Goal: Task Accomplishment & Management: Use online tool/utility

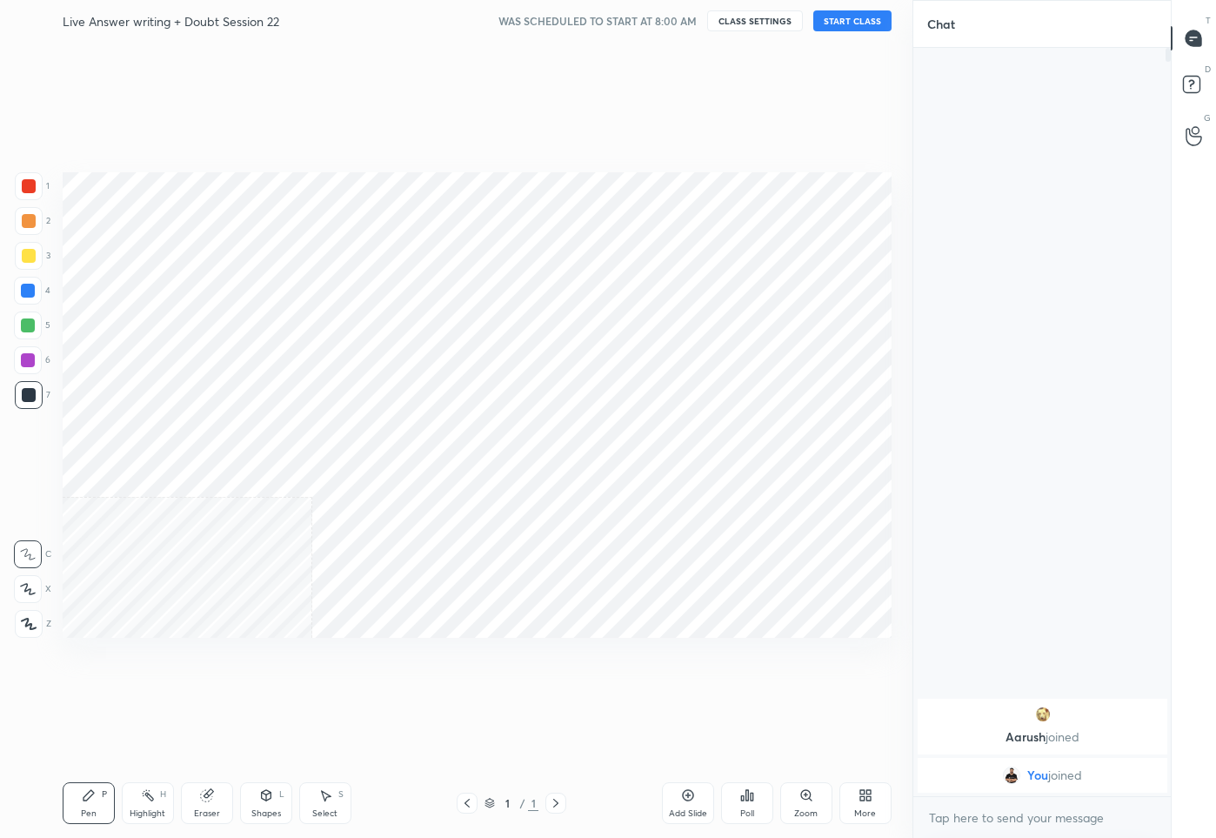
scroll to position [86274, 86159]
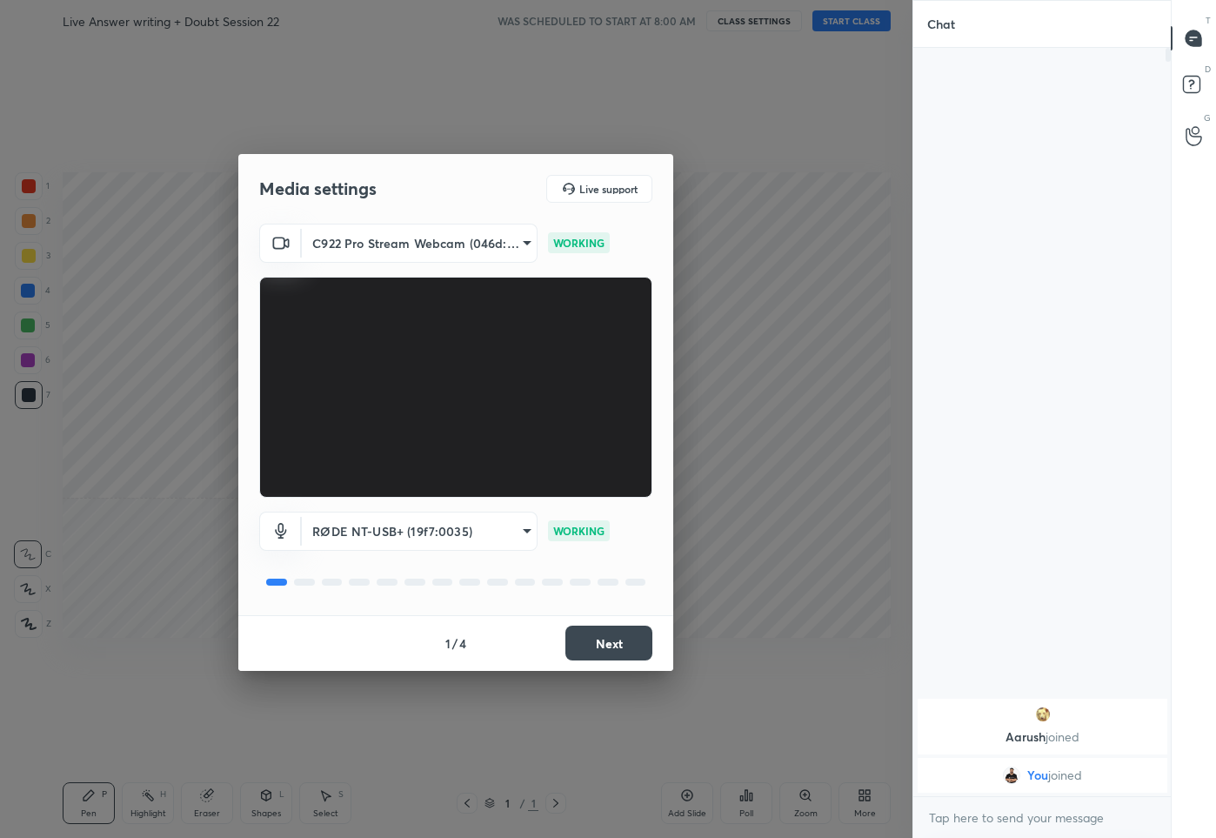
click at [607, 659] on button "Next" at bounding box center [609, 643] width 87 height 35
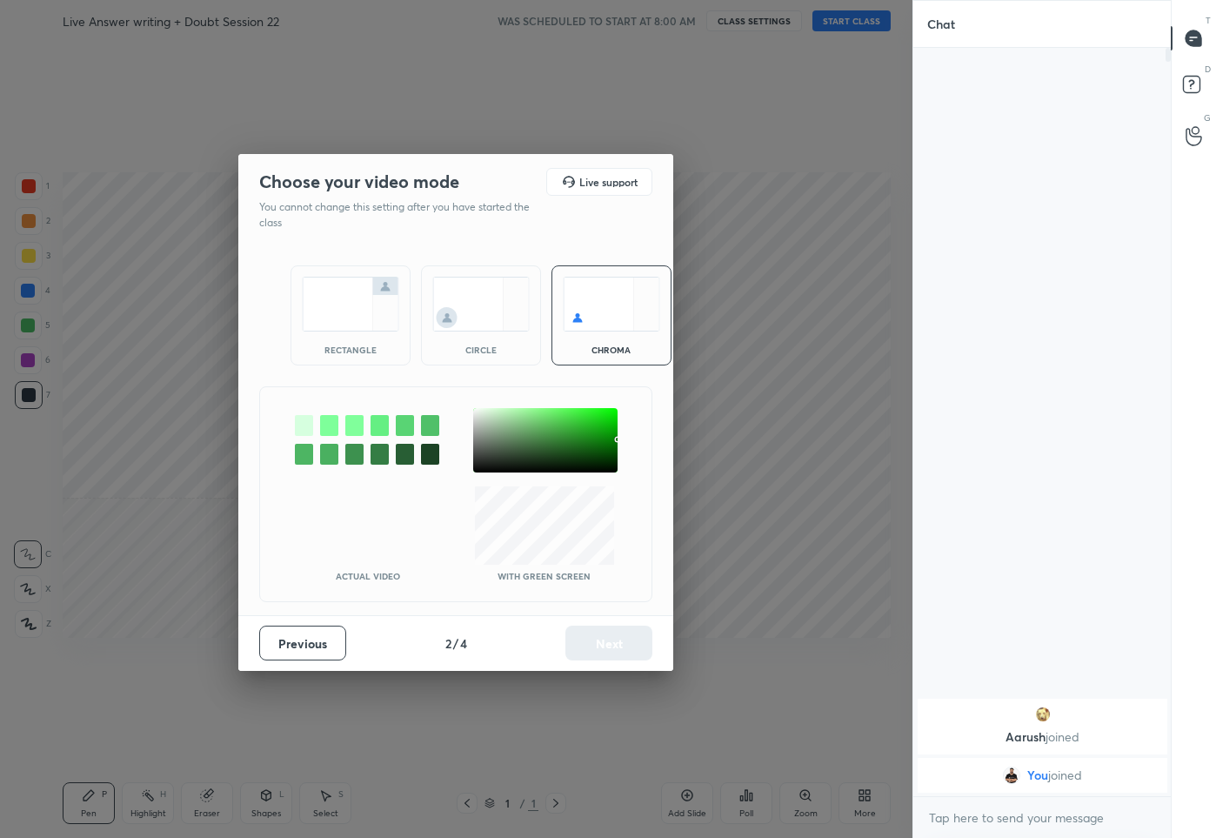
click at [475, 410] on div at bounding box center [545, 440] width 144 height 64
click at [609, 646] on button "Next" at bounding box center [609, 643] width 87 height 35
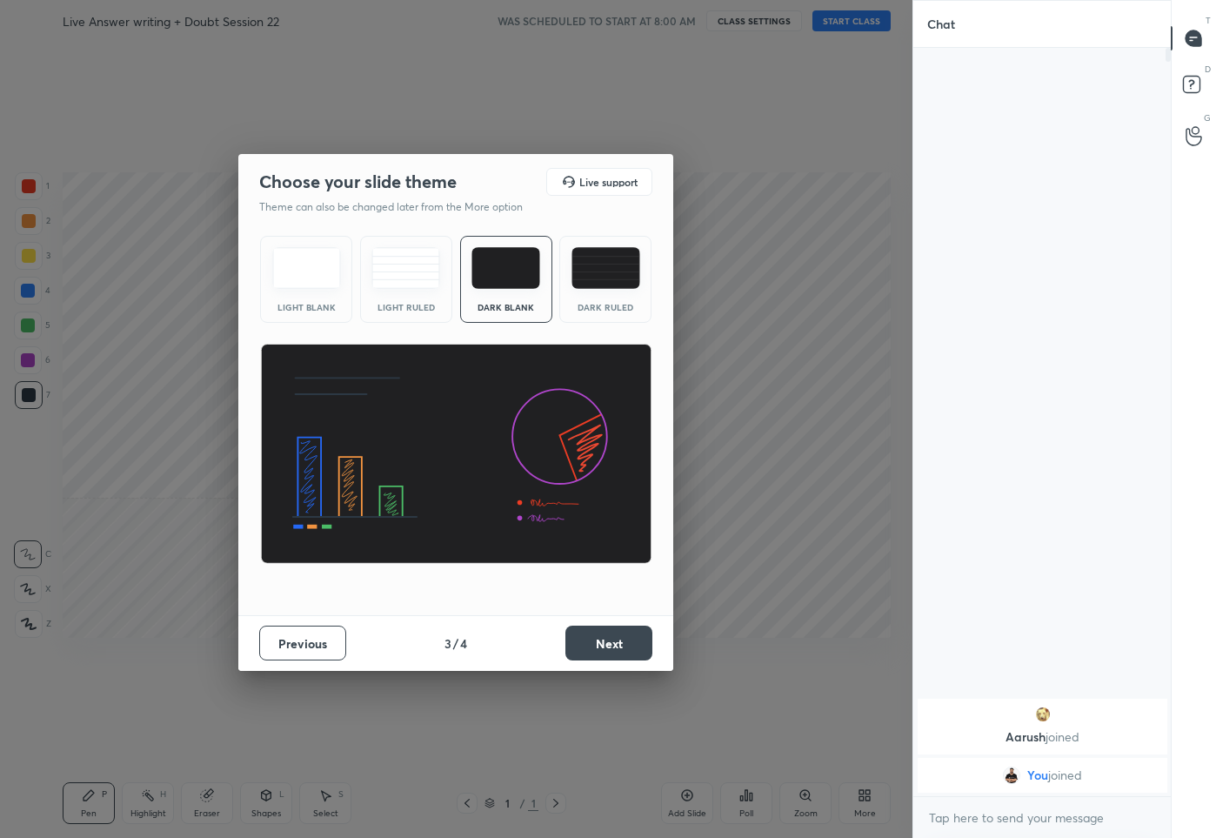
click at [609, 646] on button "Next" at bounding box center [609, 643] width 87 height 35
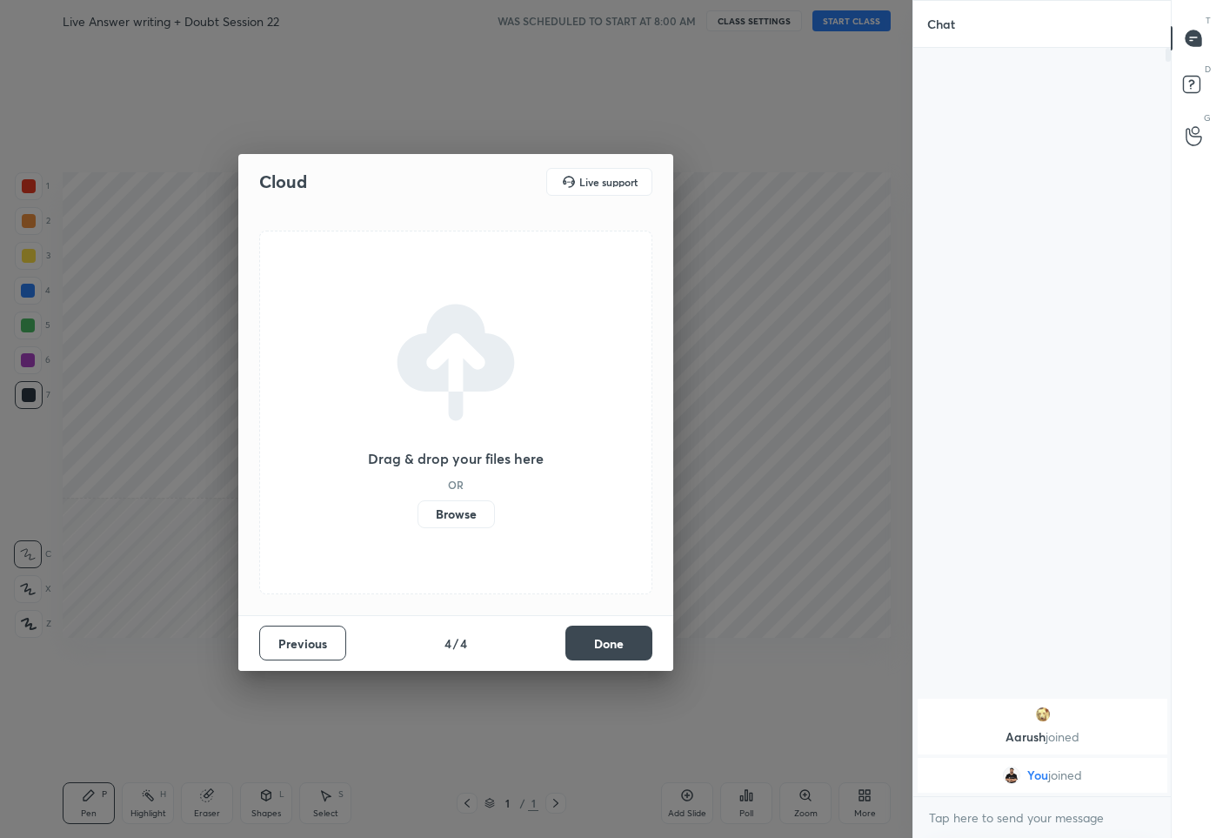
click at [609, 646] on button "Done" at bounding box center [609, 643] width 87 height 35
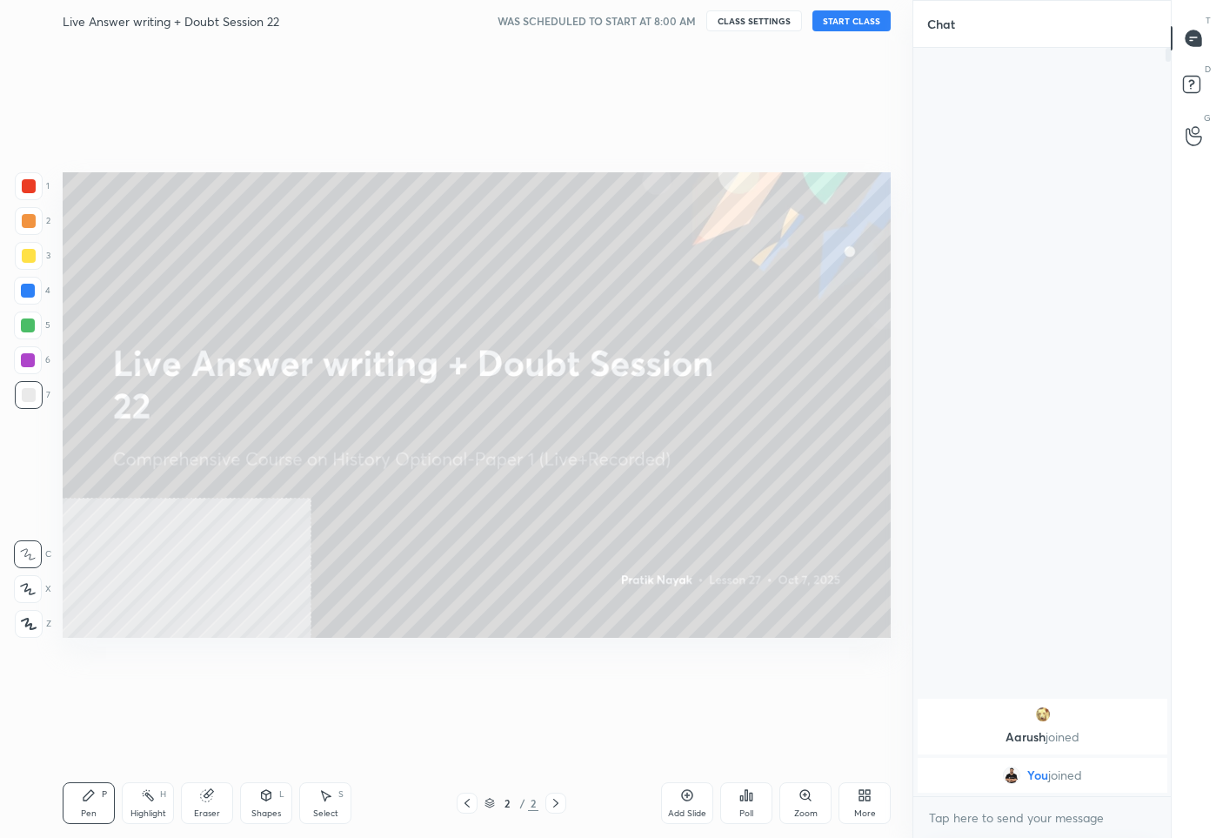
click at [837, 12] on button "START CLASS" at bounding box center [852, 20] width 78 height 21
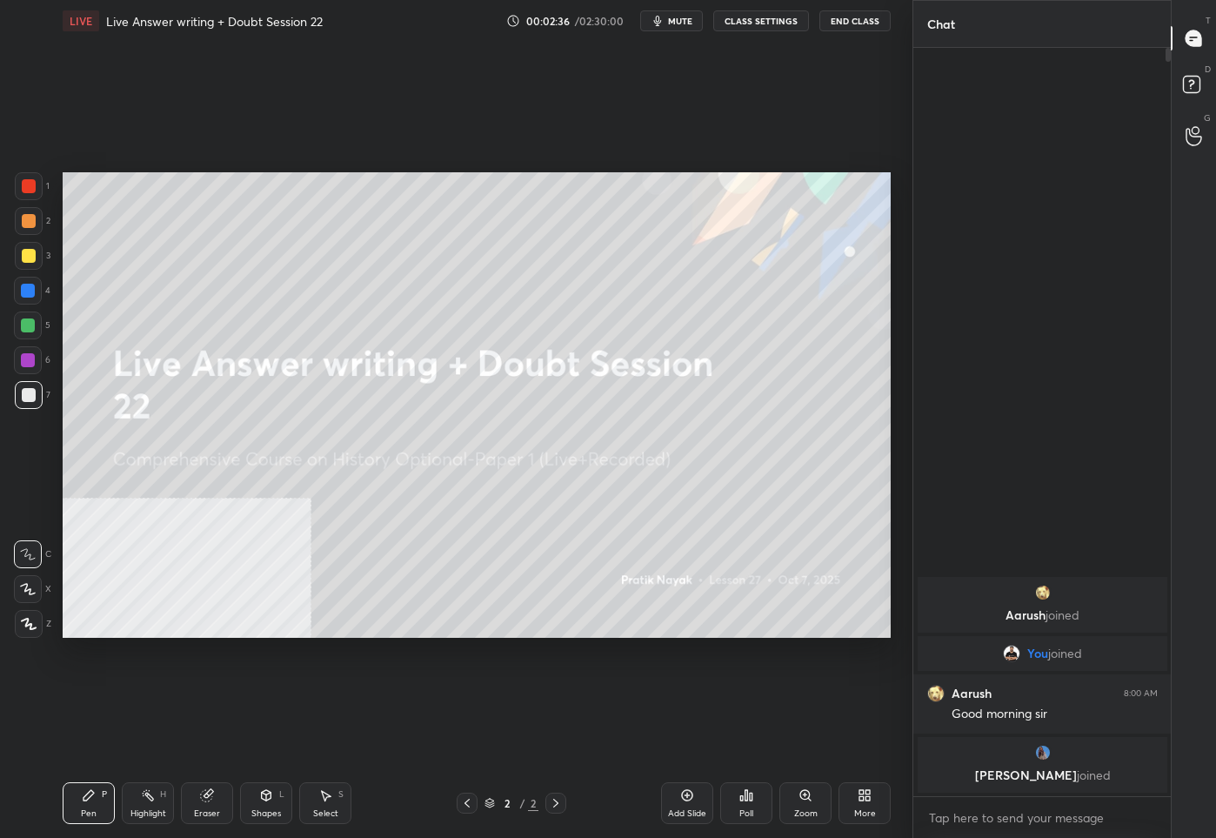
click at [684, 814] on div "Add Slide" at bounding box center [687, 813] width 38 height 9
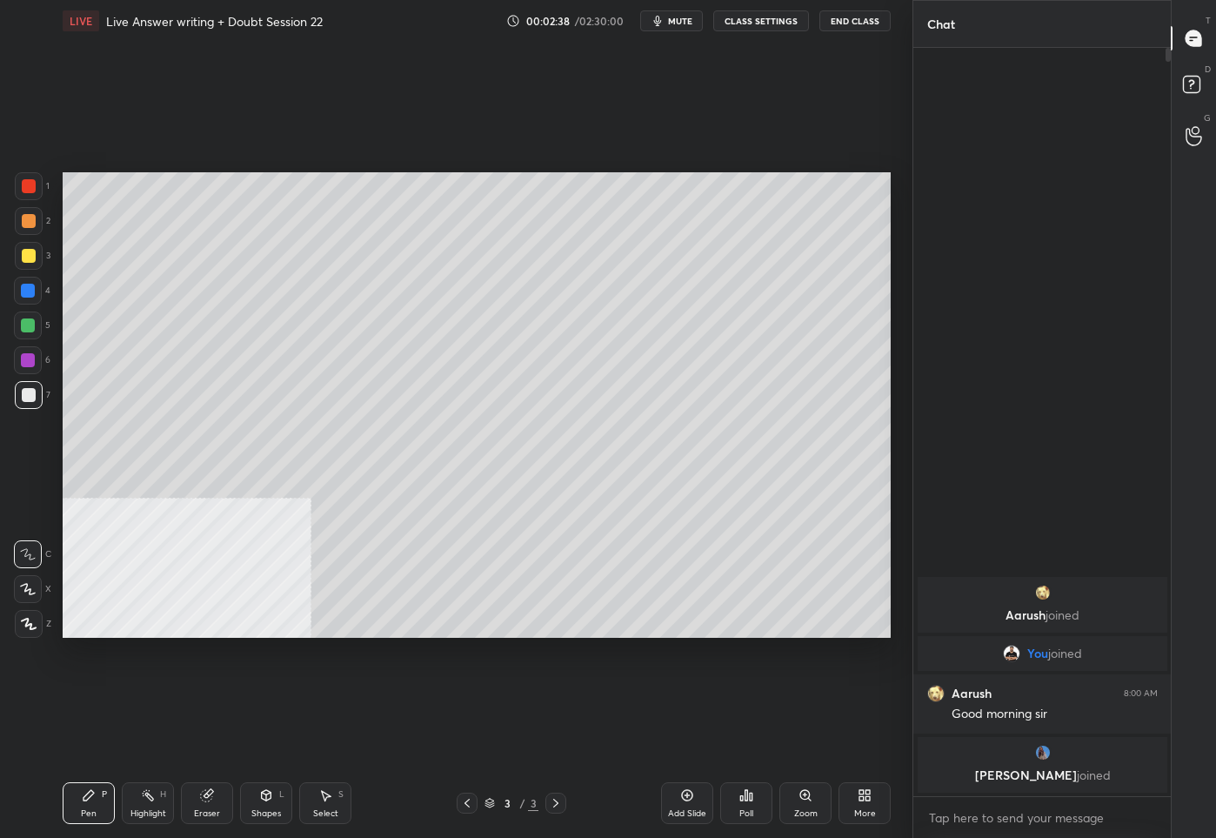
click at [28, 621] on icon at bounding box center [29, 624] width 16 height 12
click at [1045, 757] on img "grid" at bounding box center [1042, 752] width 17 height 17
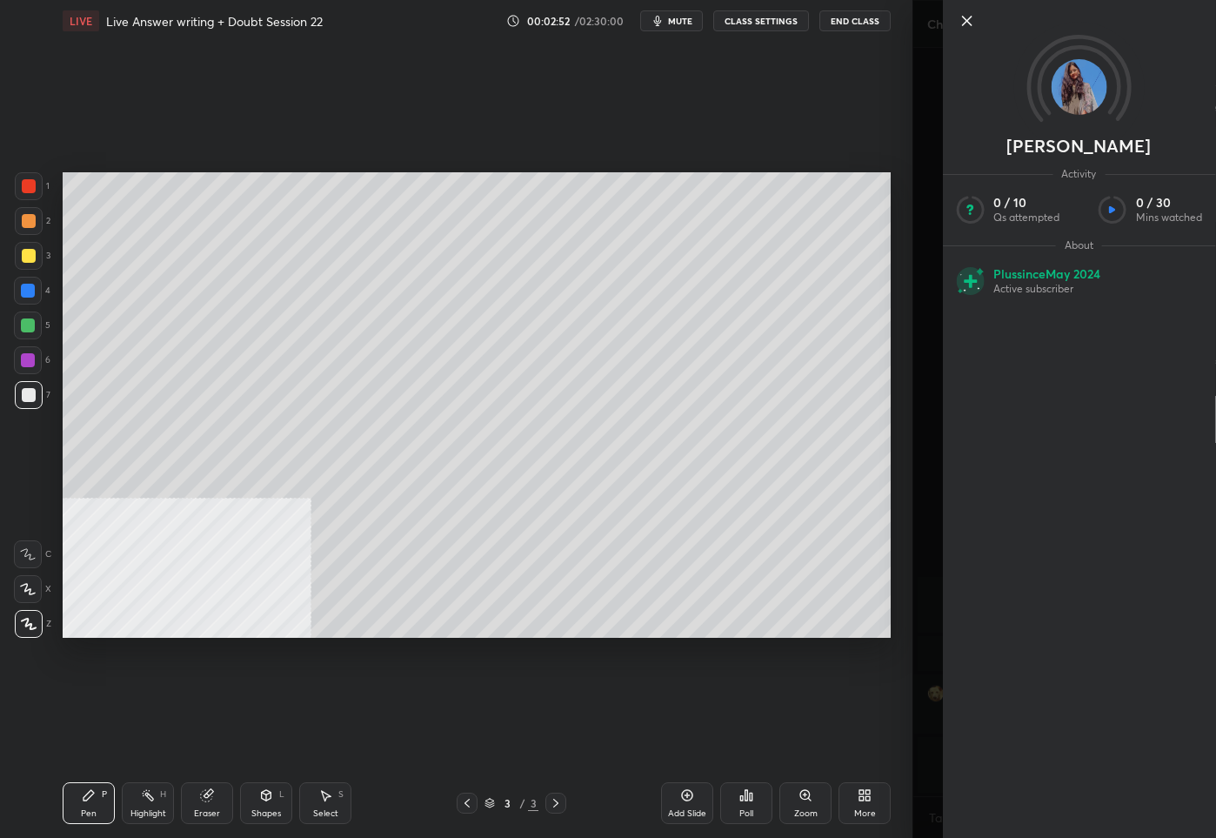
click at [967, 20] on icon at bounding box center [966, 21] width 9 height 9
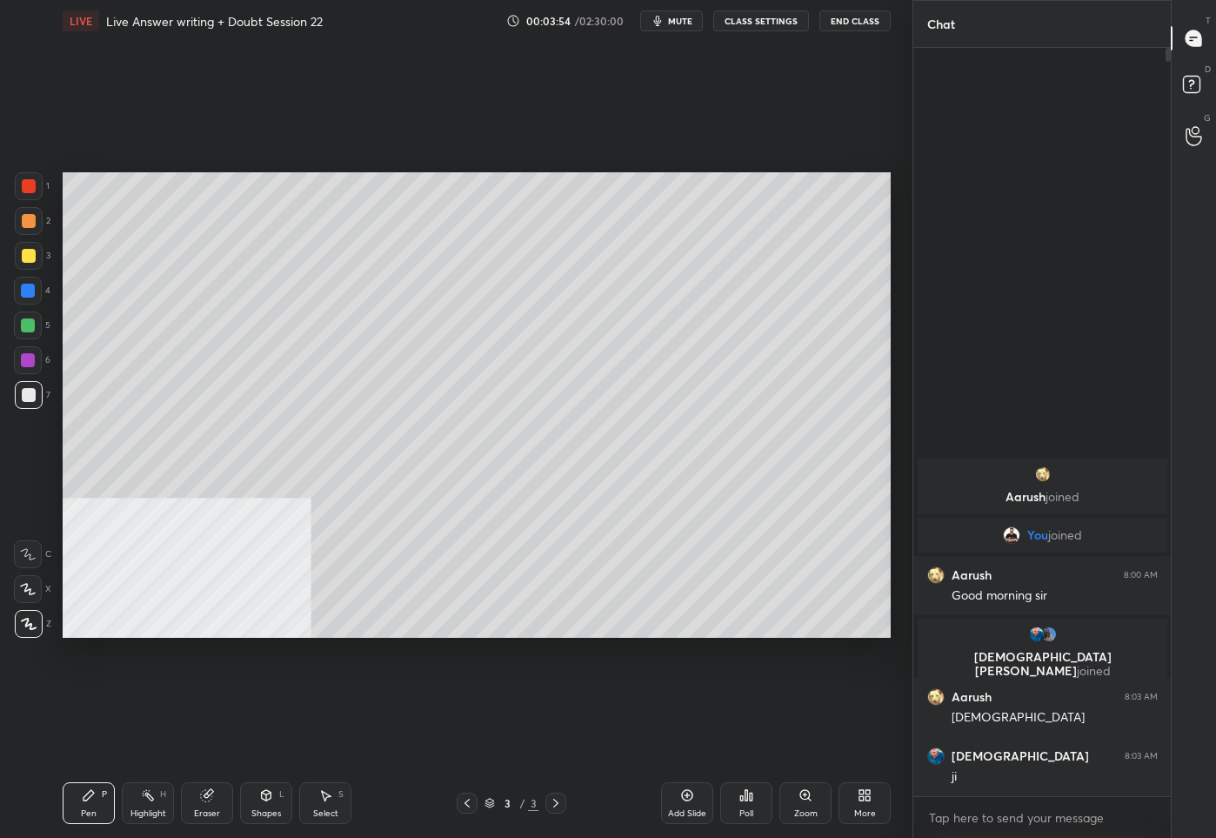
click at [861, 794] on icon at bounding box center [865, 795] width 14 height 14
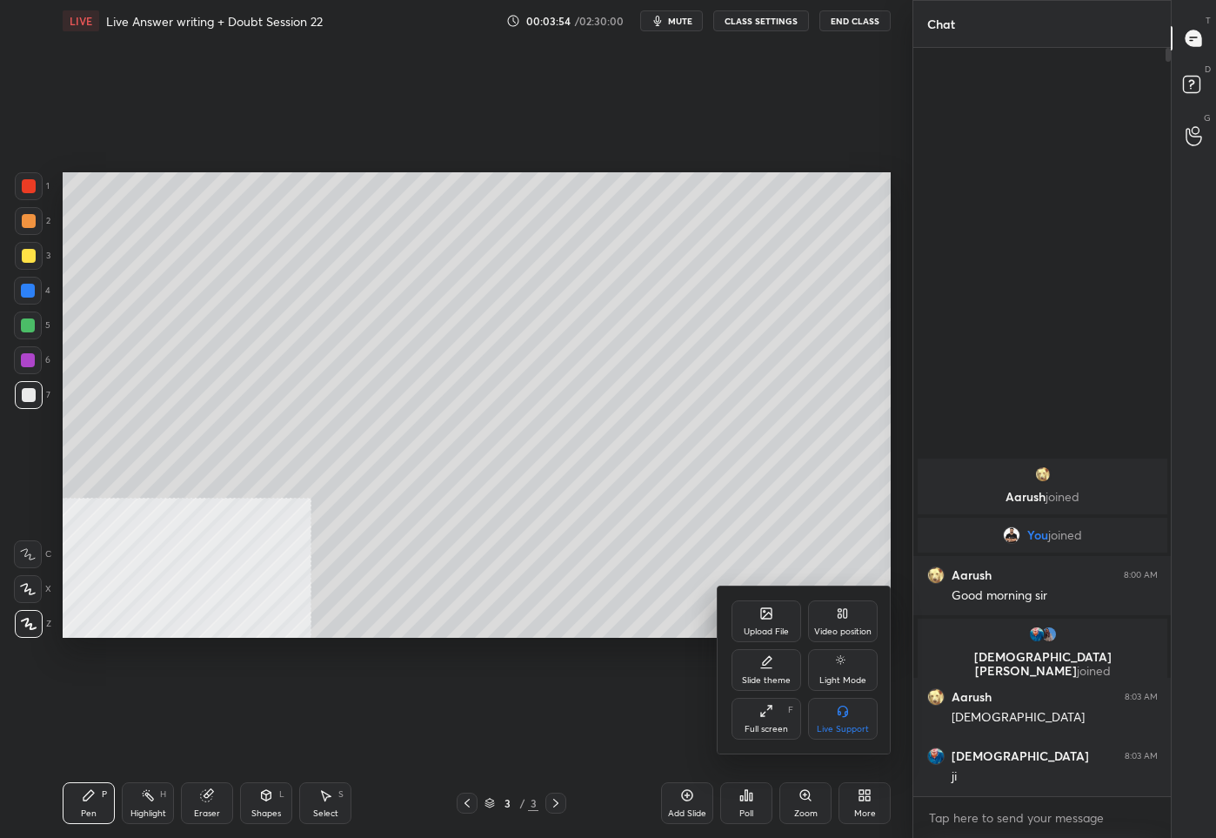
click at [758, 603] on div "Upload File" at bounding box center [767, 621] width 70 height 42
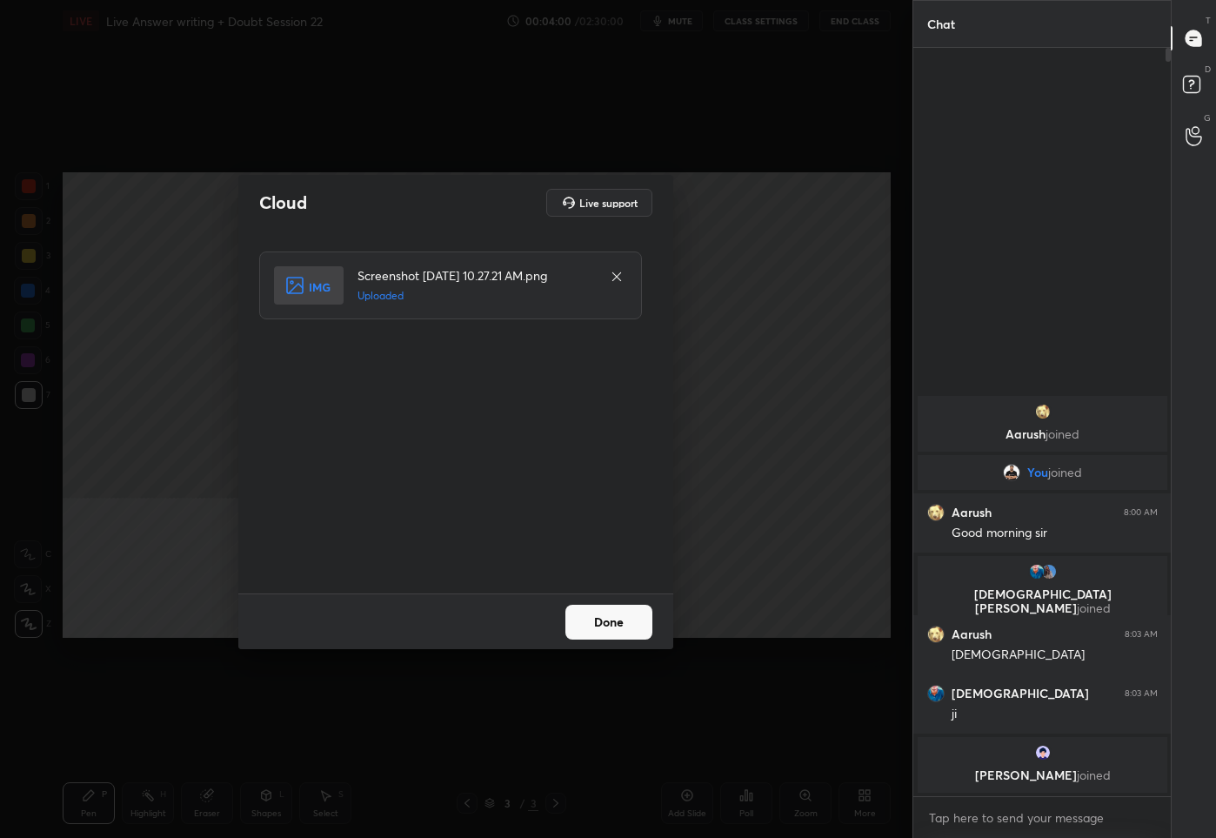
click at [595, 612] on button "Done" at bounding box center [609, 622] width 87 height 35
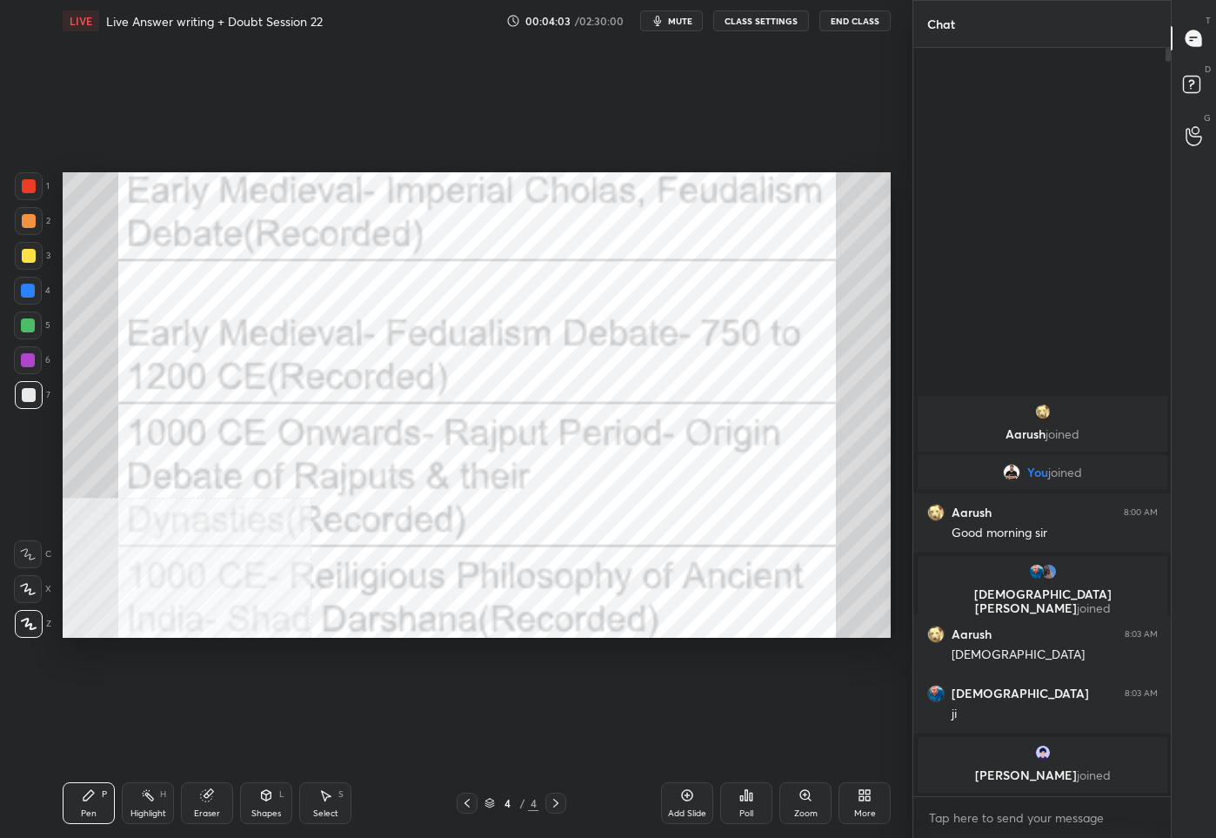
click at [20, 187] on div at bounding box center [29, 186] width 28 height 28
click at [847, 797] on div "More" at bounding box center [865, 803] width 52 height 42
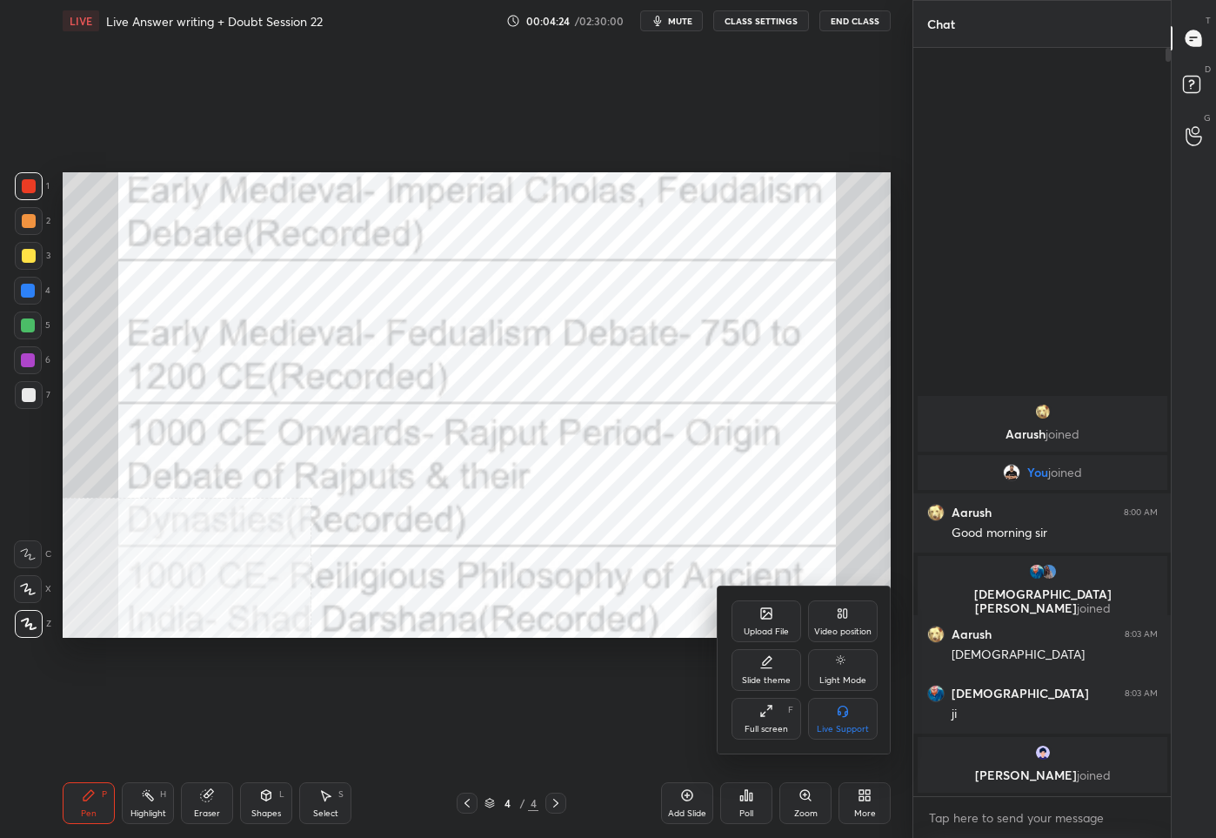
click at [757, 617] on div "Upload File" at bounding box center [767, 621] width 70 height 42
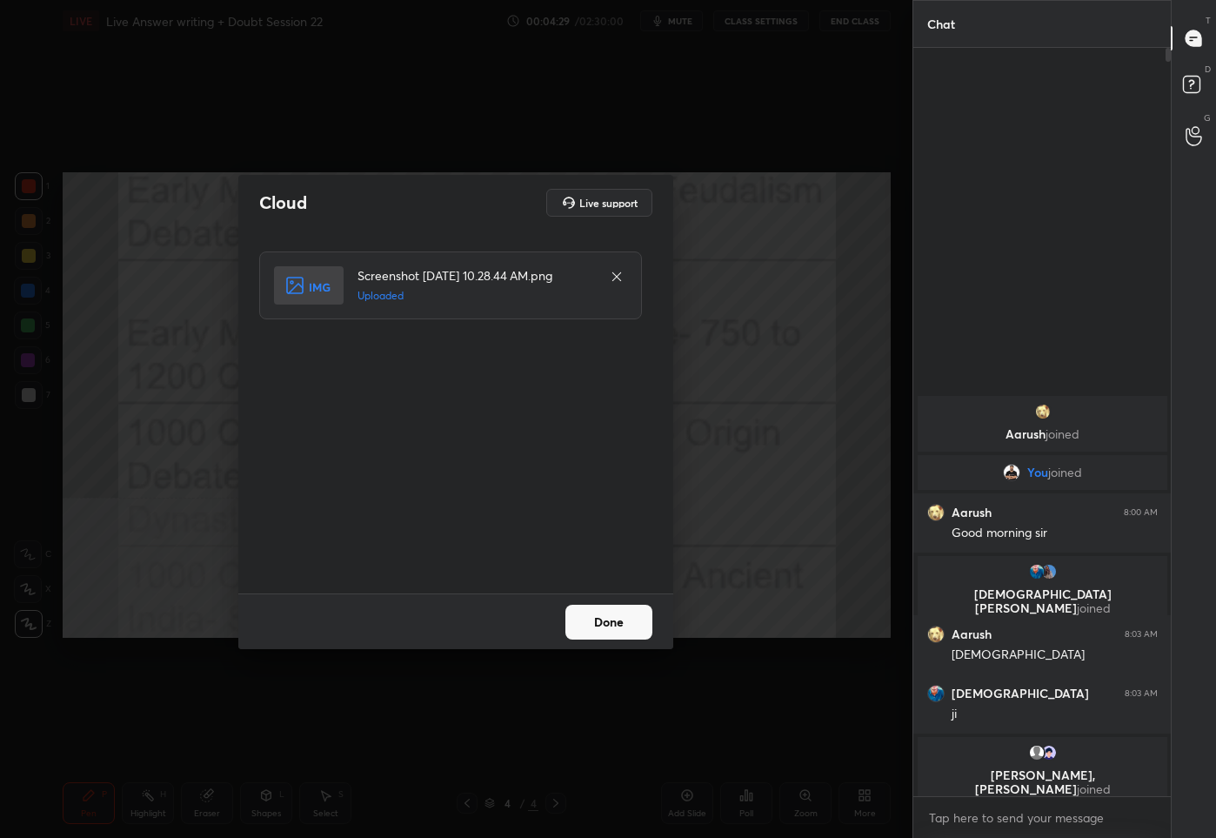
click at [598, 625] on button "Done" at bounding box center [609, 622] width 87 height 35
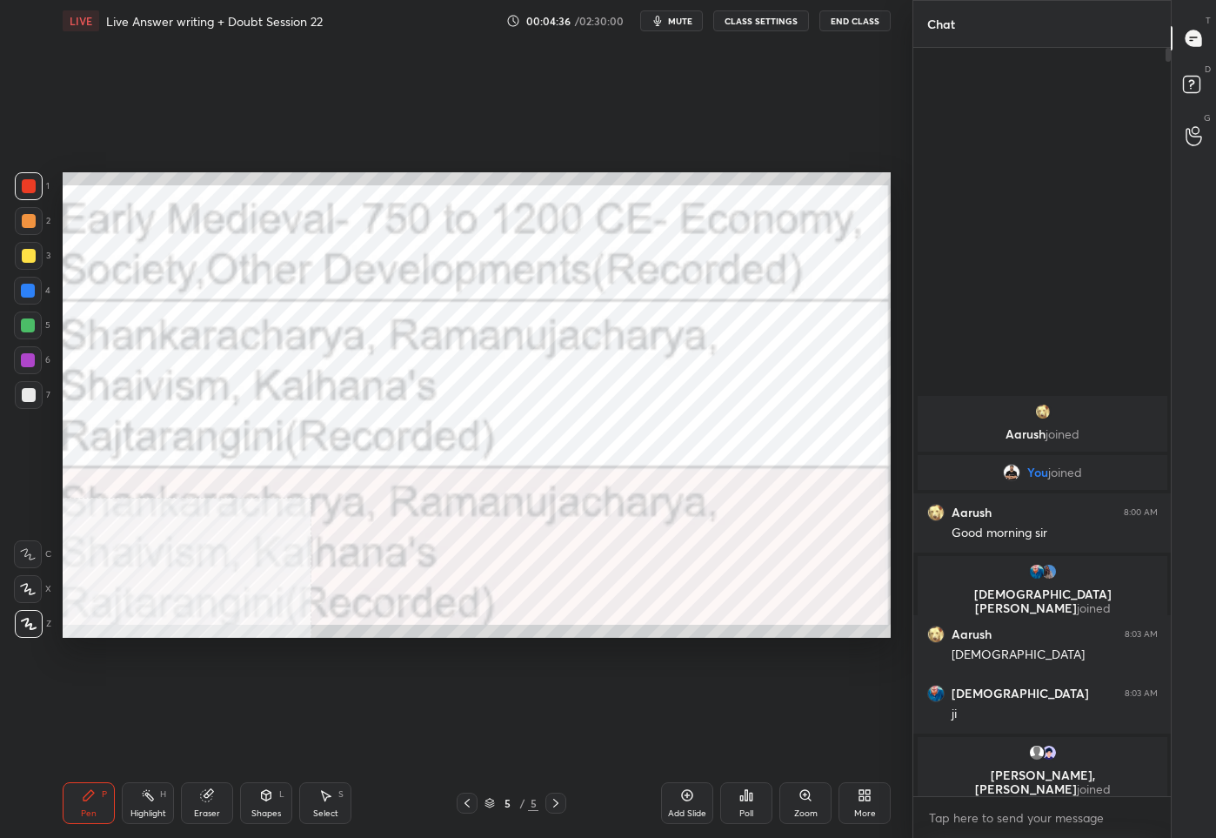
click at [468, 801] on icon at bounding box center [467, 803] width 14 height 14
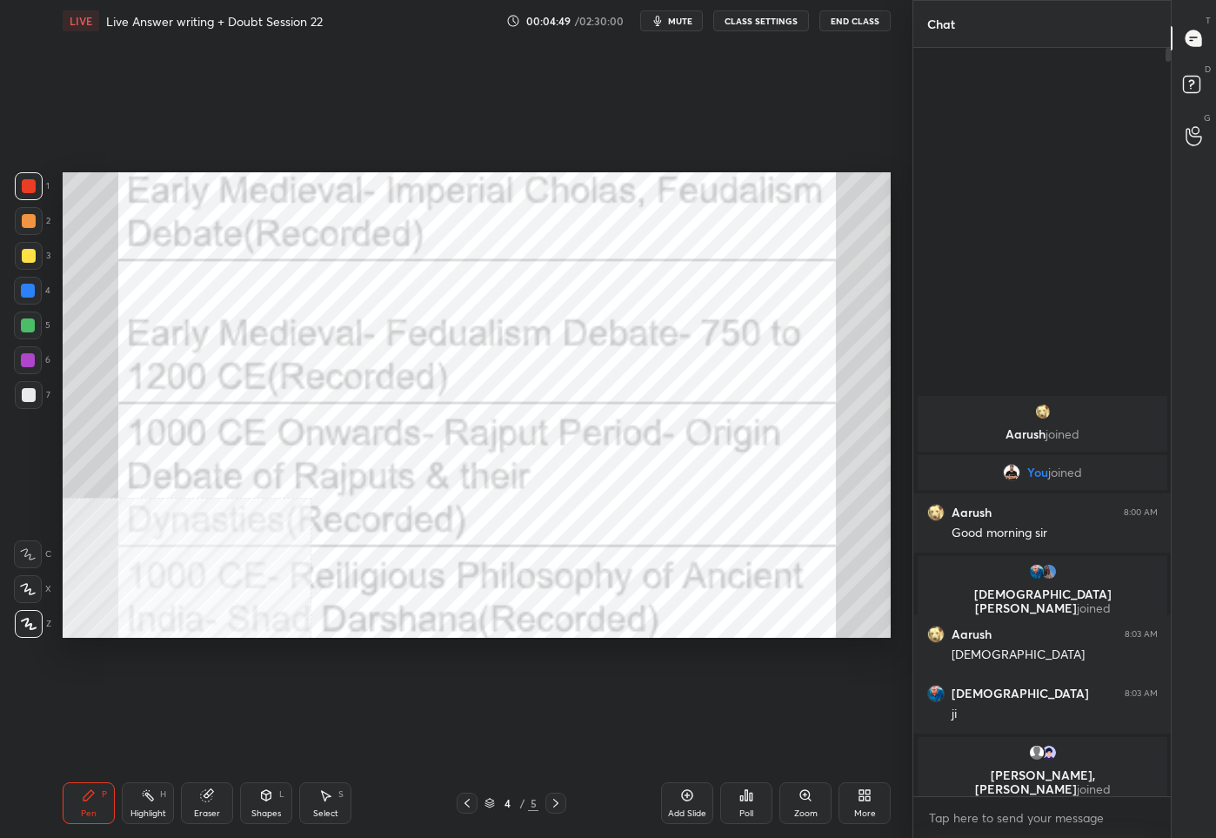
click at [463, 804] on icon at bounding box center [467, 803] width 14 height 14
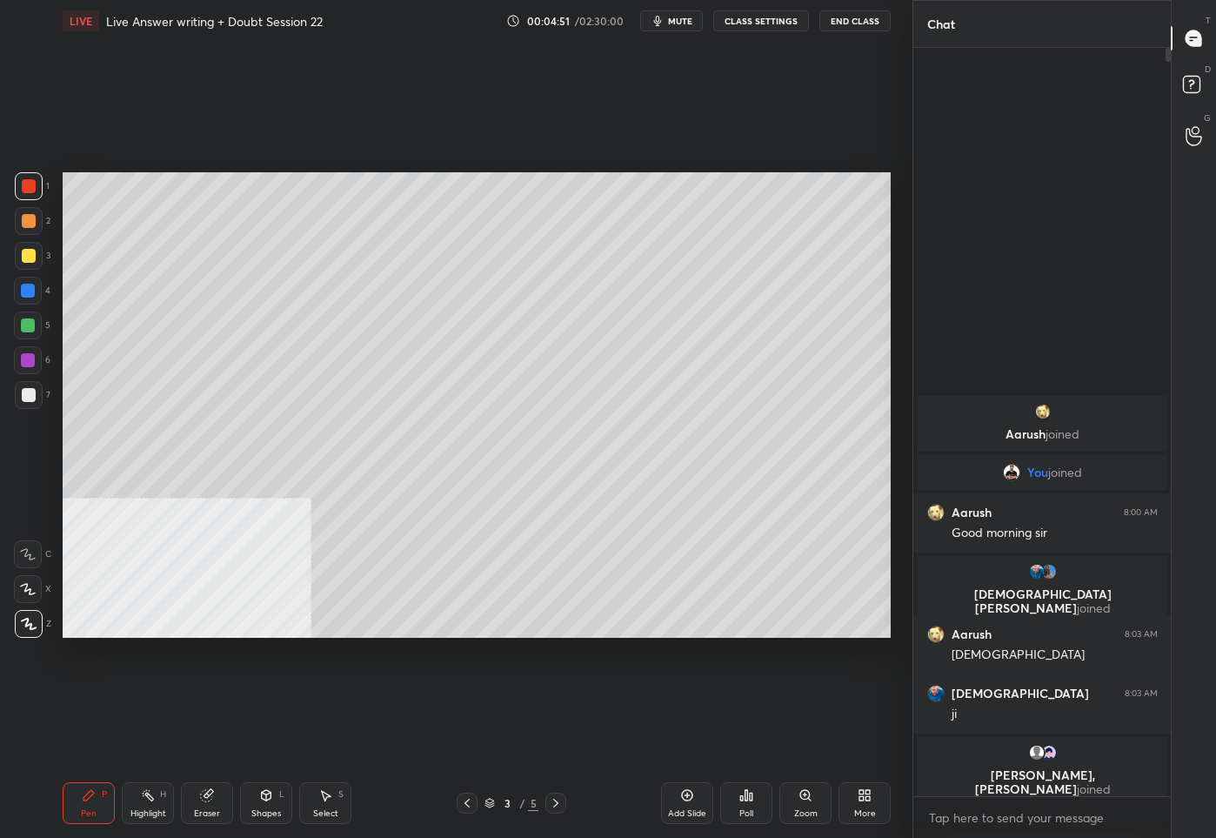
click at [555, 807] on icon at bounding box center [555, 803] width 5 height 9
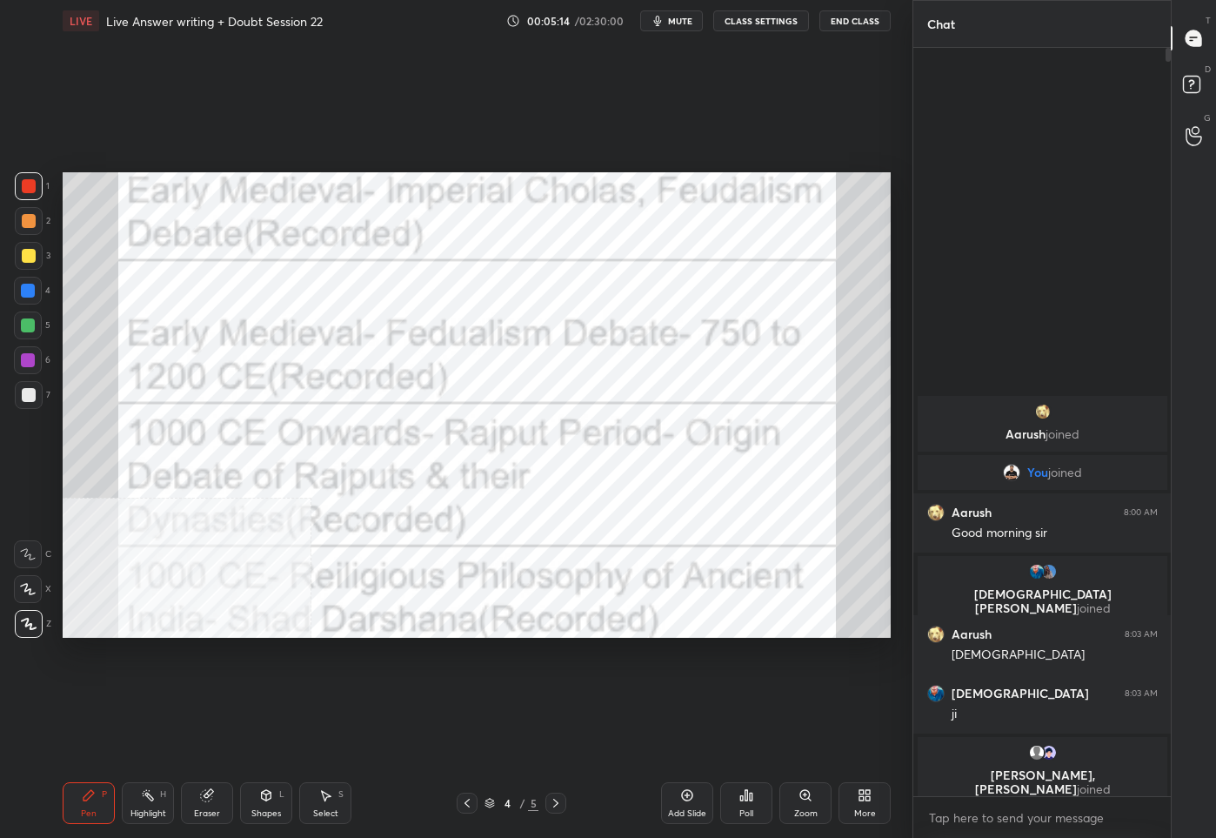
click at [556, 807] on icon at bounding box center [556, 803] width 14 height 14
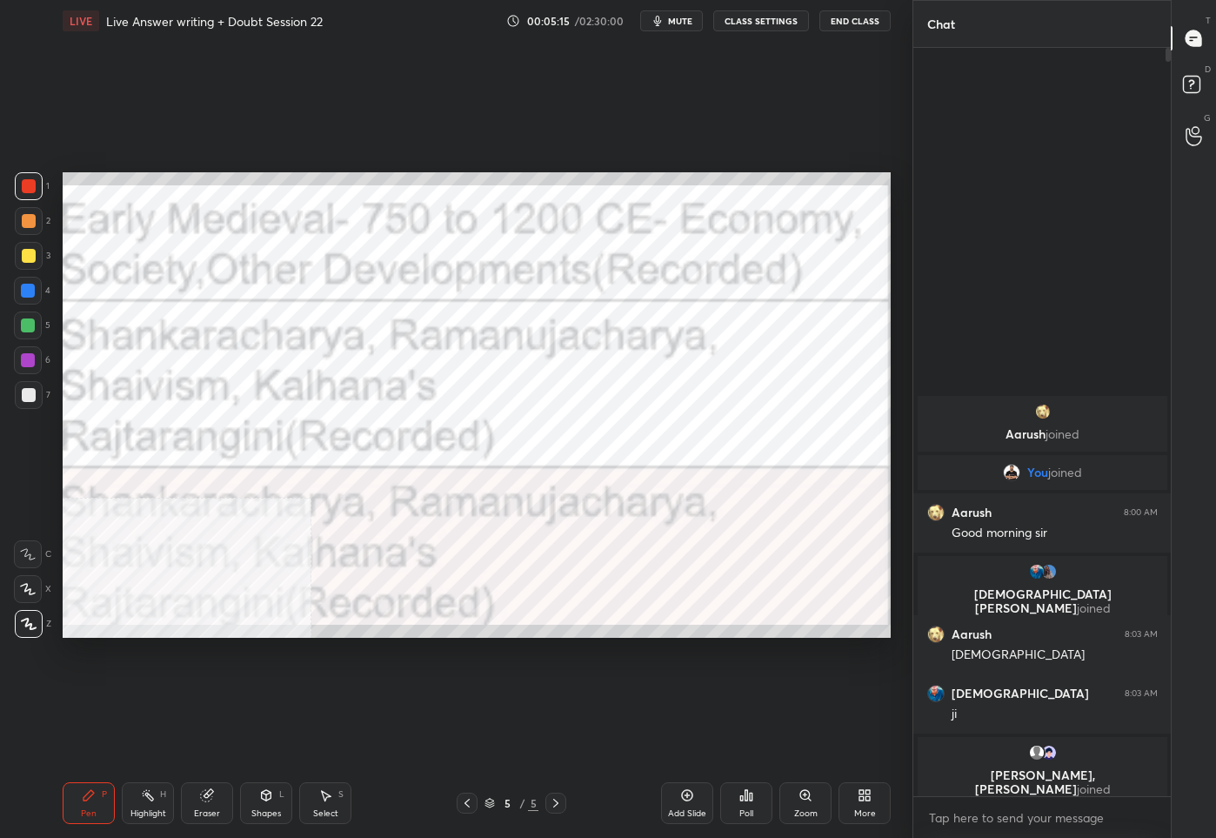
click at [558, 807] on icon at bounding box center [556, 803] width 14 height 14
click at [693, 812] on div "Add Slide" at bounding box center [687, 813] width 38 height 9
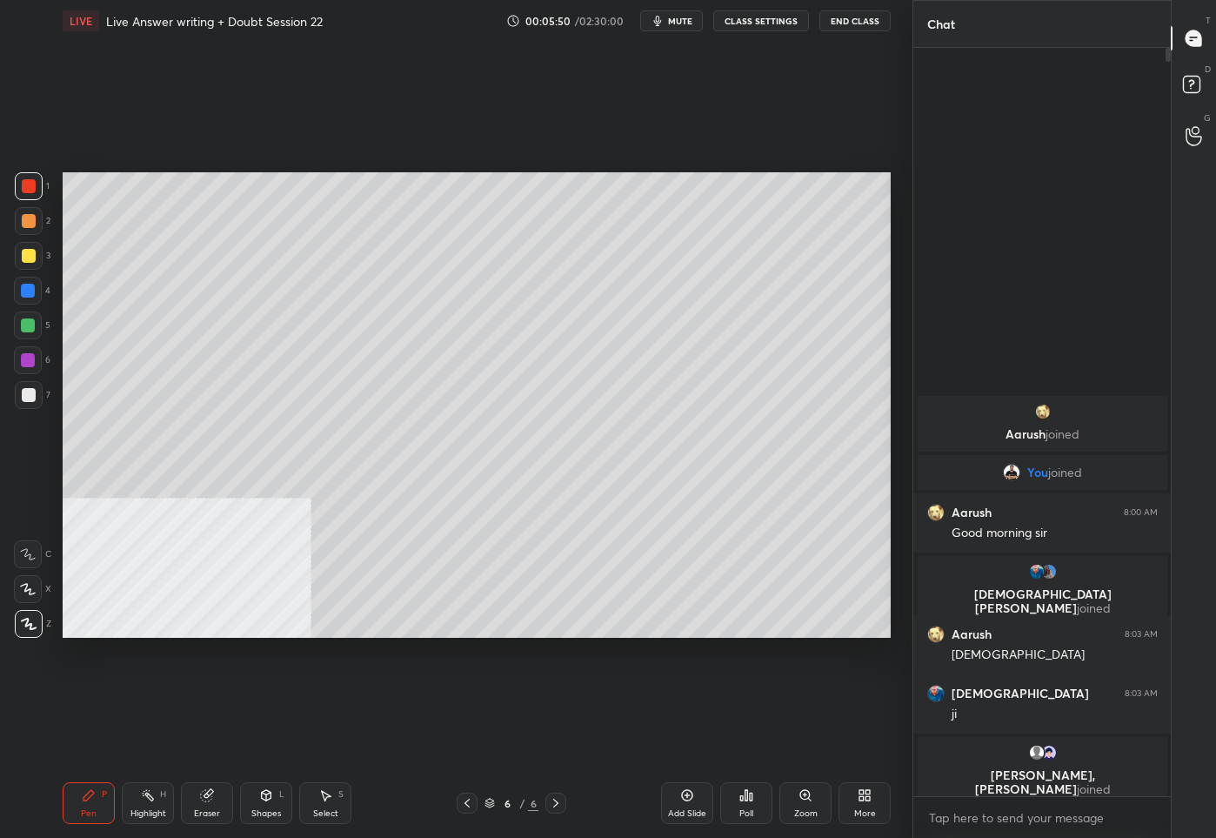
click at [465, 808] on icon at bounding box center [467, 803] width 14 height 14
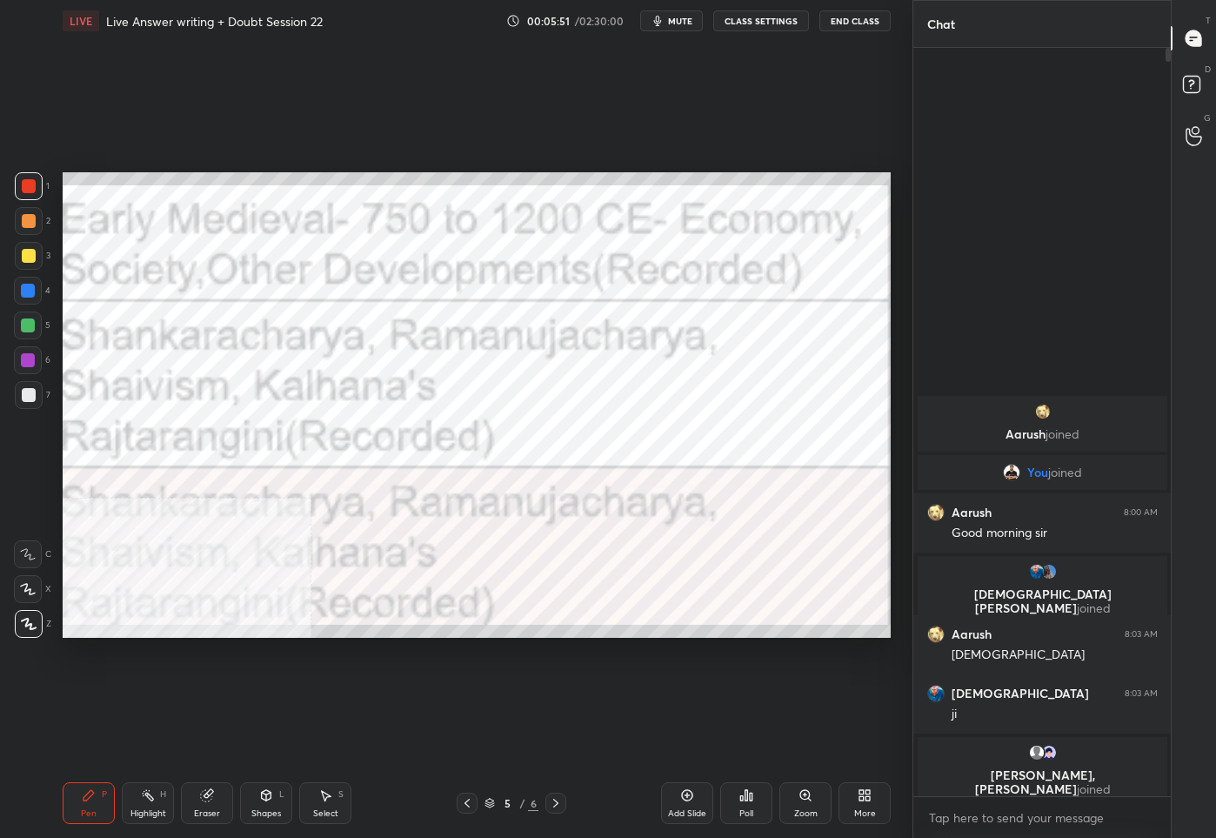
click at [562, 807] on icon at bounding box center [556, 803] width 14 height 14
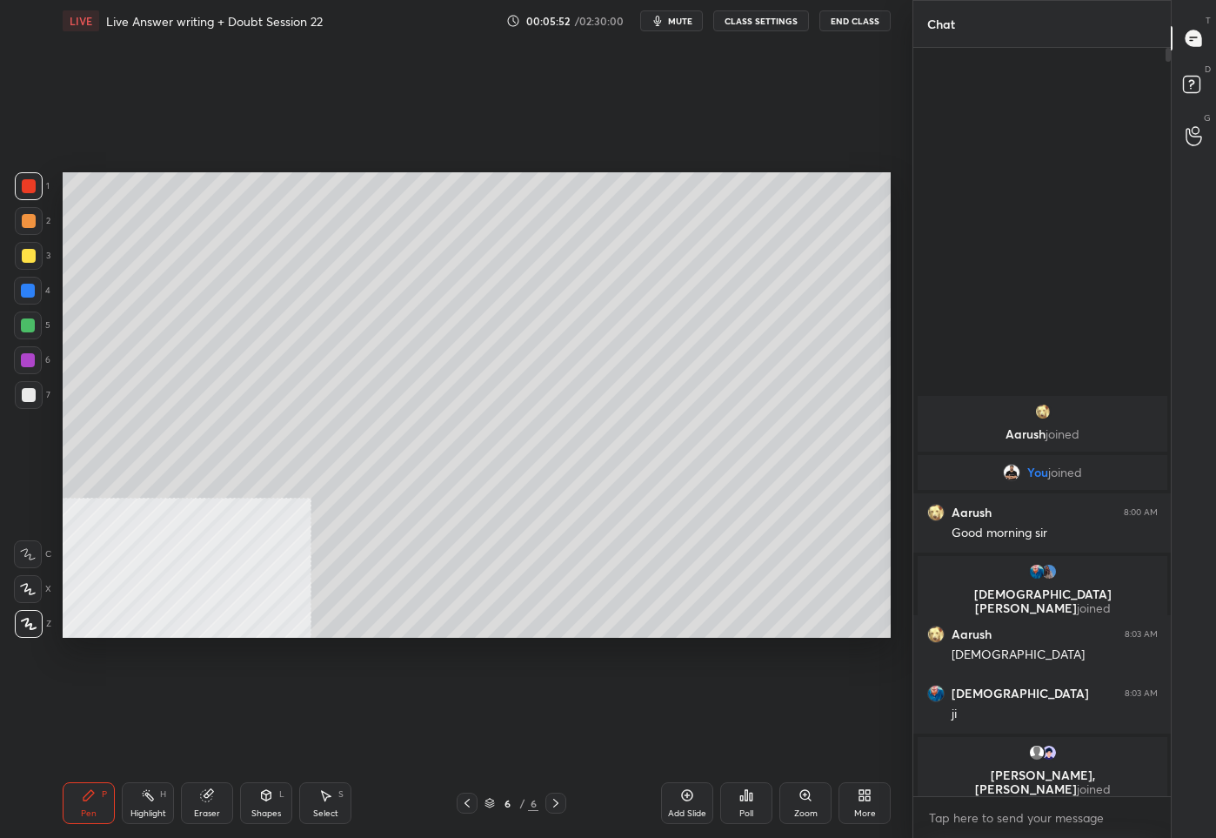
click at [468, 808] on icon at bounding box center [467, 803] width 14 height 14
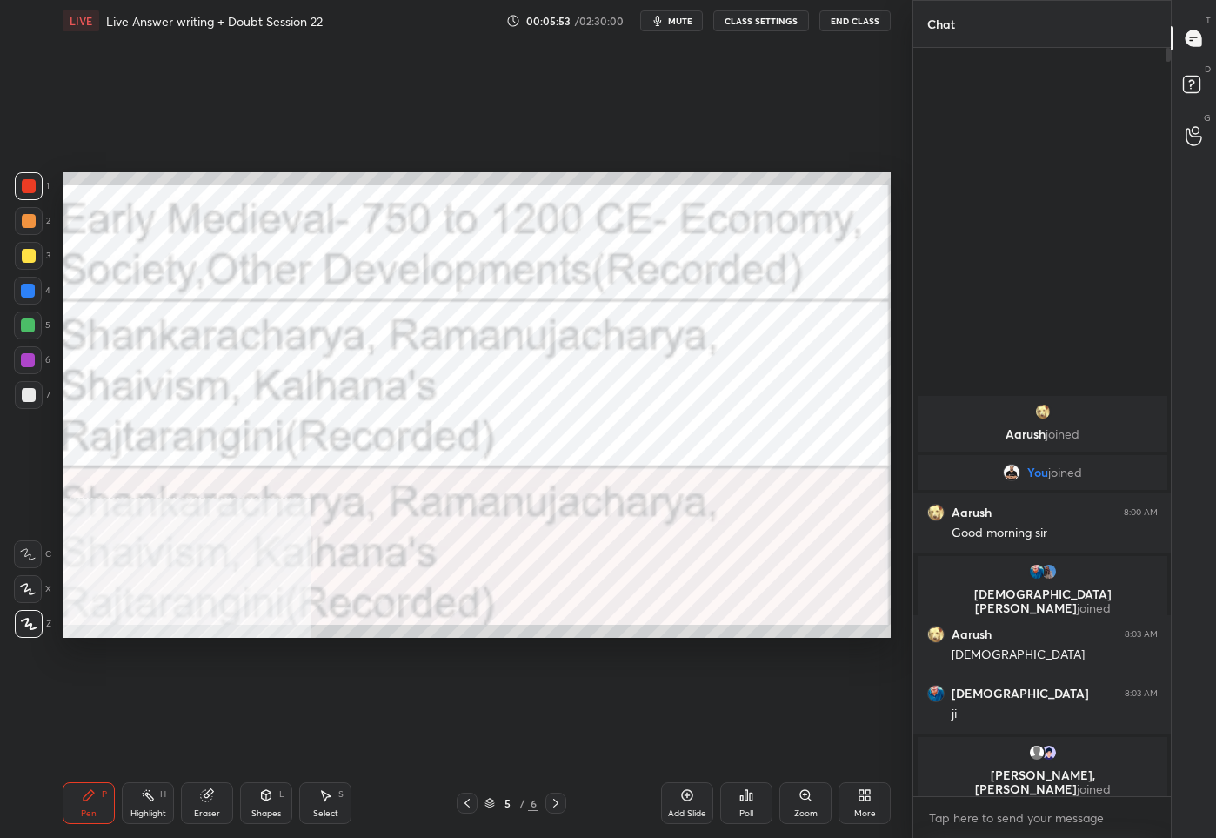
click at [867, 810] on div "More" at bounding box center [865, 813] width 22 height 9
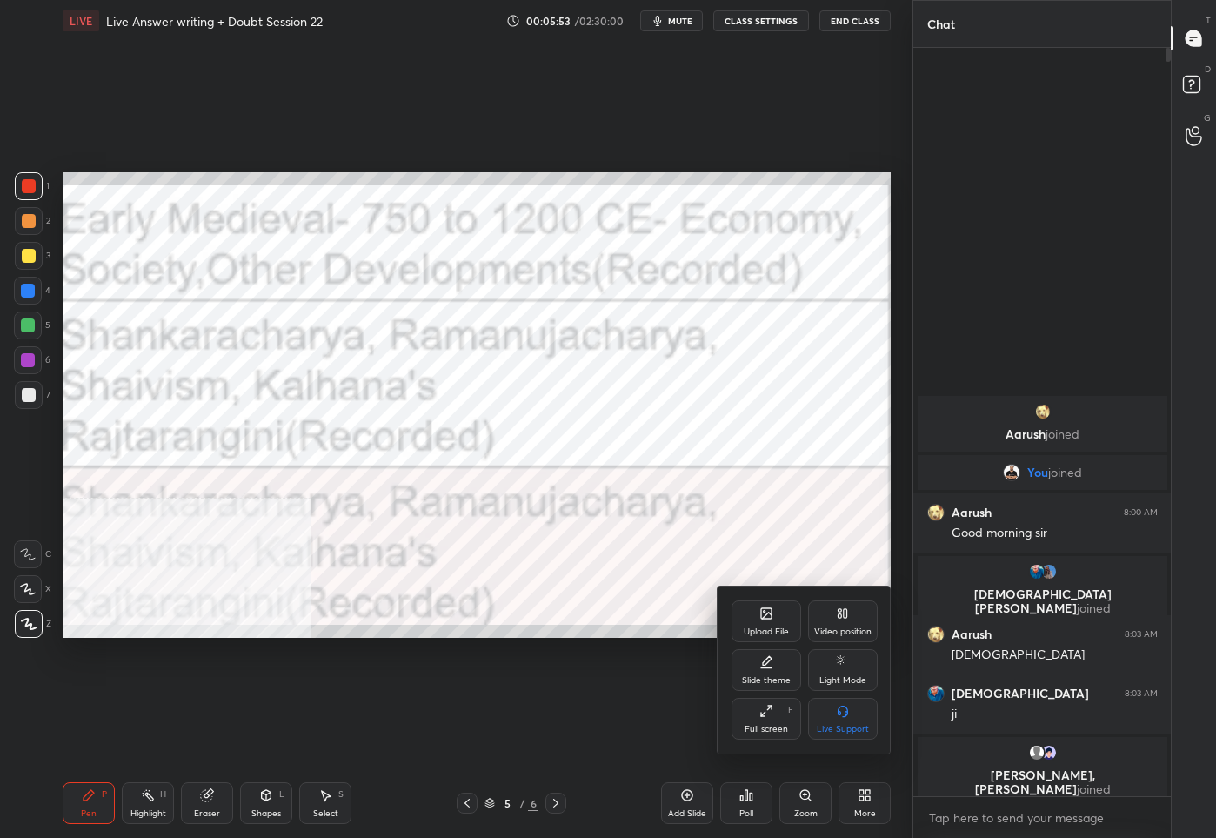
click at [771, 614] on icon at bounding box center [767, 615] width 10 height 6
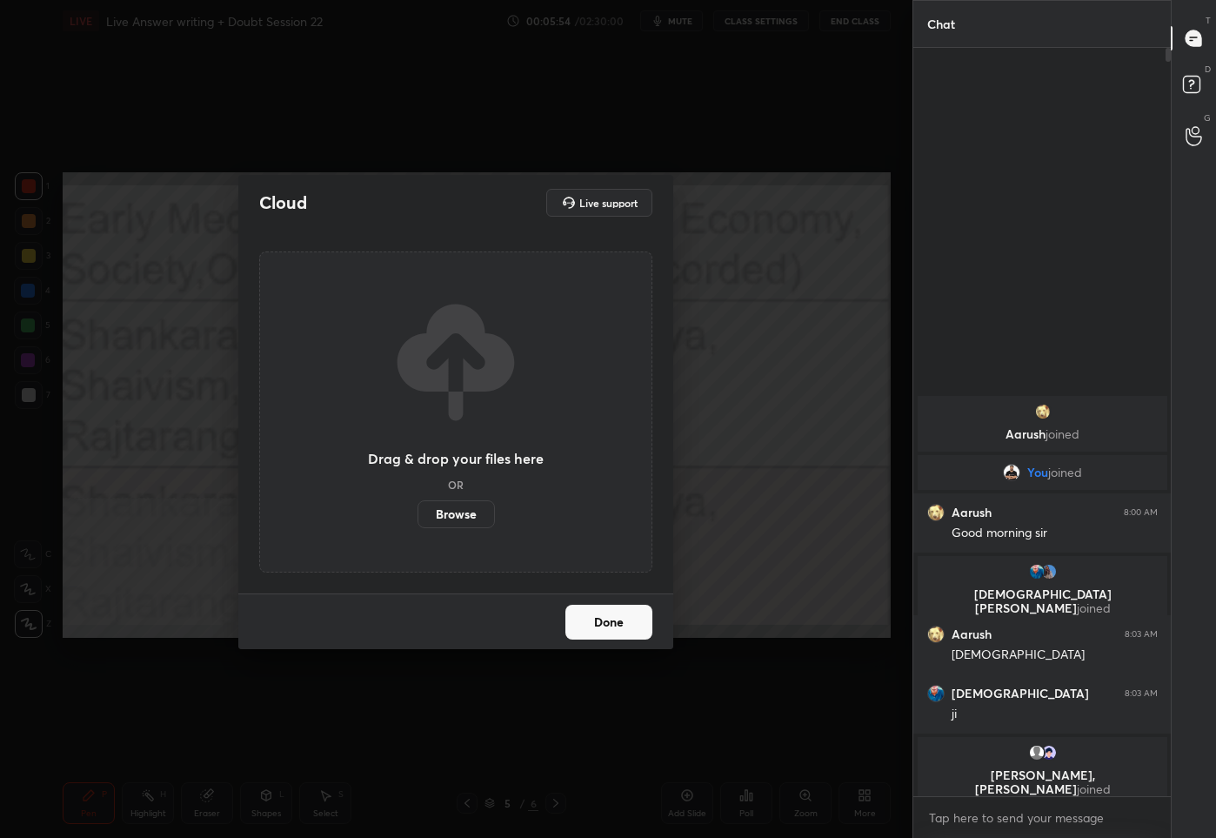
click at [462, 519] on label "Browse" at bounding box center [456, 514] width 77 height 28
click at [418, 519] on input "Browse" at bounding box center [418, 514] width 0 height 28
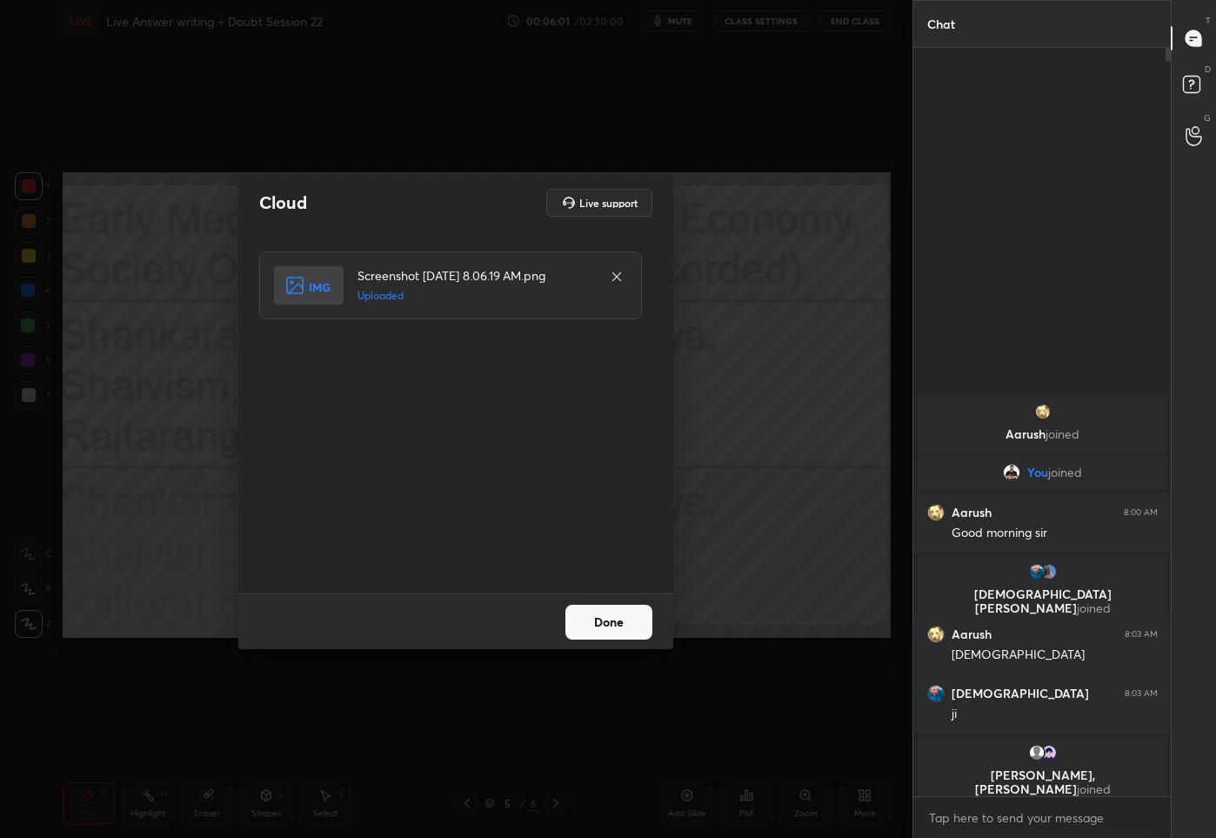
click at [619, 626] on button "Done" at bounding box center [609, 622] width 87 height 35
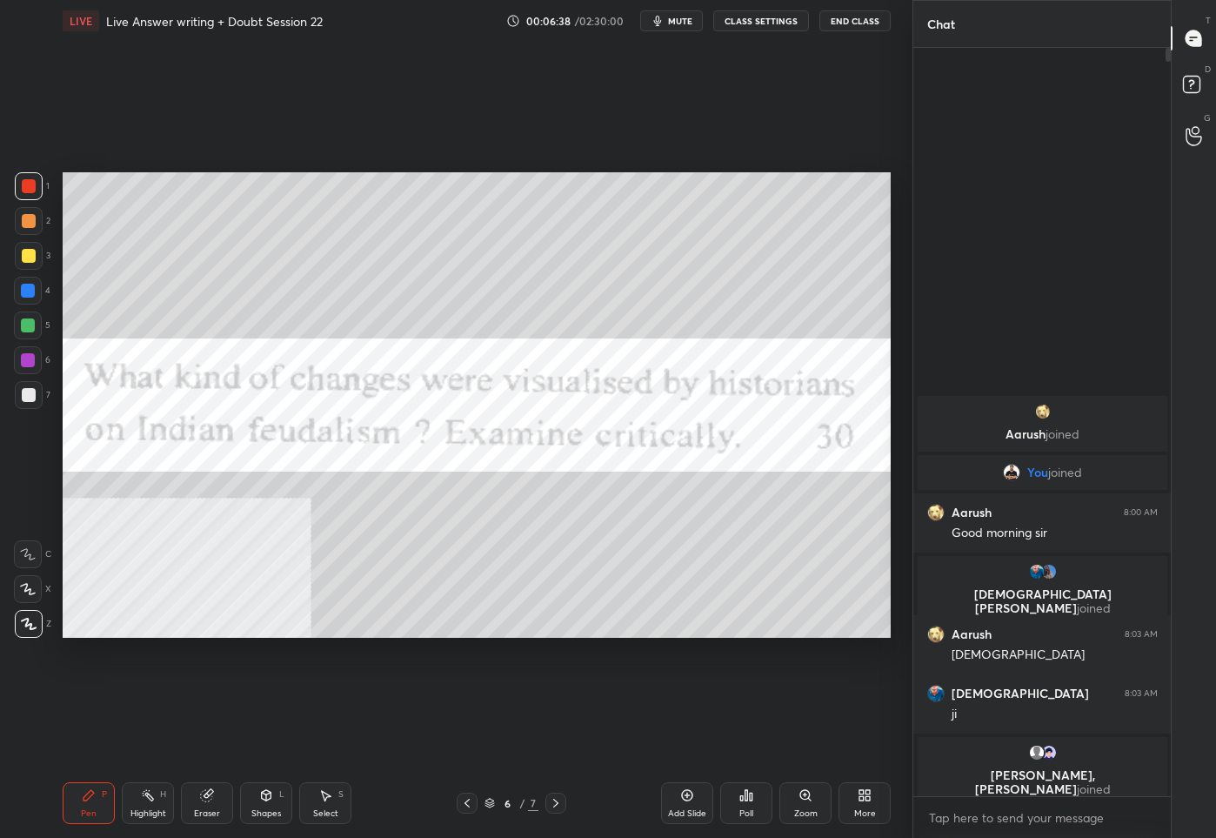
click at [465, 805] on icon at bounding box center [467, 803] width 14 height 14
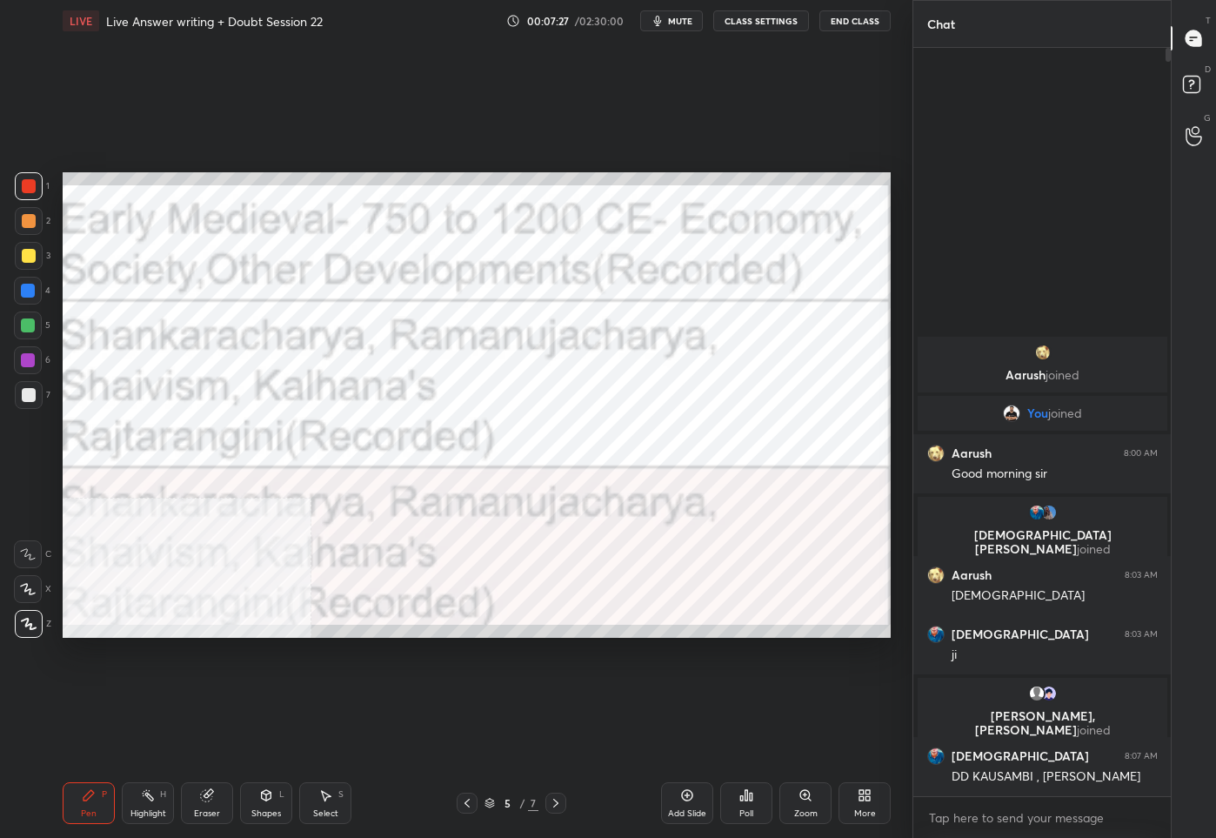
click at [472, 803] on icon at bounding box center [467, 803] width 14 height 14
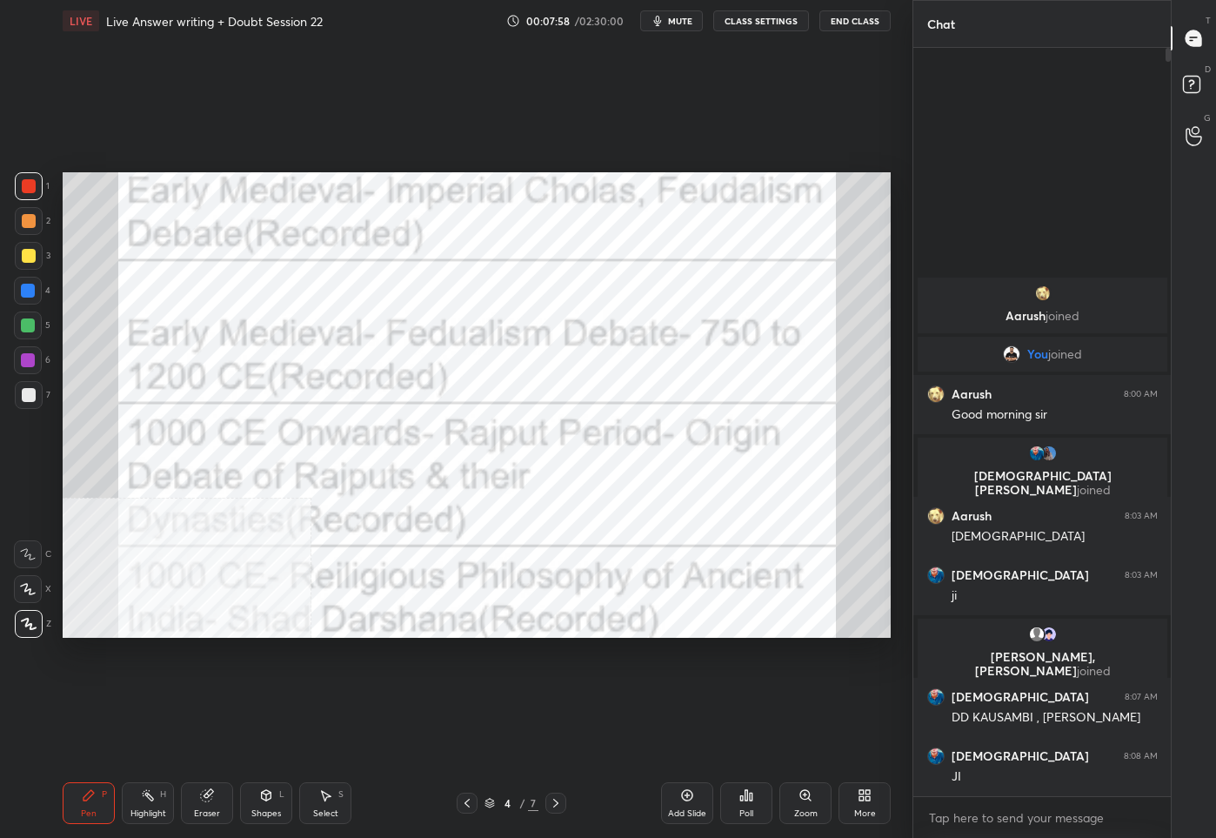
click at [514, 805] on div "4" at bounding box center [507, 803] width 17 height 10
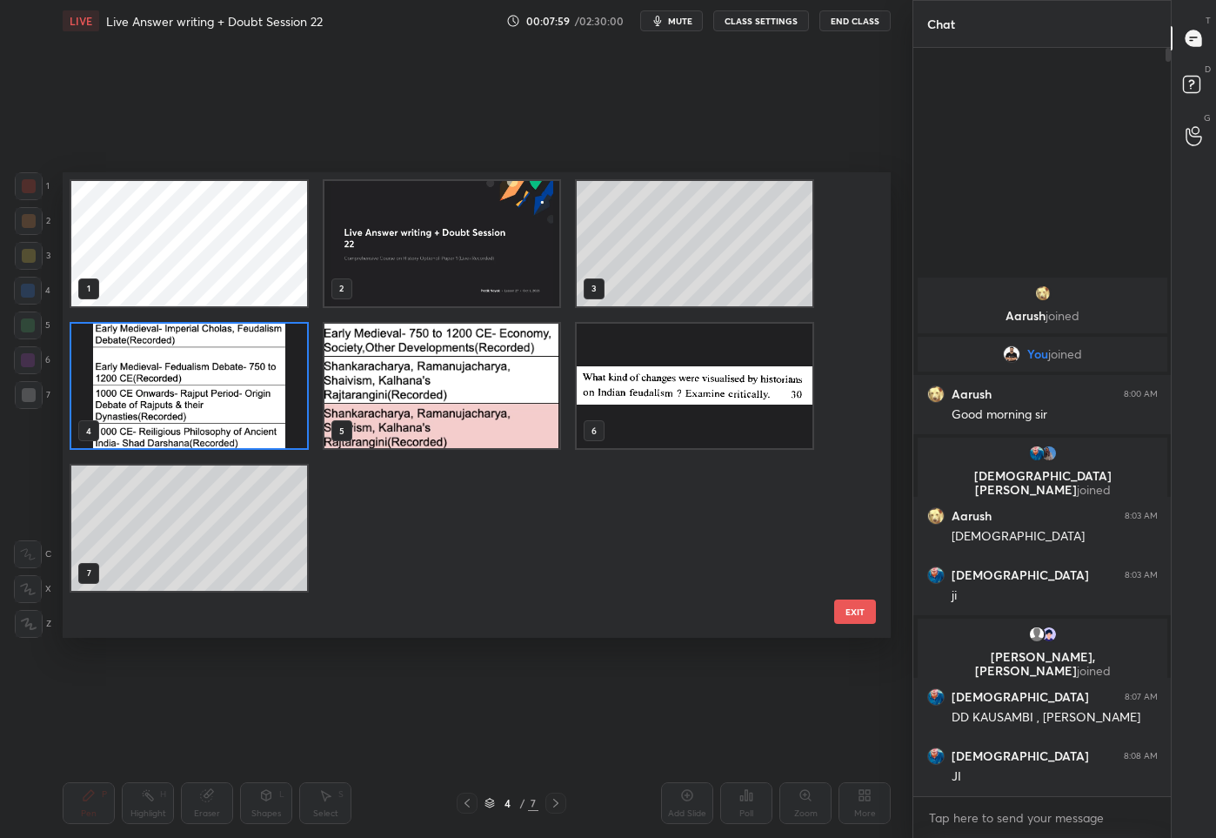
scroll to position [460, 820]
click at [746, 376] on img "grid" at bounding box center [695, 385] width 236 height 125
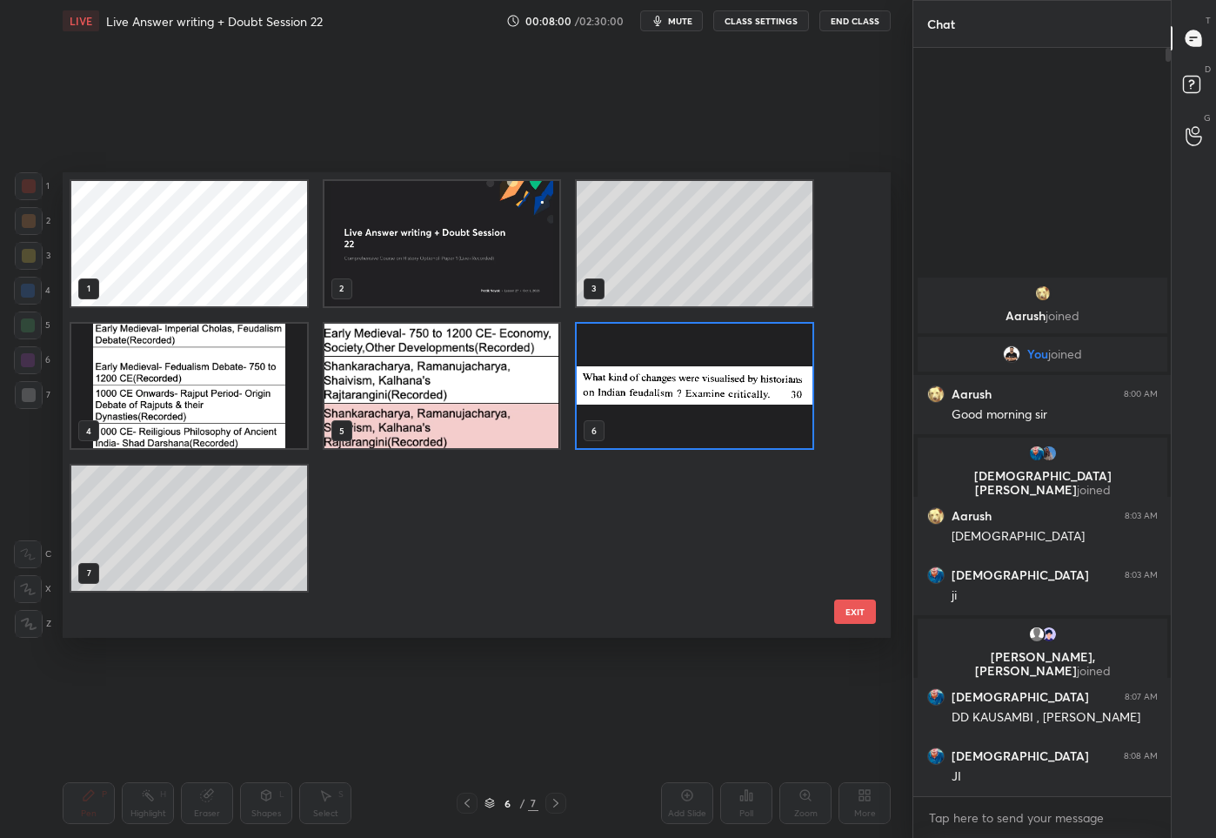
click at [746, 376] on img "grid" at bounding box center [695, 385] width 236 height 125
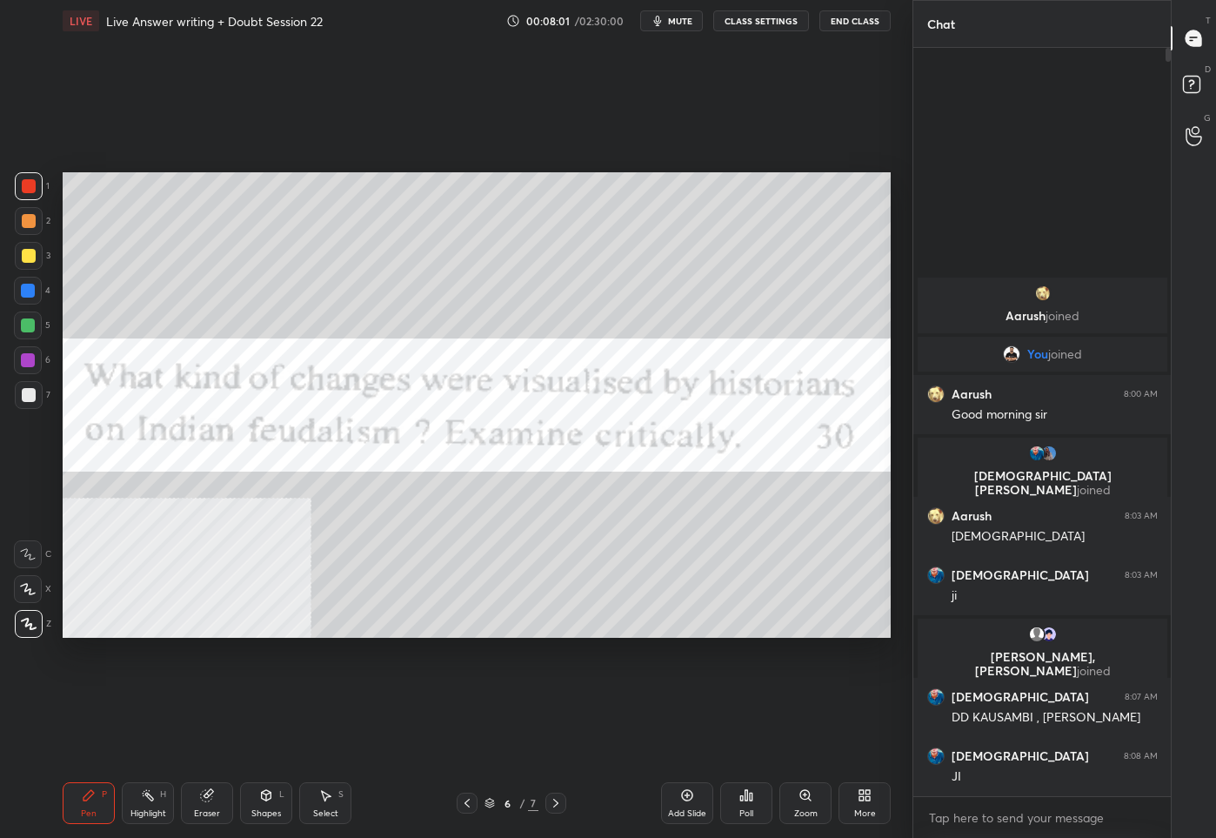
click at [867, 812] on div "More" at bounding box center [865, 813] width 22 height 9
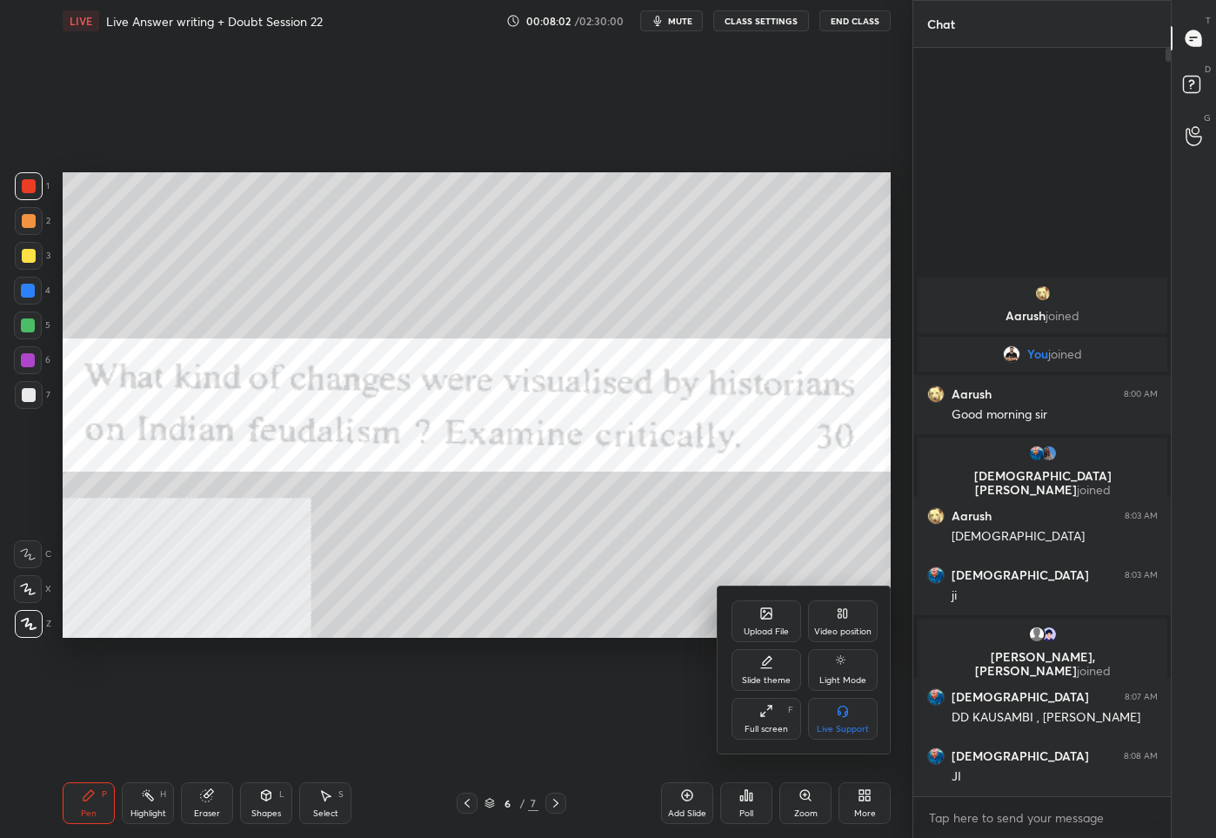
click at [762, 625] on div "Upload File" at bounding box center [767, 621] width 70 height 42
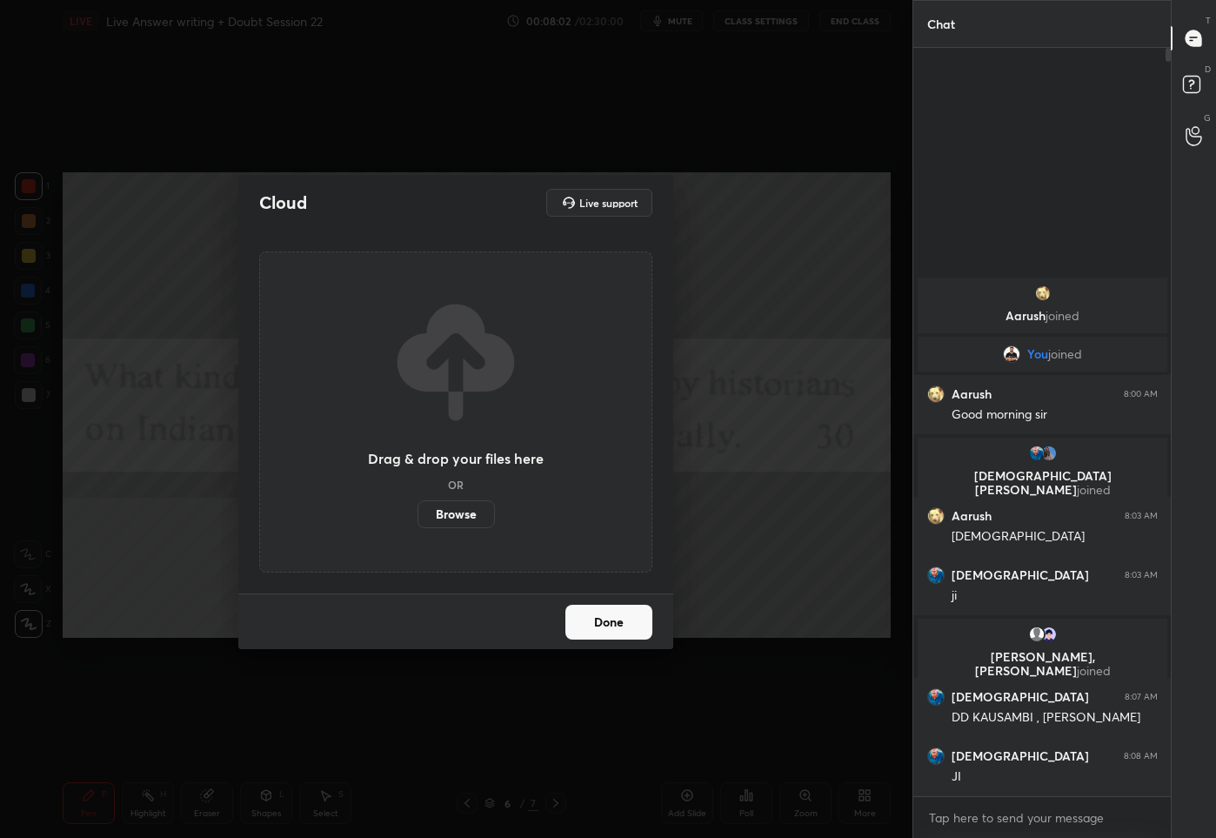
click at [439, 513] on label "Browse" at bounding box center [456, 514] width 77 height 28
click at [418, 513] on input "Browse" at bounding box center [418, 514] width 0 height 28
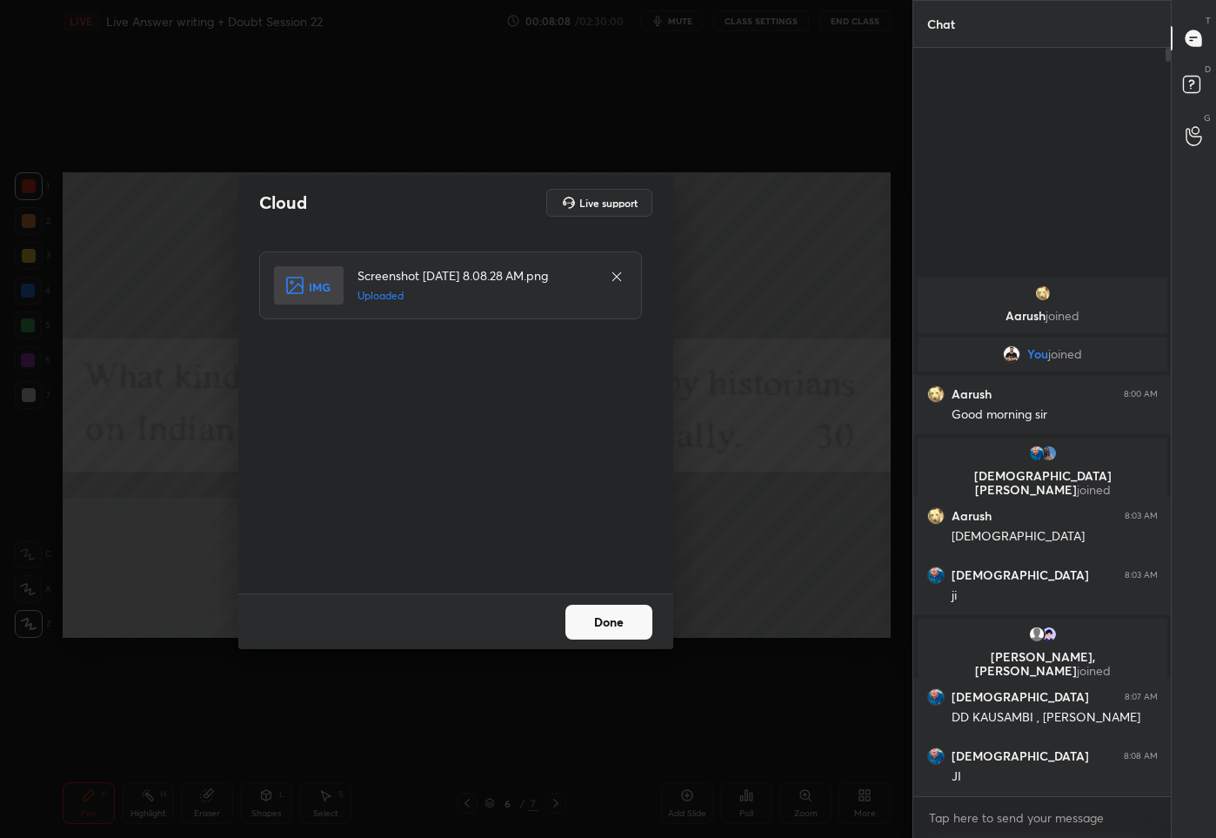
click at [592, 617] on button "Done" at bounding box center [609, 622] width 87 height 35
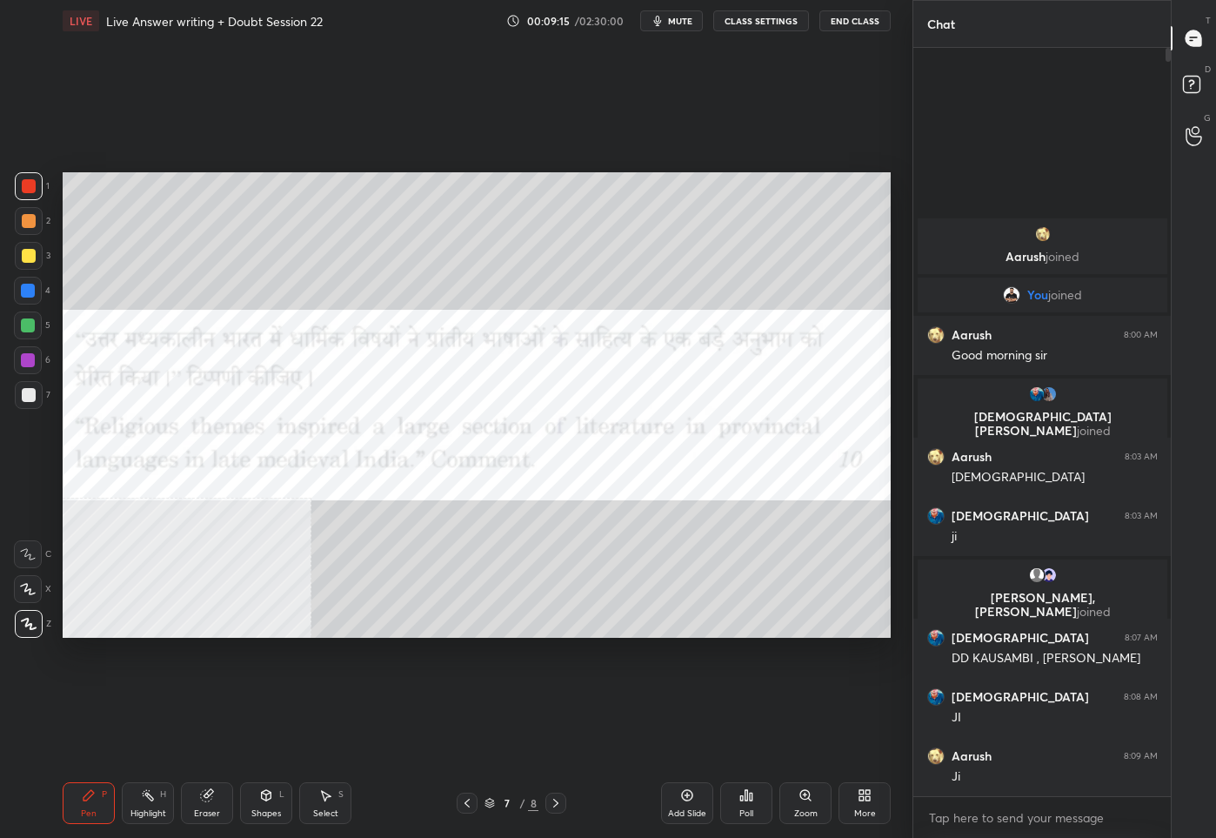
click at [683, 806] on div "Add Slide" at bounding box center [687, 803] width 52 height 42
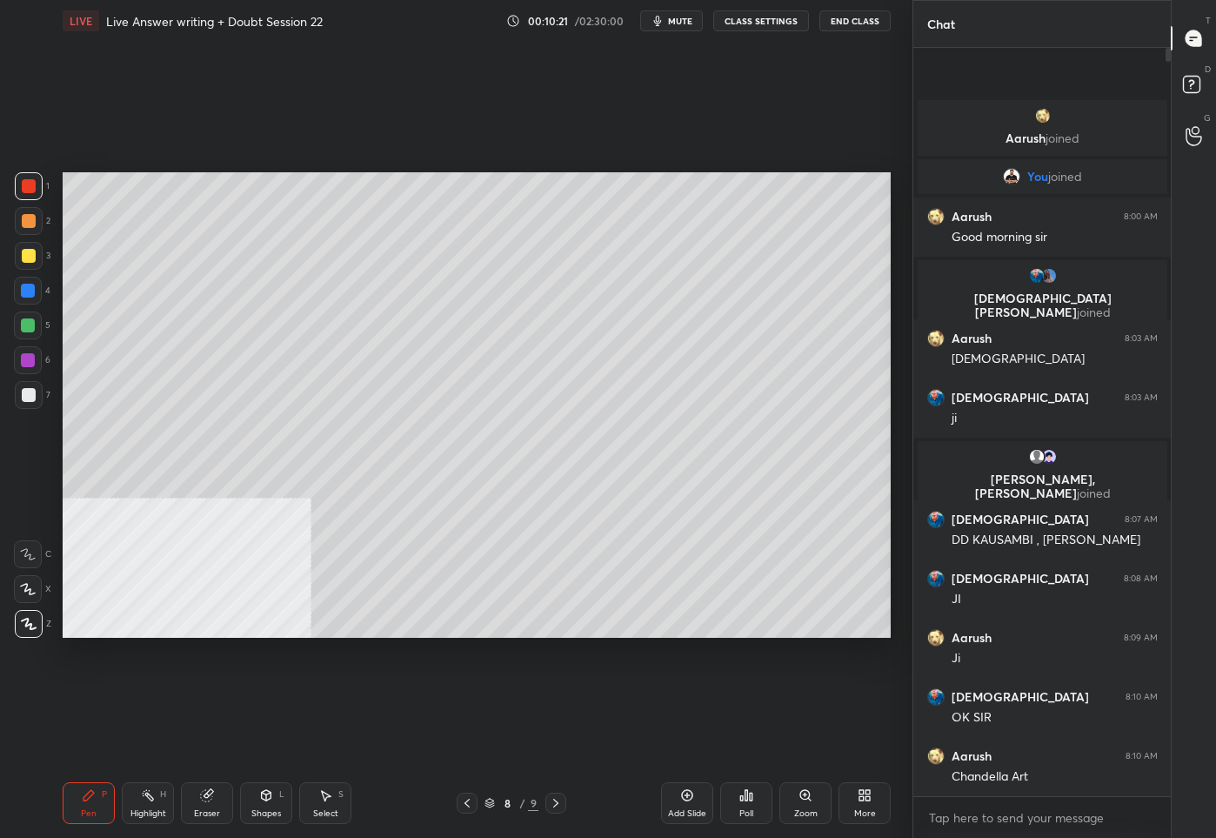
click at [858, 793] on icon at bounding box center [865, 795] width 14 height 14
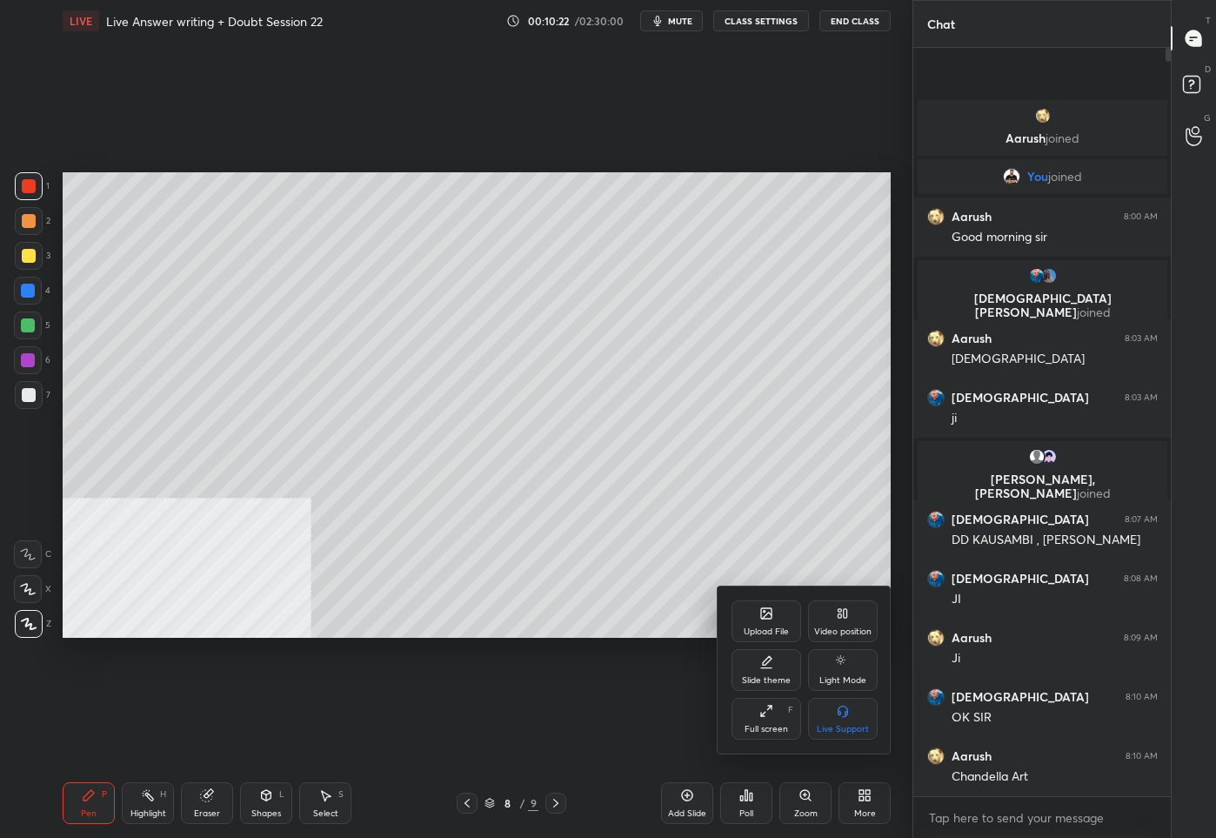
click at [765, 613] on icon at bounding box center [766, 613] width 10 height 10
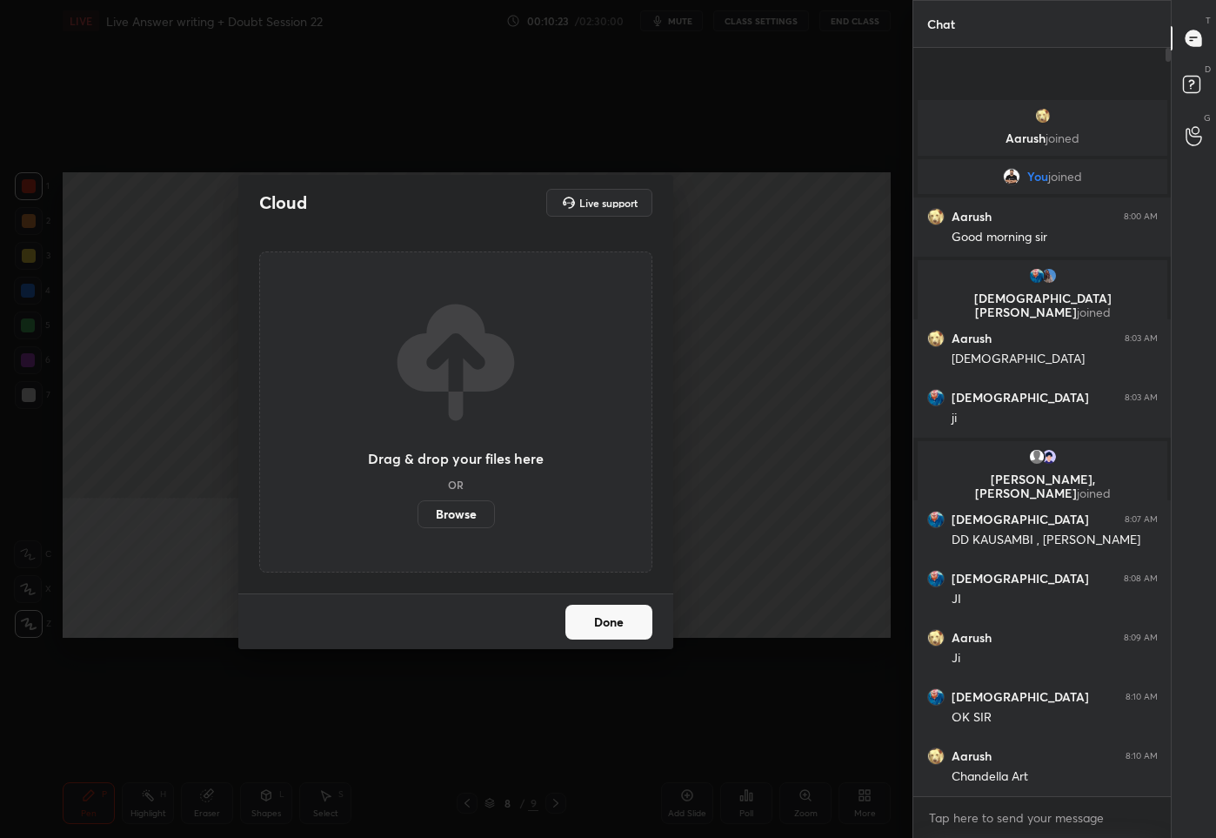
click at [462, 525] on label "Browse" at bounding box center [456, 514] width 77 height 28
click at [418, 525] on input "Browse" at bounding box center [418, 514] width 0 height 28
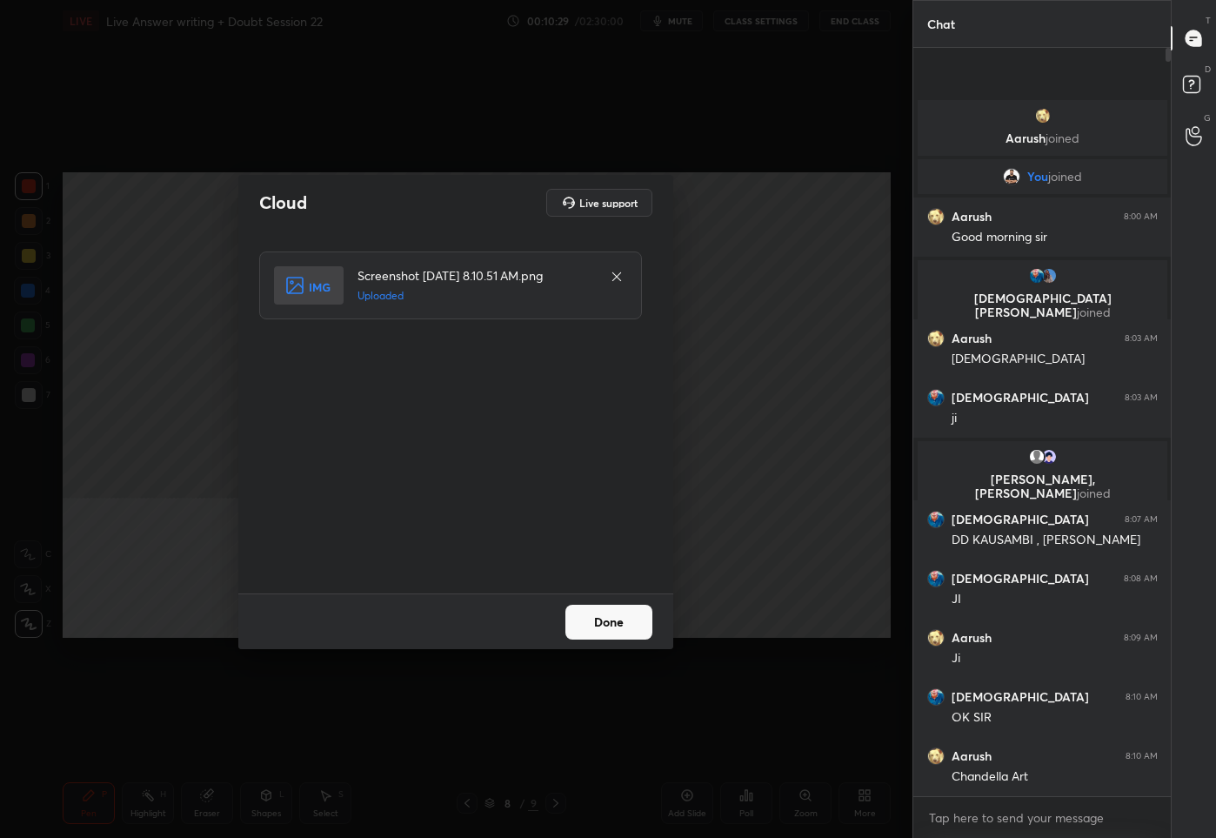
click at [617, 629] on button "Done" at bounding box center [609, 622] width 87 height 35
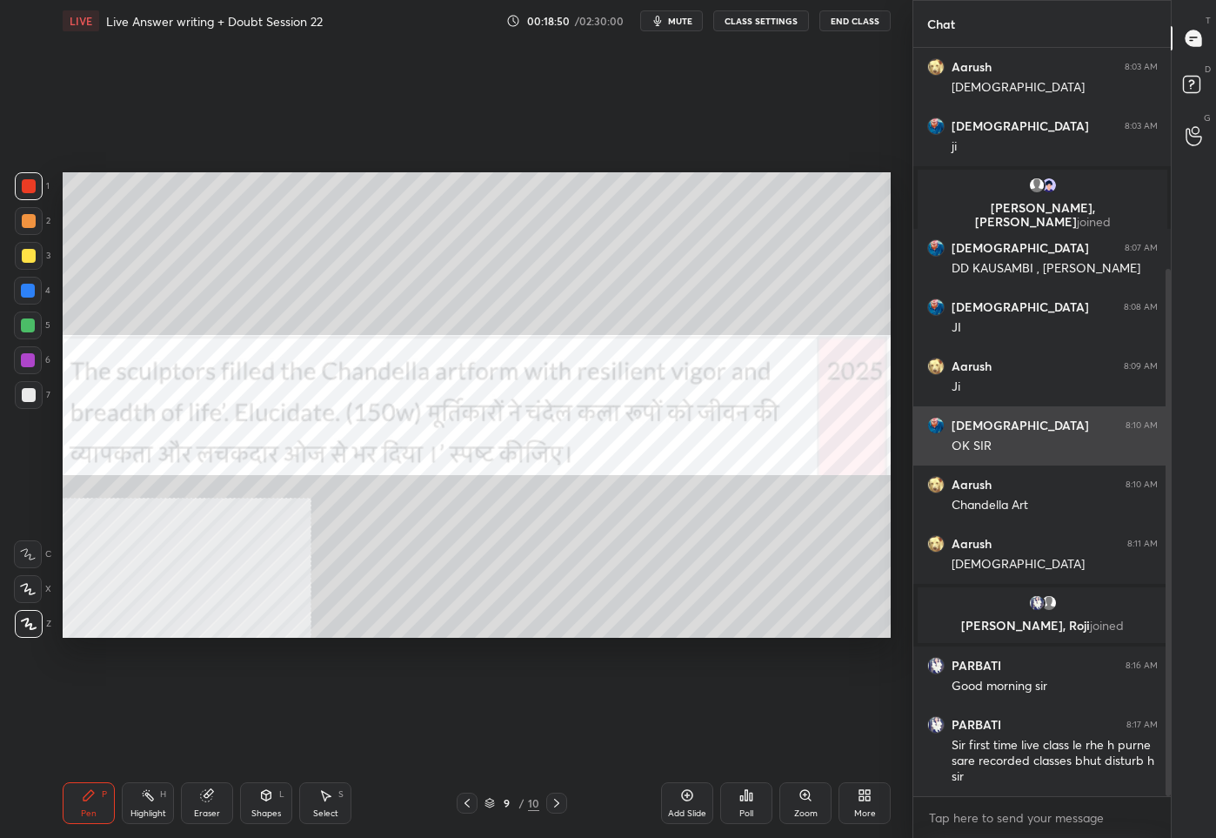
scroll to position [313, 0]
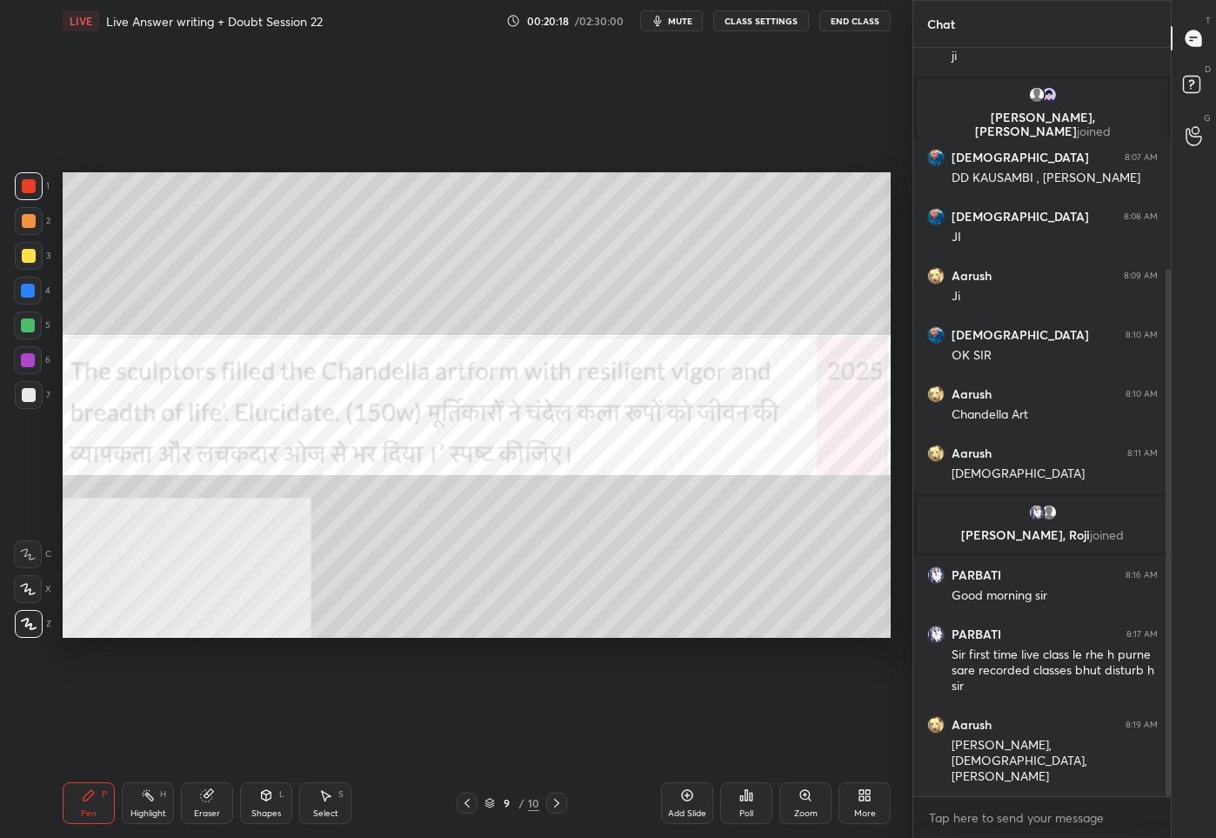
click at [519, 807] on div "/" at bounding box center [521, 803] width 5 height 10
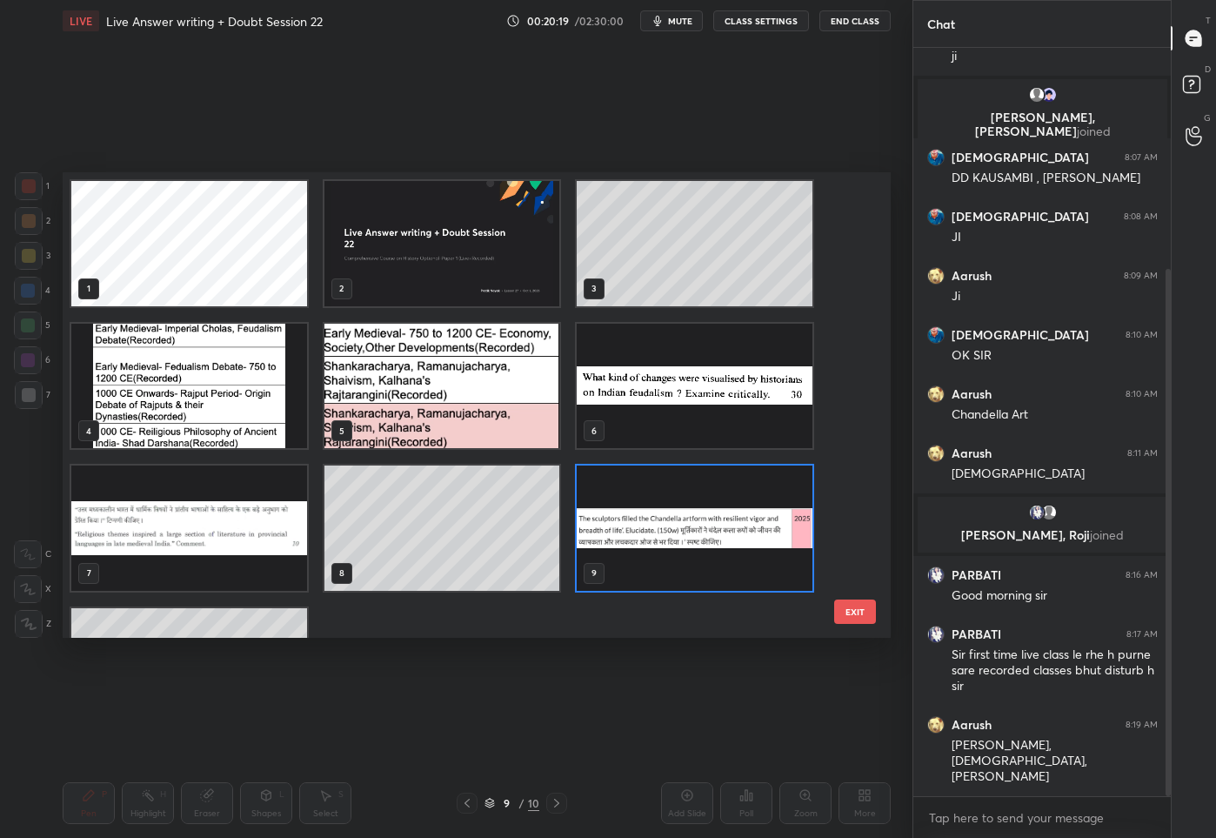
scroll to position [103, 0]
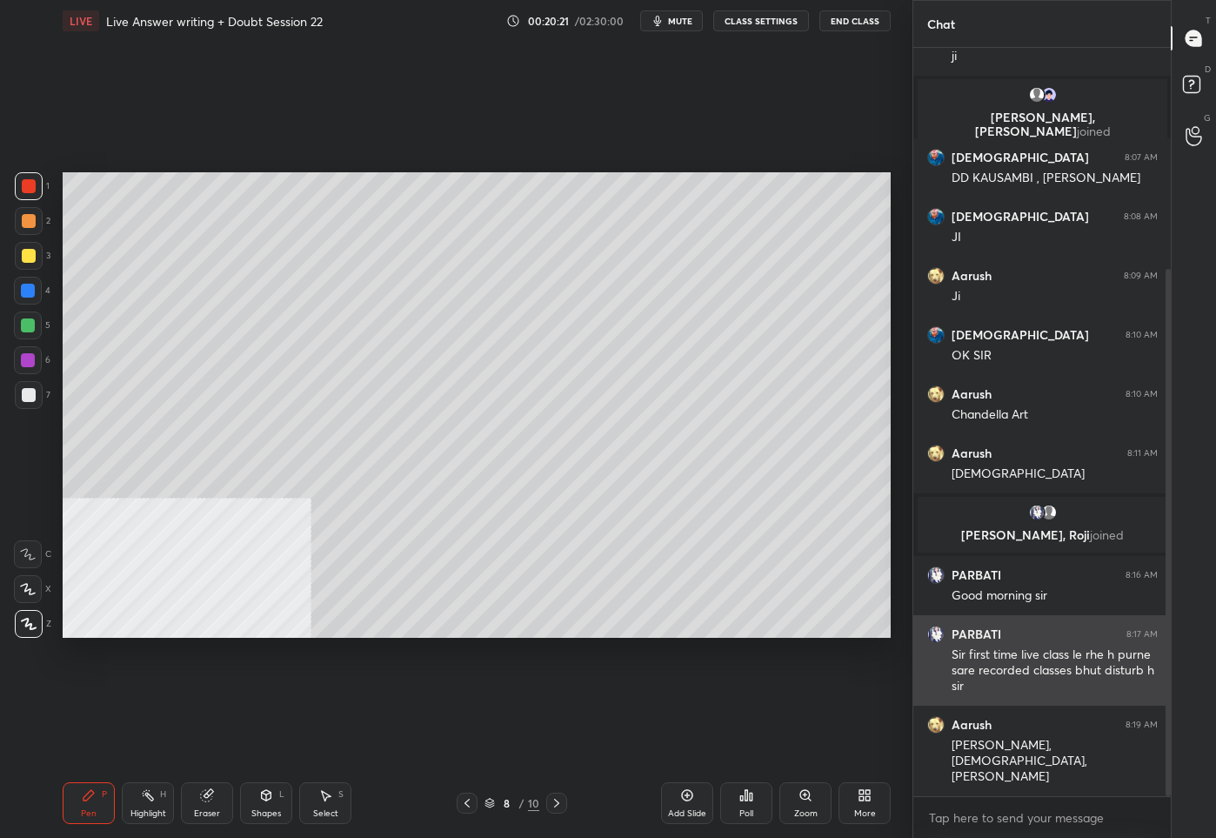
click at [947, 636] on div "grid" at bounding box center [939, 634] width 24 height 17
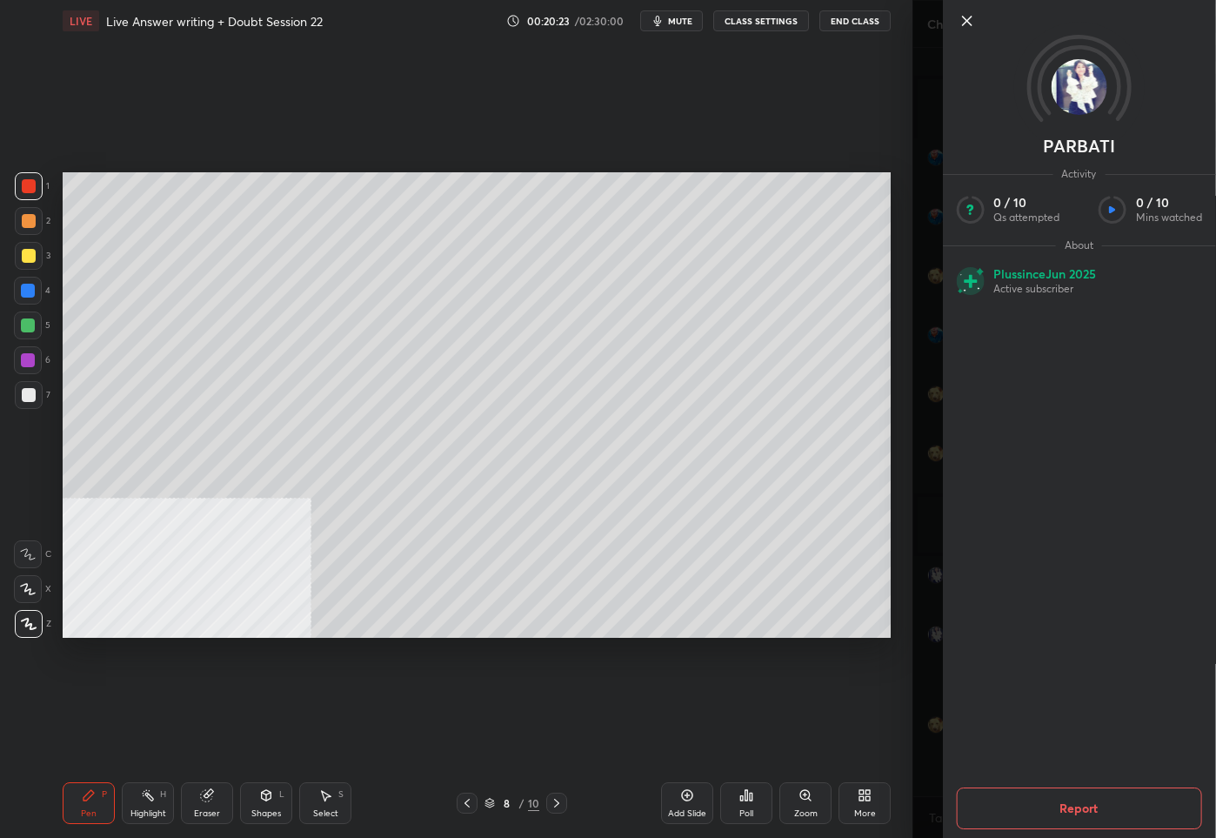
click at [964, 15] on icon at bounding box center [966, 20] width 21 height 21
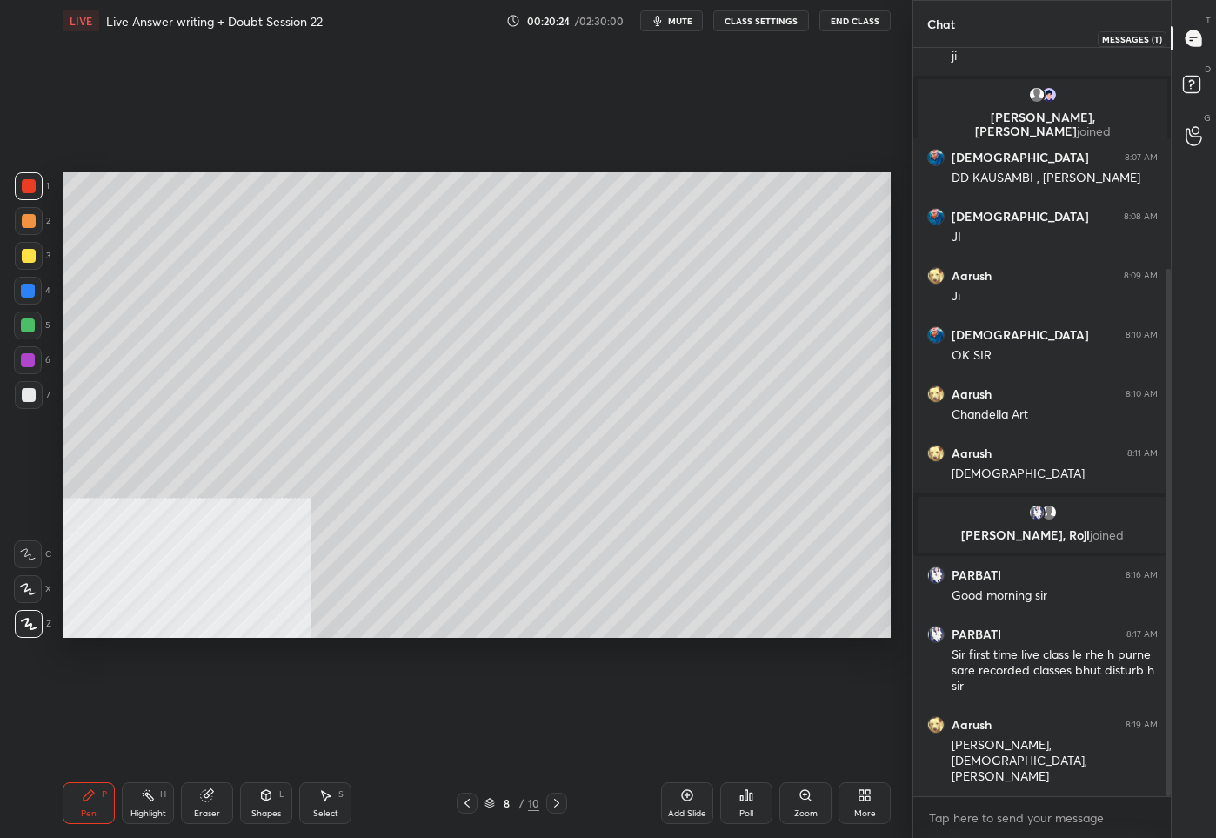
click at [1195, 42] on icon at bounding box center [1194, 38] width 16 height 16
click at [552, 803] on icon at bounding box center [557, 803] width 14 height 14
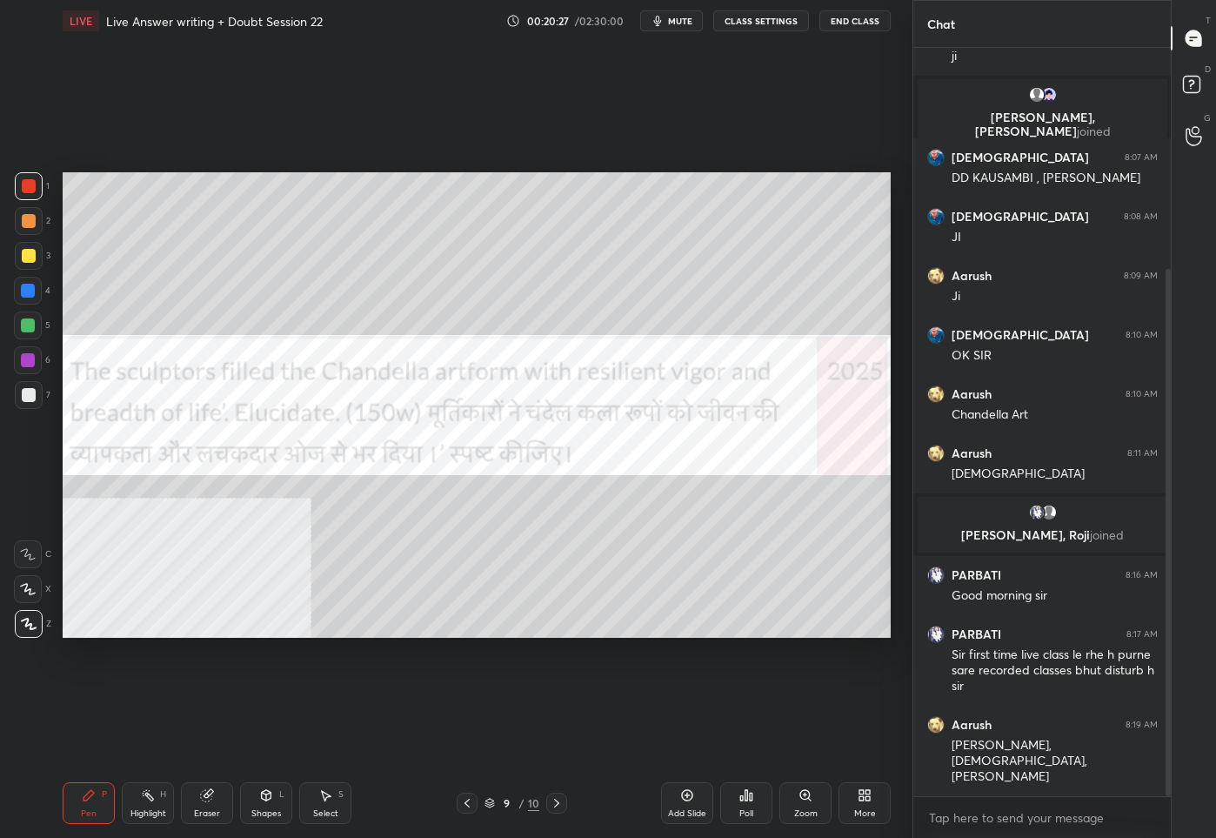
click at [552, 802] on icon at bounding box center [557, 803] width 14 height 14
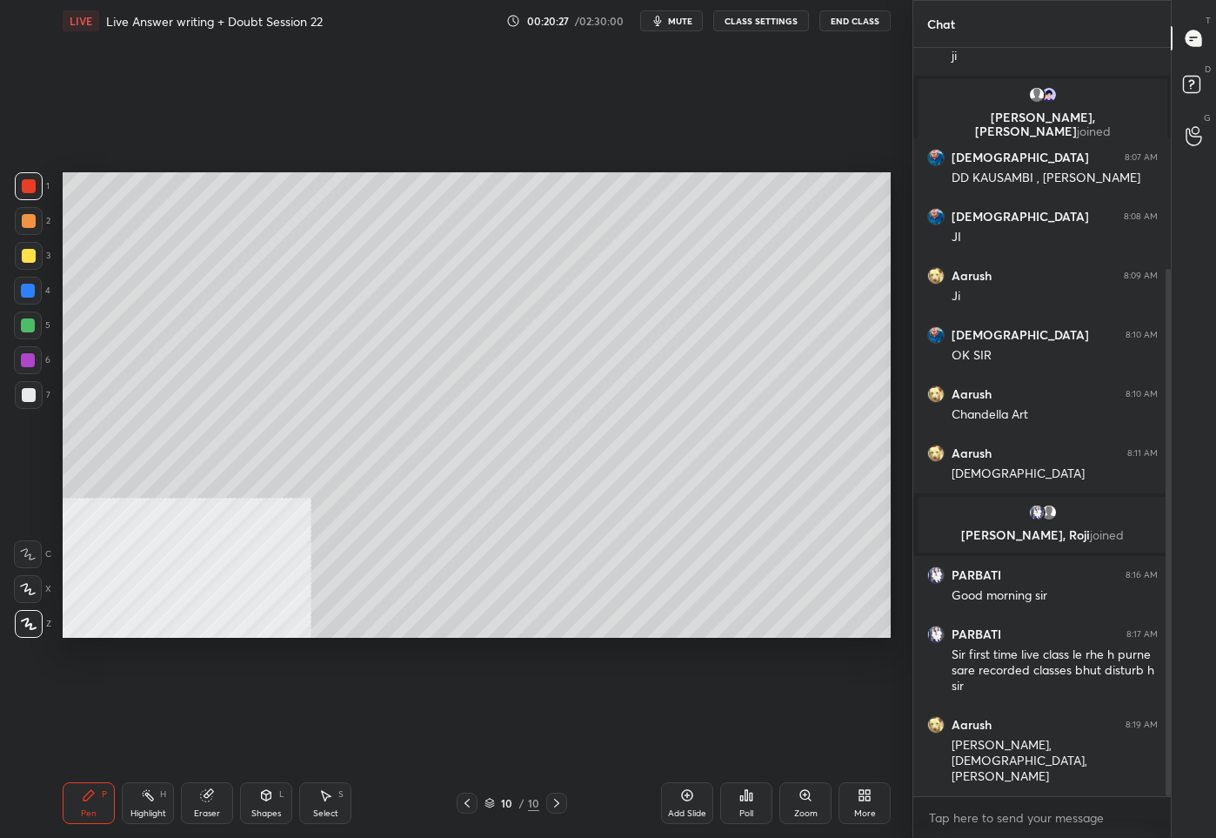
click at [552, 802] on icon at bounding box center [557, 803] width 14 height 14
click at [458, 809] on div at bounding box center [467, 803] width 21 height 21
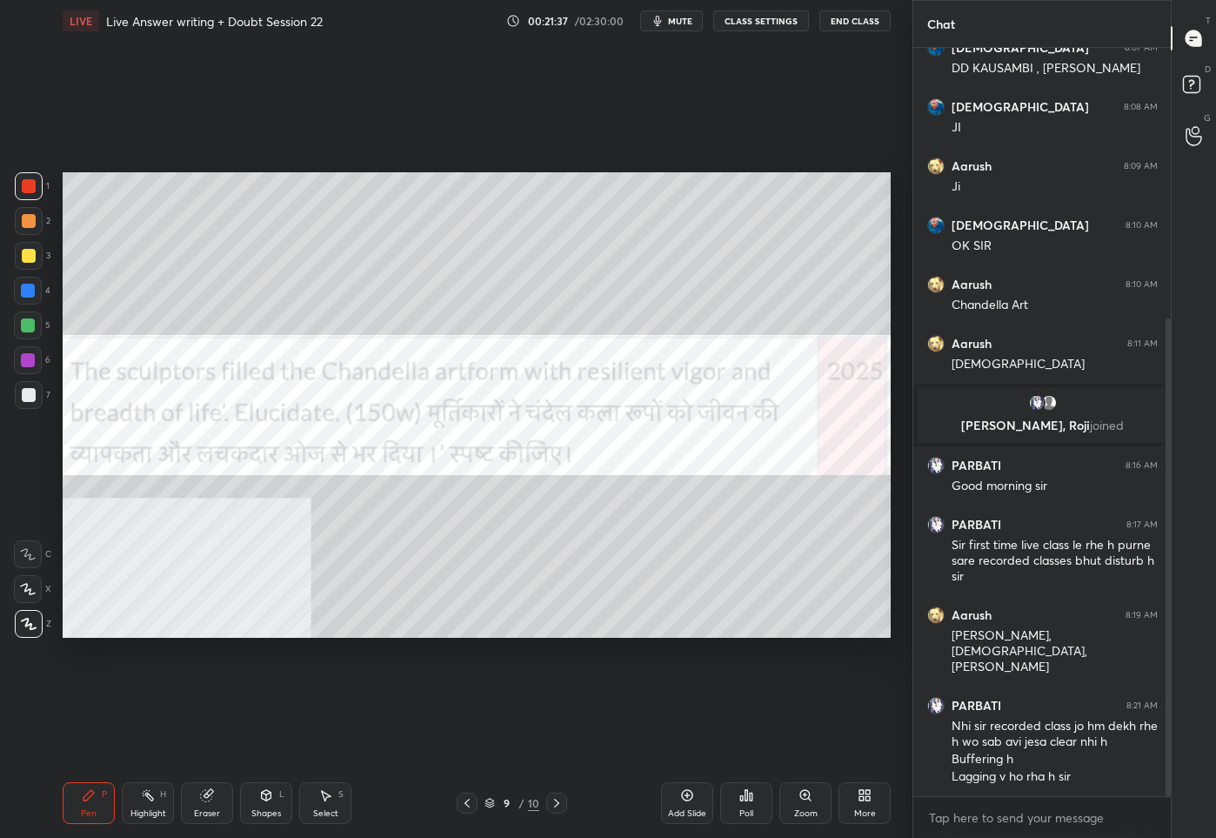
scroll to position [482, 0]
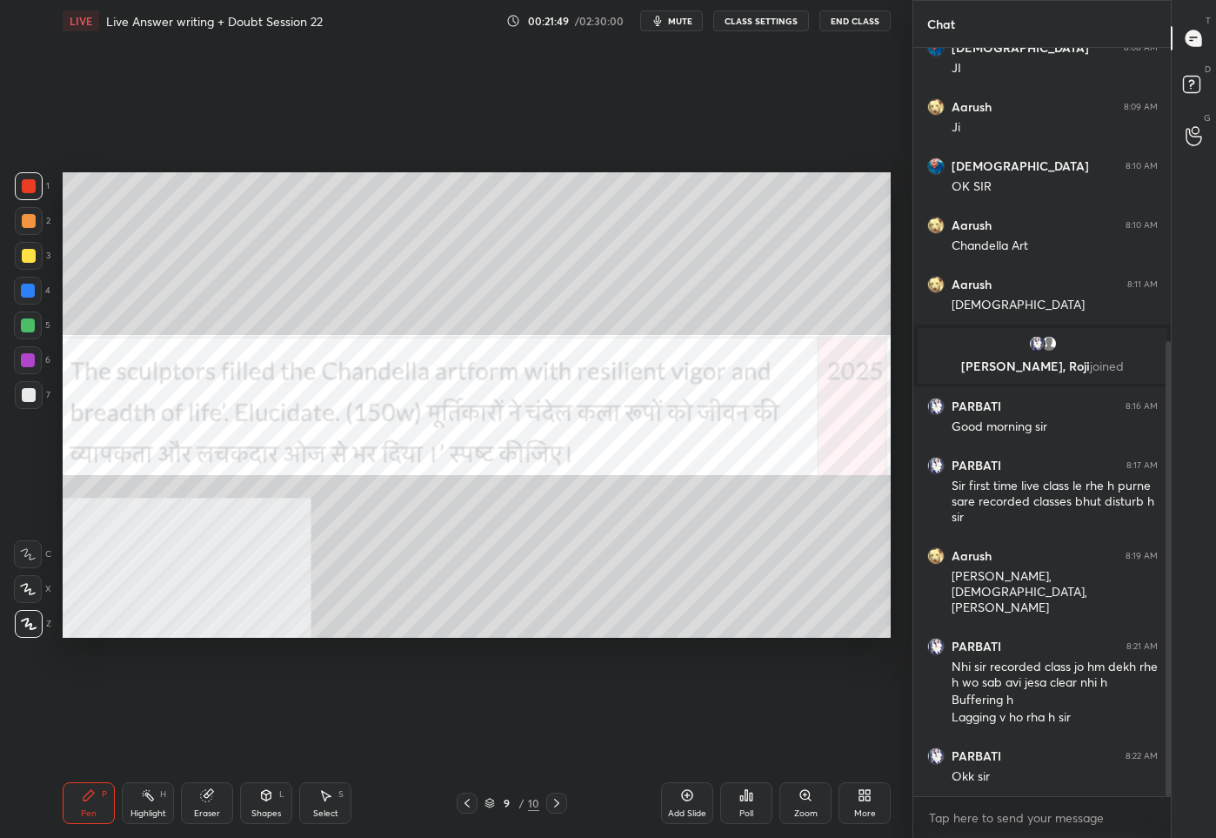
click at [870, 809] on div "More" at bounding box center [865, 813] width 22 height 9
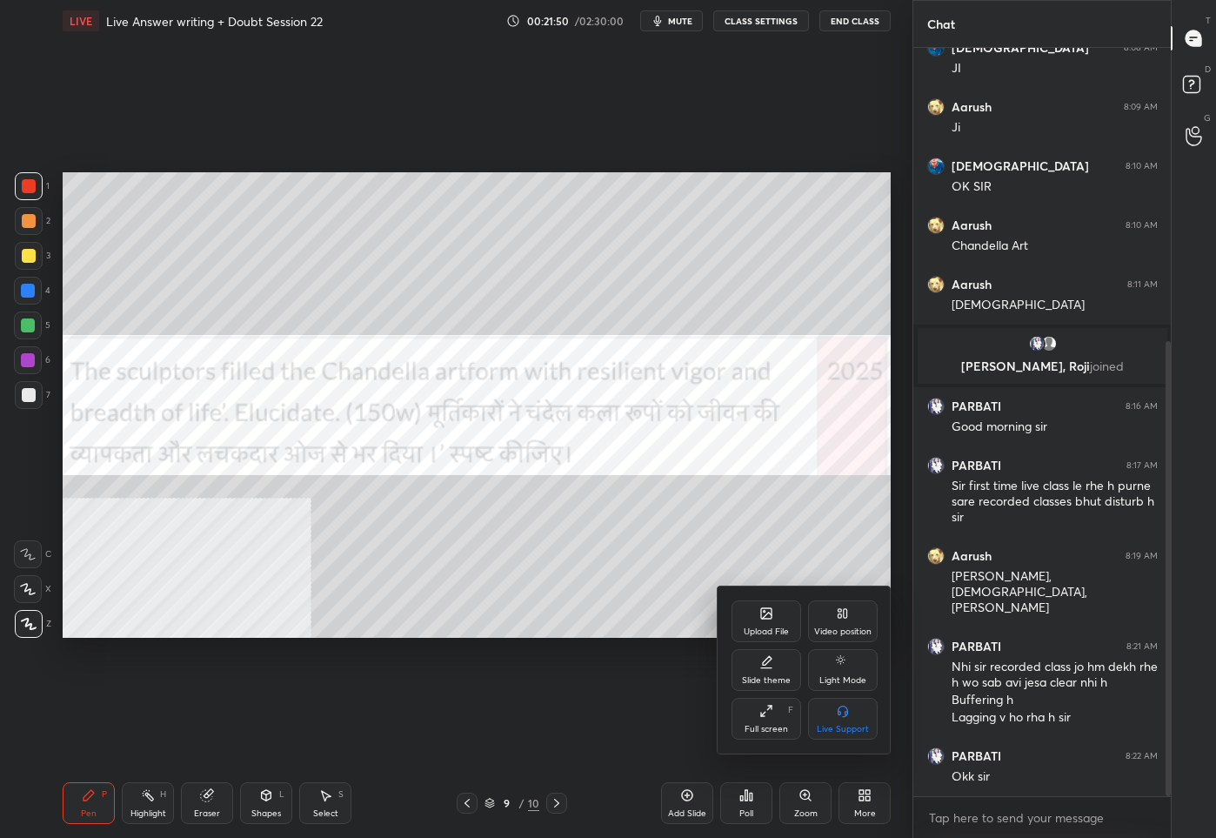
click at [762, 628] on div "Upload File" at bounding box center [766, 631] width 45 height 9
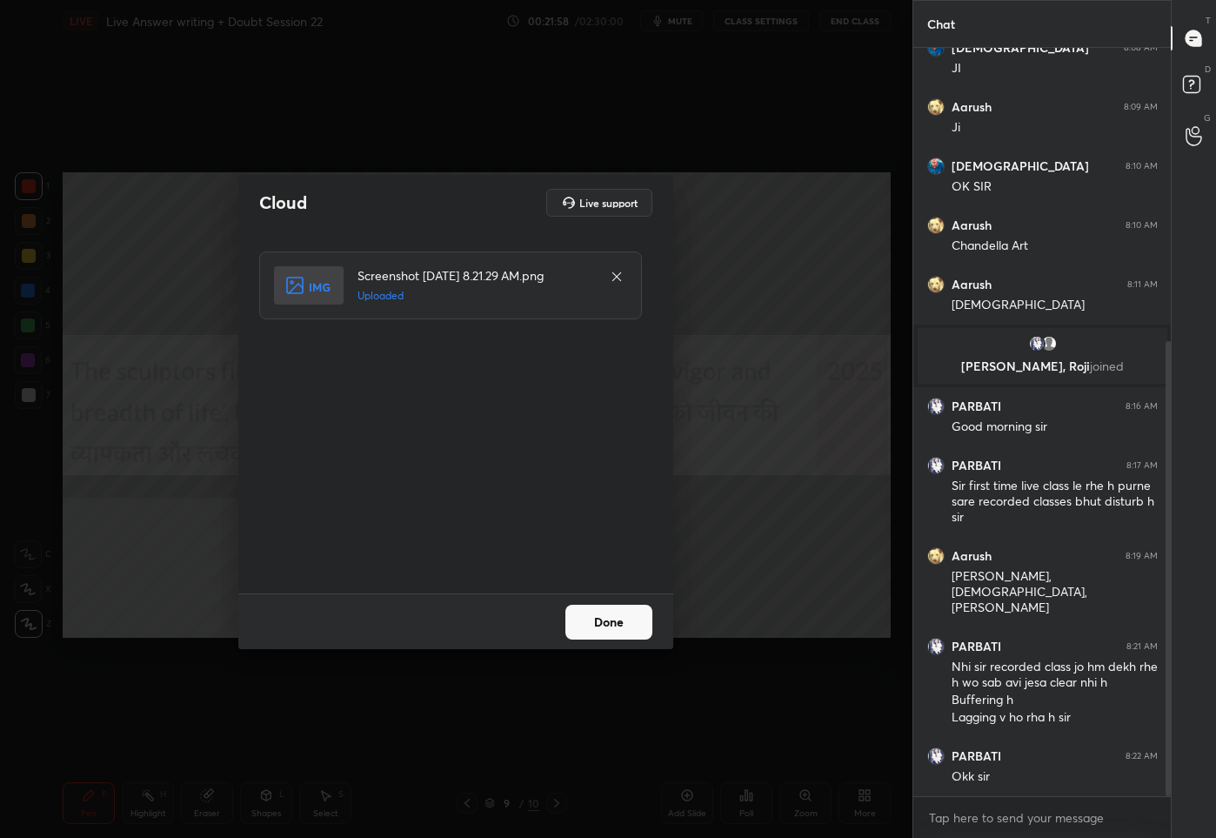
click at [616, 630] on button "Done" at bounding box center [609, 622] width 87 height 35
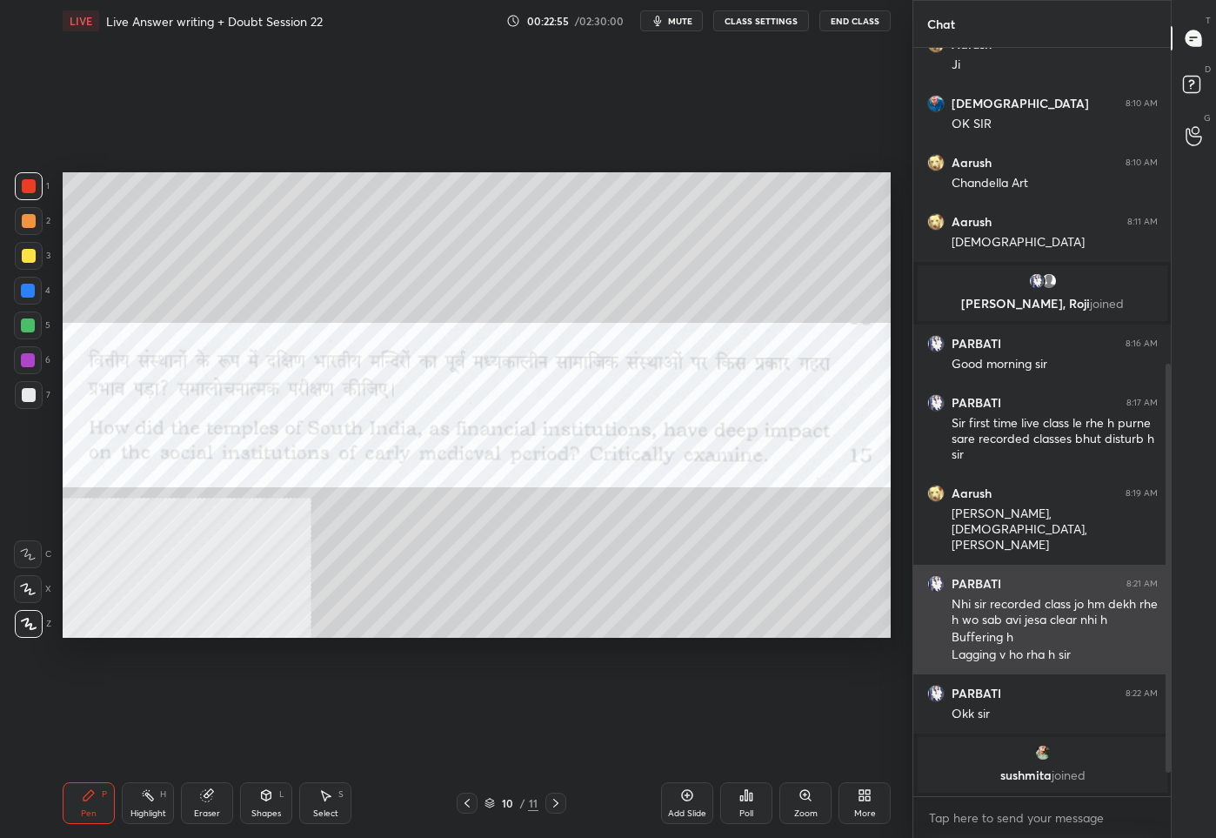
scroll to position [619, 0]
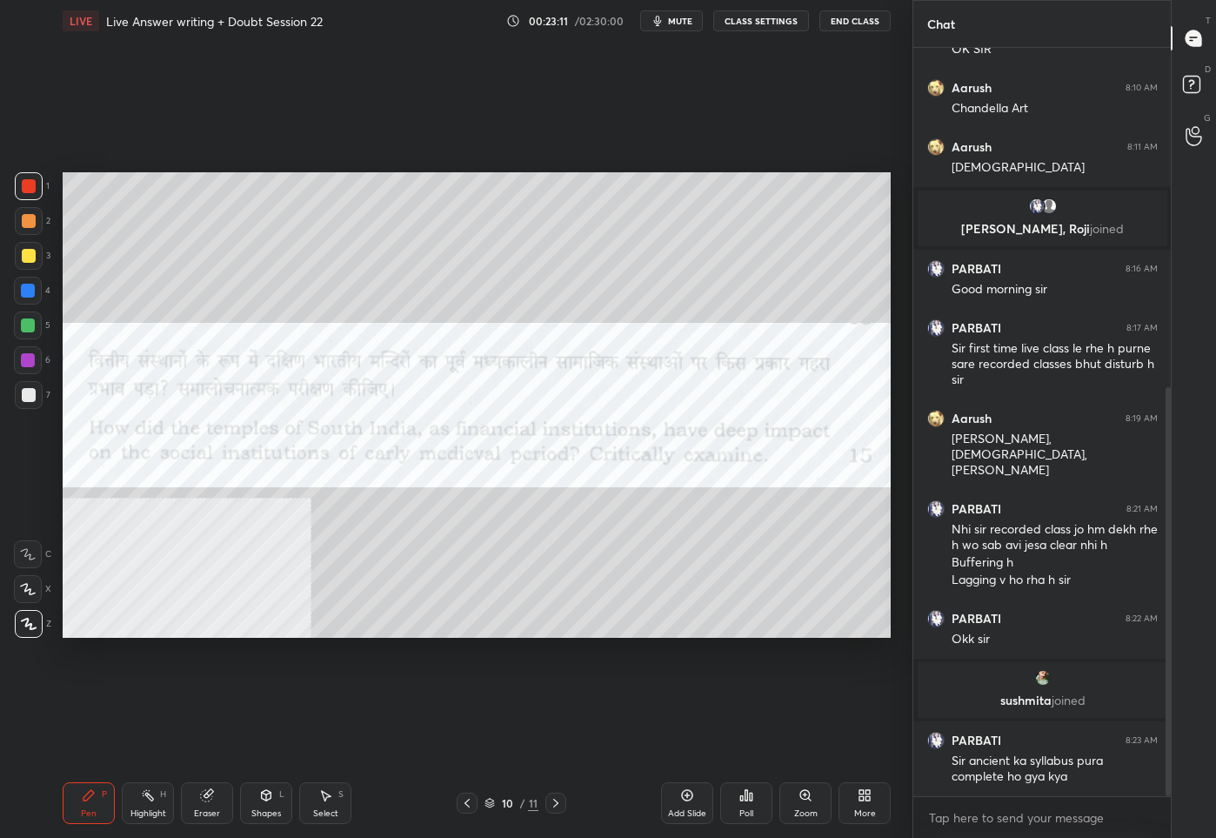
click at [502, 801] on div "10" at bounding box center [507, 803] width 17 height 10
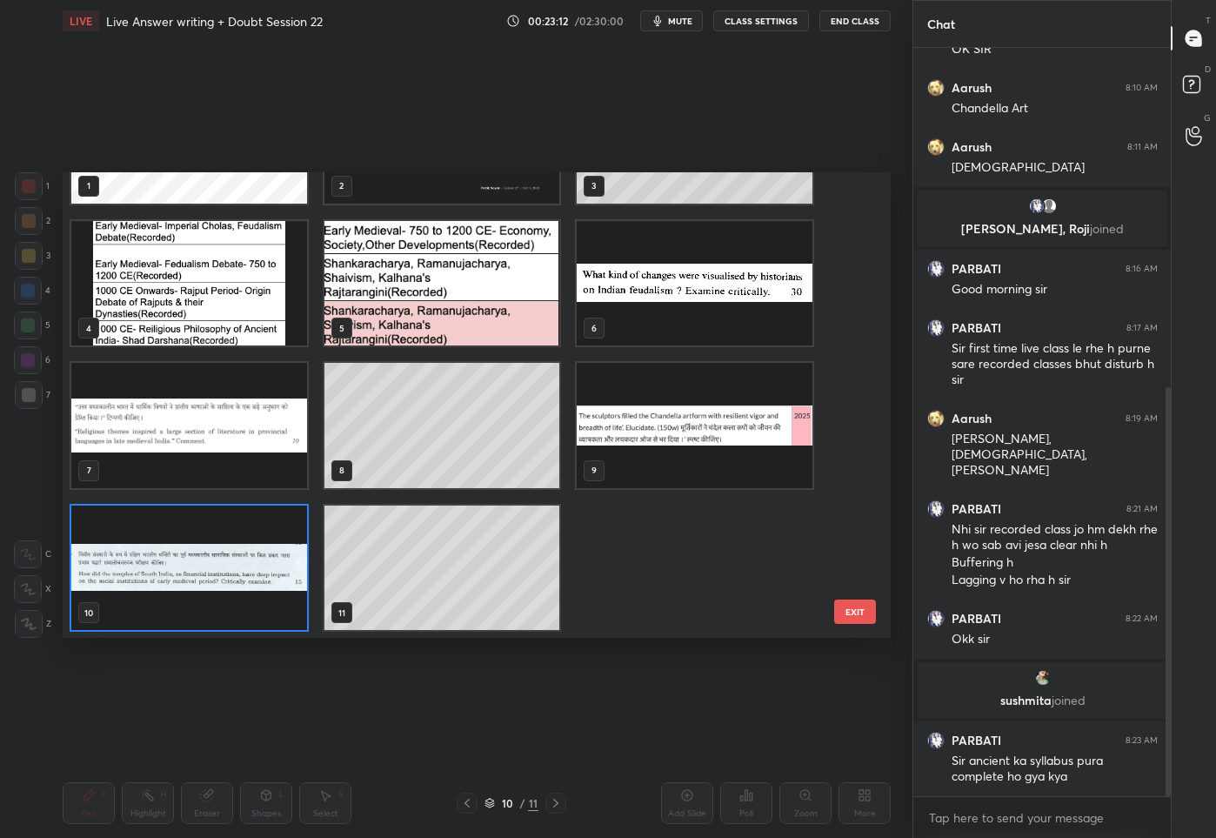
scroll to position [0, 0]
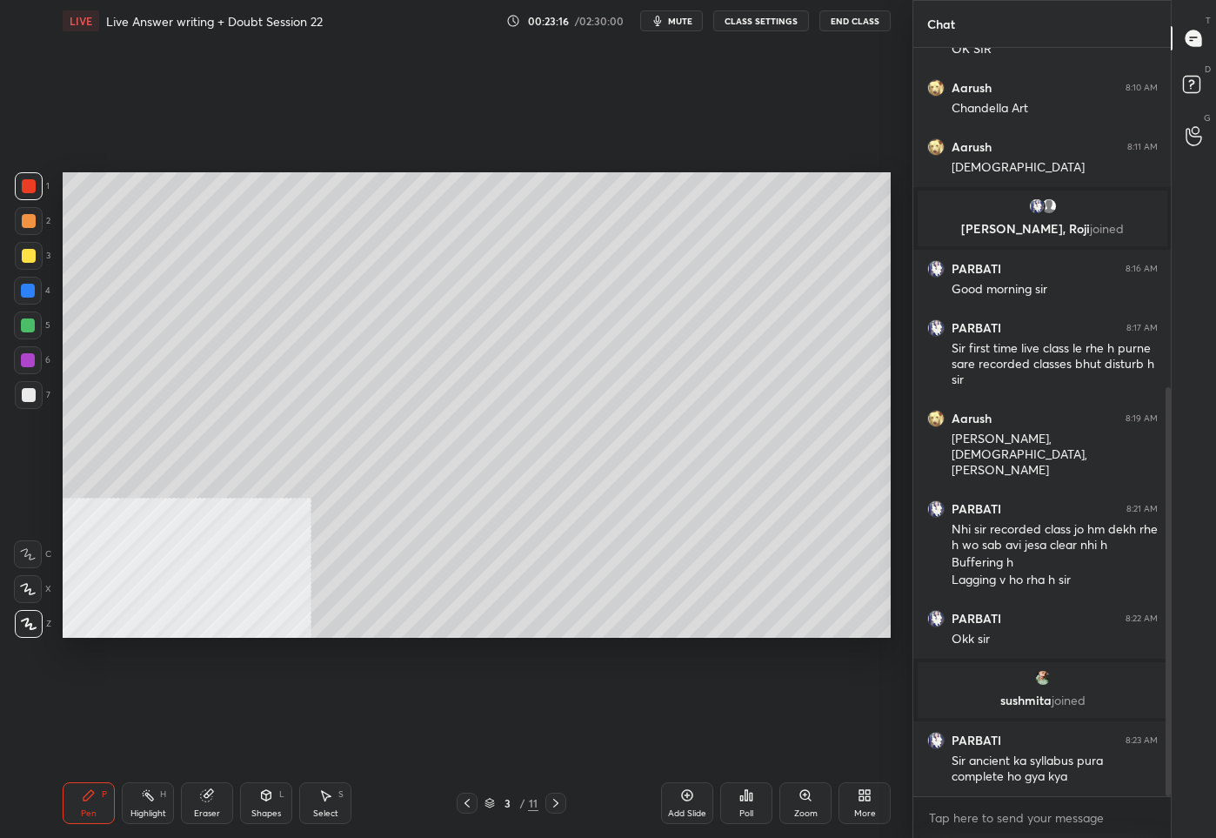
click at [28, 246] on div at bounding box center [29, 256] width 28 height 28
click at [515, 812] on div "3 / 11" at bounding box center [512, 803] width 110 height 21
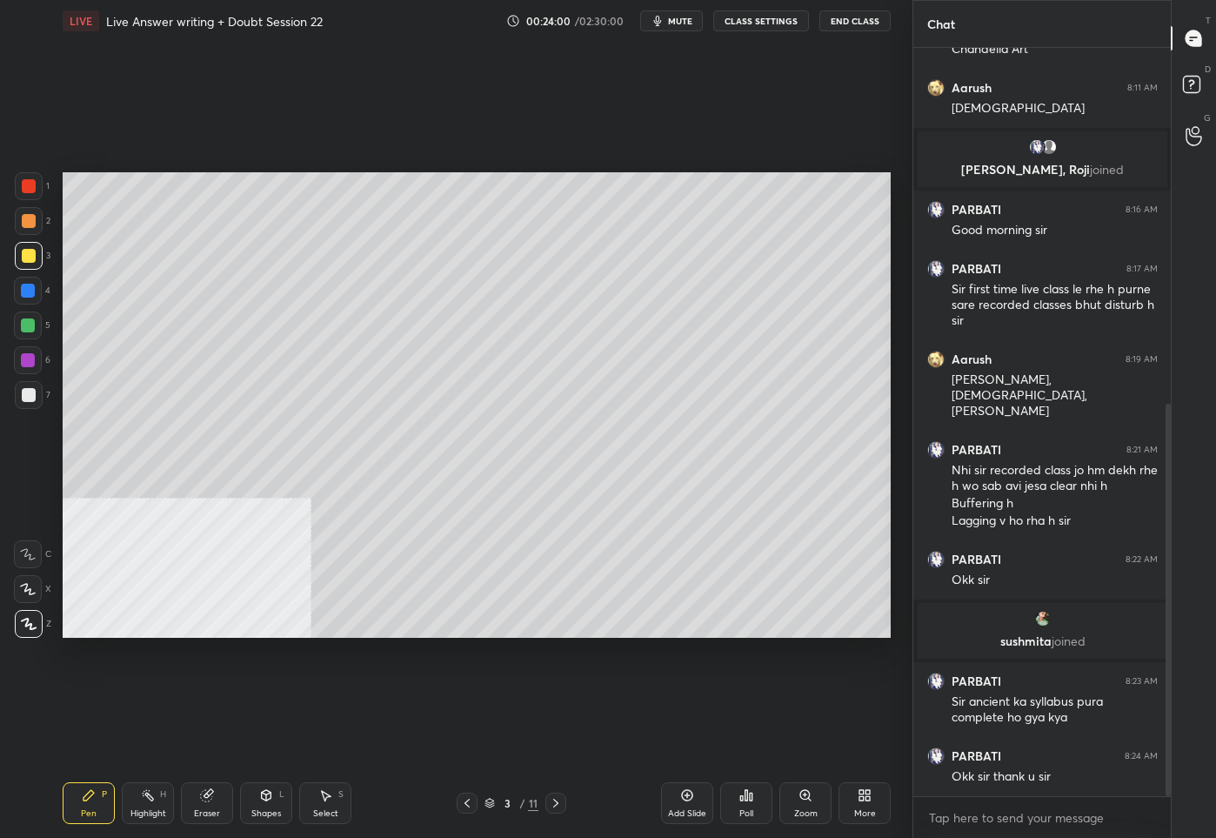
click at [499, 800] on div "3" at bounding box center [507, 803] width 17 height 10
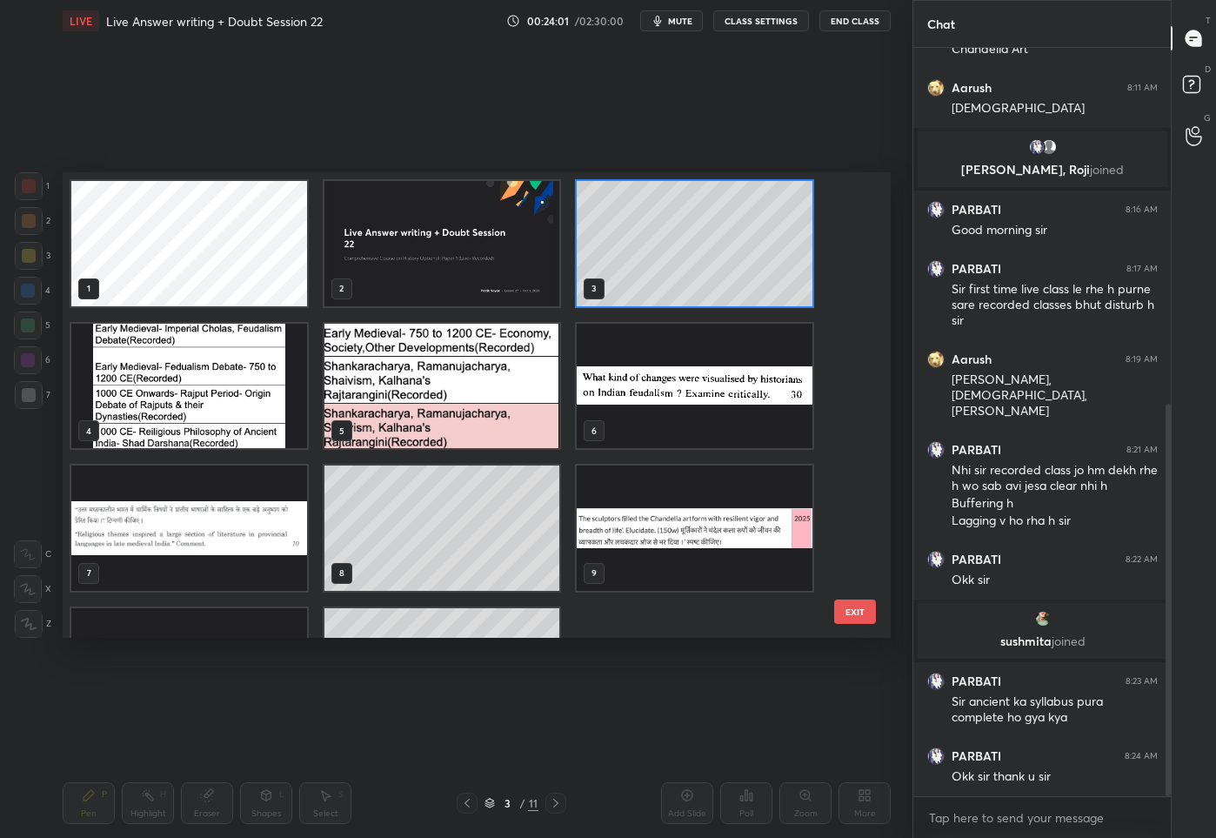
scroll to position [103, 0]
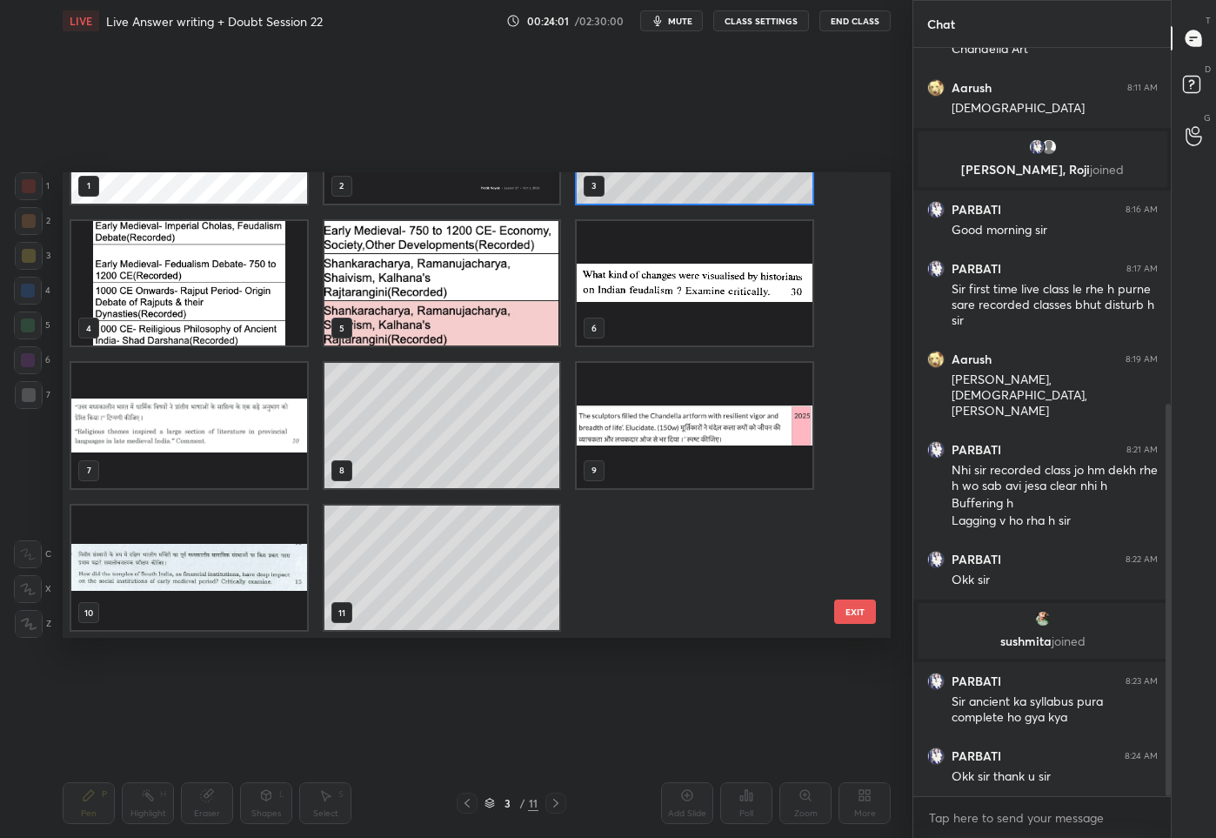
click at [243, 550] on img "grid" at bounding box center [189, 567] width 236 height 125
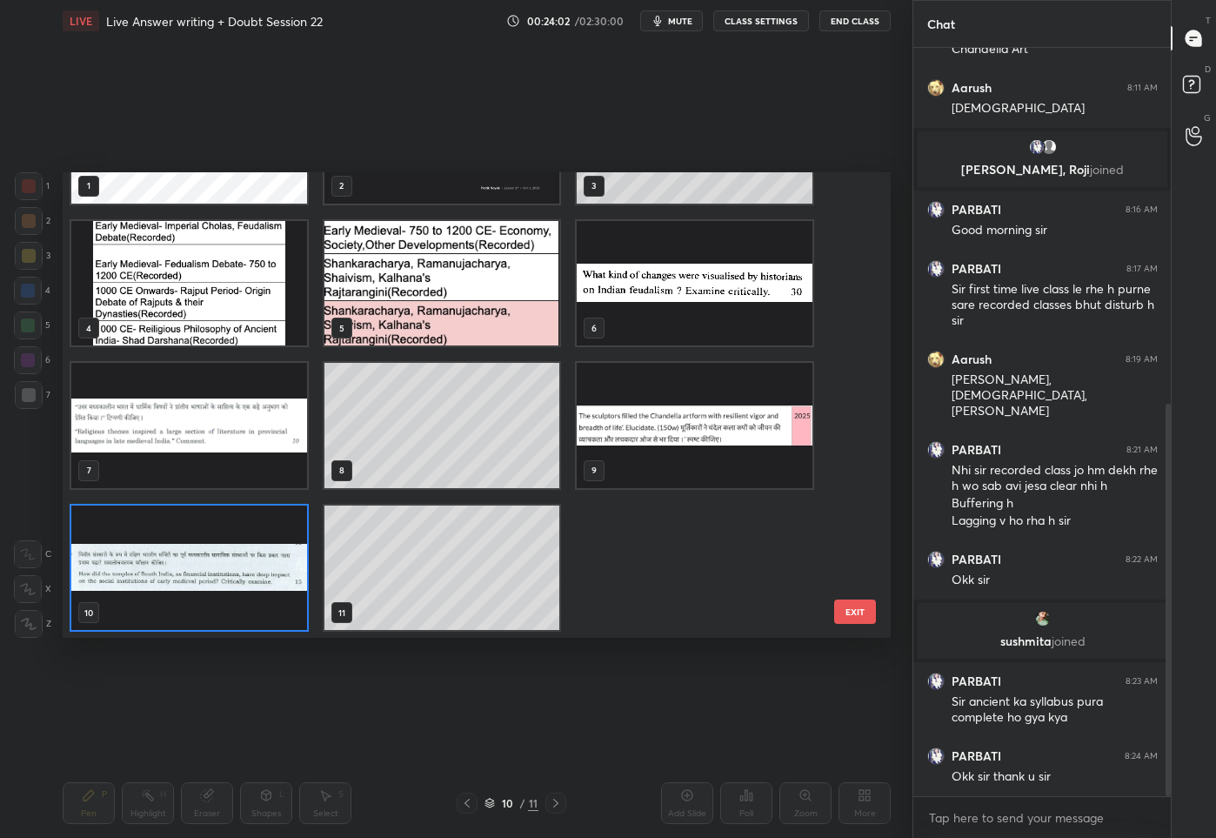
click at [243, 550] on img "grid" at bounding box center [189, 567] width 236 height 125
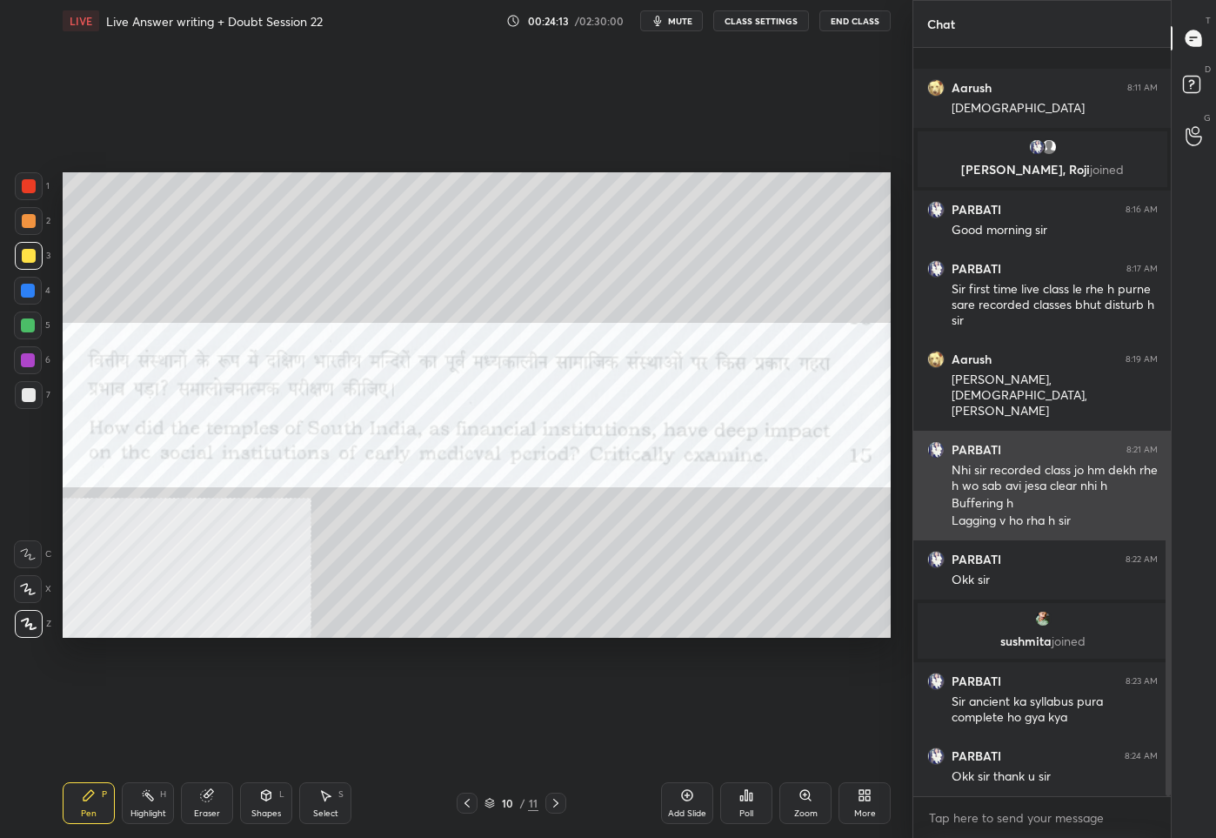
scroll to position [800, 0]
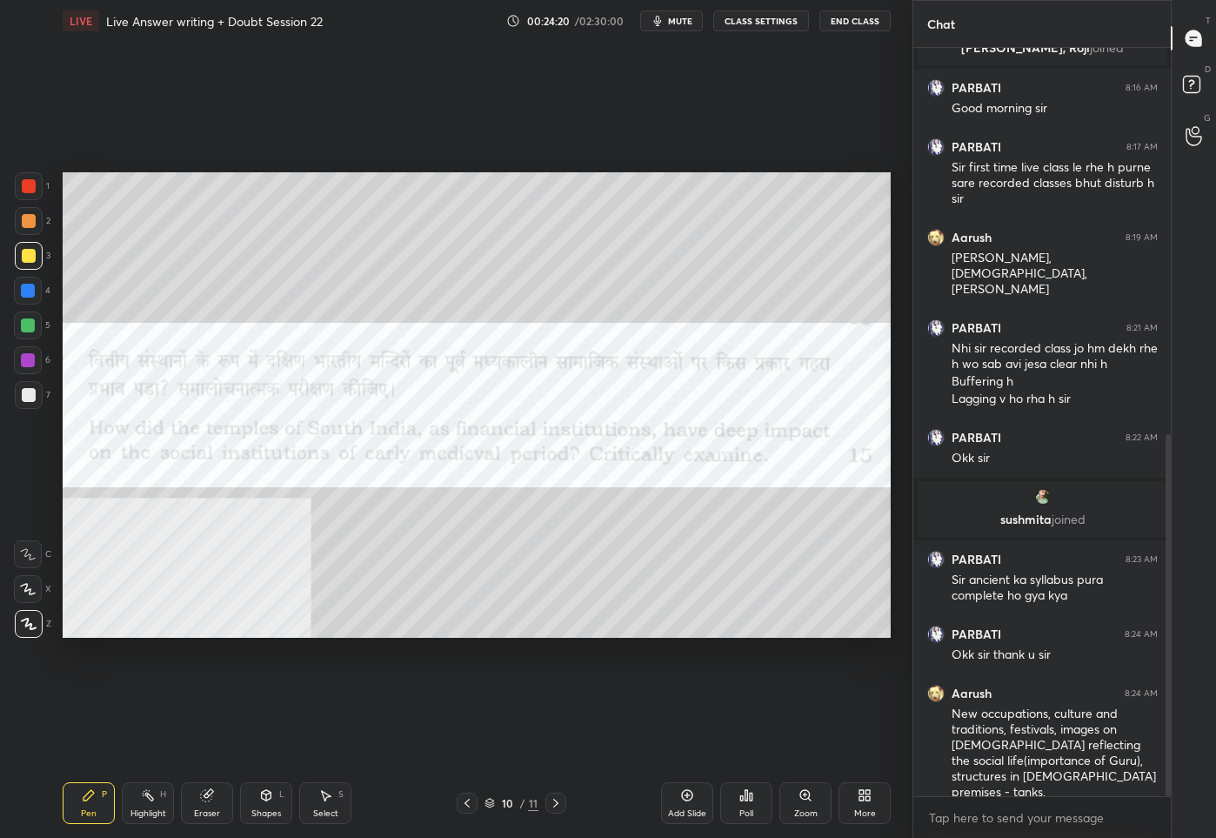
drag, startPoint x: 689, startPoint y: 810, endPoint x: 689, endPoint y: 780, distance: 29.6
click at [689, 809] on div "Add Slide" at bounding box center [687, 813] width 38 height 9
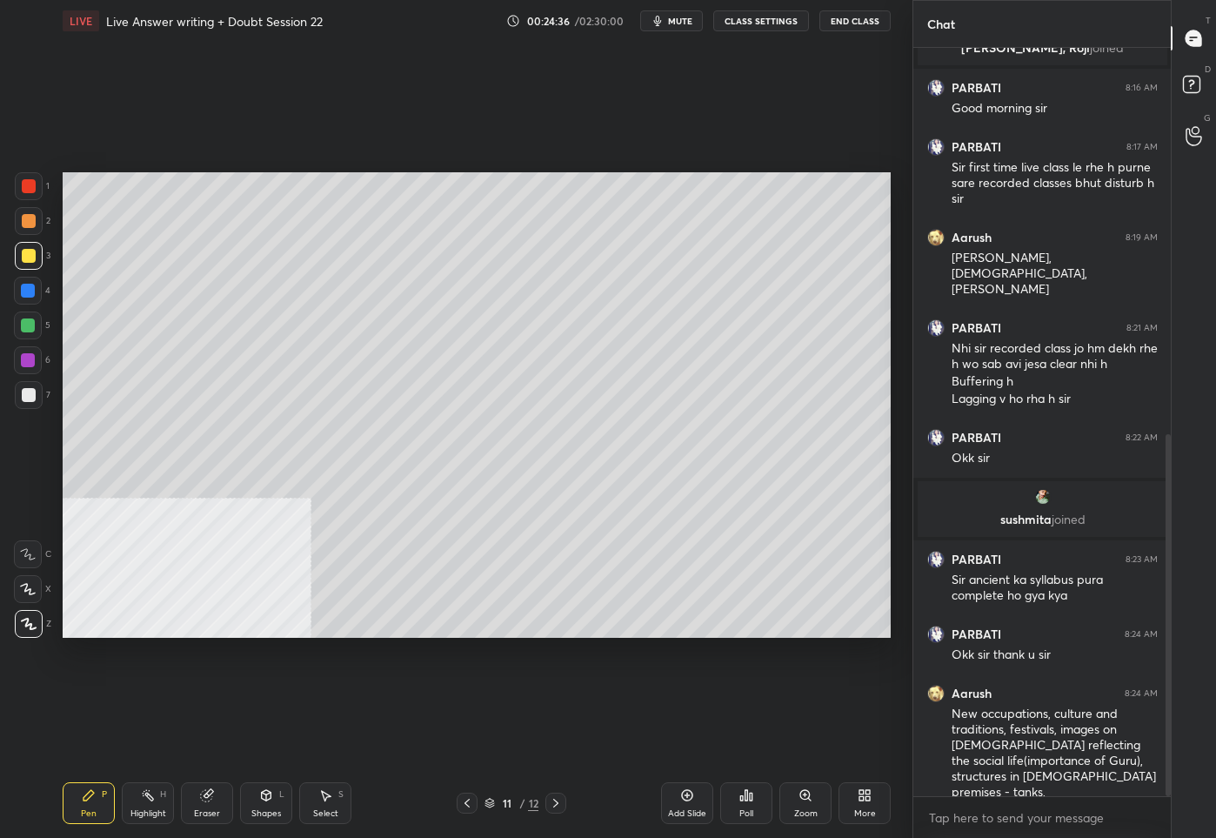
click at [470, 804] on icon at bounding box center [467, 803] width 14 height 14
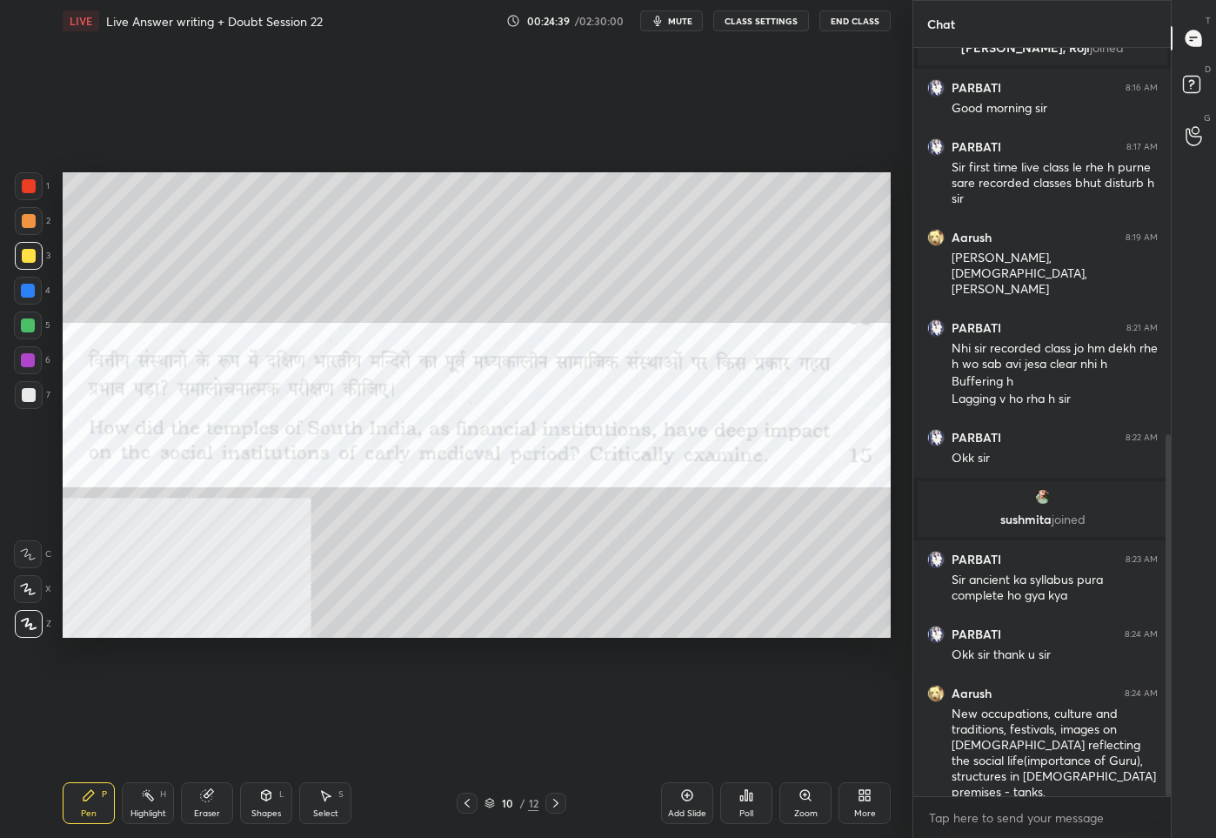
click at [559, 803] on icon at bounding box center [556, 803] width 14 height 14
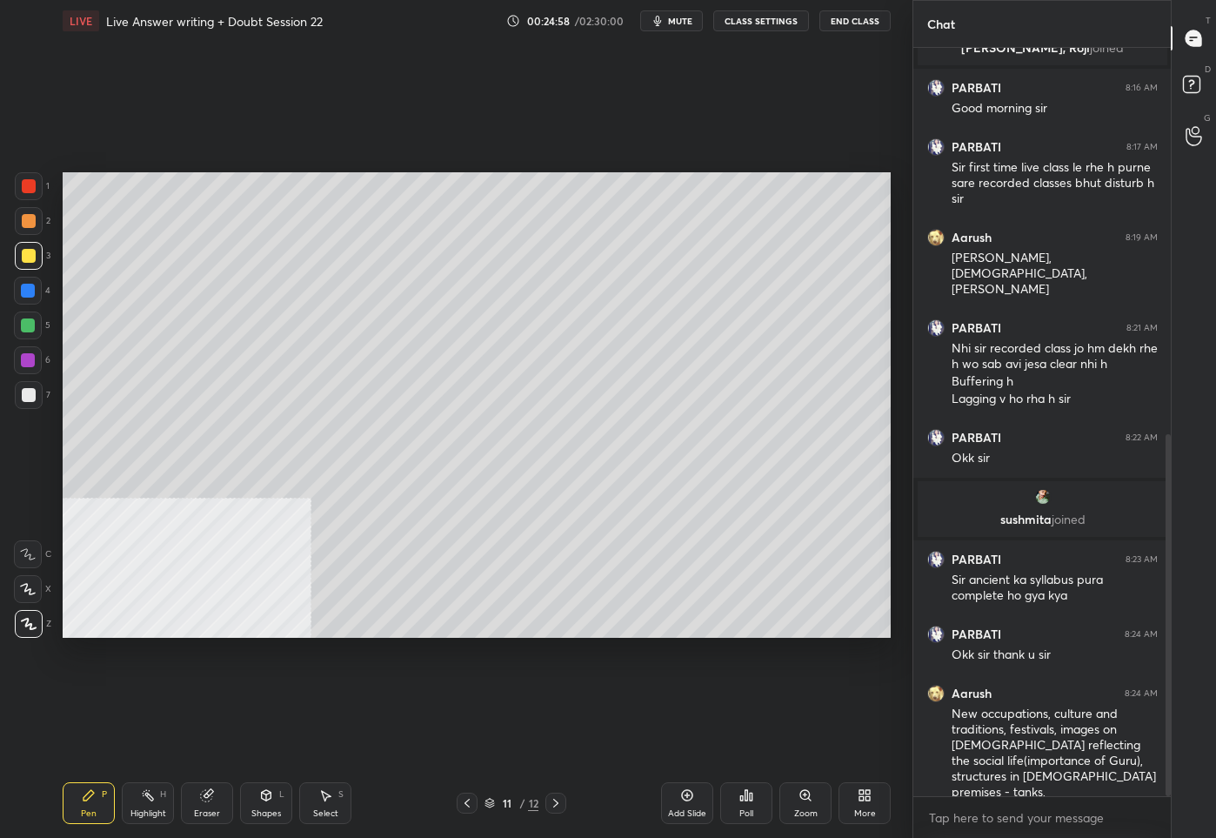
click at [686, 793] on icon at bounding box center [687, 795] width 14 height 14
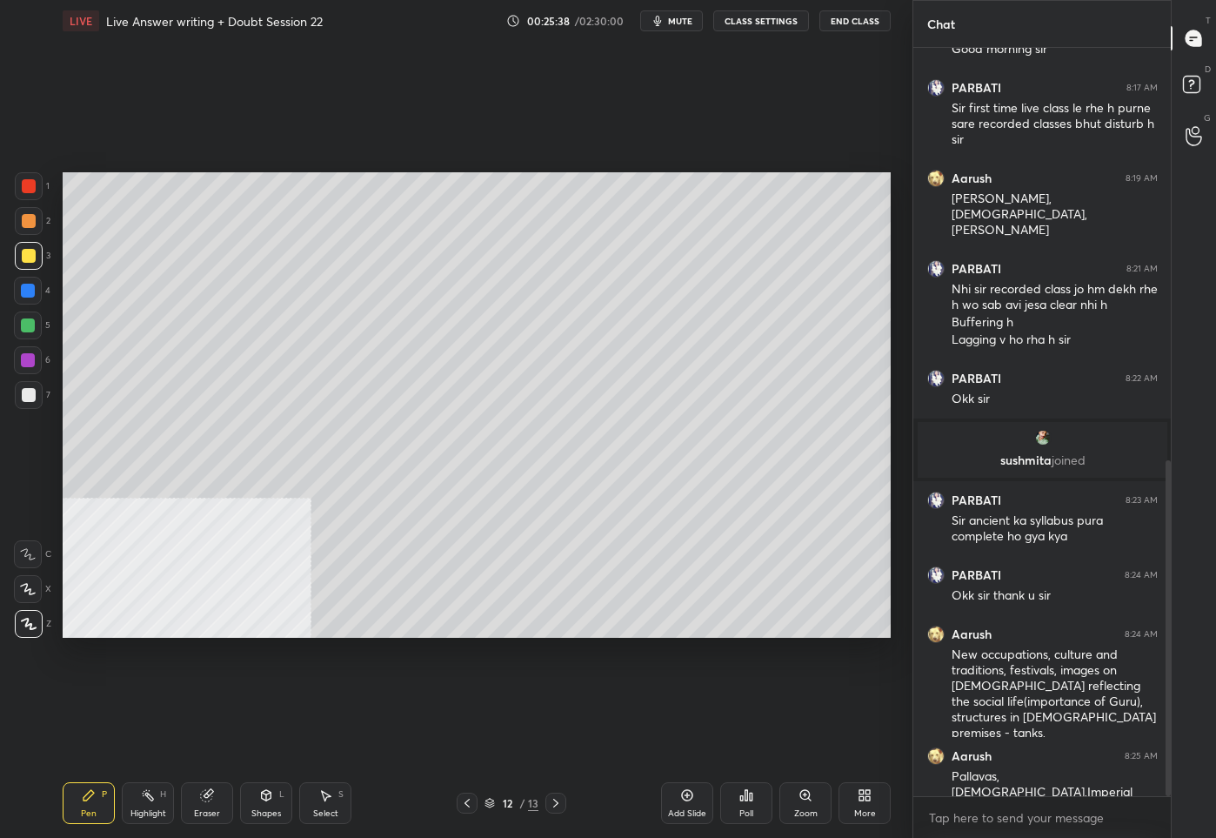
scroll to position [919, 0]
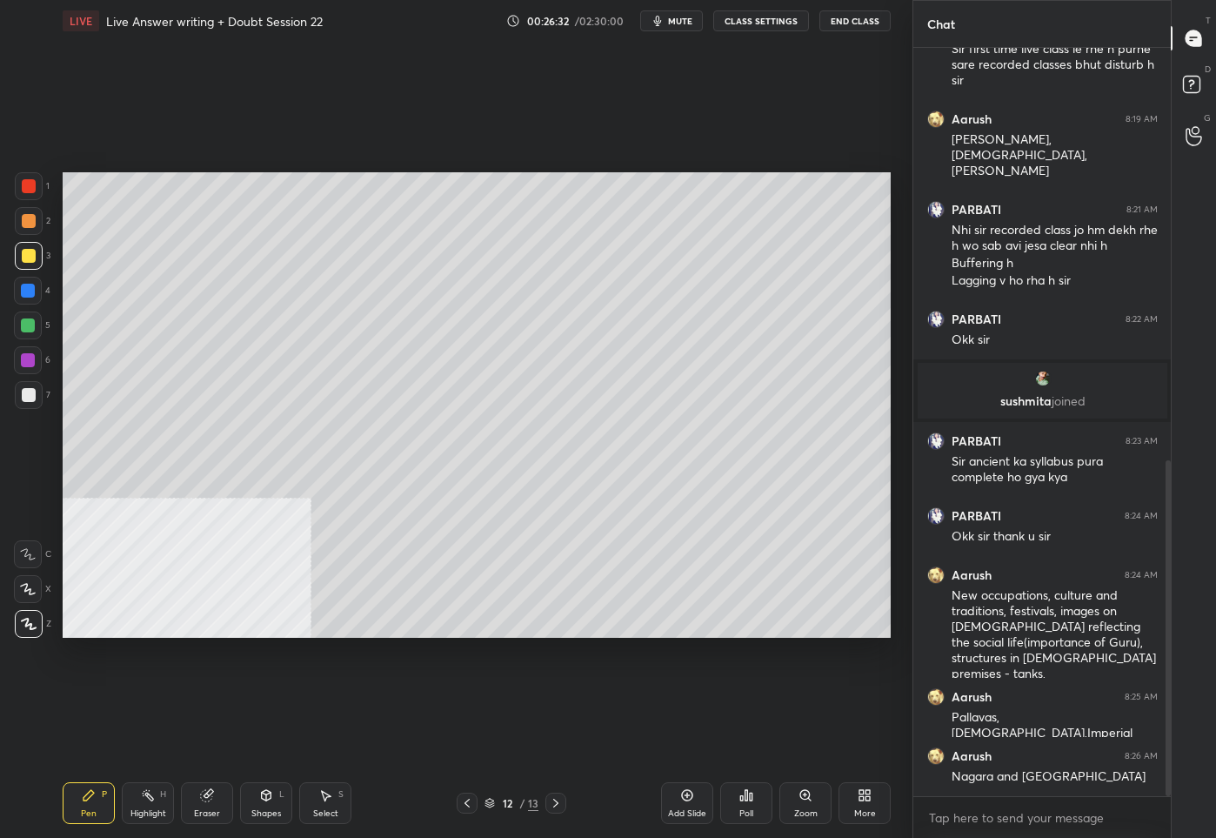
click at [555, 809] on icon at bounding box center [556, 803] width 14 height 14
drag, startPoint x: 687, startPoint y: 809, endPoint x: 687, endPoint y: 795, distance: 13.9
click at [688, 806] on div "Add Slide" at bounding box center [687, 803] width 52 height 42
drag, startPoint x: 676, startPoint y: 807, endPoint x: 693, endPoint y: 786, distance: 27.2
click at [674, 807] on div "Add Slide" at bounding box center [687, 803] width 52 height 42
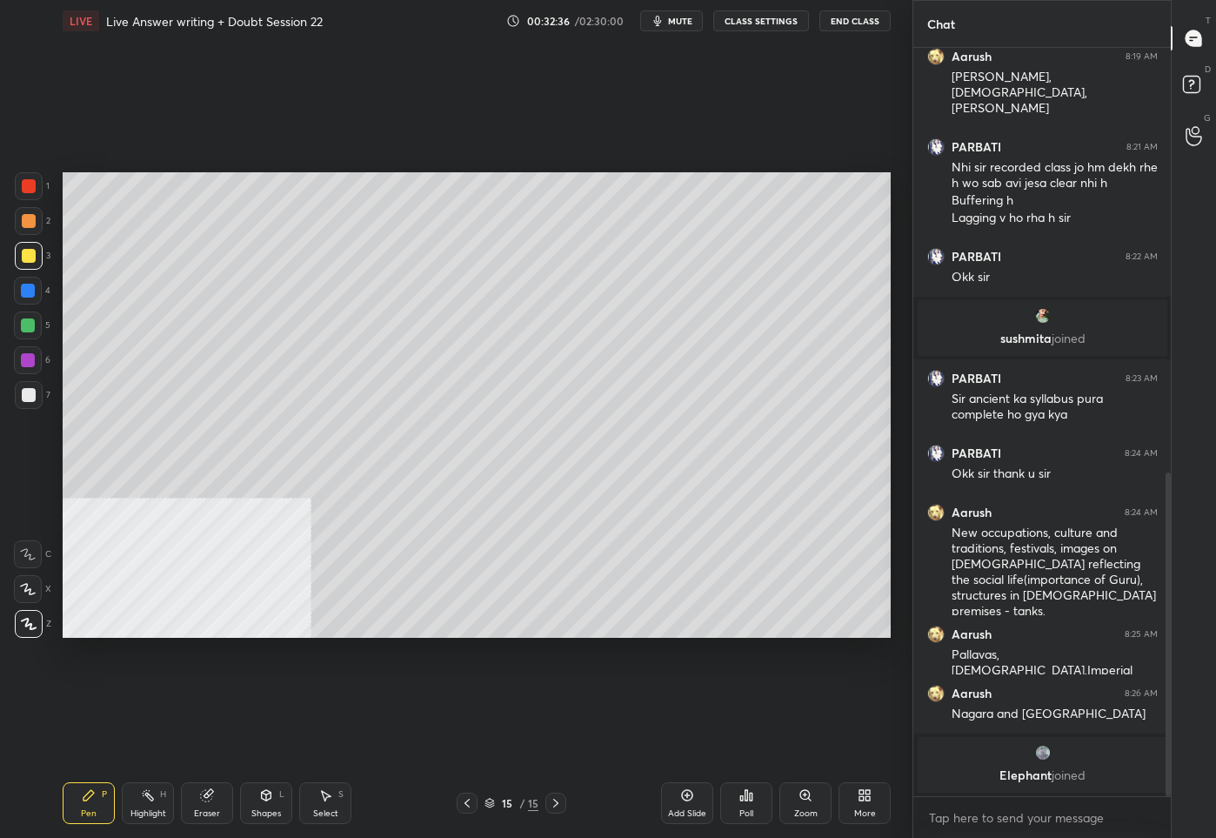
scroll to position [976, 0]
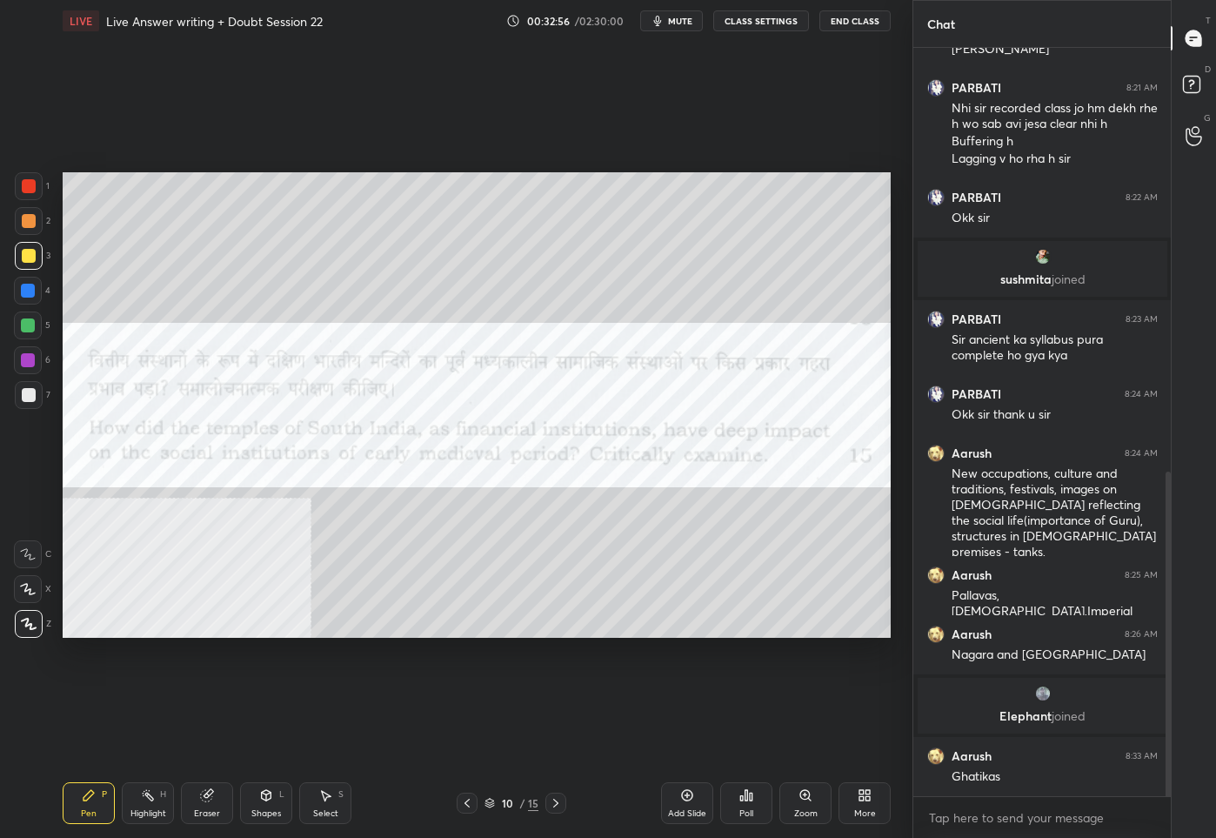
click at [23, 186] on div at bounding box center [29, 186] width 14 height 14
click at [522, 808] on div "/" at bounding box center [521, 803] width 5 height 10
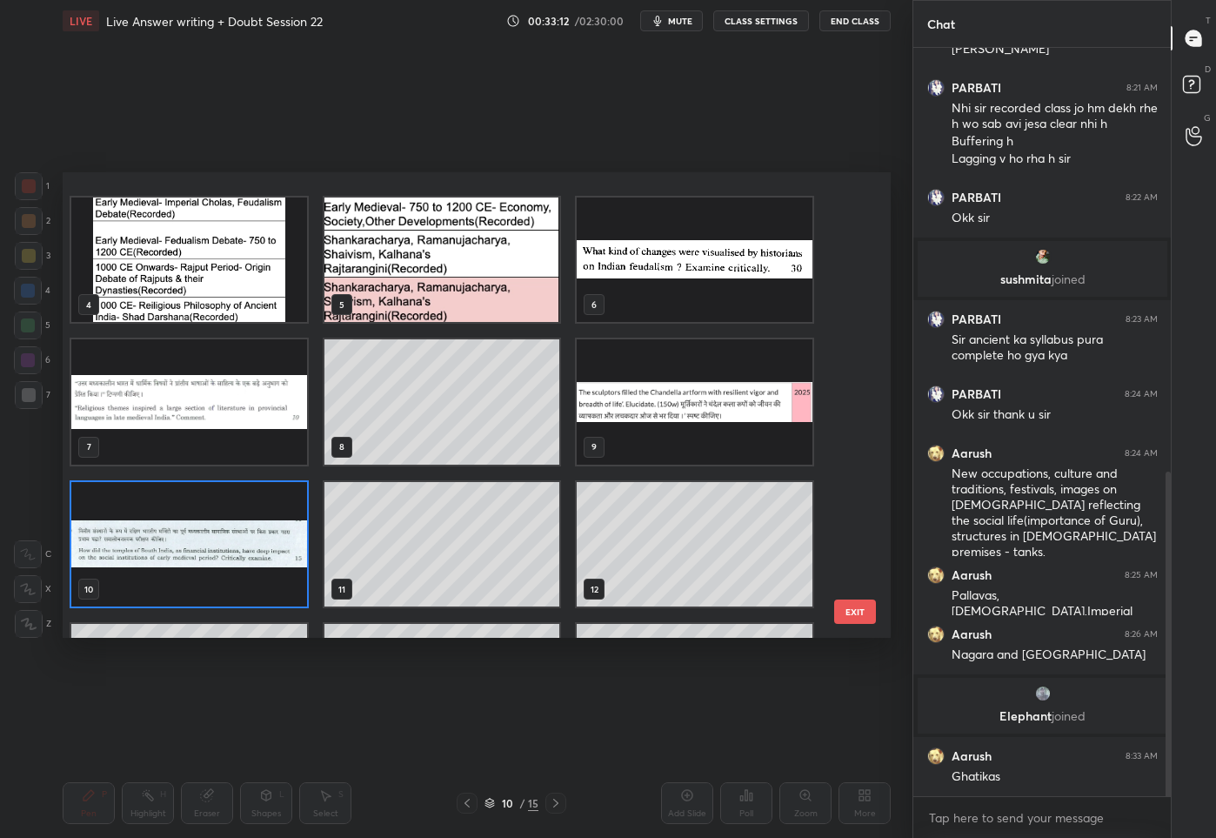
scroll to position [244, 0]
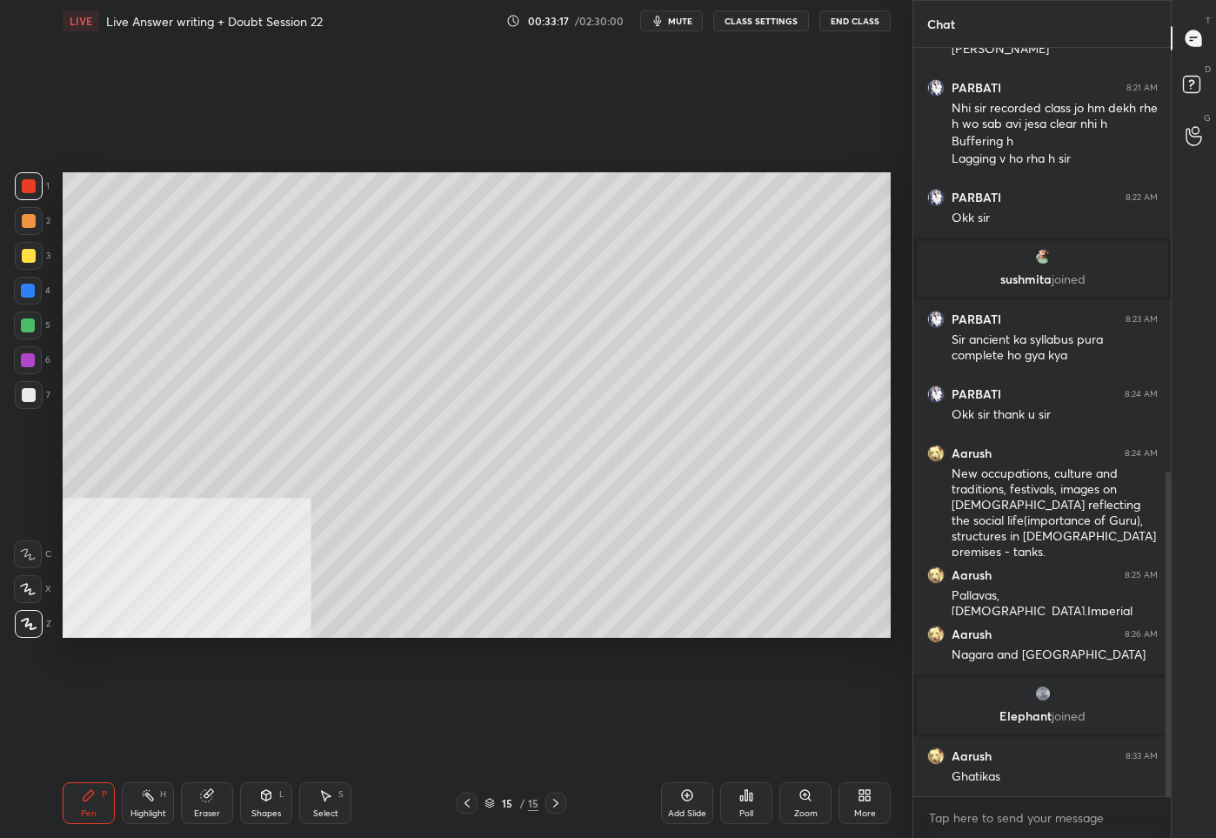
drag, startPoint x: 30, startPoint y: 402, endPoint x: 40, endPoint y: 403, distance: 10.5
click at [30, 402] on div at bounding box center [29, 395] width 28 height 28
click at [676, 806] on div "Add Slide" at bounding box center [687, 803] width 52 height 42
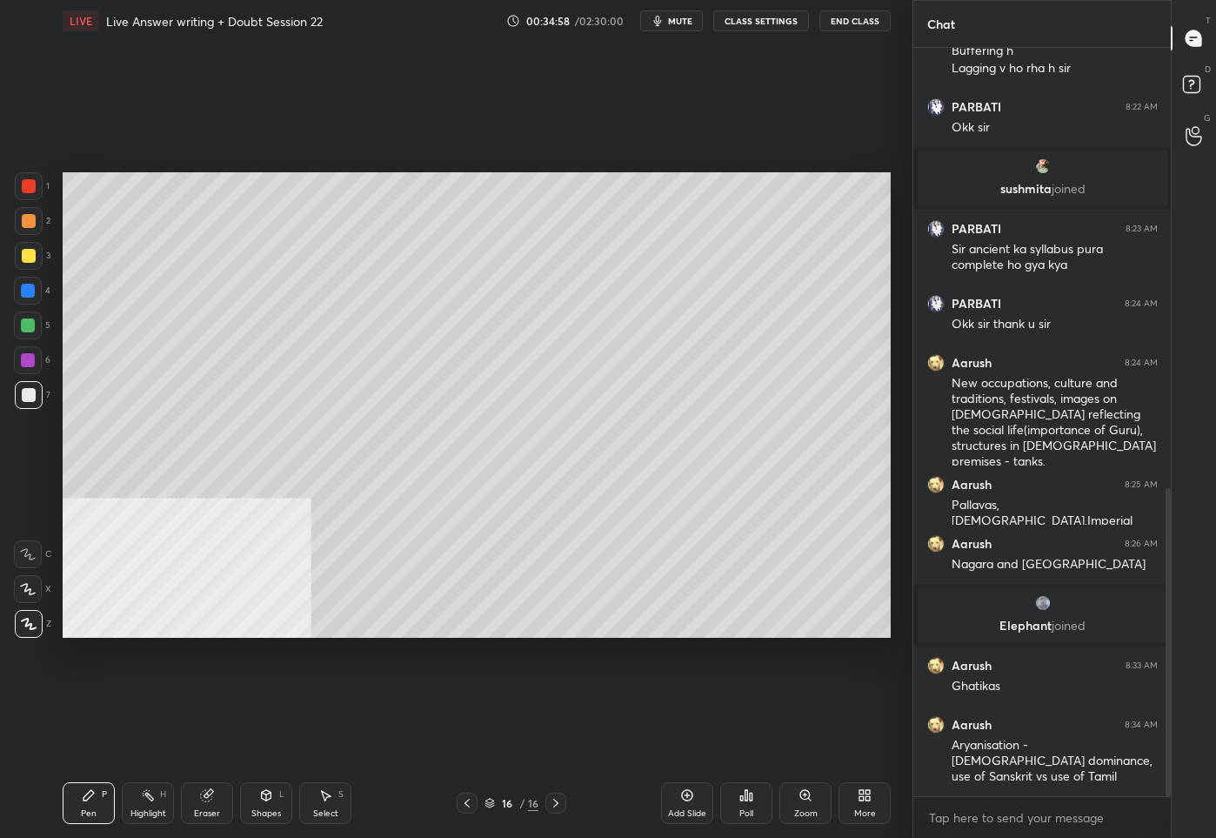
scroll to position [1126, 0]
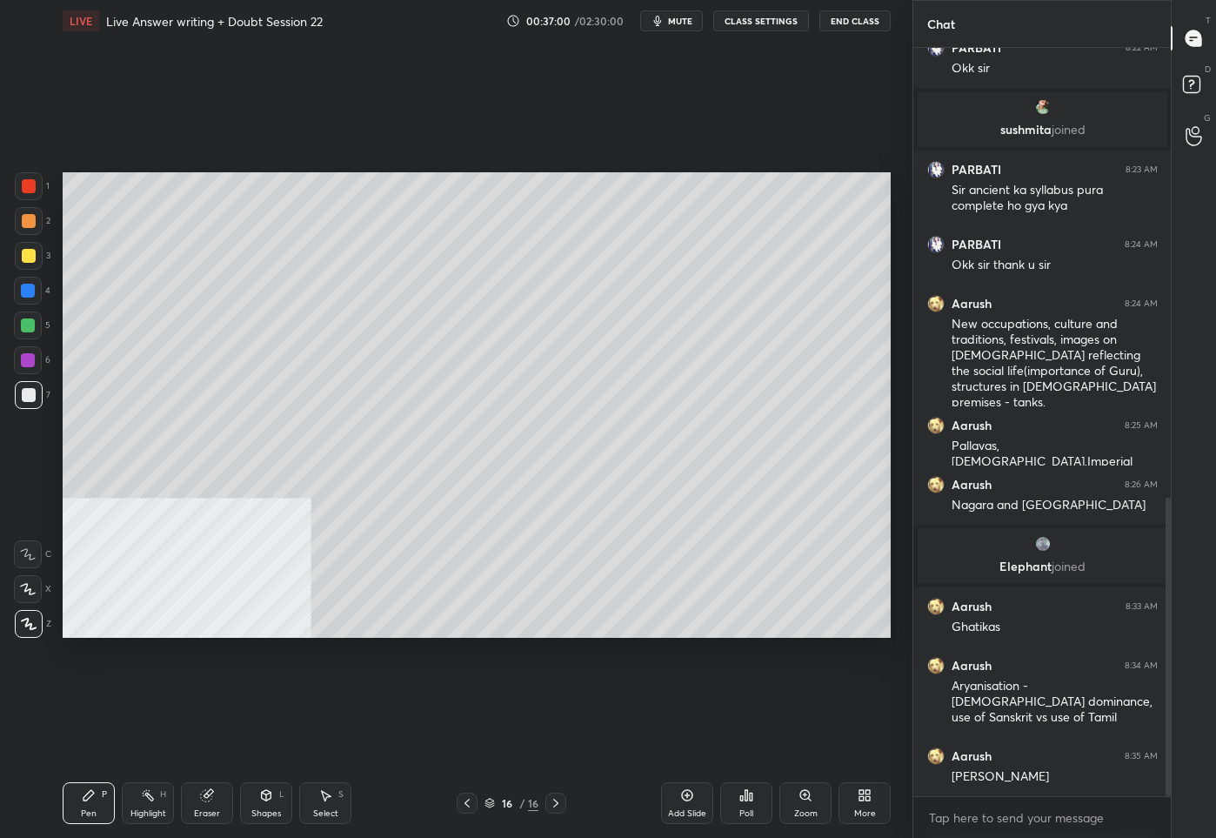
click at [468, 805] on icon at bounding box center [467, 803] width 14 height 14
click at [564, 802] on div at bounding box center [555, 803] width 21 height 21
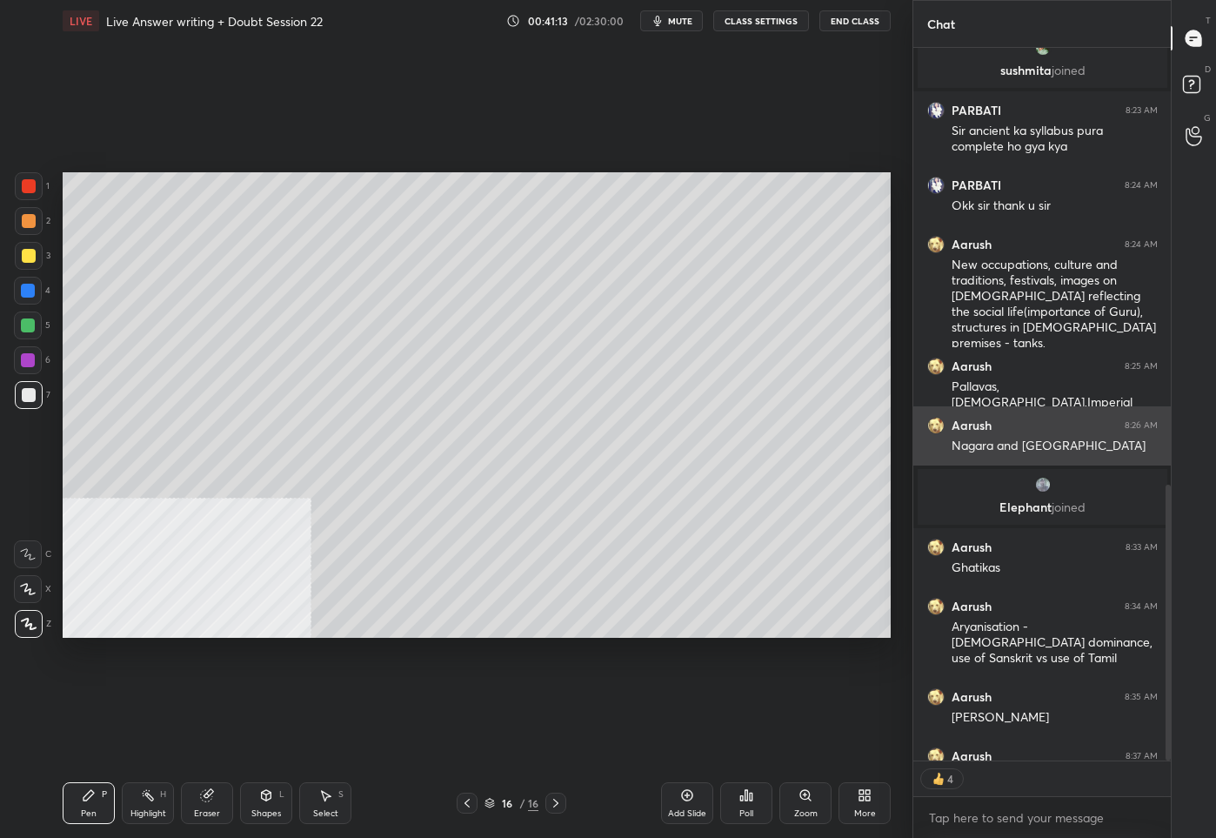
scroll to position [743, 253]
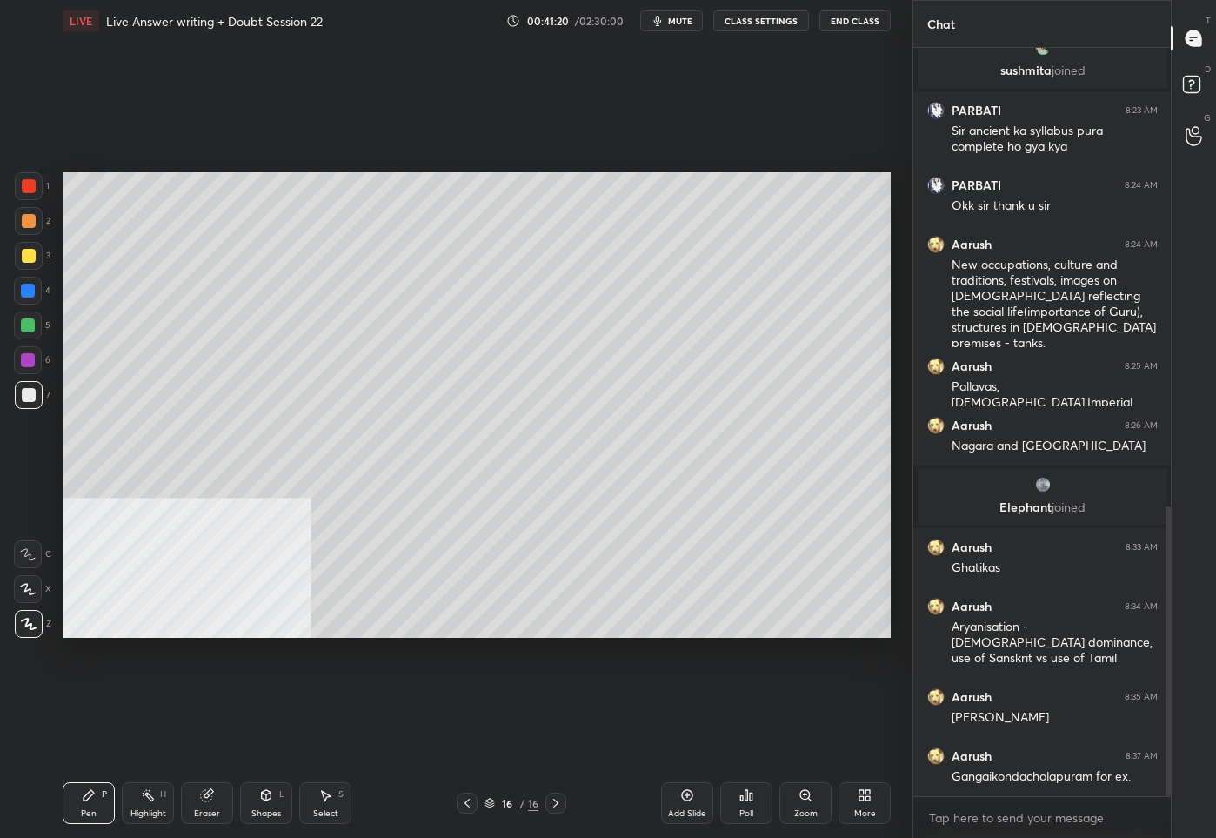
click at [867, 798] on icon at bounding box center [869, 798] width 4 height 4
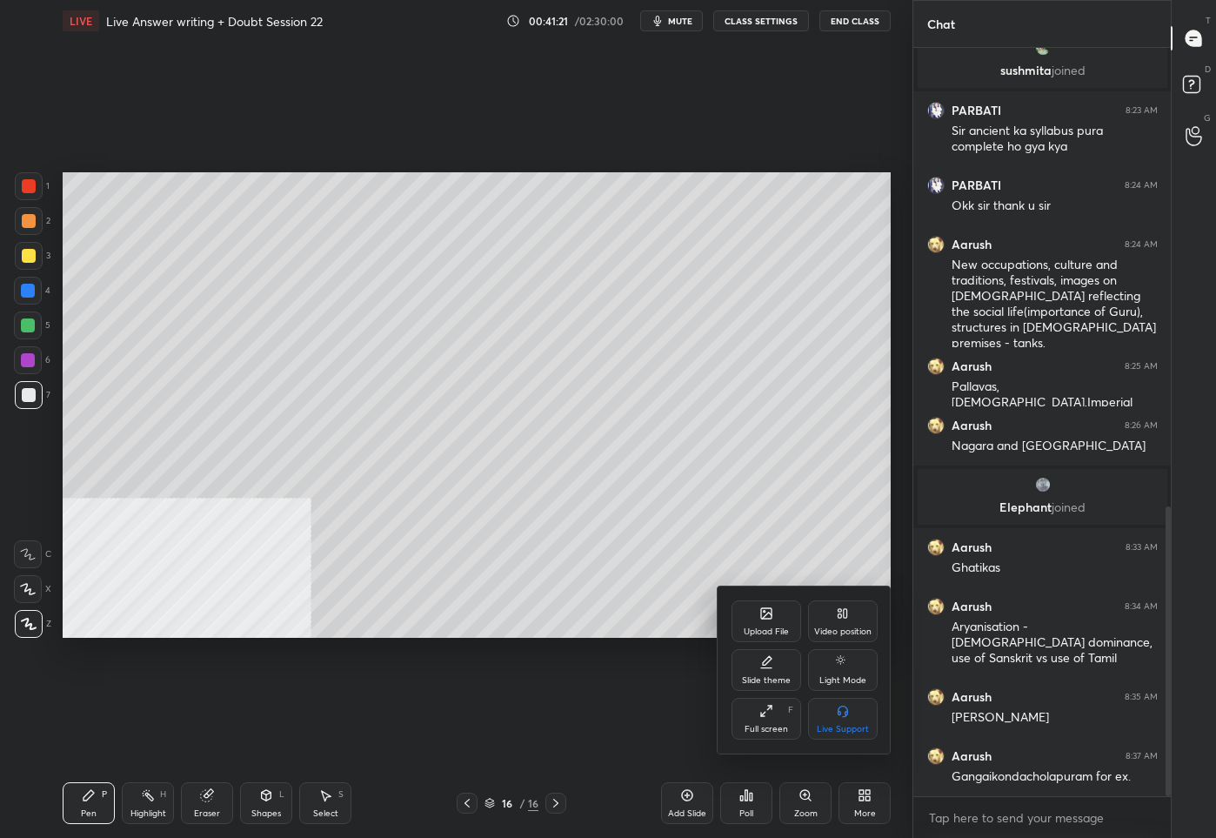
click at [751, 623] on div "Upload File" at bounding box center [767, 621] width 70 height 42
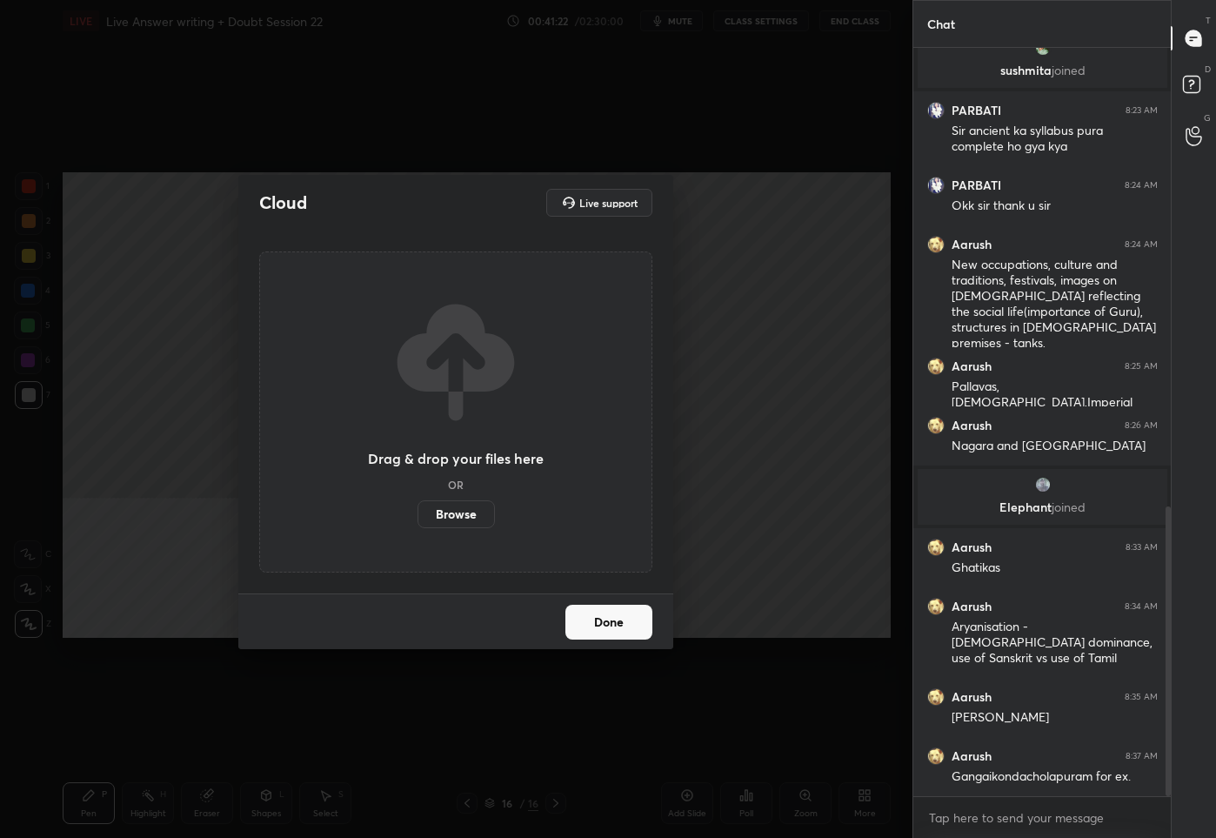
click at [445, 518] on label "Browse" at bounding box center [456, 514] width 77 height 28
click at [418, 518] on input "Browse" at bounding box center [418, 514] width 0 height 28
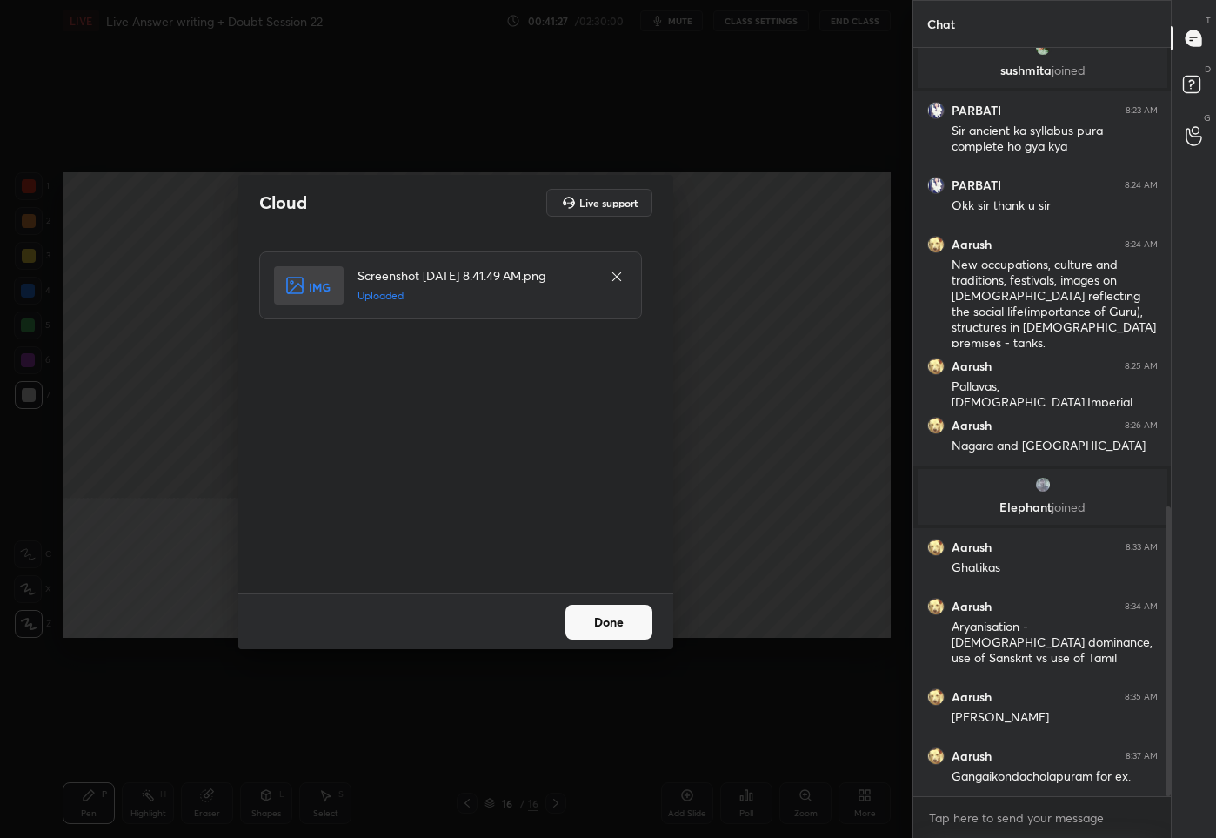
click at [585, 623] on button "Done" at bounding box center [609, 622] width 87 height 35
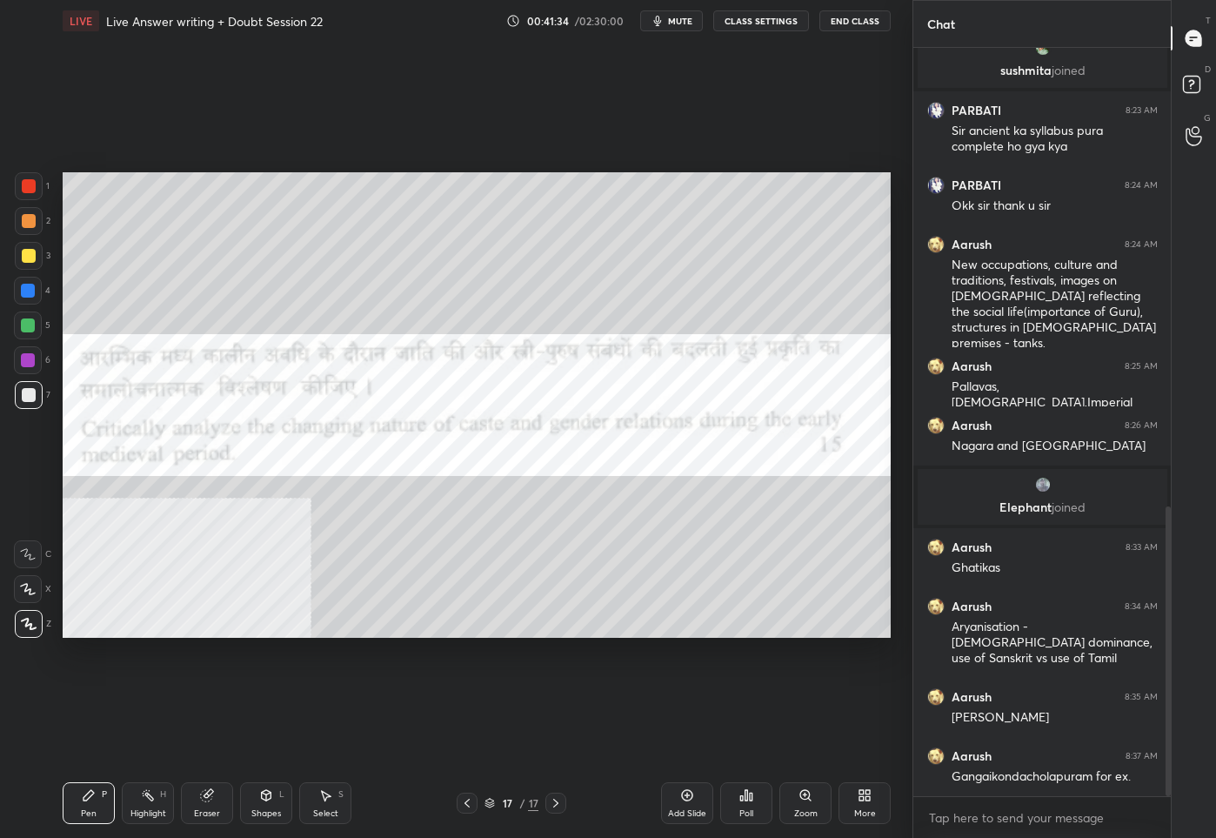
click at [31, 295] on div at bounding box center [28, 291] width 14 height 14
click at [32, 177] on div at bounding box center [29, 186] width 28 height 28
click at [513, 807] on div "17" at bounding box center [507, 803] width 17 height 10
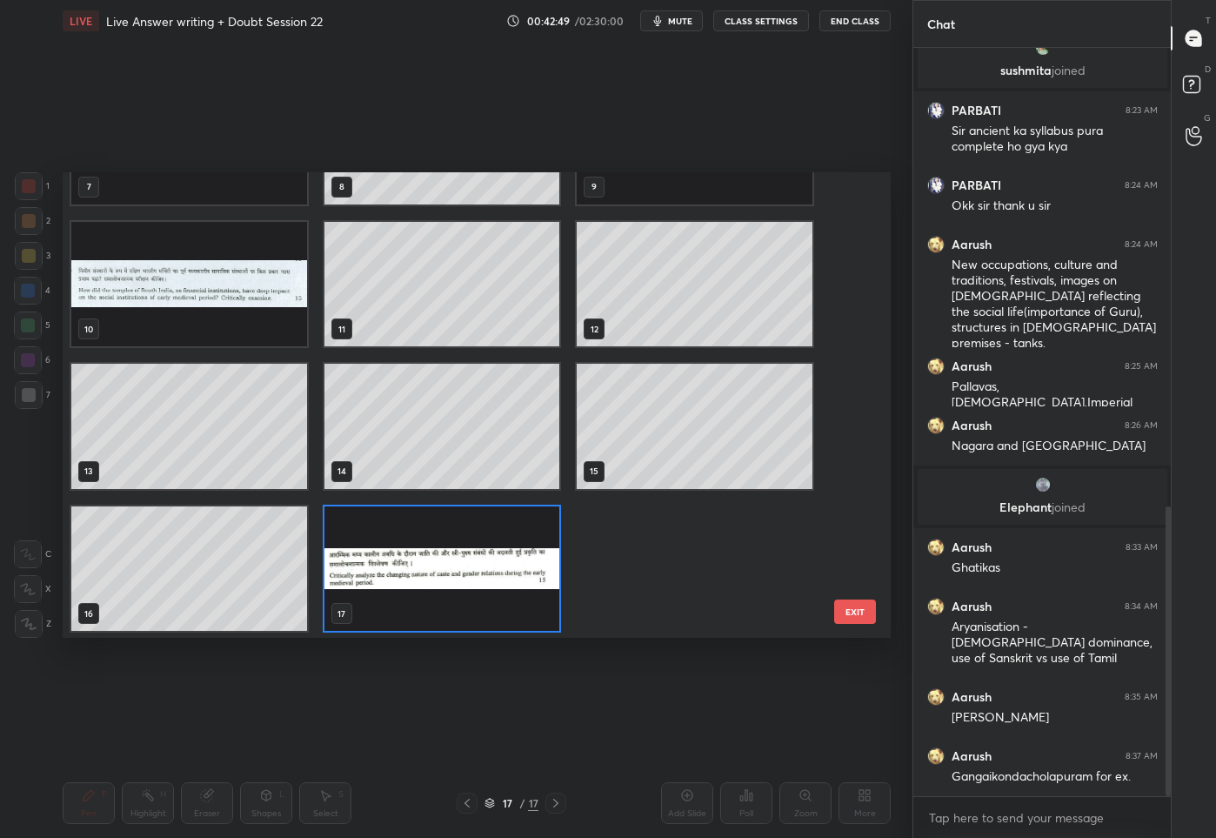
scroll to position [0, 0]
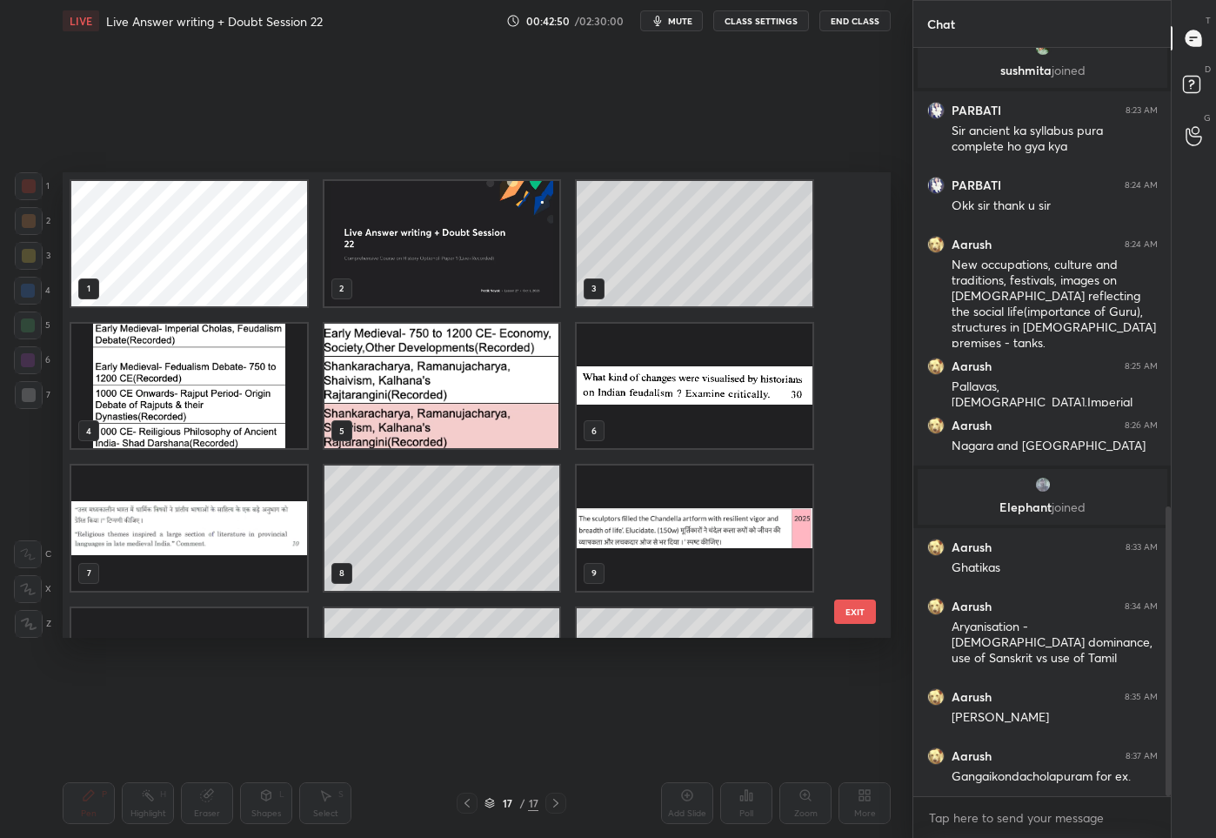
click at [438, 411] on img "grid" at bounding box center [443, 385] width 236 height 125
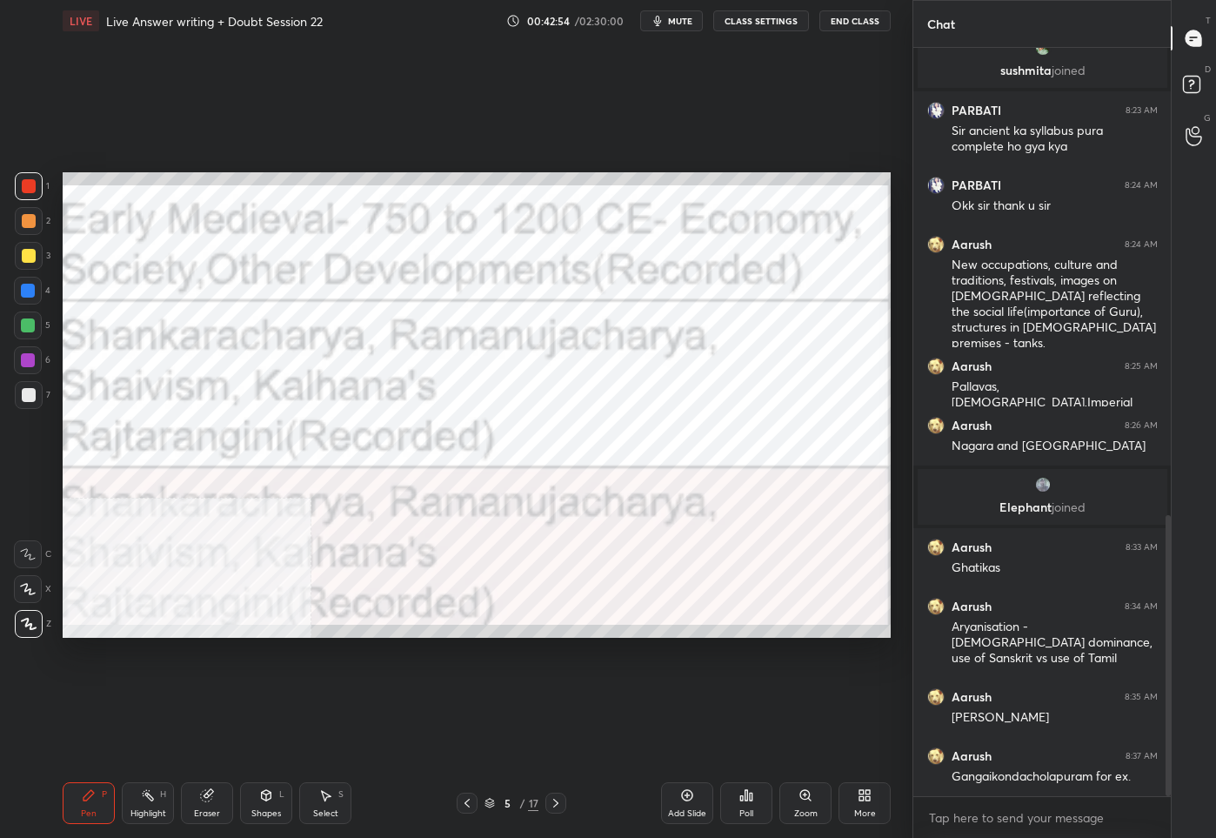
scroll to position [1244, 0]
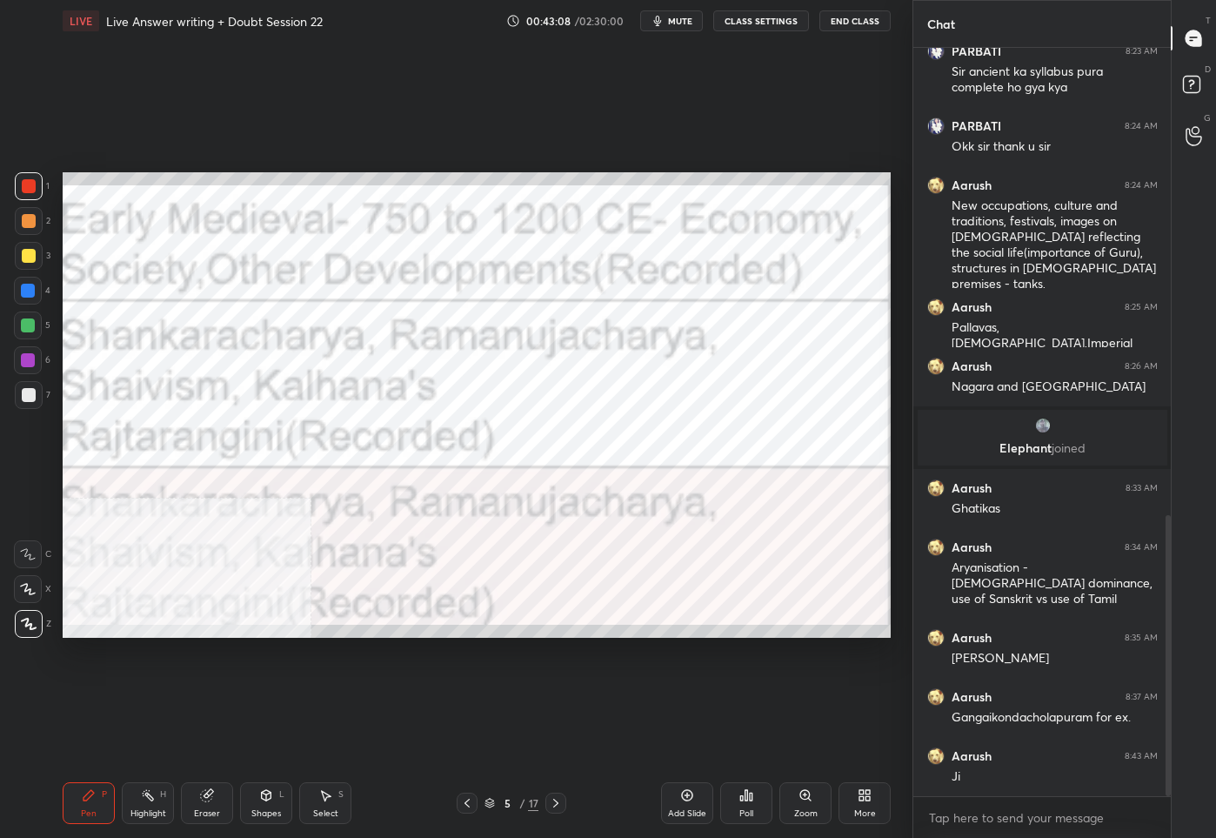
click at [499, 802] on div "5" at bounding box center [507, 803] width 17 height 10
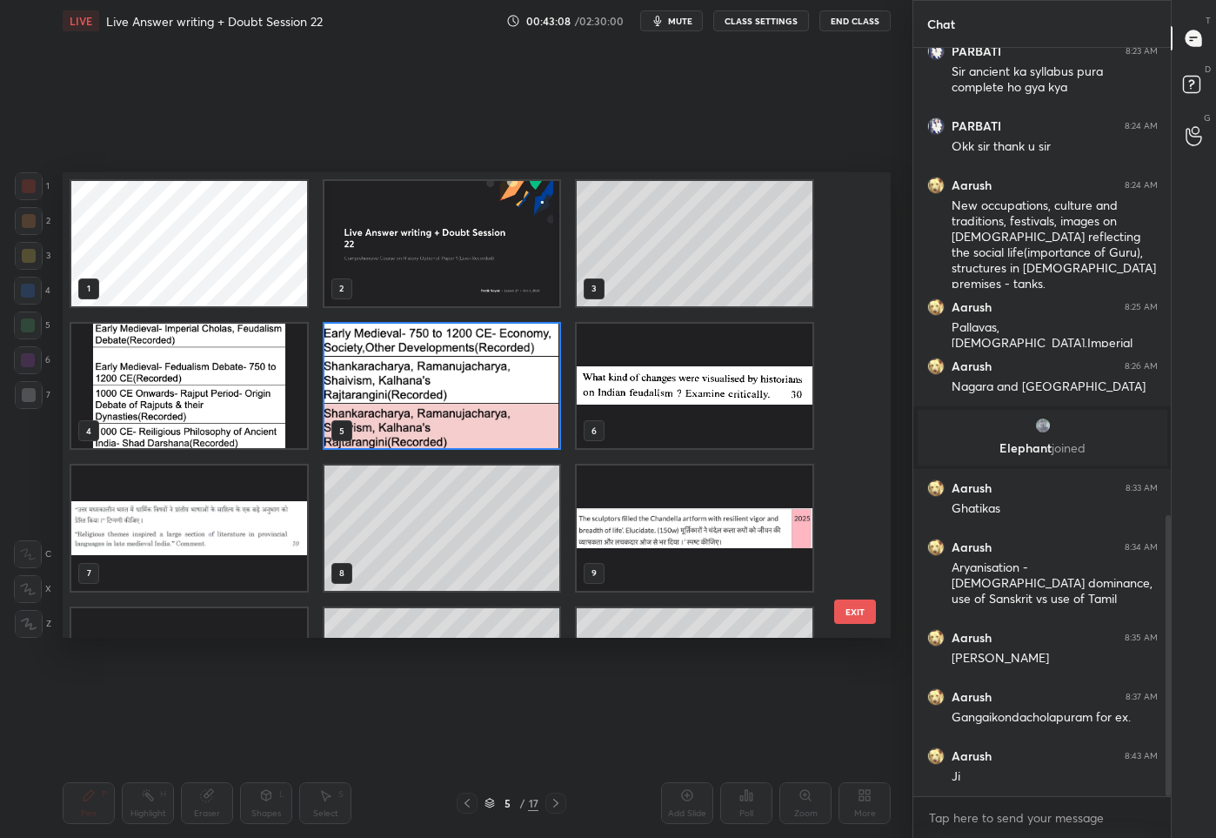
scroll to position [386, 0]
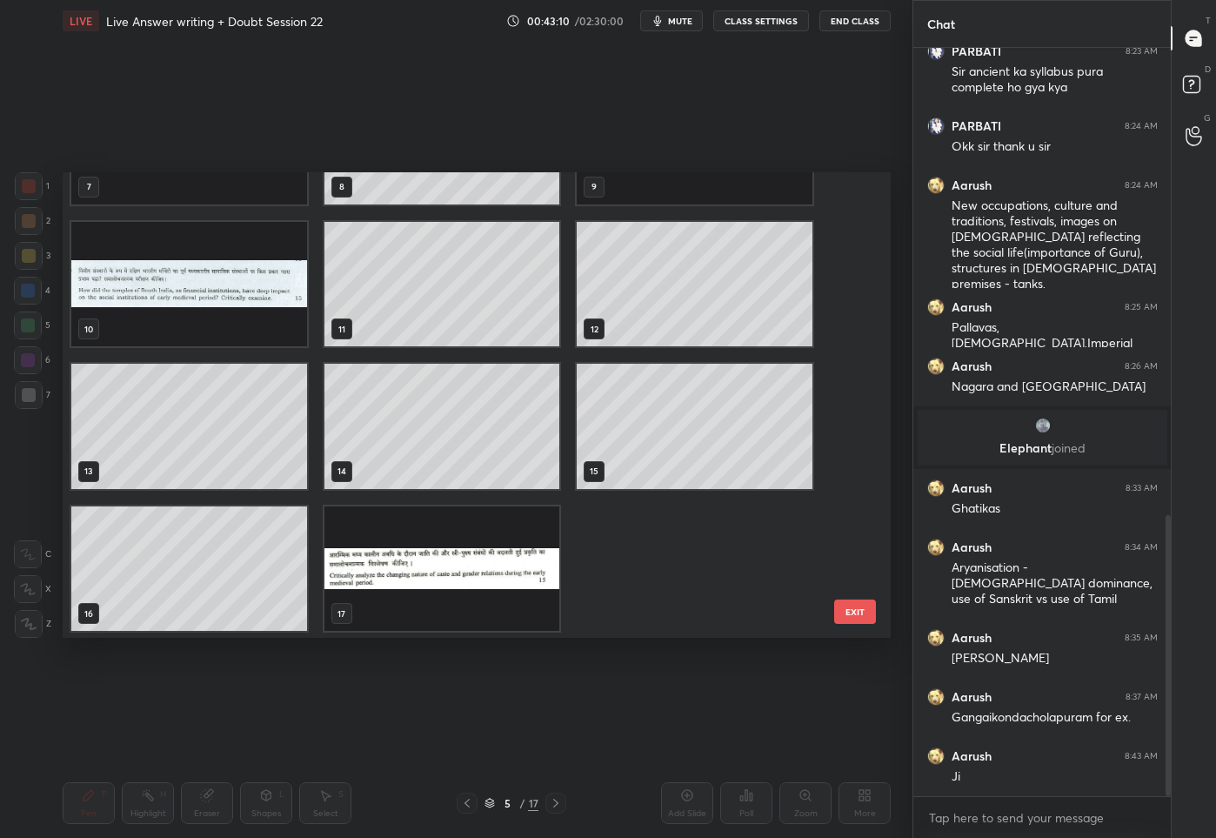
click at [417, 589] on img "grid" at bounding box center [443, 567] width 236 height 125
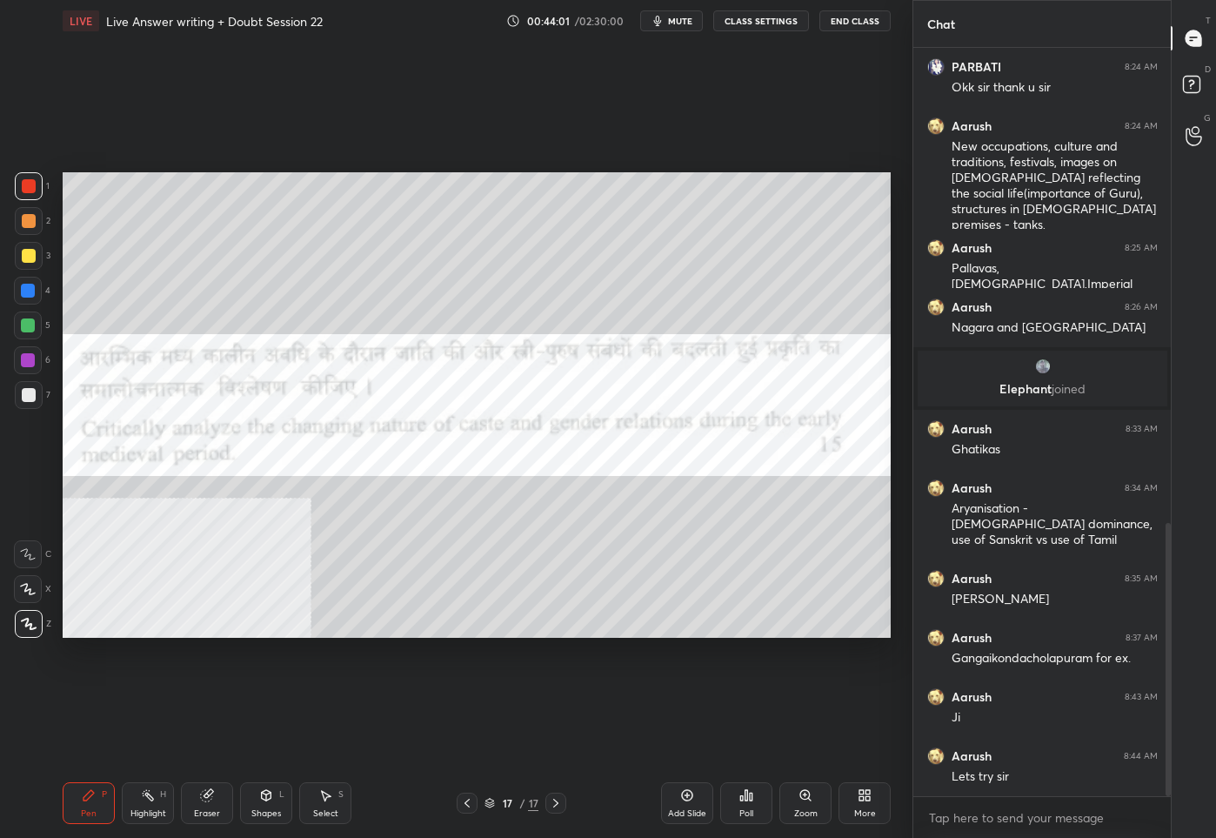
scroll to position [1362, 0]
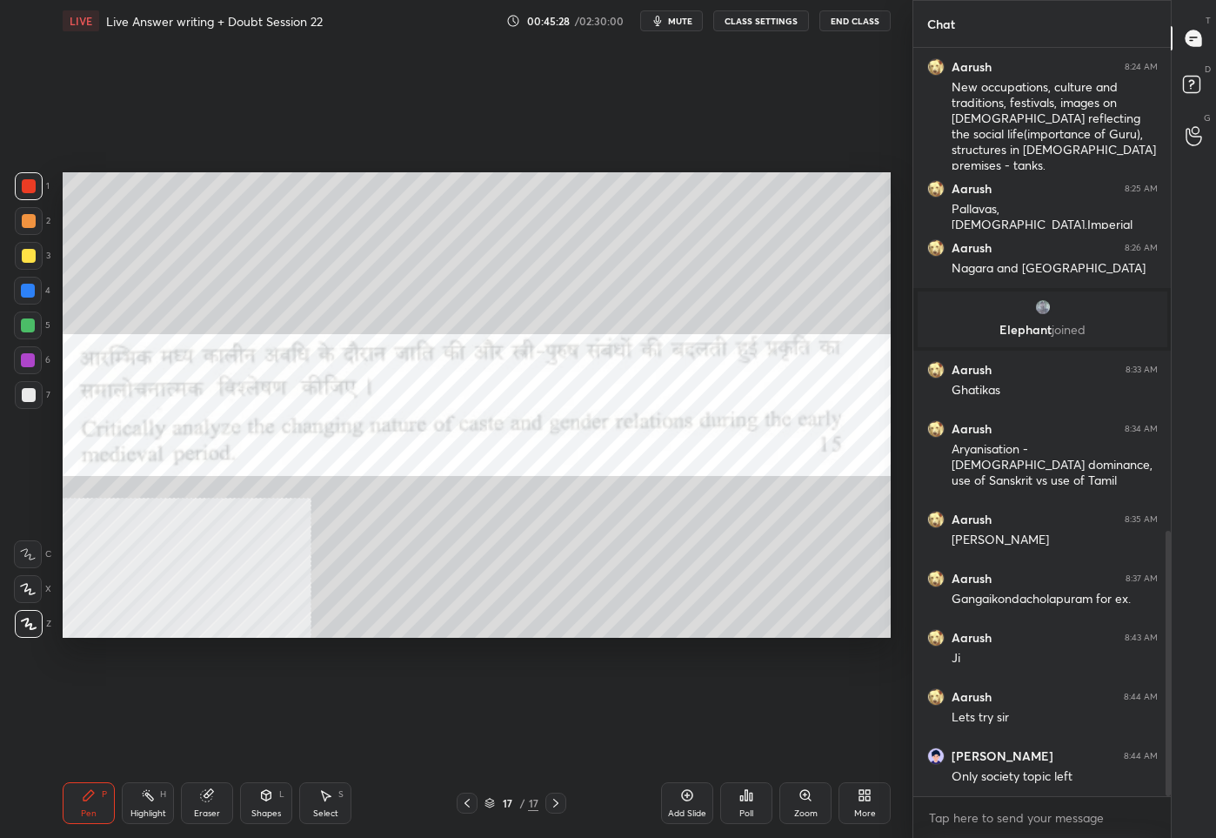
click at [28, 251] on div at bounding box center [29, 256] width 14 height 14
click at [688, 23] on span "mute" at bounding box center [680, 21] width 24 height 12
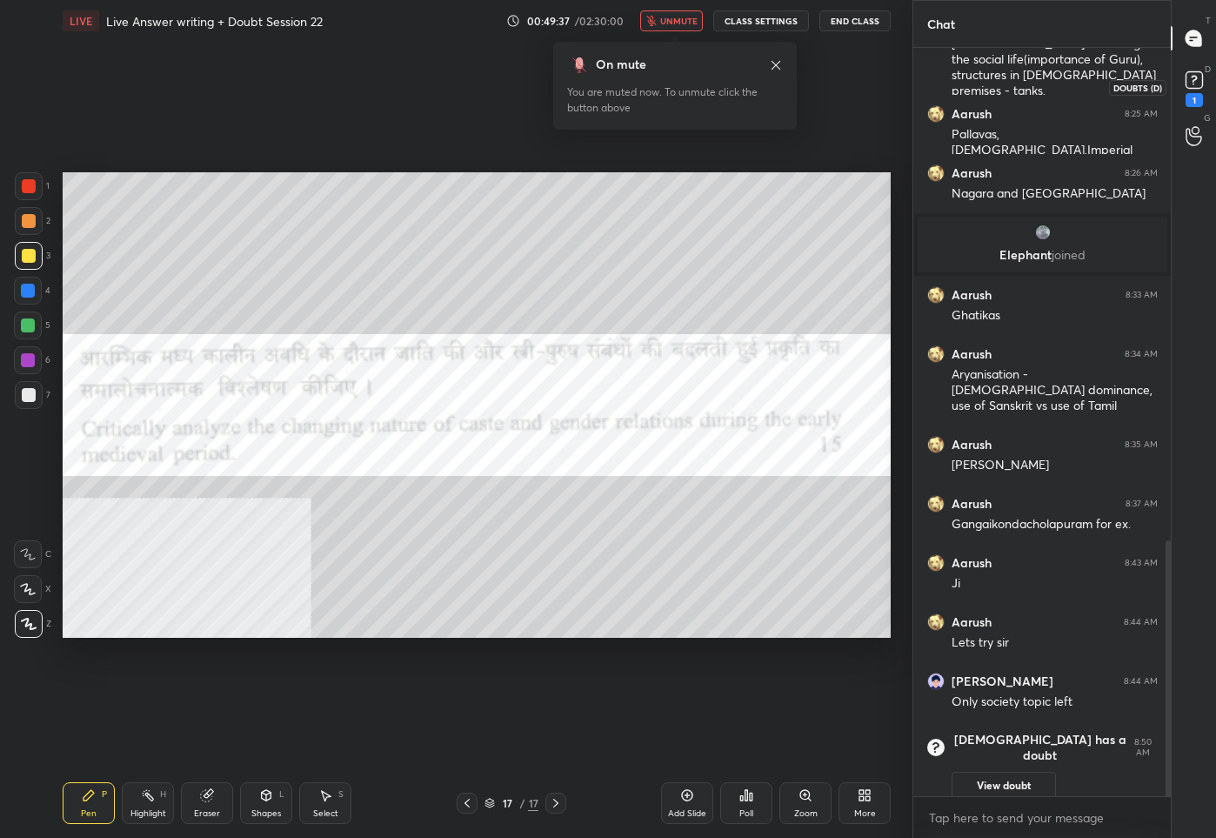
click at [1191, 79] on rect at bounding box center [1194, 80] width 17 height 17
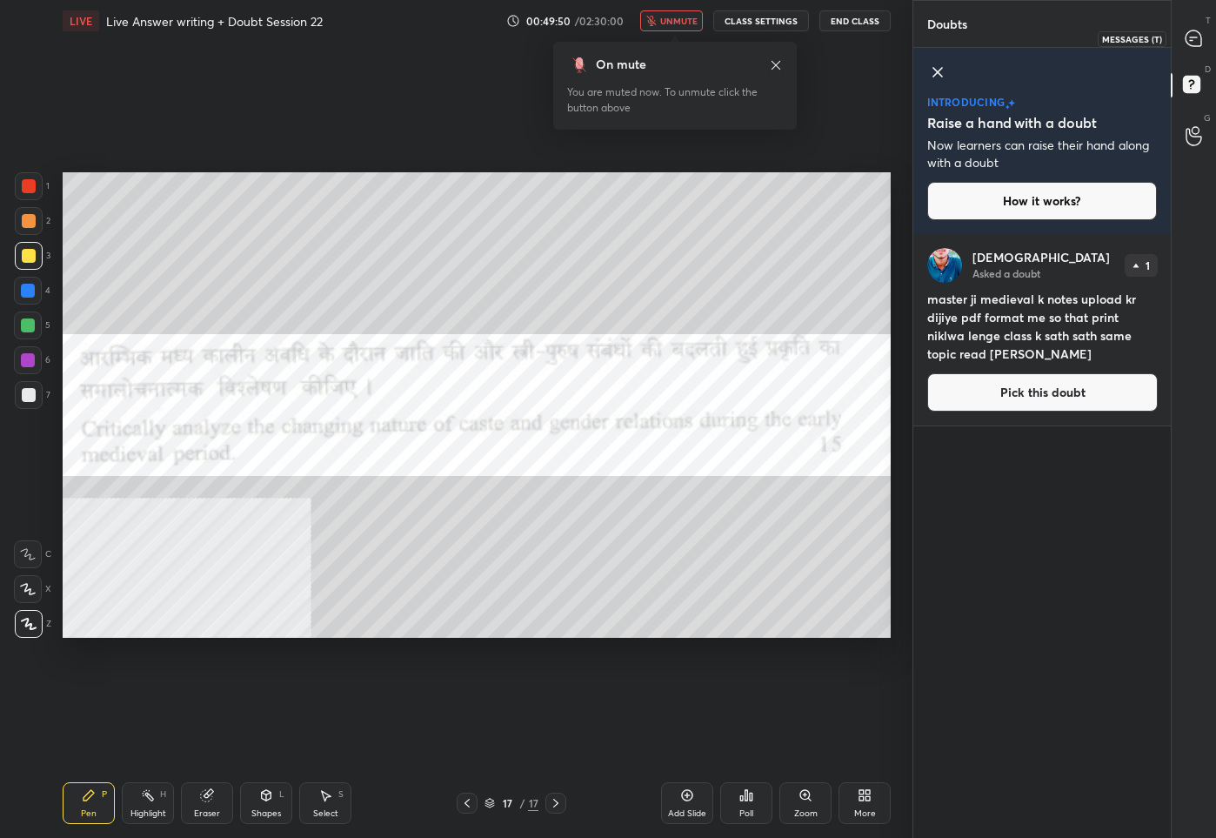
click at [1201, 27] on div at bounding box center [1194, 38] width 35 height 31
type textarea "x"
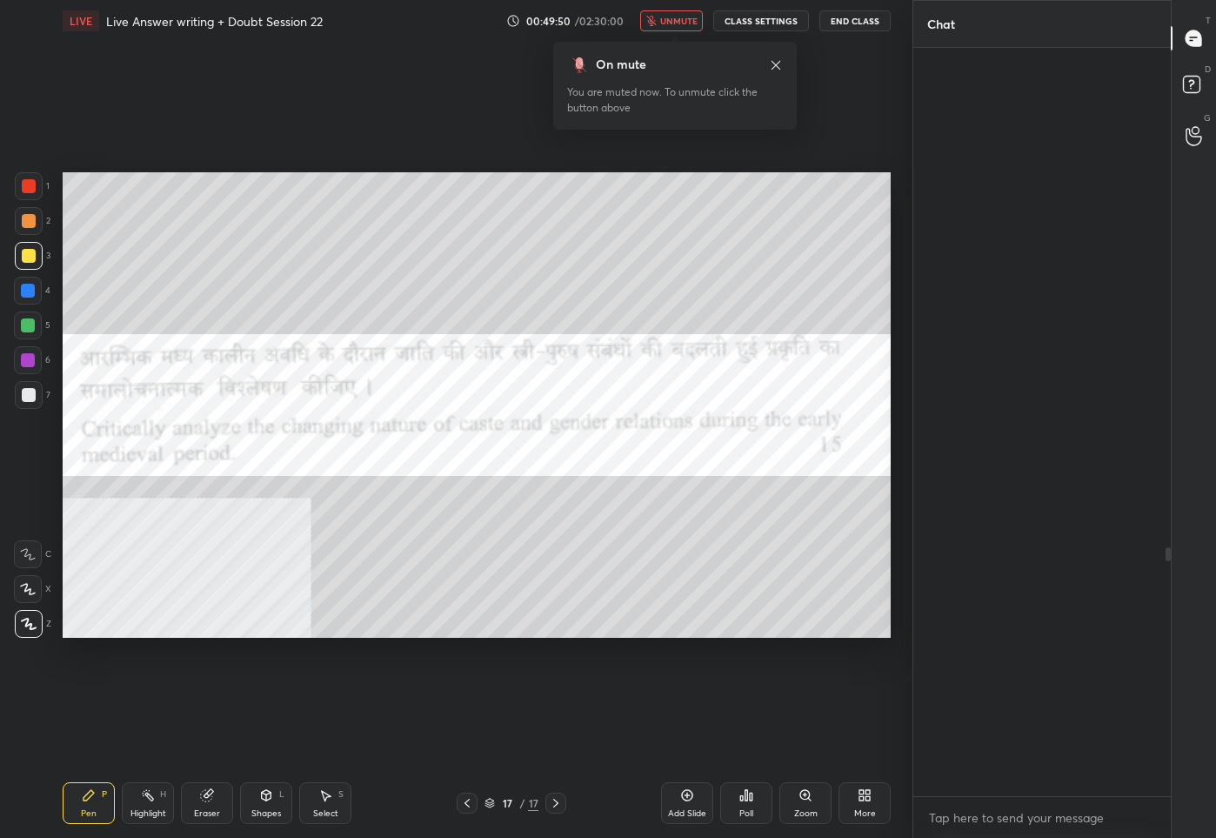
scroll to position [743, 253]
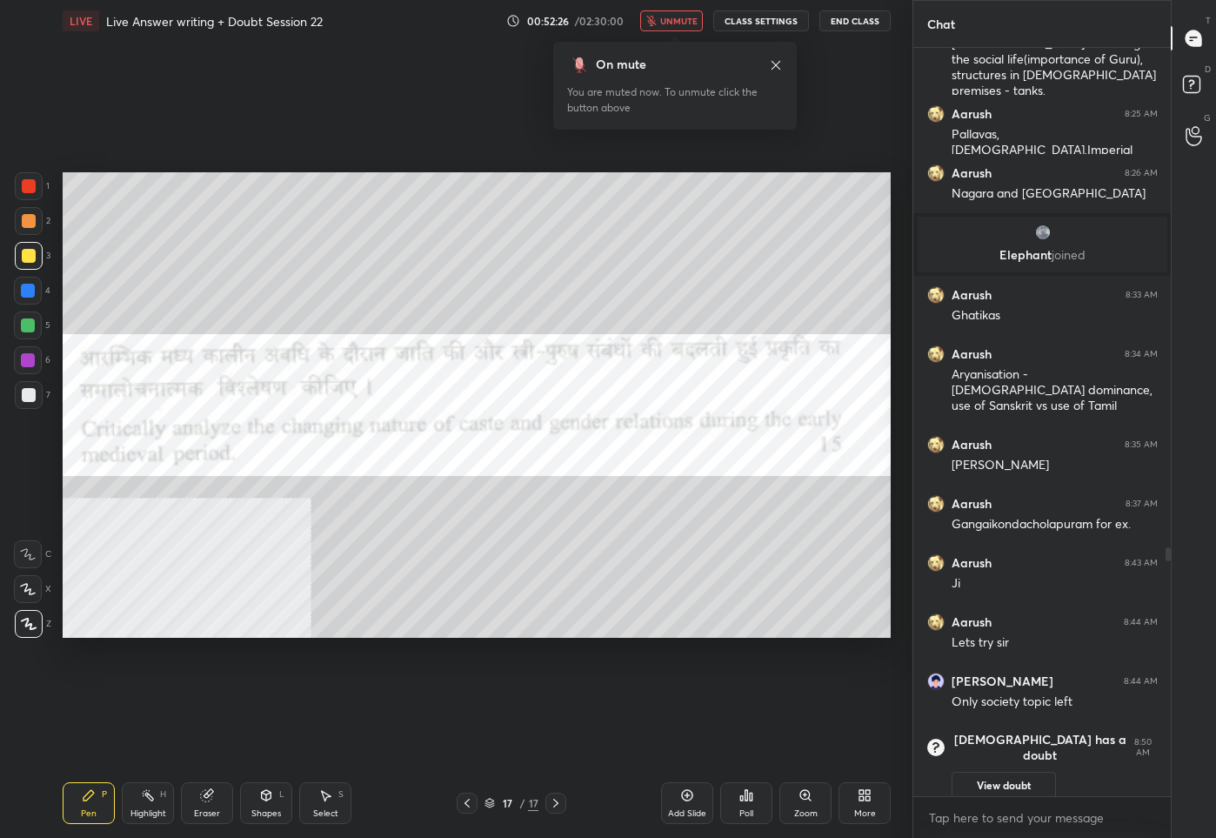
click at [690, 29] on button "unmute" at bounding box center [671, 20] width 63 height 21
click at [677, 26] on button "mute" at bounding box center [671, 20] width 63 height 21
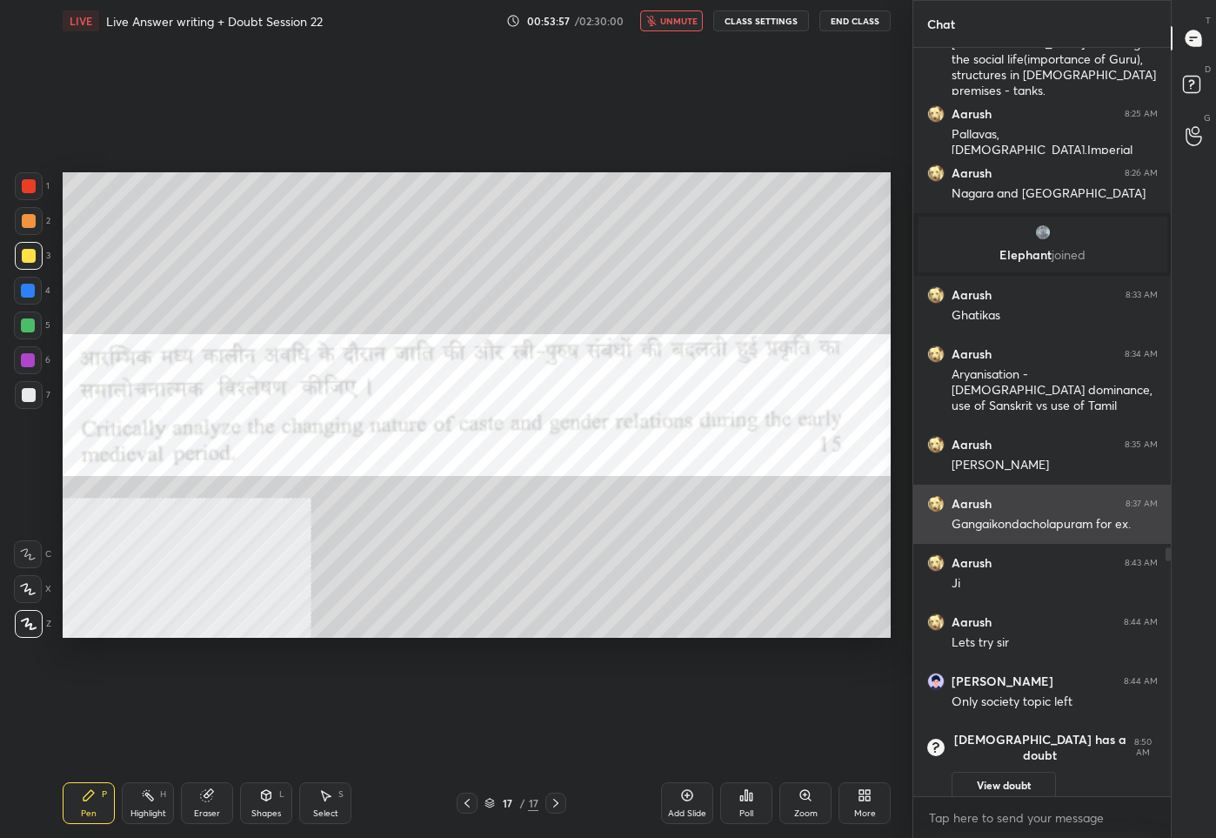
scroll to position [1576, 0]
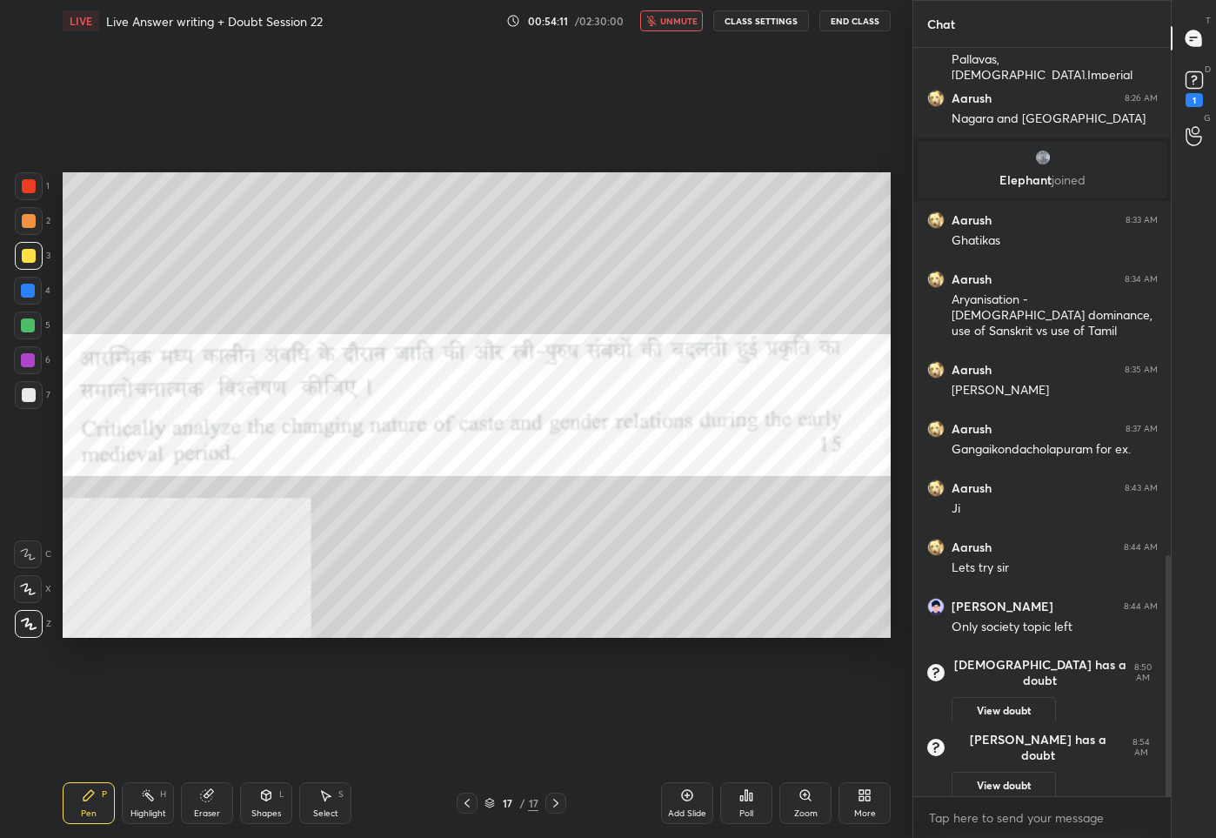
click at [673, 28] on button "unmute" at bounding box center [671, 20] width 63 height 21
click at [1198, 83] on rect at bounding box center [1194, 80] width 17 height 17
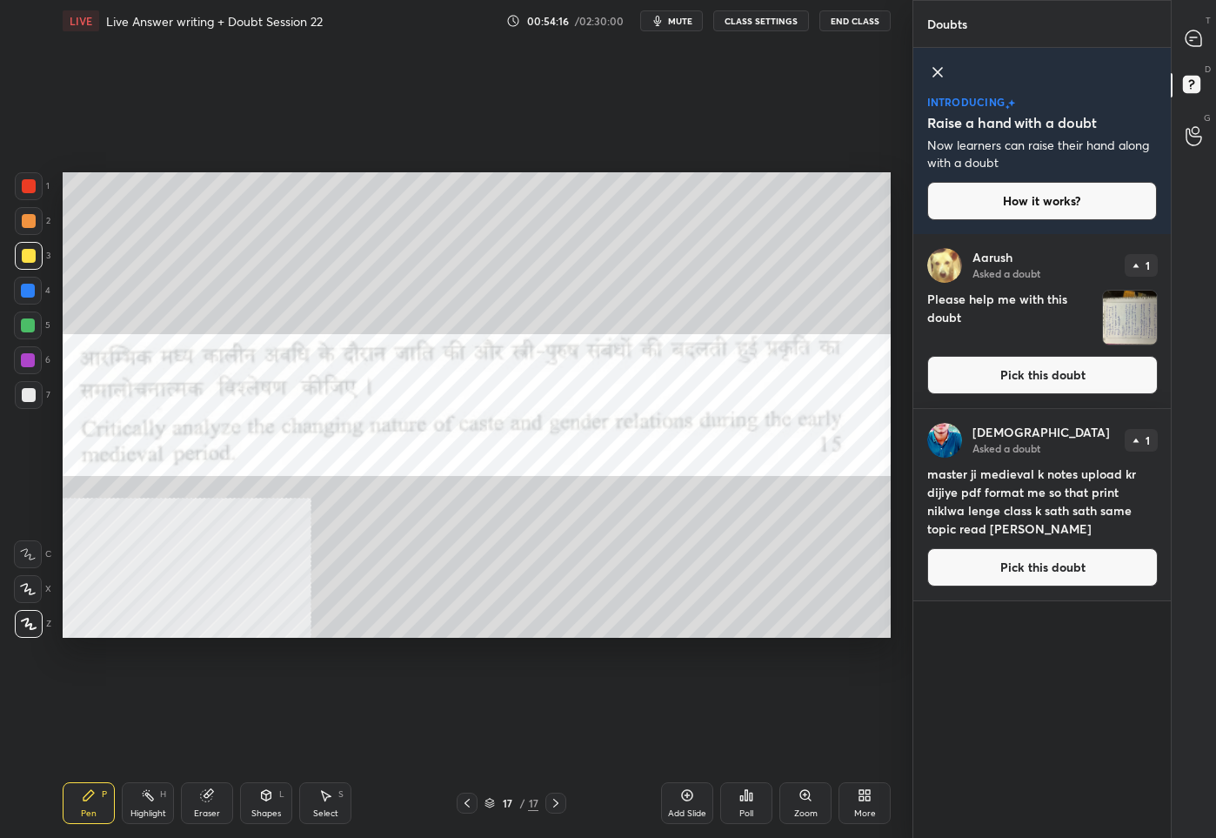
click at [1027, 375] on button "Pick this doubt" at bounding box center [1042, 375] width 231 height 38
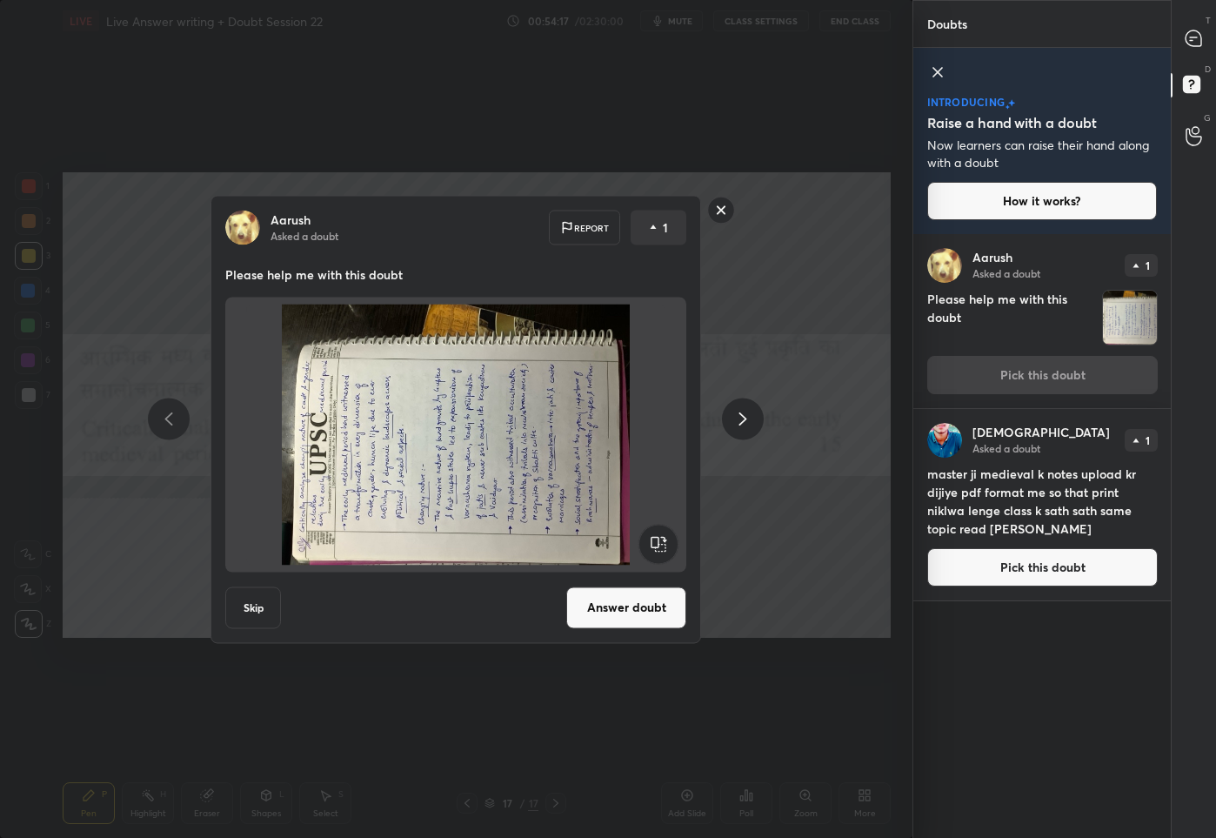
click at [666, 544] on rect at bounding box center [658, 543] width 39 height 39
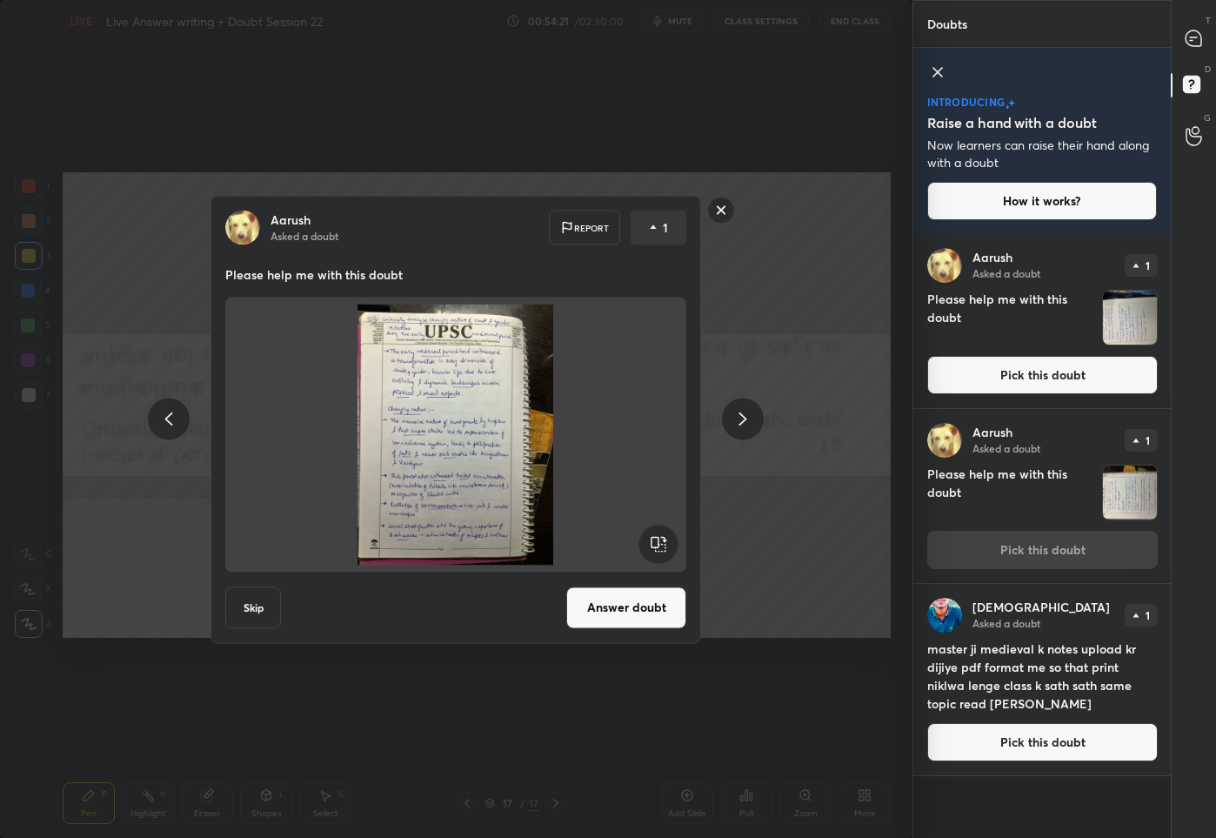
click at [717, 211] on rect at bounding box center [721, 210] width 27 height 27
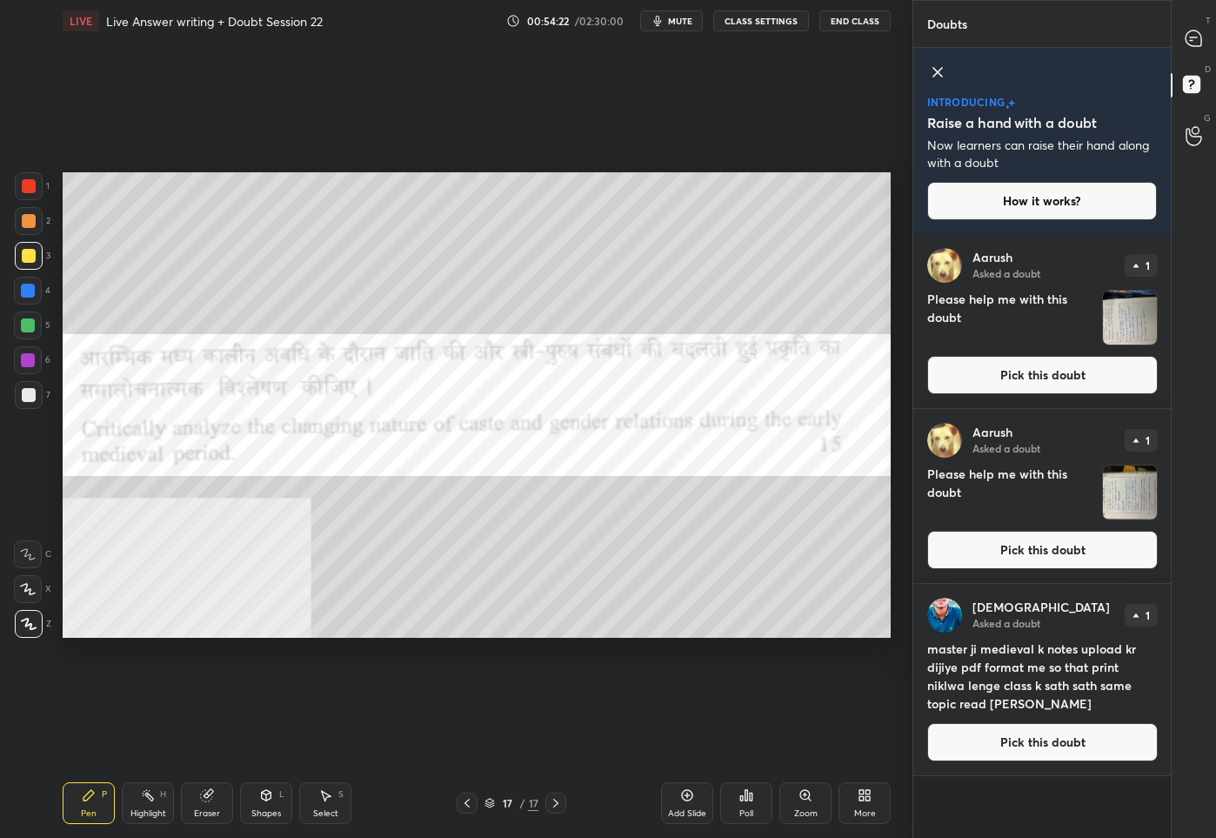
click at [998, 552] on button "Pick this doubt" at bounding box center [1042, 550] width 231 height 38
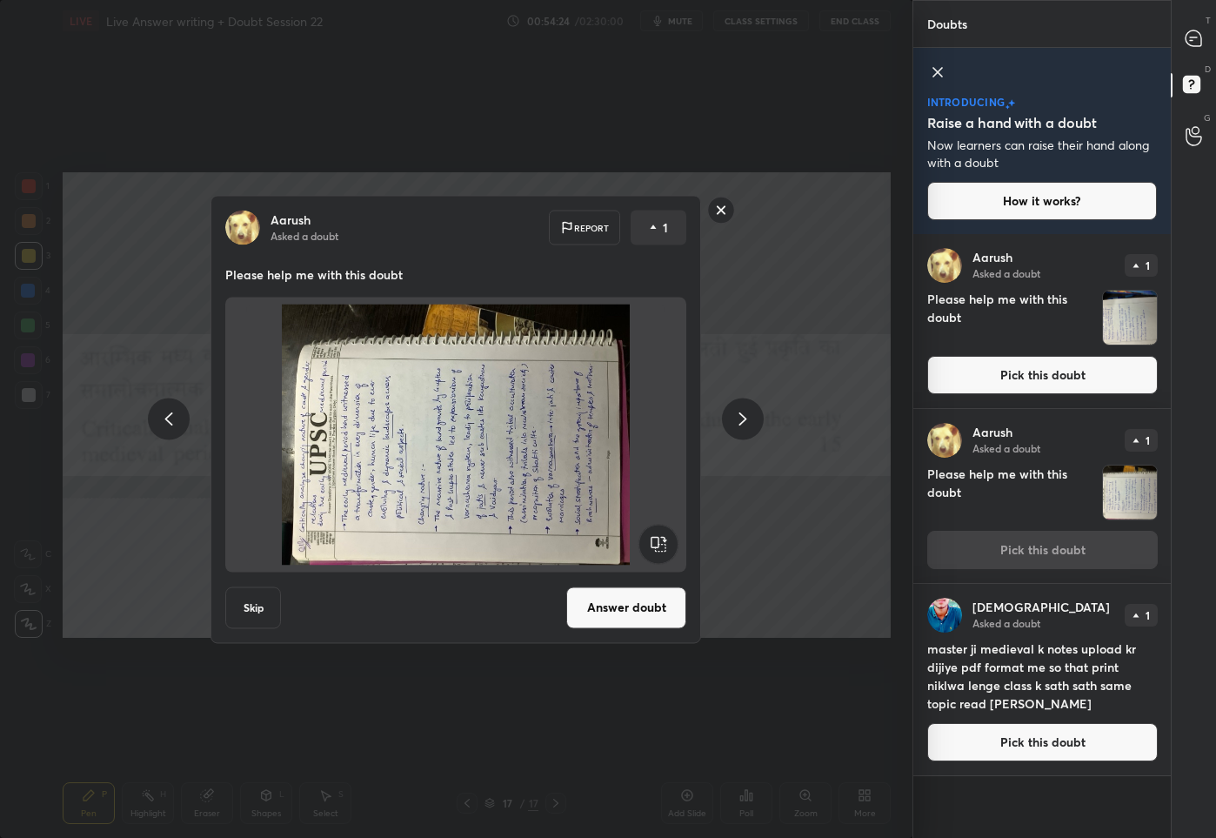
click at [653, 539] on rect at bounding box center [658, 543] width 39 height 39
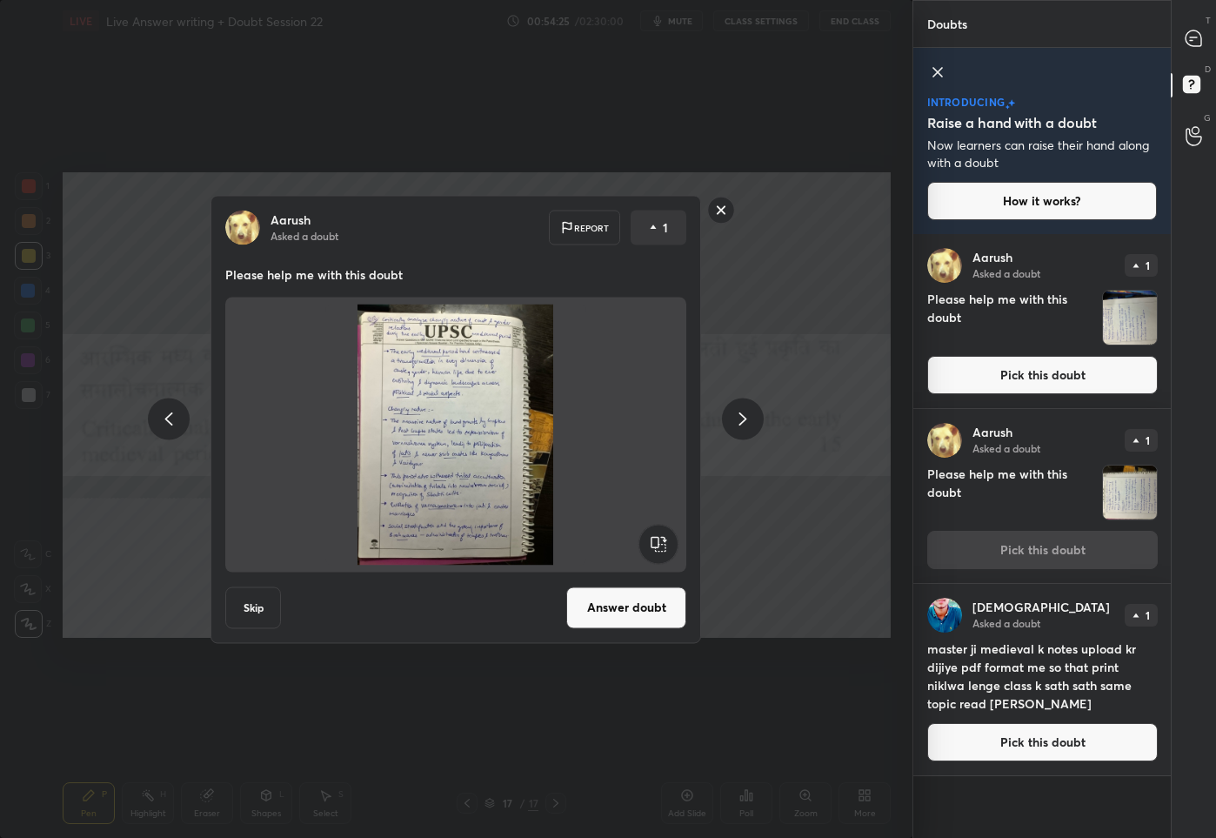
click at [649, 612] on button "Answer doubt" at bounding box center [626, 607] width 120 height 42
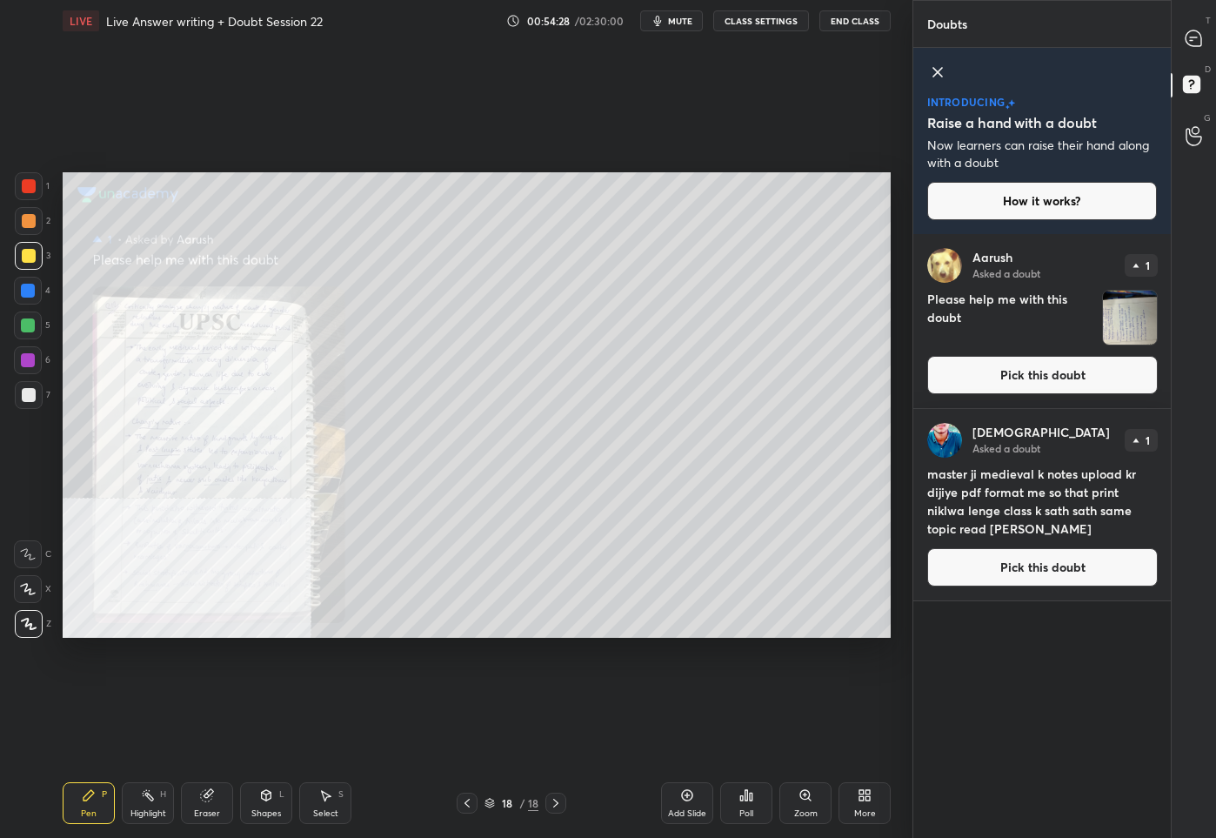
click at [1013, 386] on button "Pick this doubt" at bounding box center [1042, 375] width 231 height 38
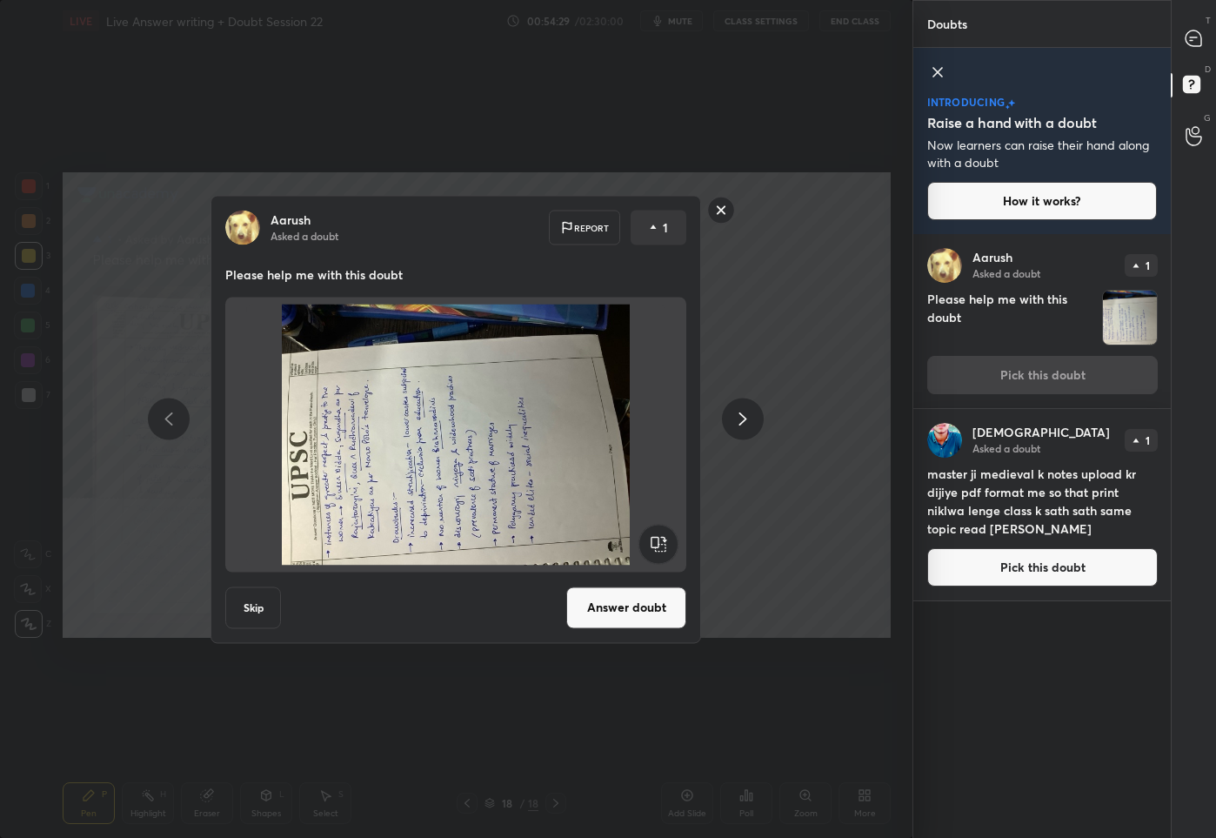
click at [657, 542] on rect at bounding box center [658, 543] width 39 height 39
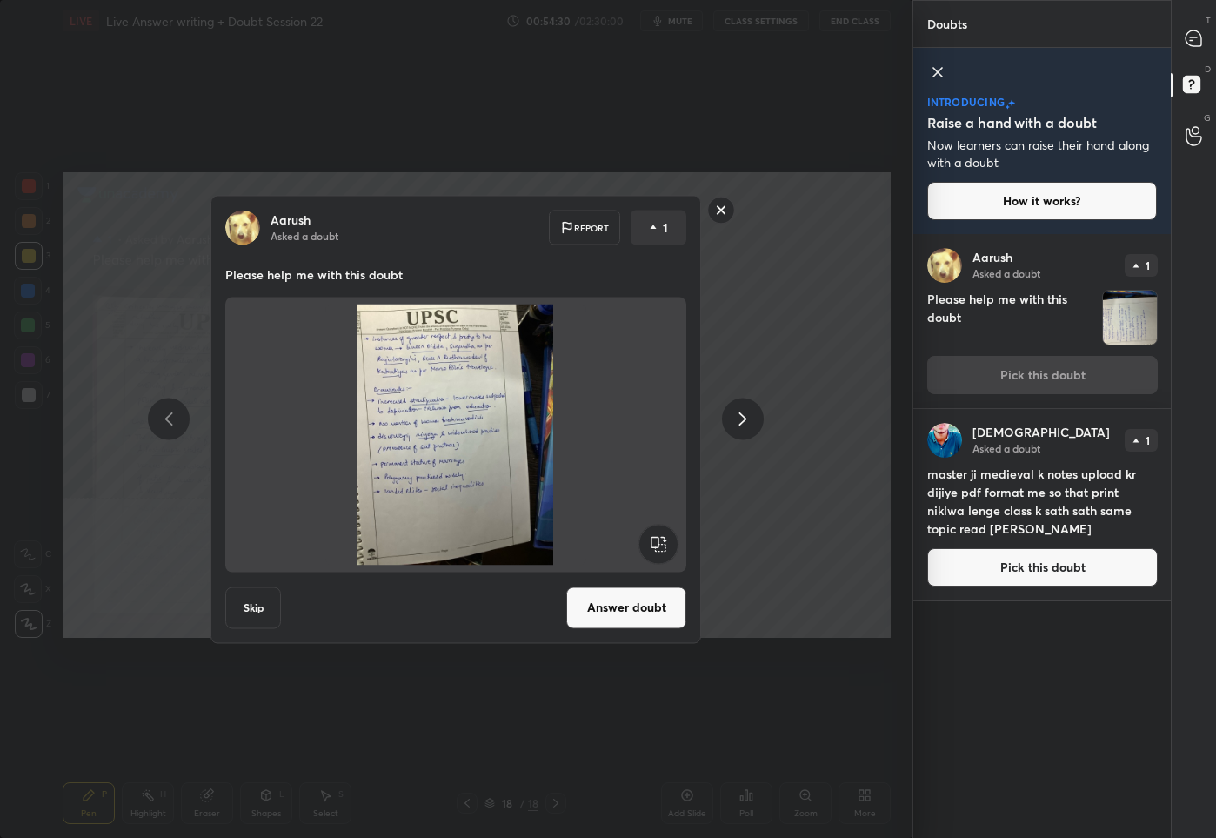
click at [636, 603] on button "Answer doubt" at bounding box center [626, 607] width 120 height 42
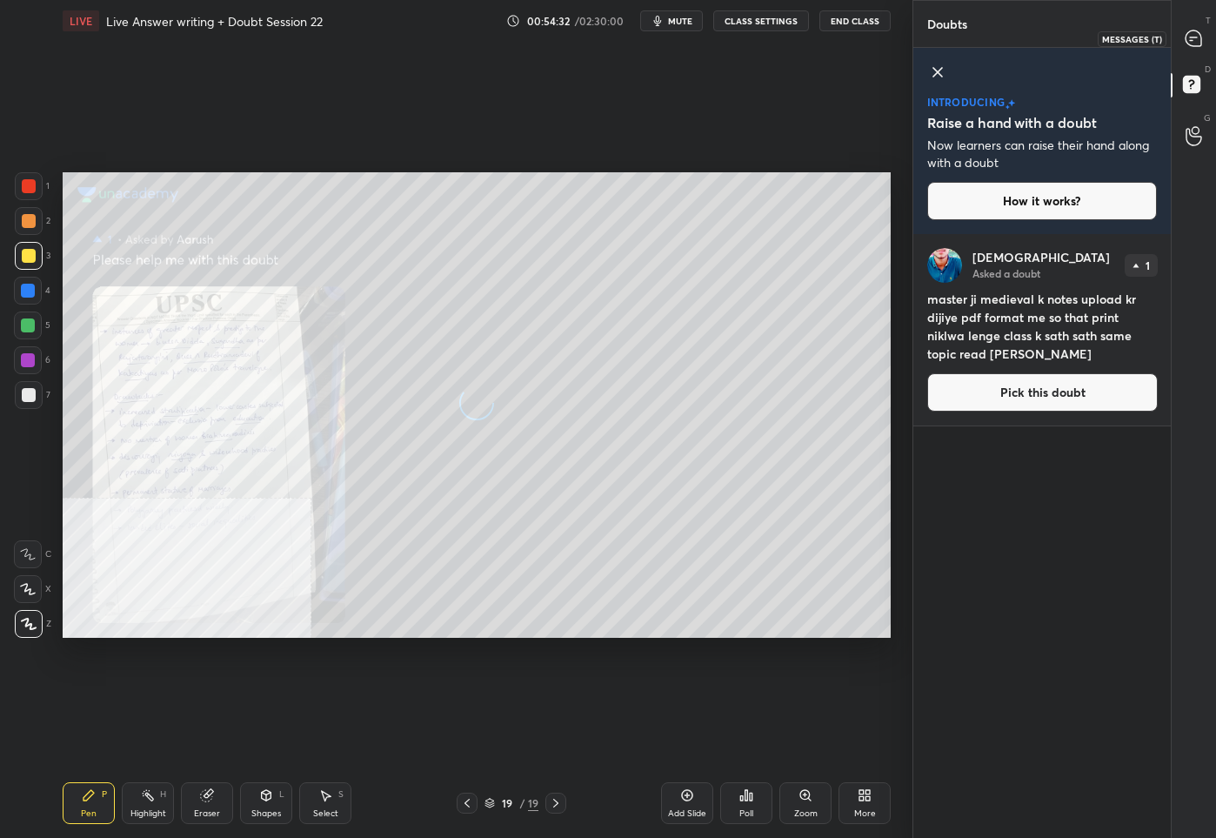
click at [1194, 40] on icon at bounding box center [1194, 38] width 16 height 16
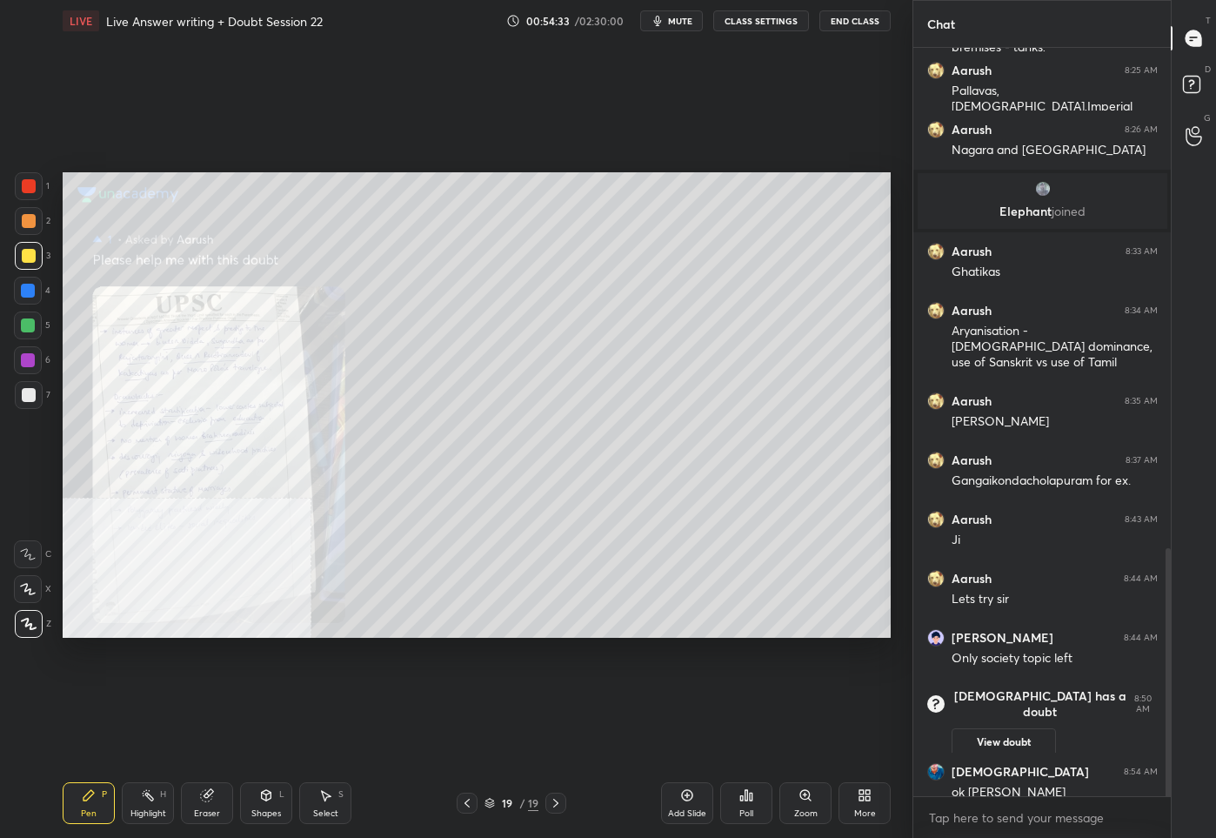
scroll to position [1561, 0]
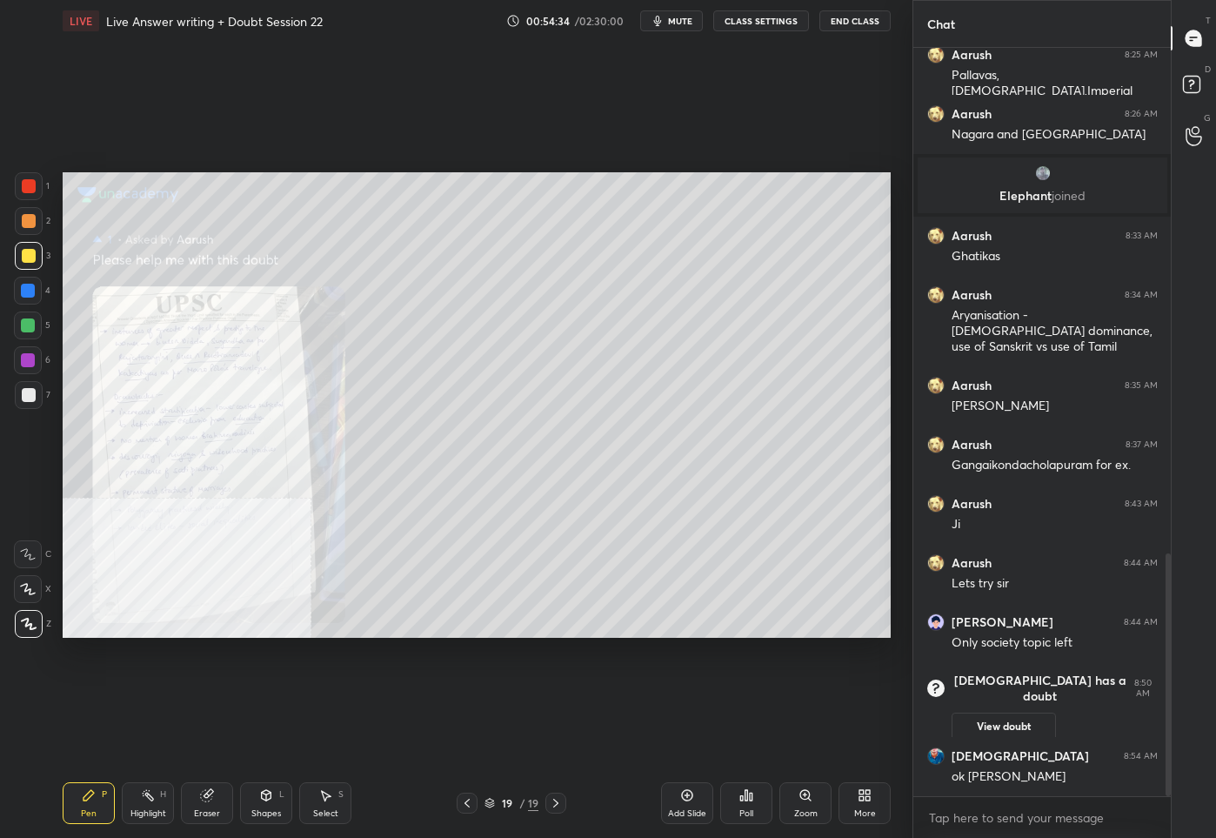
click at [472, 808] on icon at bounding box center [467, 803] width 14 height 14
click at [32, 170] on div "1 2 3 4 5 6 7 C X Z C X Z E E Erase all H H LIVE Live Answer writing + Doubt Se…" at bounding box center [449, 419] width 899 height 838
click at [26, 188] on div at bounding box center [29, 186] width 14 height 14
click at [462, 804] on icon at bounding box center [467, 803] width 14 height 14
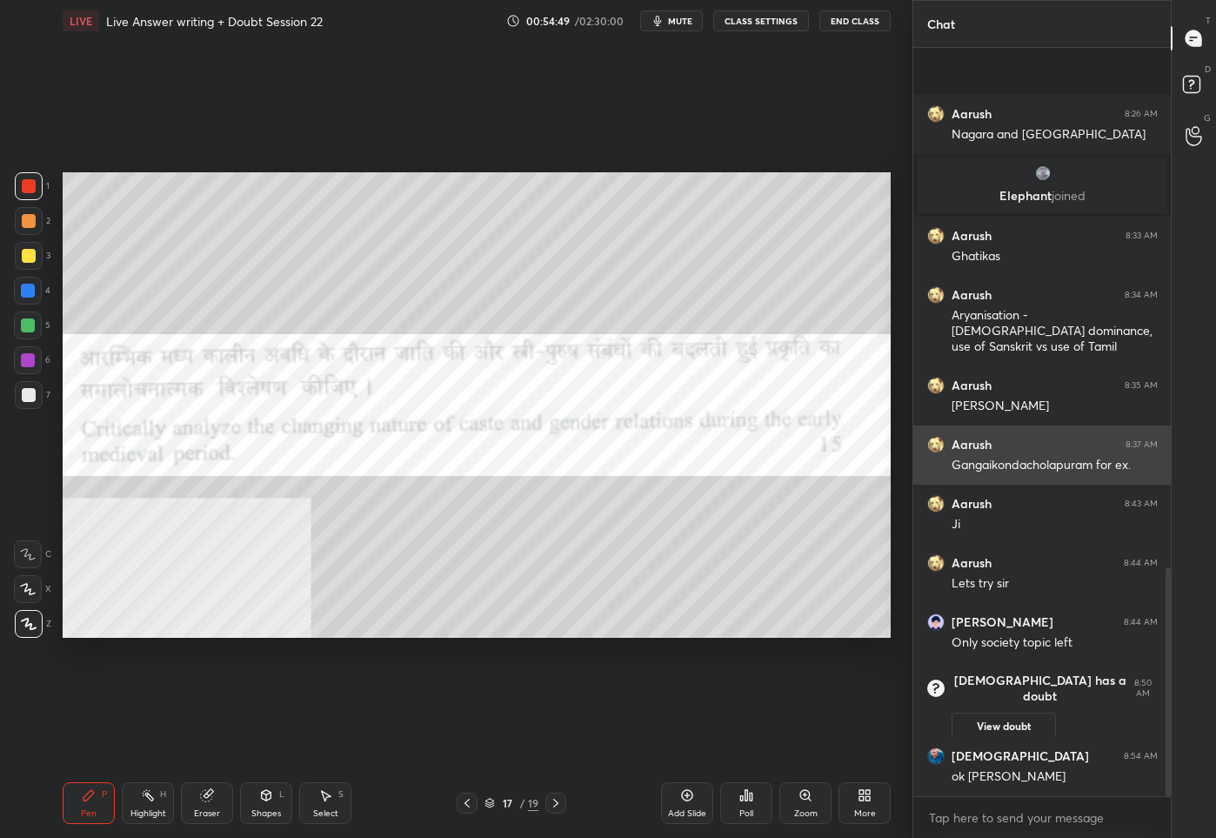
scroll to position [1698, 0]
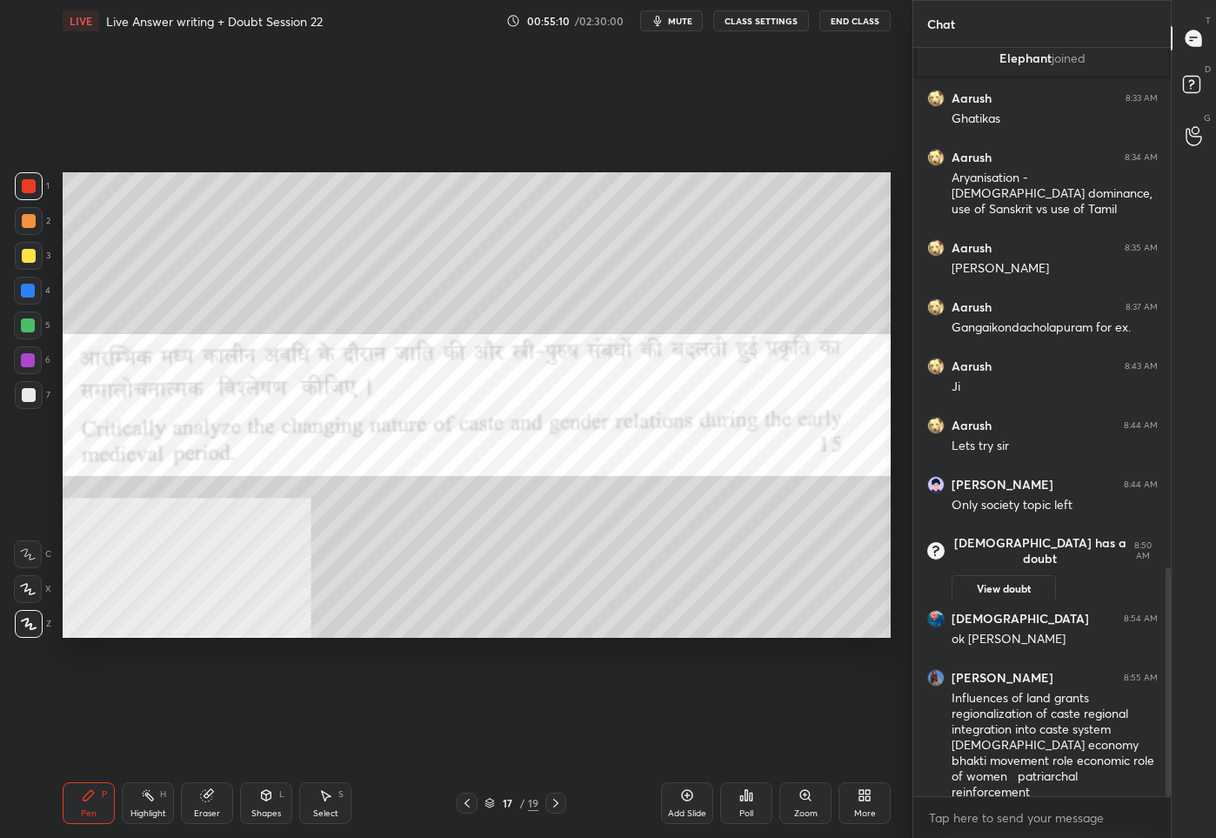
click at [552, 803] on icon at bounding box center [556, 803] width 14 height 14
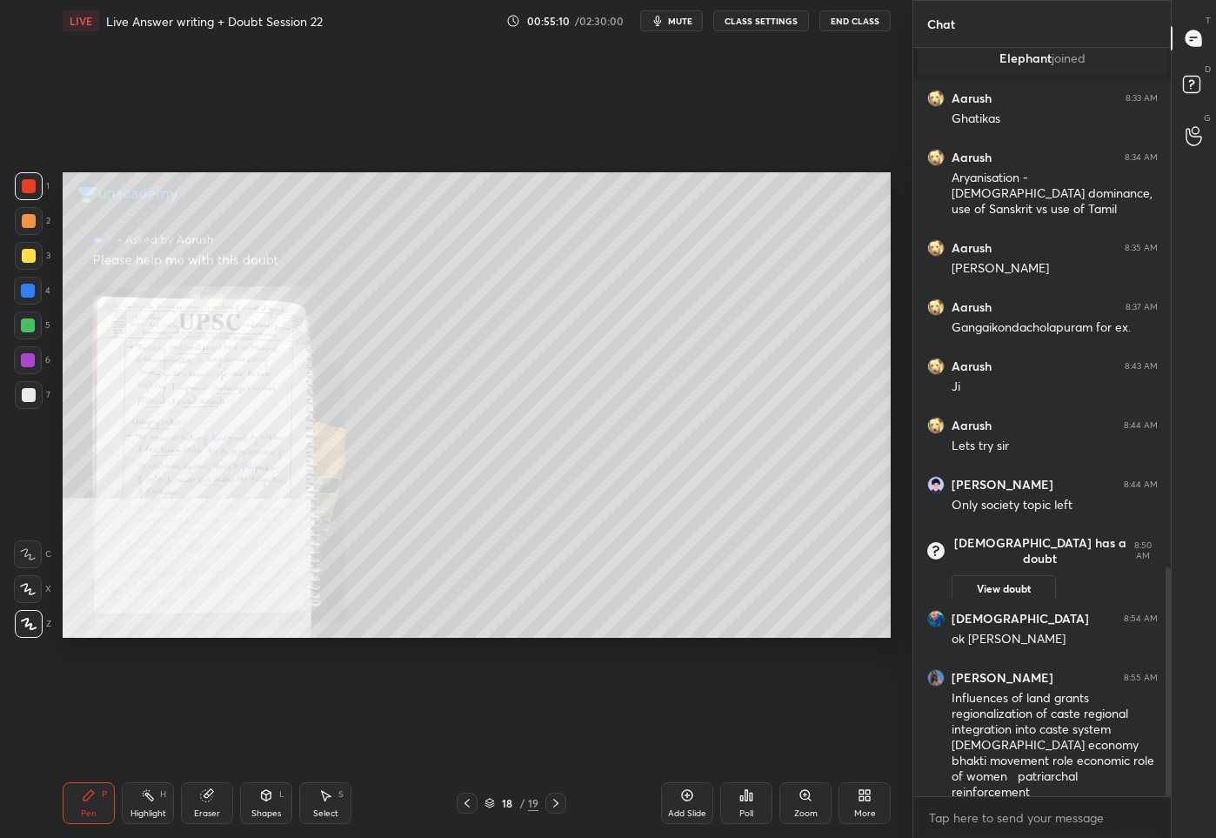
click at [552, 803] on icon at bounding box center [556, 803] width 14 height 14
click at [463, 801] on icon at bounding box center [467, 803] width 14 height 14
click at [856, 807] on div "More" at bounding box center [865, 803] width 52 height 42
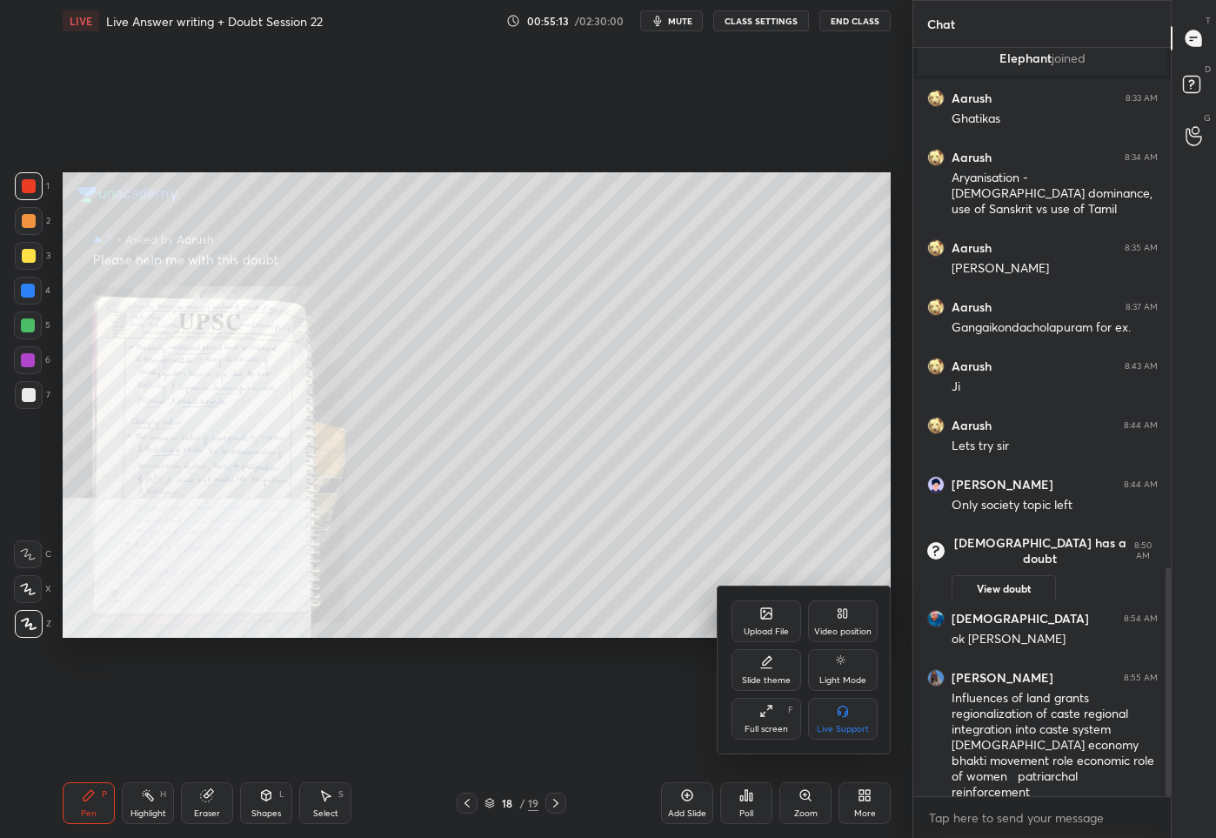
click at [842, 608] on icon at bounding box center [843, 613] width 14 height 14
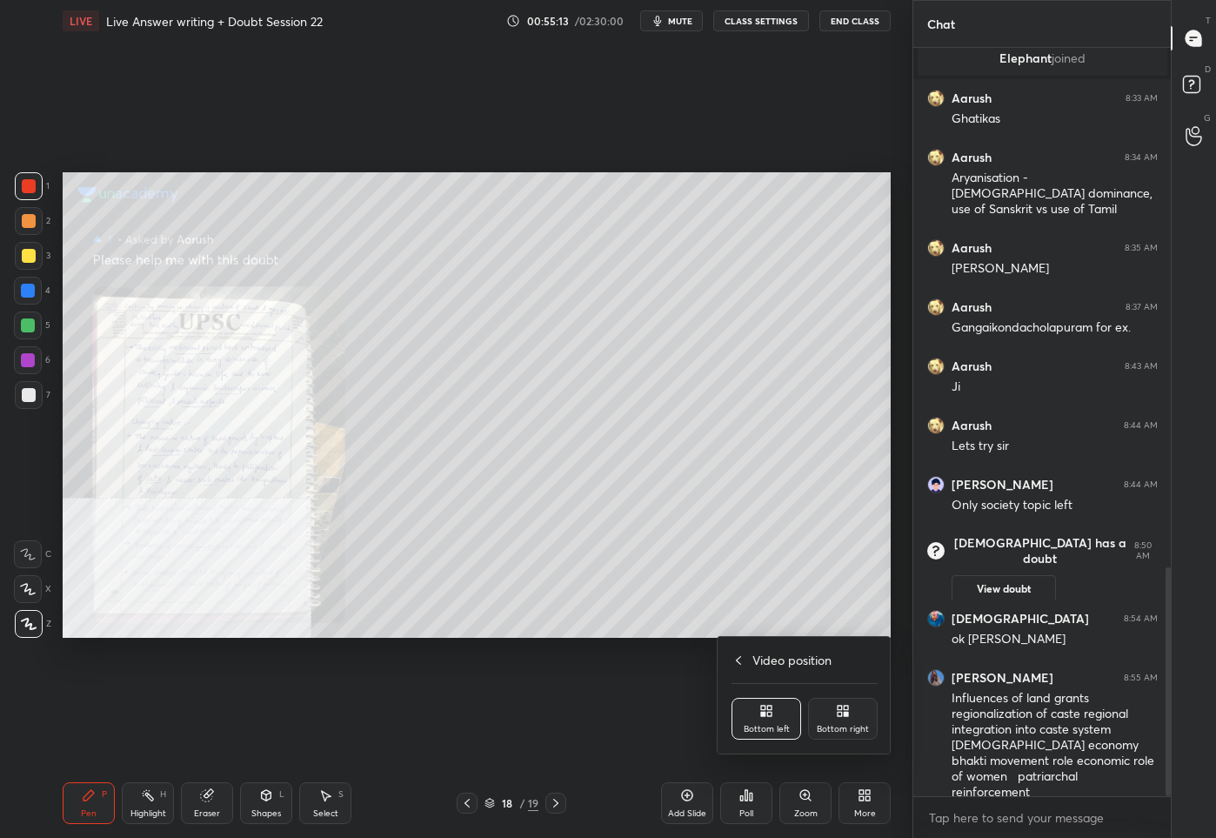
click at [840, 738] on div "Bottom right" at bounding box center [843, 719] width 70 height 42
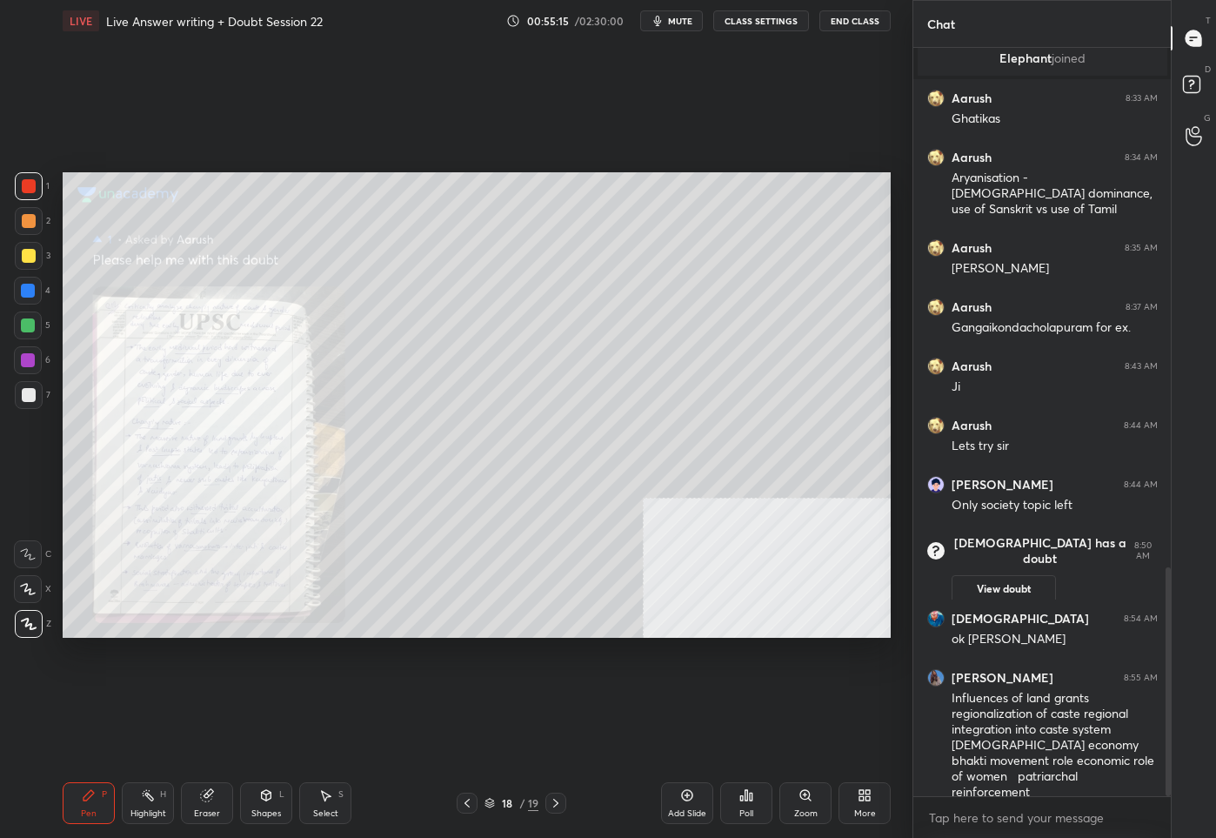
click at [803, 800] on icon at bounding box center [806, 795] width 14 height 14
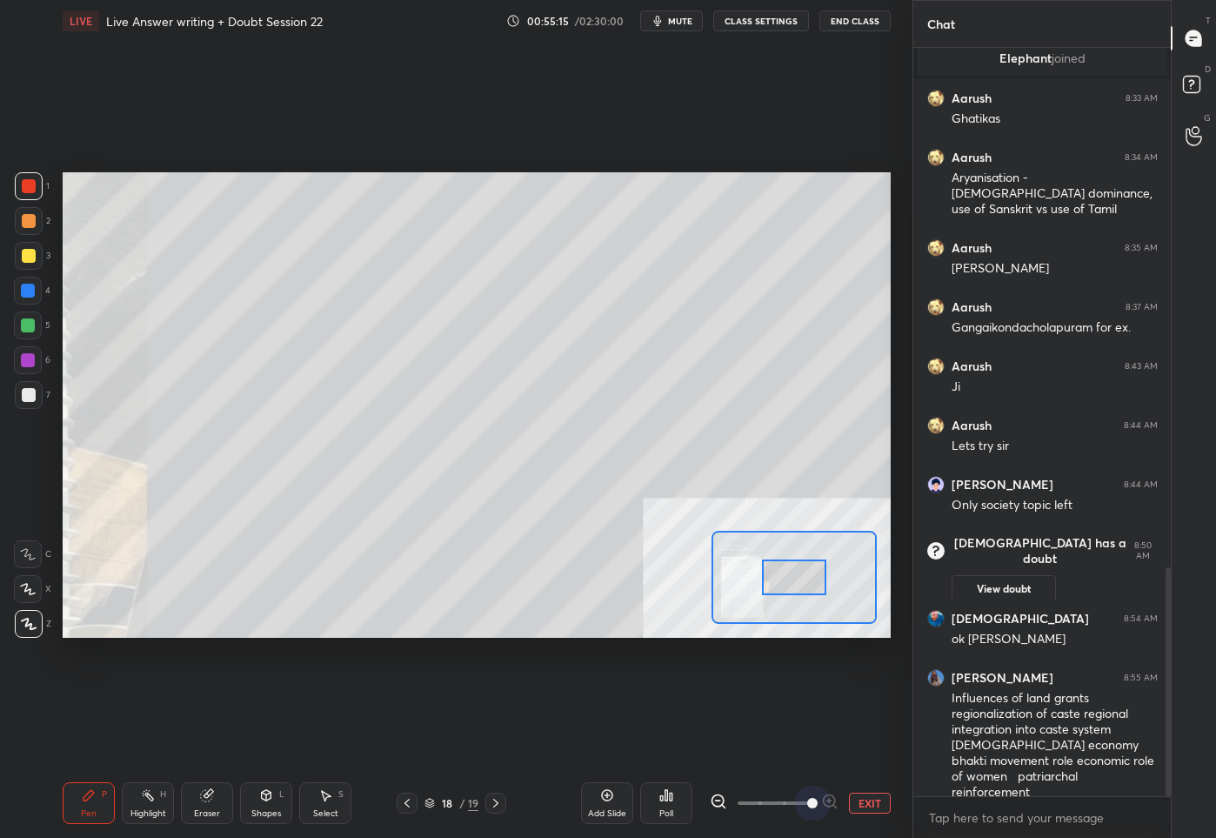
click at [803, 800] on span at bounding box center [774, 803] width 73 height 26
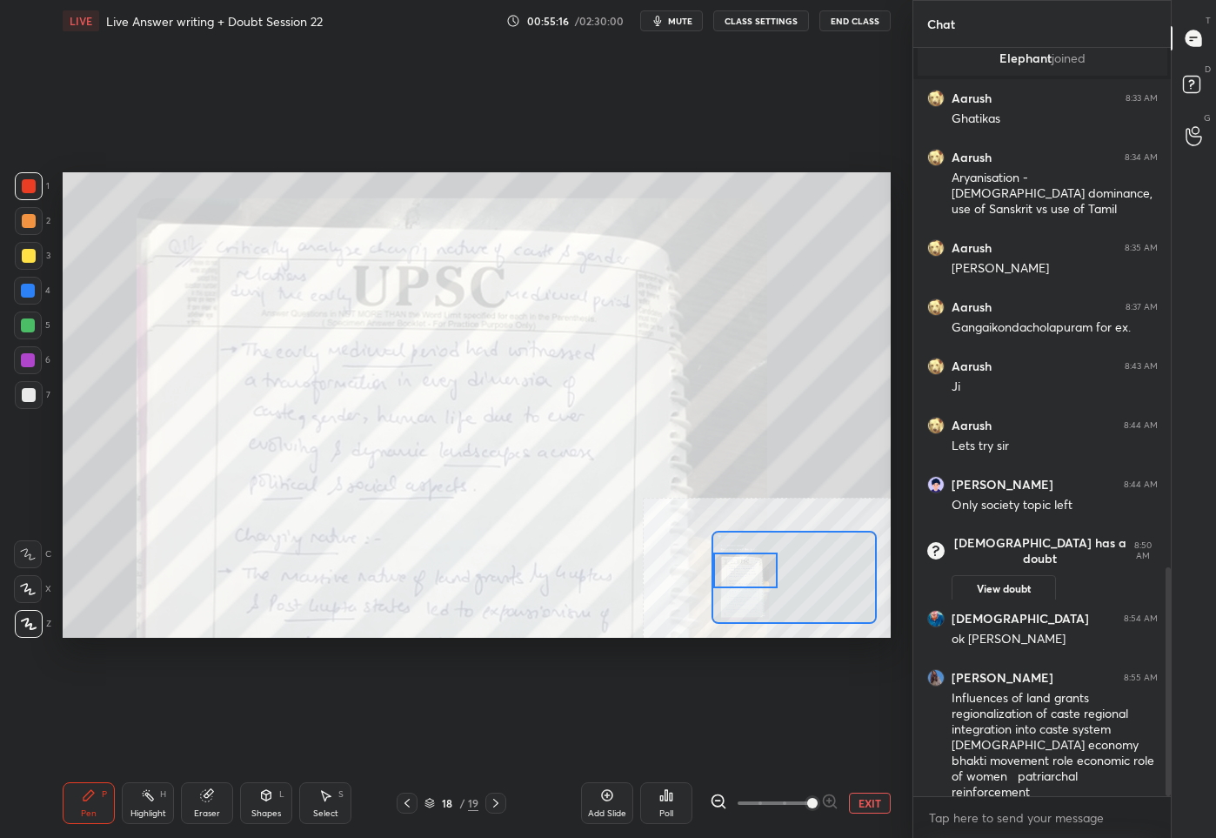
drag, startPoint x: 790, startPoint y: 586, endPoint x: 717, endPoint y: 579, distance: 73.4
click at [717, 579] on div at bounding box center [745, 570] width 65 height 36
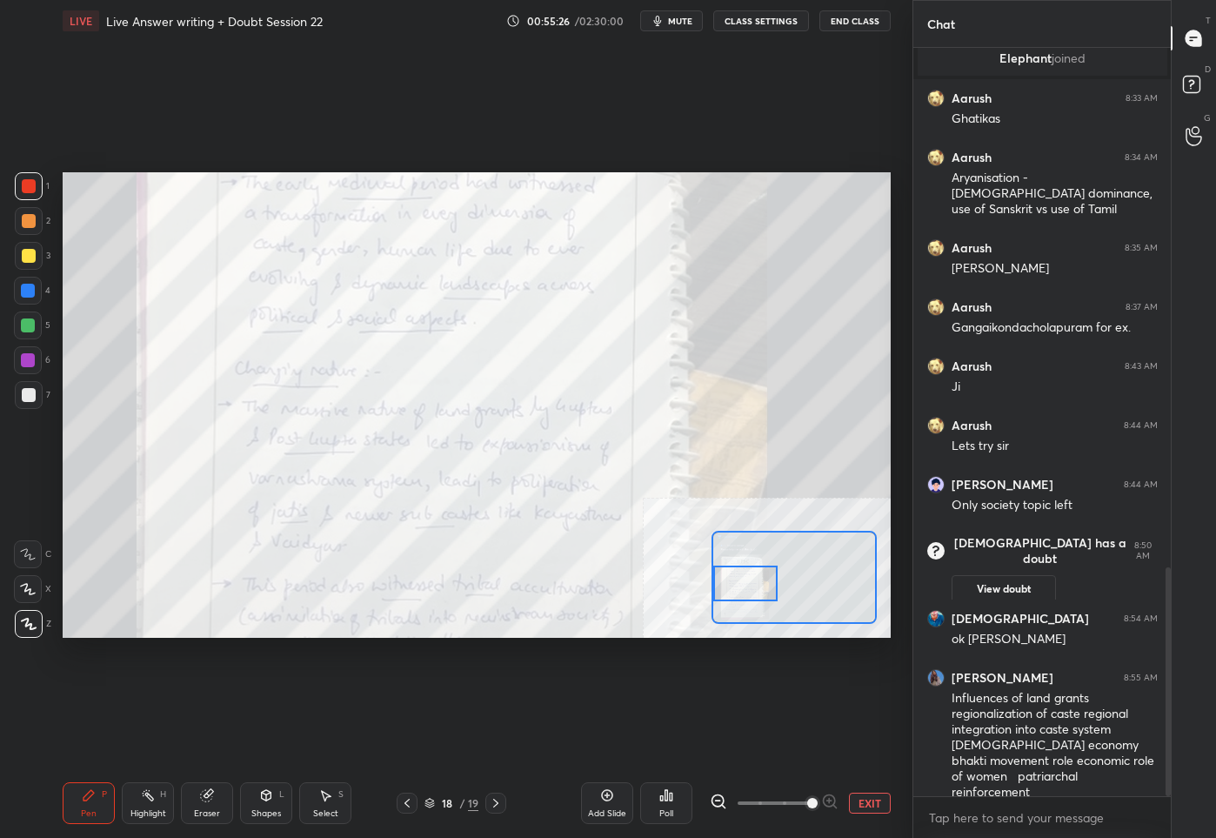
drag, startPoint x: 744, startPoint y: 572, endPoint x: 738, endPoint y: 585, distance: 14.4
click at [738, 585] on div at bounding box center [745, 584] width 65 height 36
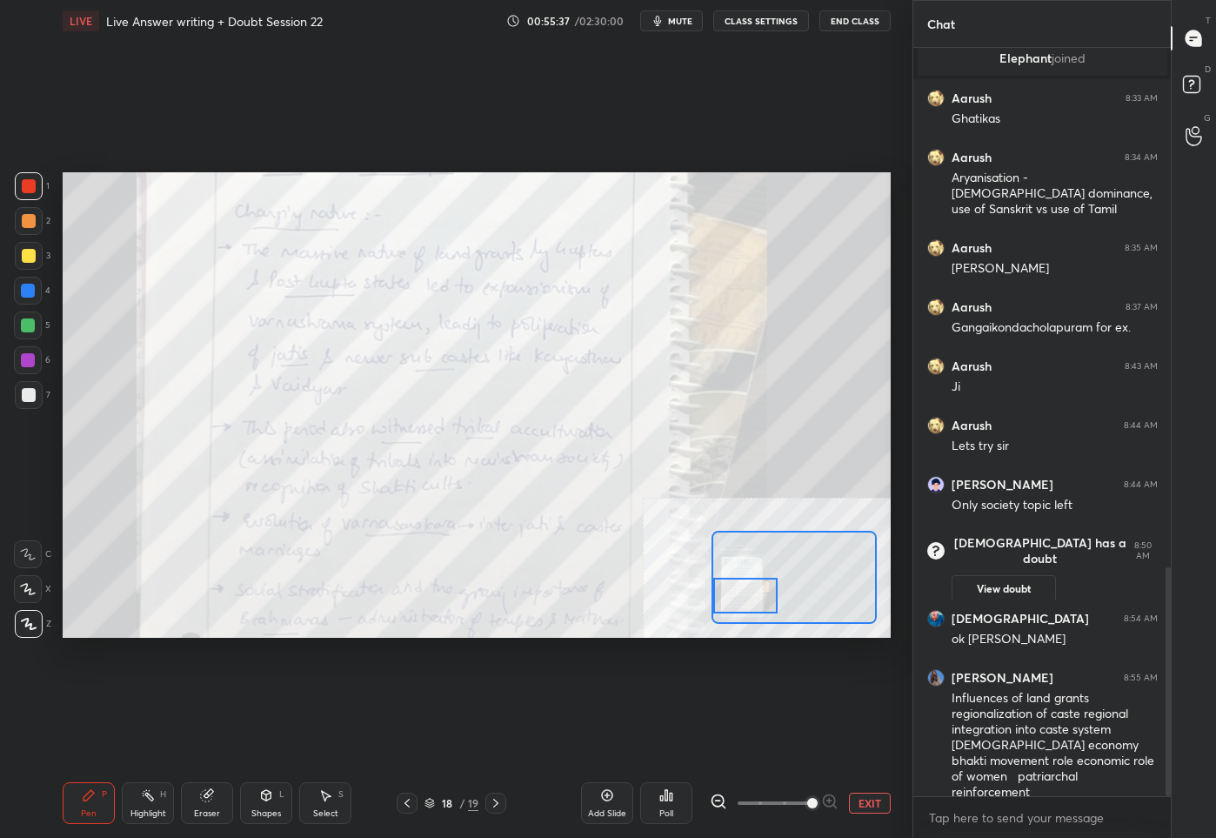
drag, startPoint x: 747, startPoint y: 594, endPoint x: 743, endPoint y: 606, distance: 12.9
click at [743, 606] on div at bounding box center [745, 596] width 65 height 36
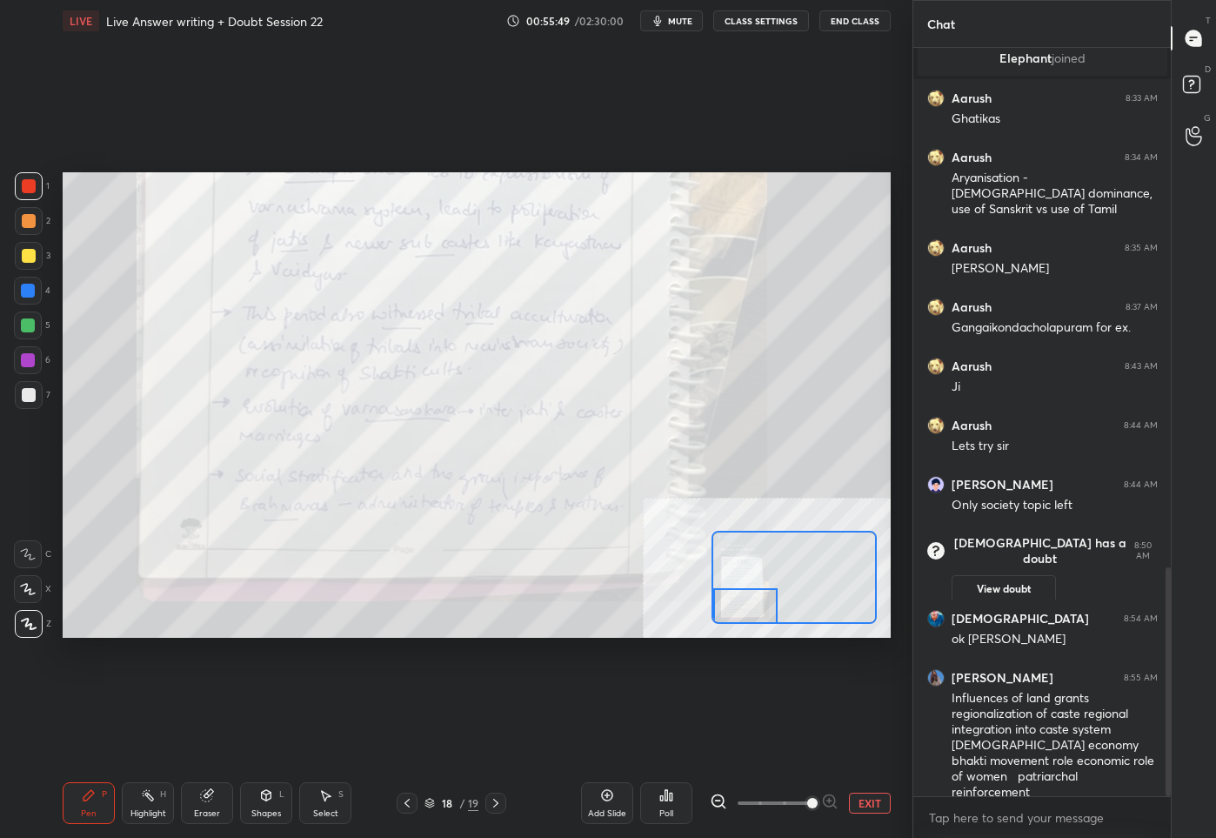
drag, startPoint x: 749, startPoint y: 589, endPoint x: 745, endPoint y: 606, distance: 17.1
click at [745, 606] on div at bounding box center [745, 606] width 65 height 36
click at [498, 802] on icon at bounding box center [495, 803] width 5 height 9
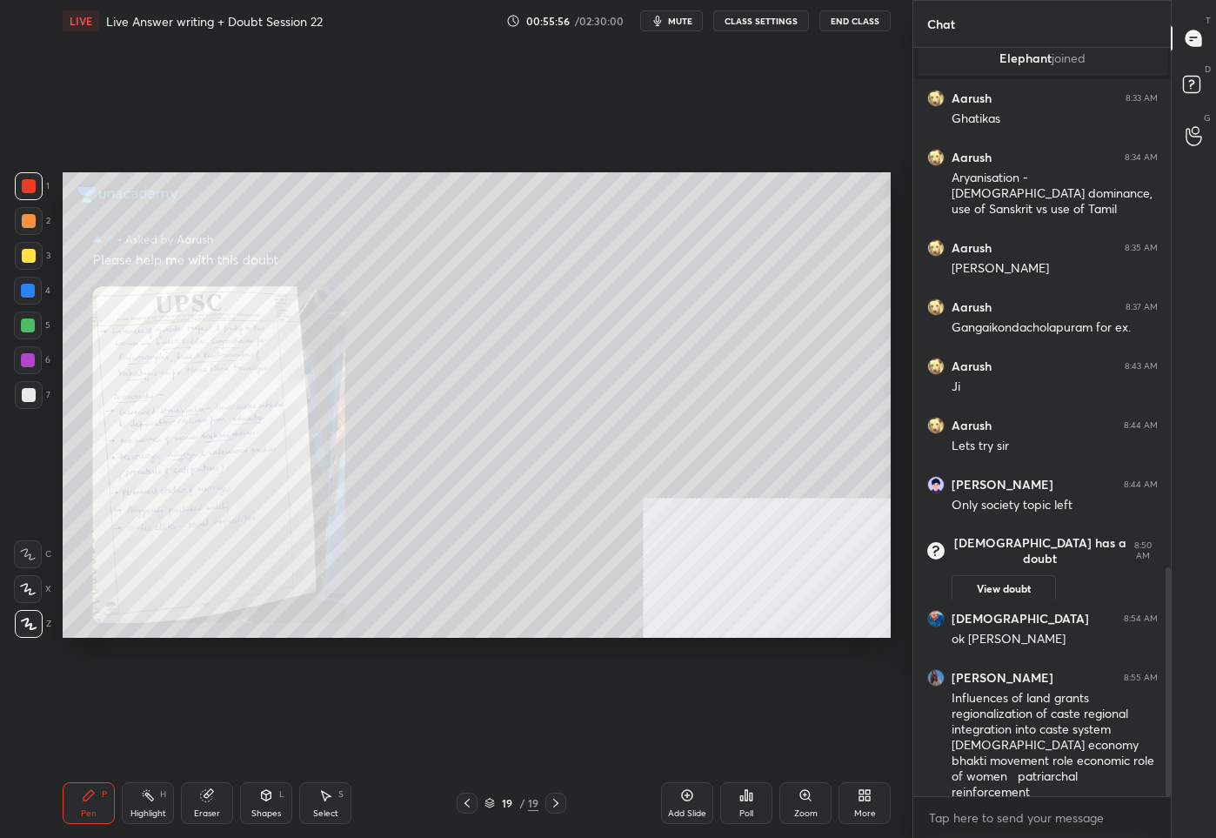
click at [801, 807] on div "Zoom" at bounding box center [806, 803] width 52 height 42
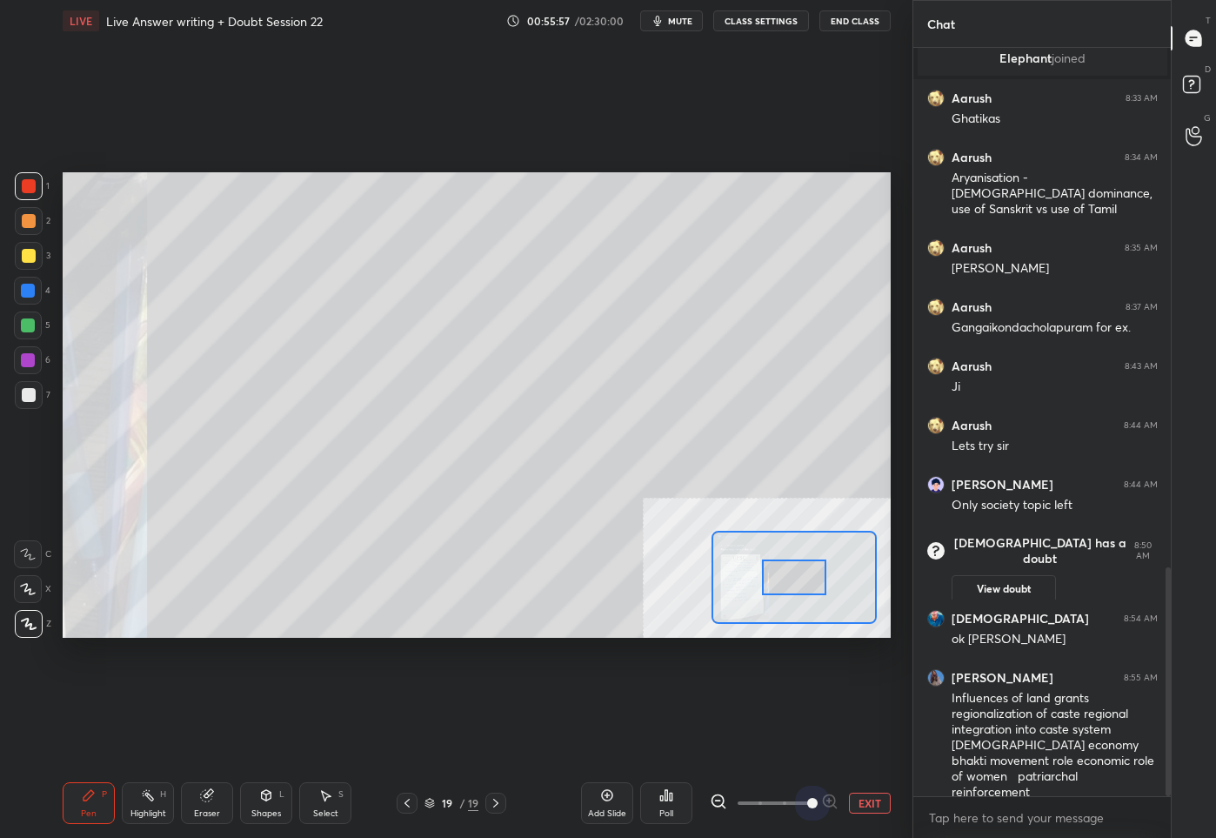
click at [802, 806] on span at bounding box center [774, 803] width 73 height 26
click at [807, 806] on span at bounding box center [812, 803] width 10 height 10
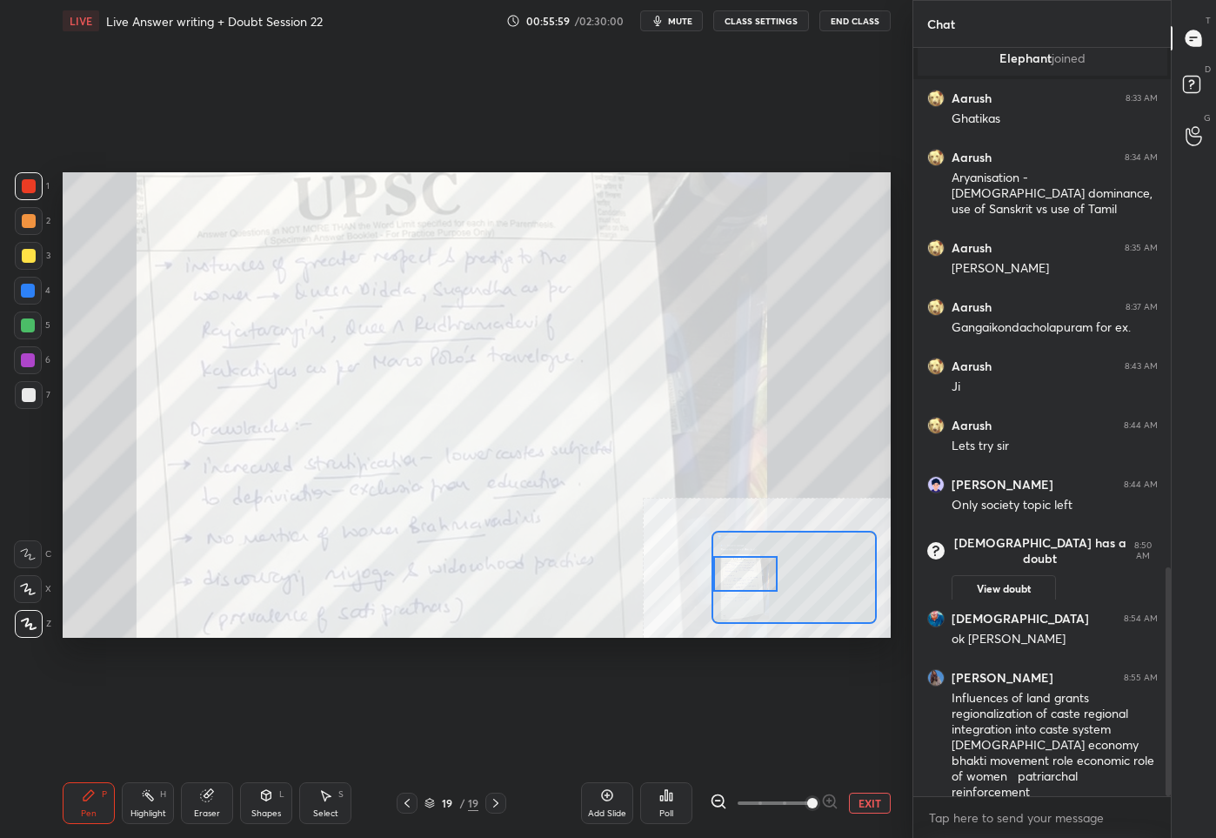
click at [648, 575] on div "Setting up your live class Poll for secs No correct answer Start poll" at bounding box center [477, 405] width 828 height 466
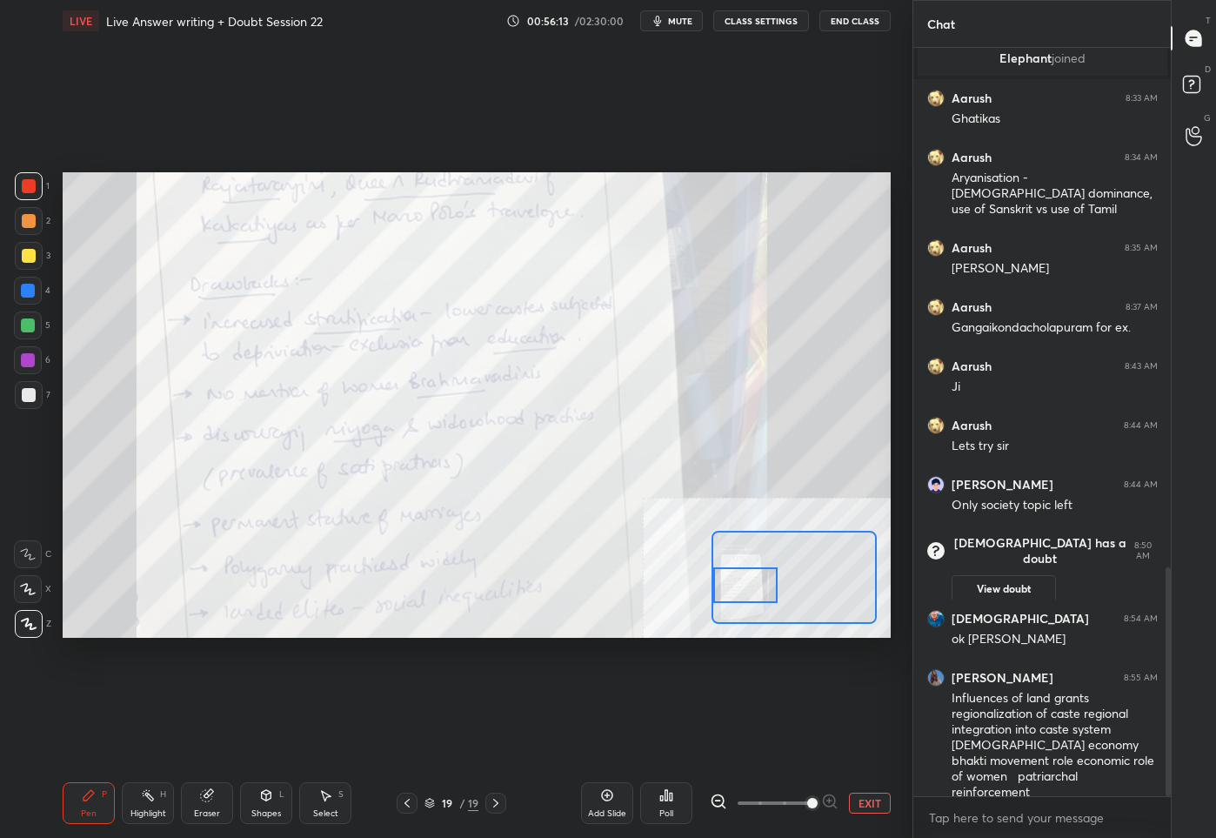
drag, startPoint x: 740, startPoint y: 589, endPoint x: 734, endPoint y: 600, distance: 12.8
click at [734, 600] on div at bounding box center [745, 585] width 65 height 36
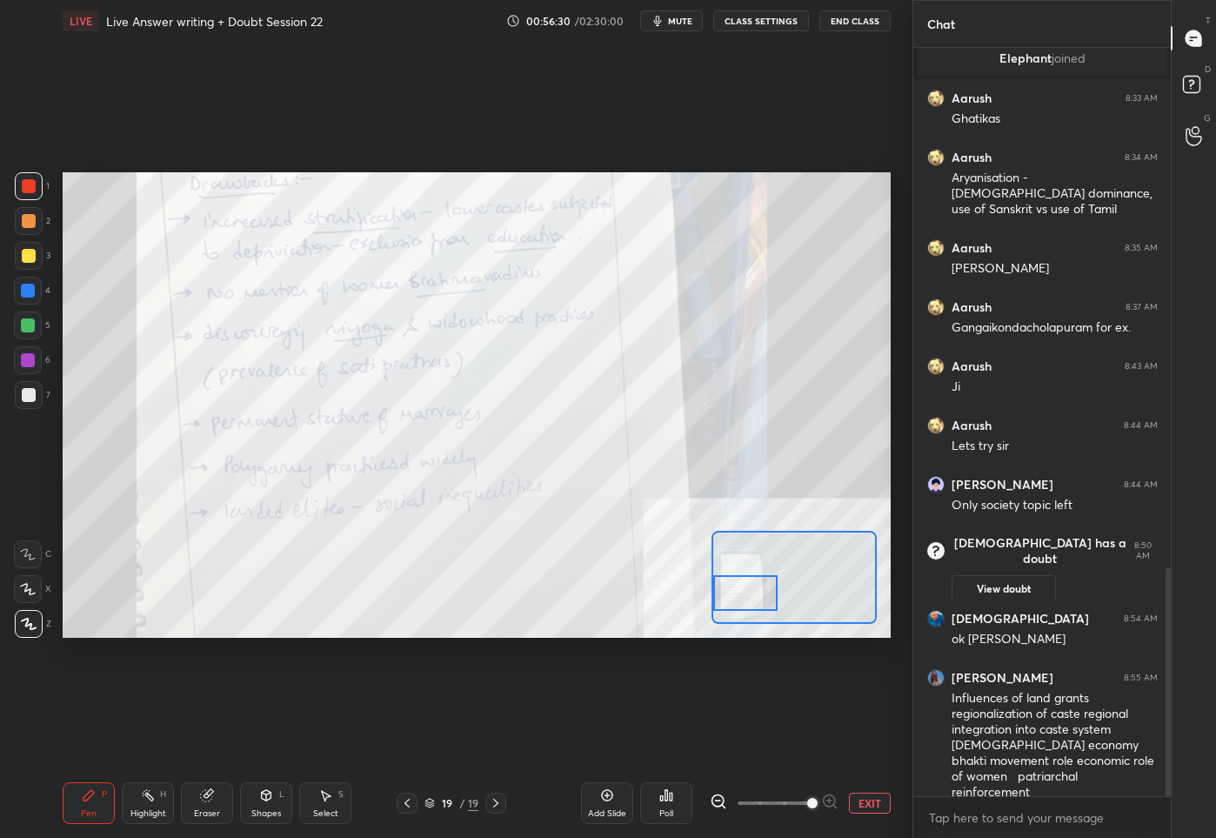
click at [744, 603] on div at bounding box center [745, 593] width 65 height 36
click at [855, 805] on button "EXIT" at bounding box center [870, 803] width 42 height 21
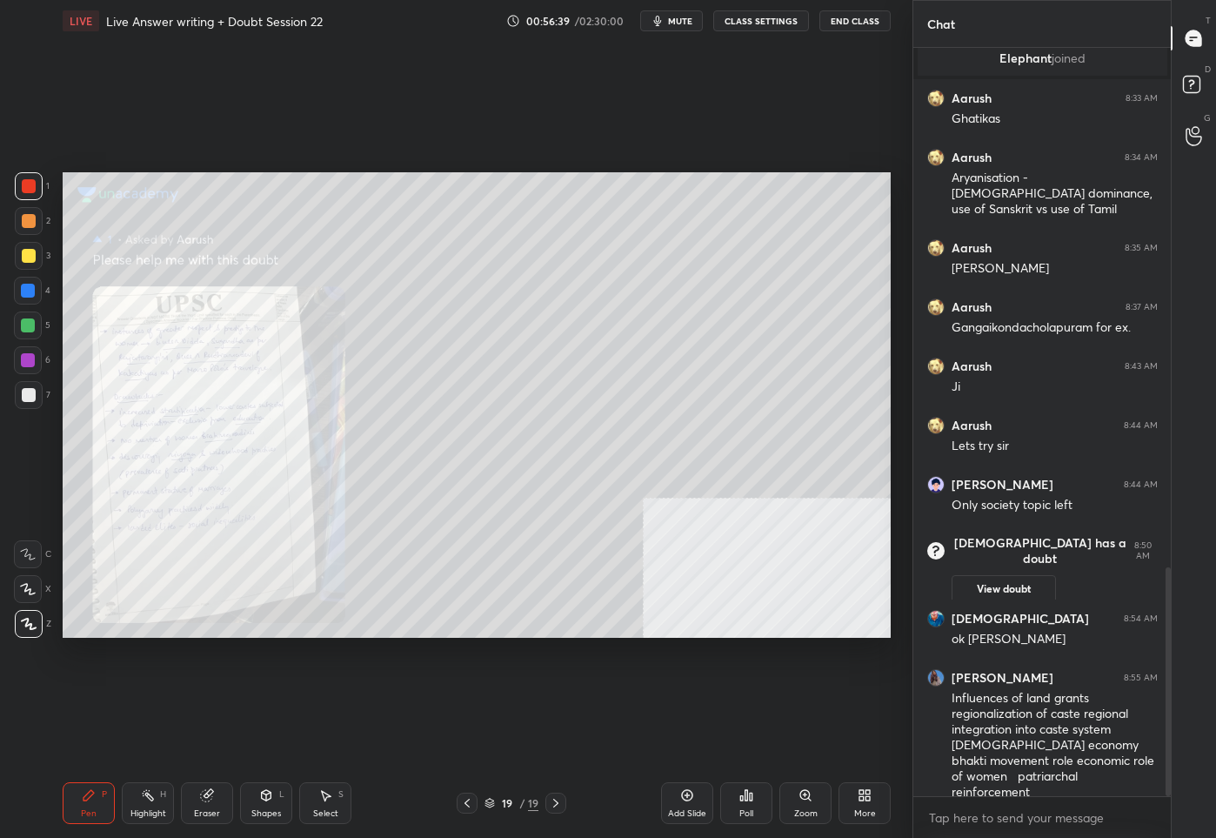
click at [468, 803] on icon at bounding box center [467, 803] width 14 height 14
click at [509, 807] on div "18" at bounding box center [507, 803] width 17 height 10
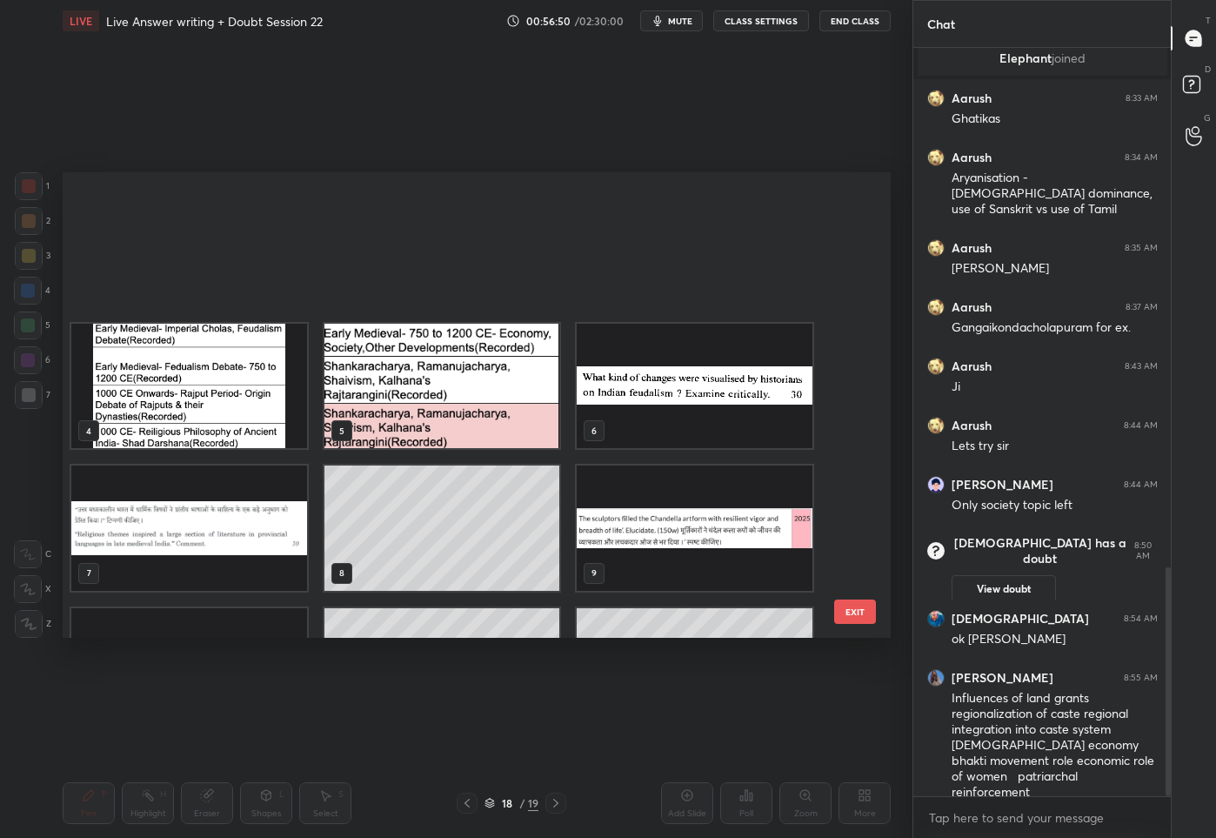
scroll to position [460, 820]
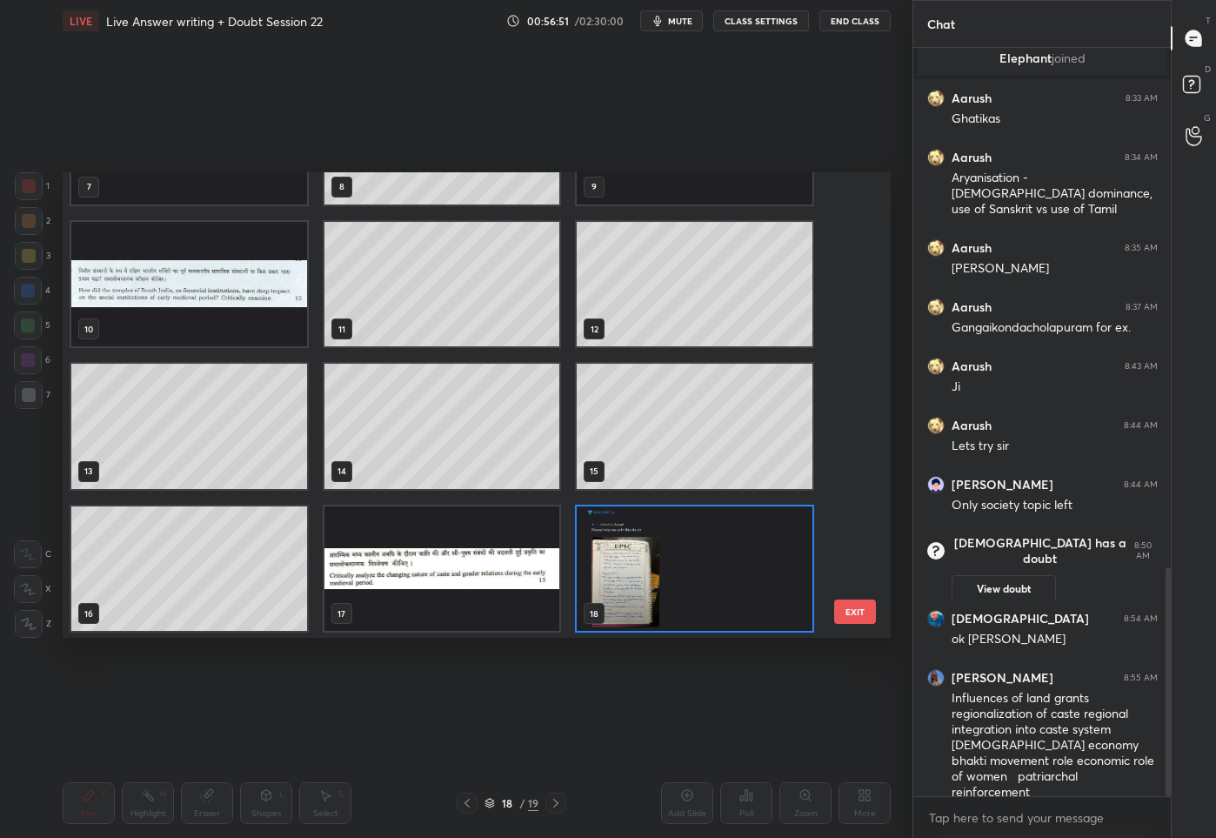
click at [444, 592] on img "grid" at bounding box center [443, 567] width 236 height 125
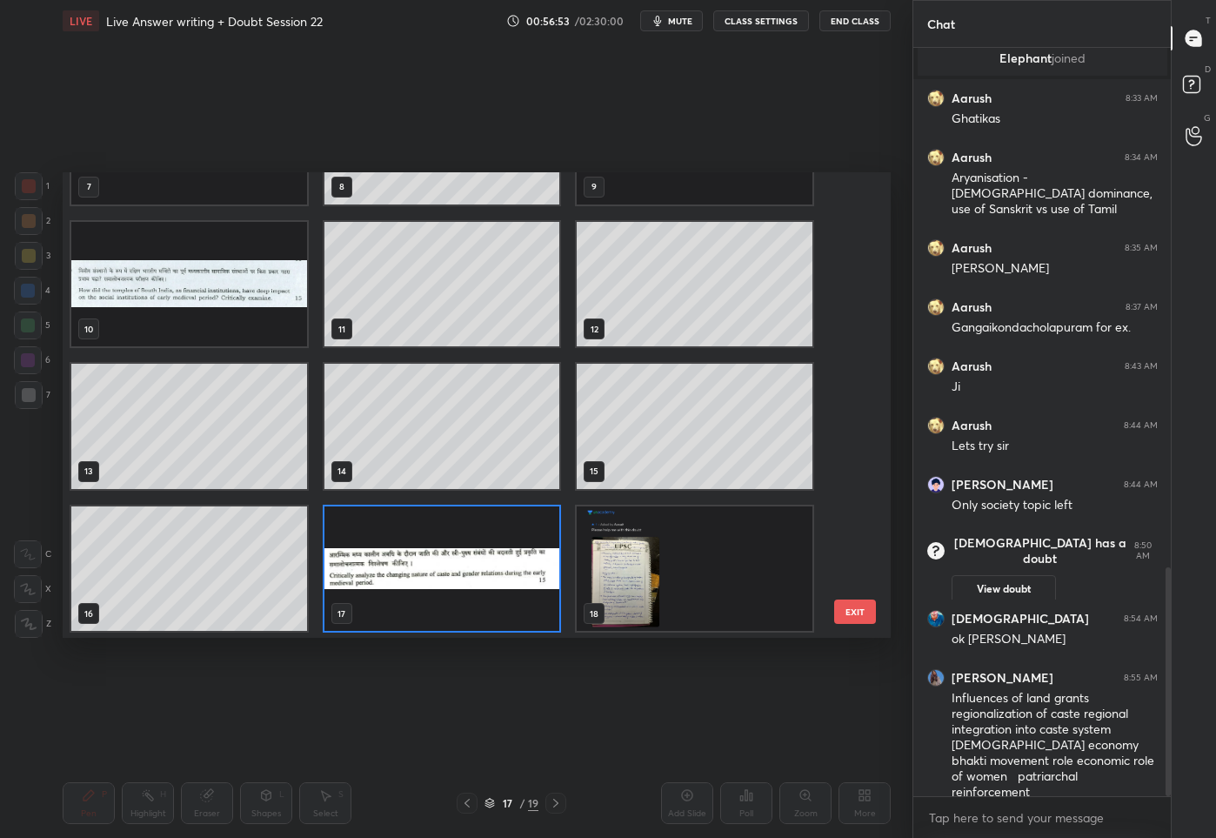
click at [685, 568] on img "grid" at bounding box center [695, 567] width 236 height 125
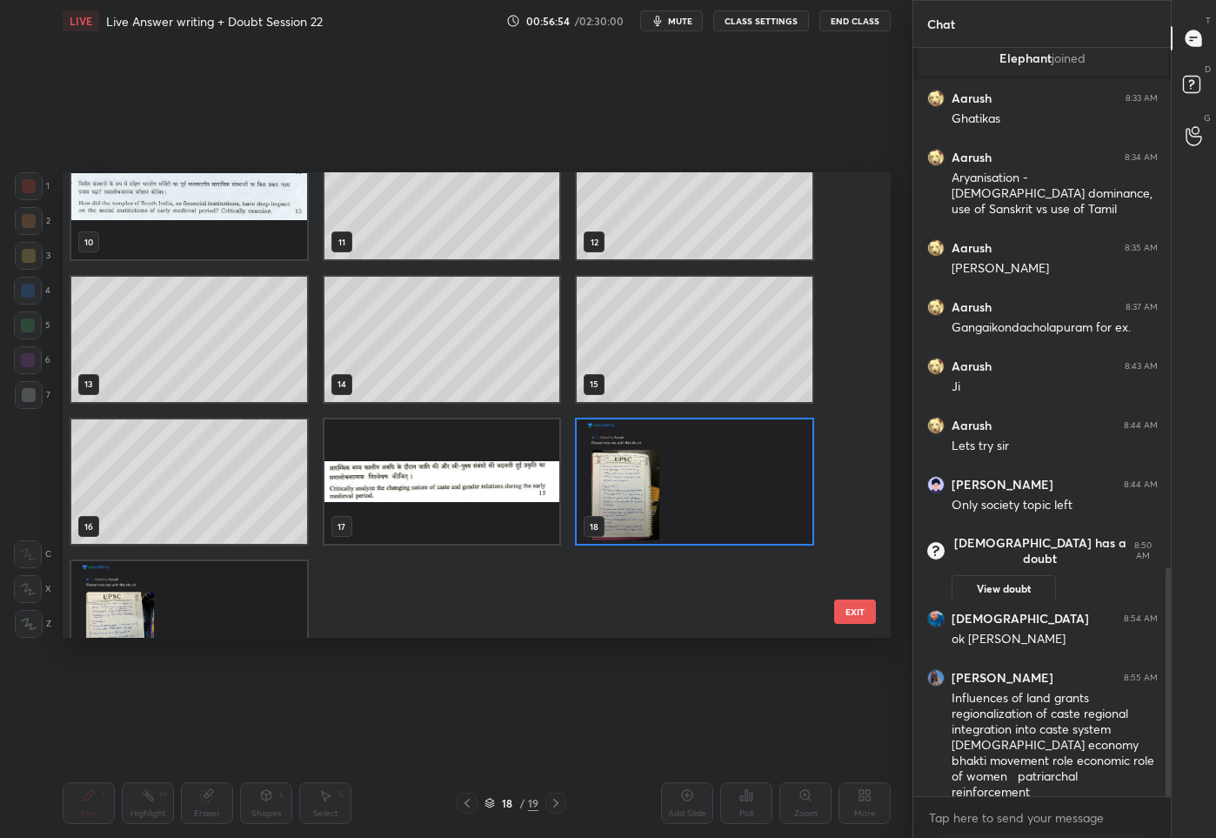
scroll to position [529, 0]
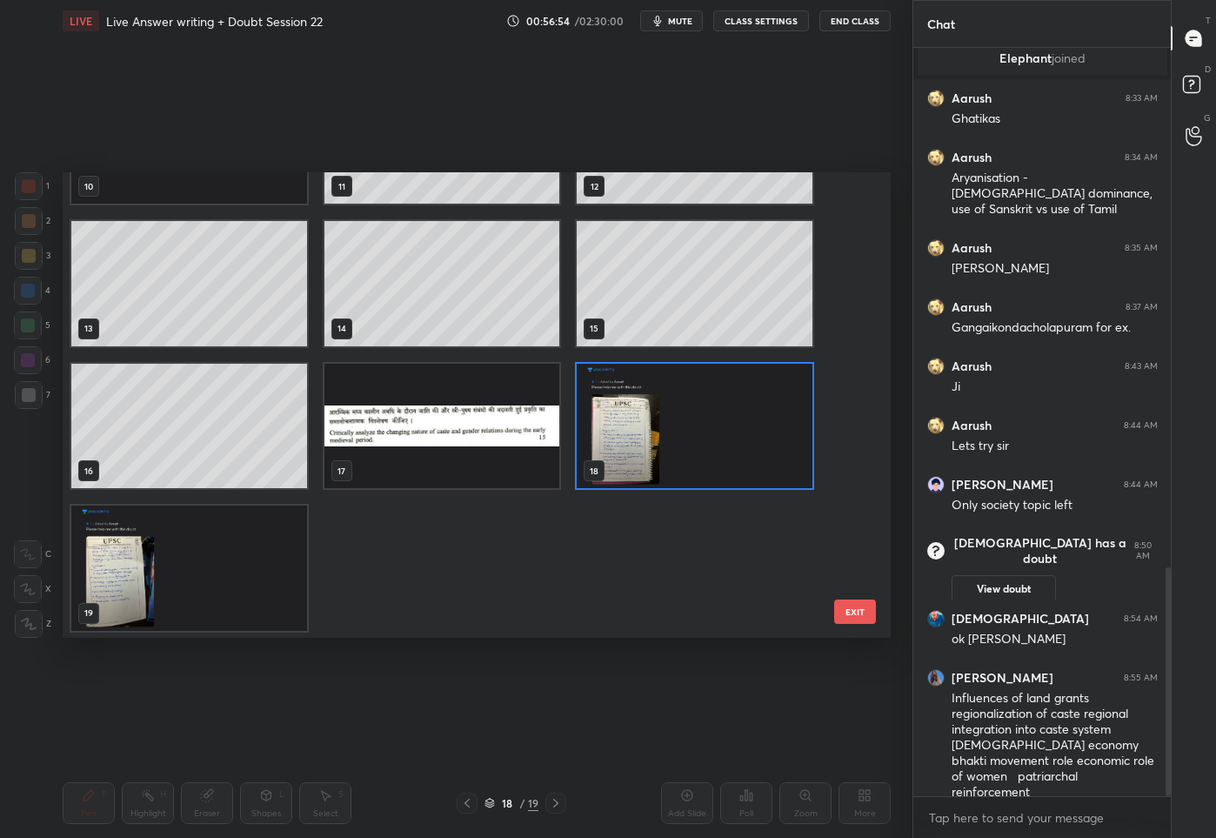
click at [389, 411] on img "grid" at bounding box center [443, 425] width 236 height 125
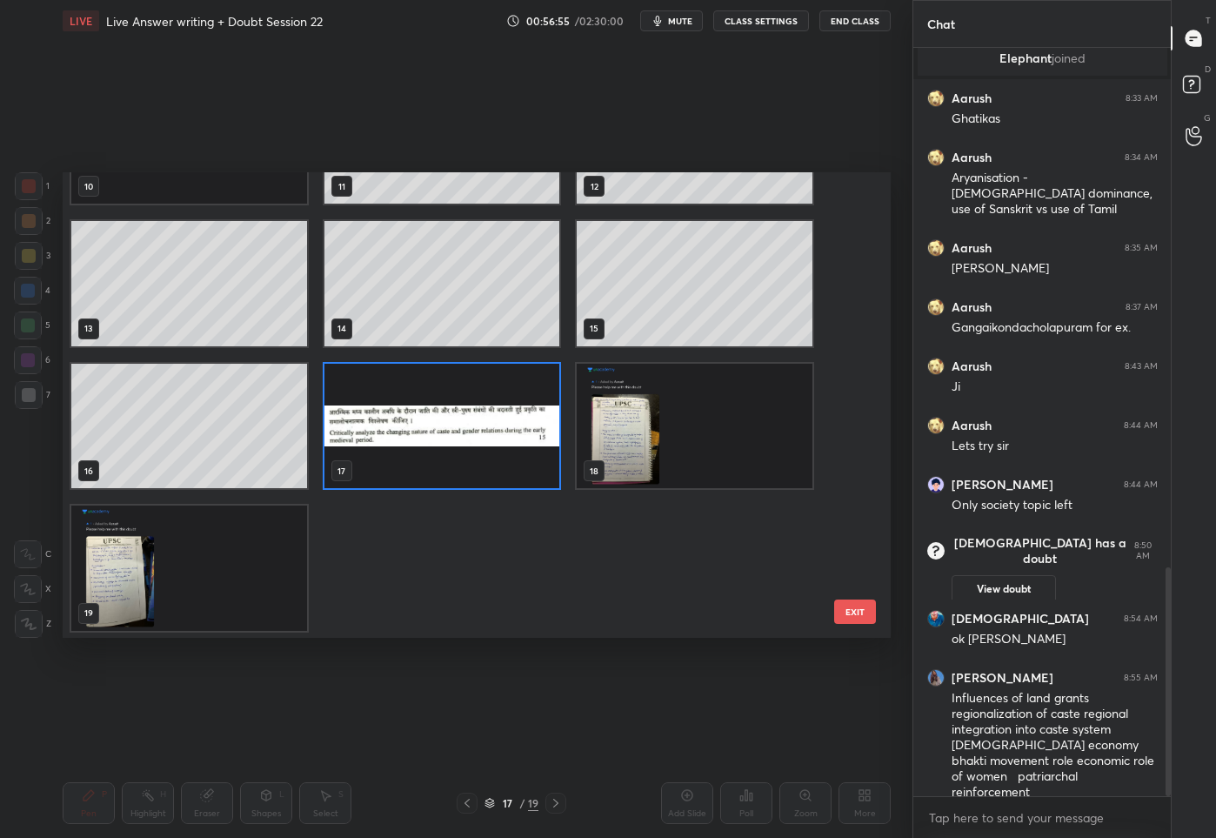
click at [389, 411] on img "grid" at bounding box center [443, 425] width 236 height 125
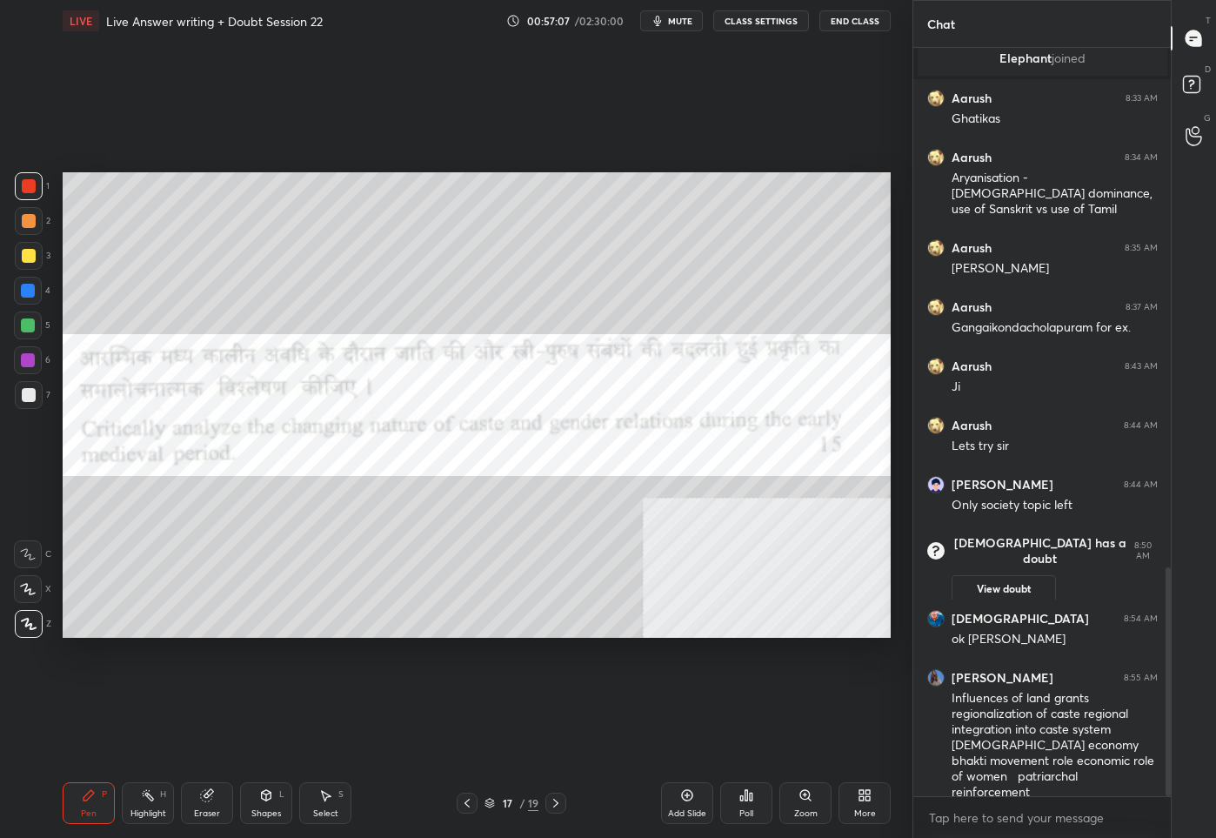
click at [554, 800] on icon at bounding box center [556, 803] width 14 height 14
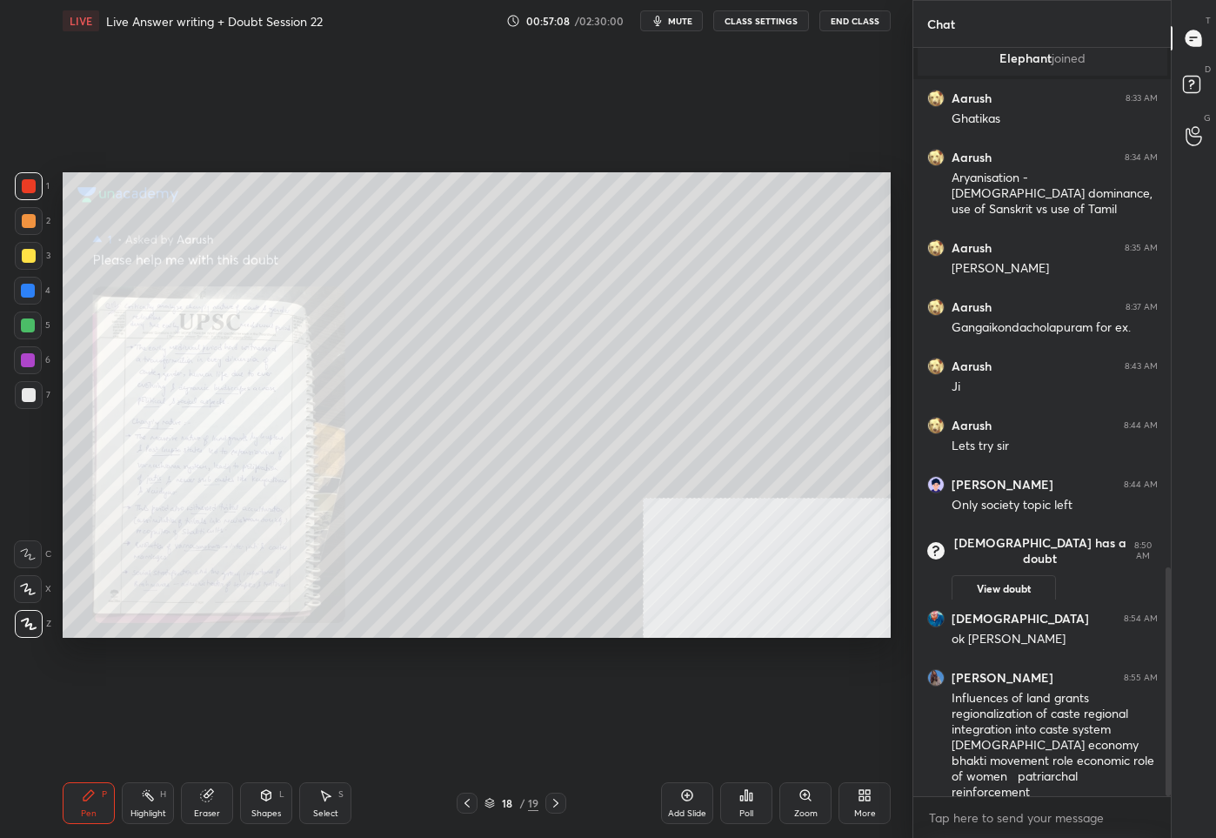
click at [467, 803] on icon at bounding box center [467, 803] width 14 height 14
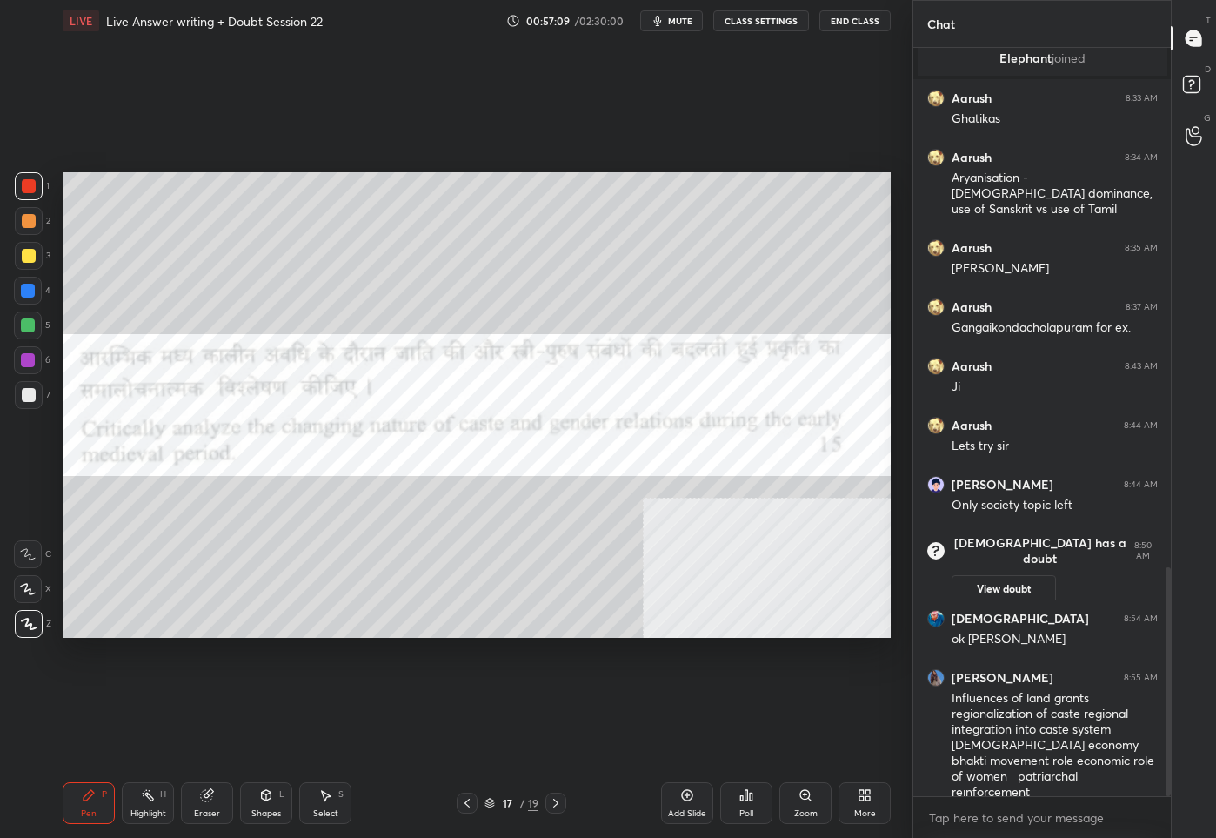
click at [680, 797] on icon at bounding box center [687, 795] width 14 height 14
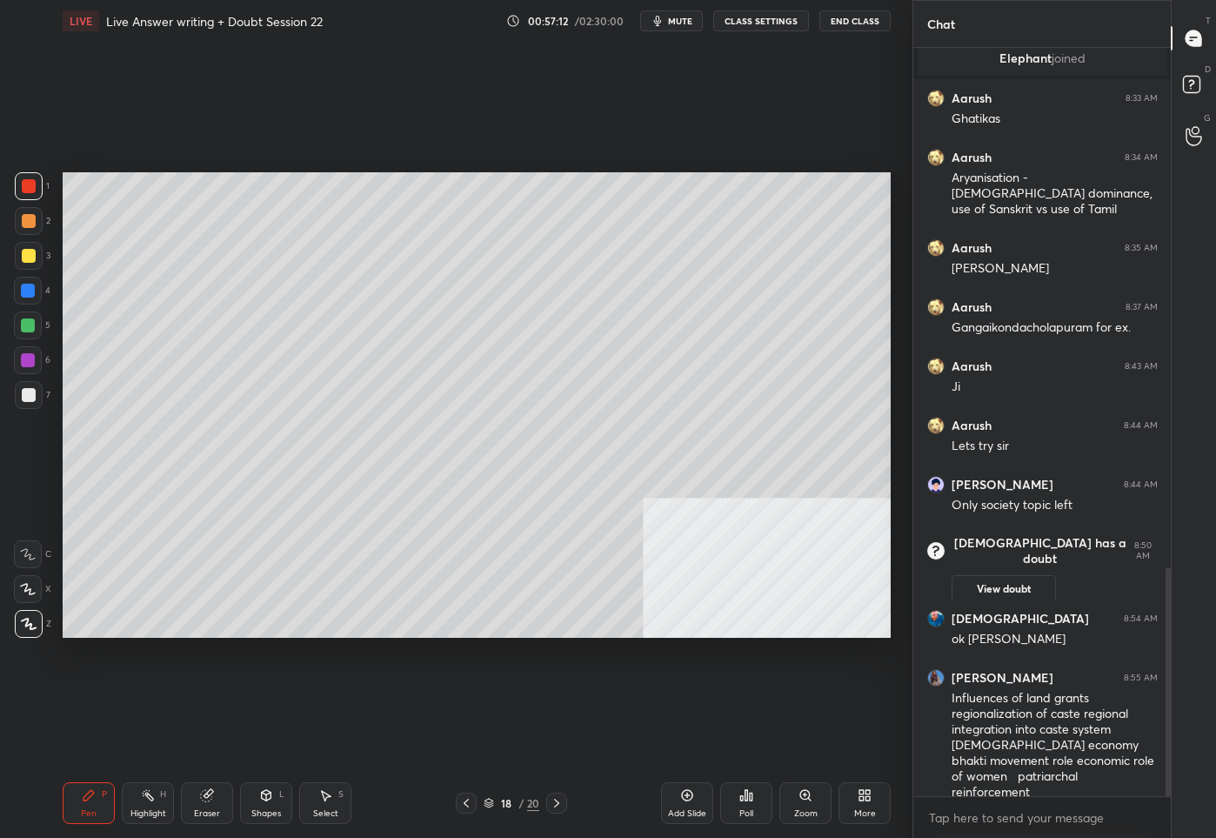
drag, startPoint x: 23, startPoint y: 257, endPoint x: 41, endPoint y: 251, distance: 18.4
click at [27, 255] on div at bounding box center [29, 256] width 14 height 14
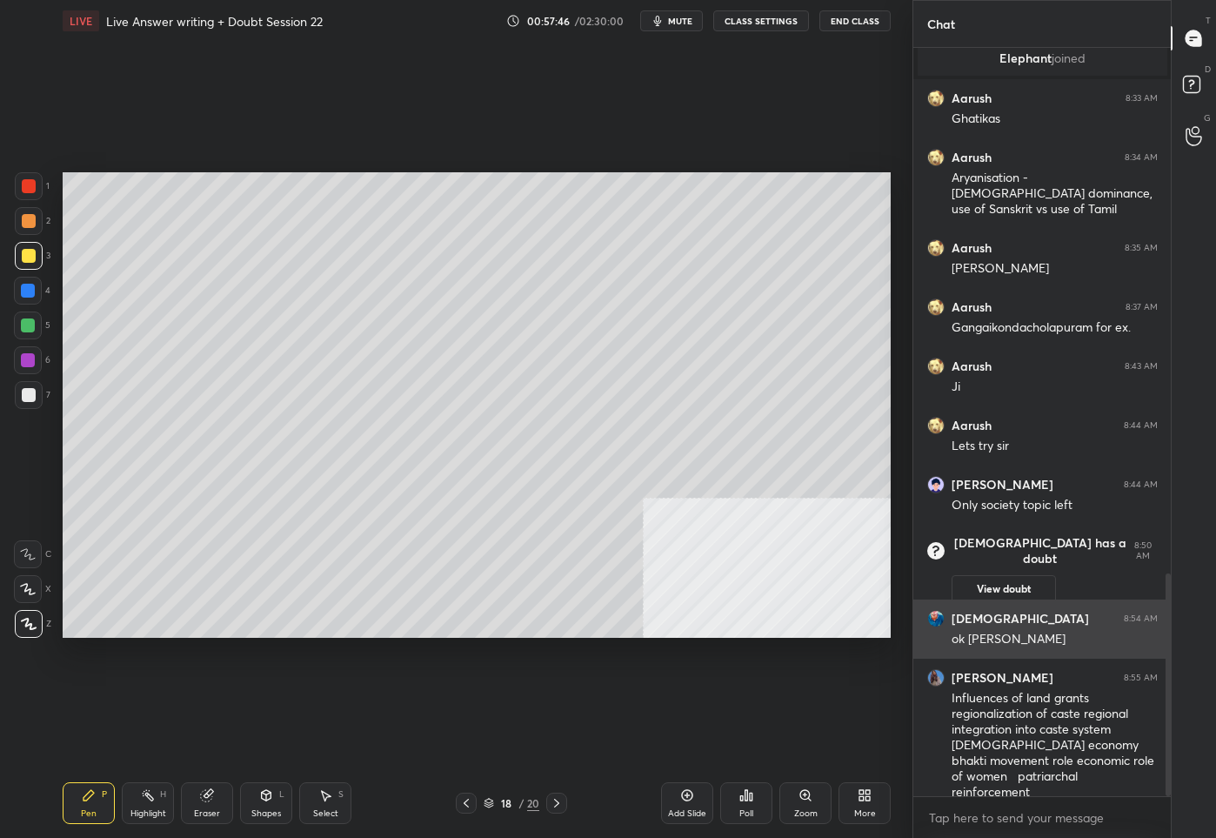
scroll to position [1761, 0]
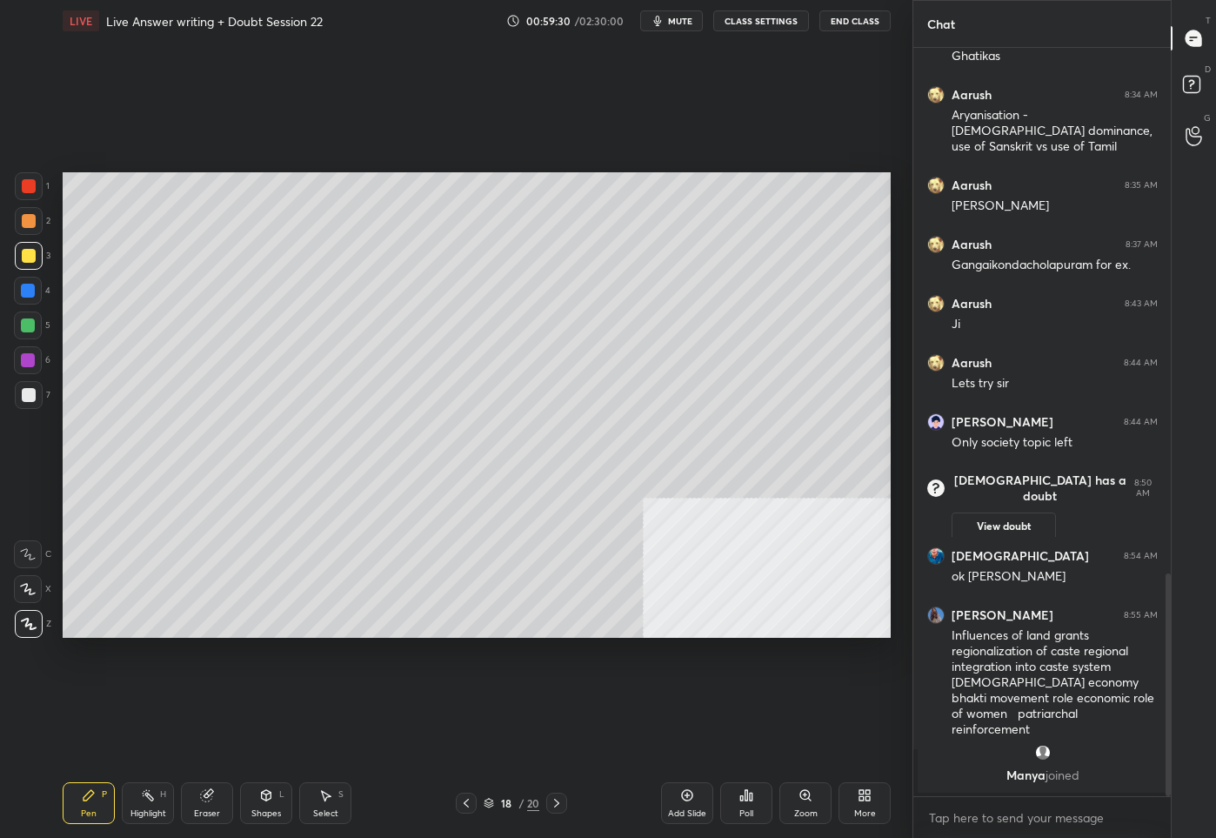
click at [900, 511] on div "1 2 3 4 5 6 7 C X Z C X Z E E Erase all H H LIVE Live Answer writing + Doubt Se…" at bounding box center [456, 419] width 913 height 838
click at [682, 802] on div "Add Slide" at bounding box center [687, 803] width 52 height 42
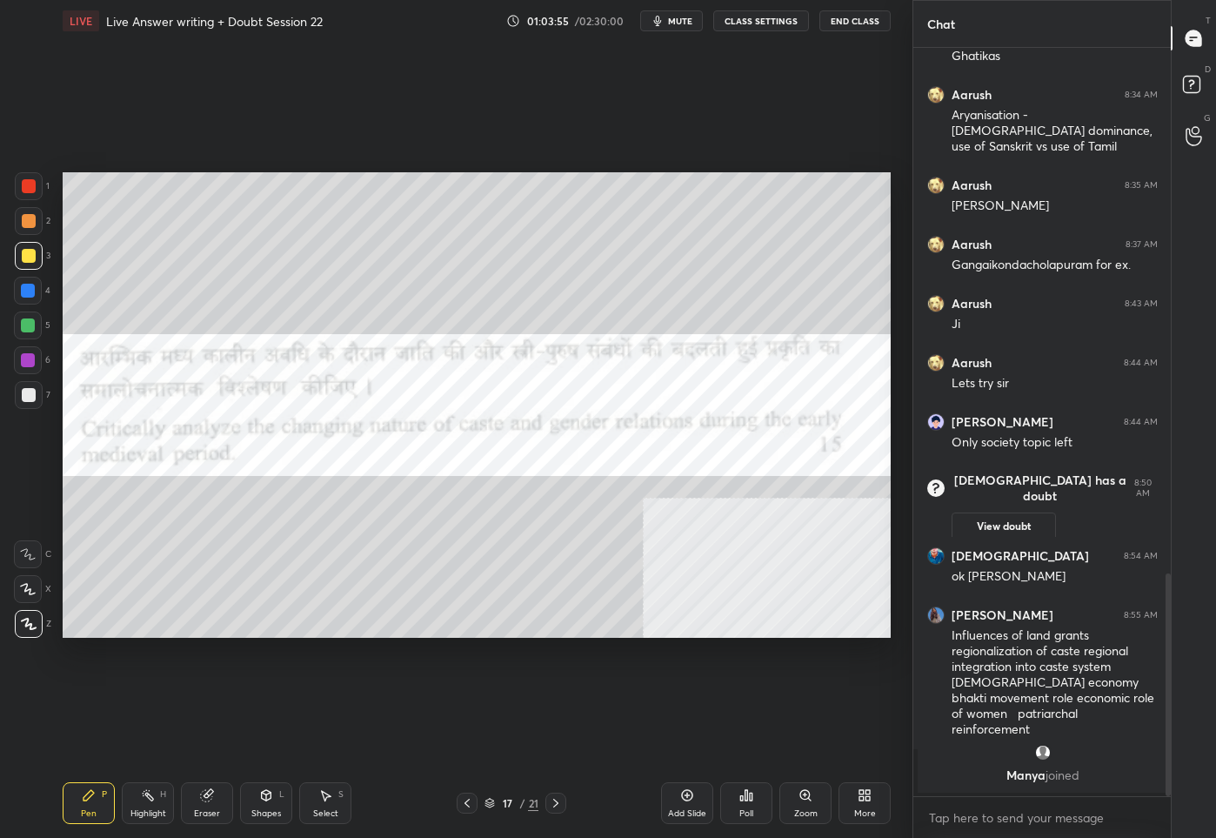
click at [32, 188] on div at bounding box center [29, 186] width 14 height 14
click at [550, 801] on icon at bounding box center [556, 803] width 14 height 14
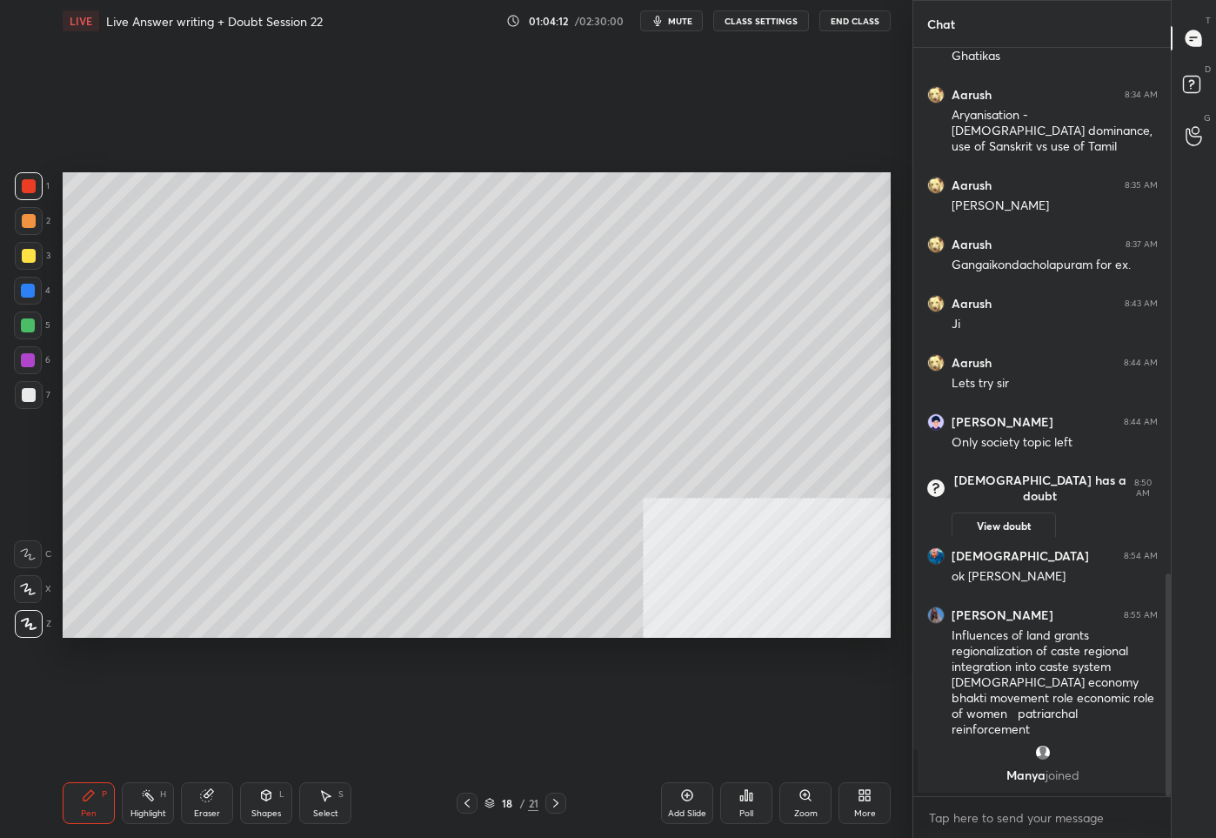
click at [553, 806] on icon at bounding box center [556, 803] width 14 height 14
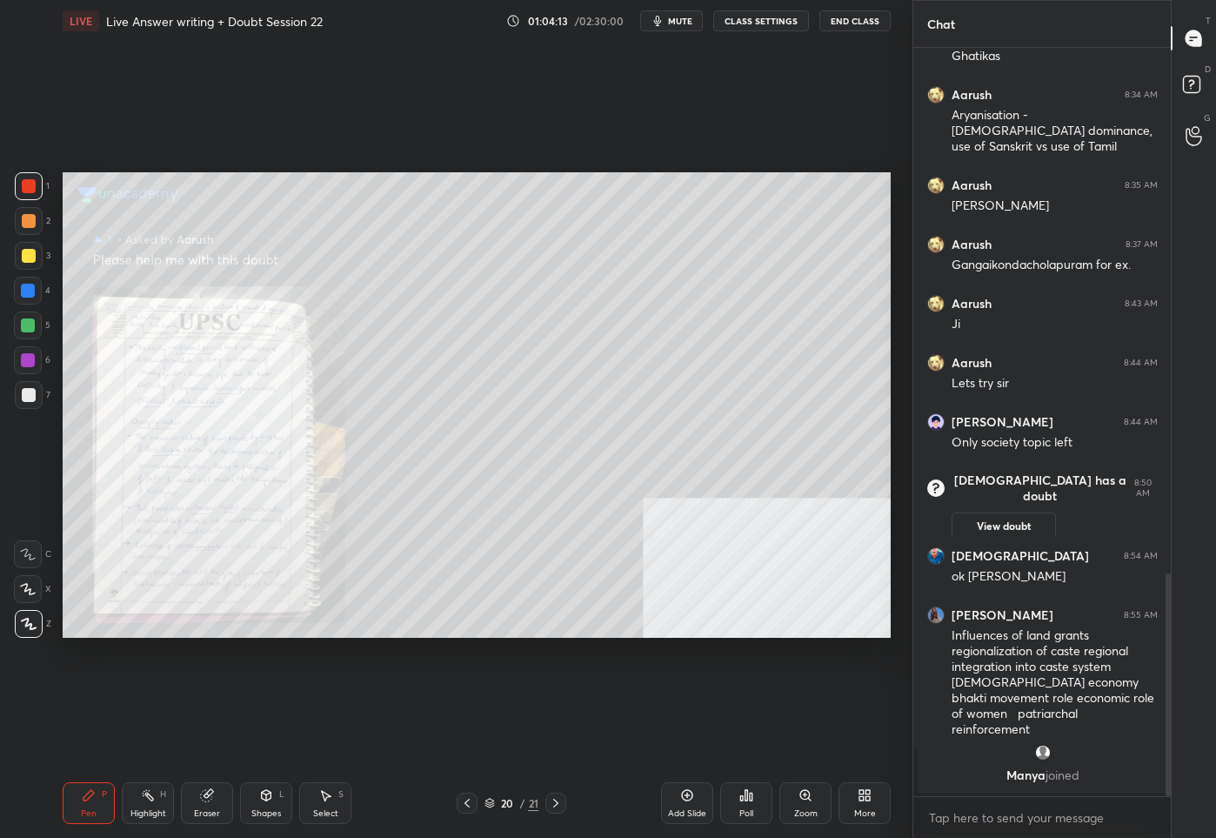
click at [553, 806] on icon at bounding box center [556, 803] width 14 height 14
click at [472, 805] on icon at bounding box center [467, 803] width 14 height 14
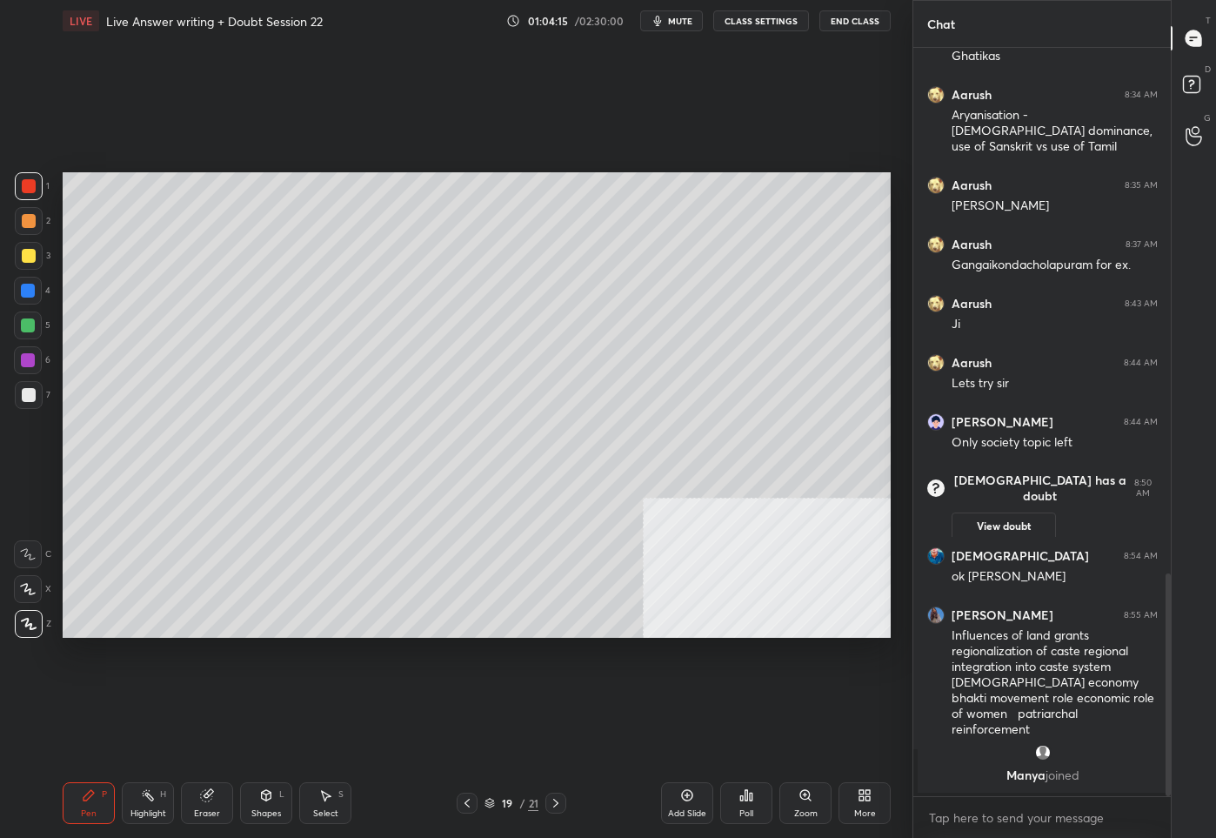
click at [679, 806] on div "Add Slide" at bounding box center [687, 803] width 52 height 42
drag, startPoint x: 30, startPoint y: 256, endPoint x: 44, endPoint y: 254, distance: 13.2
click at [33, 253] on div at bounding box center [29, 256] width 14 height 14
click at [681, 812] on div "Add Slide" at bounding box center [687, 813] width 38 height 9
click at [468, 806] on icon at bounding box center [467, 803] width 5 height 9
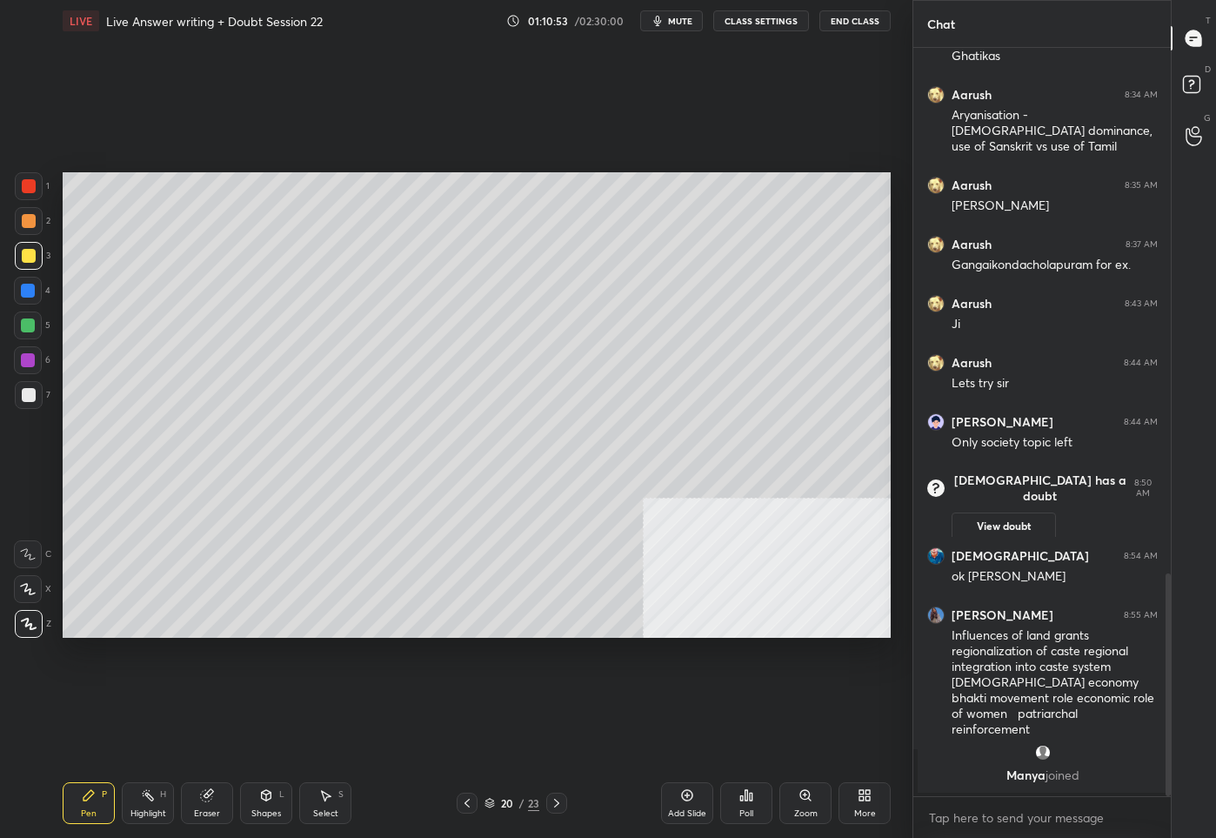
click at [471, 803] on icon at bounding box center [467, 803] width 14 height 14
click at [471, 802] on icon at bounding box center [467, 803] width 14 height 14
click at [470, 802] on icon at bounding box center [467, 803] width 14 height 14
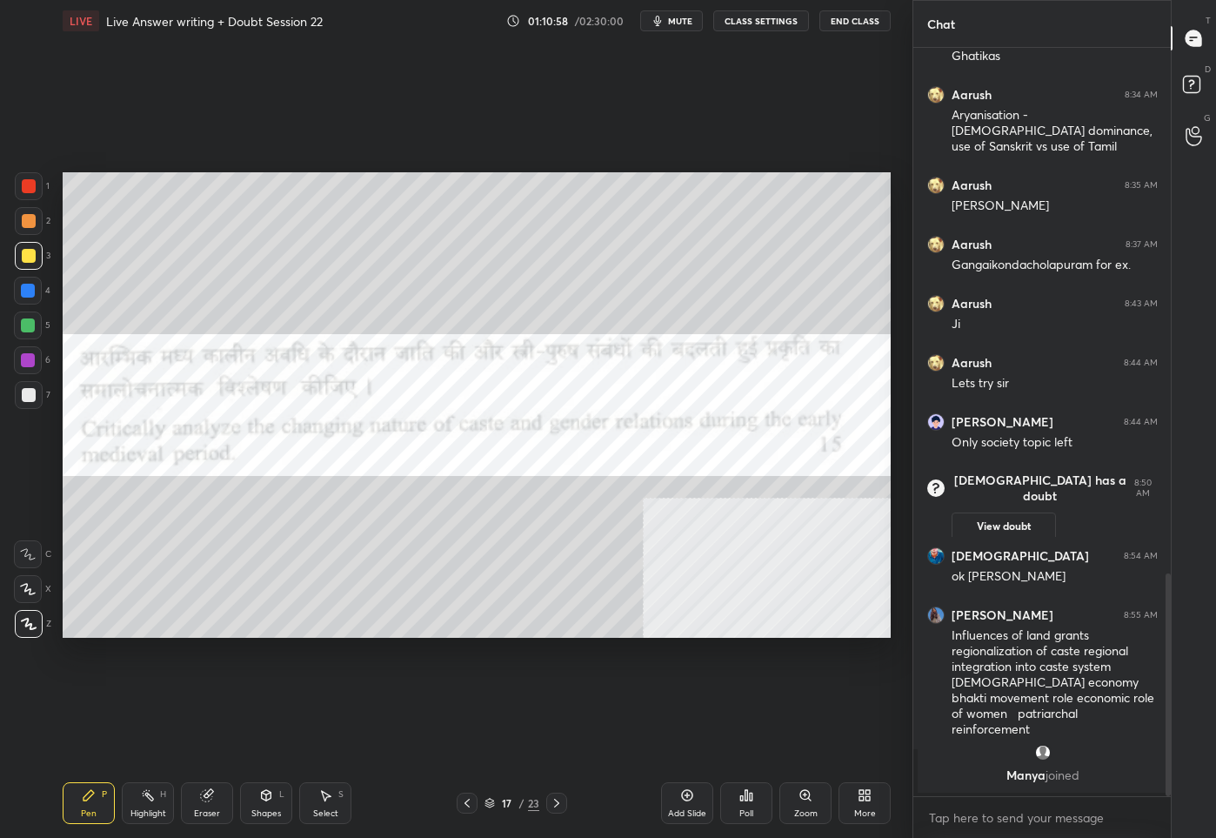
click at [30, 191] on div at bounding box center [29, 186] width 14 height 14
click at [504, 806] on div "17" at bounding box center [507, 803] width 17 height 10
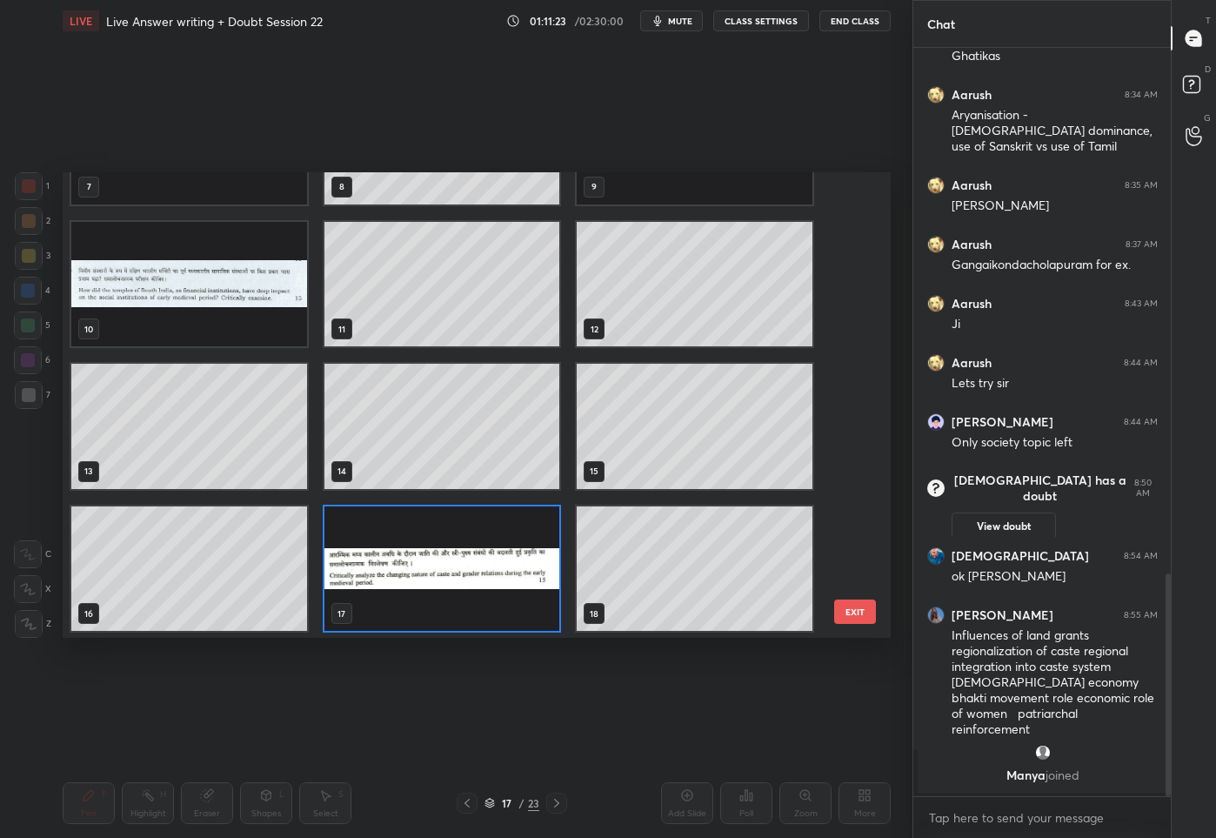
scroll to position [672, 0]
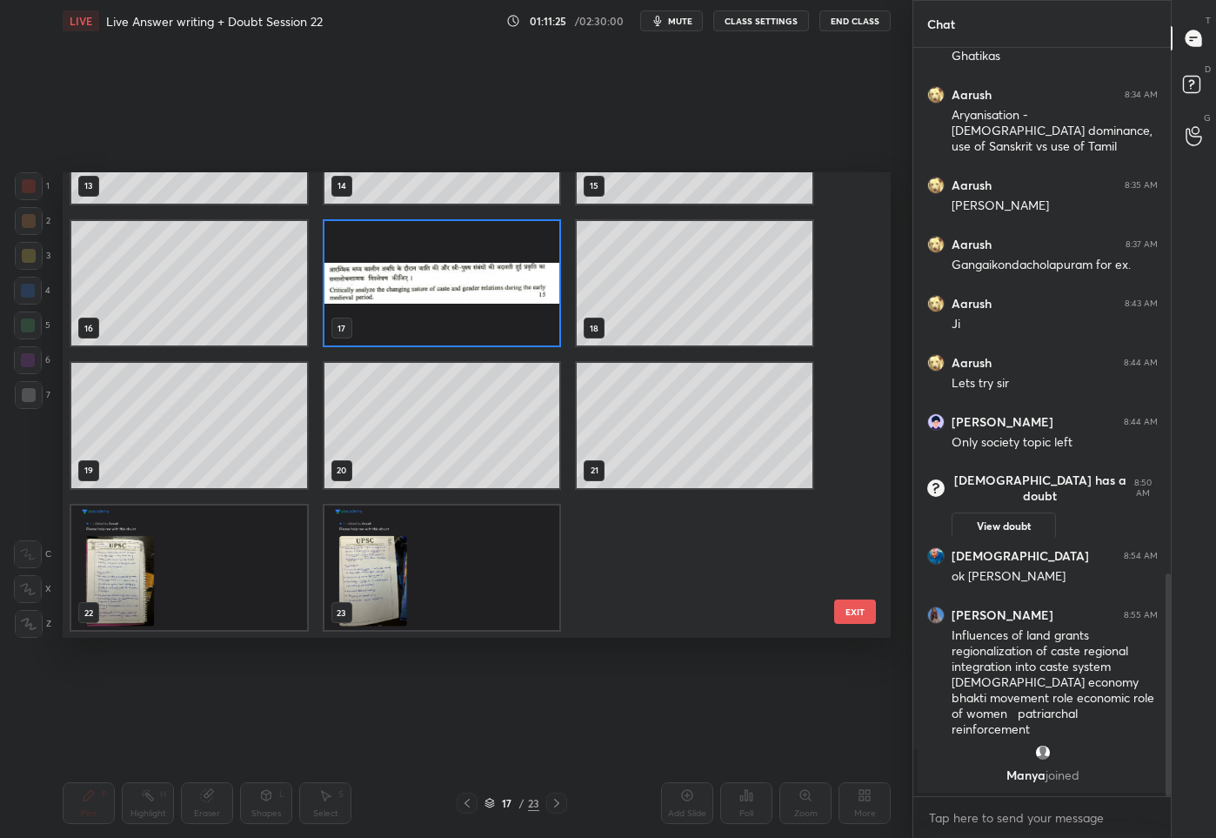
click at [444, 575] on img "grid" at bounding box center [443, 567] width 236 height 125
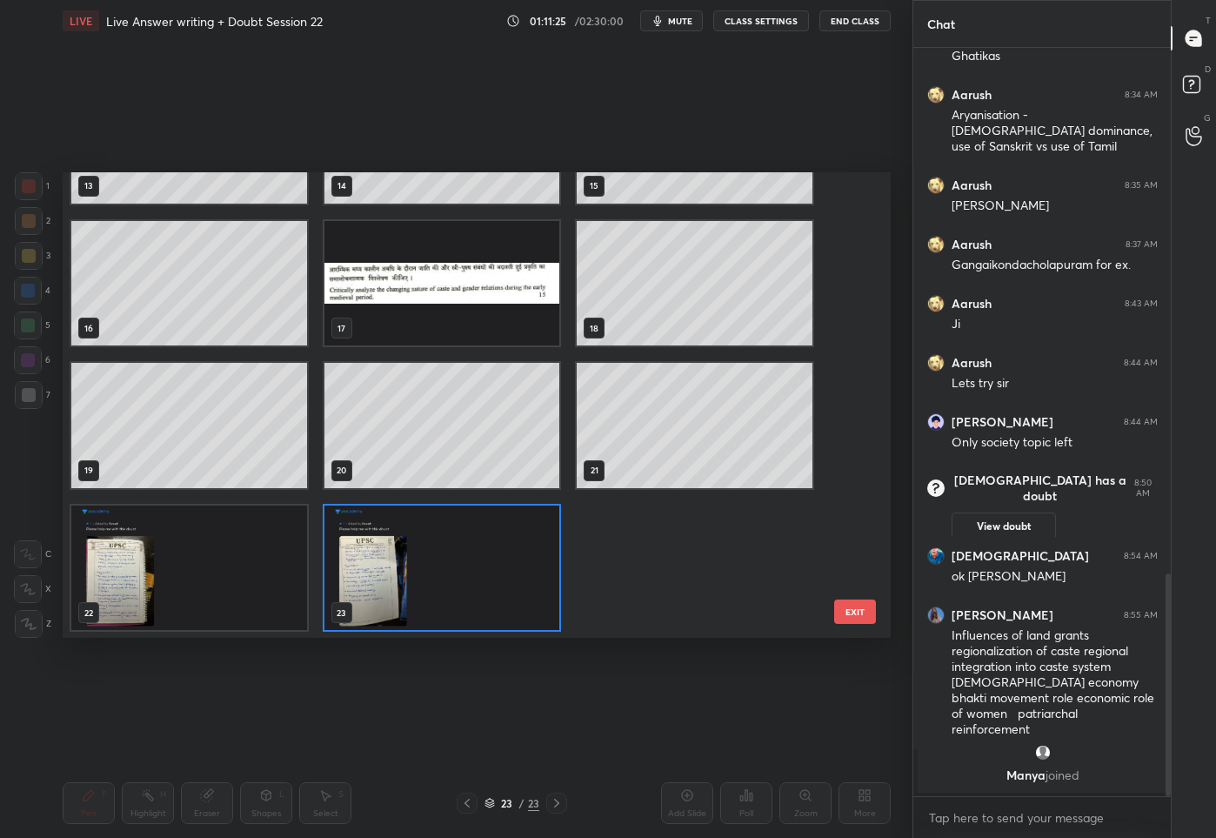
click at [444, 575] on img "grid" at bounding box center [443, 567] width 236 height 125
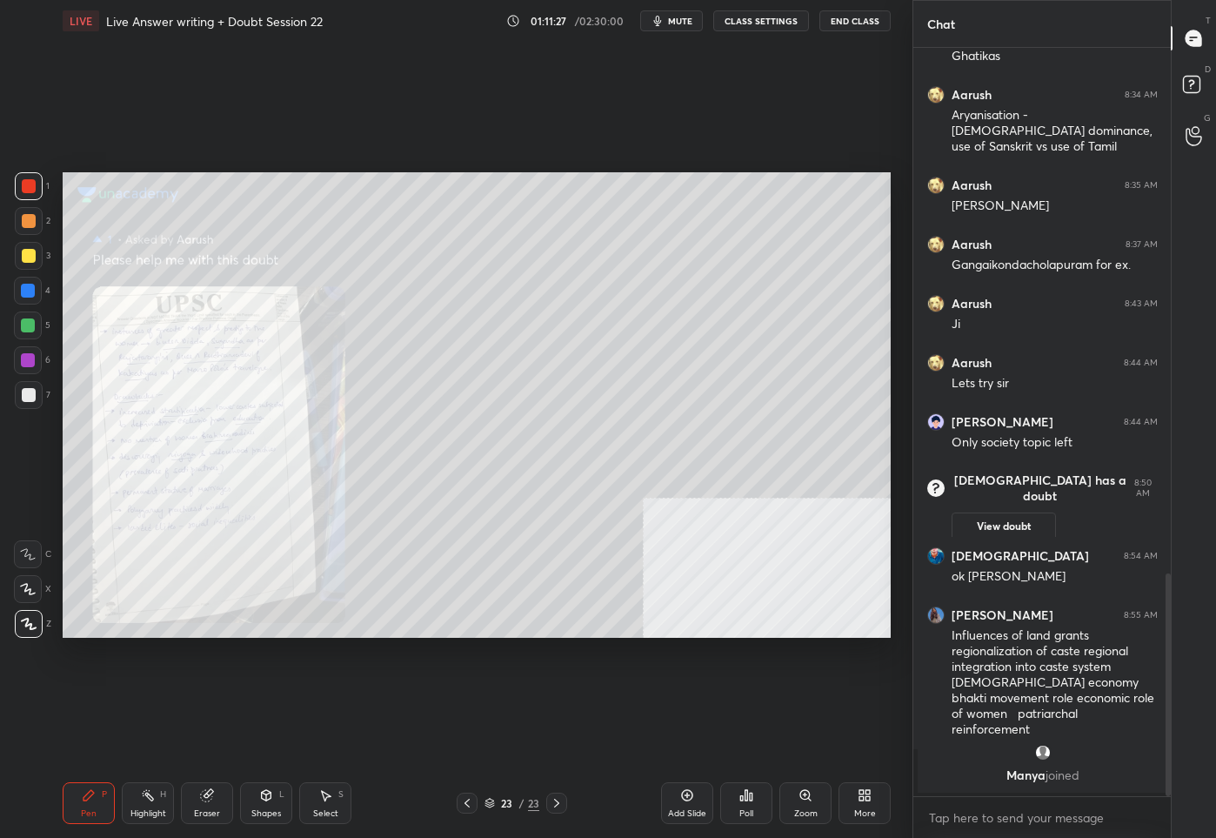
click at [871, 799] on icon at bounding box center [865, 795] width 14 height 14
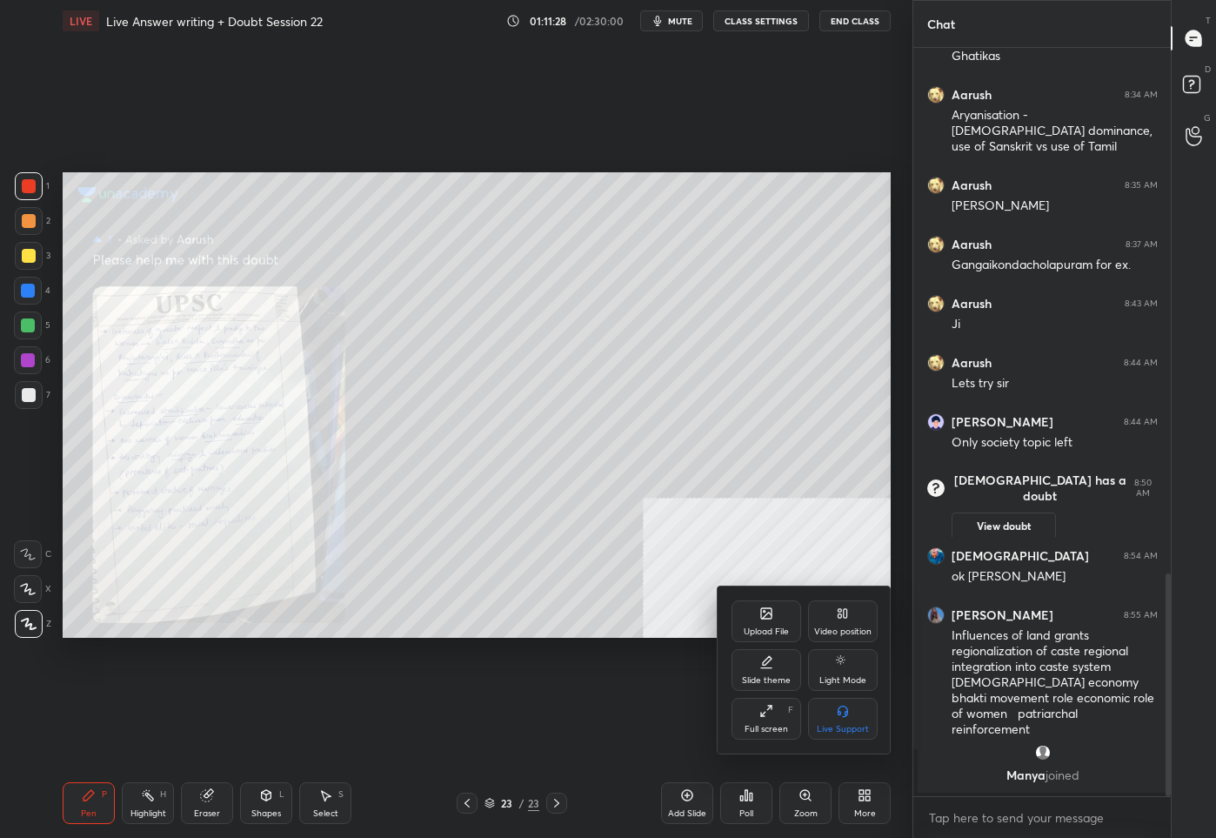
click at [750, 617] on div "Upload File" at bounding box center [767, 621] width 70 height 42
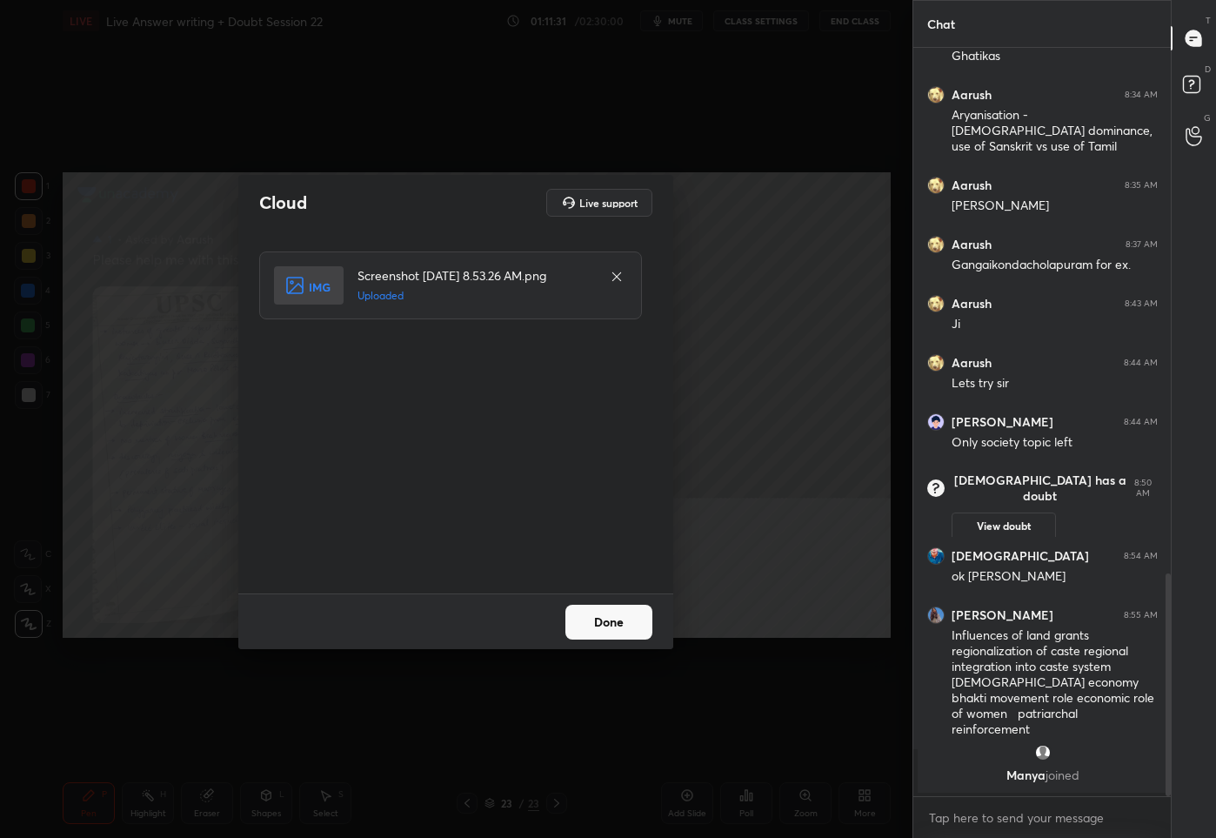
click at [600, 621] on button "Done" at bounding box center [609, 622] width 87 height 35
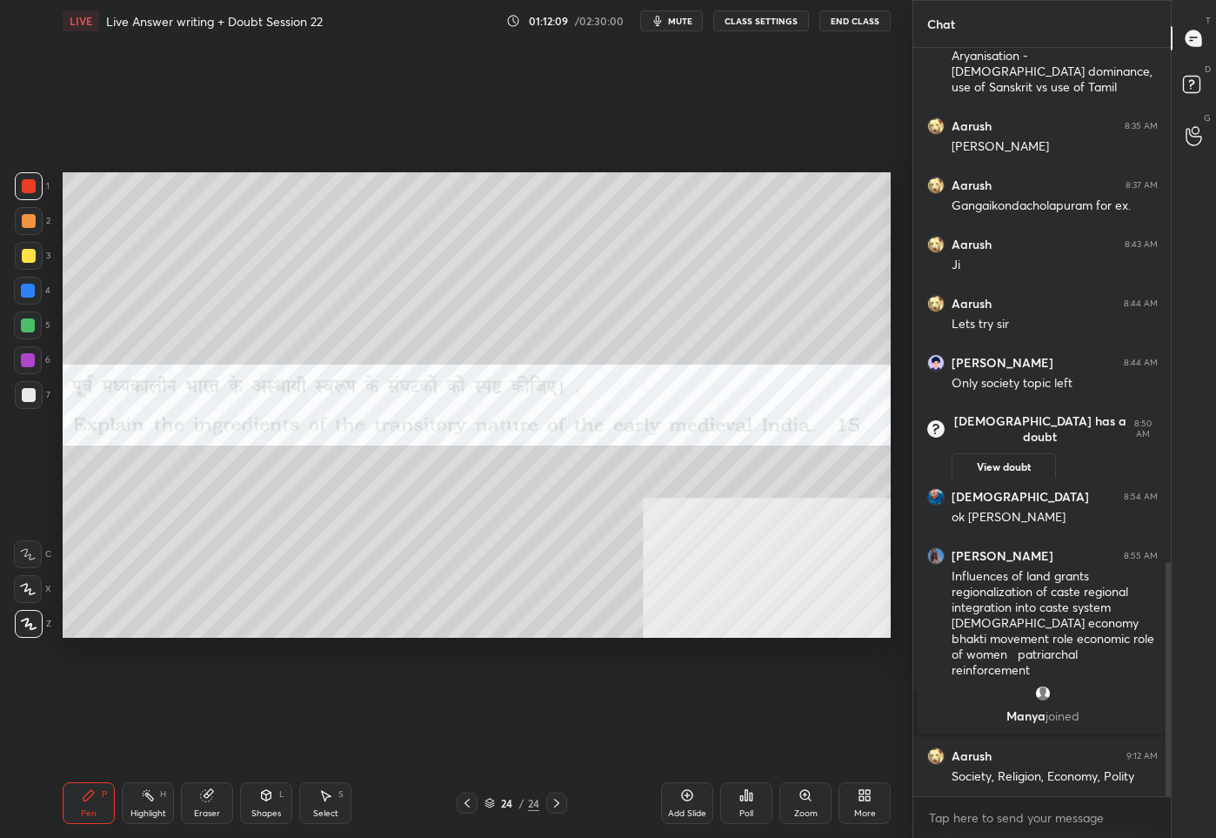
scroll to position [1643, 0]
click at [465, 806] on icon at bounding box center [467, 803] width 14 height 14
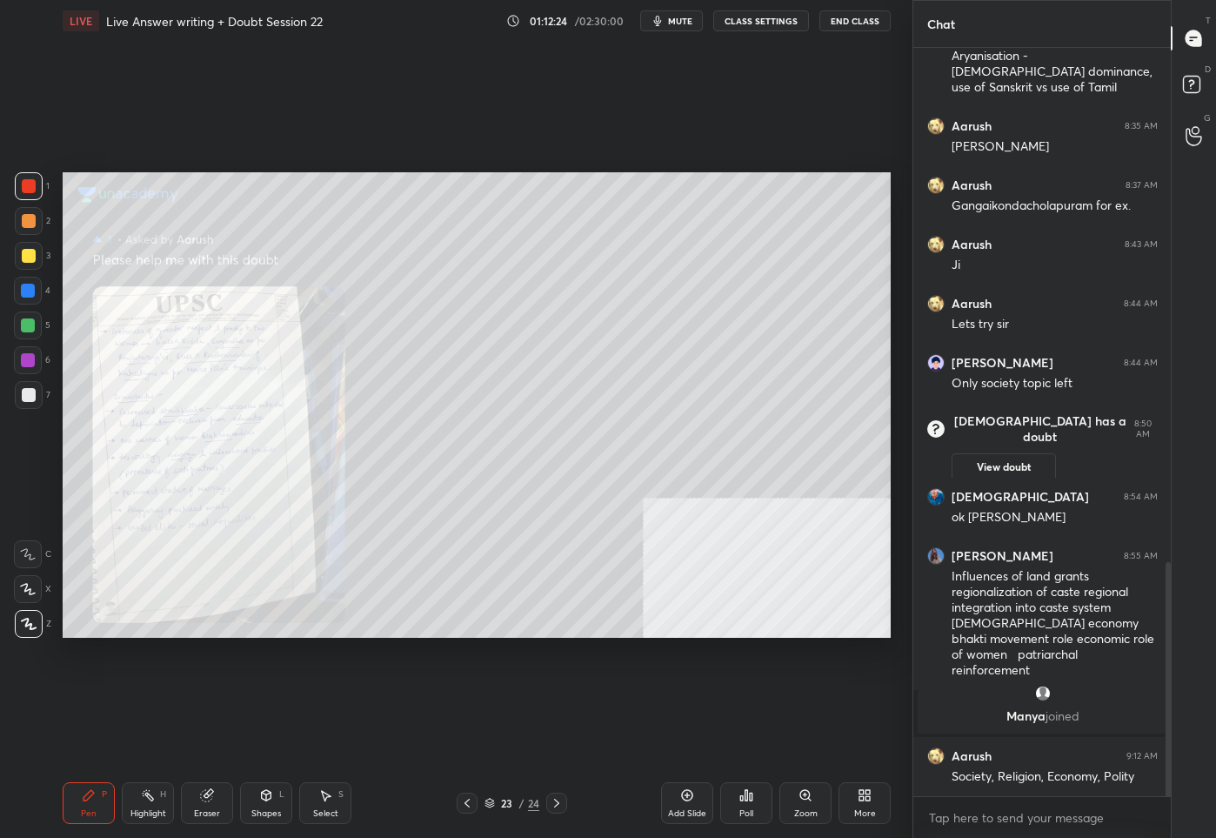
click at [465, 806] on icon at bounding box center [467, 803] width 14 height 14
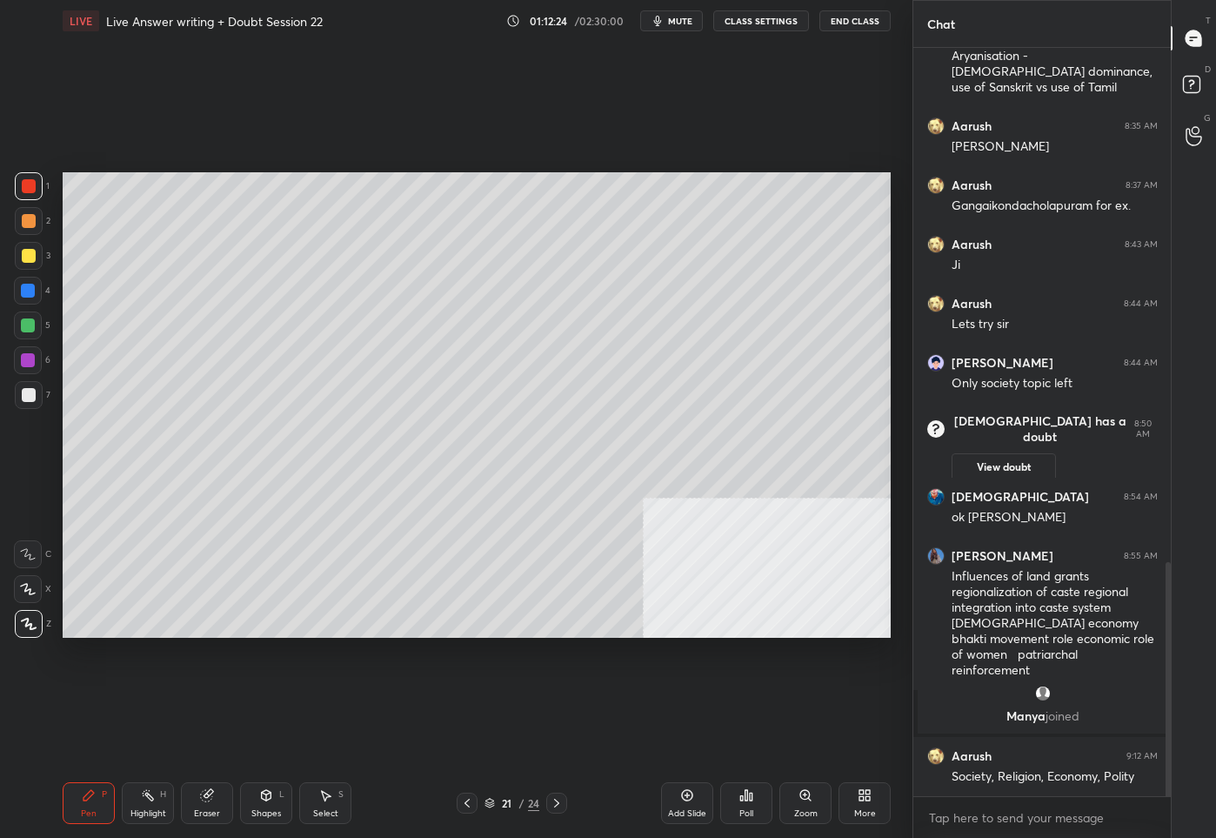
click at [466, 806] on icon at bounding box center [467, 803] width 14 height 14
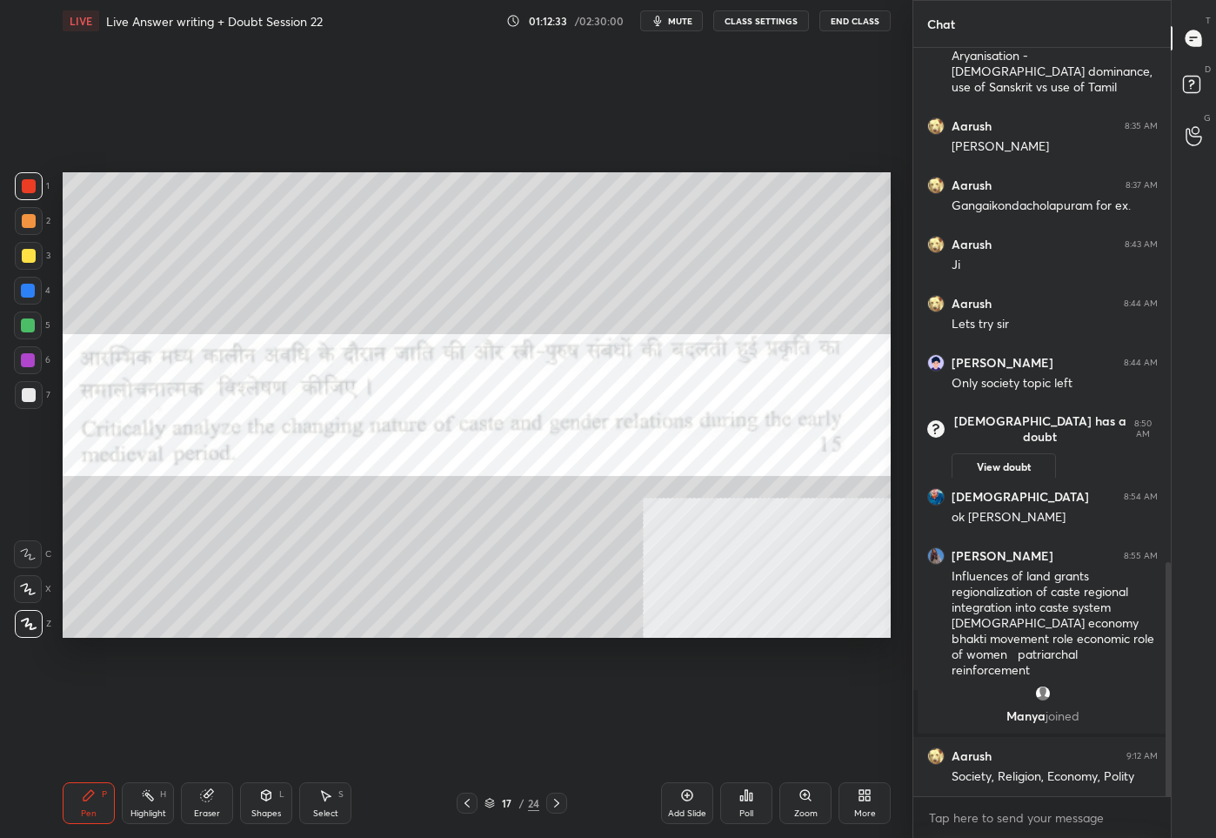
click at [554, 799] on icon at bounding box center [556, 803] width 5 height 9
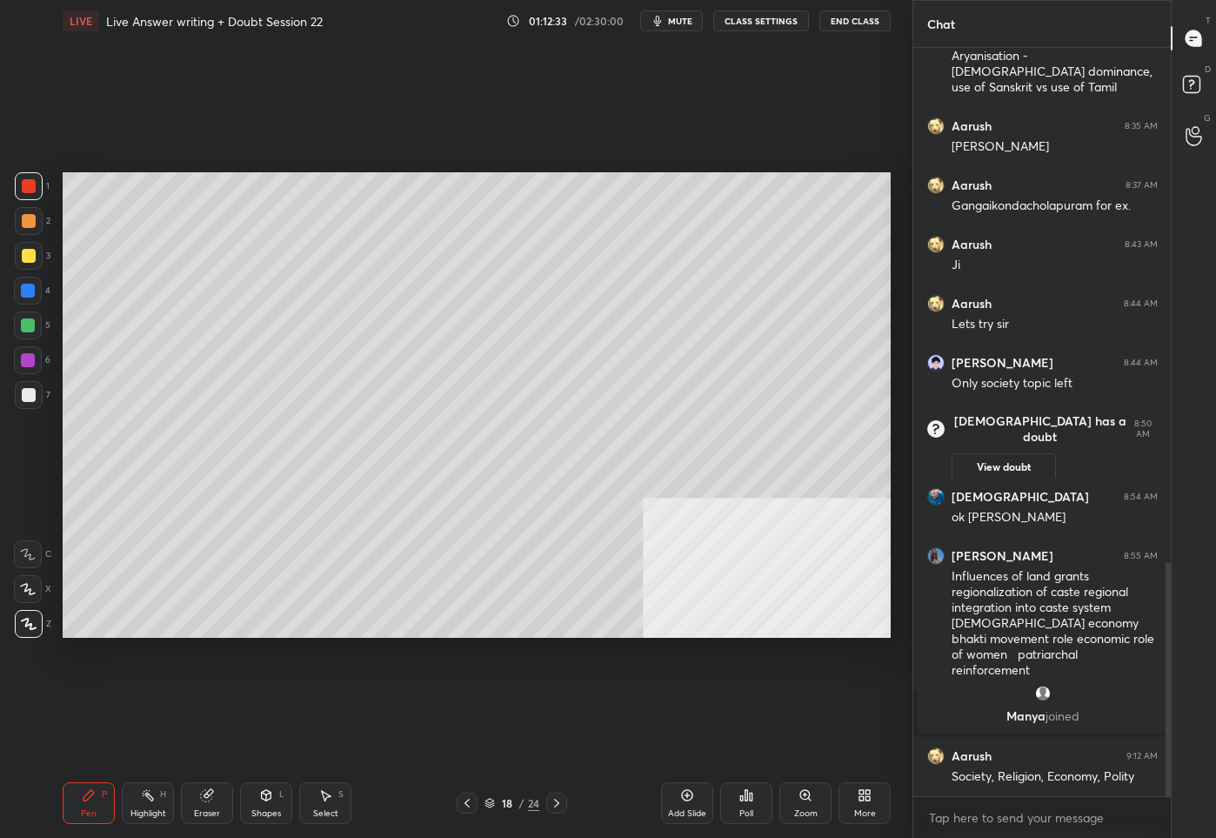
click at [554, 799] on icon at bounding box center [556, 803] width 5 height 9
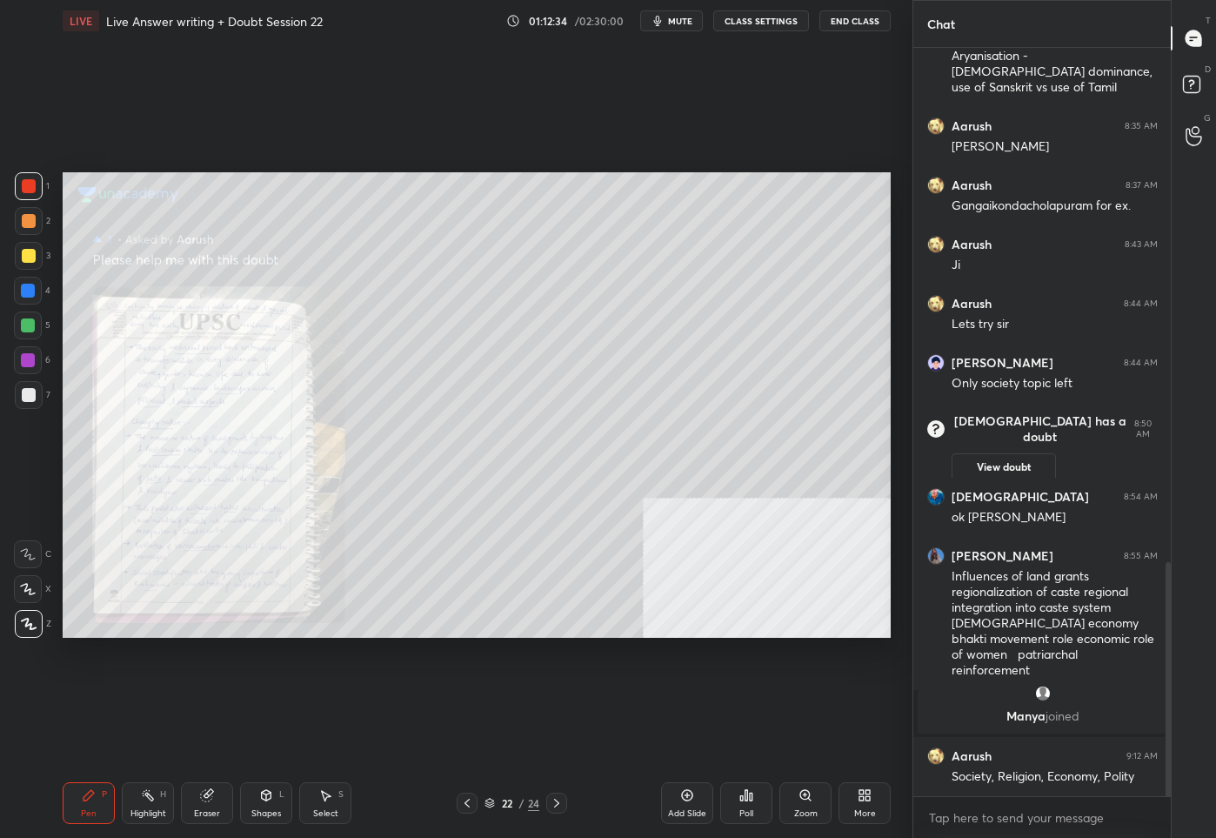
click at [554, 799] on icon at bounding box center [556, 803] width 5 height 9
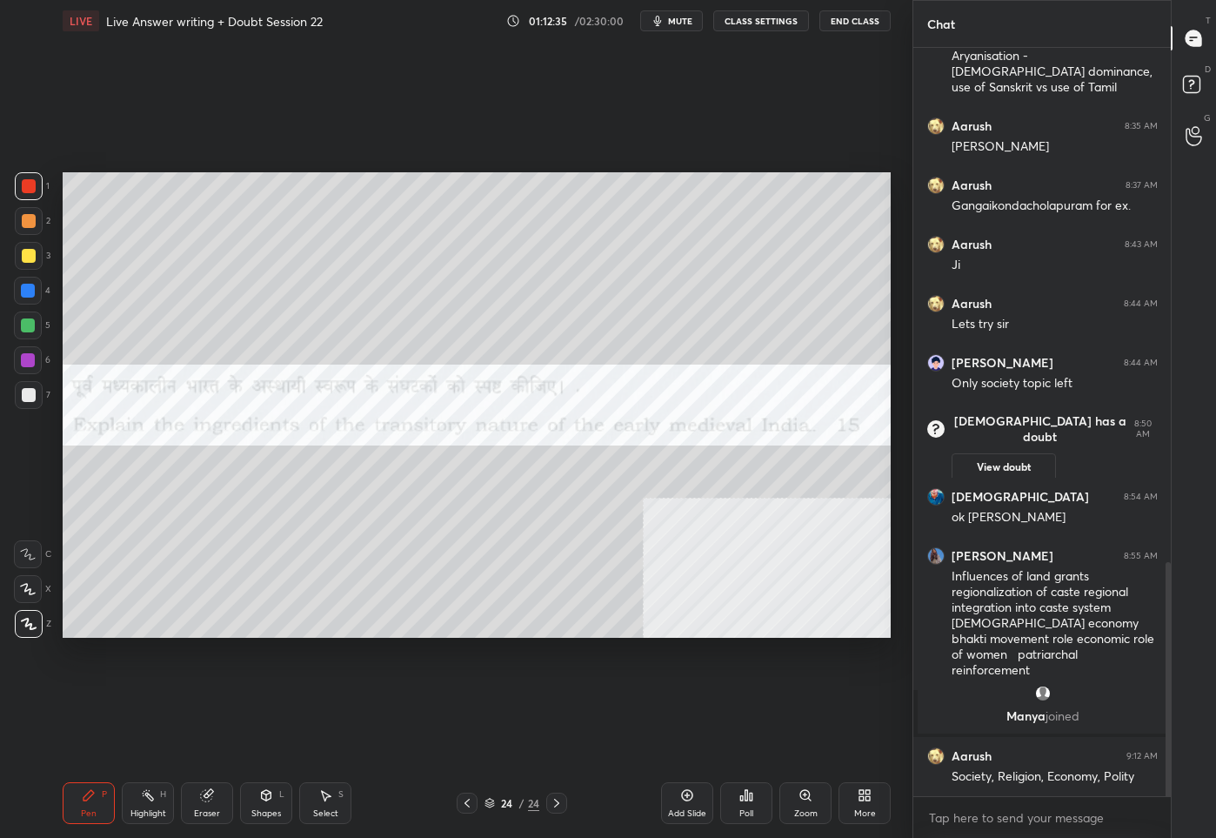
click at [554, 799] on icon at bounding box center [556, 803] width 5 height 9
click at [29, 255] on div at bounding box center [29, 256] width 14 height 14
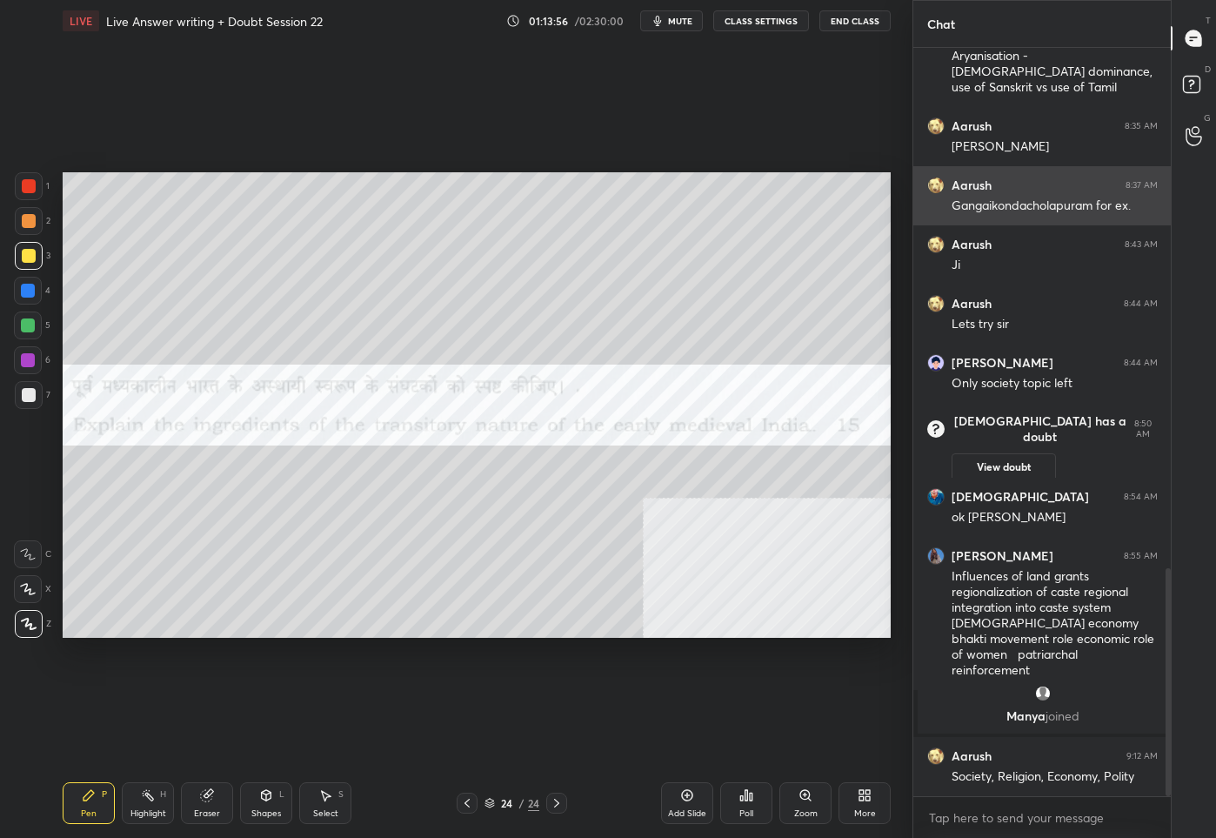
scroll to position [1705, 0]
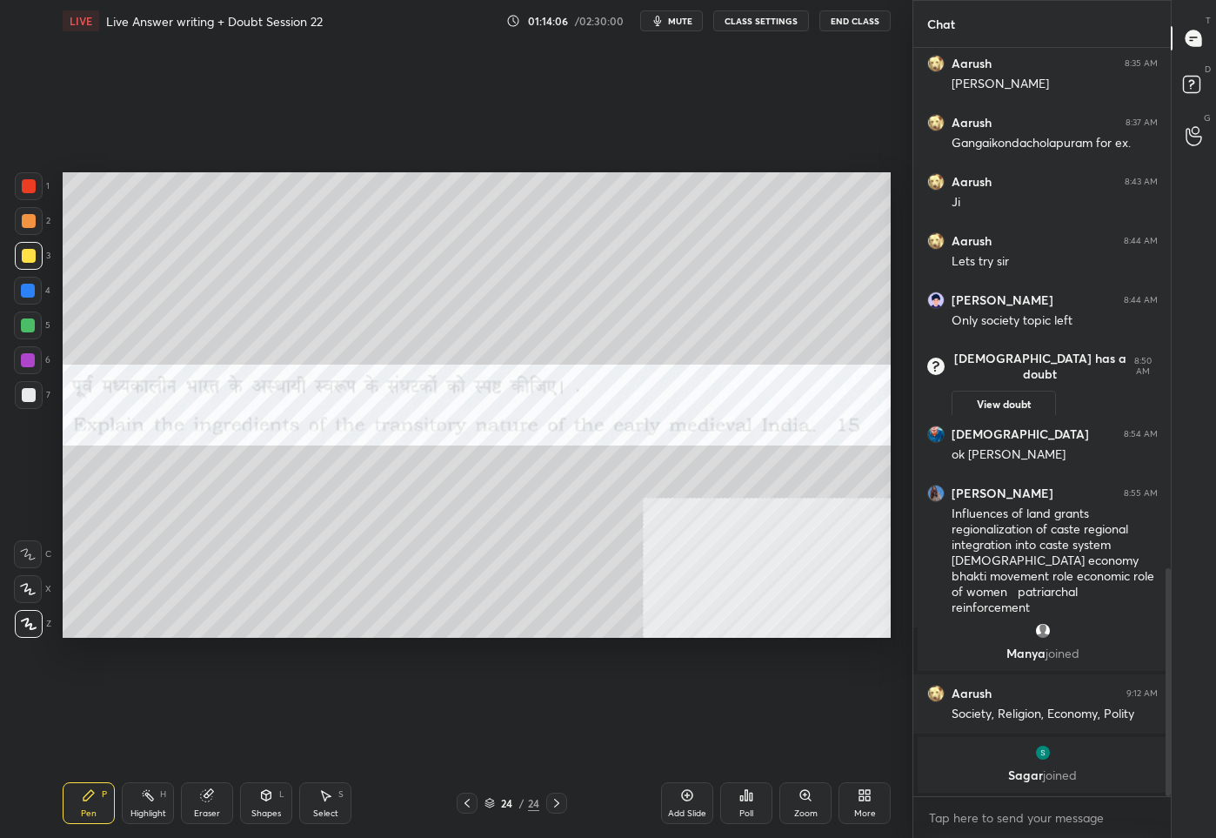
click at [691, 810] on div "Add Slide" at bounding box center [687, 813] width 38 height 9
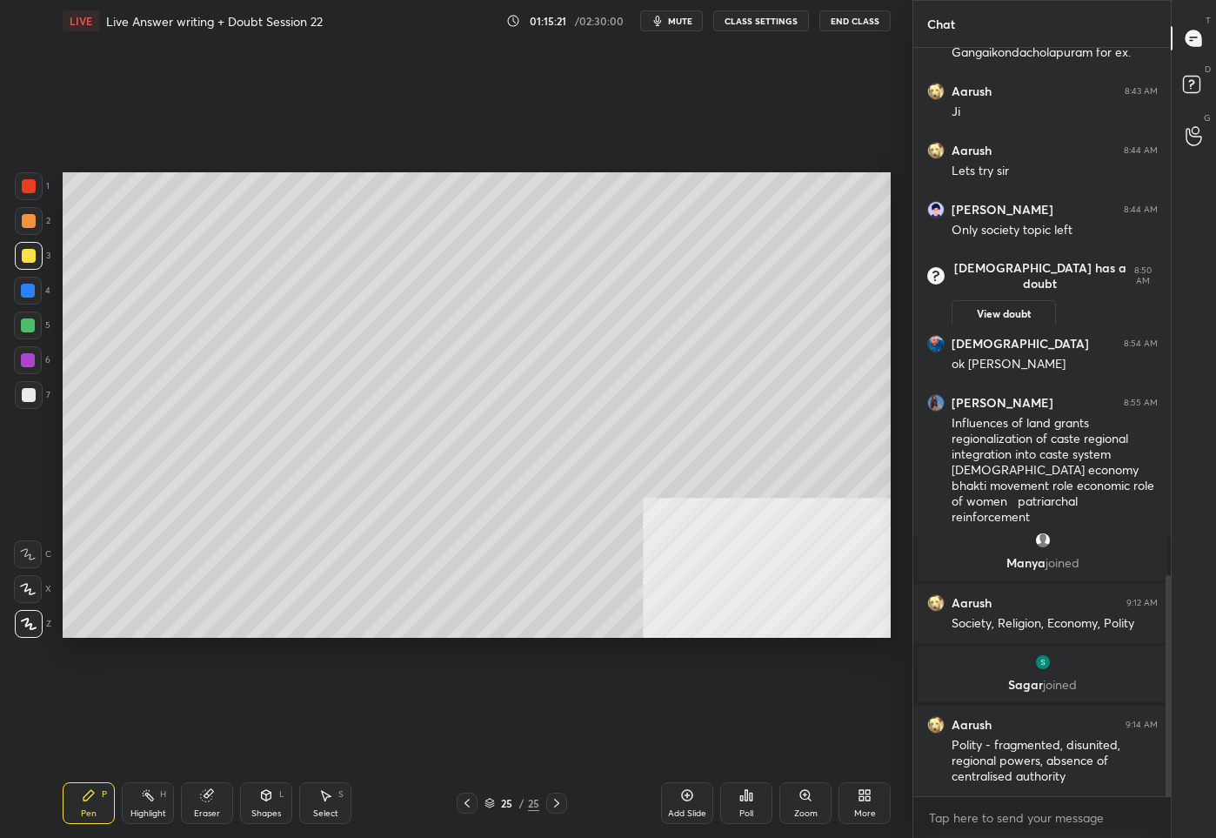
scroll to position [1839, 0]
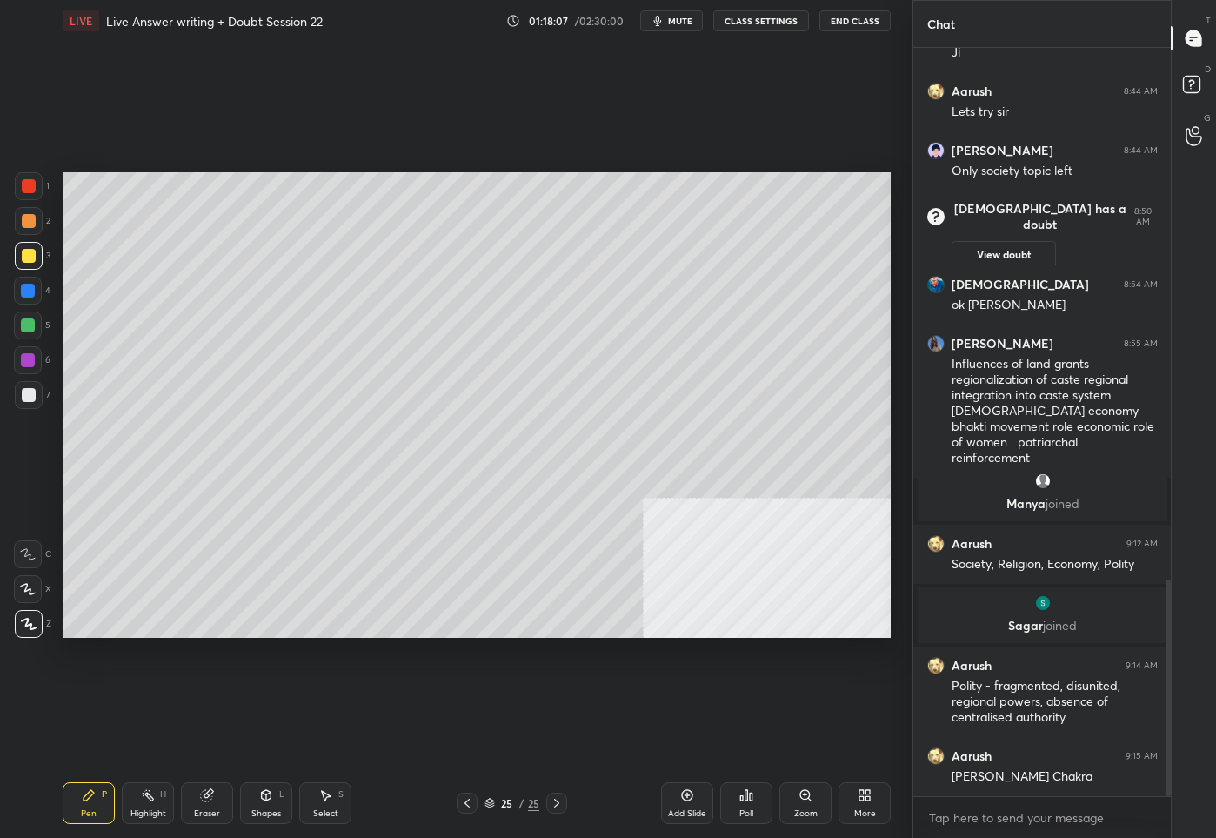
click at [465, 806] on icon at bounding box center [467, 803] width 14 height 14
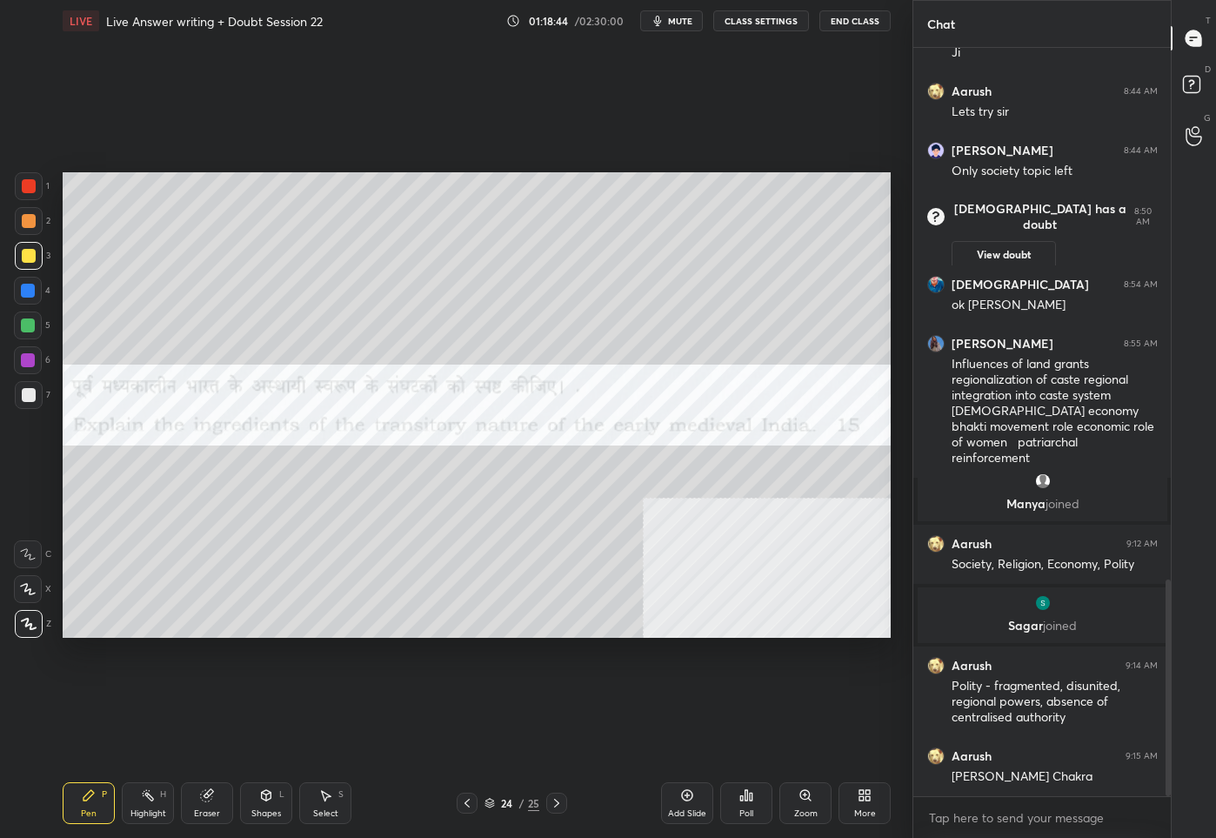
click at [528, 800] on div "25" at bounding box center [533, 803] width 11 height 16
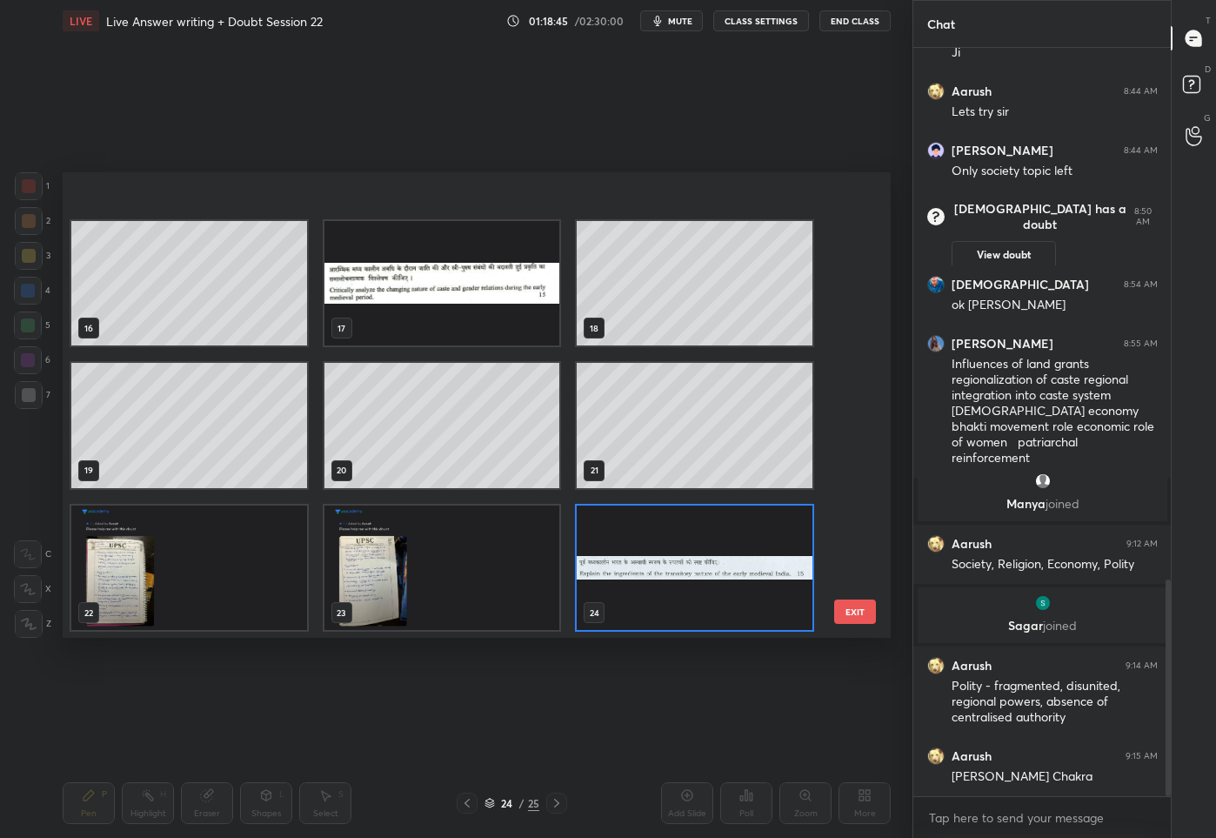
scroll to position [813, 0]
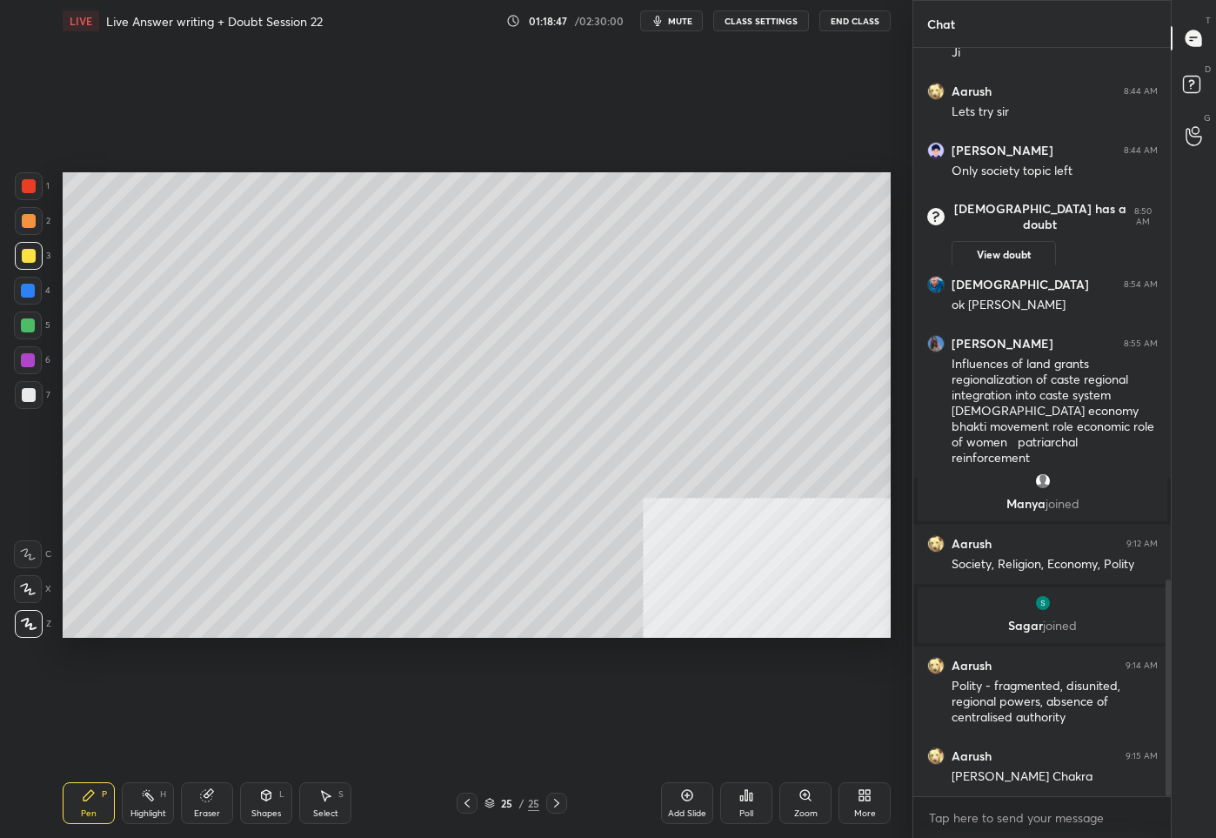
click at [704, 798] on div "Add Slide" at bounding box center [687, 803] width 52 height 42
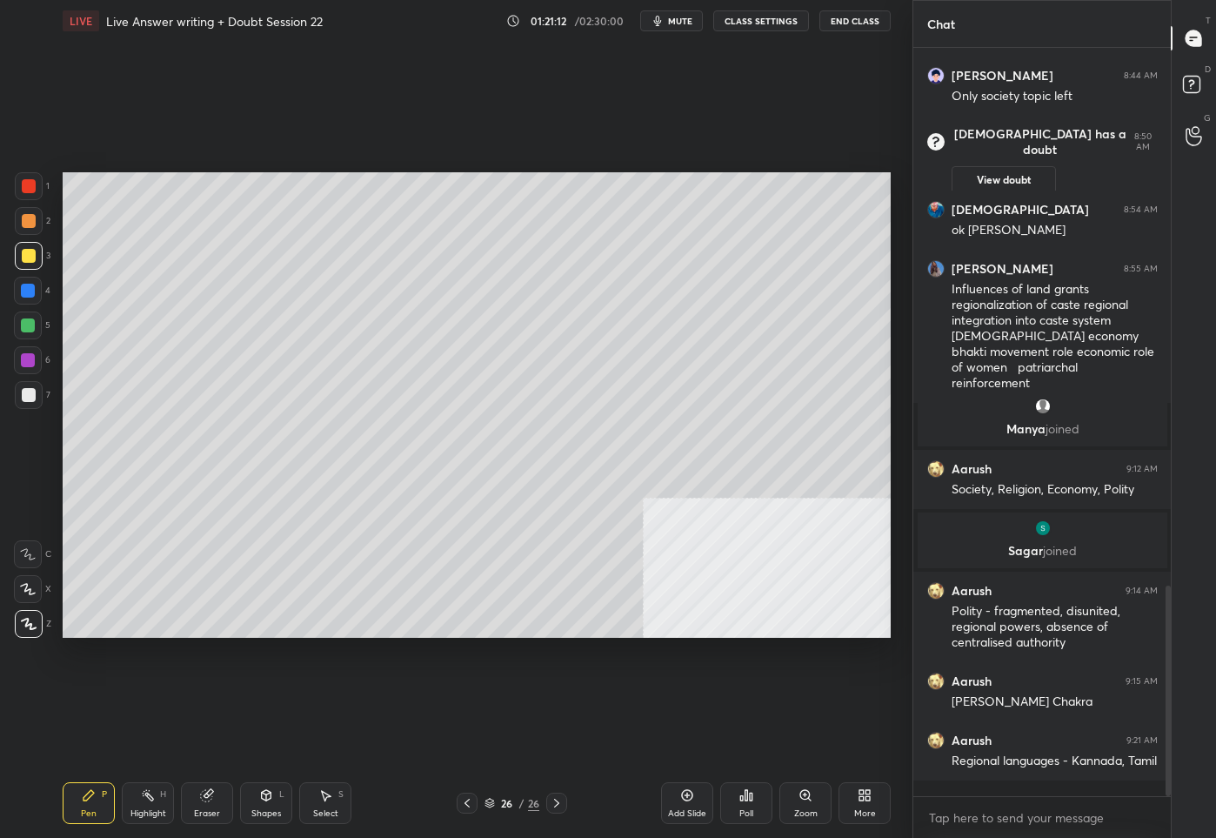
click at [509, 793] on div "26 / 26" at bounding box center [512, 803] width 110 height 21
click at [505, 805] on div "26" at bounding box center [507, 803] width 17 height 10
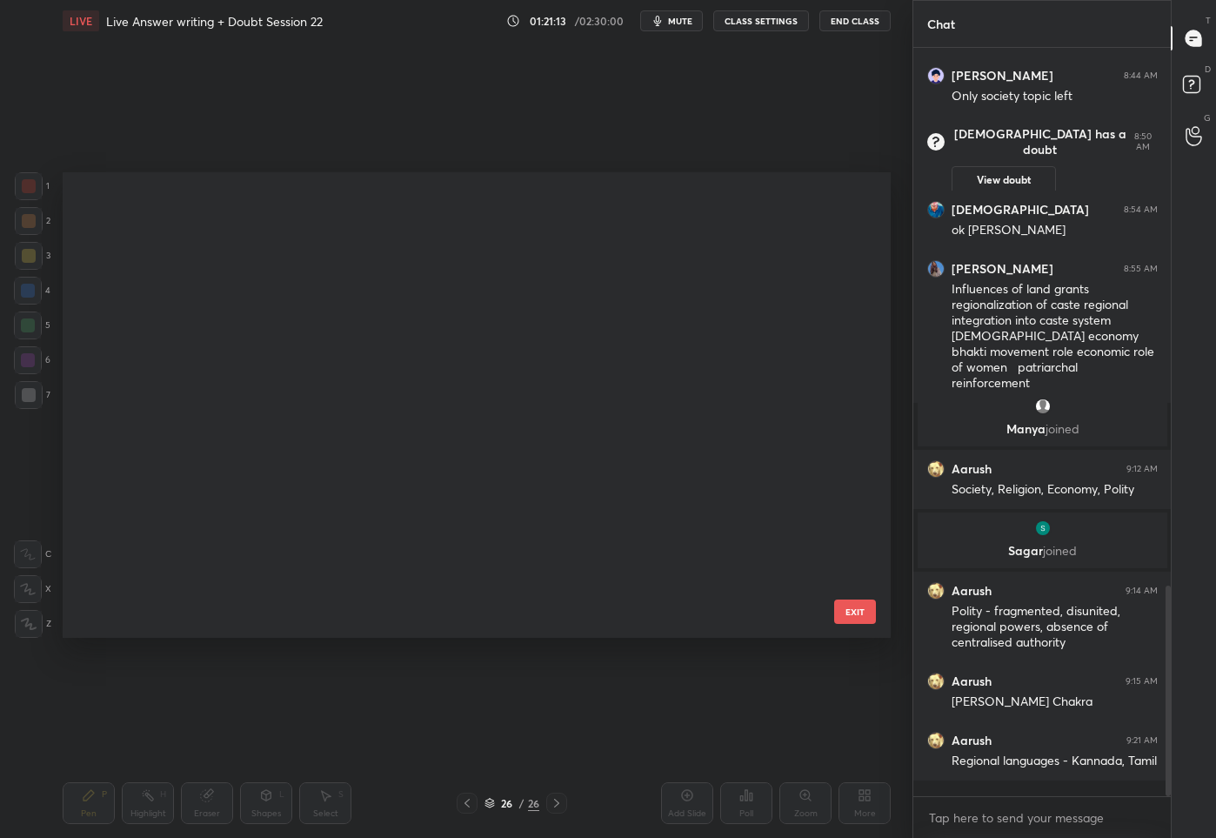
scroll to position [460, 820]
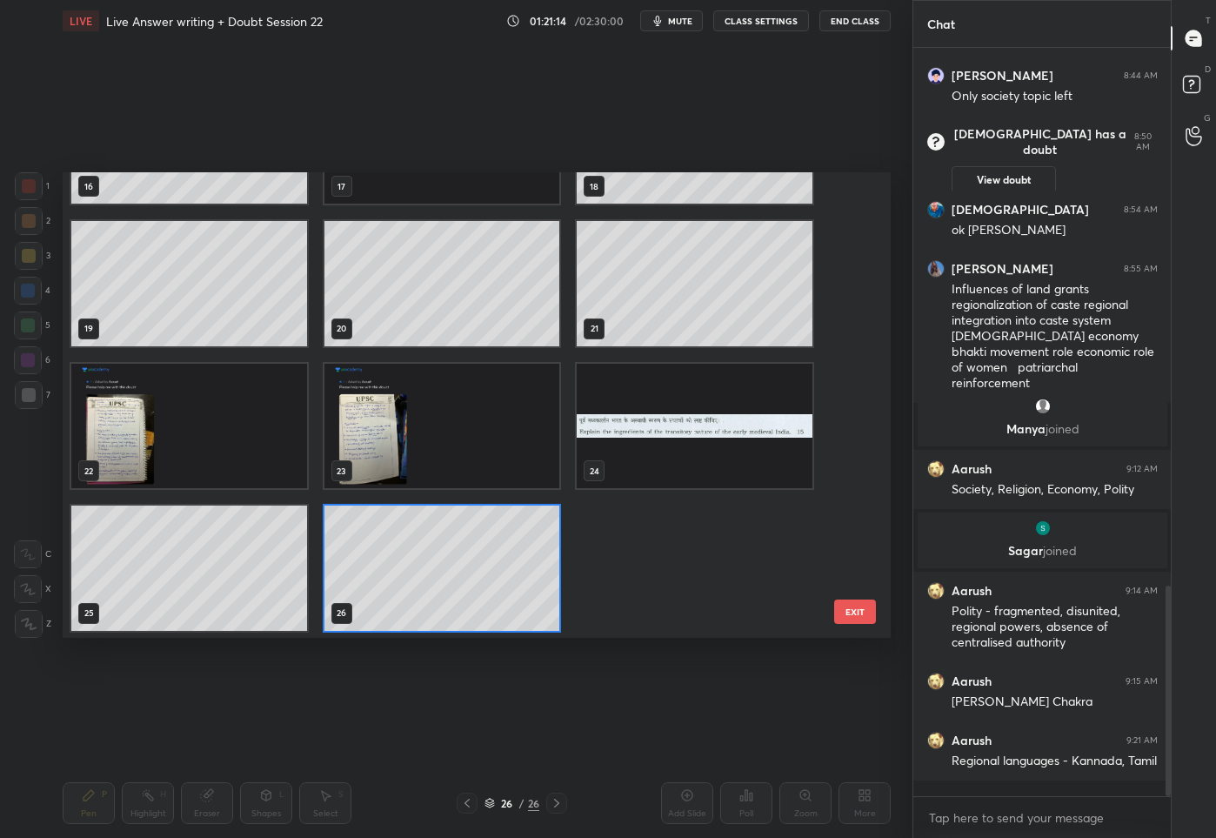
click at [674, 418] on img "grid" at bounding box center [695, 425] width 236 height 125
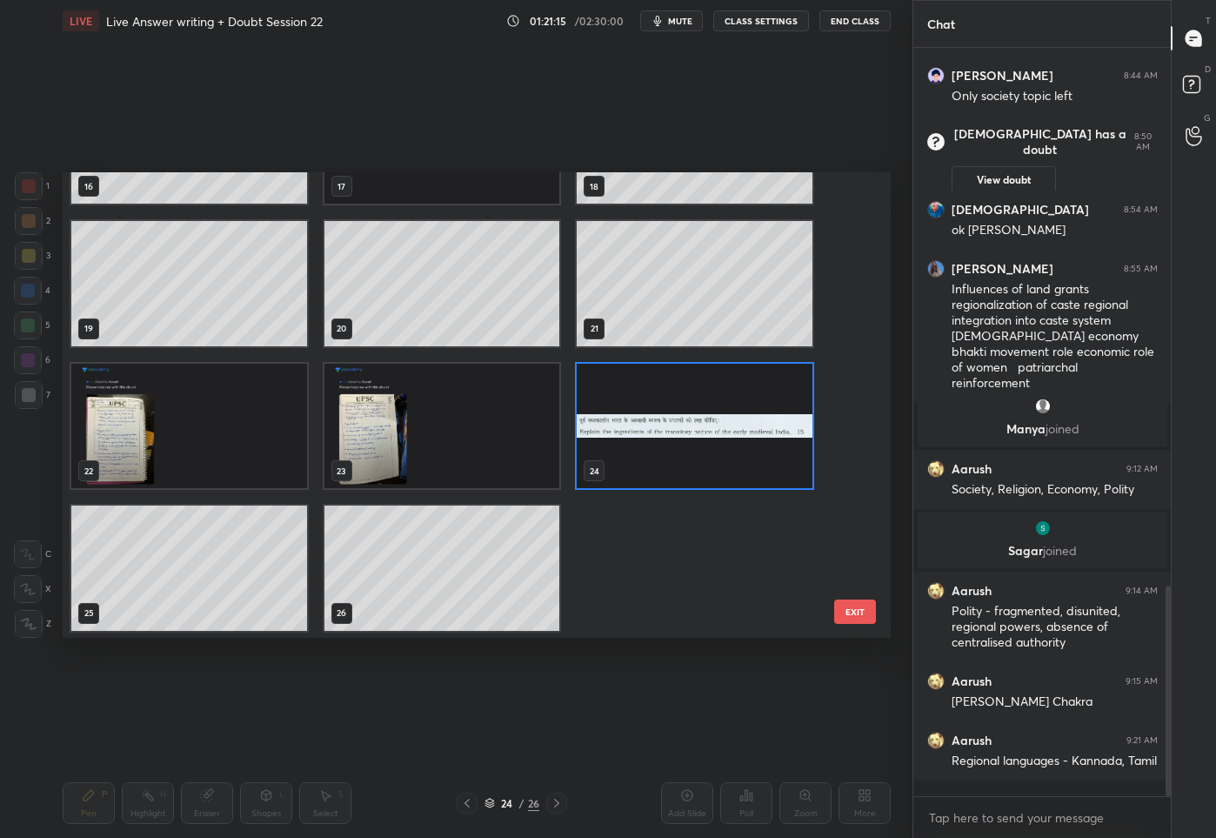
click at [674, 418] on img "grid" at bounding box center [695, 425] width 236 height 125
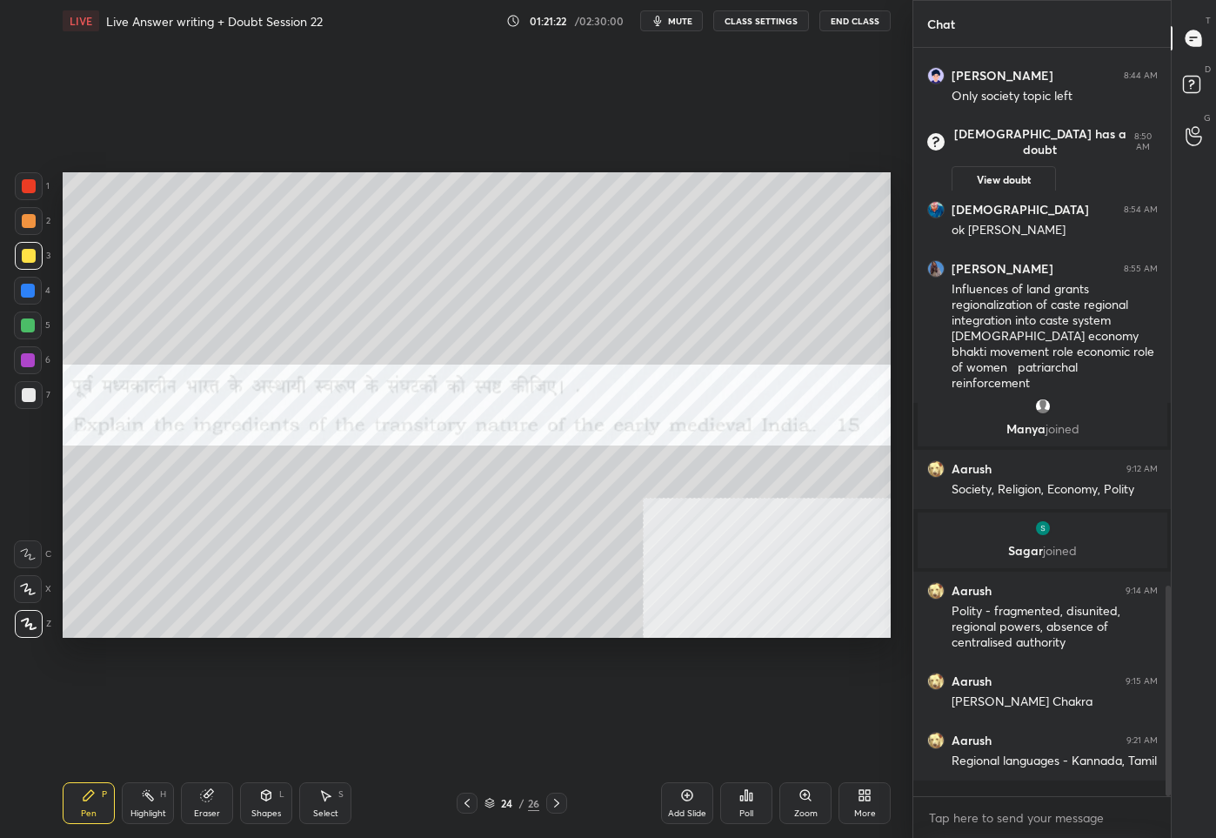
click at [499, 810] on div "24 / 26" at bounding box center [512, 803] width 55 height 16
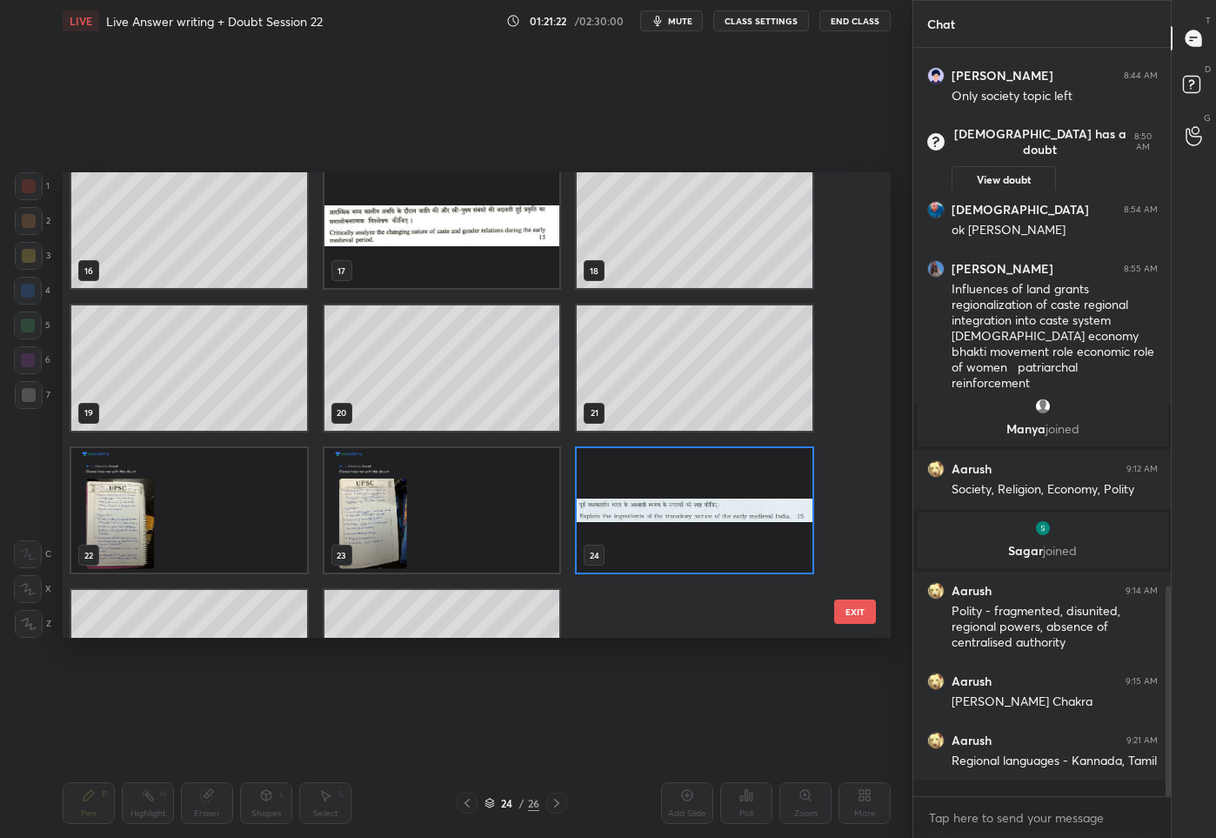
scroll to position [813, 0]
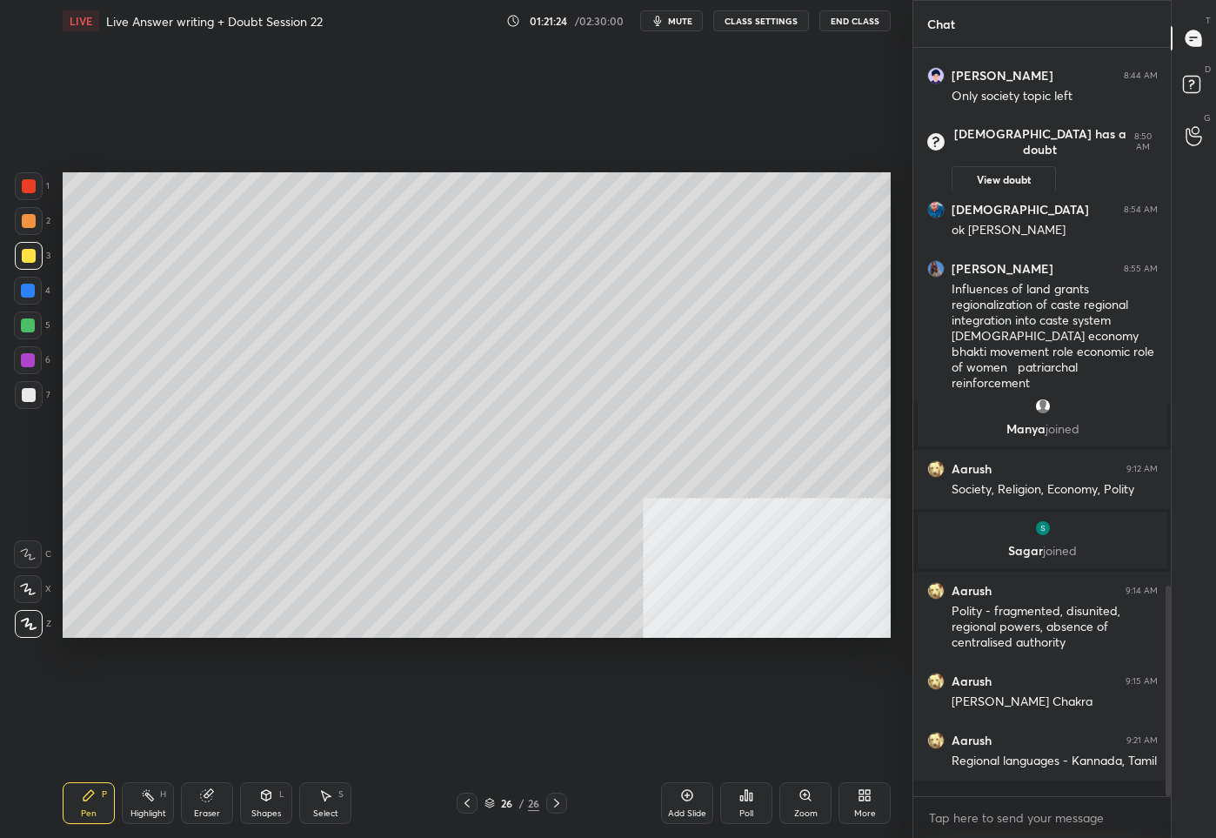
click at [703, 806] on div "Add Slide" at bounding box center [687, 803] width 52 height 42
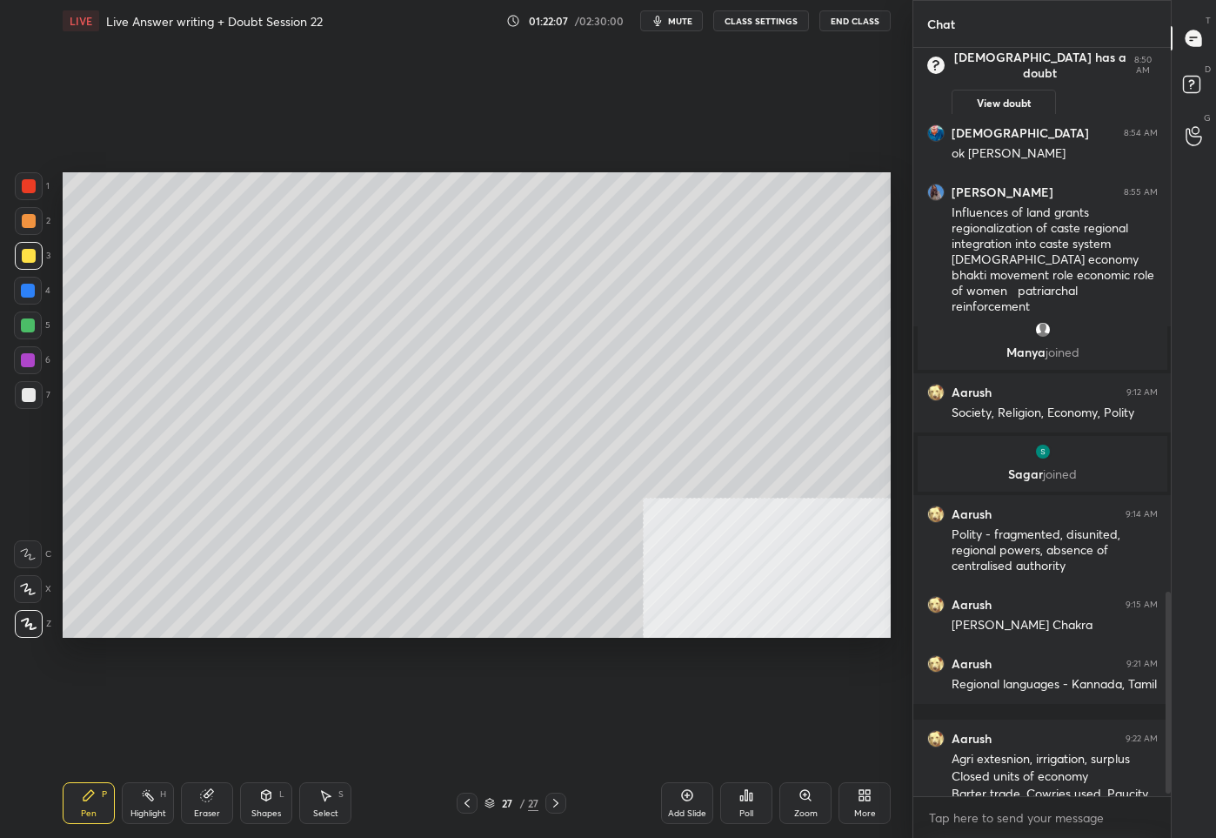
scroll to position [2024, 0]
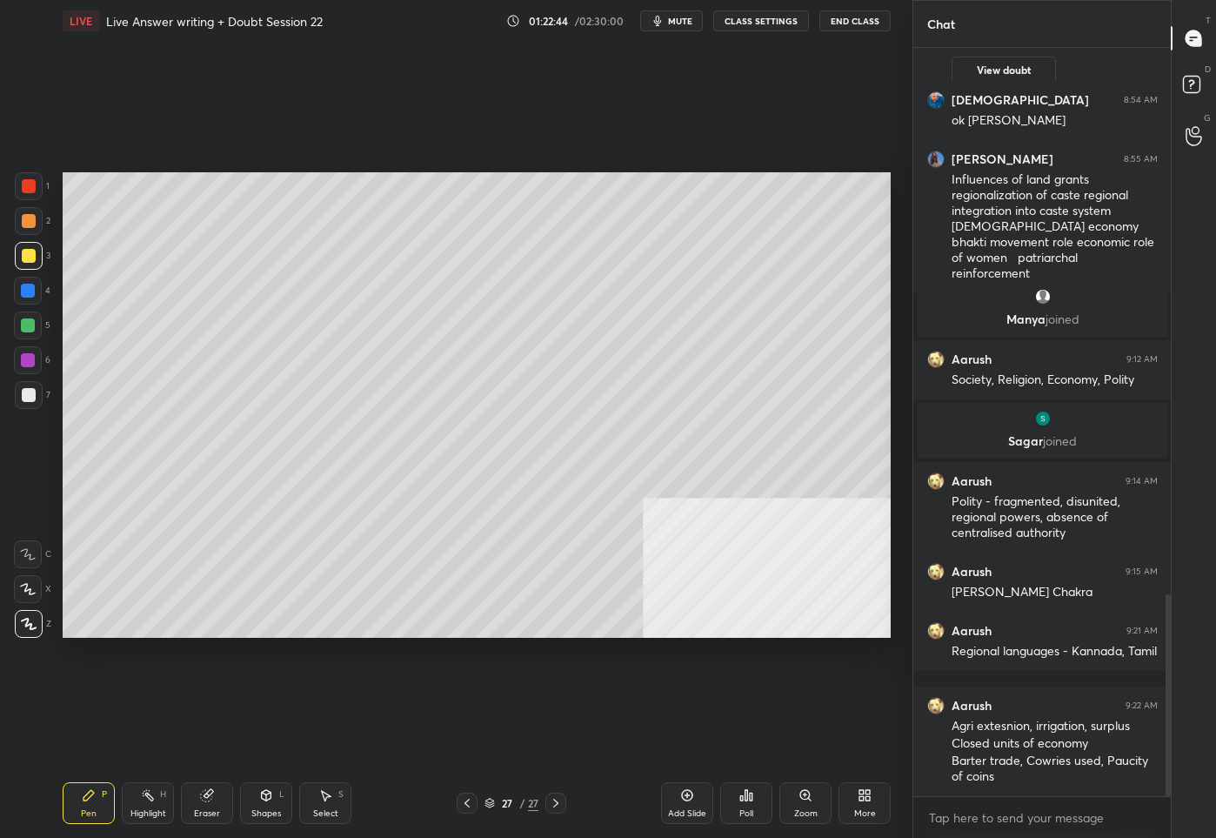
click at [870, 800] on div "More" at bounding box center [865, 803] width 52 height 42
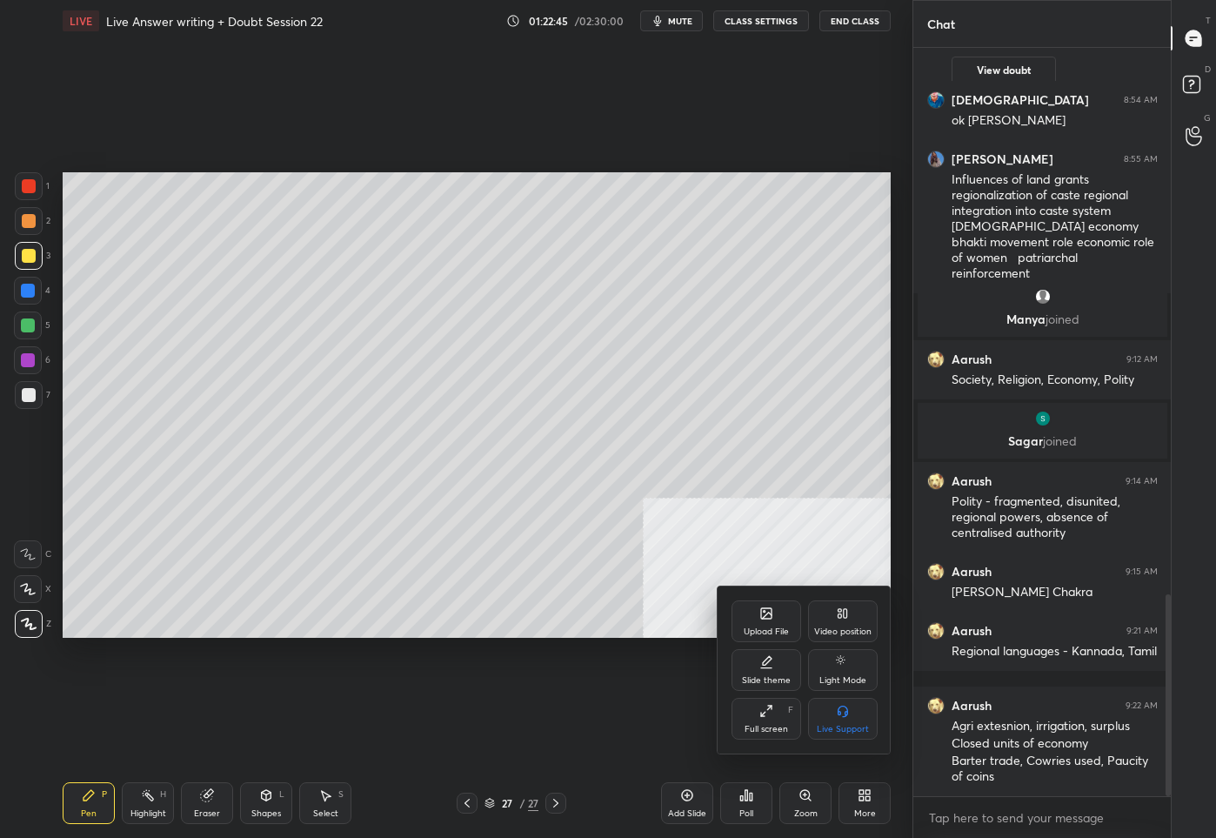
click at [830, 625] on div "Video position" at bounding box center [843, 621] width 70 height 42
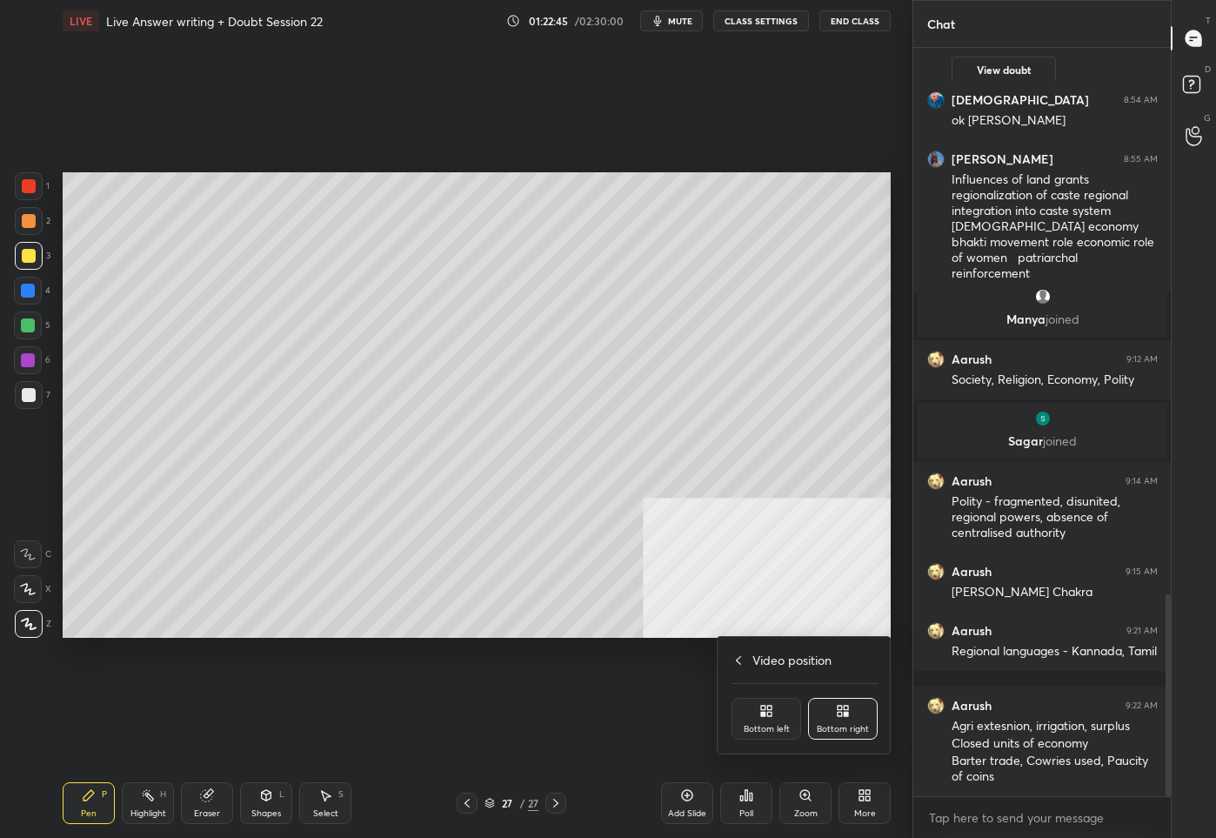
click at [773, 713] on div "Bottom left" at bounding box center [767, 719] width 70 height 42
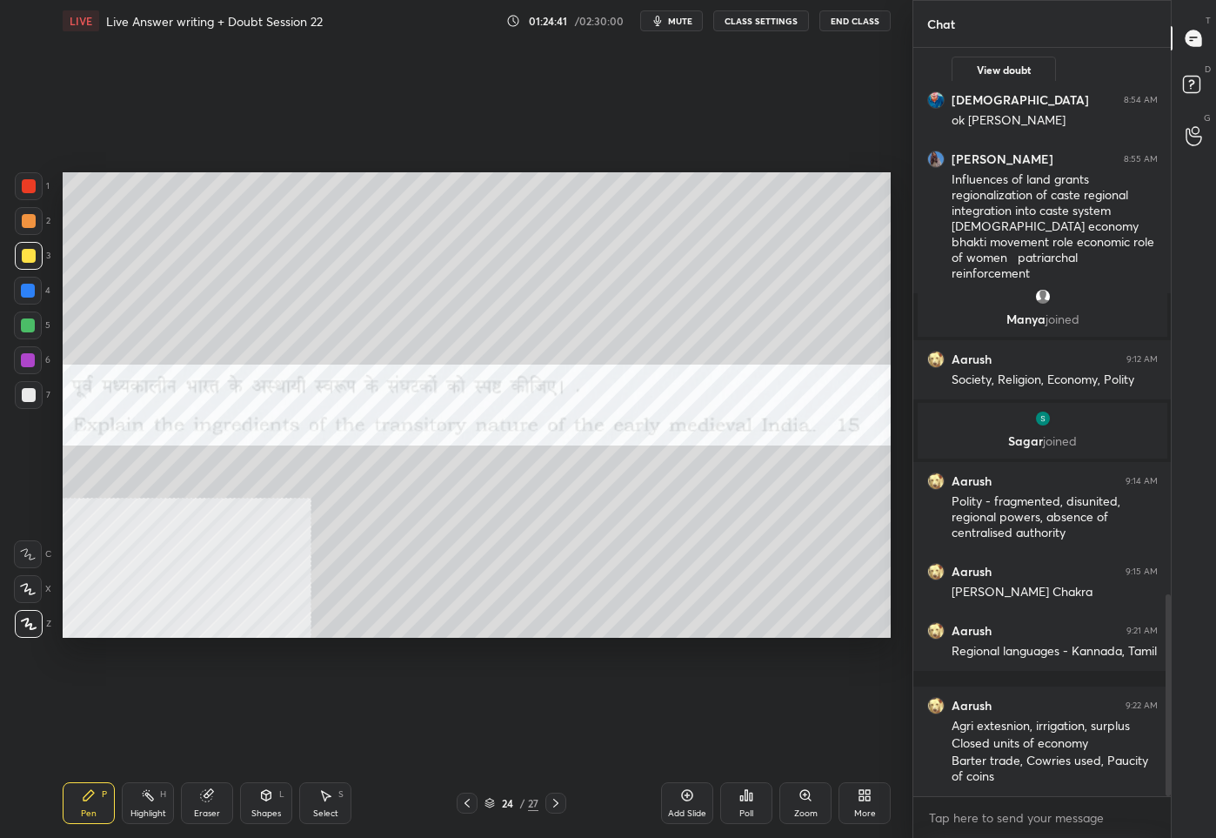
click at [511, 802] on div "24" at bounding box center [507, 803] width 17 height 10
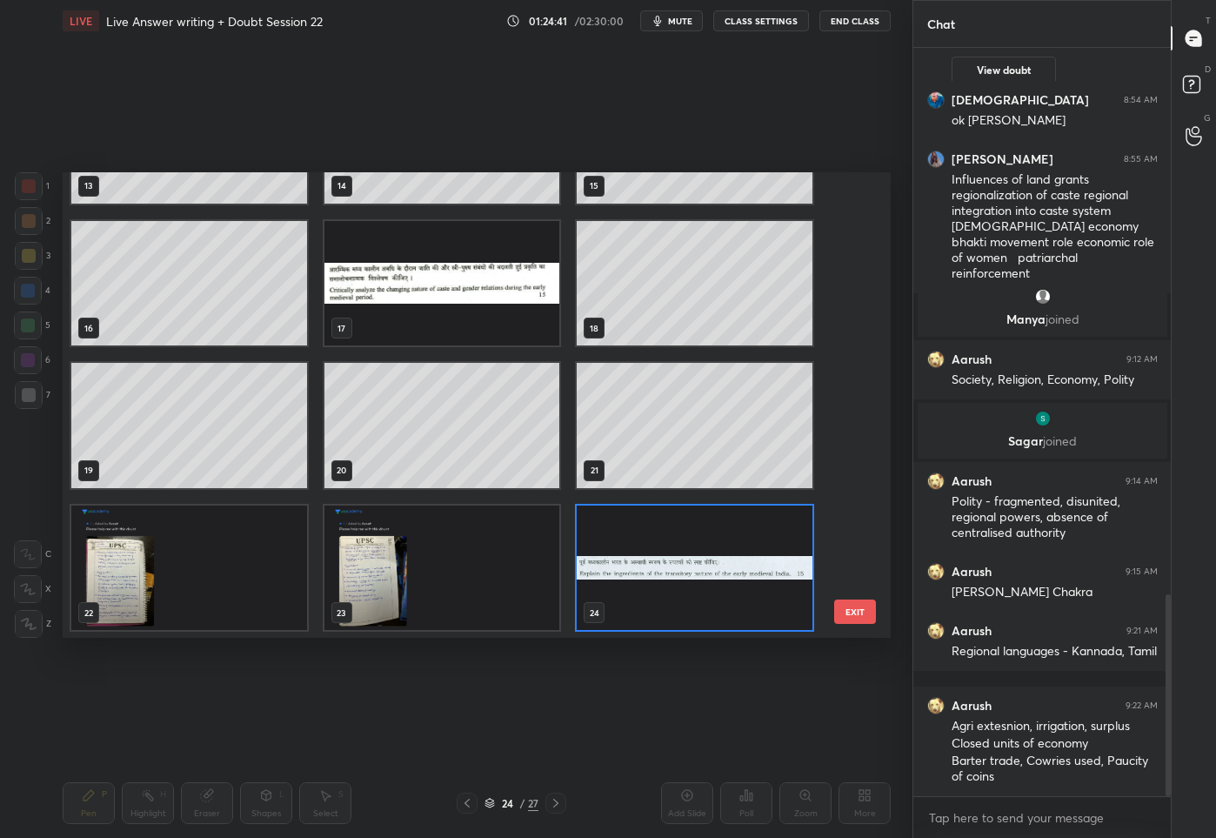
scroll to position [813, 0]
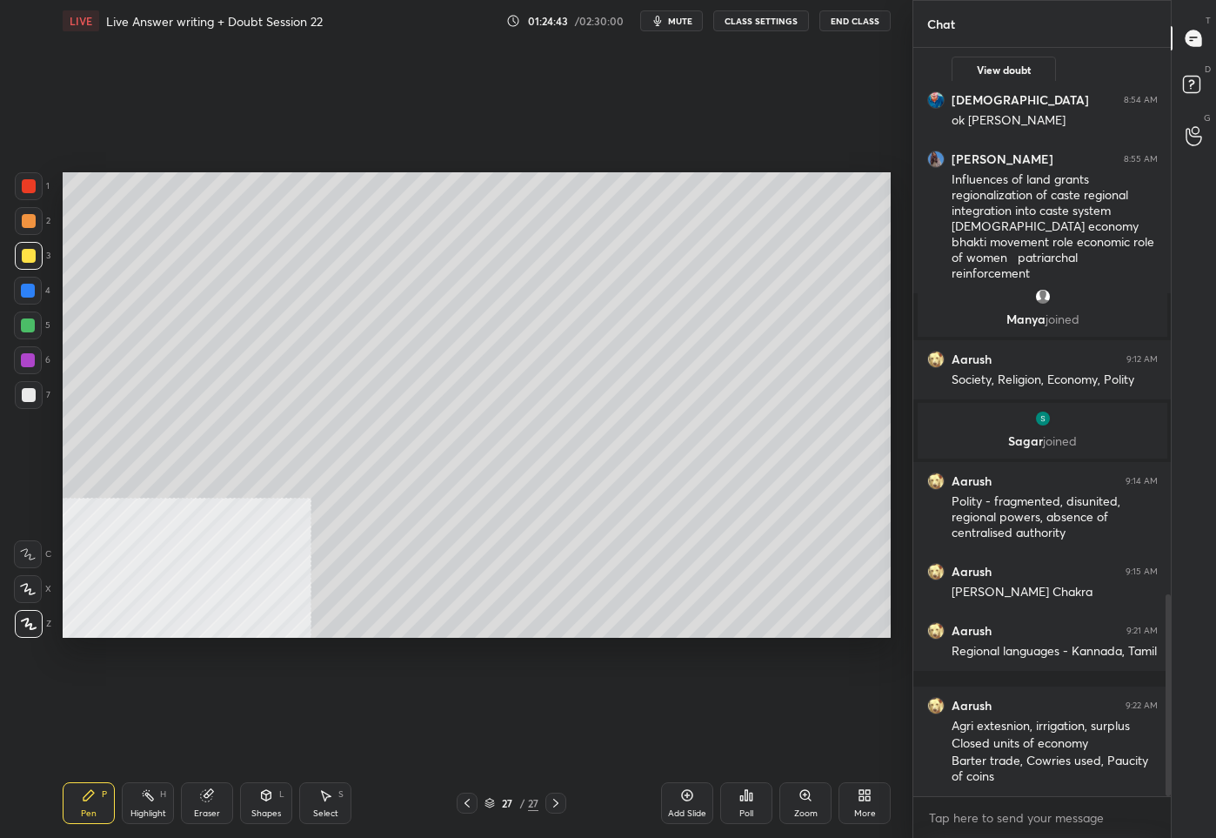
click at [878, 805] on div "More" at bounding box center [865, 803] width 52 height 42
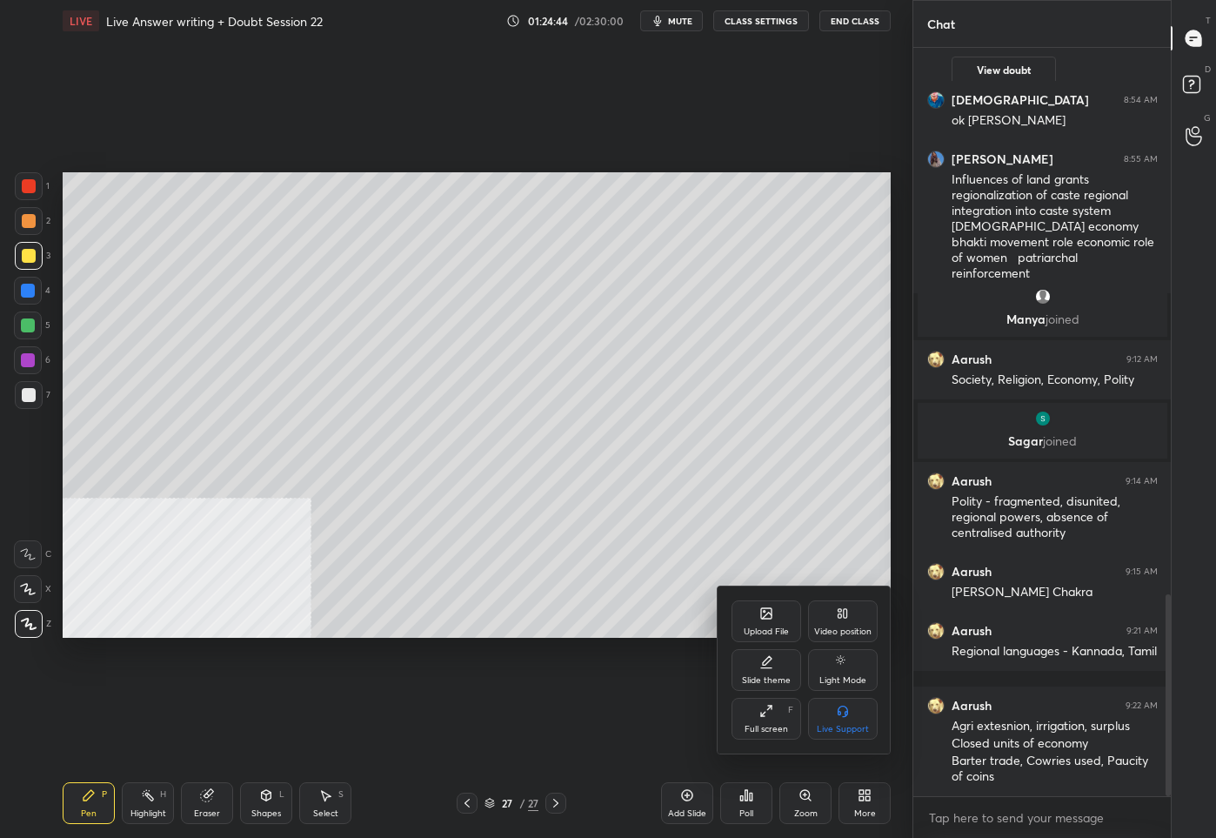
click at [761, 625] on div "Upload File" at bounding box center [767, 621] width 70 height 42
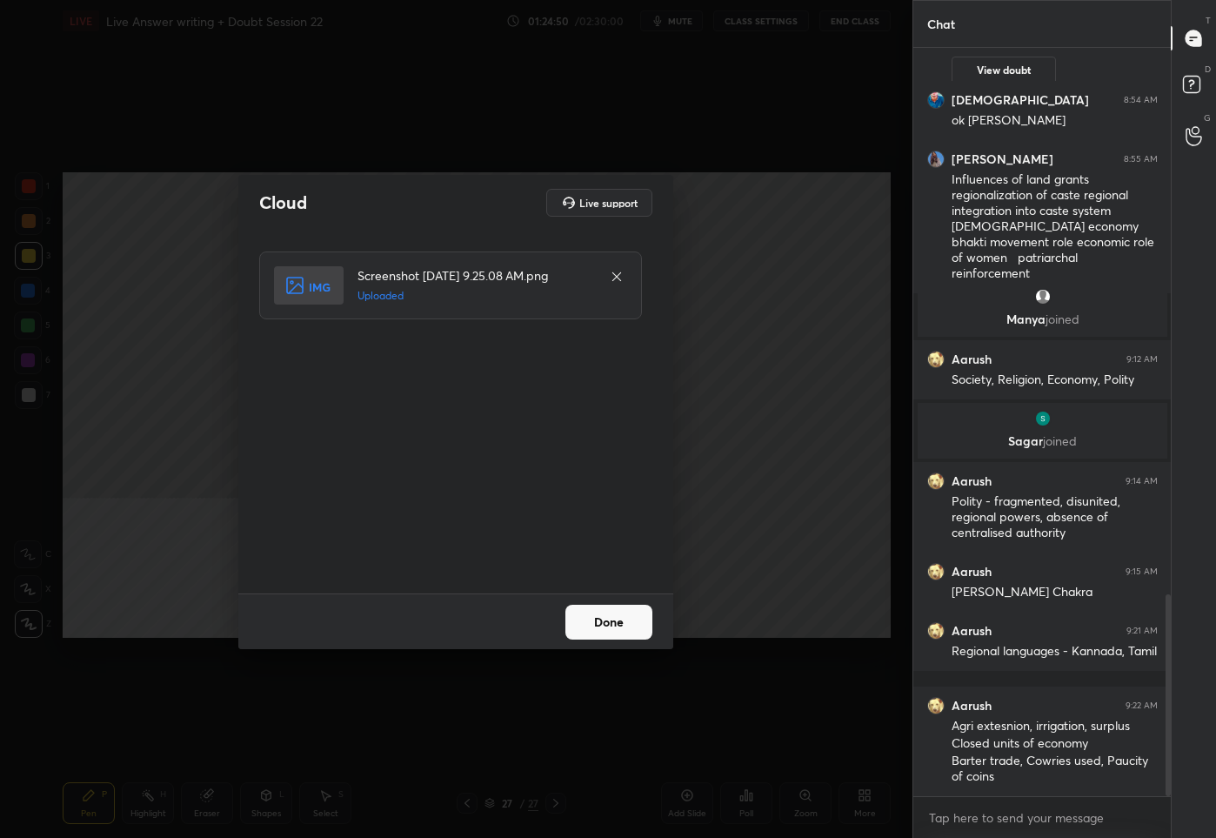
click at [624, 618] on button "Done" at bounding box center [609, 622] width 87 height 35
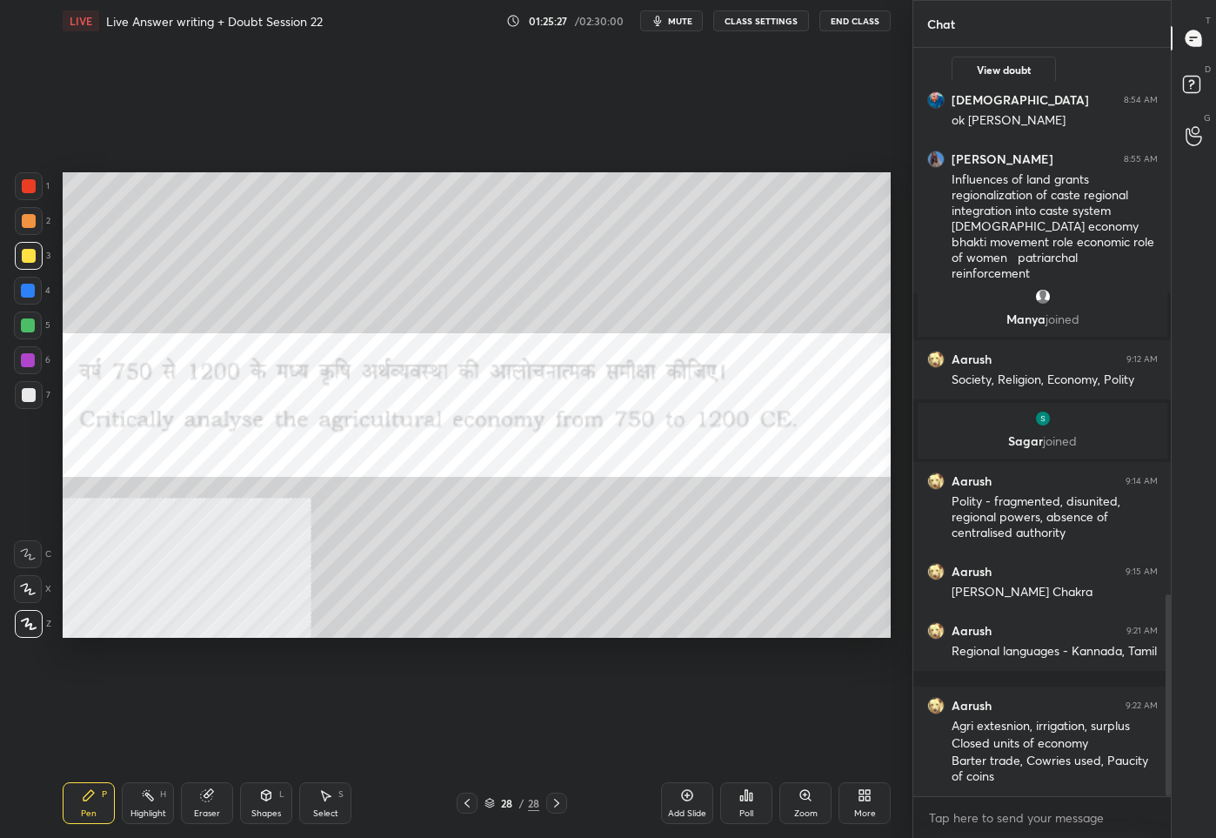
click at [206, 786] on div "Eraser" at bounding box center [207, 803] width 52 height 42
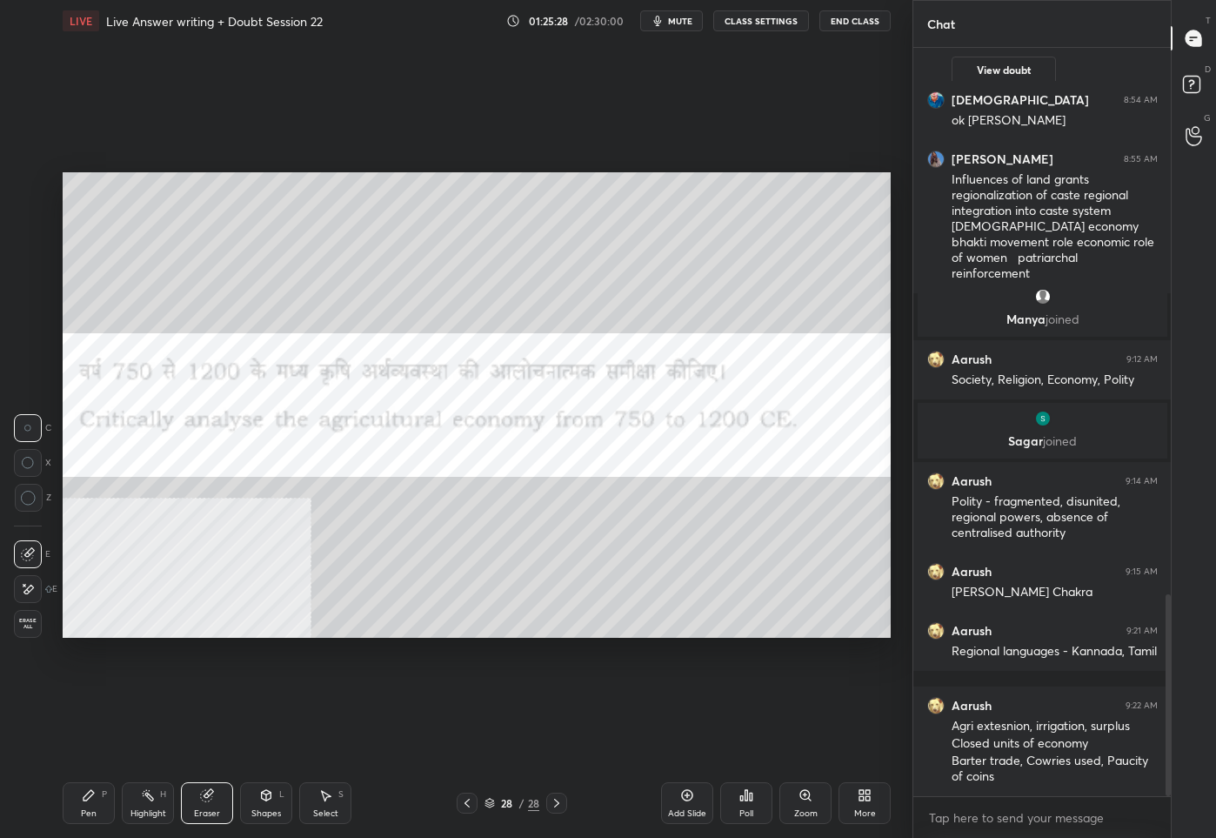
click at [33, 623] on span "Erase all" at bounding box center [28, 624] width 26 height 12
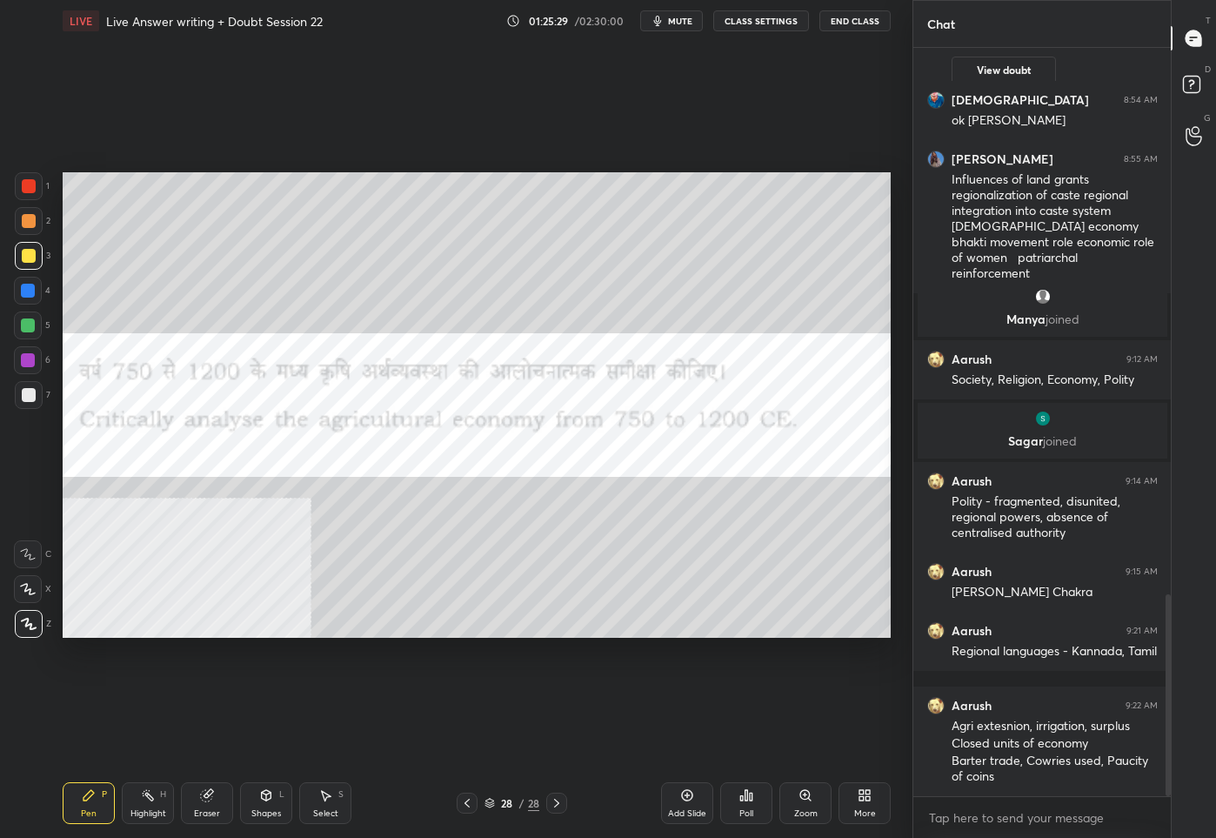
click at [105, 791] on div "P" at bounding box center [104, 794] width 5 height 9
click at [31, 192] on div at bounding box center [29, 186] width 14 height 14
click at [498, 808] on div "28 / 28" at bounding box center [512, 803] width 55 height 16
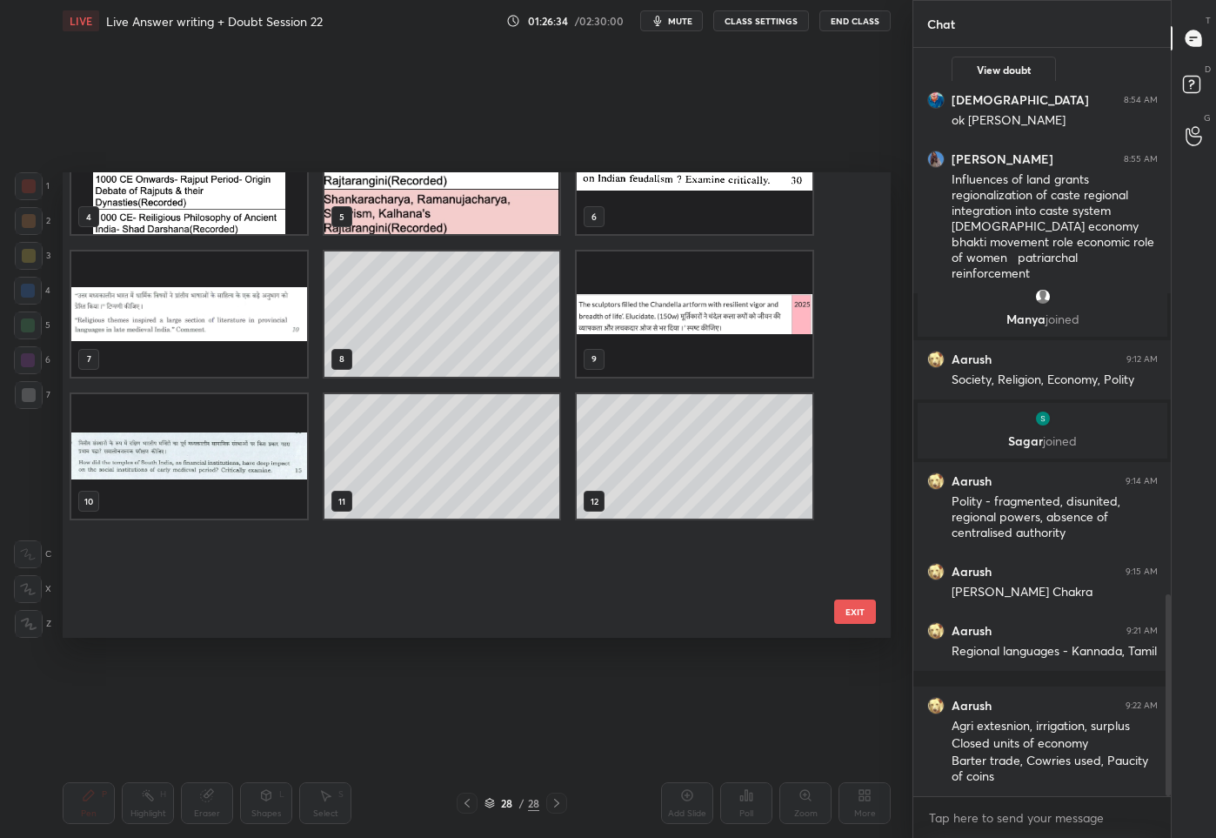
scroll to position [0, 0]
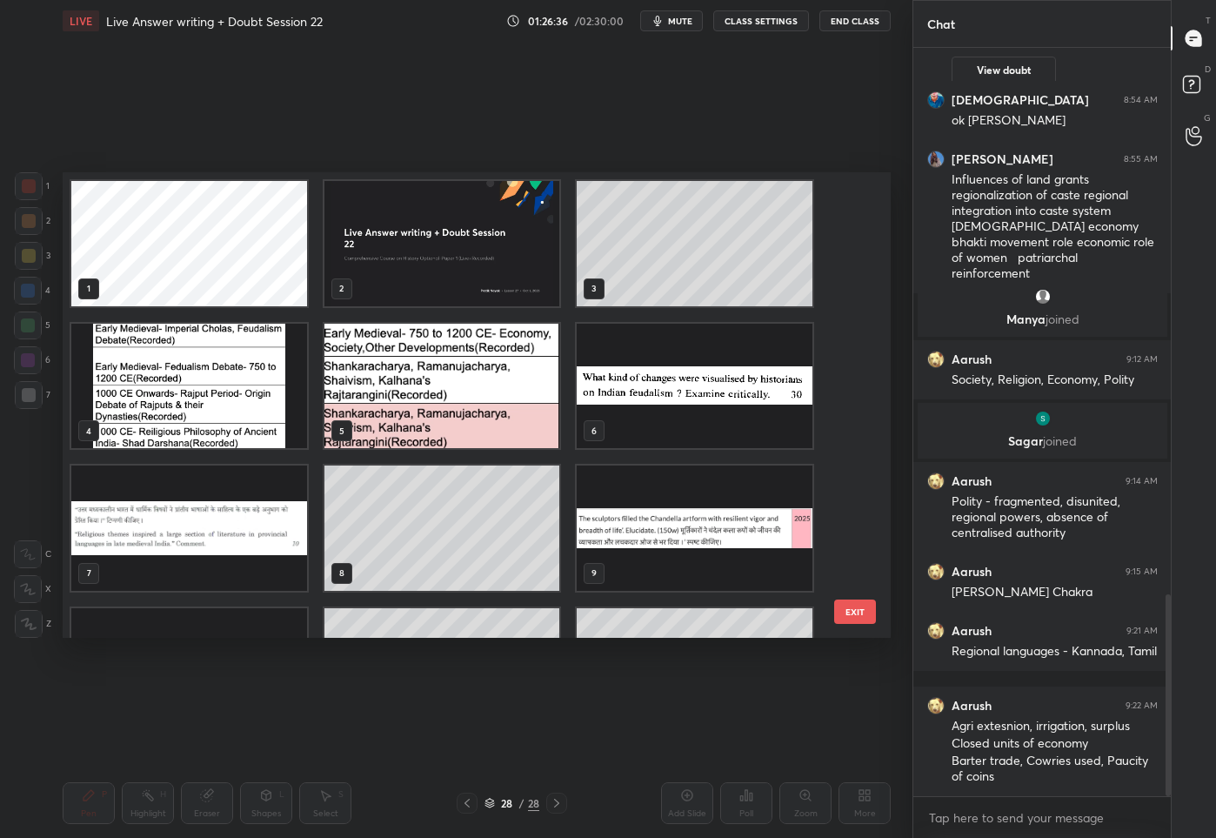
click at [404, 392] on img "grid" at bounding box center [443, 385] width 236 height 125
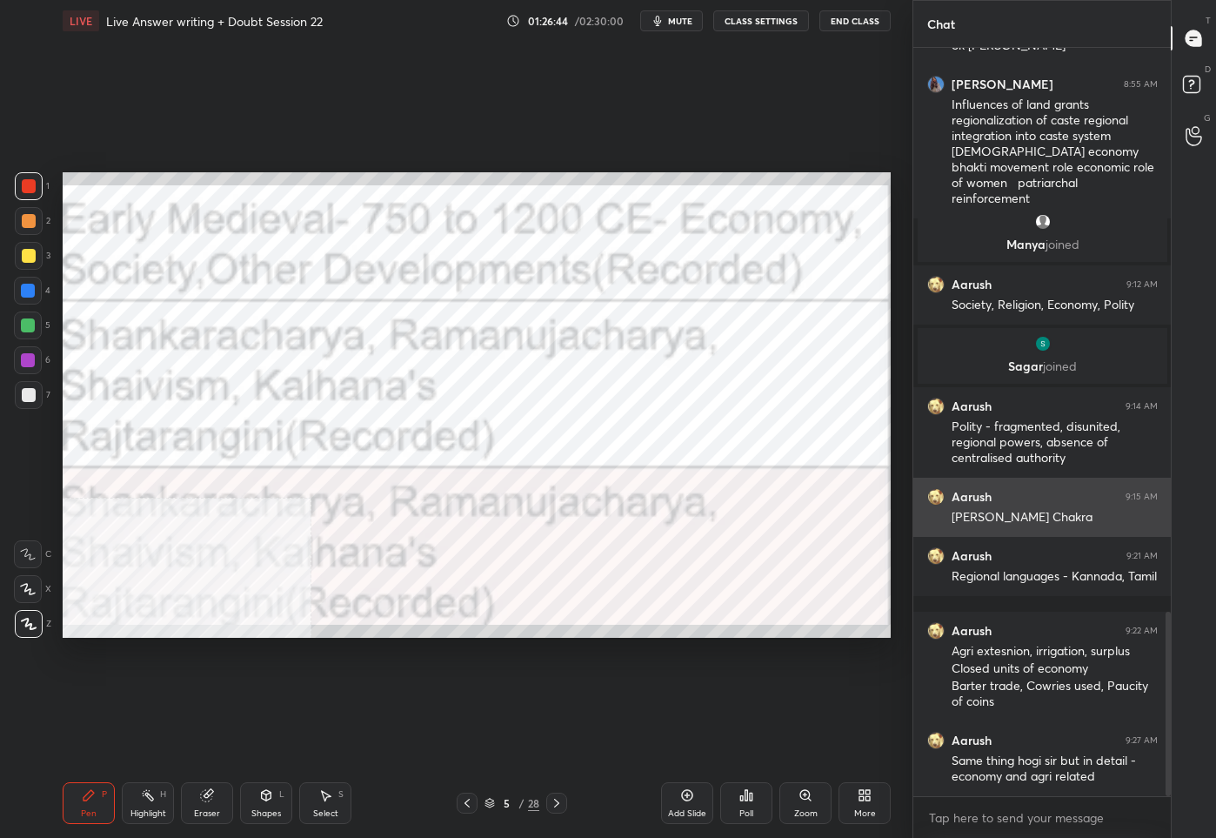
scroll to position [2351, 0]
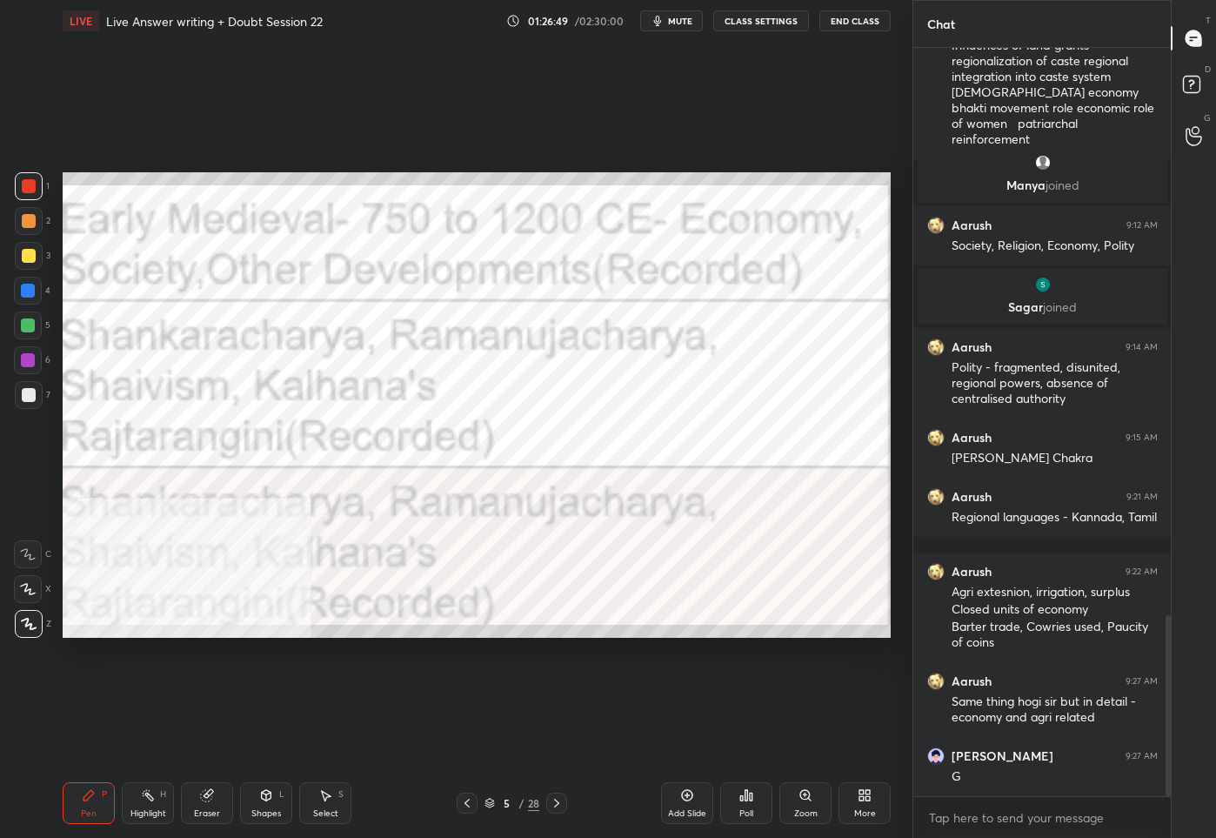
click at [508, 808] on div "5" at bounding box center [507, 803] width 17 height 10
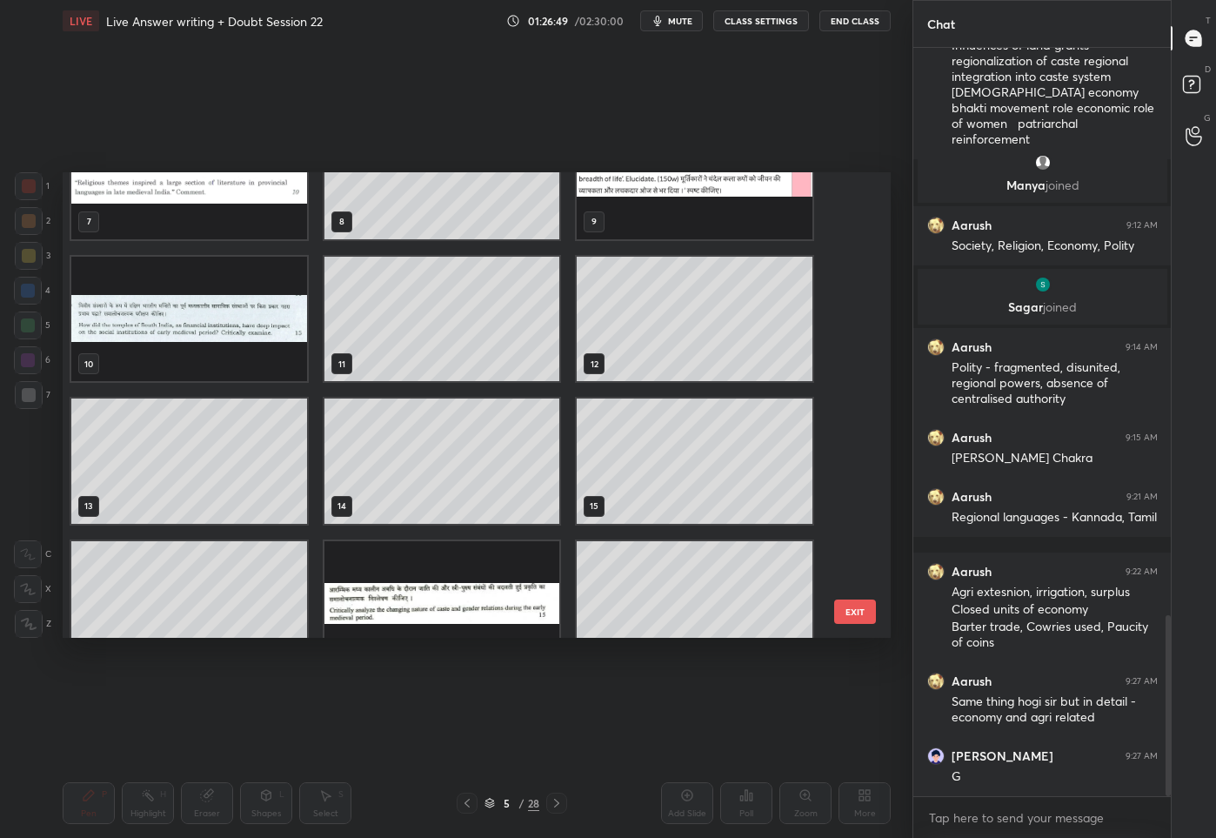
scroll to position [956, 0]
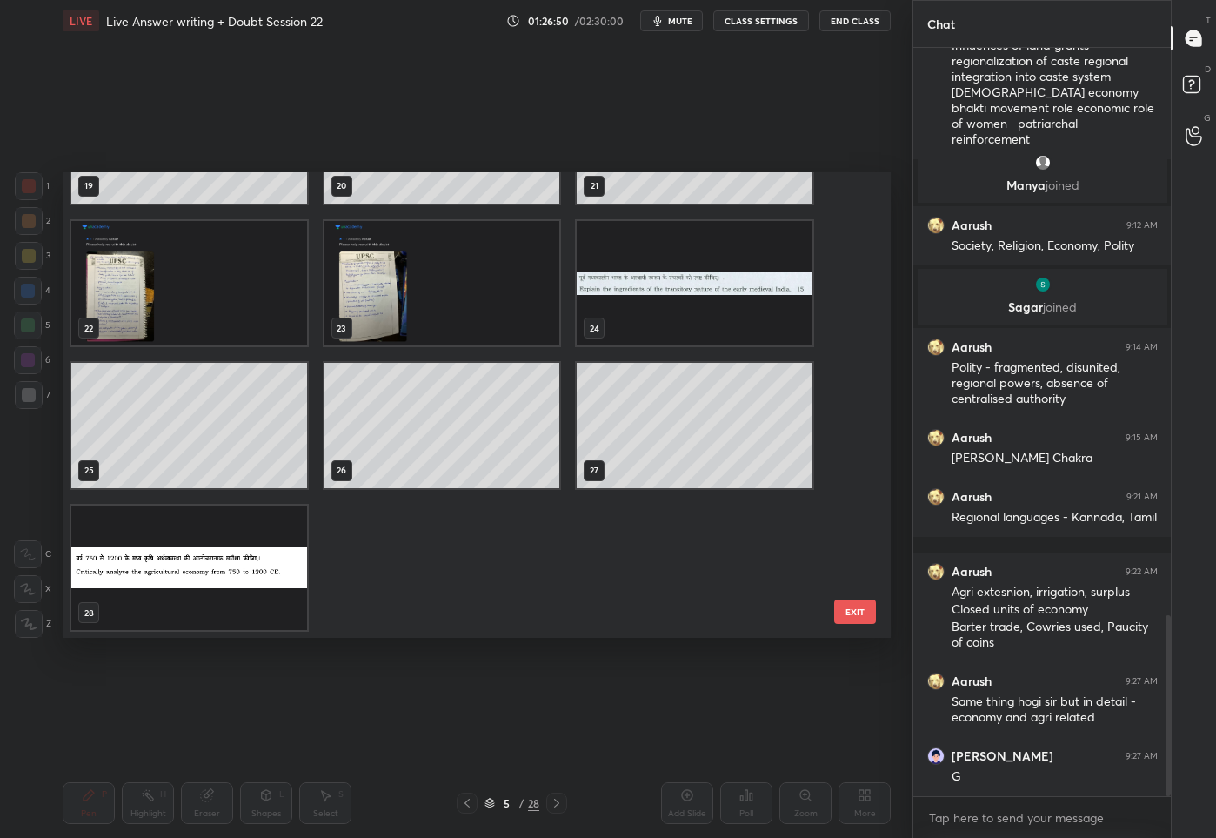
click at [127, 607] on img "grid" at bounding box center [189, 567] width 236 height 125
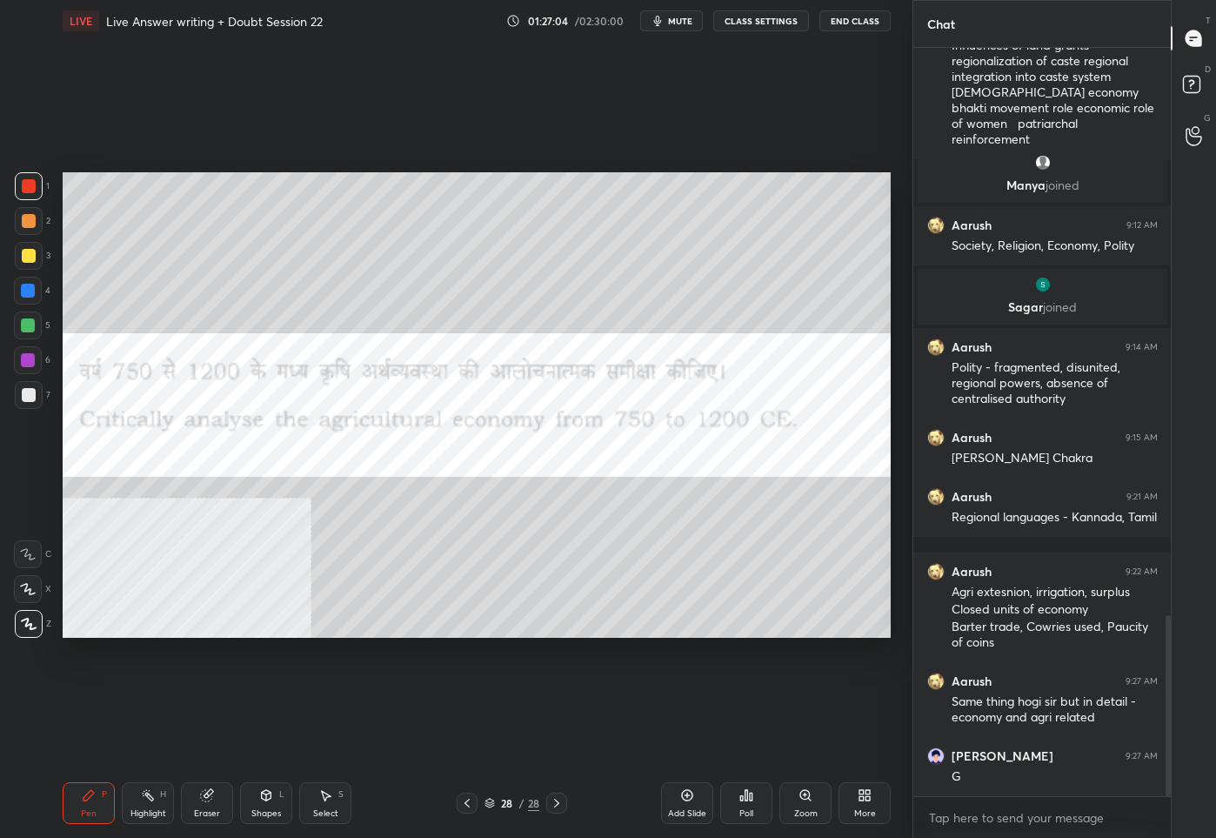
click at [31, 254] on div at bounding box center [29, 256] width 14 height 14
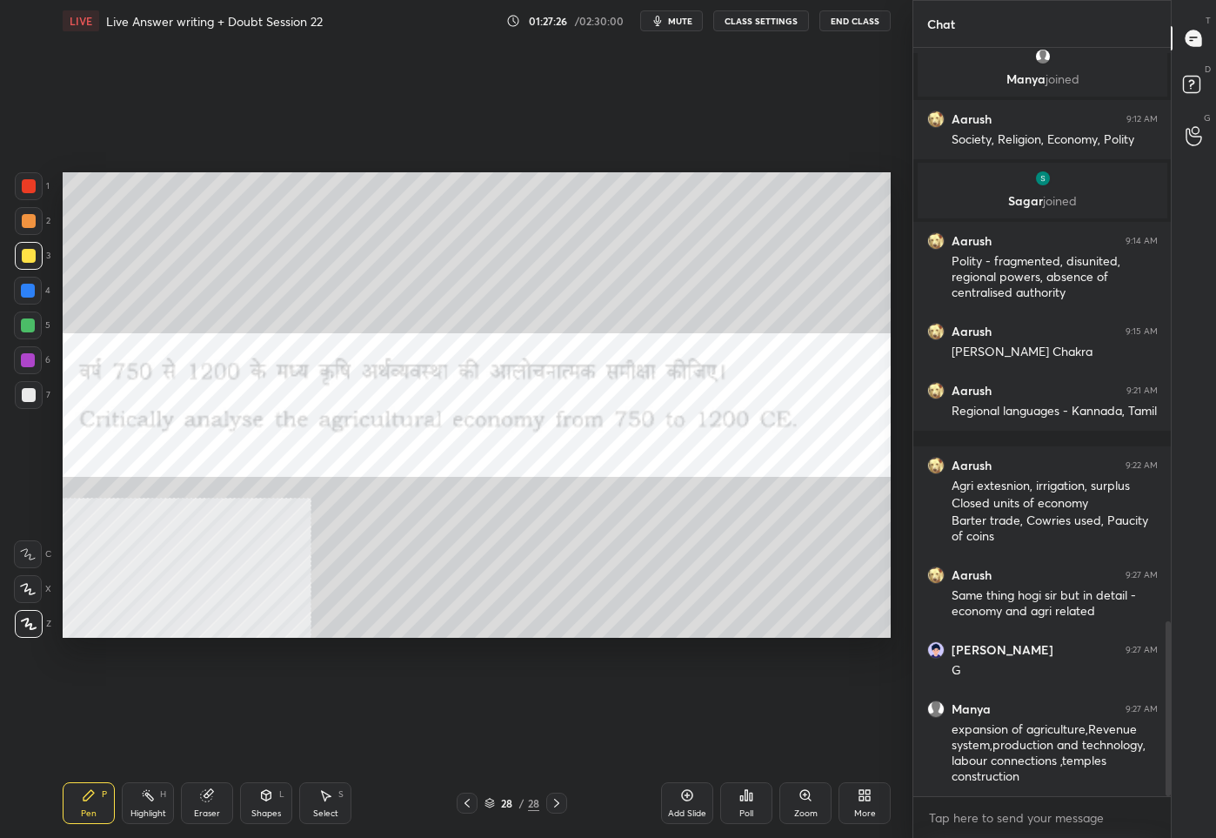
drag, startPoint x: 682, startPoint y: 26, endPoint x: 704, endPoint y: 14, distance: 24.9
click at [683, 25] on button "mute" at bounding box center [671, 20] width 63 height 21
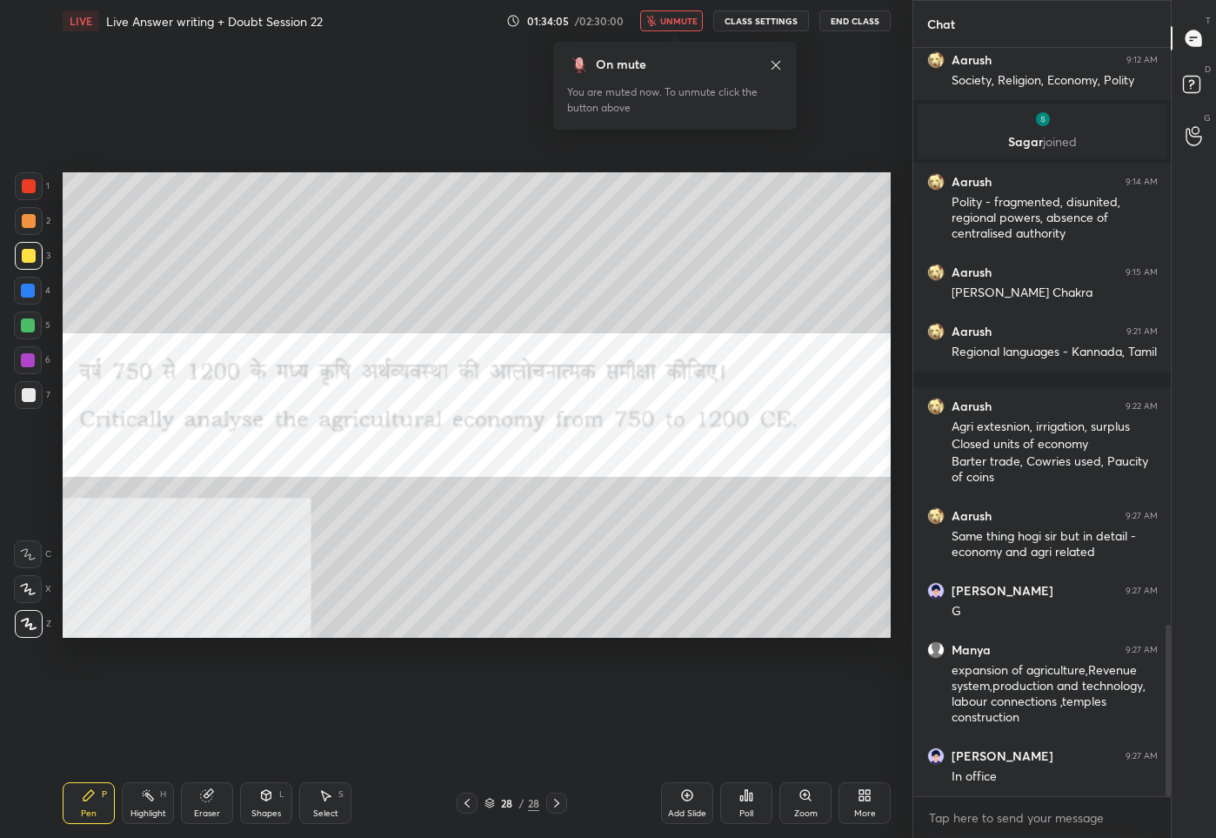
click at [647, 25] on button "unmute" at bounding box center [671, 20] width 63 height 21
click at [502, 807] on div "28" at bounding box center [507, 803] width 17 height 10
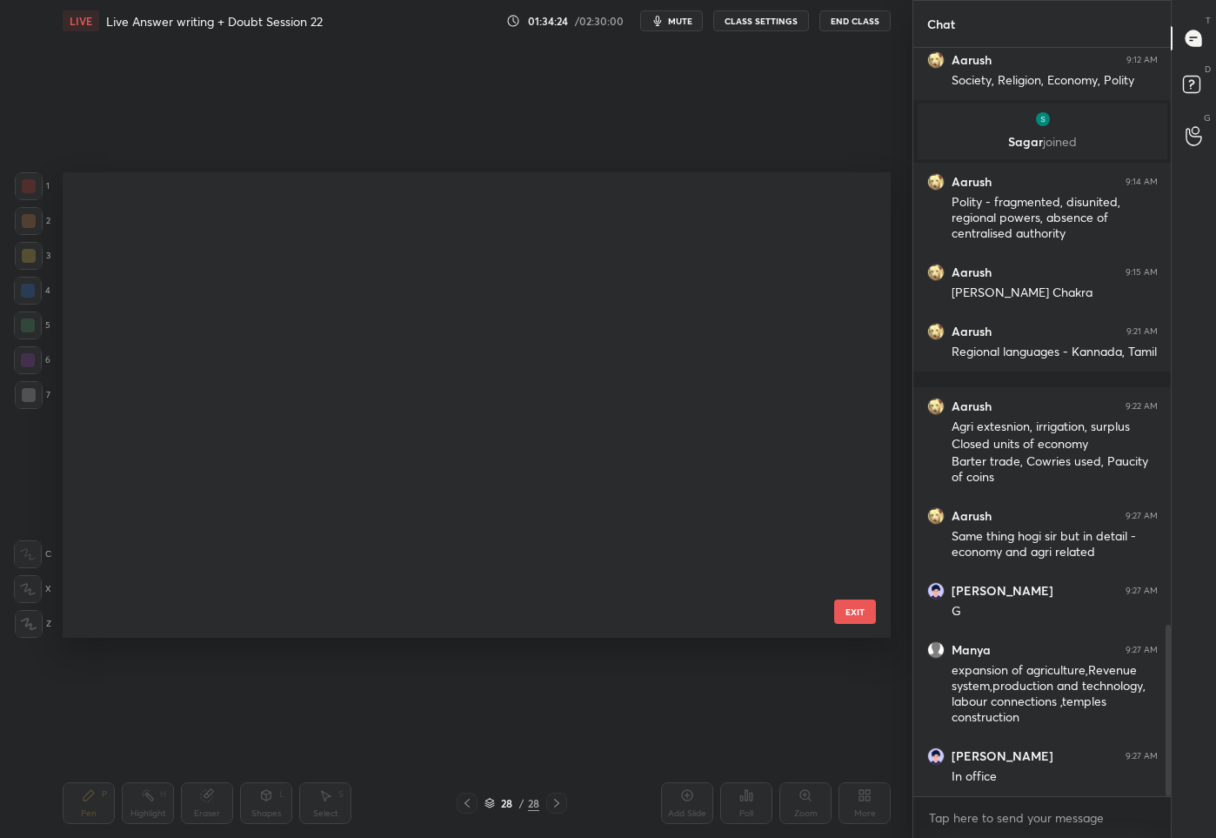
scroll to position [460, 820]
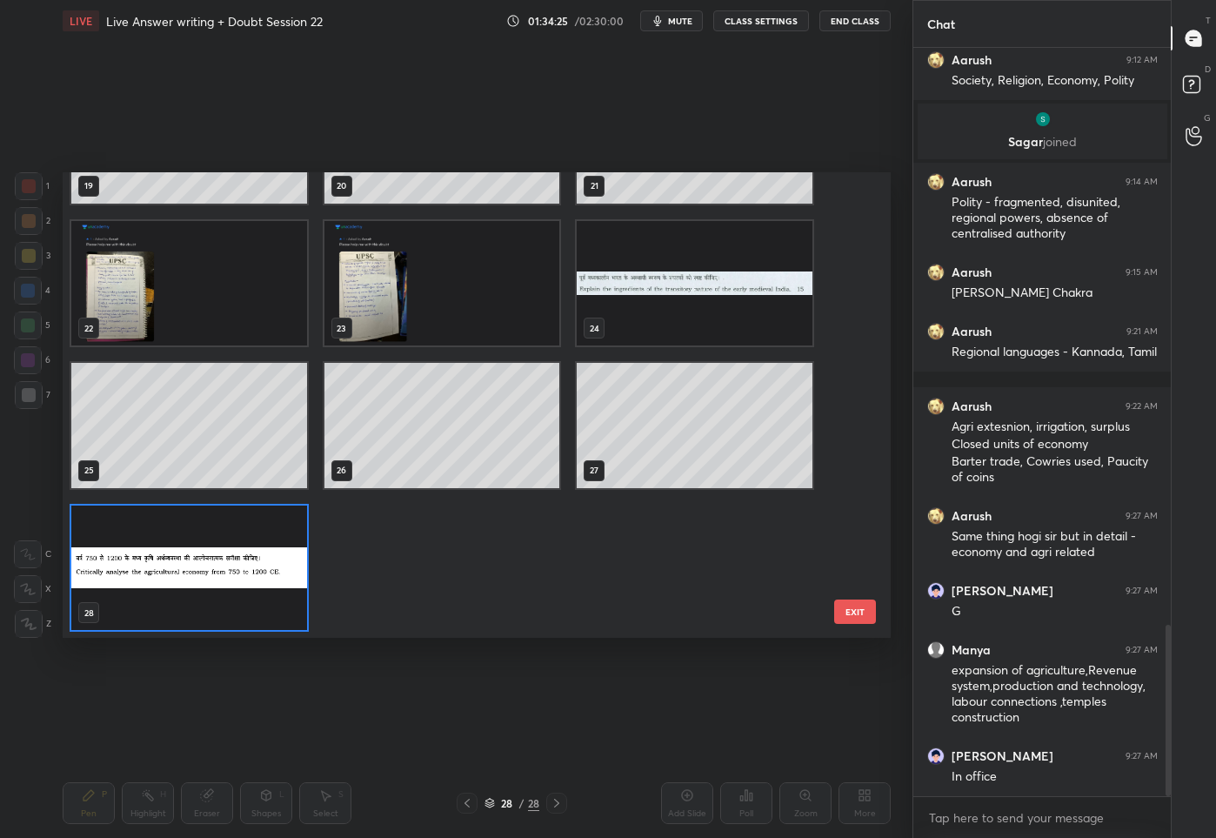
click at [142, 611] on img "grid" at bounding box center [189, 567] width 236 height 125
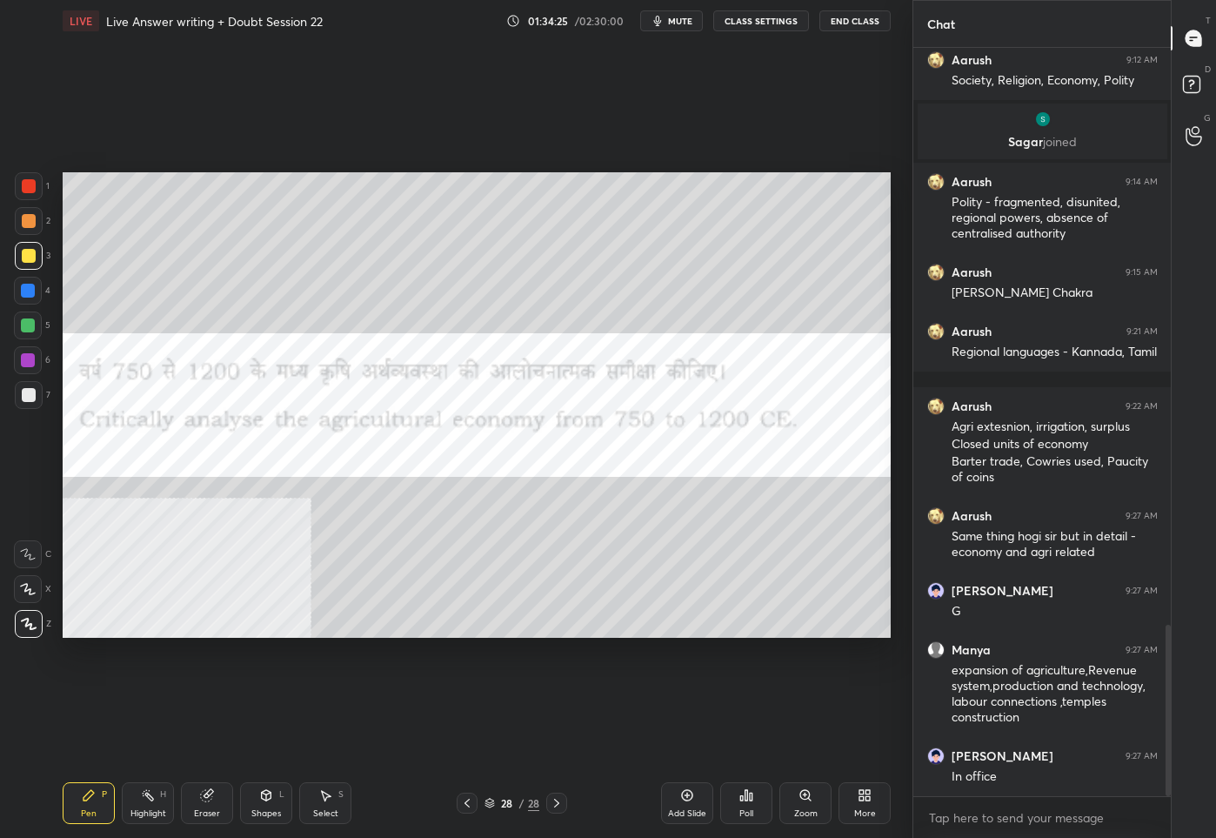
click at [142, 611] on img "grid" at bounding box center [189, 567] width 236 height 125
click at [25, 186] on div at bounding box center [29, 186] width 14 height 14
click at [681, 800] on div "Add Slide" at bounding box center [687, 803] width 52 height 42
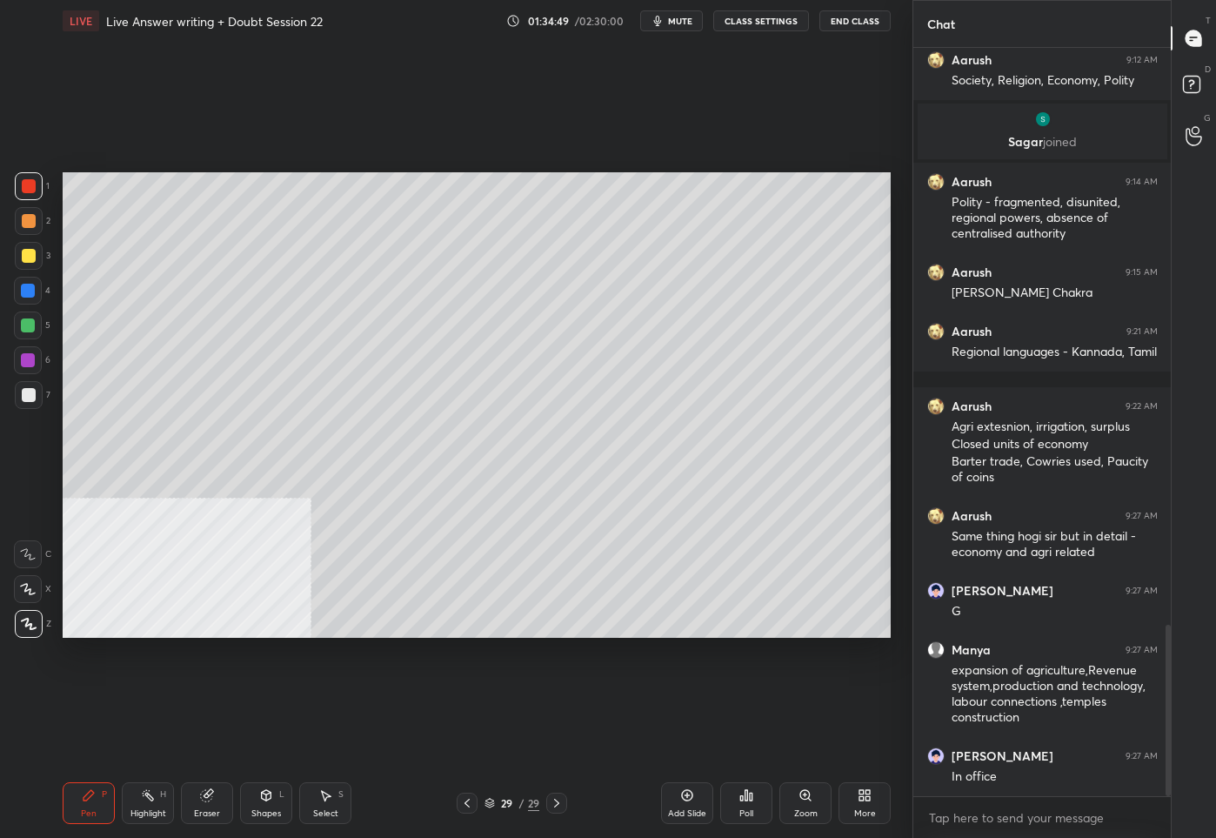
click at [27, 249] on div at bounding box center [29, 256] width 14 height 14
click at [471, 794] on div at bounding box center [467, 803] width 21 height 21
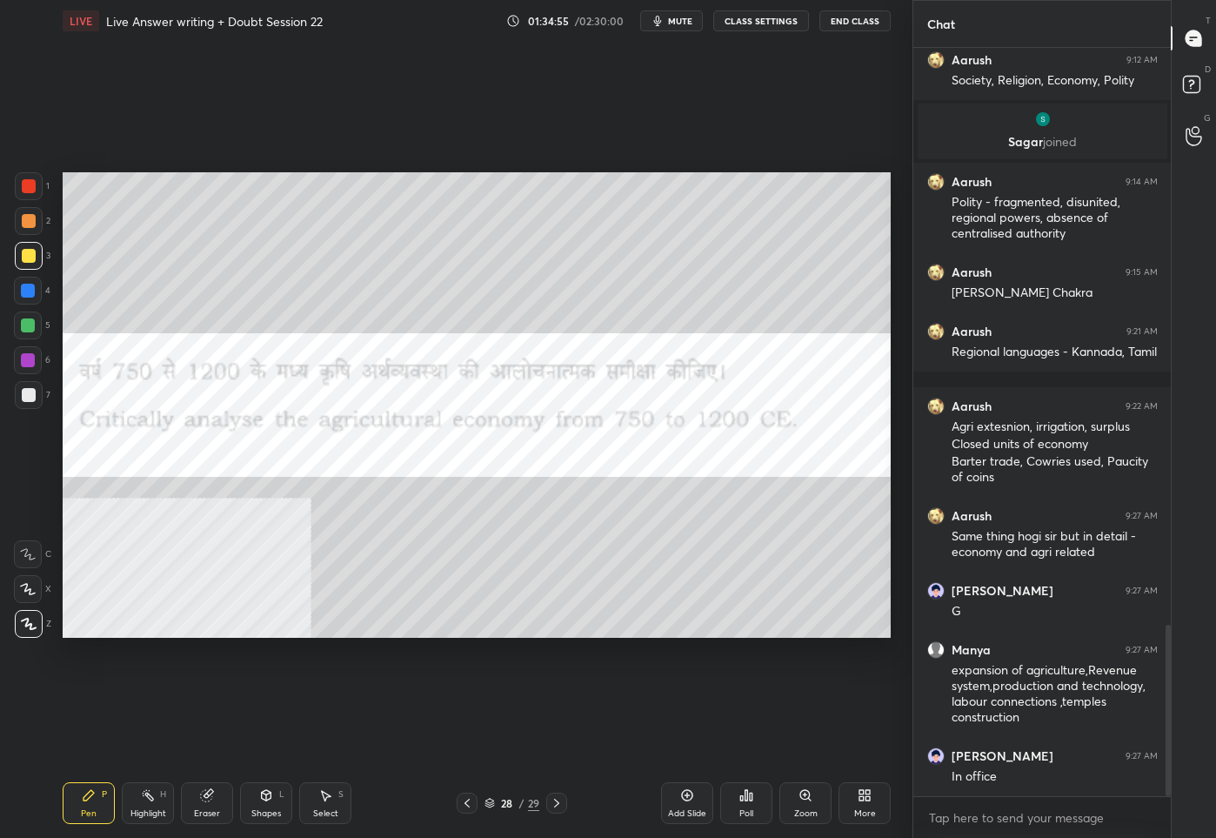
drag, startPoint x: 559, startPoint y: 807, endPoint x: 556, endPoint y: 790, distance: 17.7
click at [558, 800] on icon at bounding box center [557, 803] width 14 height 14
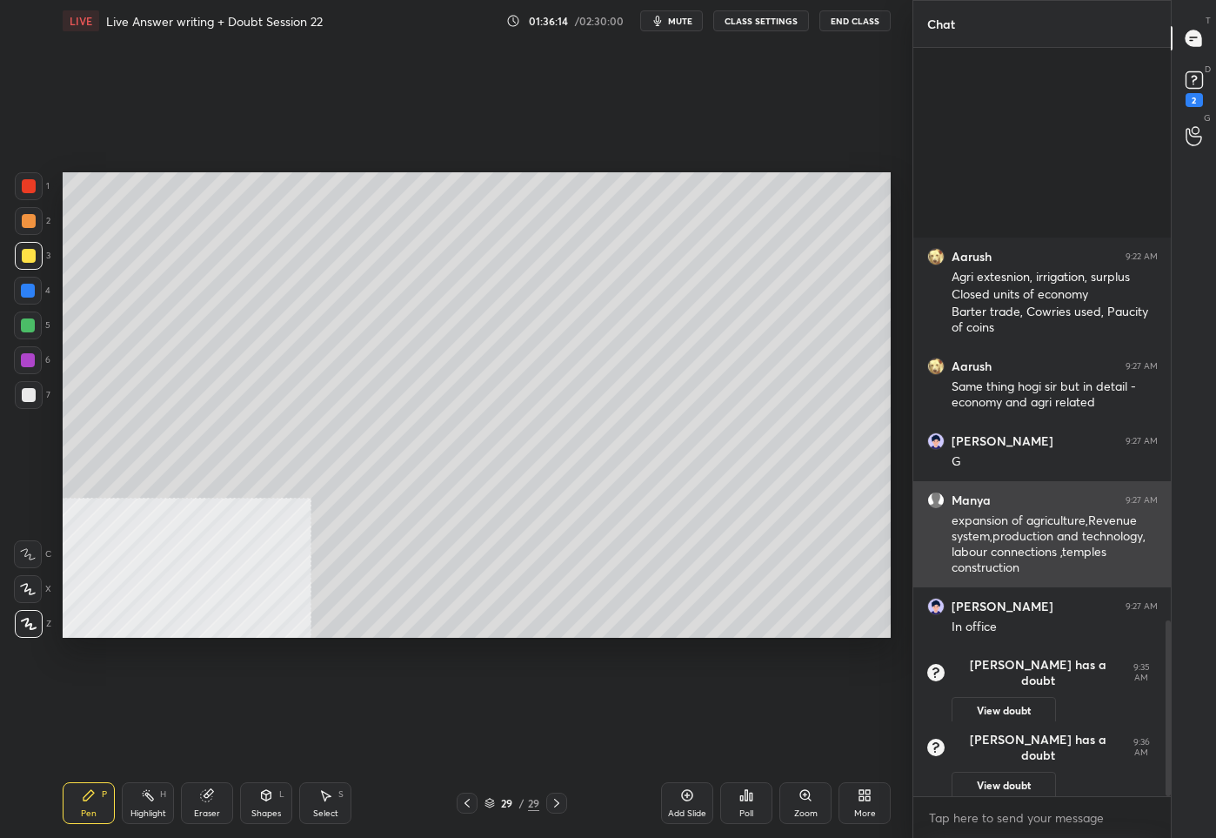
scroll to position [2443, 0]
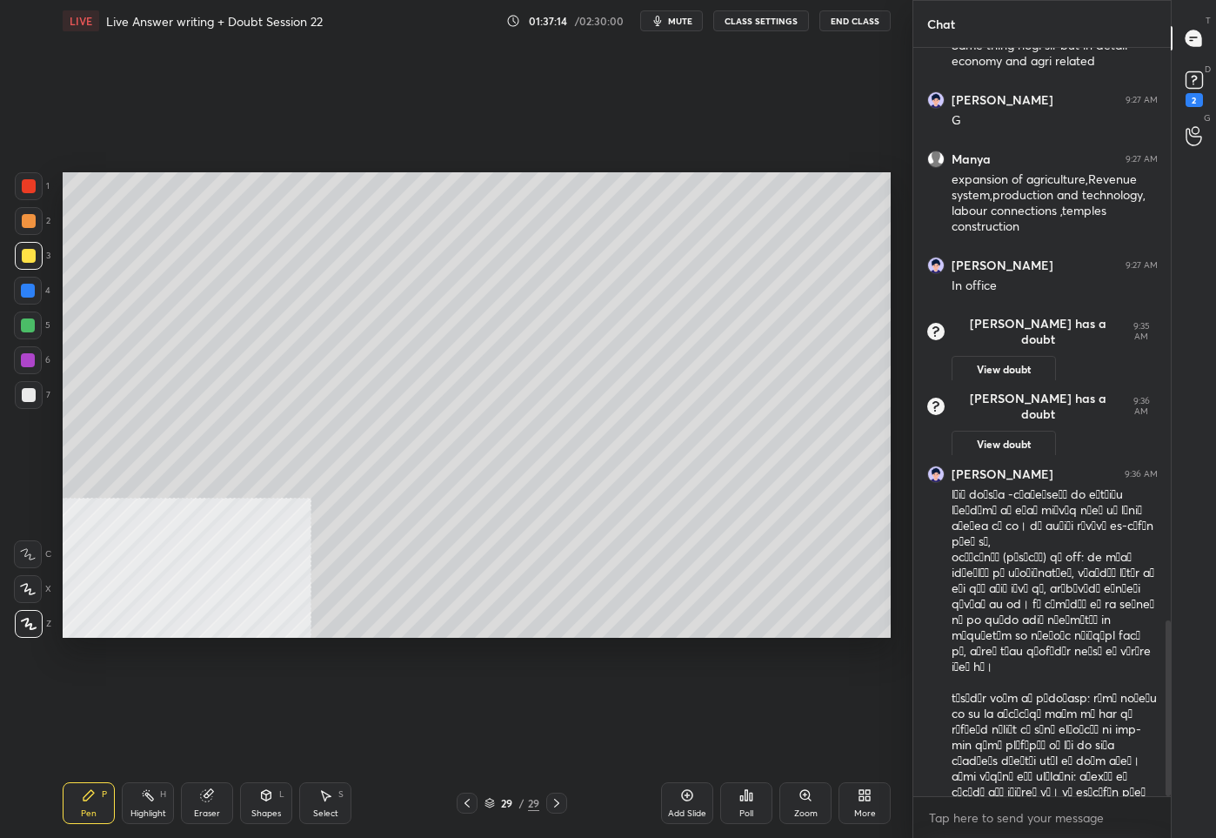
click at [462, 806] on icon at bounding box center [467, 803] width 14 height 14
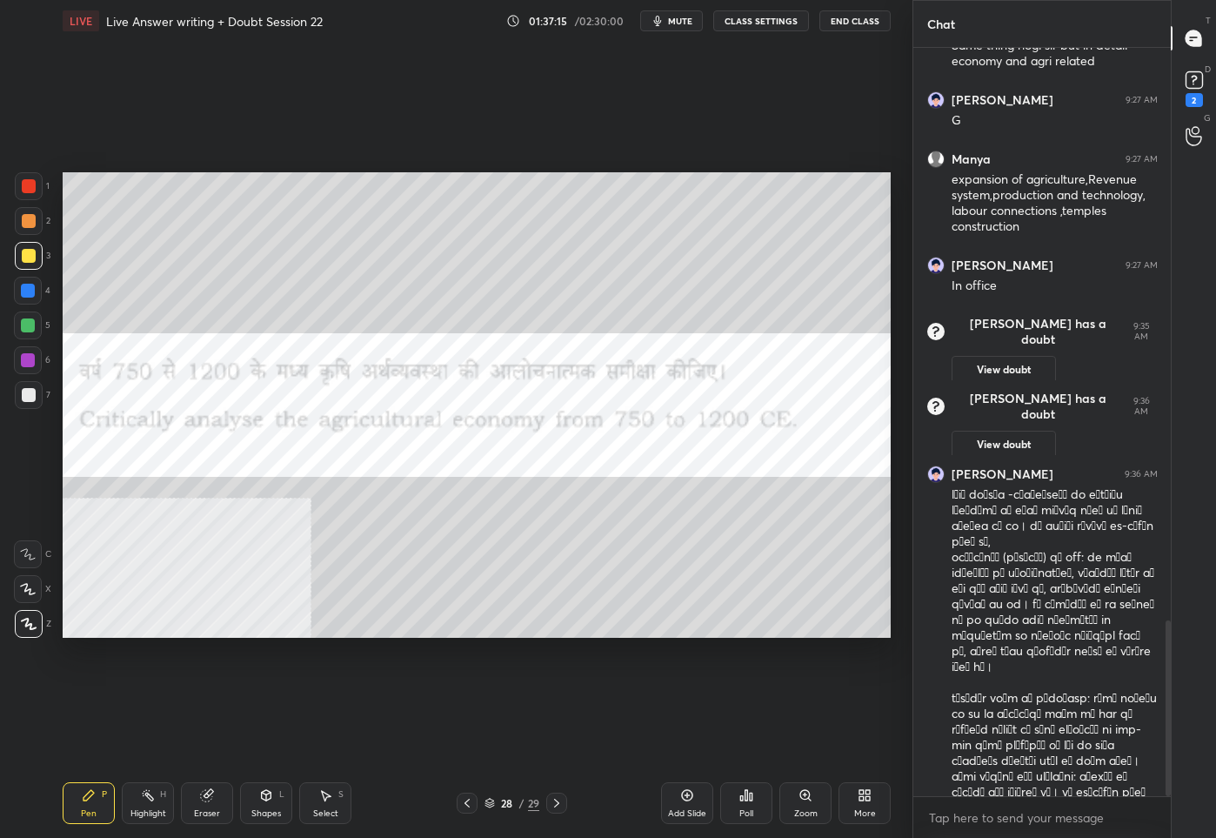
click at [18, 189] on div at bounding box center [29, 186] width 28 height 28
click at [556, 808] on icon at bounding box center [557, 803] width 14 height 14
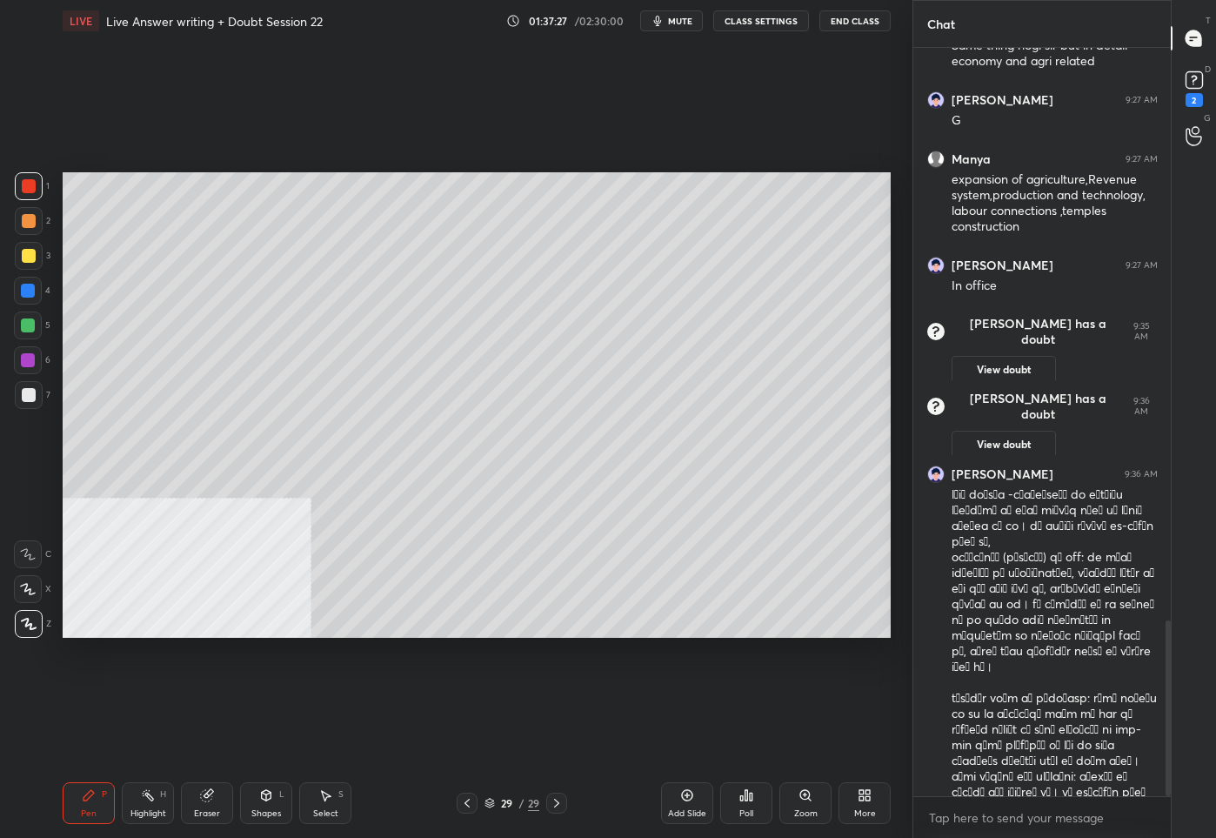
click at [30, 400] on div at bounding box center [29, 395] width 14 height 14
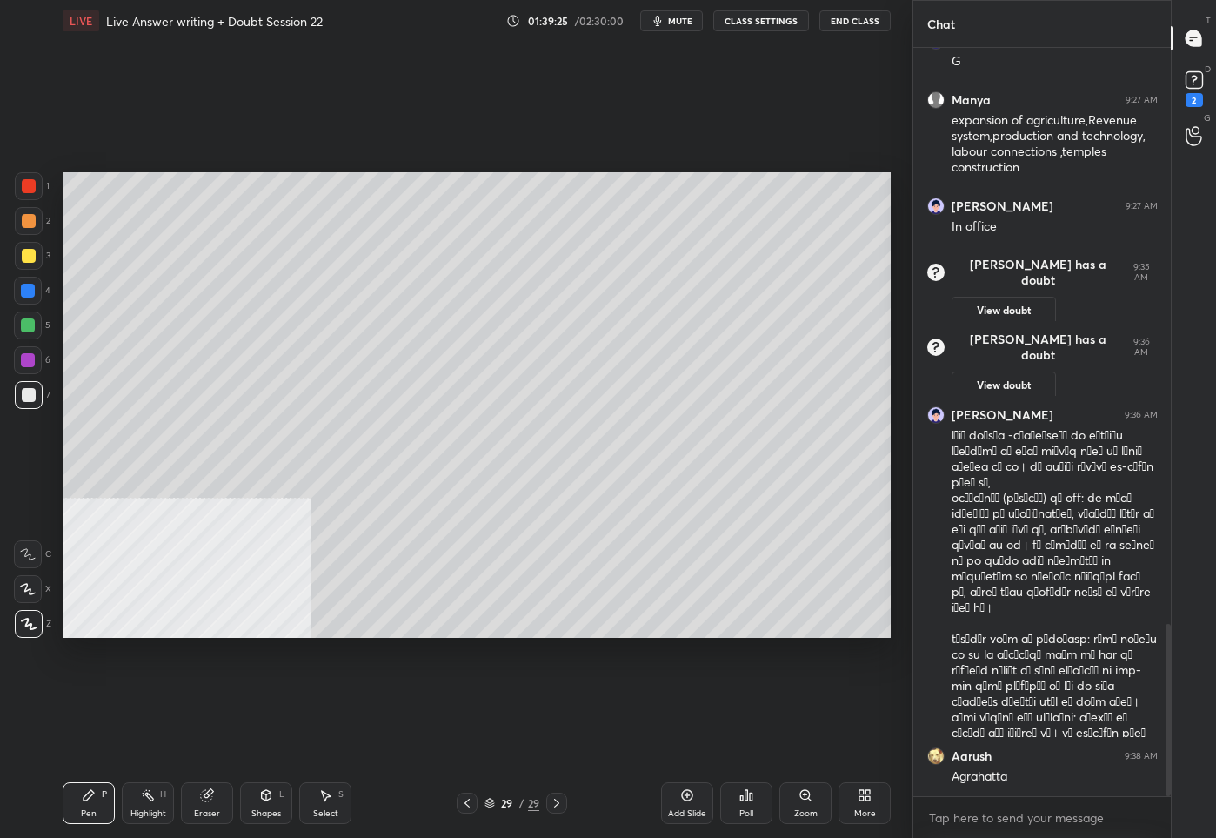
click at [694, 801] on div "Add Slide" at bounding box center [687, 803] width 52 height 42
click at [860, 798] on icon at bounding box center [862, 798] width 4 height 4
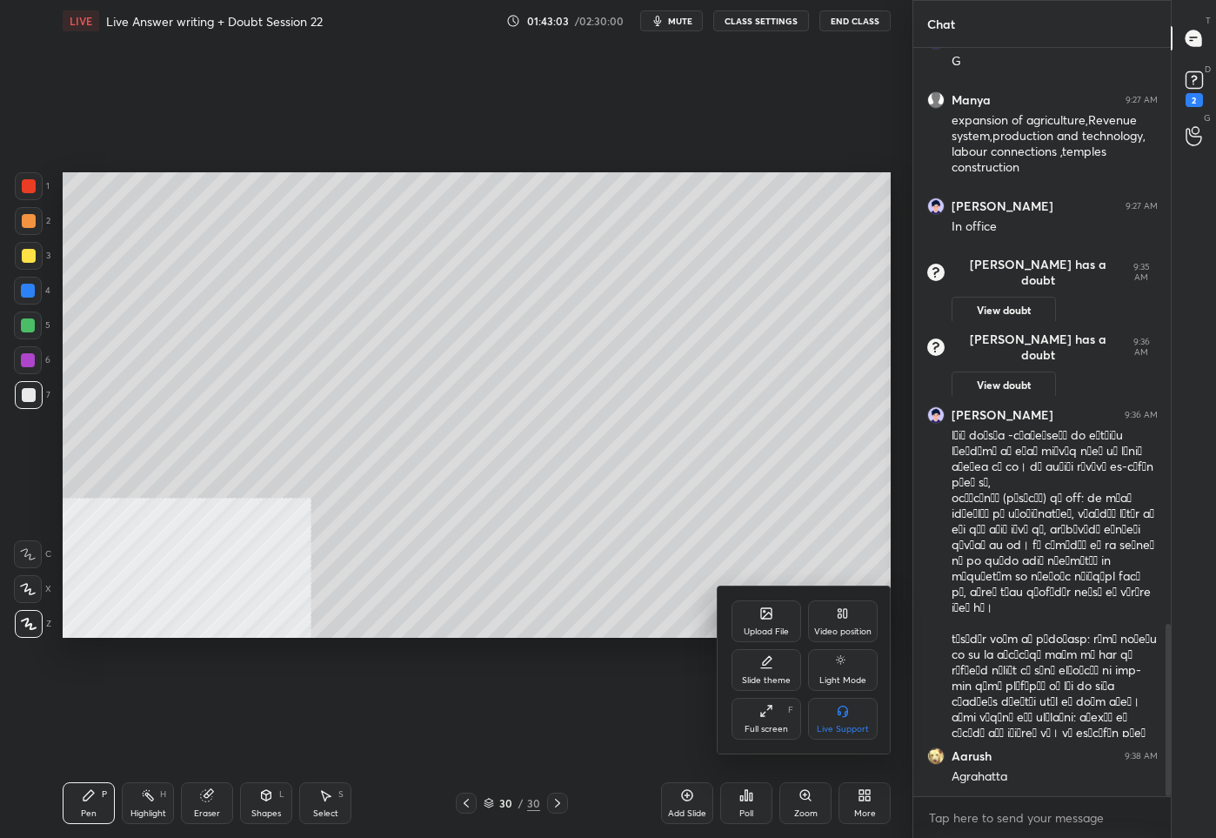
click at [759, 622] on div "Upload File" at bounding box center [767, 621] width 70 height 42
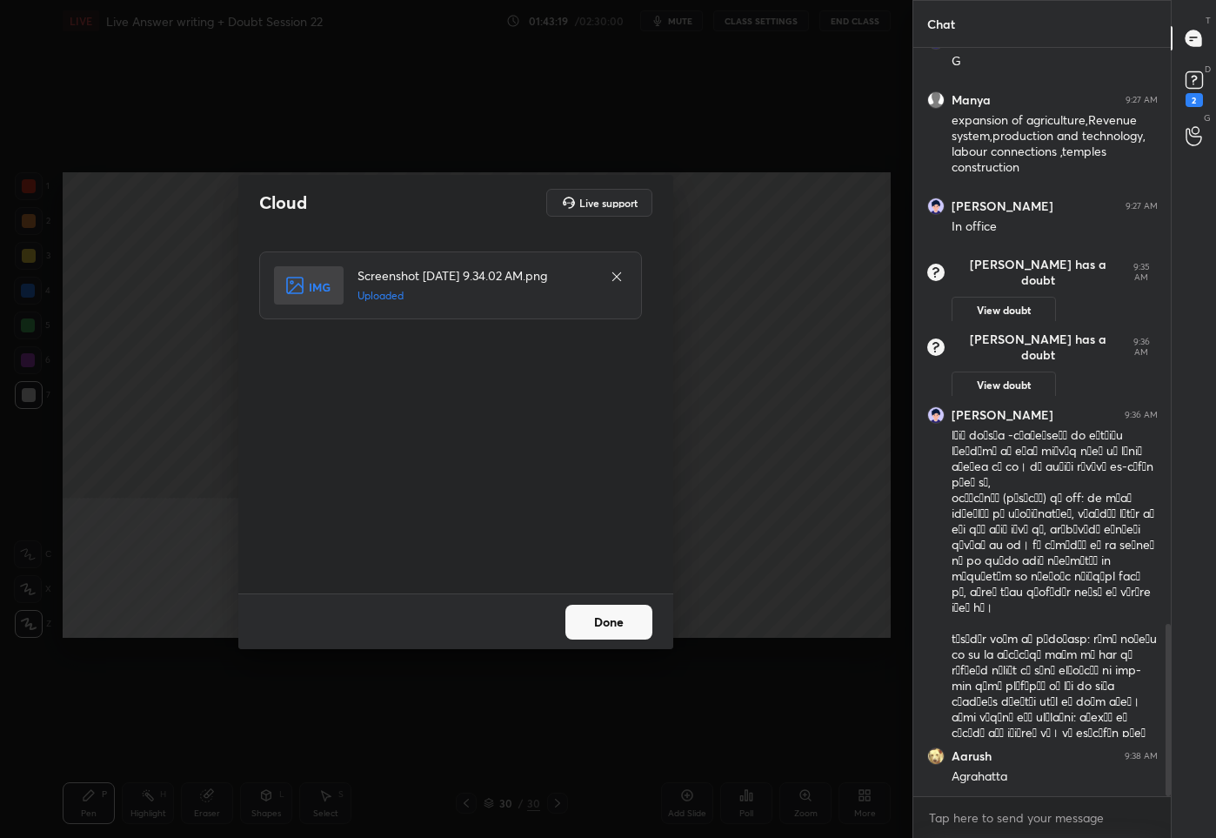
click at [621, 630] on button "Done" at bounding box center [609, 622] width 87 height 35
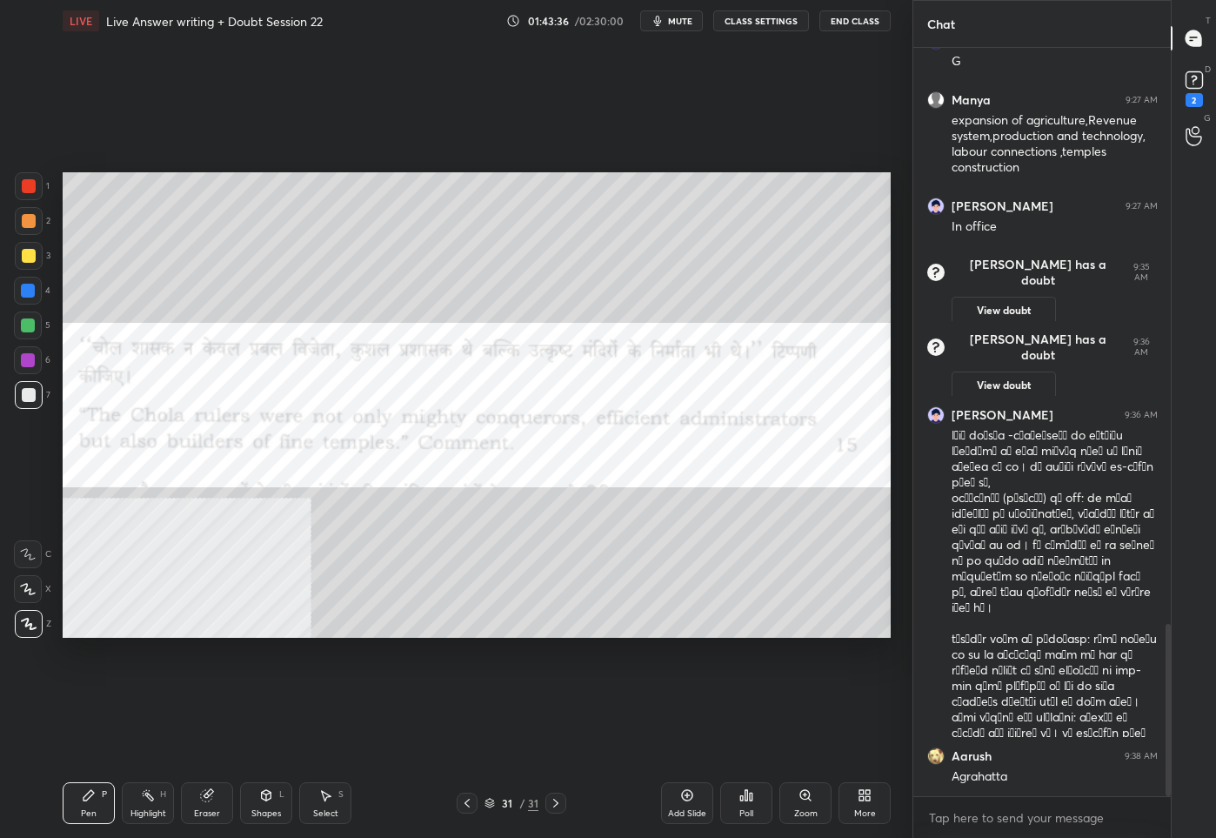
click at [29, 171] on div "1 2 3 4 5 6 7 C X Z C X Z E E Erase all H H LIVE Live Answer writing + Doubt Se…" at bounding box center [449, 419] width 899 height 838
drag, startPoint x: 30, startPoint y: 181, endPoint x: 38, endPoint y: 187, distance: 9.9
click at [30, 181] on div at bounding box center [29, 186] width 14 height 14
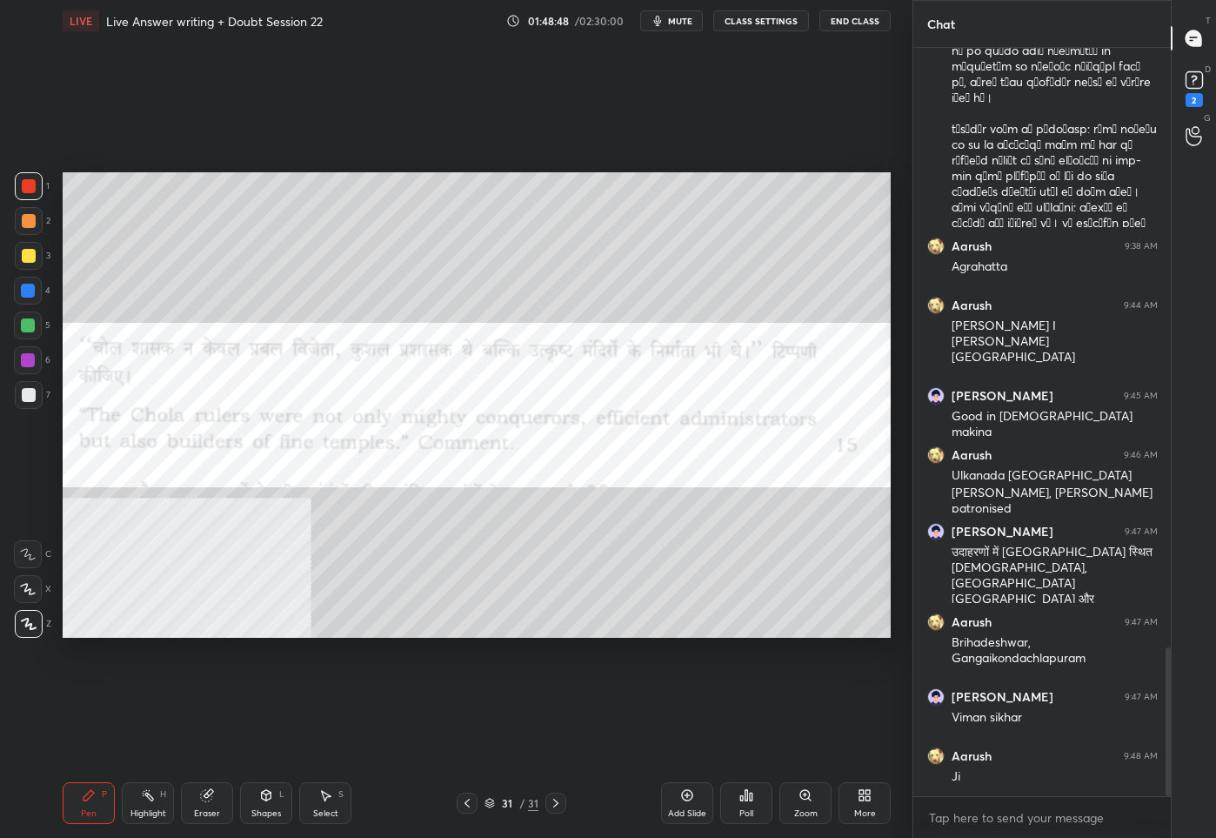
scroll to position [3071, 0]
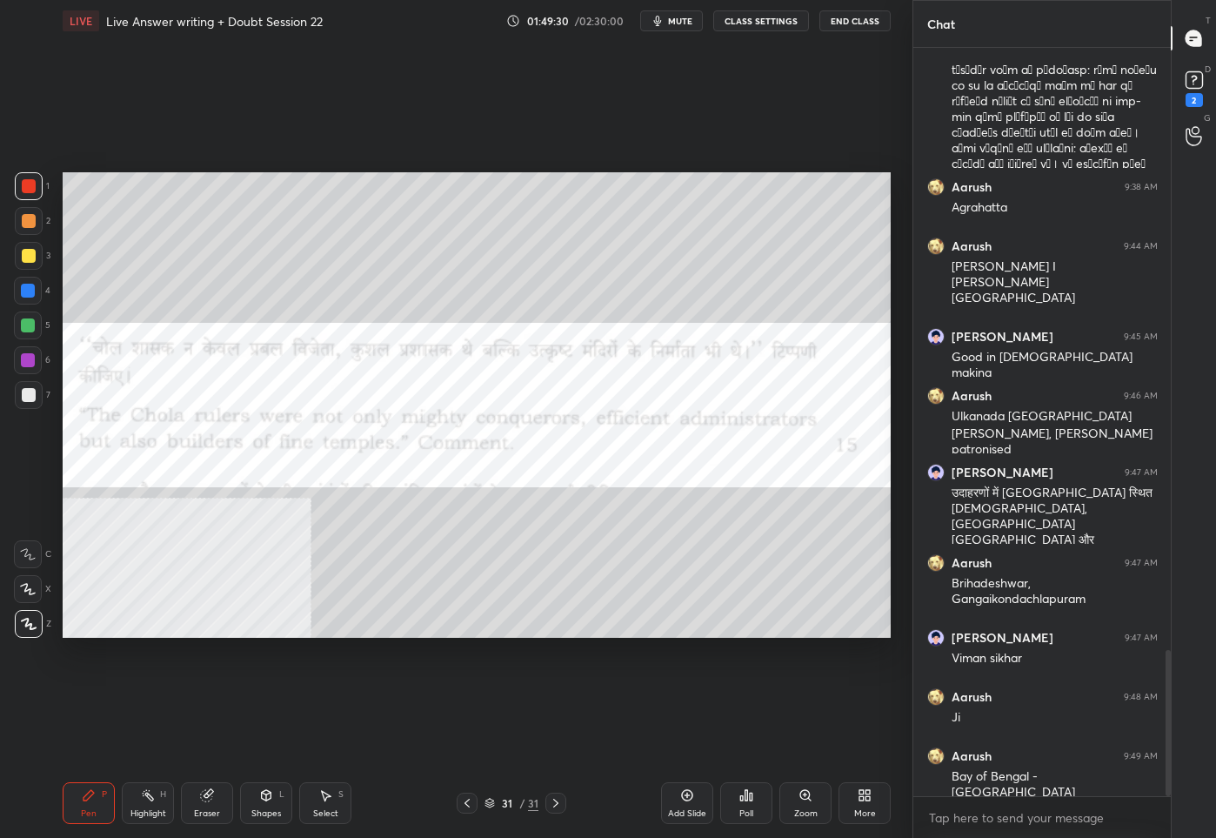
click at [853, 799] on div "More" at bounding box center [865, 803] width 52 height 42
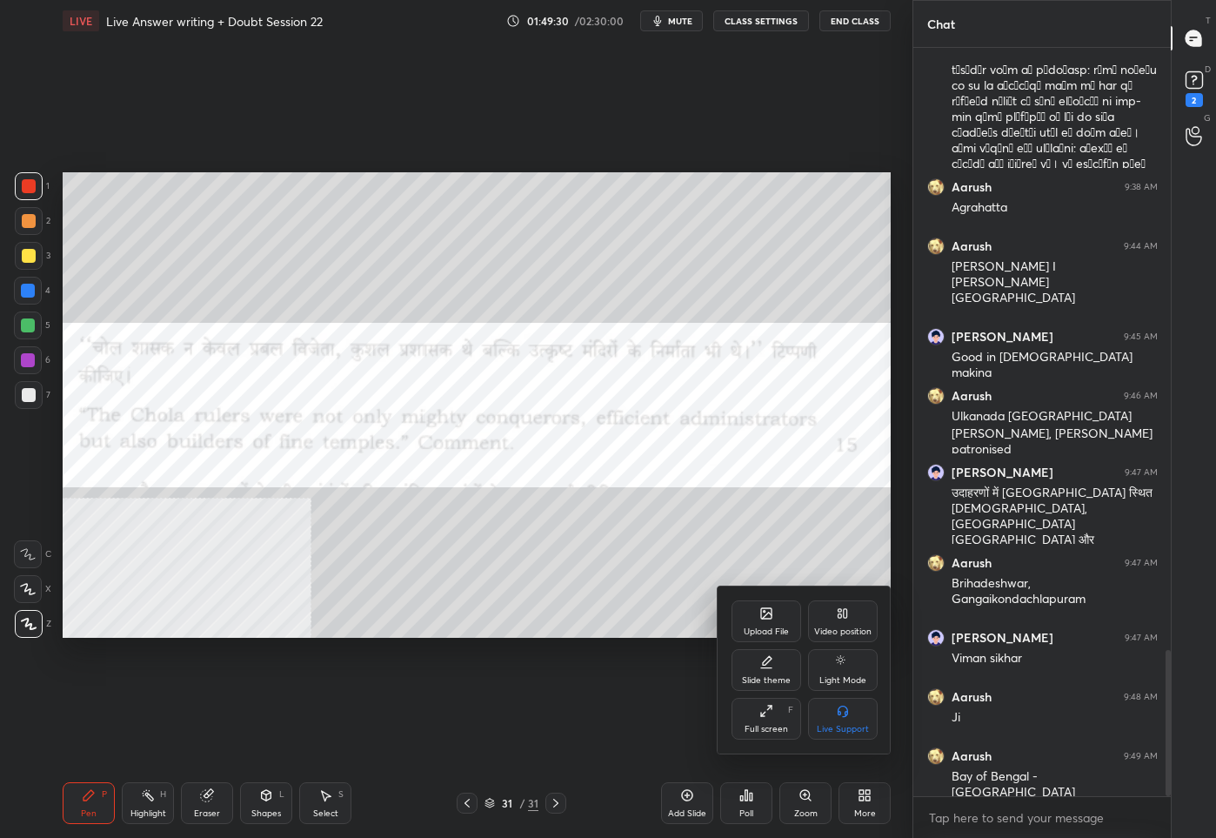
click at [774, 618] on div "Upload File" at bounding box center [767, 621] width 70 height 42
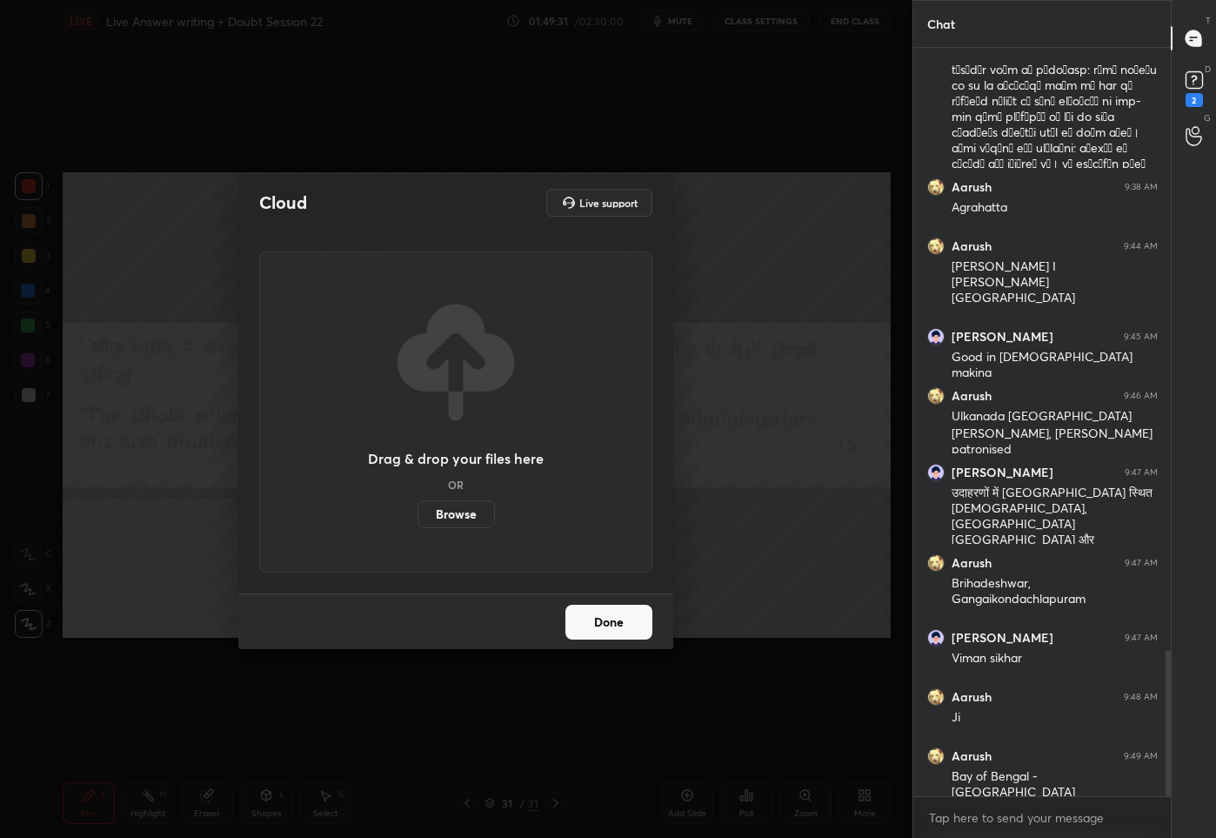
click at [455, 510] on label "Browse" at bounding box center [456, 514] width 77 height 28
click at [418, 510] on input "Browse" at bounding box center [418, 514] width 0 height 28
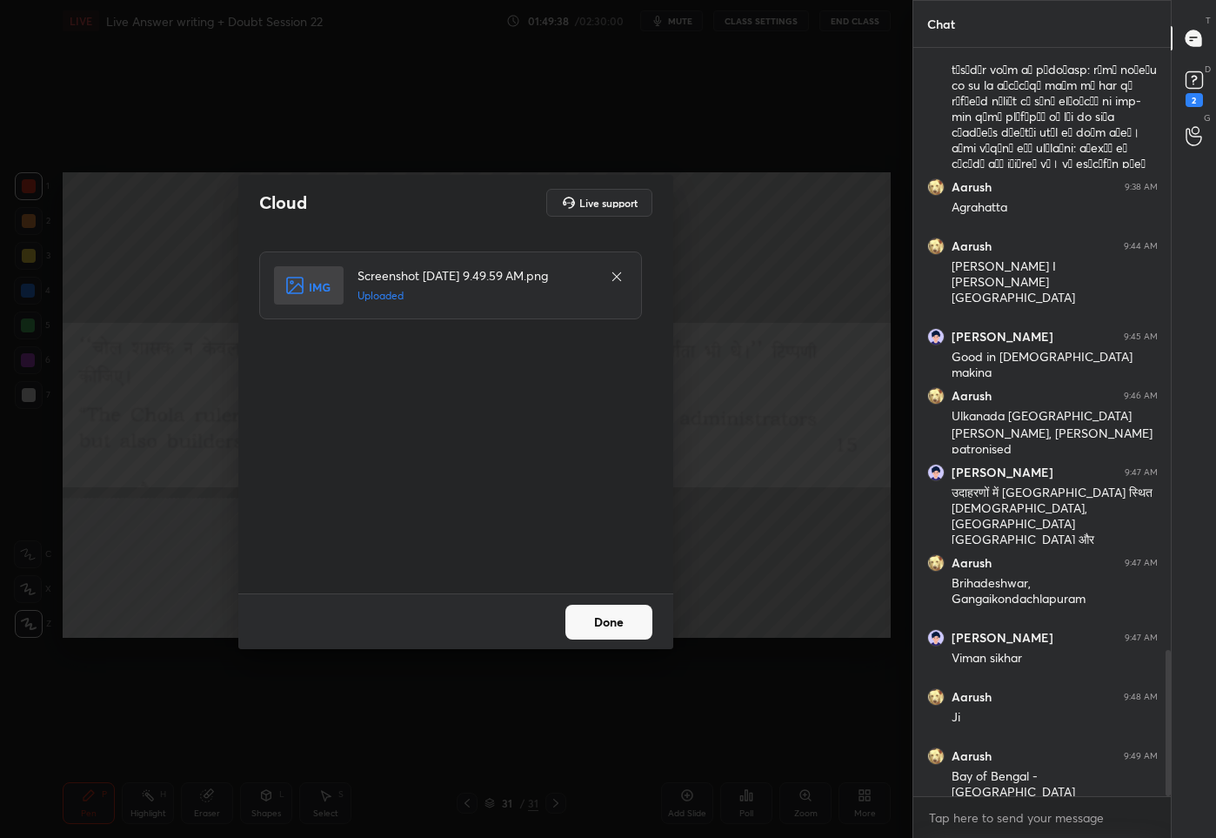
click at [615, 627] on button "Done" at bounding box center [609, 622] width 87 height 35
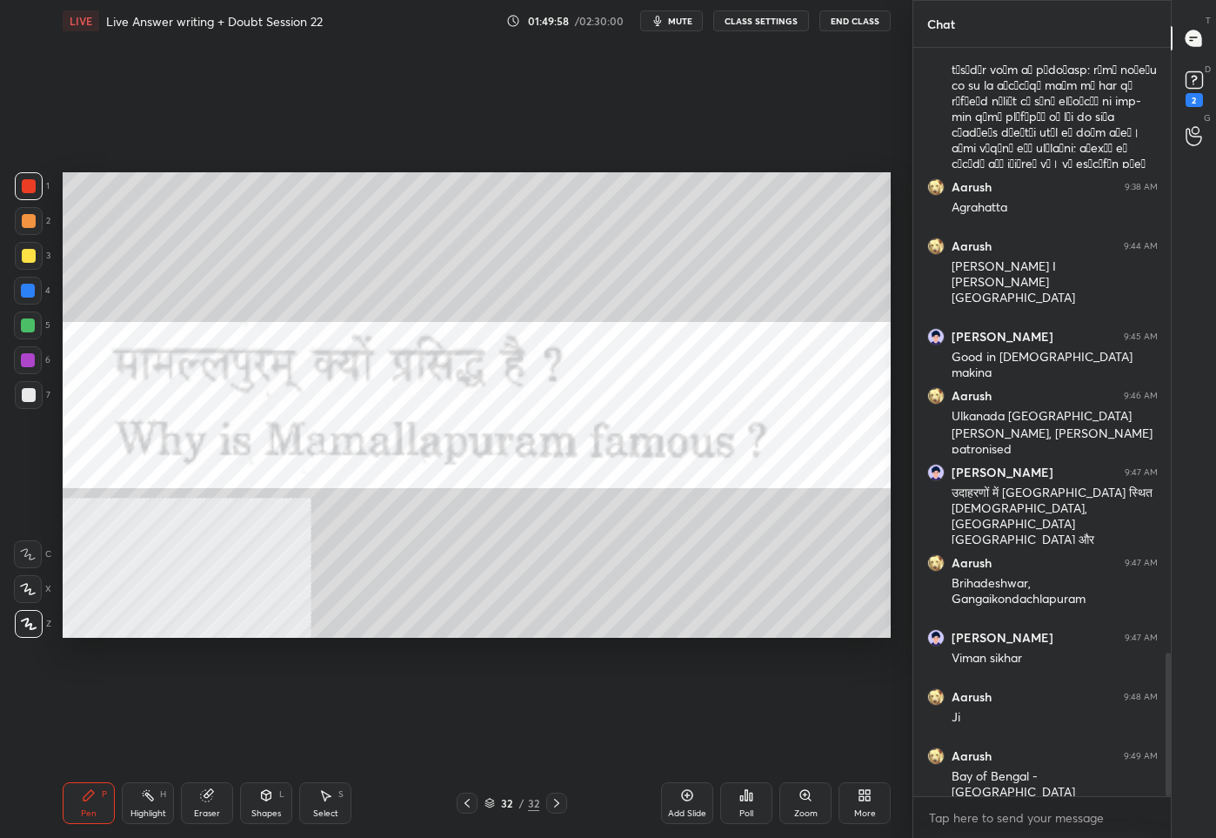
scroll to position [3146, 0]
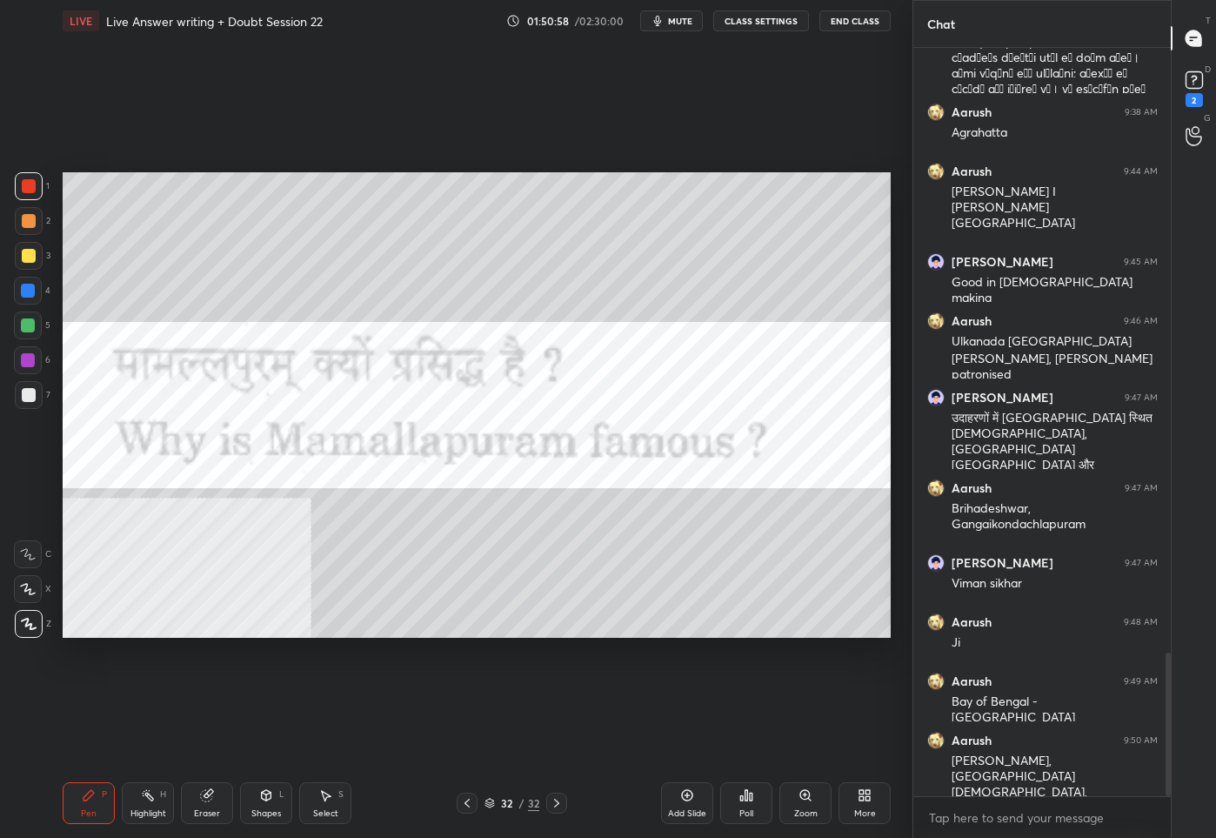
click at [502, 806] on div "32" at bounding box center [507, 803] width 17 height 10
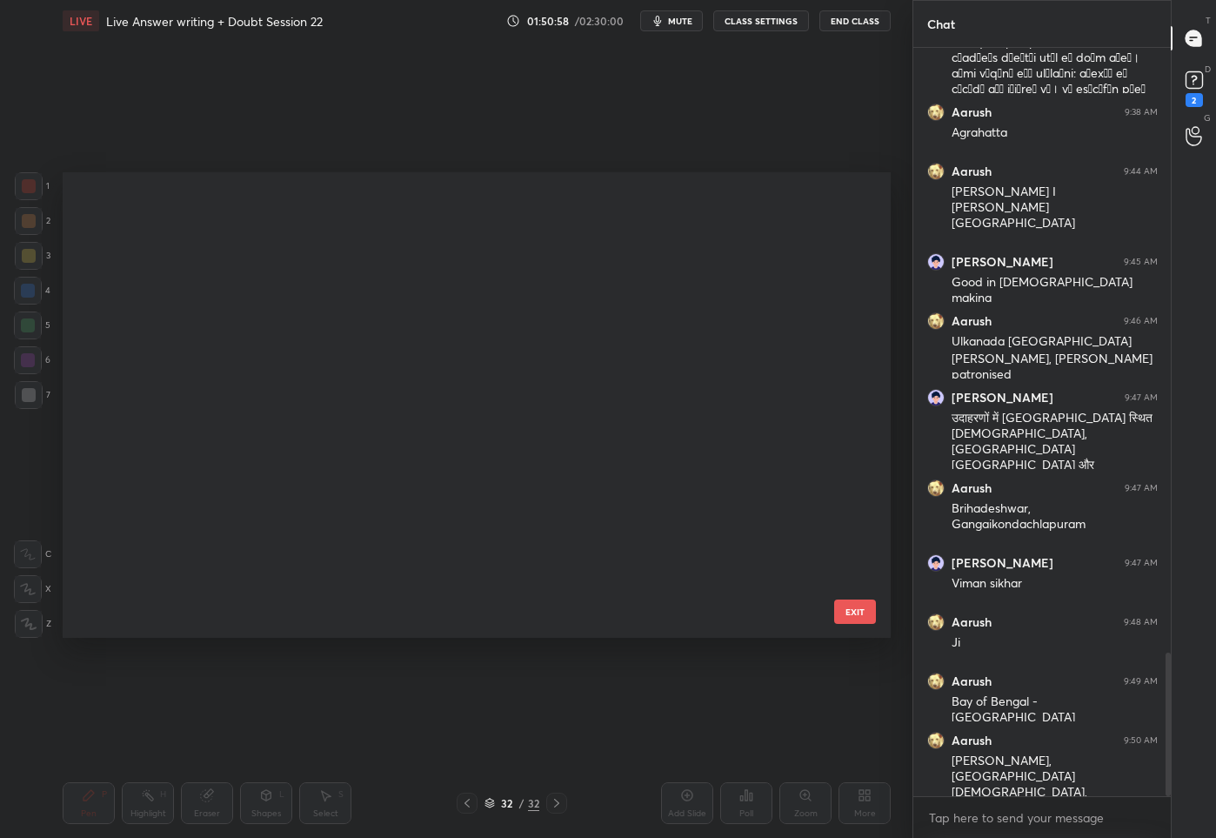
scroll to position [460, 820]
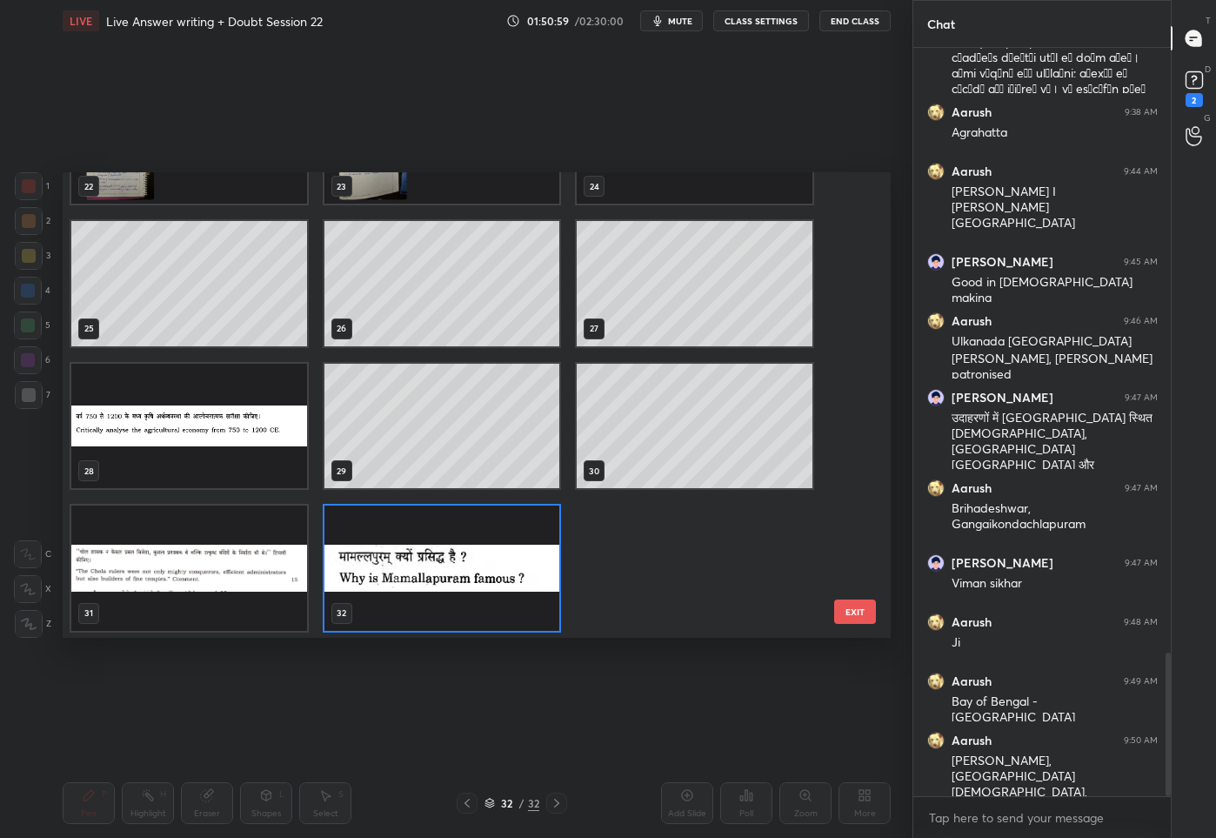
click at [491, 552] on img "grid" at bounding box center [443, 567] width 236 height 125
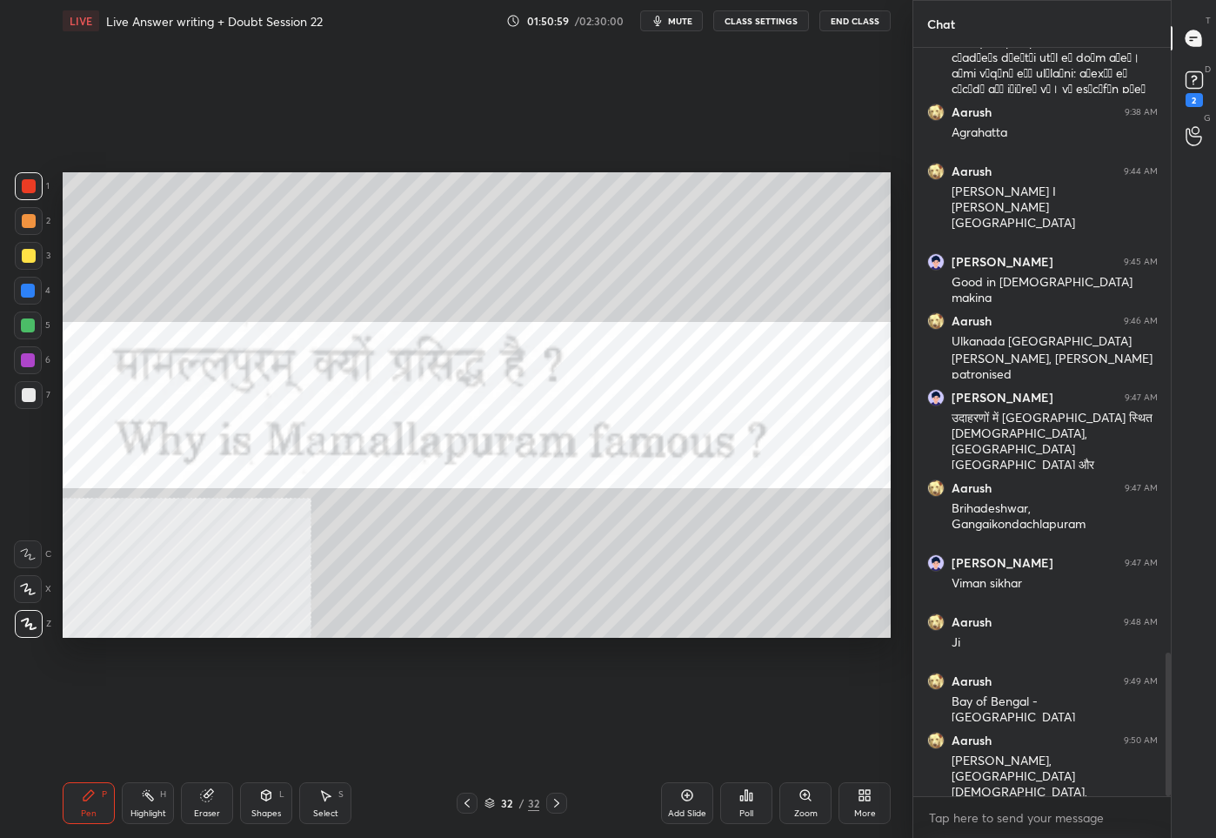
click at [491, 552] on img "grid" at bounding box center [443, 567] width 236 height 125
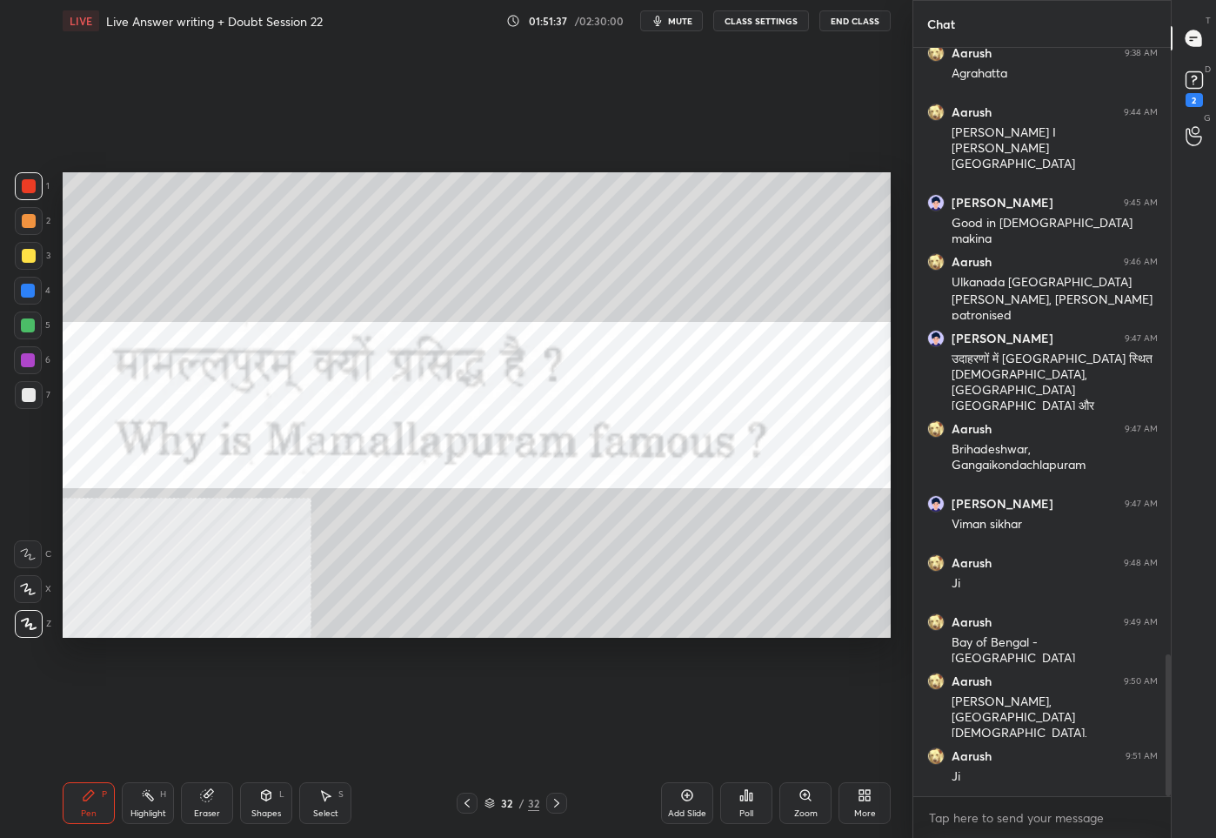
click at [876, 798] on div "More" at bounding box center [865, 803] width 52 height 42
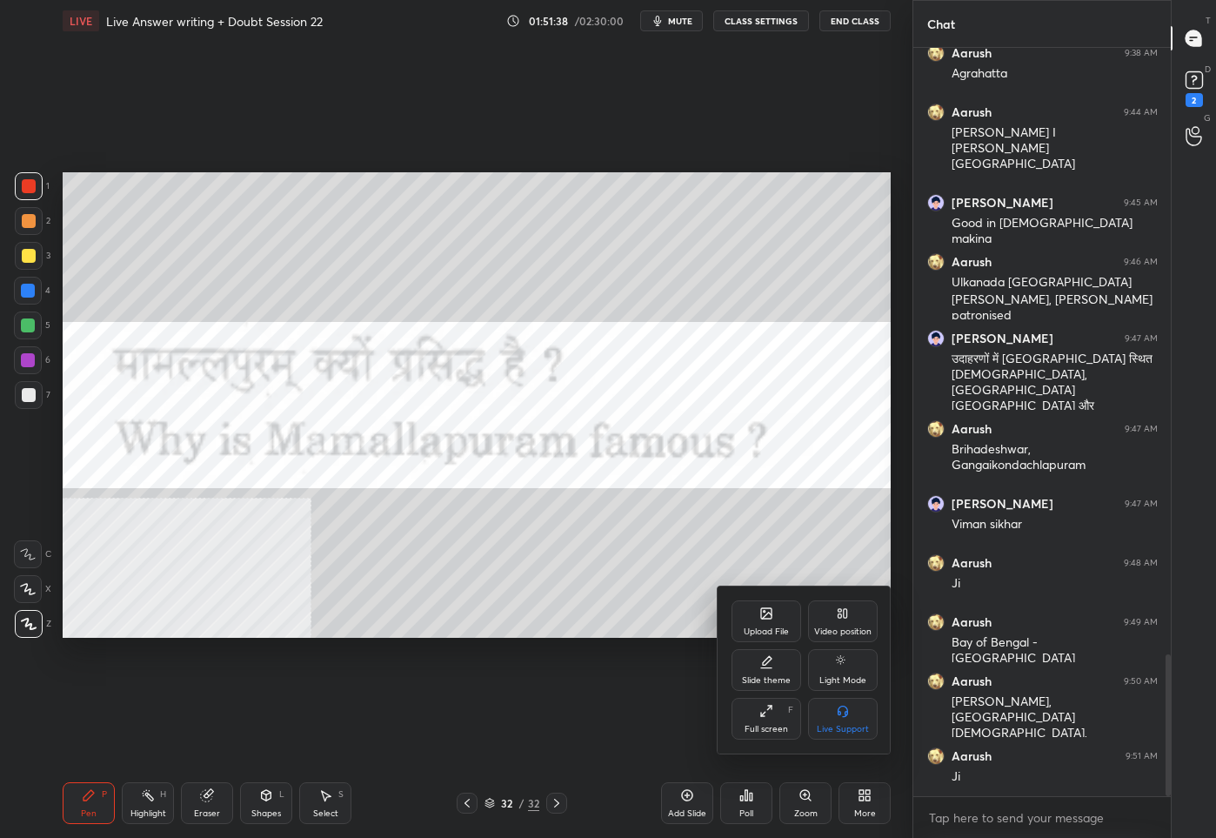
click at [759, 597] on div "Upload File Video position Slide theme Light Mode Full screen F Live Support" at bounding box center [805, 669] width 174 height 167
click at [768, 619] on icon at bounding box center [767, 613] width 14 height 14
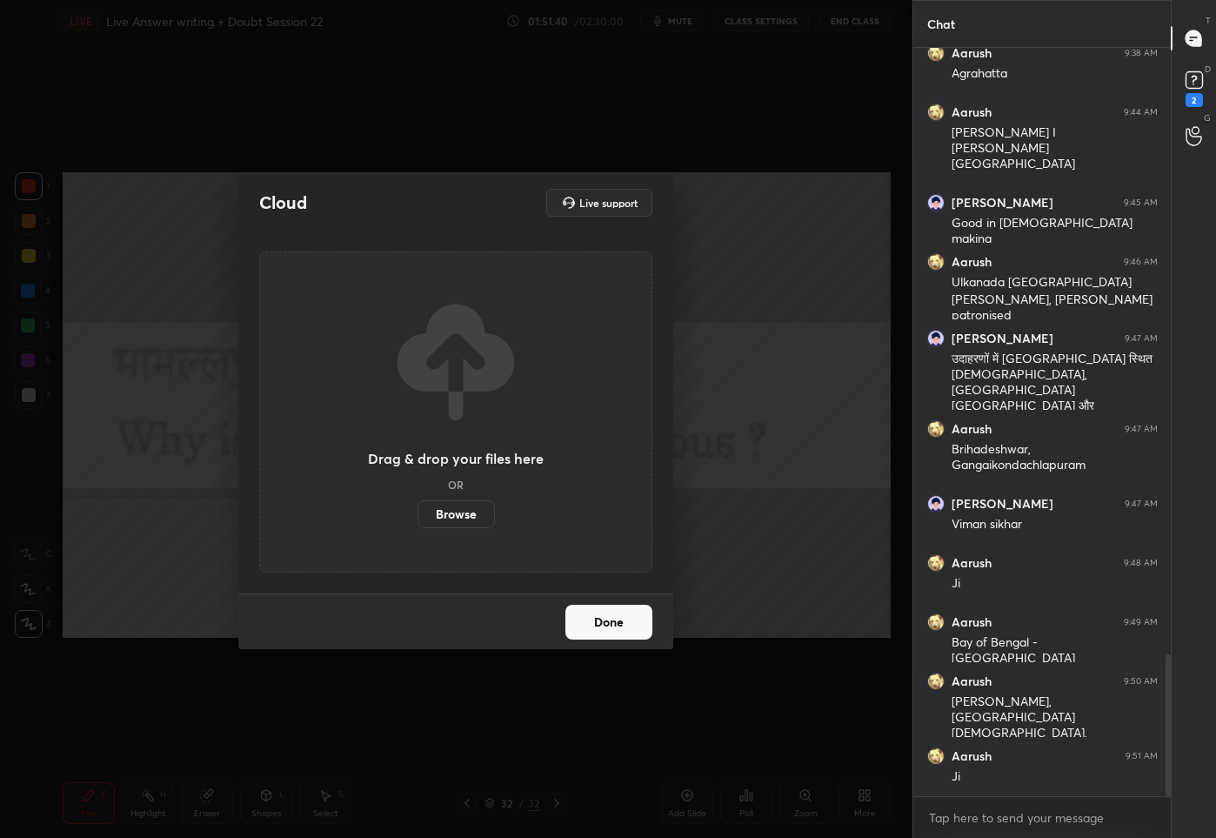
click at [447, 517] on label "Browse" at bounding box center [456, 514] width 77 height 28
click at [418, 517] on input "Browse" at bounding box center [418, 514] width 0 height 28
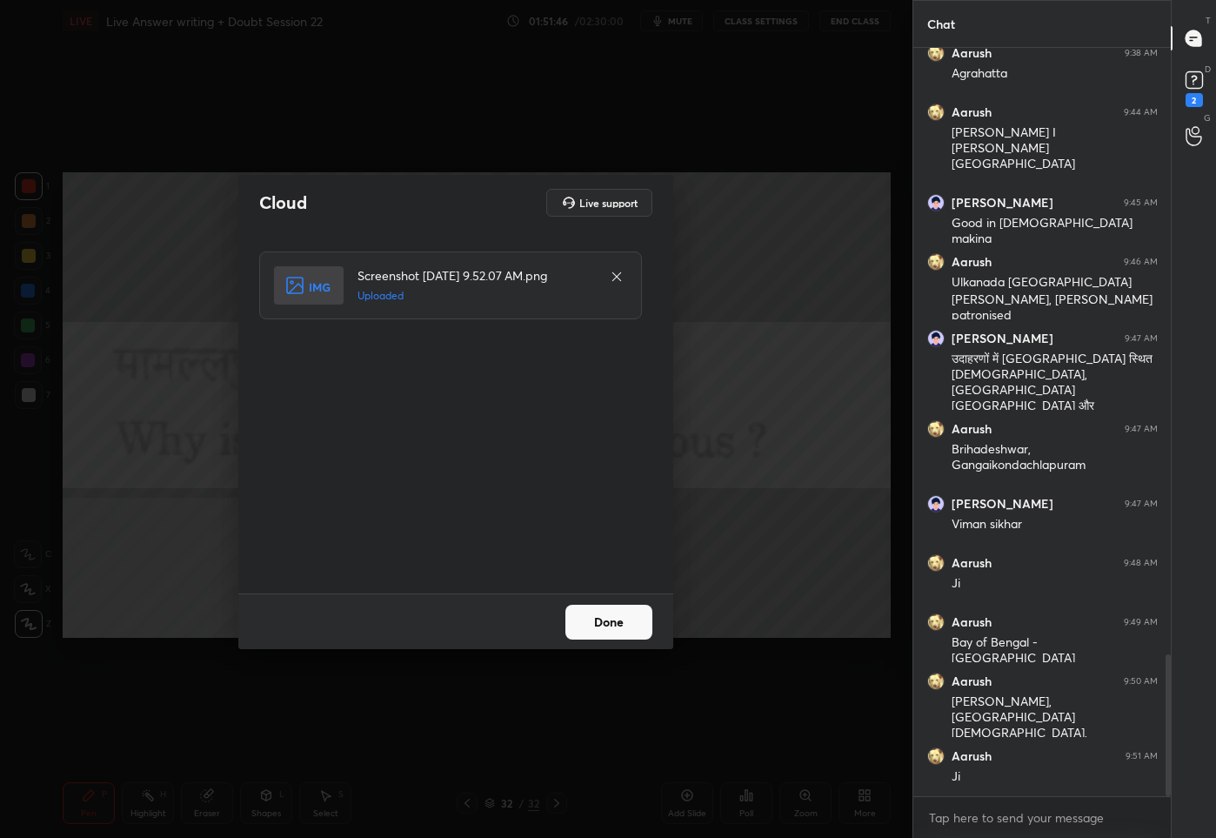
click at [611, 622] on button "Done" at bounding box center [609, 622] width 87 height 35
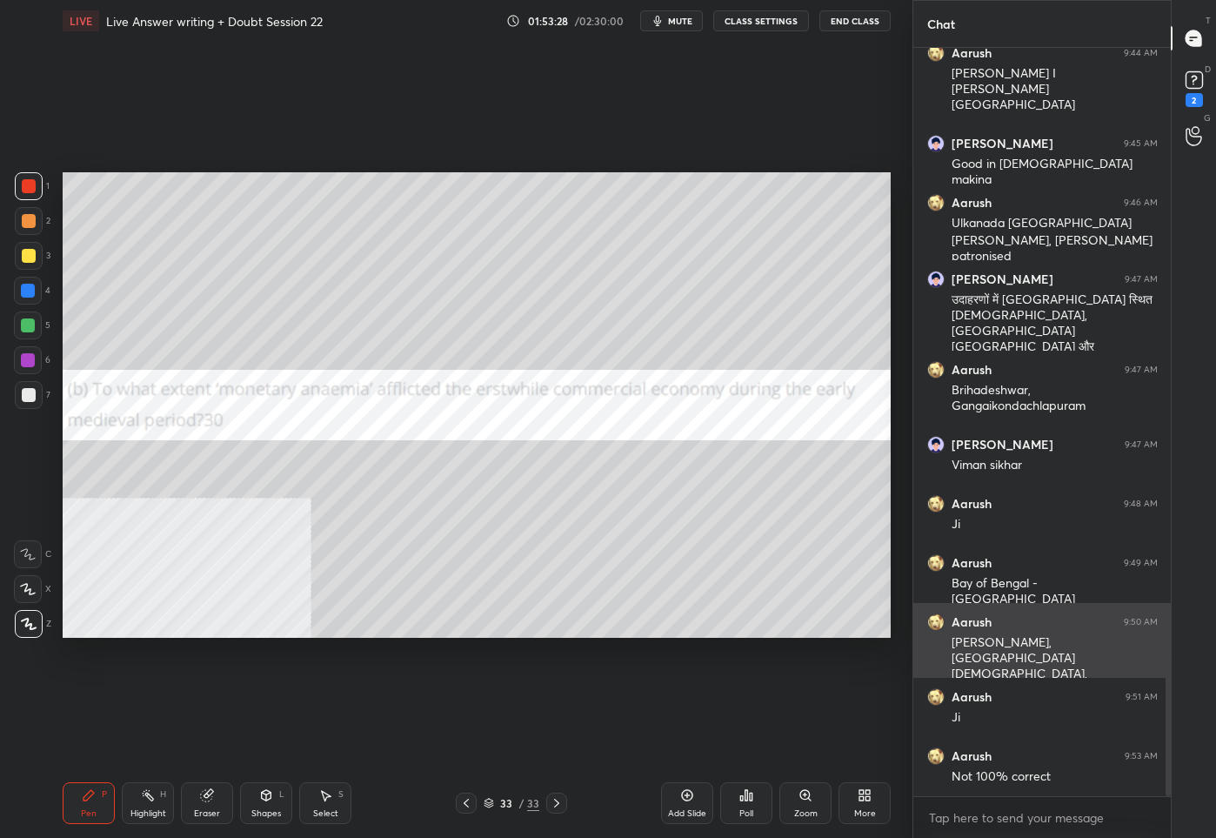
scroll to position [3323, 0]
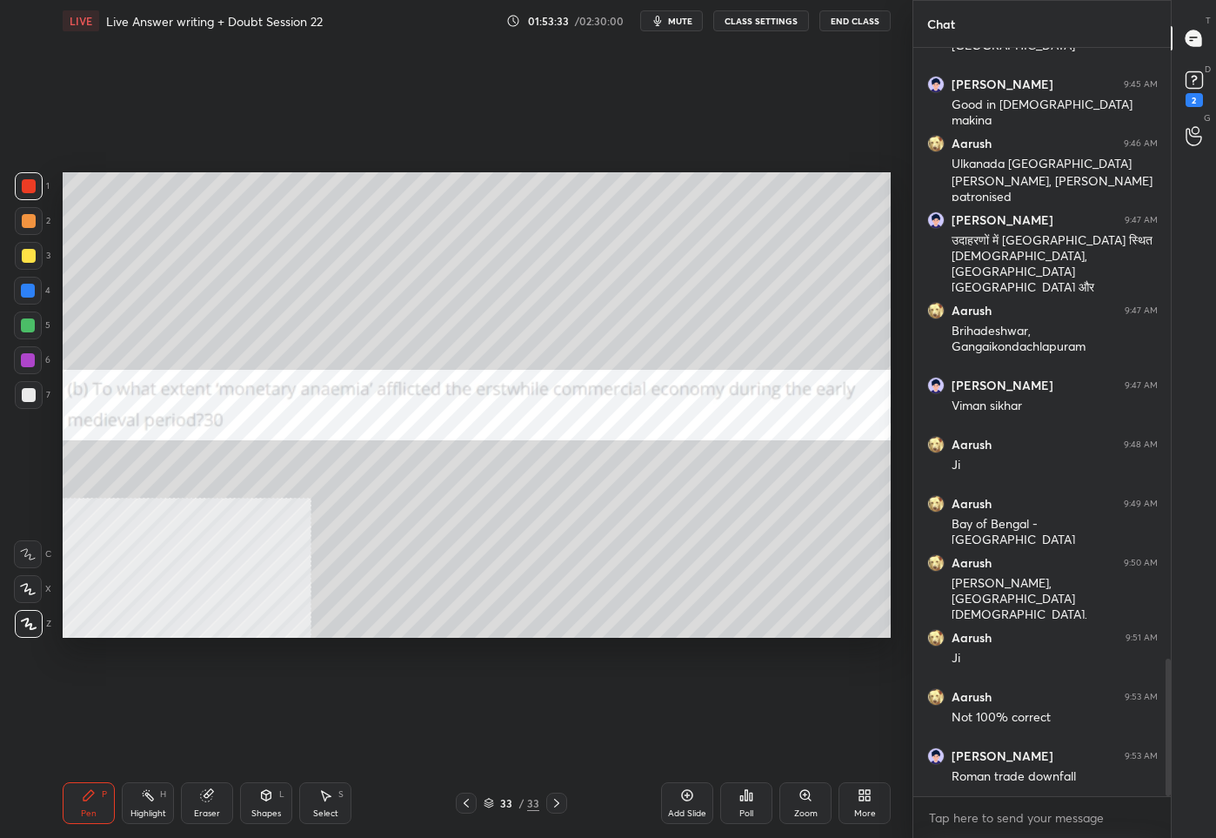
drag, startPoint x: 697, startPoint y: 809, endPoint x: 698, endPoint y: 792, distance: 17.4
click at [695, 800] on div "Add Slide" at bounding box center [687, 803] width 52 height 42
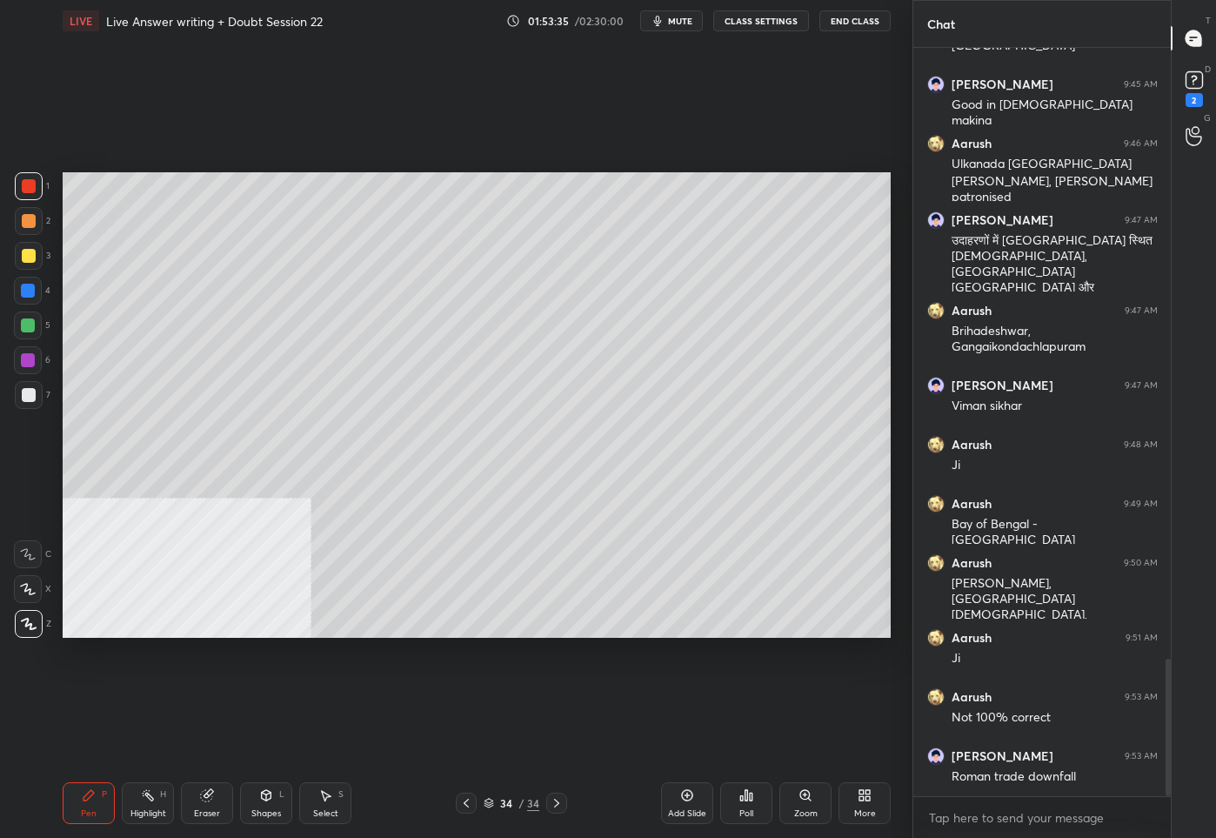
drag, startPoint x: 27, startPoint y: 259, endPoint x: 47, endPoint y: 255, distance: 20.5
click at [30, 260] on div at bounding box center [29, 256] width 14 height 14
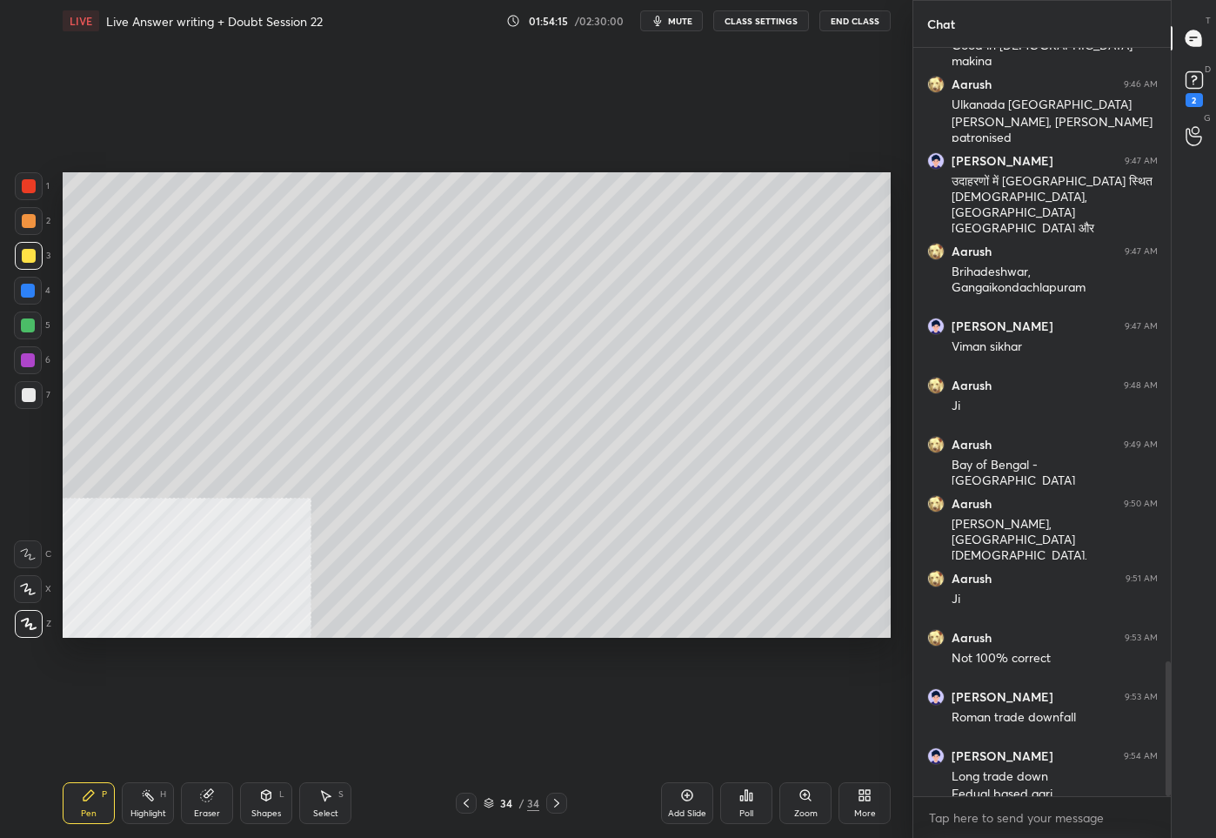
scroll to position [3400, 0]
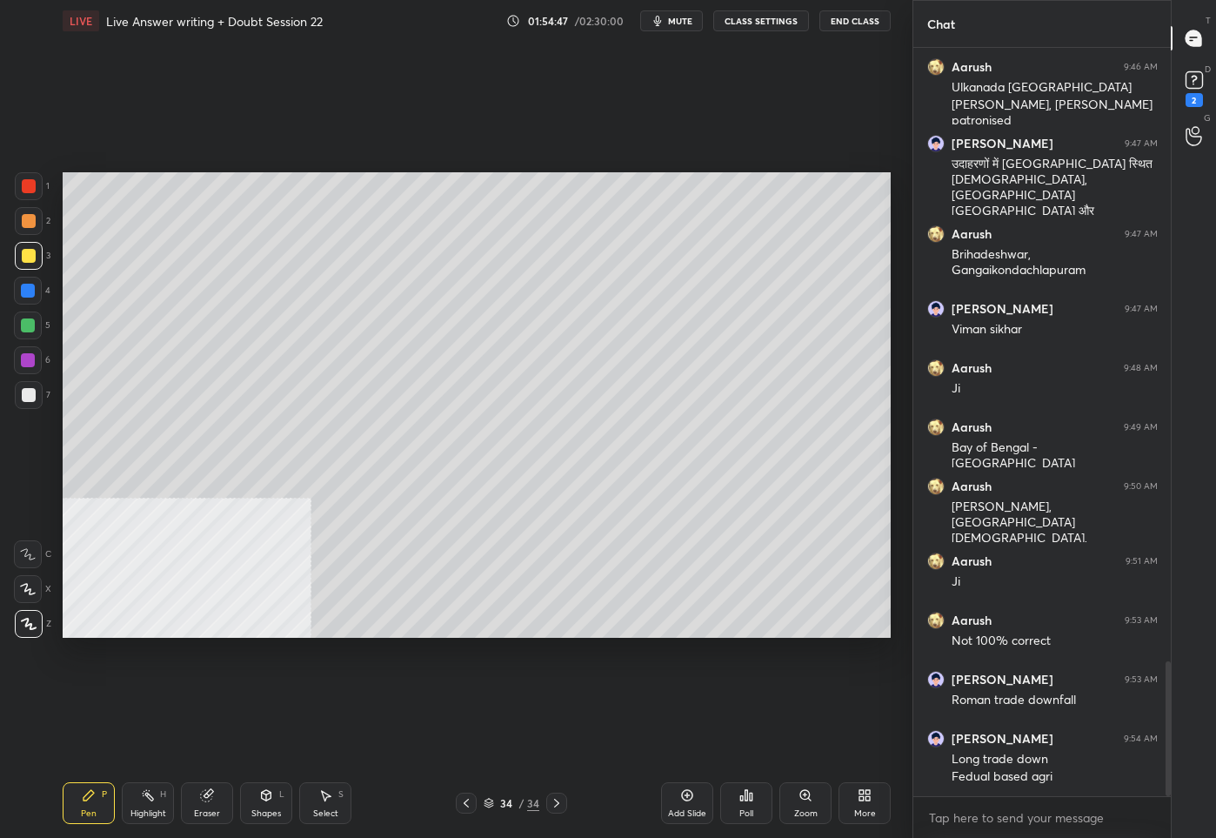
click at [465, 801] on icon at bounding box center [466, 803] width 5 height 9
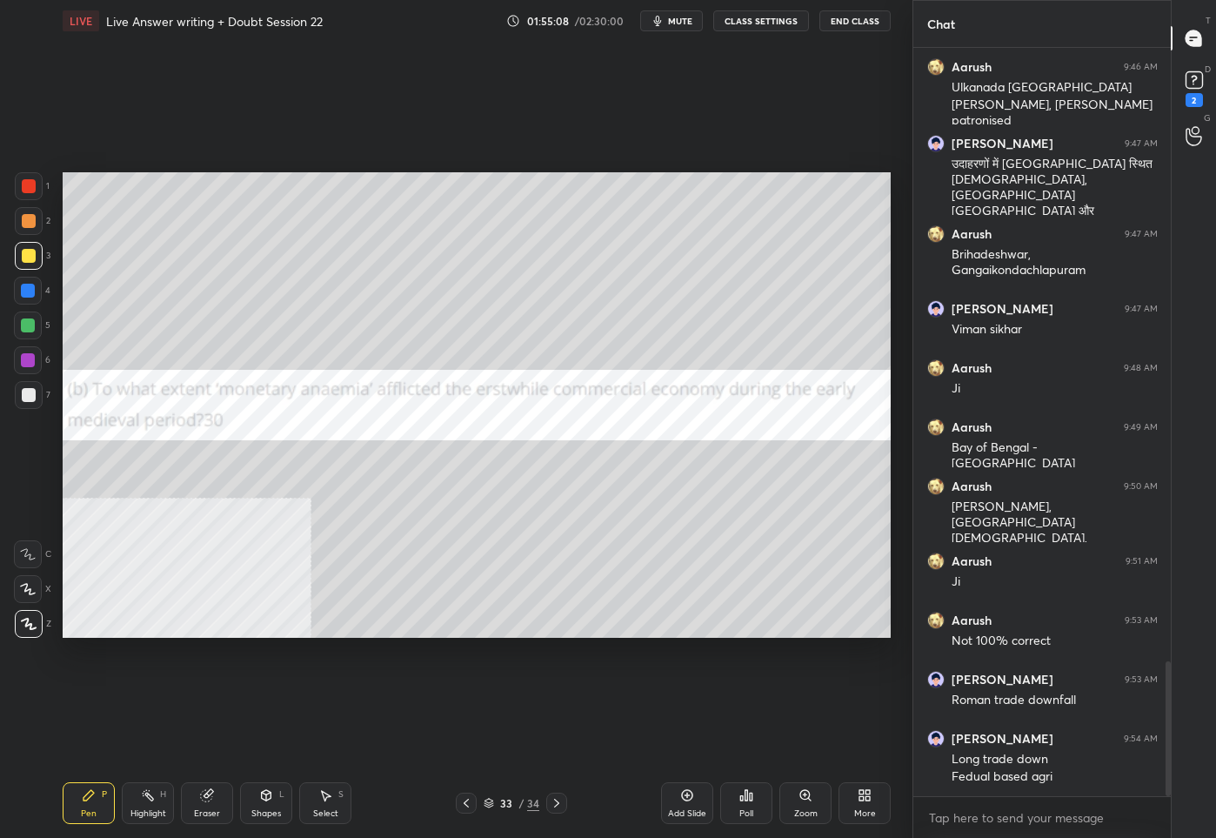
click at [503, 807] on div "33" at bounding box center [506, 803] width 17 height 10
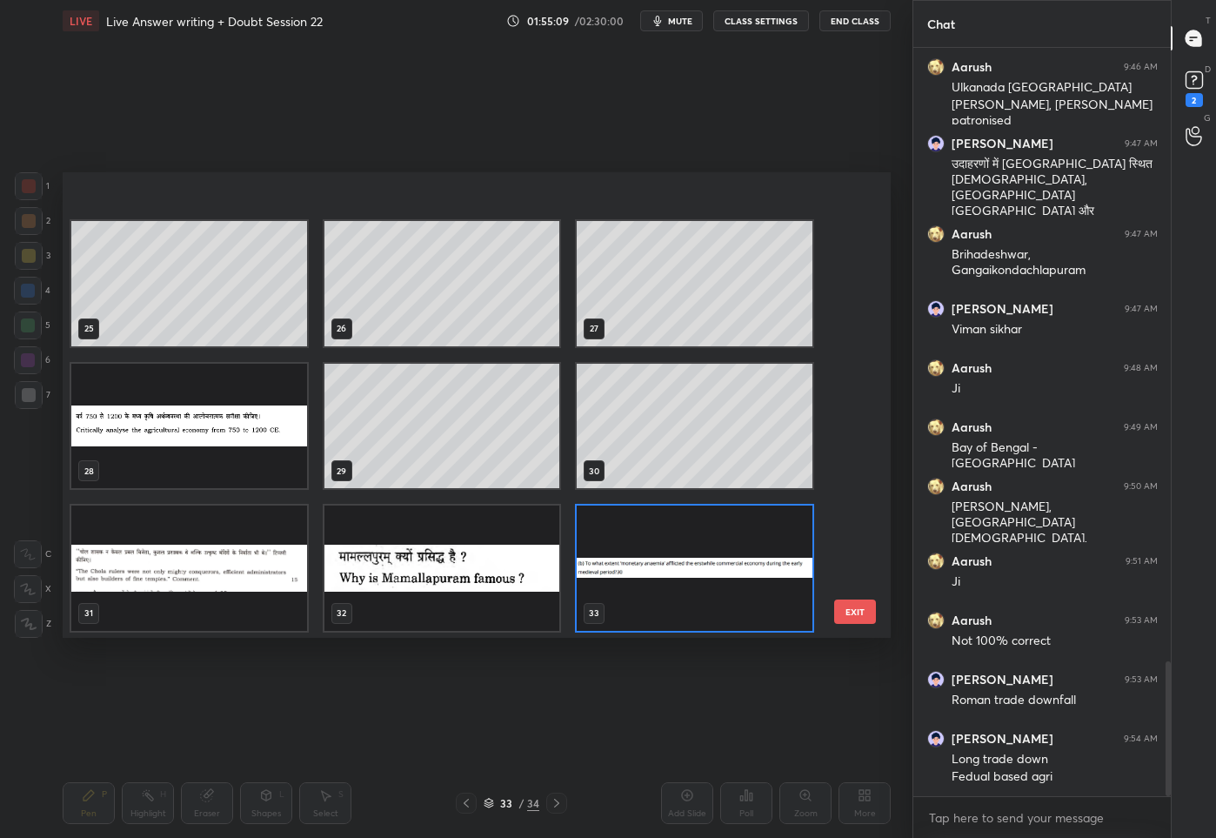
scroll to position [1241, 0]
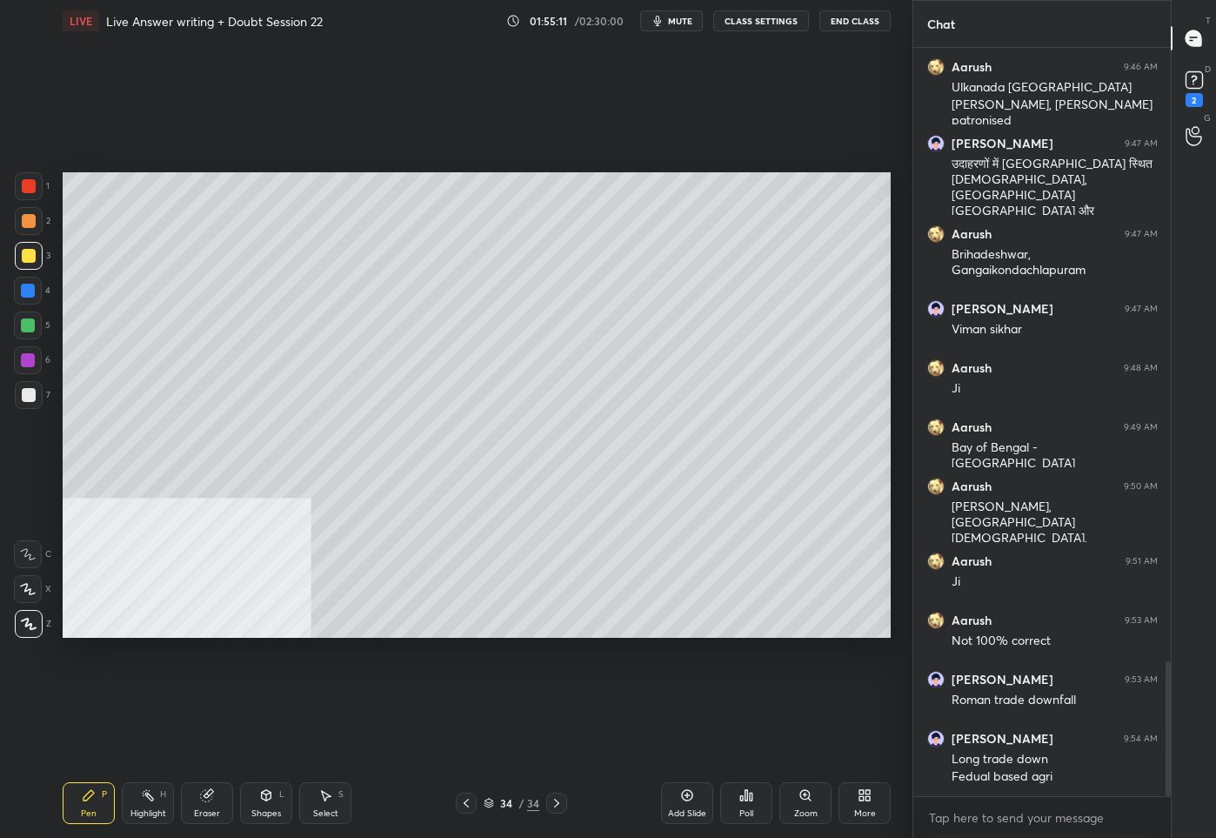
click at [651, 807] on div "34 / 34" at bounding box center [511, 803] width 299 height 21
click at [681, 806] on div "Add Slide" at bounding box center [687, 803] width 52 height 42
click at [468, 803] on icon at bounding box center [466, 803] width 14 height 14
drag, startPoint x: 471, startPoint y: 802, endPoint x: 475, endPoint y: 790, distance: 12.9
click at [472, 800] on icon at bounding box center [466, 803] width 14 height 14
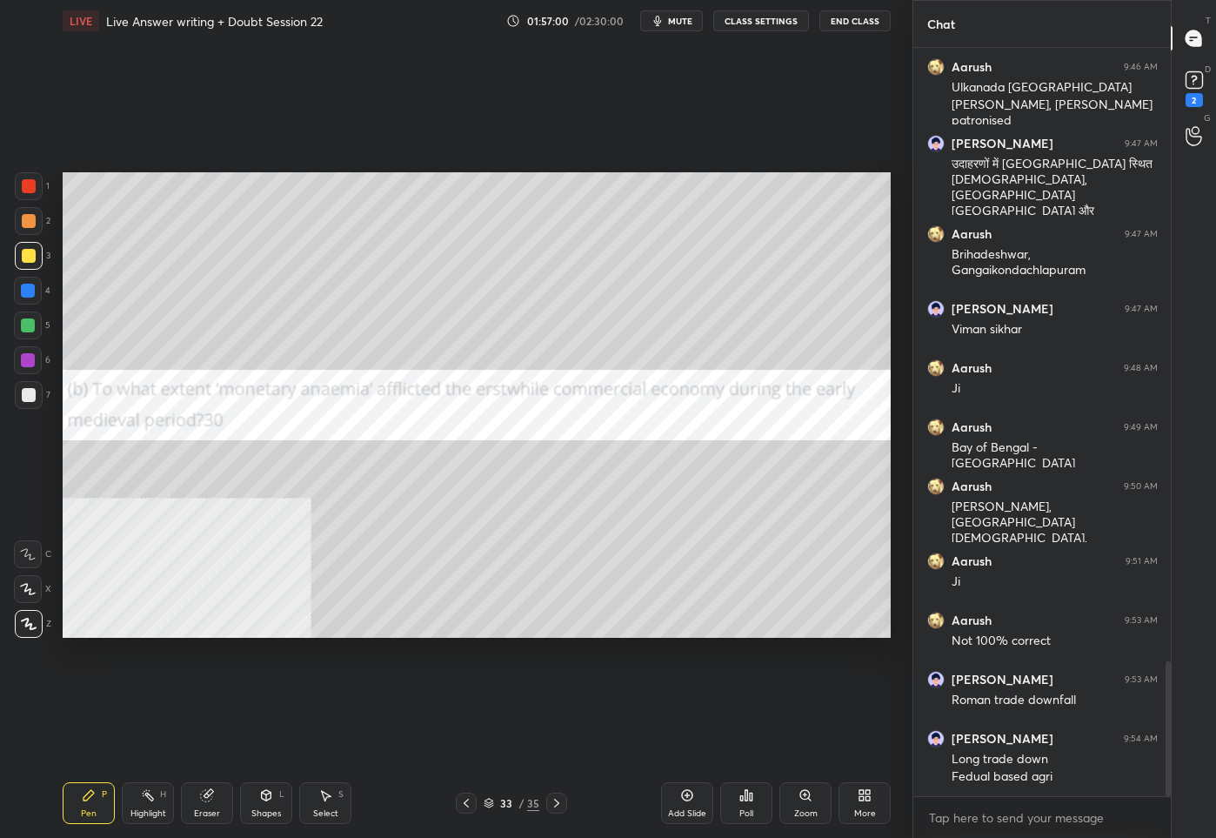
drag, startPoint x: 27, startPoint y: 184, endPoint x: 38, endPoint y: 187, distance: 11.8
click at [30, 184] on div at bounding box center [29, 186] width 14 height 14
click at [558, 809] on icon at bounding box center [557, 803] width 14 height 14
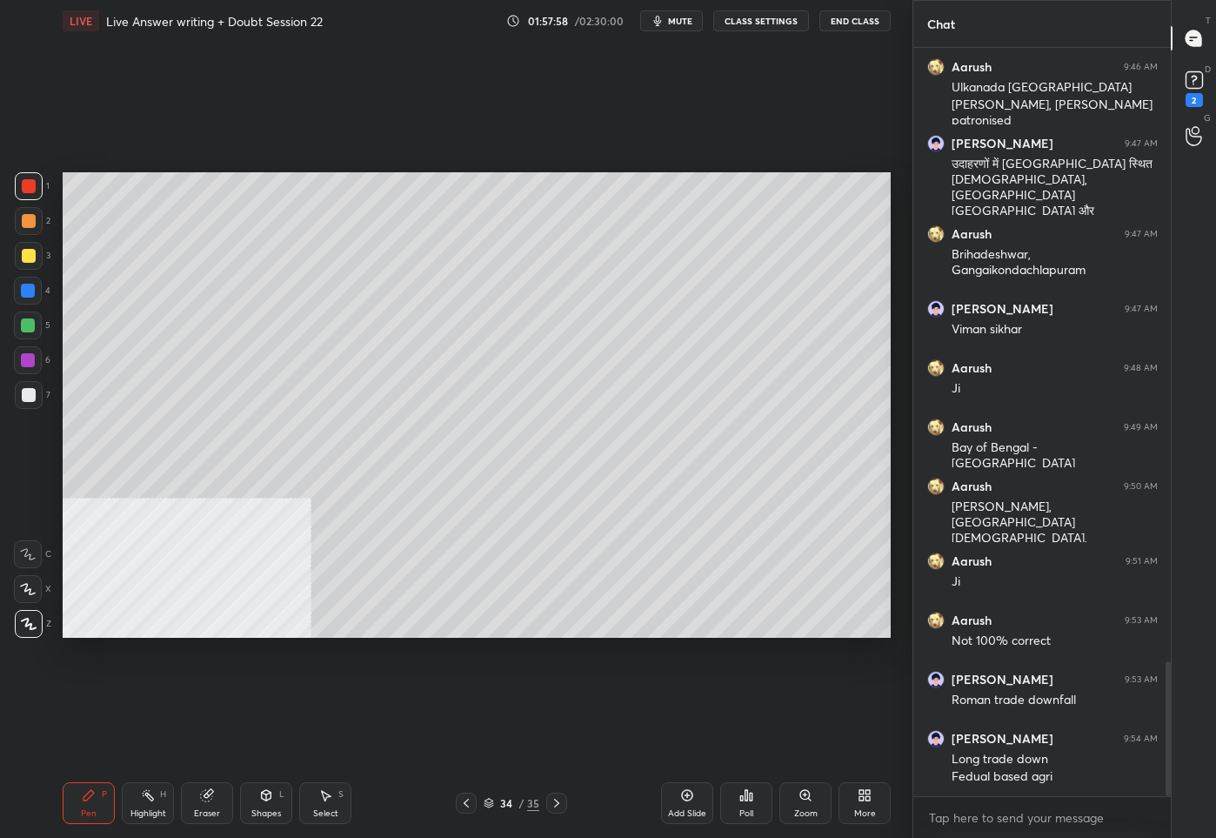
click at [558, 809] on icon at bounding box center [557, 803] width 14 height 14
click at [675, 801] on div "Add Slide" at bounding box center [687, 803] width 52 height 42
click at [25, 256] on div at bounding box center [29, 256] width 14 height 14
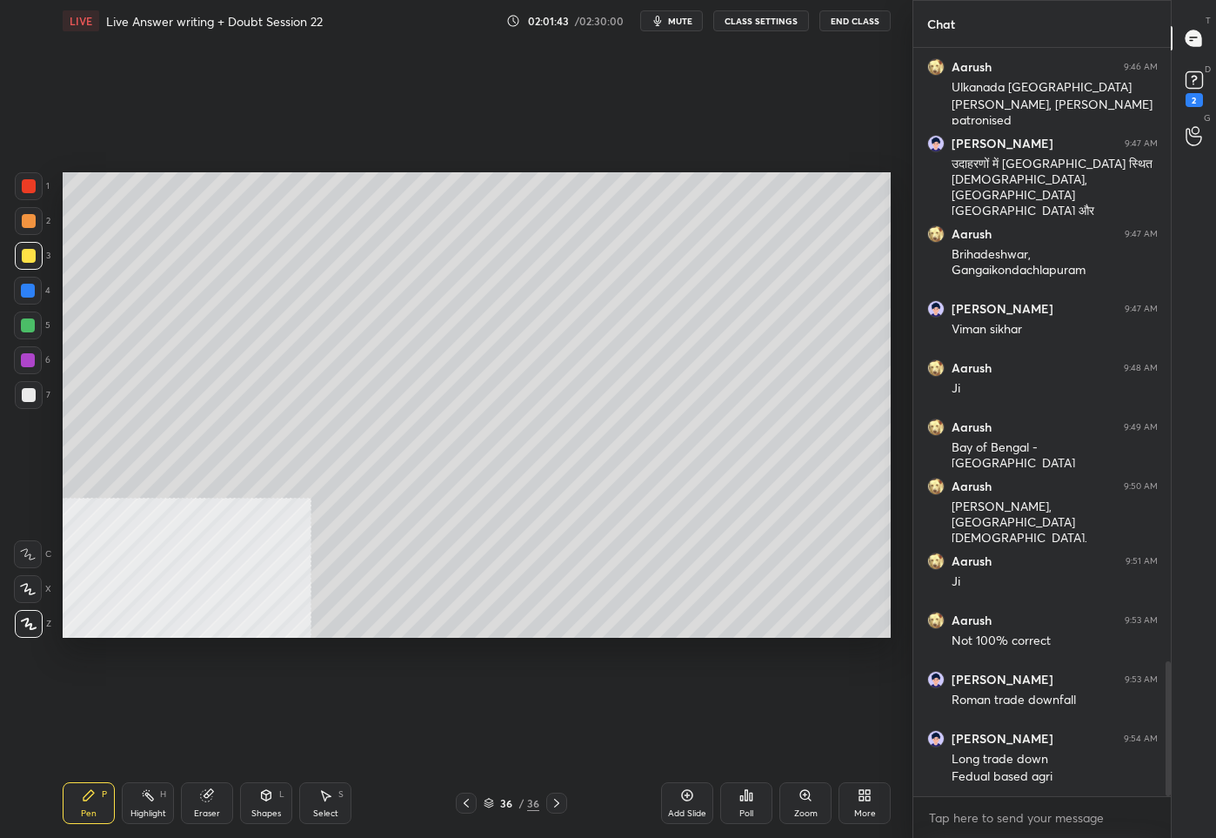
scroll to position [3459, 0]
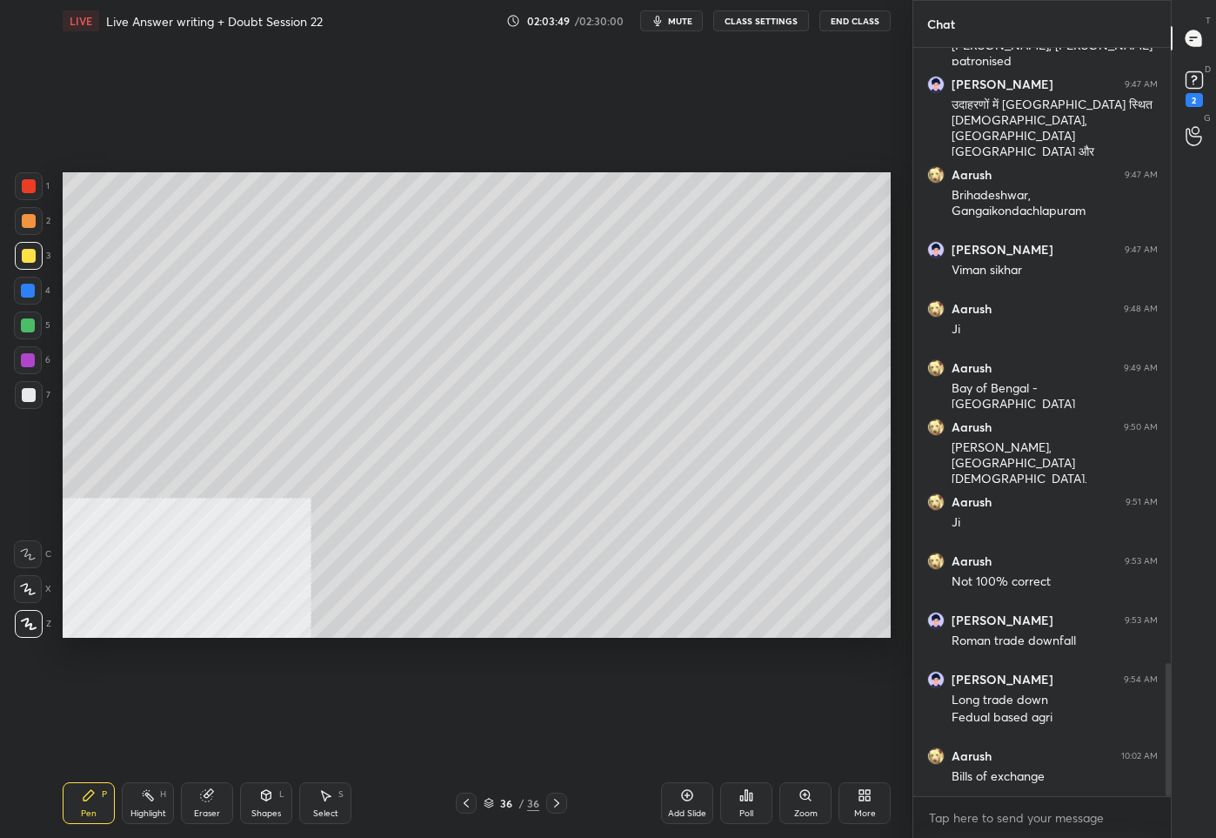
click at [505, 800] on div "36" at bounding box center [506, 803] width 17 height 10
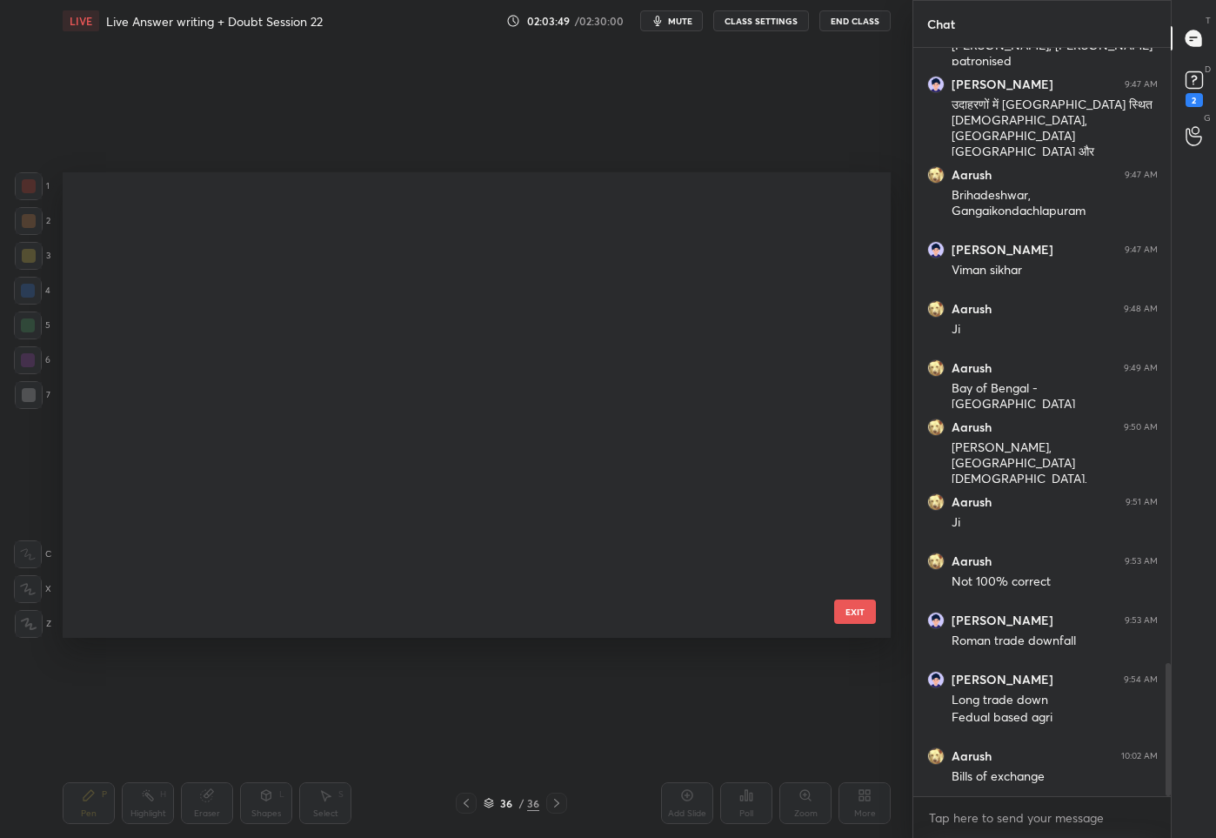
scroll to position [460, 820]
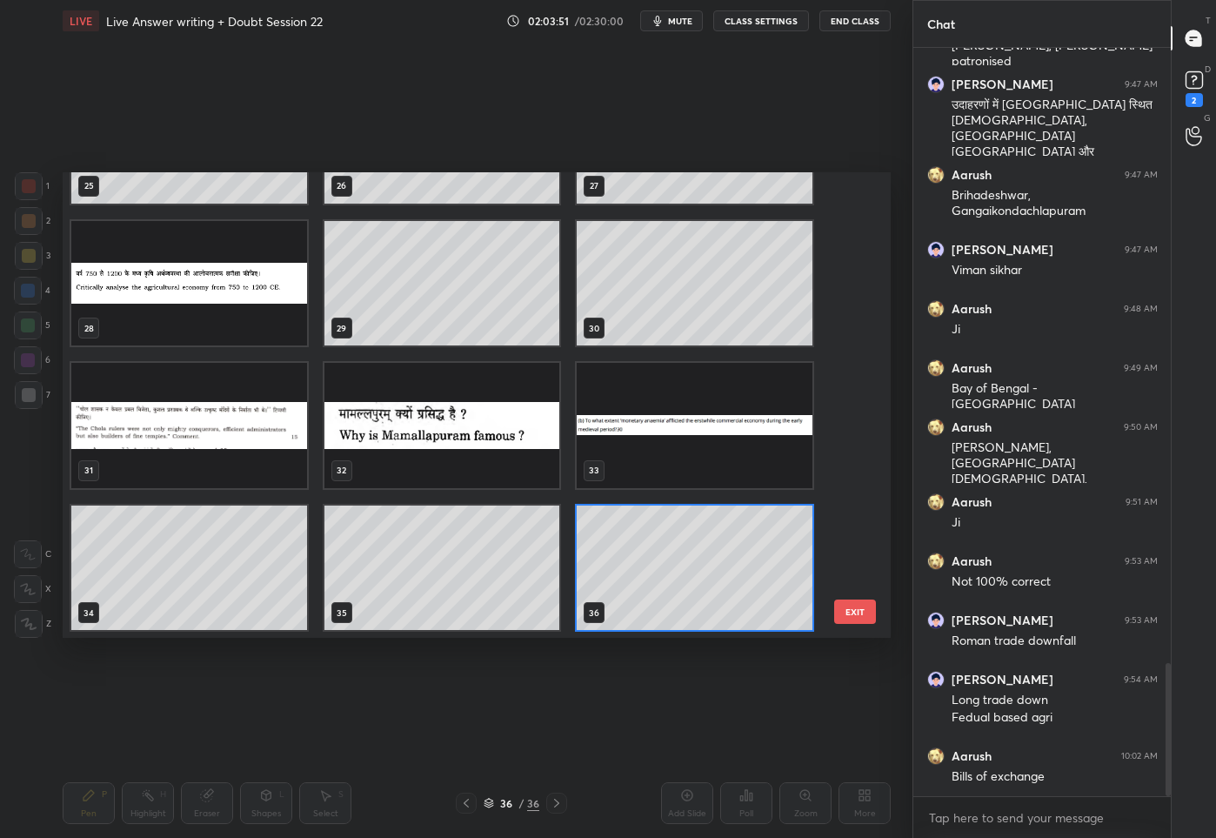
click at [712, 429] on img "grid" at bounding box center [695, 425] width 236 height 125
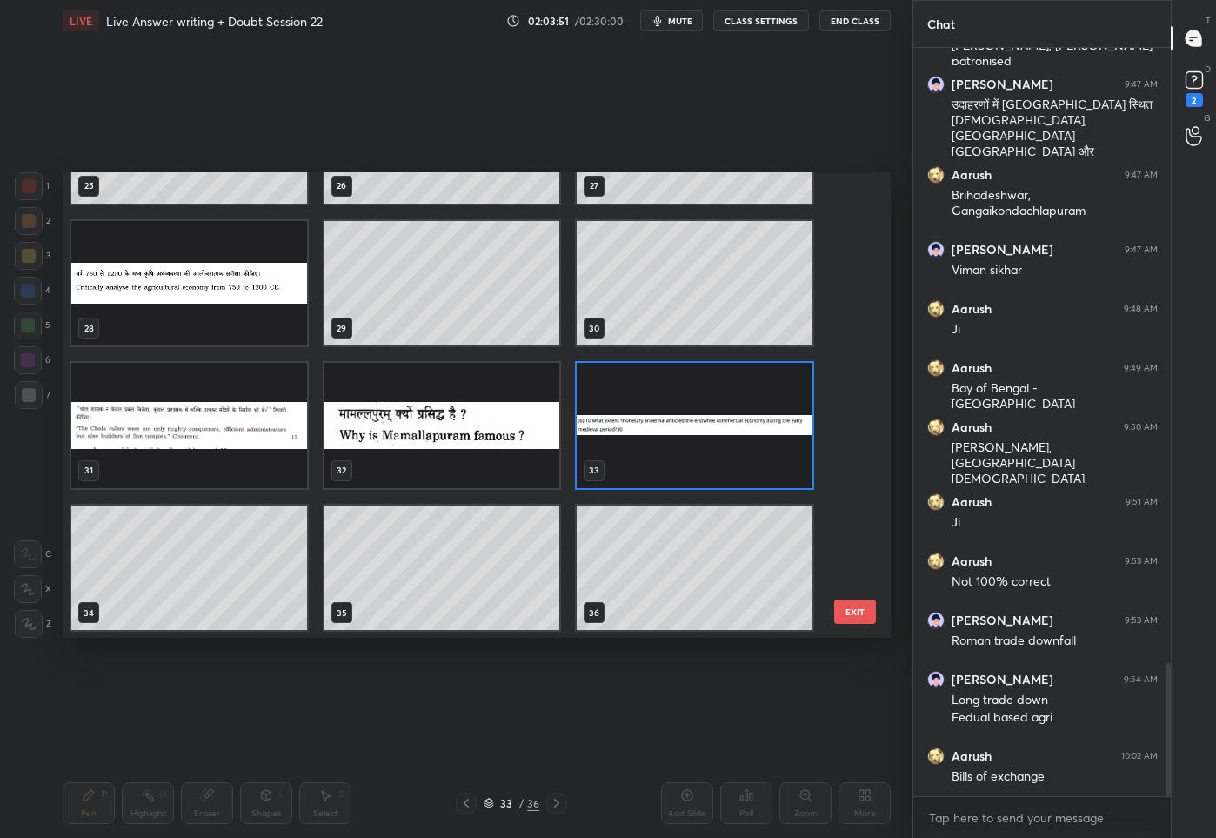
click at [712, 429] on img "grid" at bounding box center [695, 425] width 236 height 125
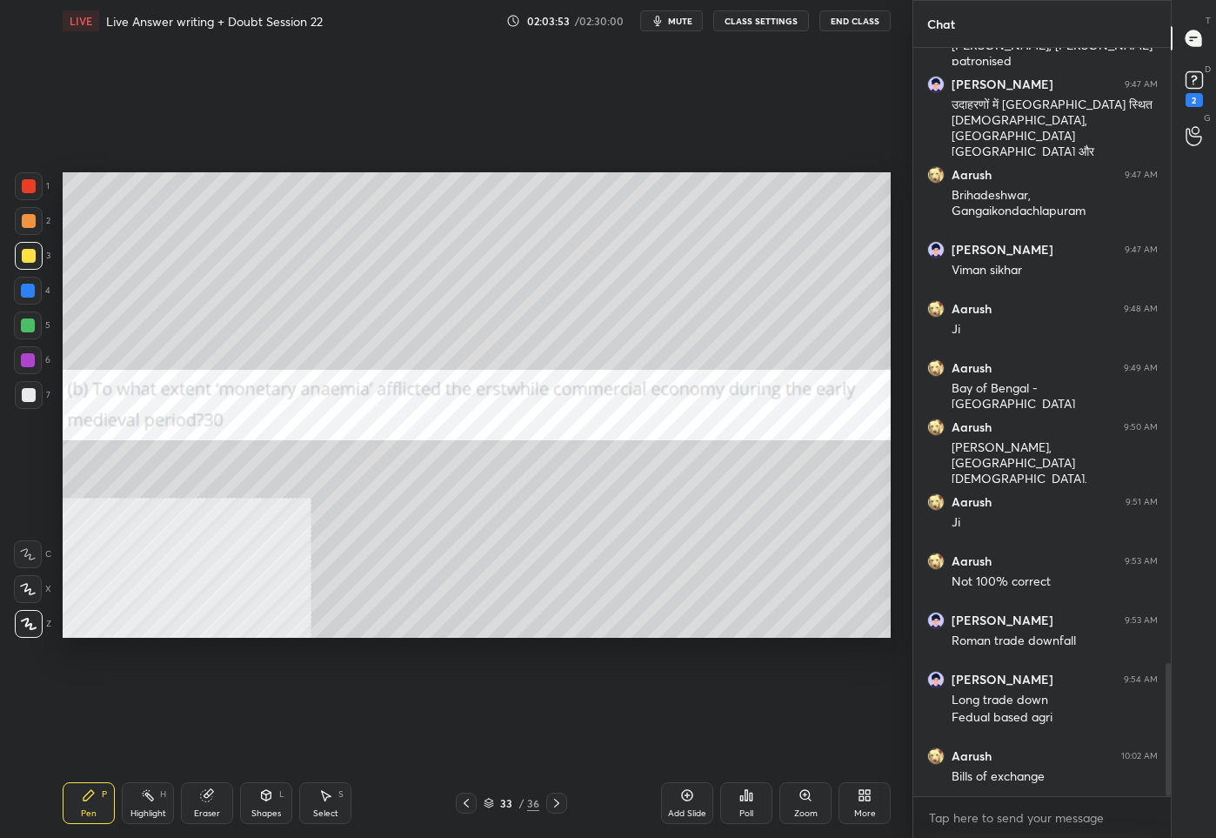
click at [35, 184] on div at bounding box center [29, 186] width 14 height 14
click at [491, 802] on icon at bounding box center [489, 801] width 9 height 4
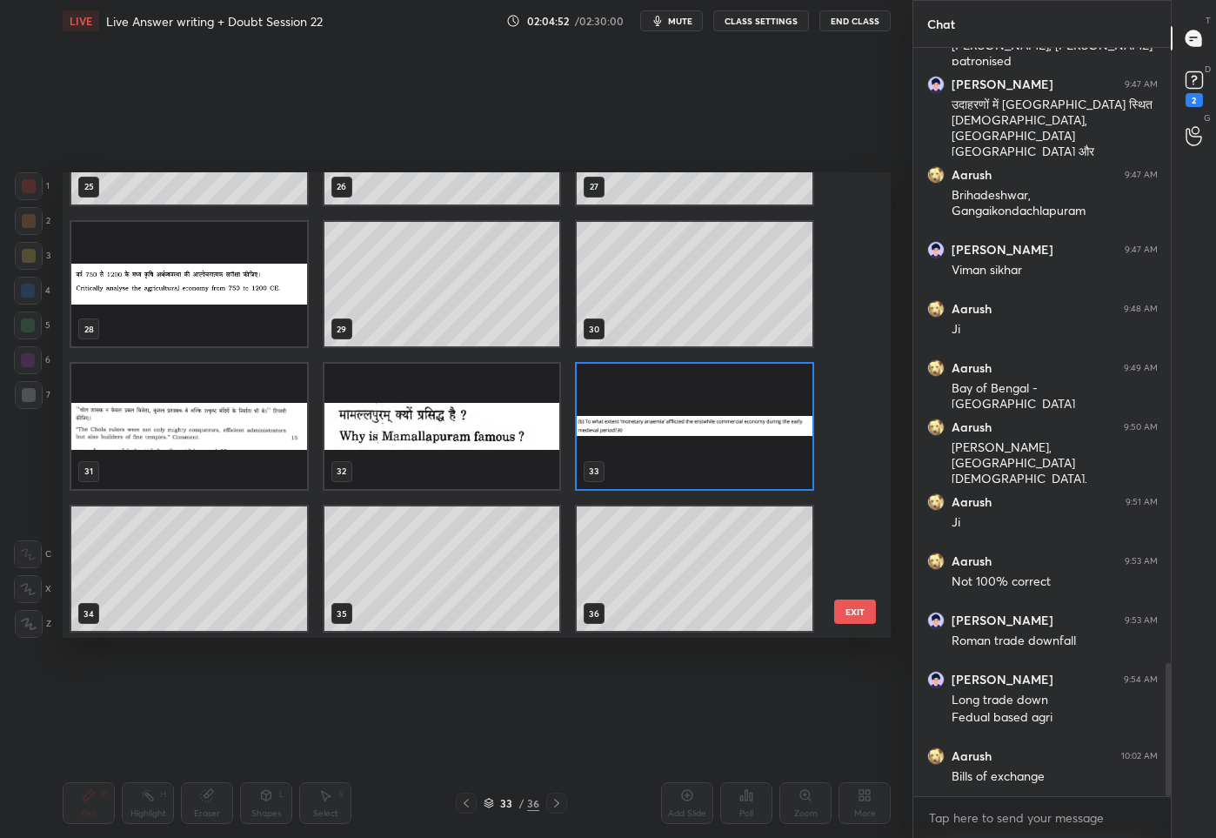
scroll to position [1241, 0]
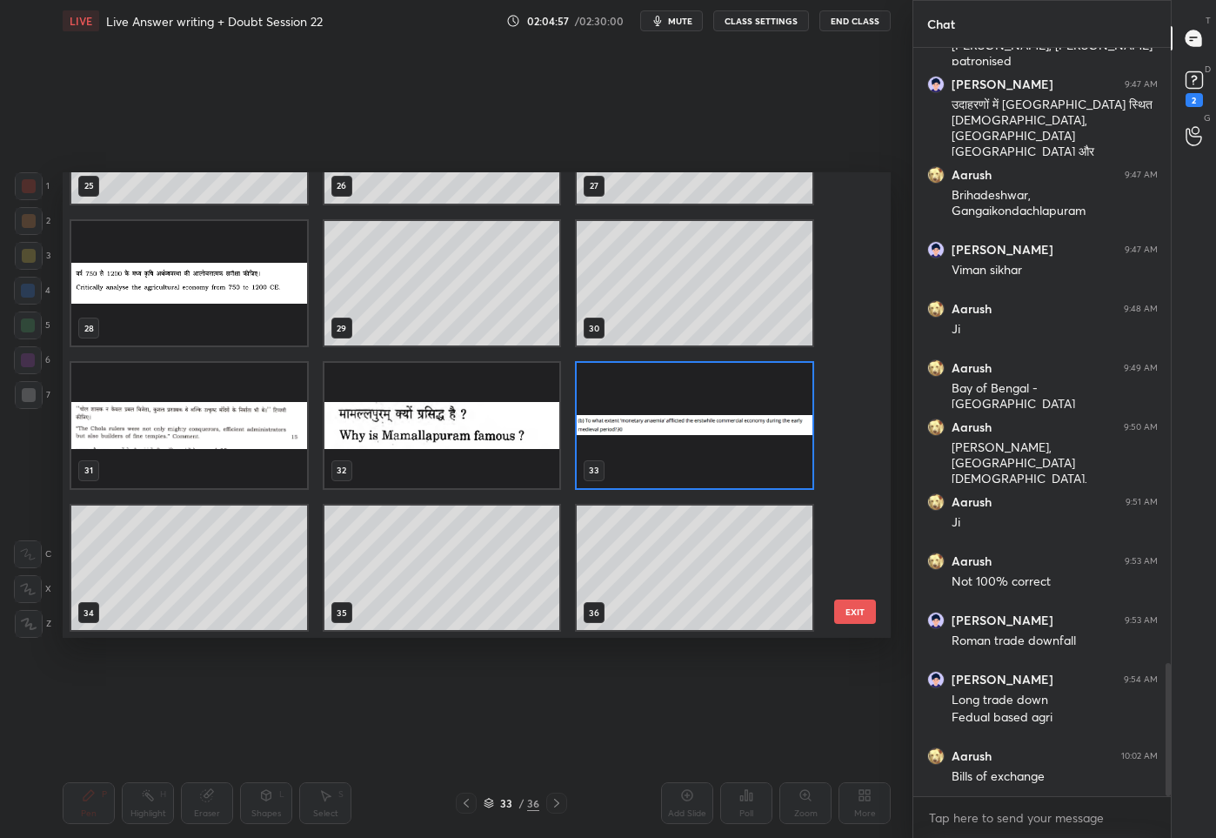
click at [654, 445] on img "grid" at bounding box center [695, 425] width 236 height 125
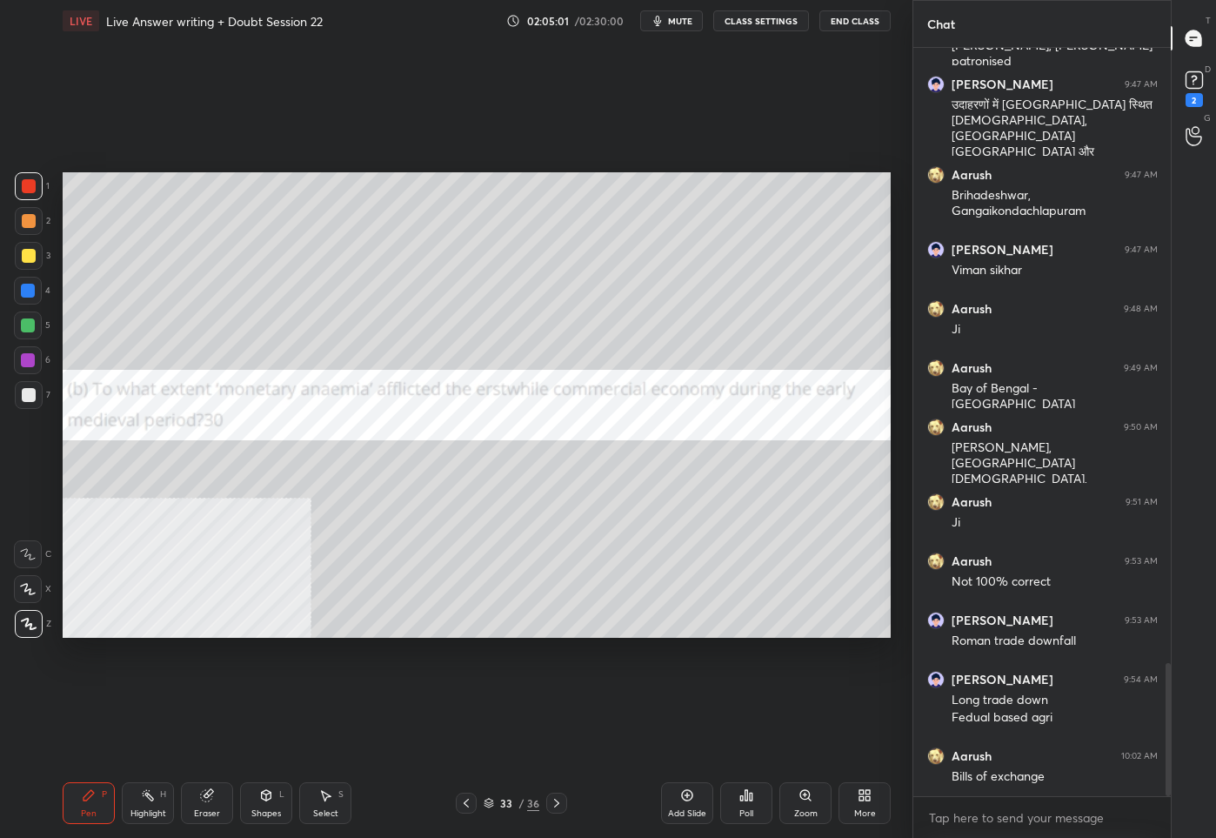
click at [495, 799] on div "33 / 36" at bounding box center [512, 803] width 56 height 16
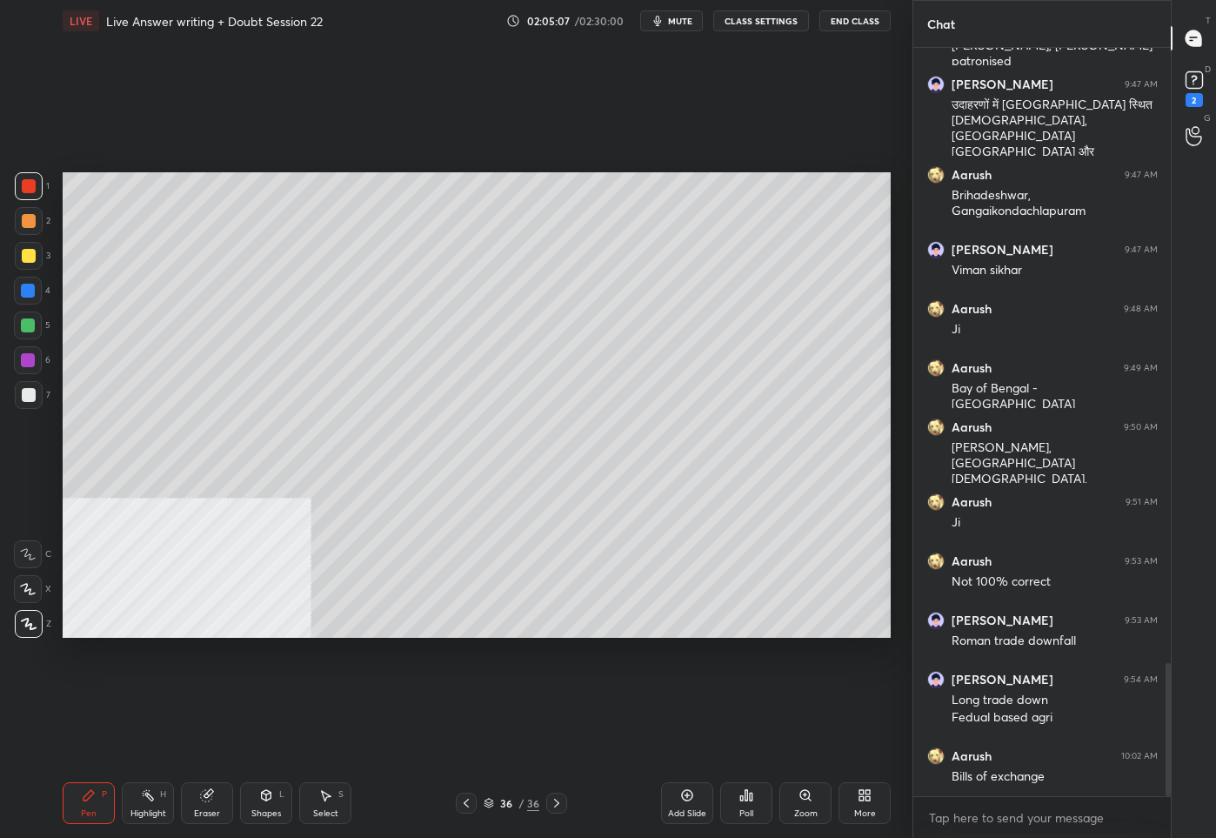
click at [500, 806] on div "36" at bounding box center [506, 803] width 17 height 10
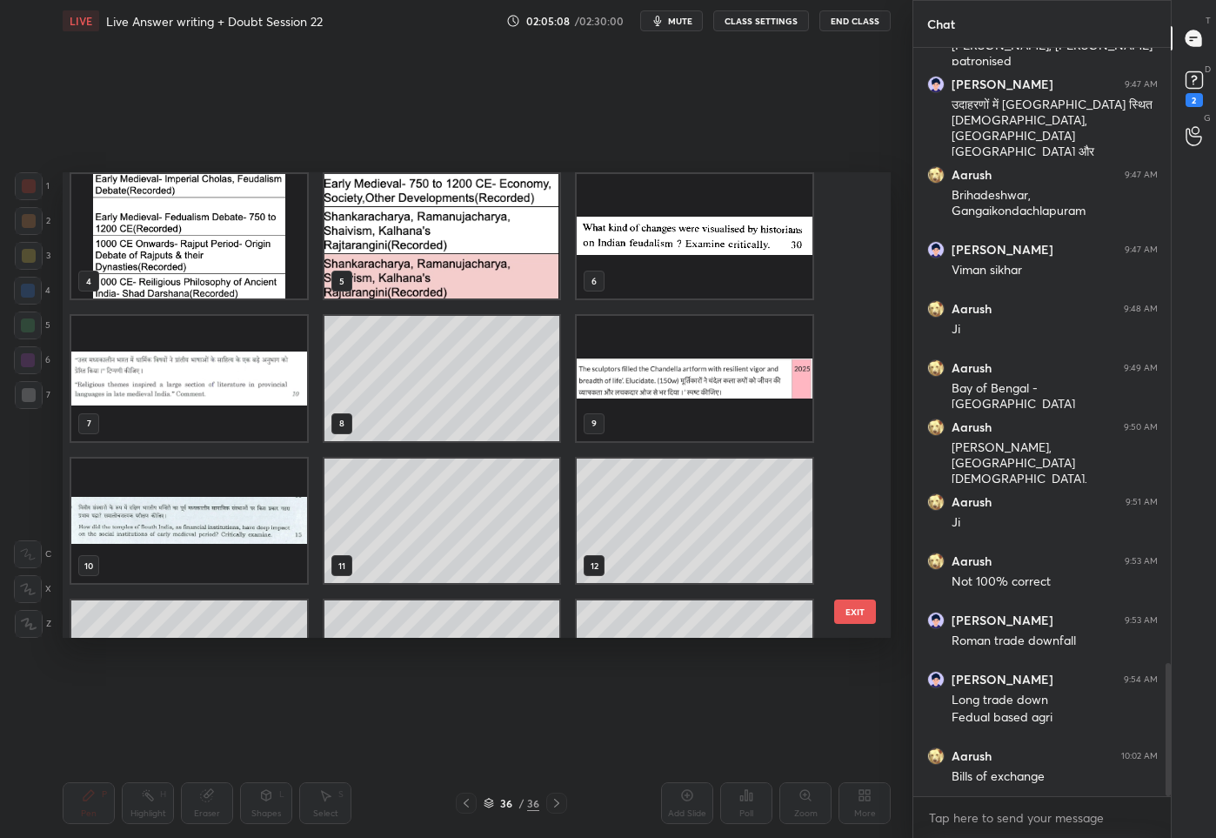
scroll to position [0, 0]
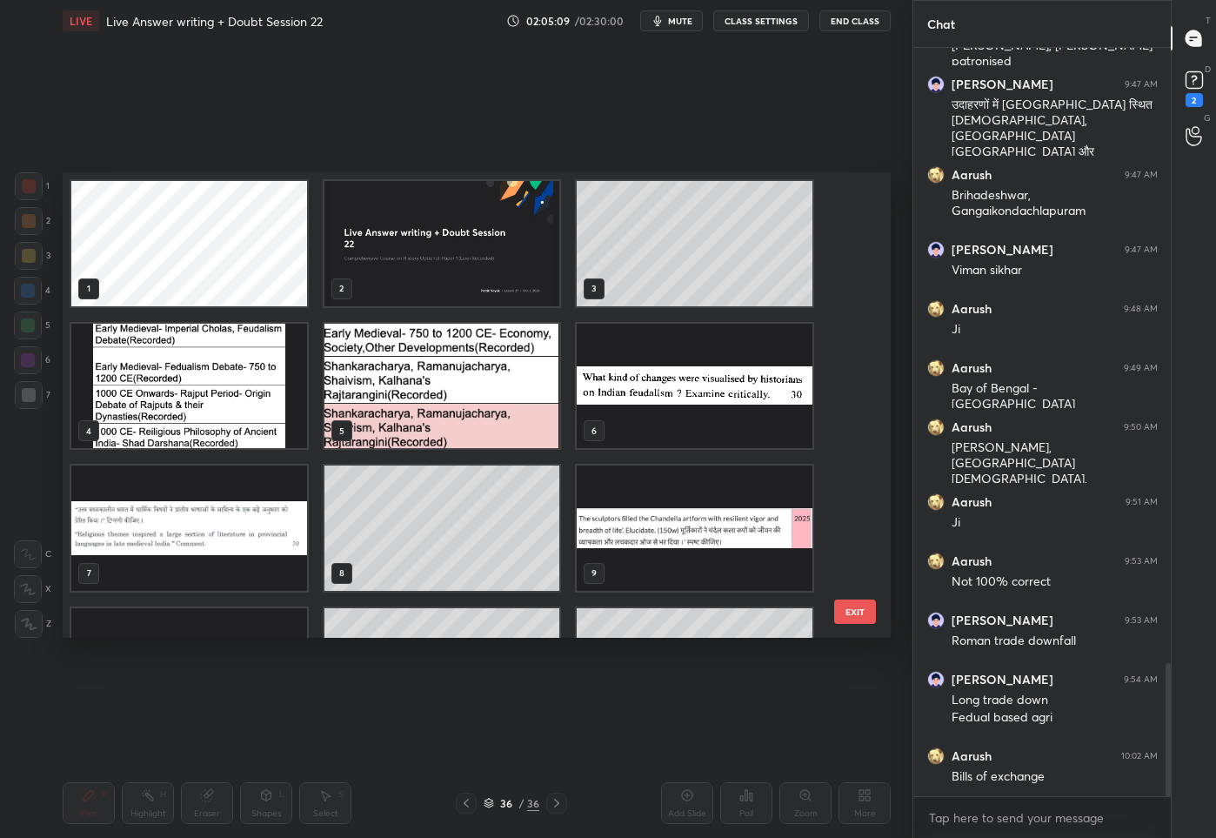
click at [259, 388] on img "grid" at bounding box center [189, 385] width 236 height 125
click at [259, 387] on img "grid" at bounding box center [189, 385] width 236 height 125
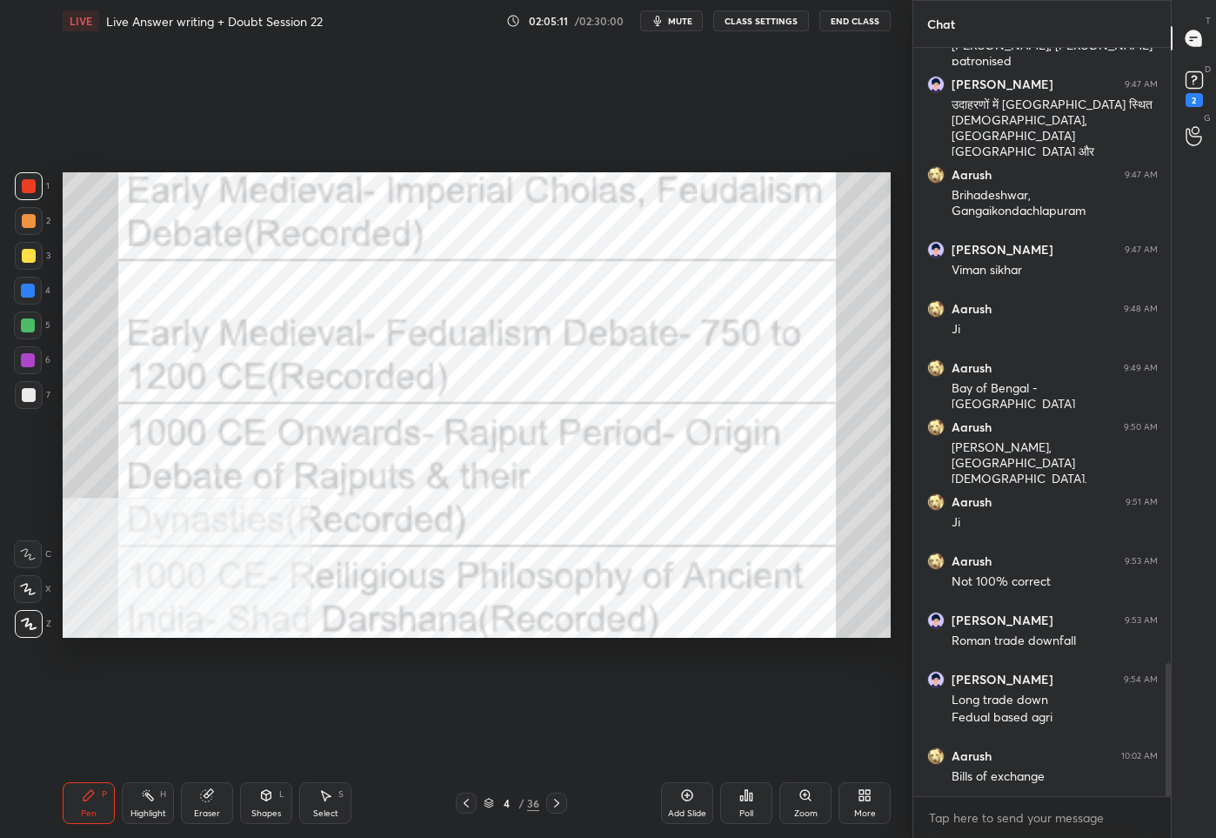
click at [552, 798] on icon at bounding box center [557, 803] width 14 height 14
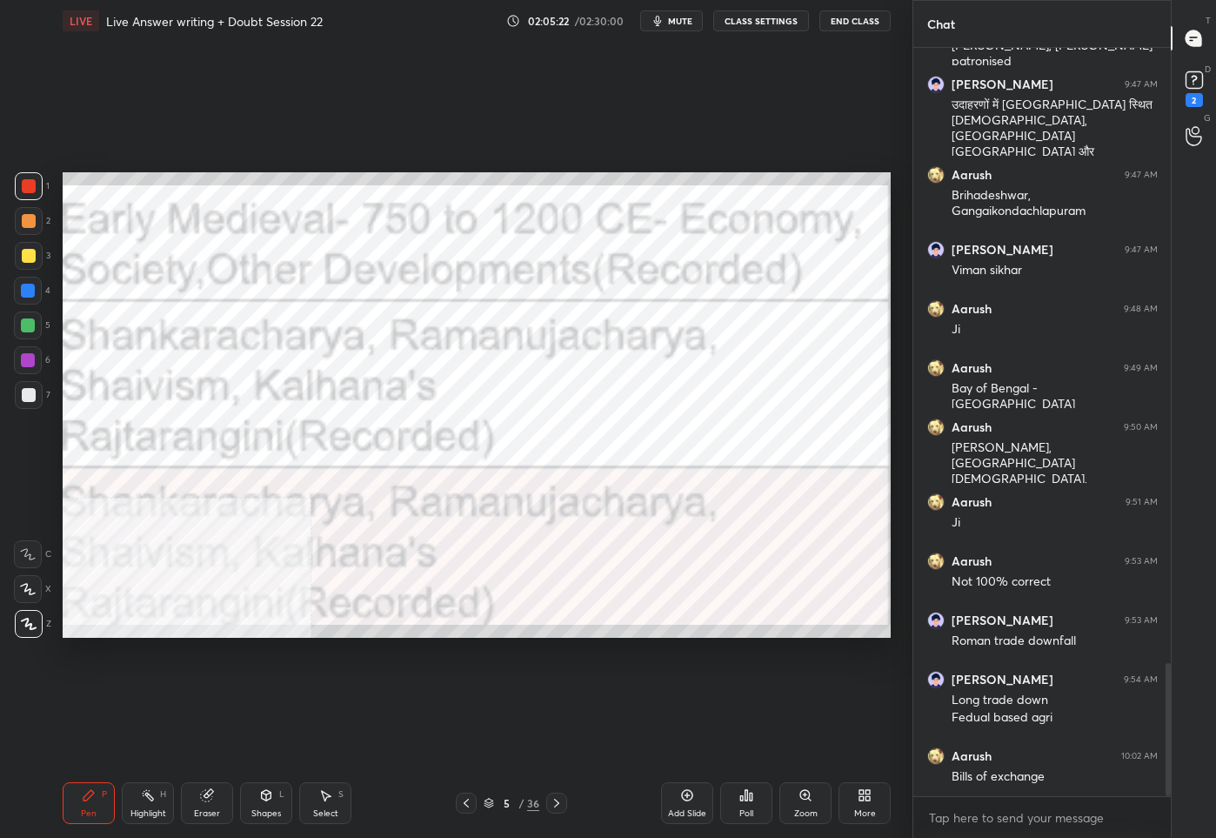
click at [472, 807] on icon at bounding box center [466, 803] width 14 height 14
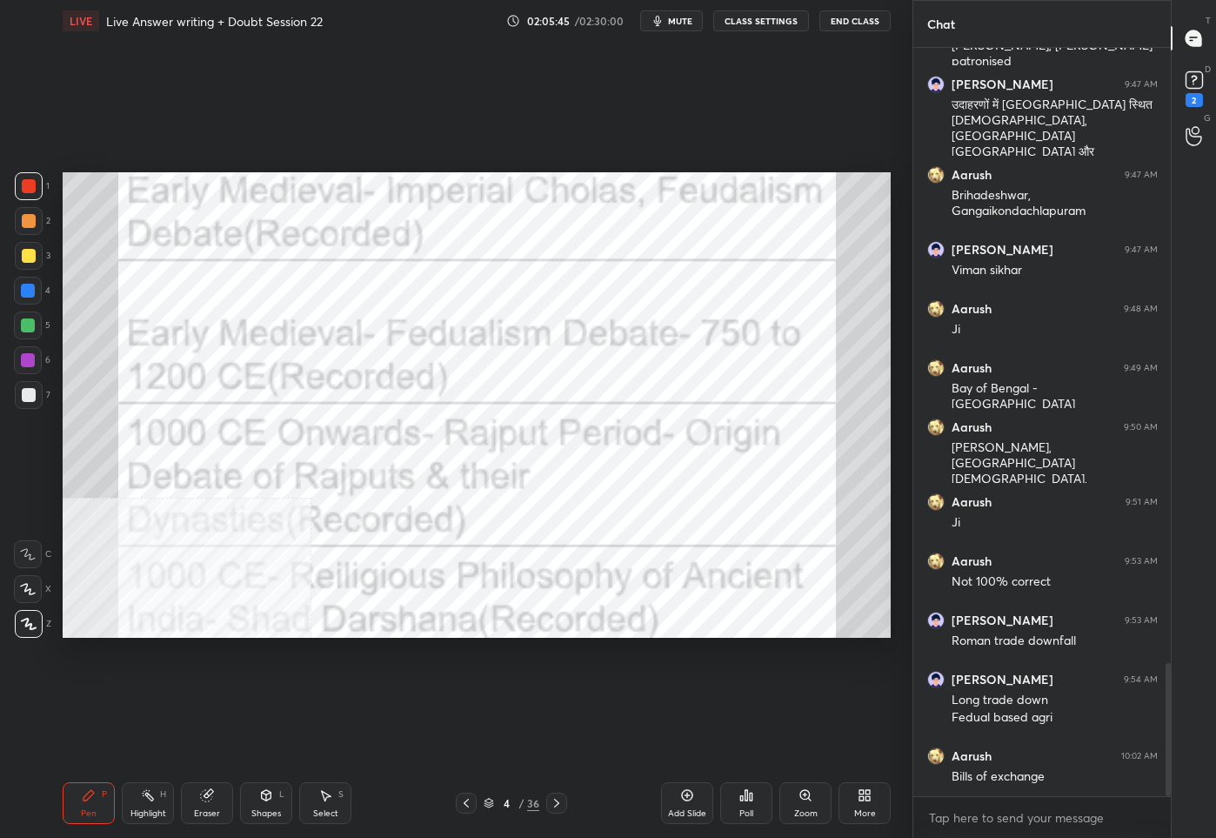
click at [510, 809] on div "4 / 36" at bounding box center [512, 803] width 56 height 16
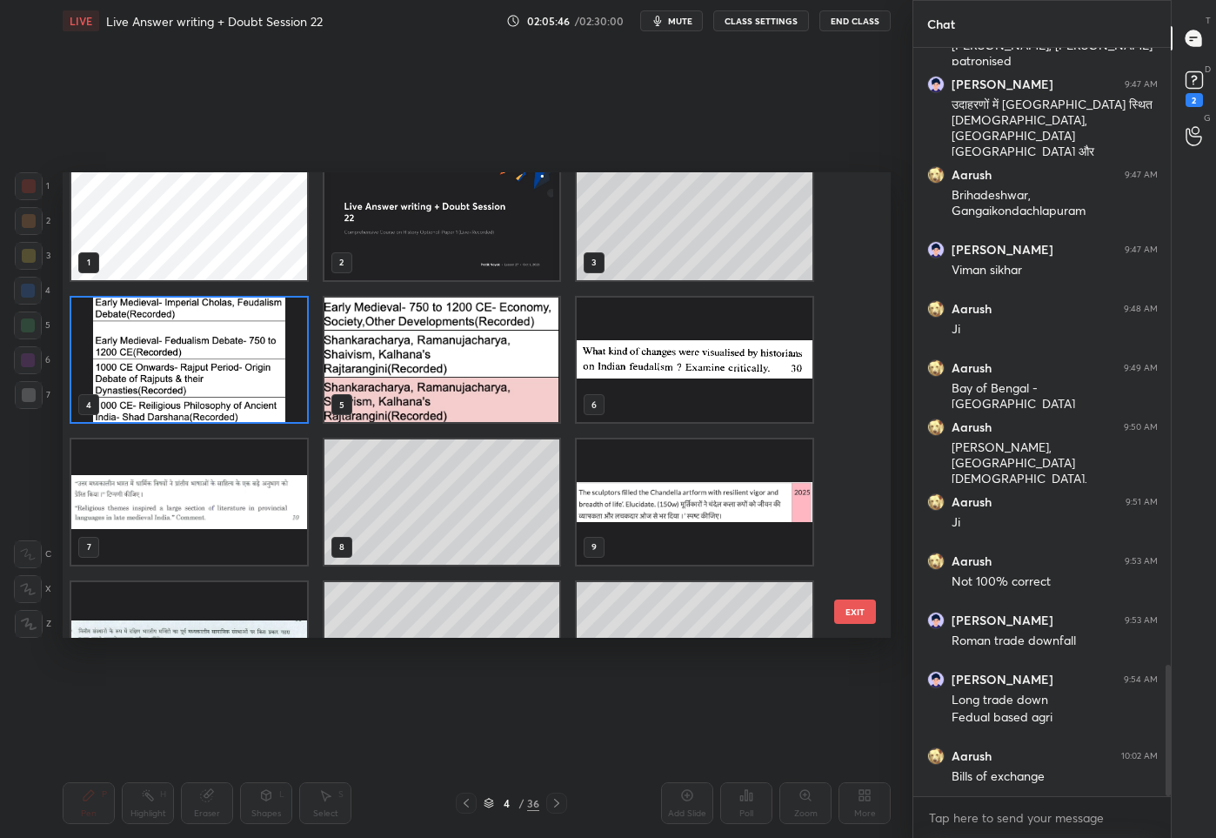
scroll to position [3518, 0]
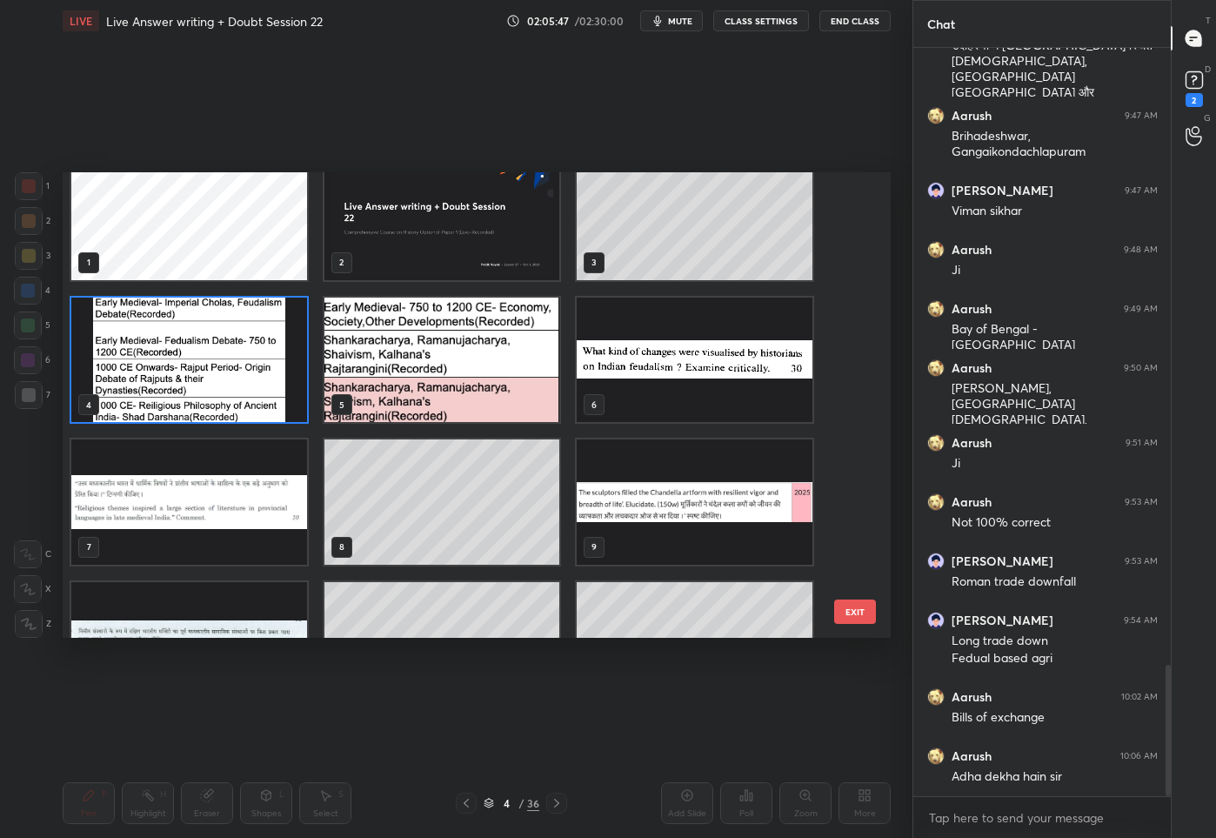
click at [452, 353] on img "grid" at bounding box center [443, 359] width 236 height 125
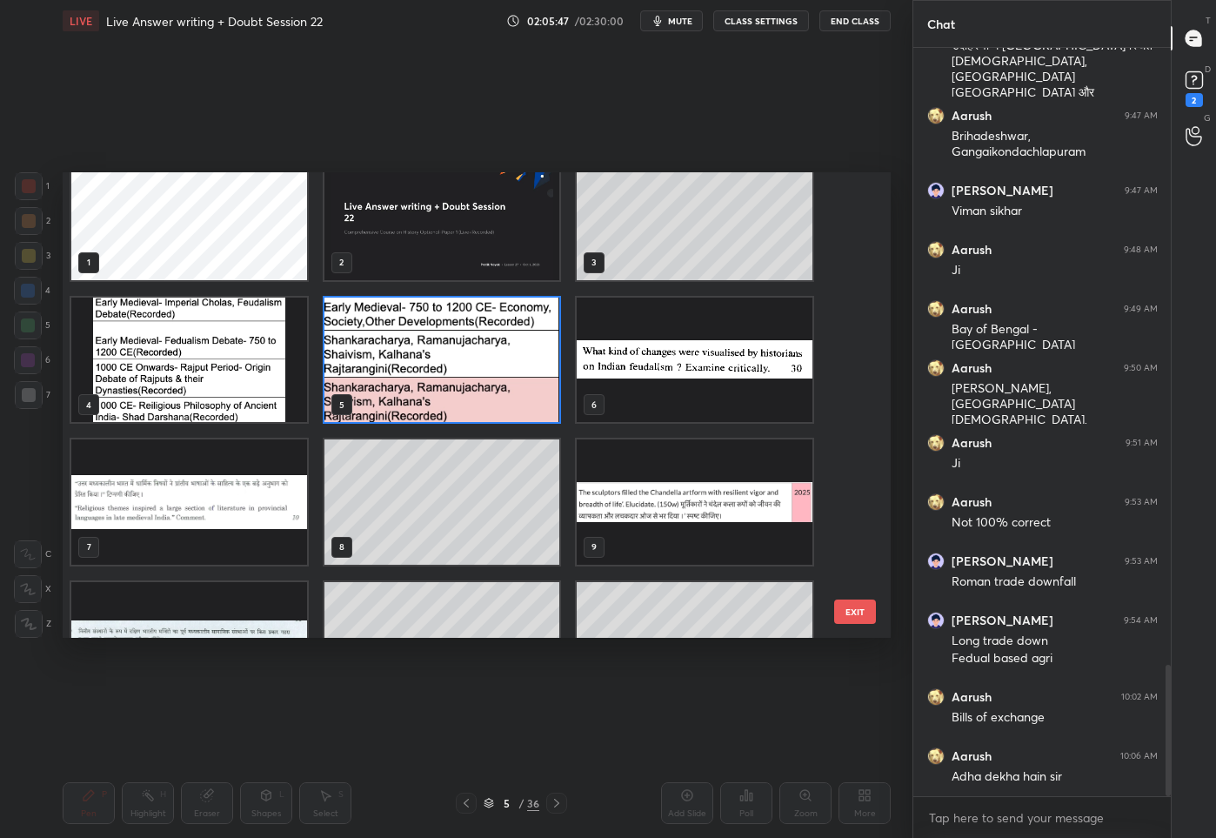
click at [452, 353] on img "grid" at bounding box center [443, 359] width 236 height 125
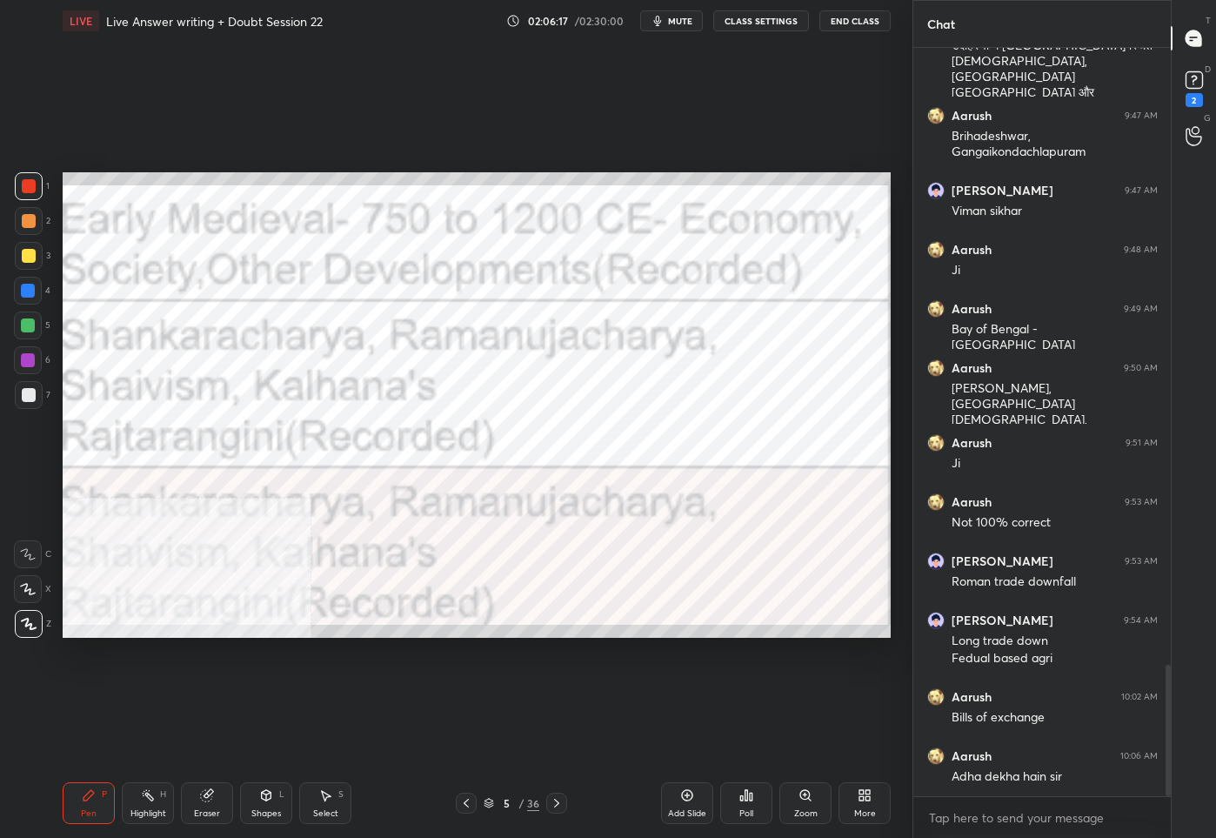
click at [522, 806] on div "/" at bounding box center [521, 803] width 5 height 10
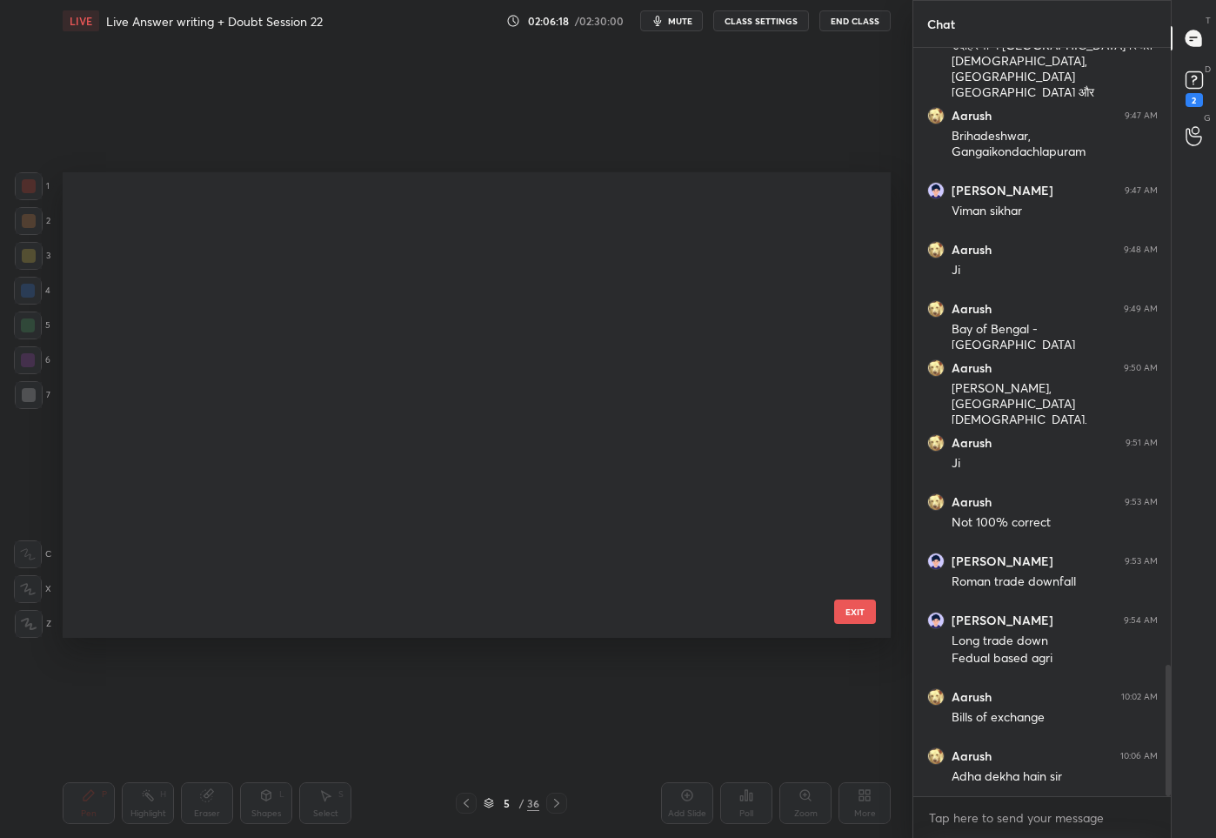
scroll to position [1241, 0]
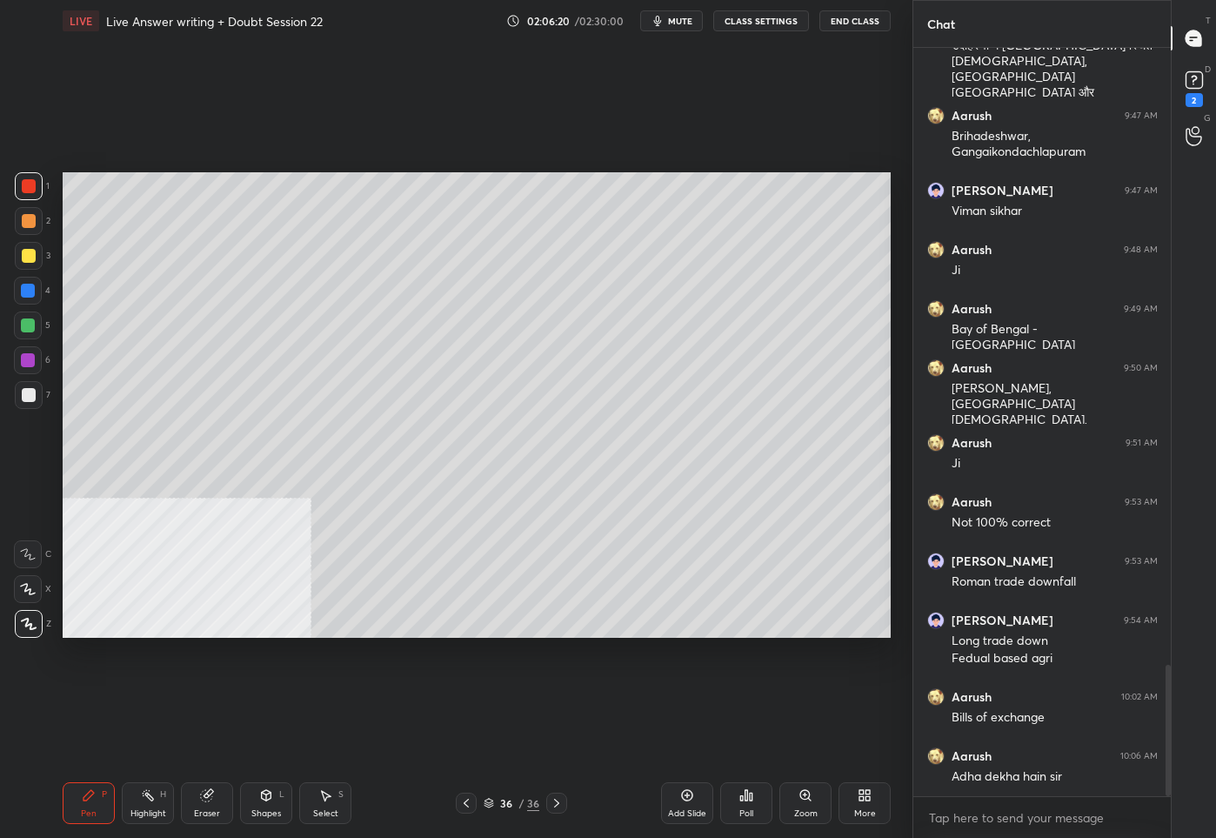
click at [696, 799] on div "Add Slide" at bounding box center [687, 803] width 52 height 42
click at [1192, 85] on rect at bounding box center [1194, 80] width 17 height 17
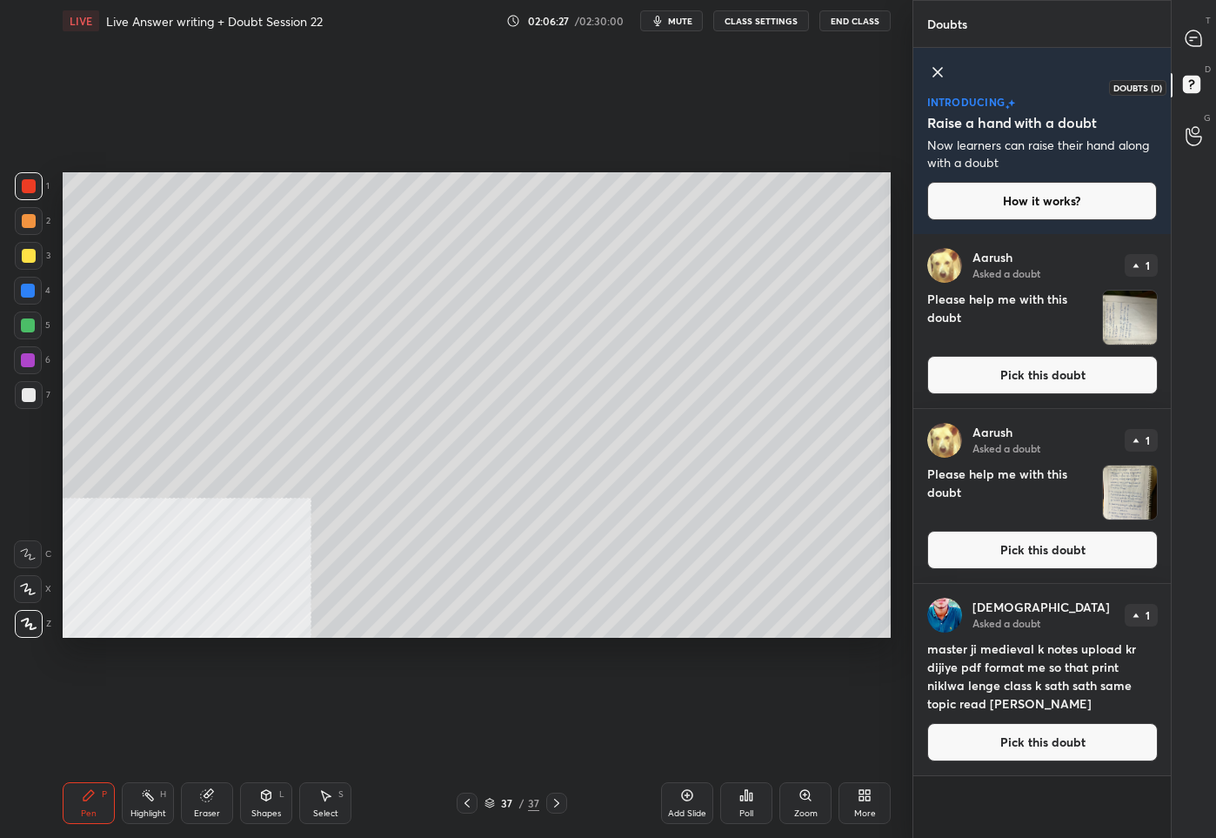
click at [1192, 85] on rect at bounding box center [1191, 85] width 17 height 17
click at [1200, 33] on icon at bounding box center [1194, 39] width 18 height 18
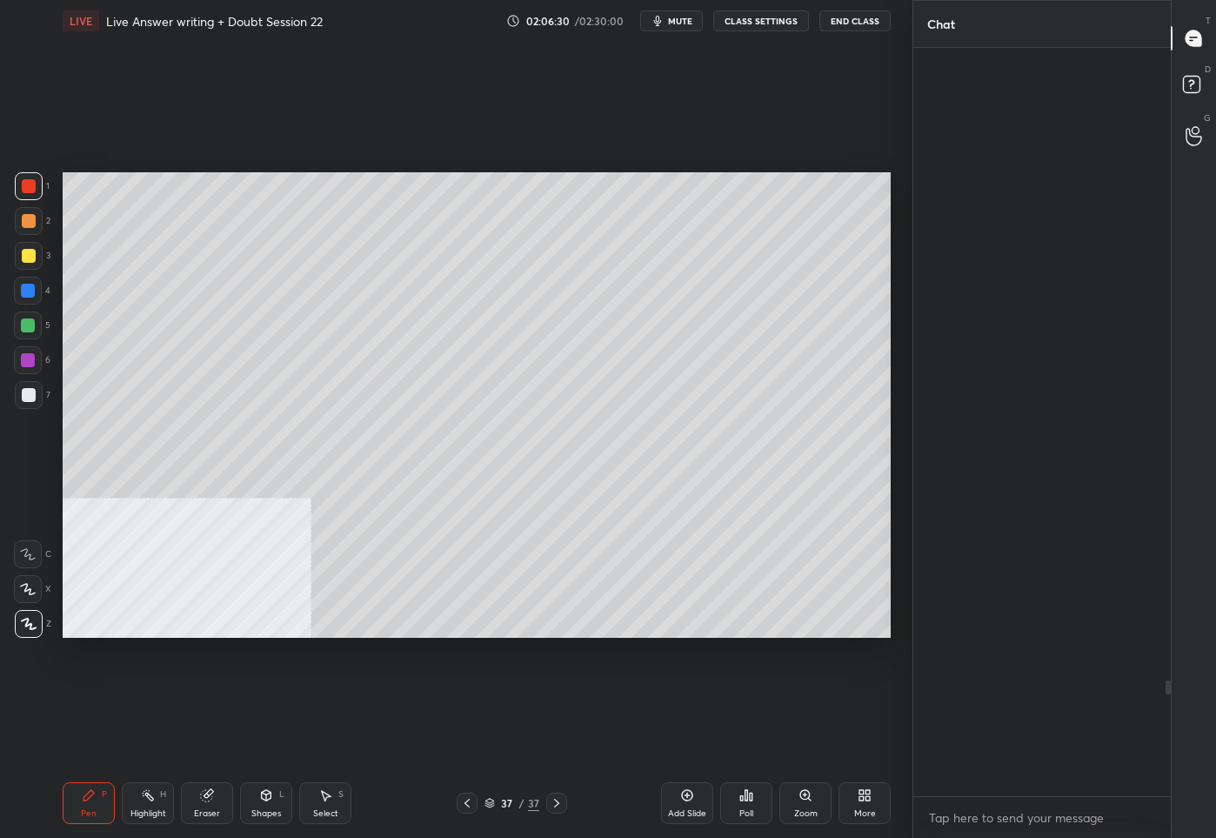
scroll to position [743, 253]
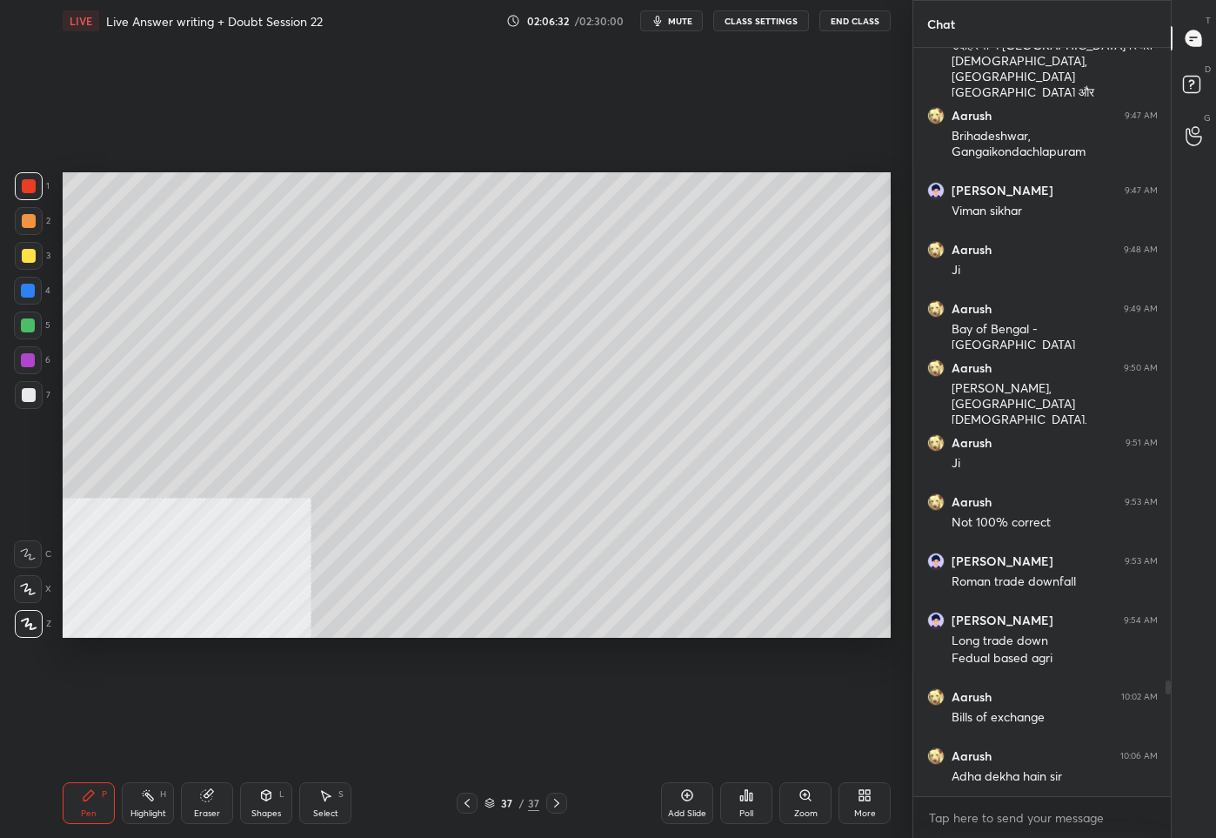
click at [27, 253] on div at bounding box center [29, 256] width 14 height 14
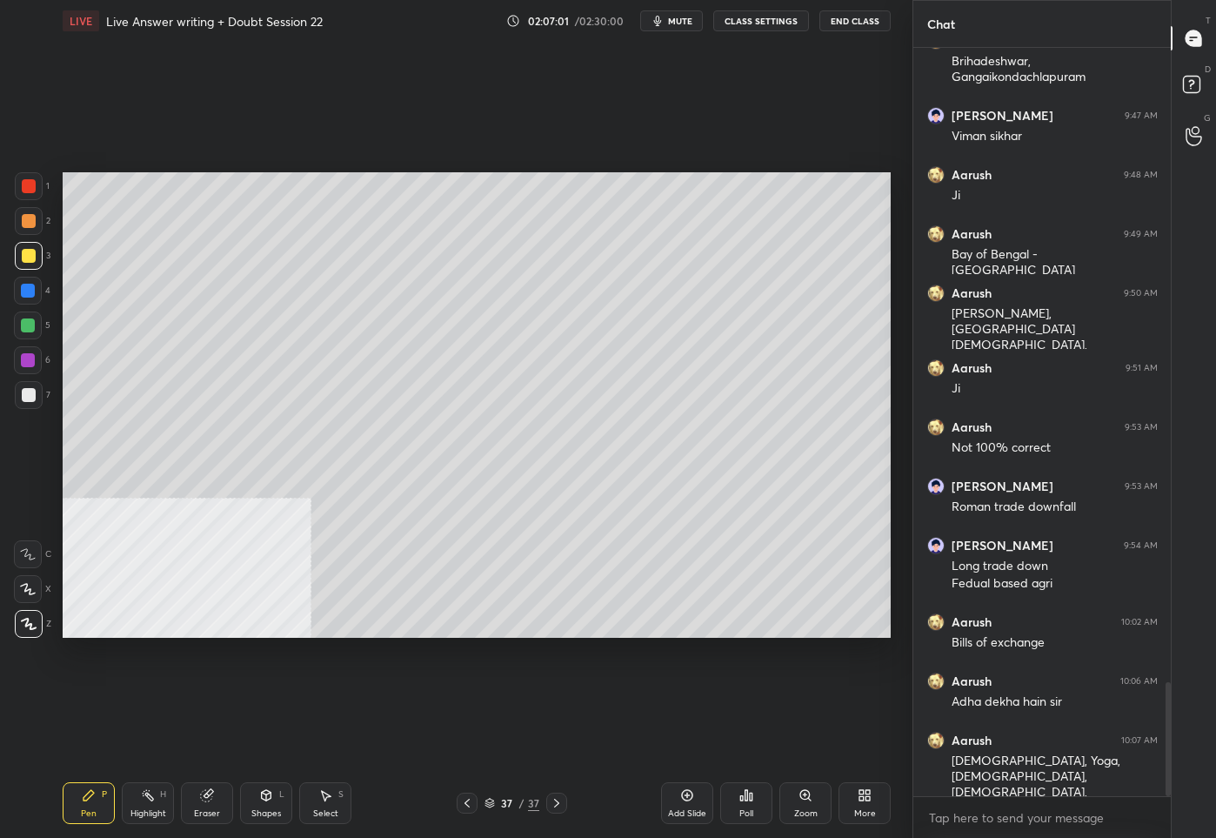
click at [38, 406] on div at bounding box center [29, 395] width 28 height 28
click at [494, 809] on div "37 / 37" at bounding box center [512, 803] width 55 height 16
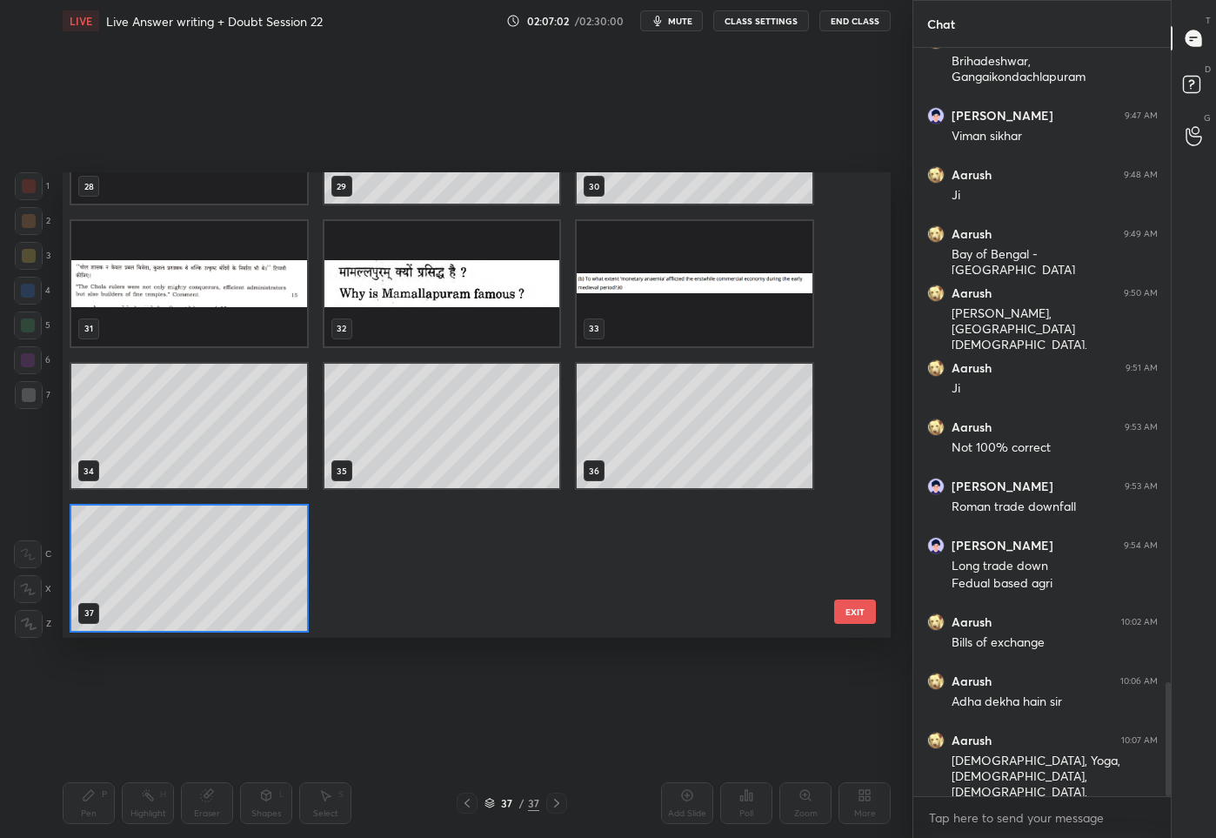
scroll to position [460, 820]
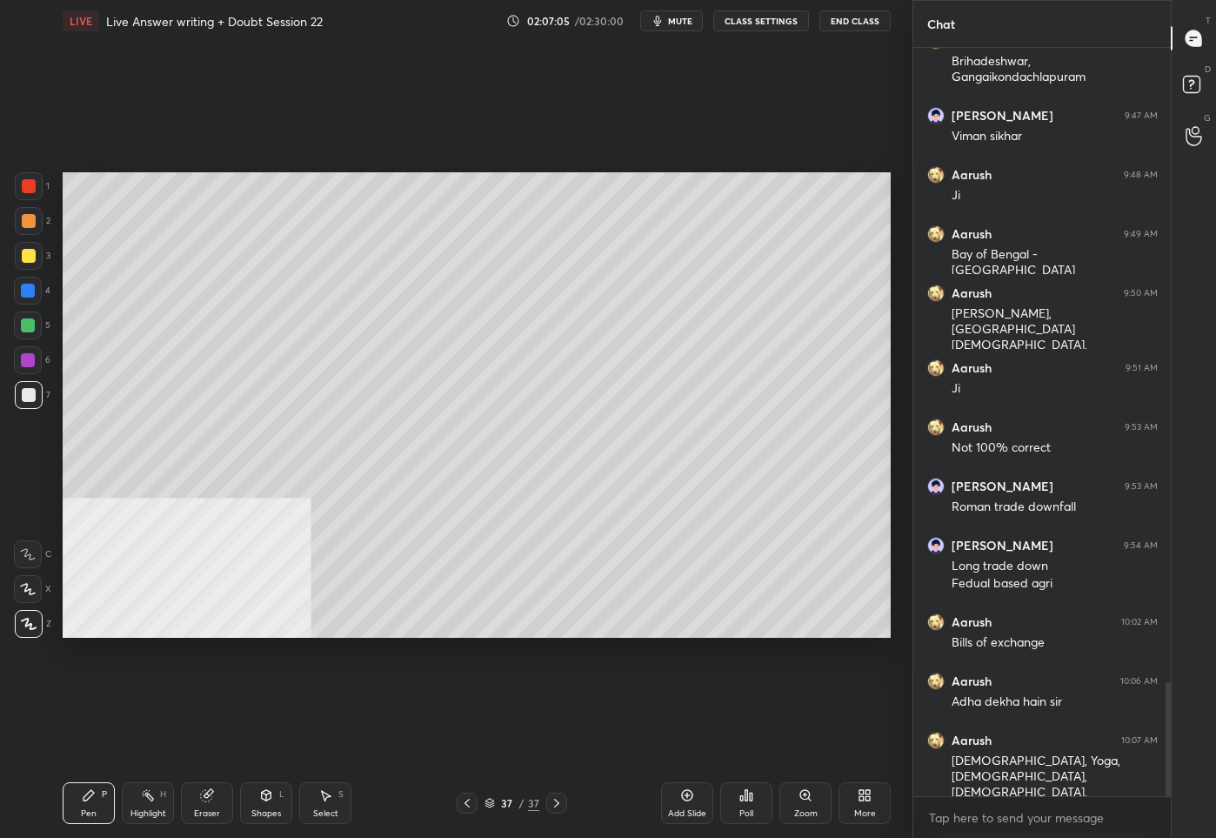
click at [499, 801] on div "37" at bounding box center [507, 803] width 17 height 10
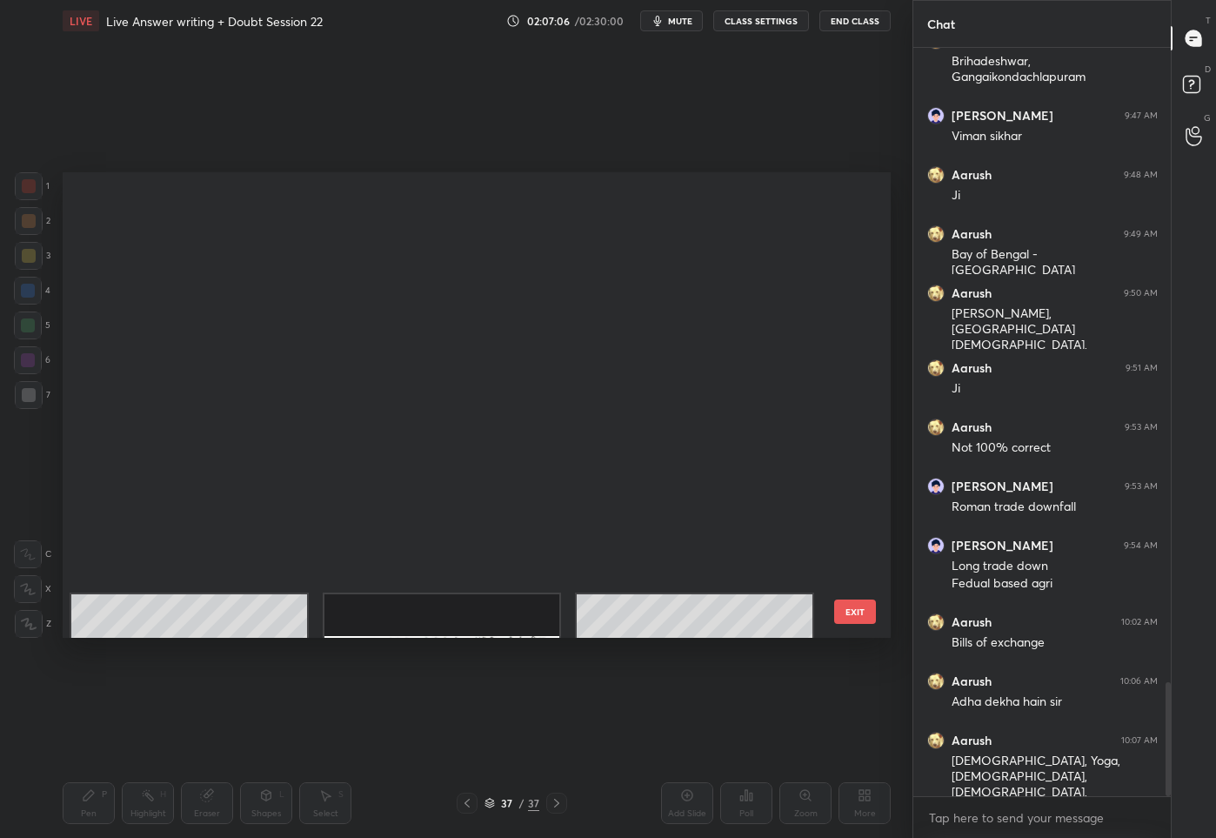
scroll to position [4, 0]
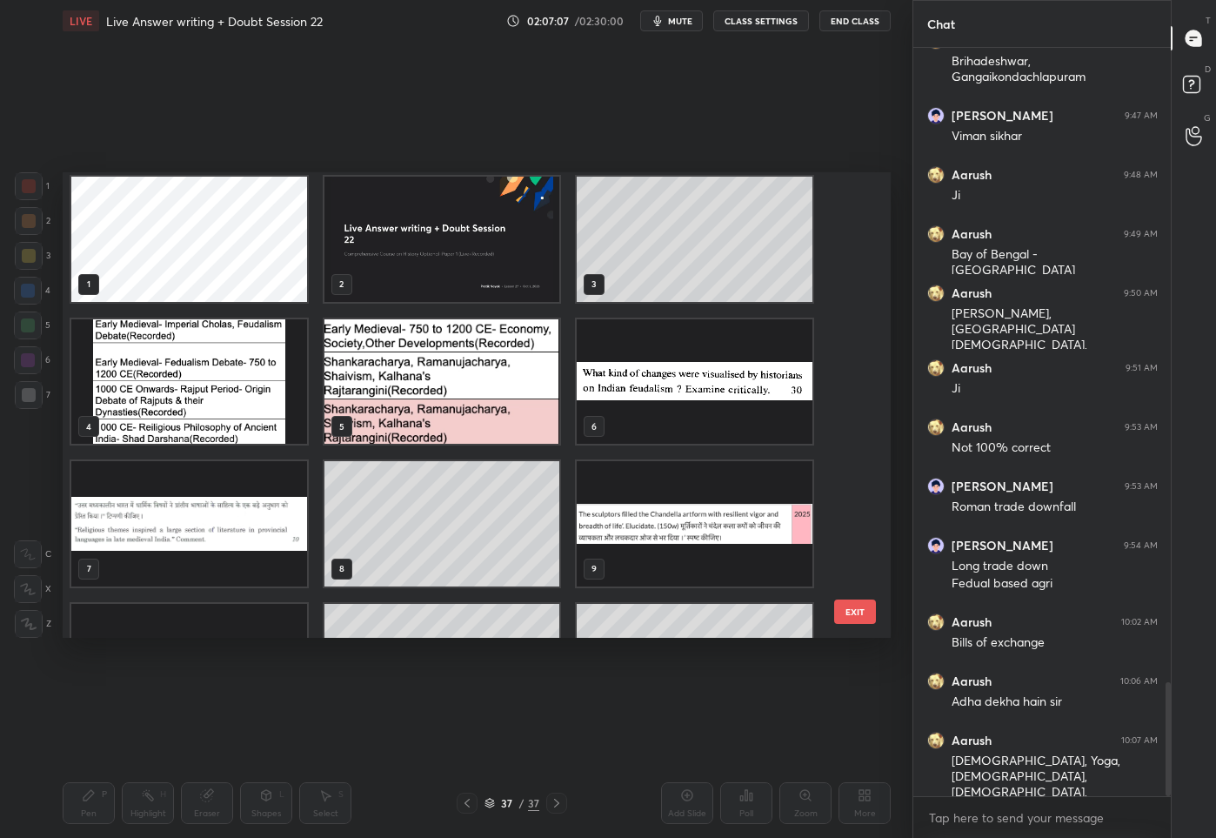
click at [440, 377] on img "grid" at bounding box center [443, 380] width 236 height 125
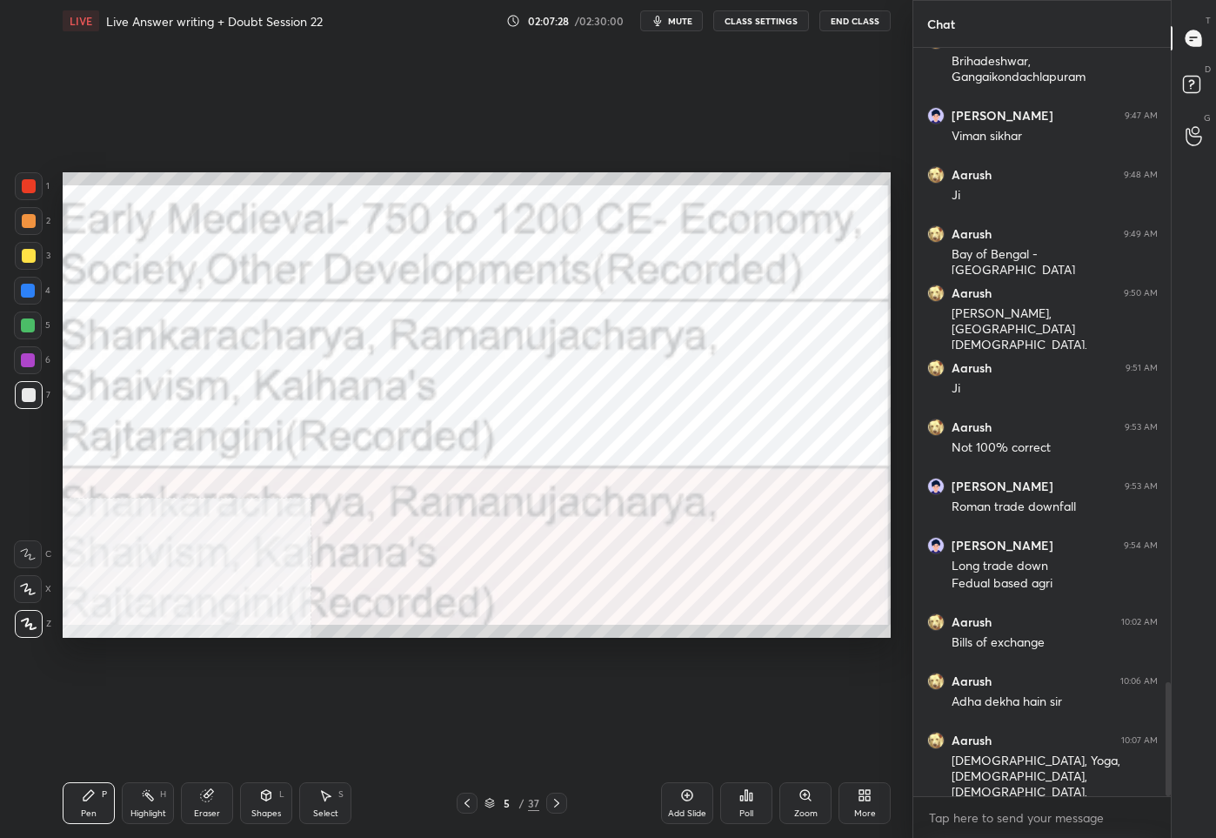
click at [468, 803] on icon at bounding box center [467, 803] width 14 height 14
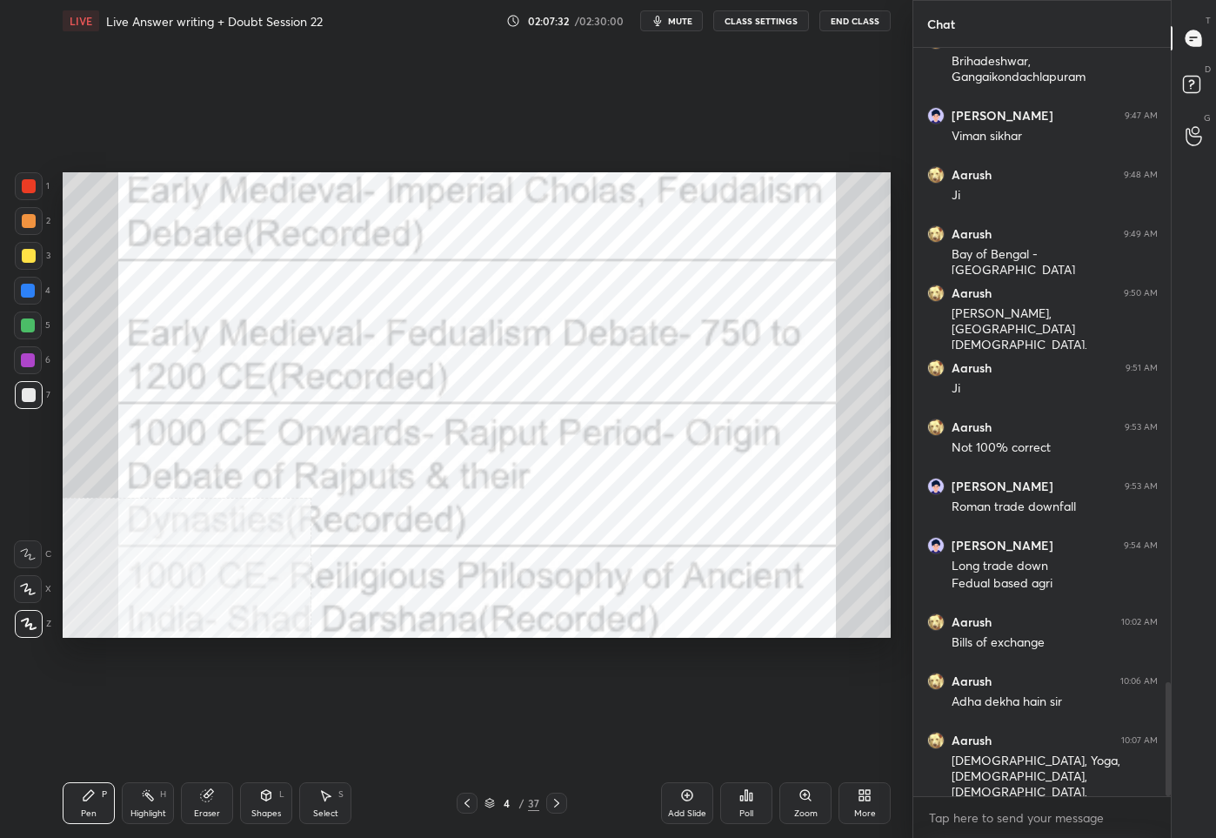
click at [502, 807] on div "4" at bounding box center [507, 803] width 17 height 10
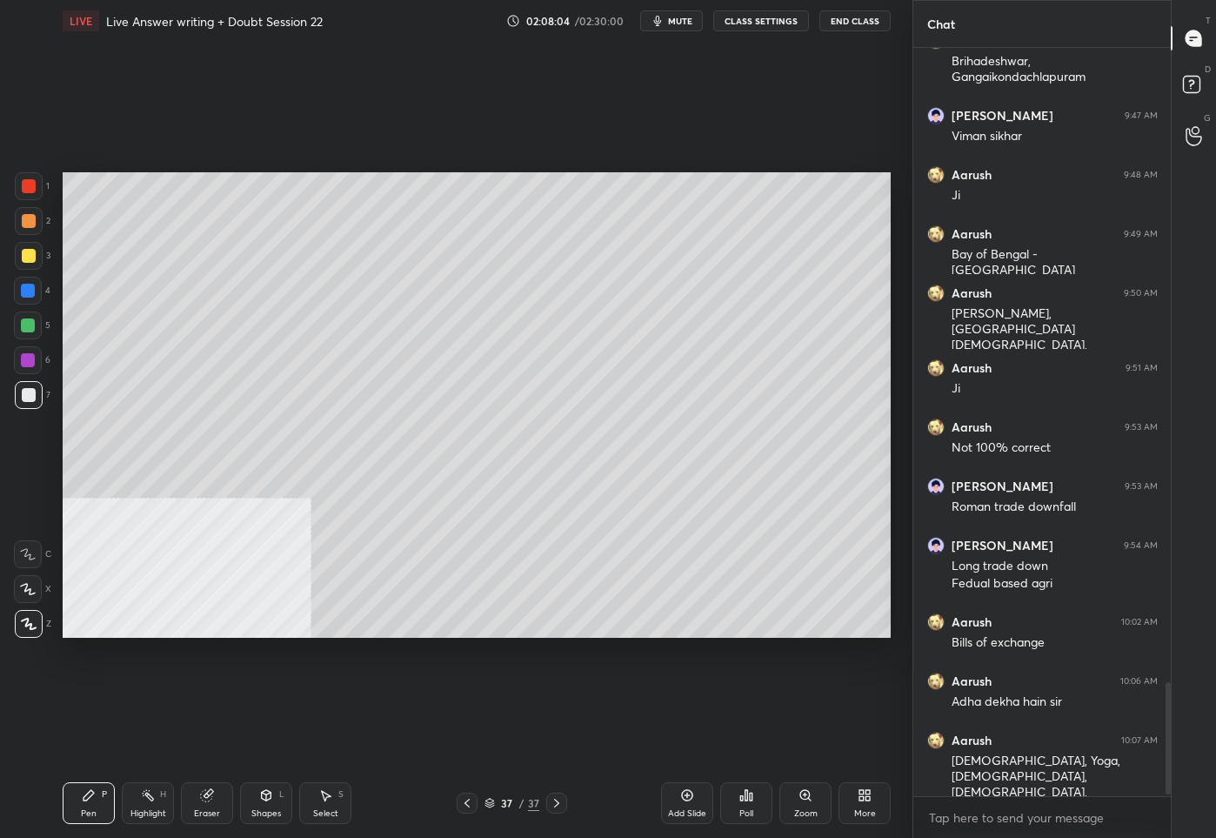
scroll to position [4216, 0]
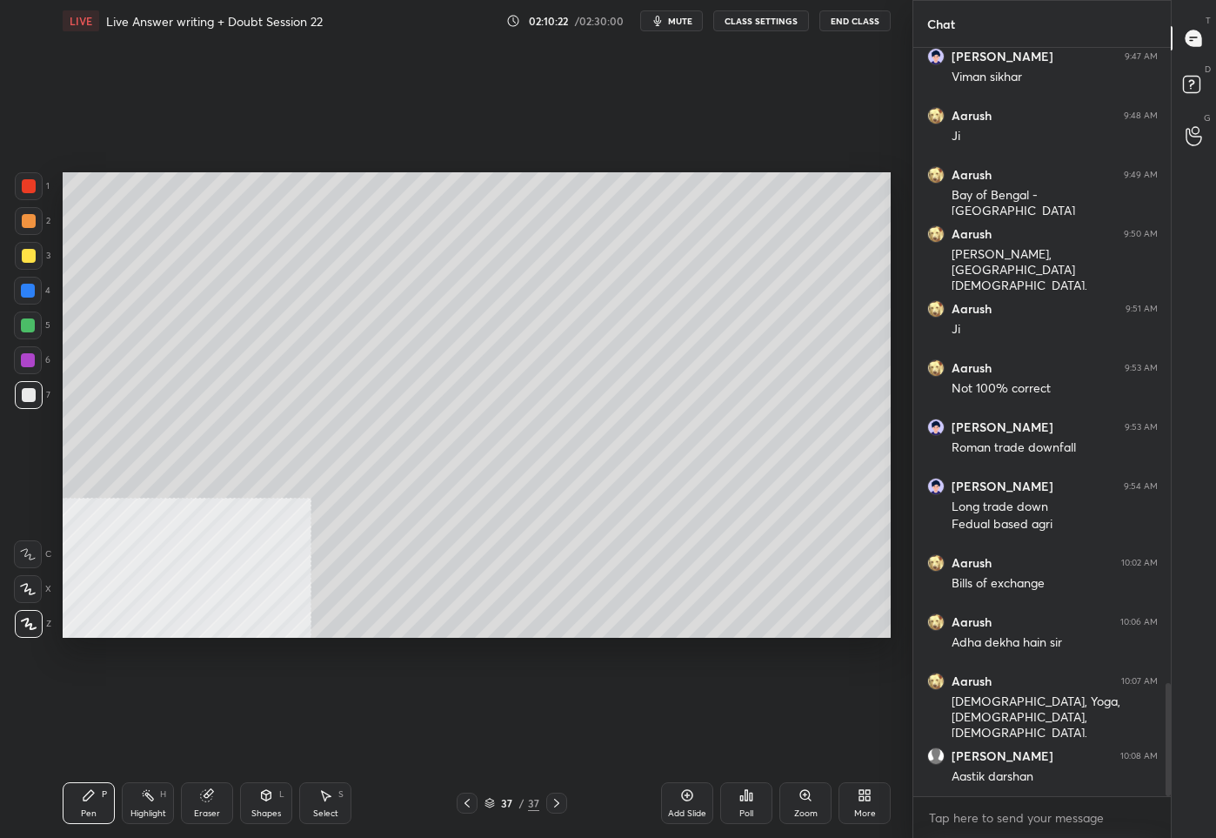
drag, startPoint x: 681, startPoint y: 807, endPoint x: 684, endPoint y: 794, distance: 12.5
click at [683, 803] on div "Add Slide" at bounding box center [687, 803] width 52 height 42
click at [867, 793] on icon at bounding box center [865, 795] width 14 height 14
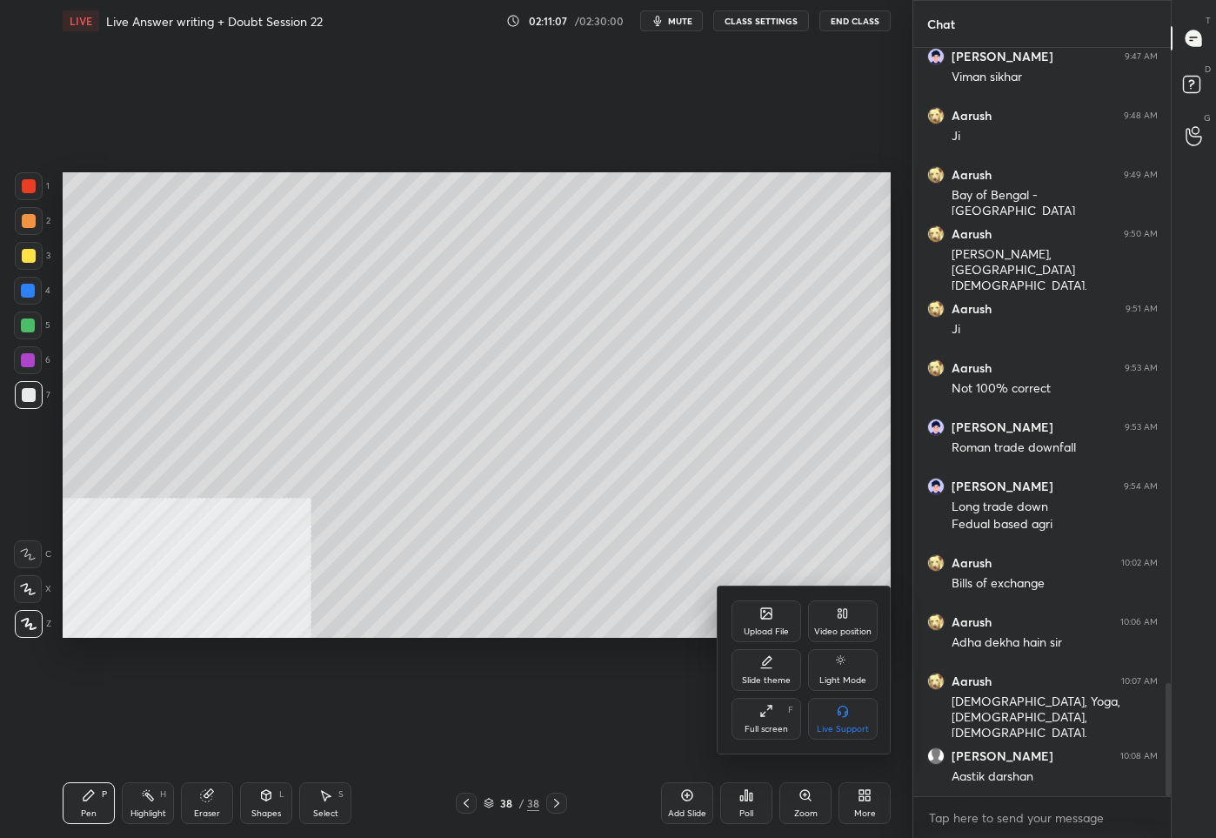
drag, startPoint x: 849, startPoint y: 619, endPoint x: 860, endPoint y: 638, distance: 21.5
click at [850, 618] on div "Video position" at bounding box center [843, 621] width 70 height 42
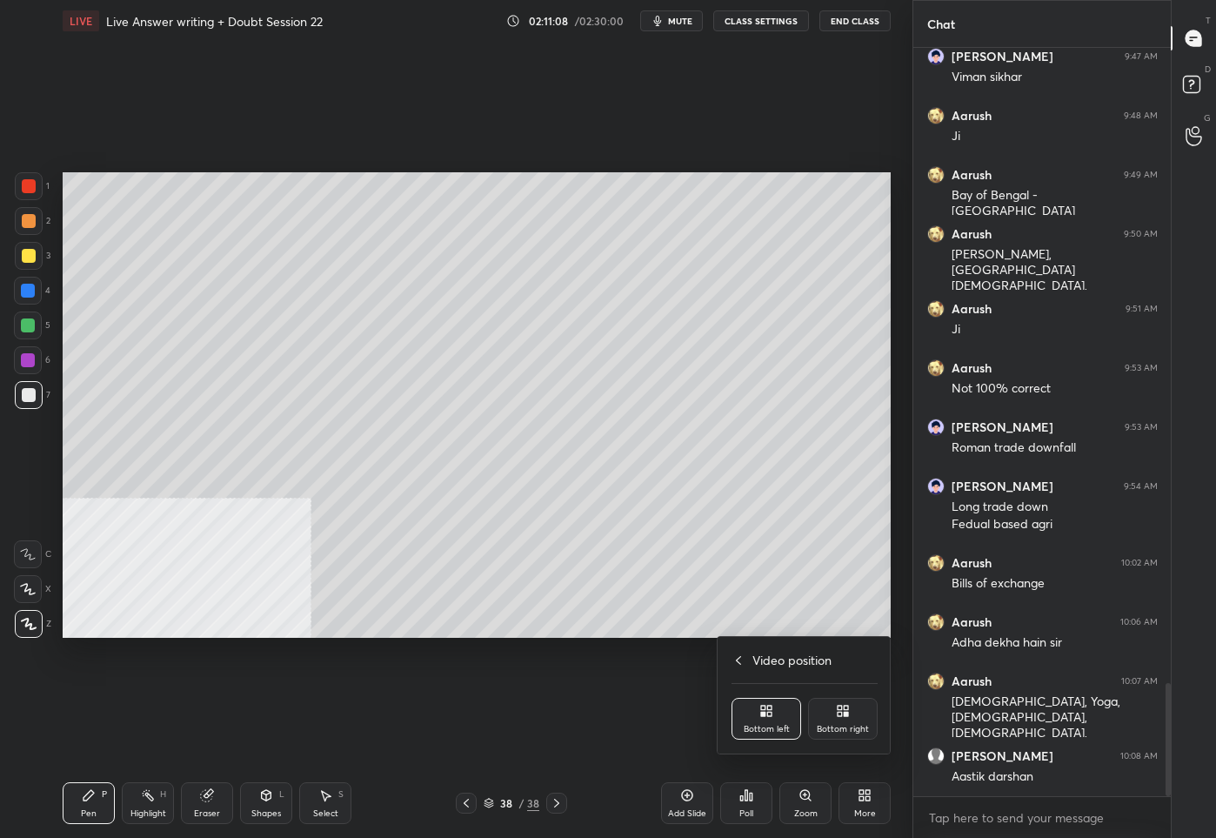
drag, startPoint x: 844, startPoint y: 733, endPoint x: 846, endPoint y: 723, distance: 9.7
click at [845, 729] on div "Bottom right" at bounding box center [843, 729] width 52 height 9
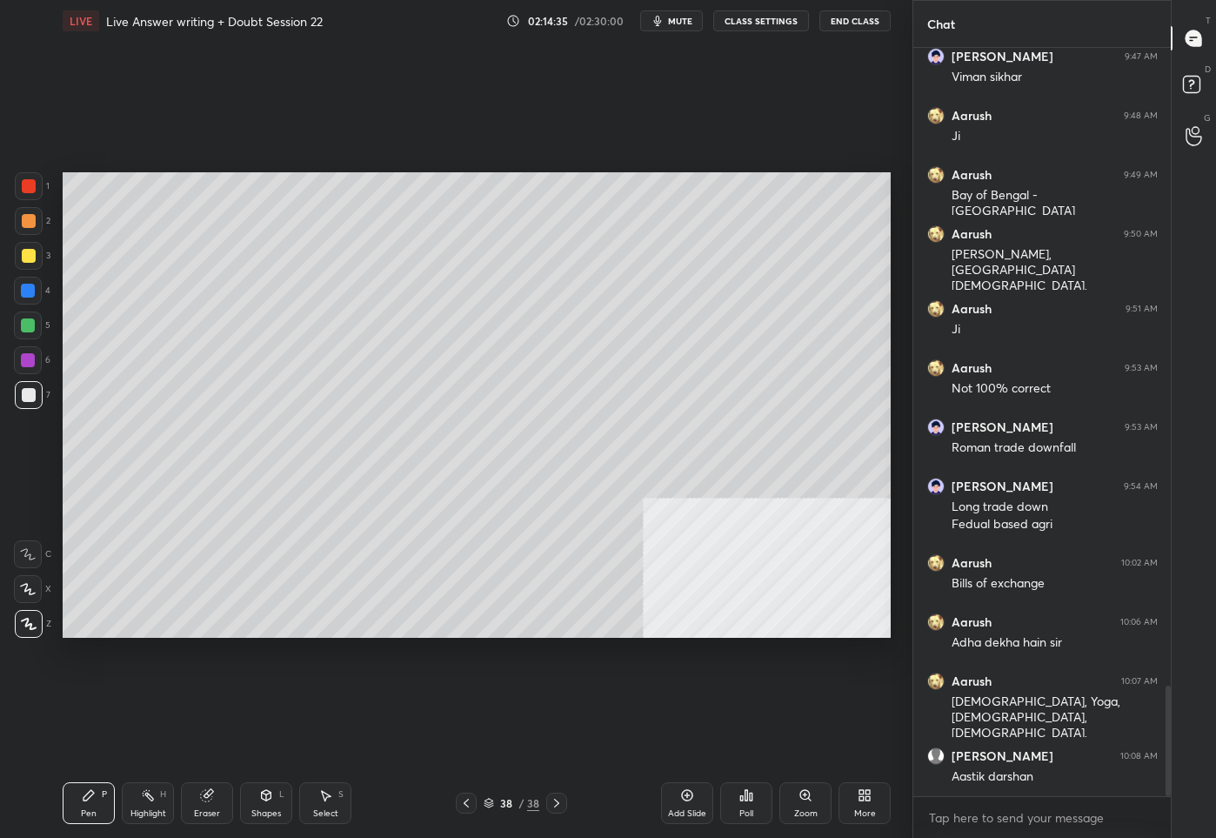
scroll to position [4307, 0]
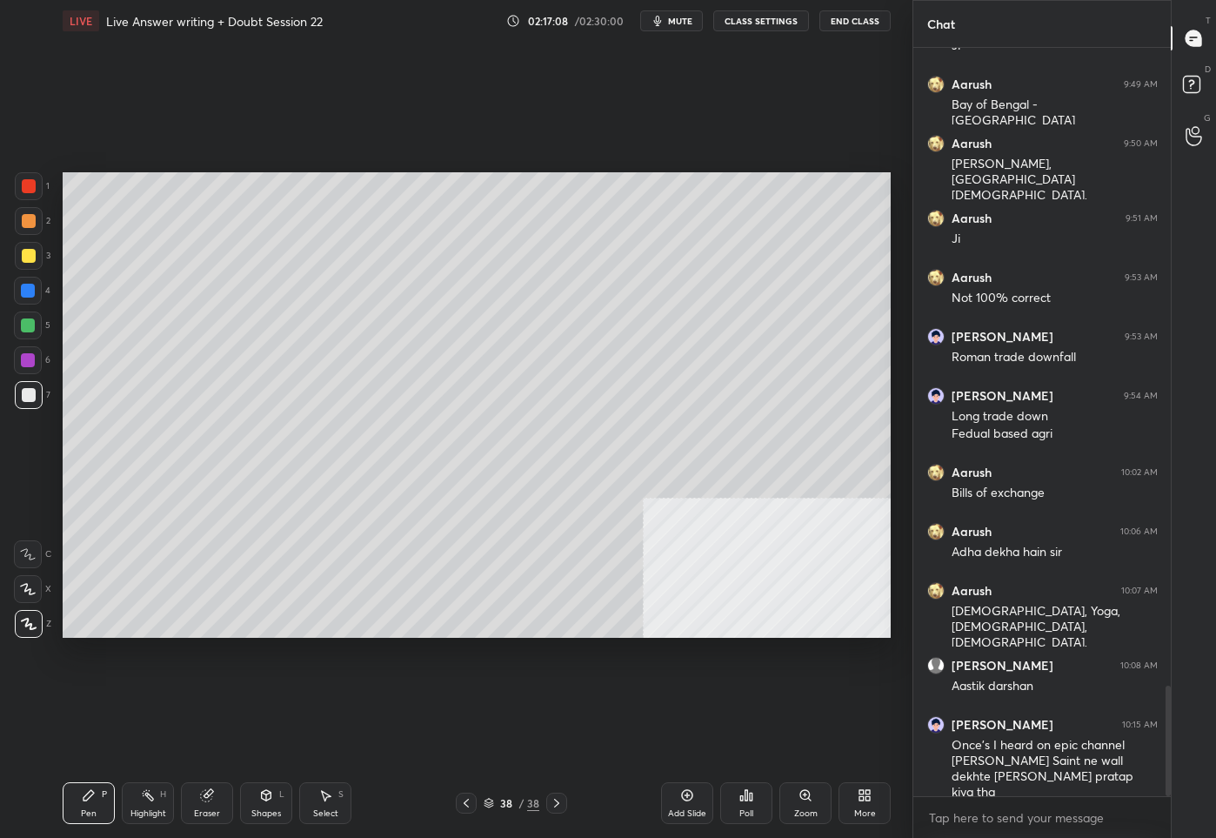
click at [684, 797] on icon at bounding box center [687, 795] width 14 height 14
click at [469, 803] on icon at bounding box center [466, 803] width 14 height 14
click at [557, 804] on icon at bounding box center [557, 803] width 14 height 14
click at [687, 801] on div "Add Slide" at bounding box center [687, 803] width 52 height 42
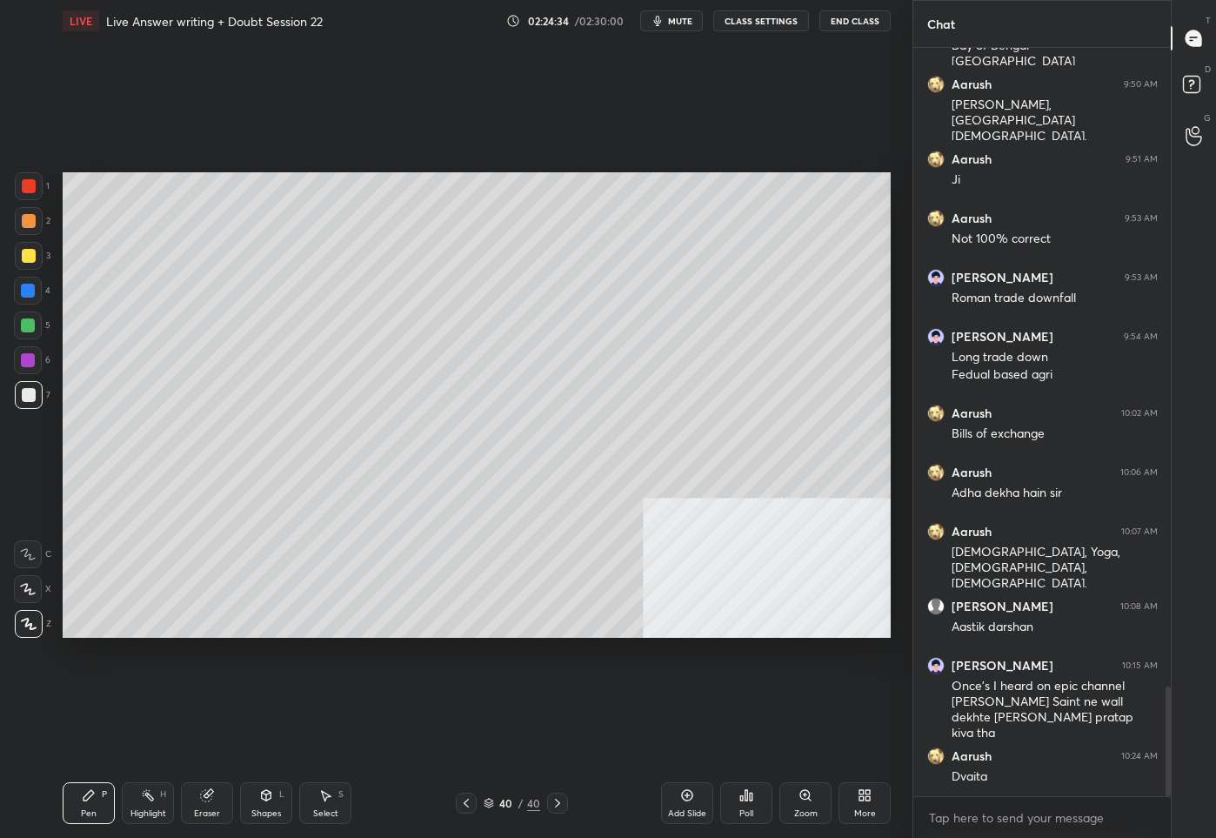
click at [864, 802] on div "More" at bounding box center [865, 803] width 52 height 42
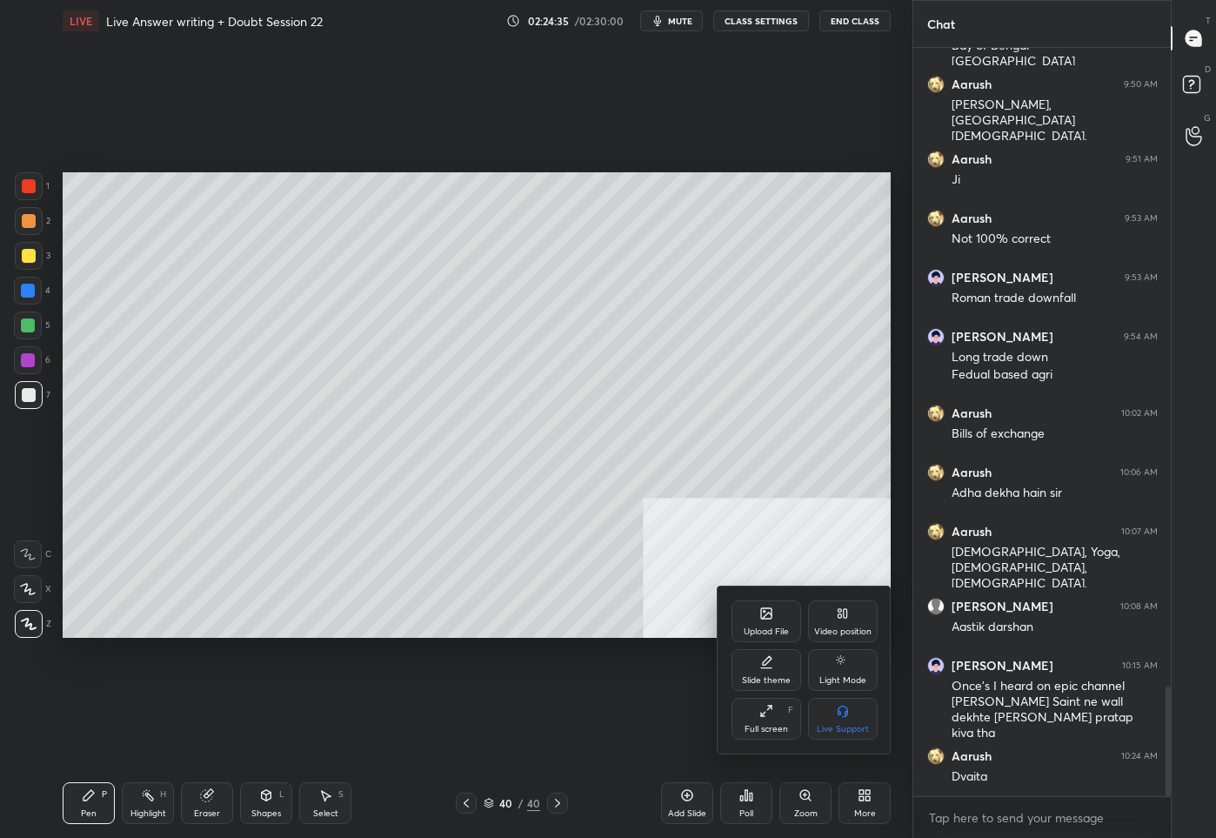
click at [758, 619] on div "Upload File" at bounding box center [767, 621] width 70 height 42
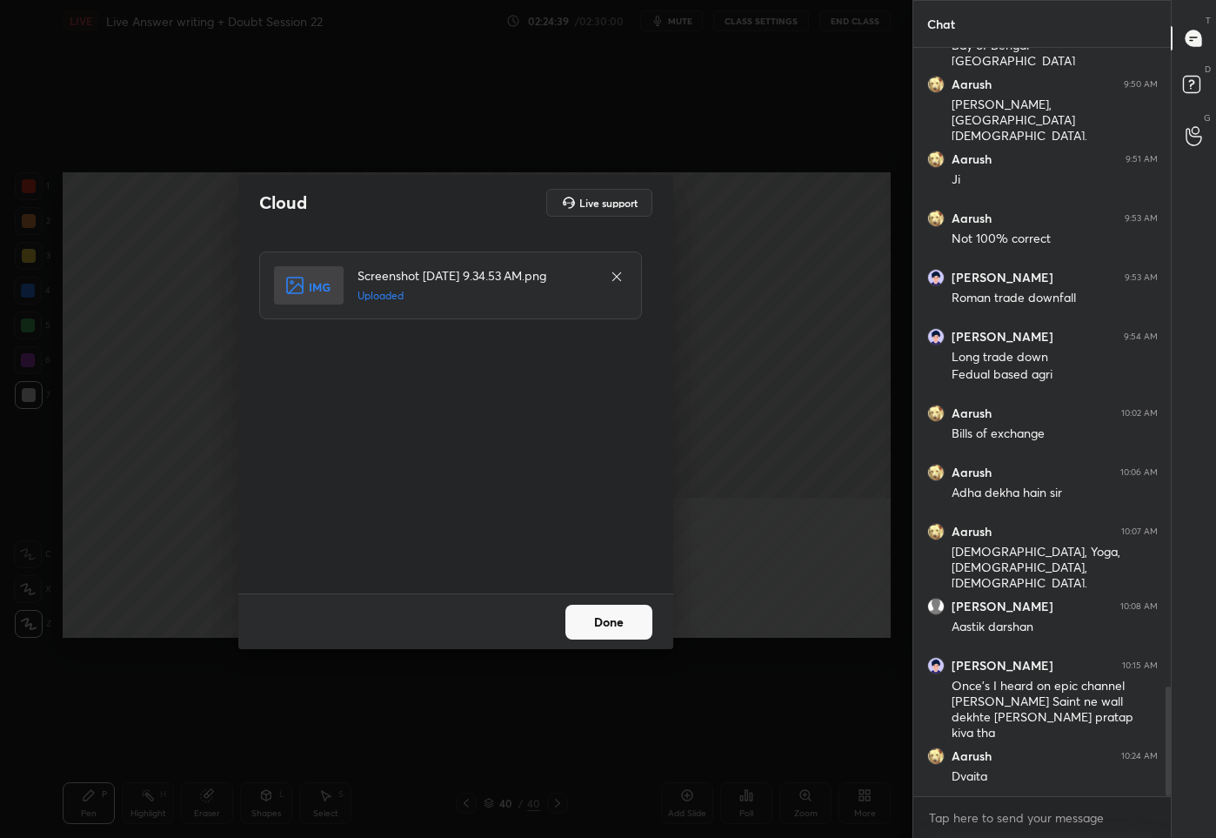
click at [591, 630] on button "Done" at bounding box center [609, 622] width 87 height 35
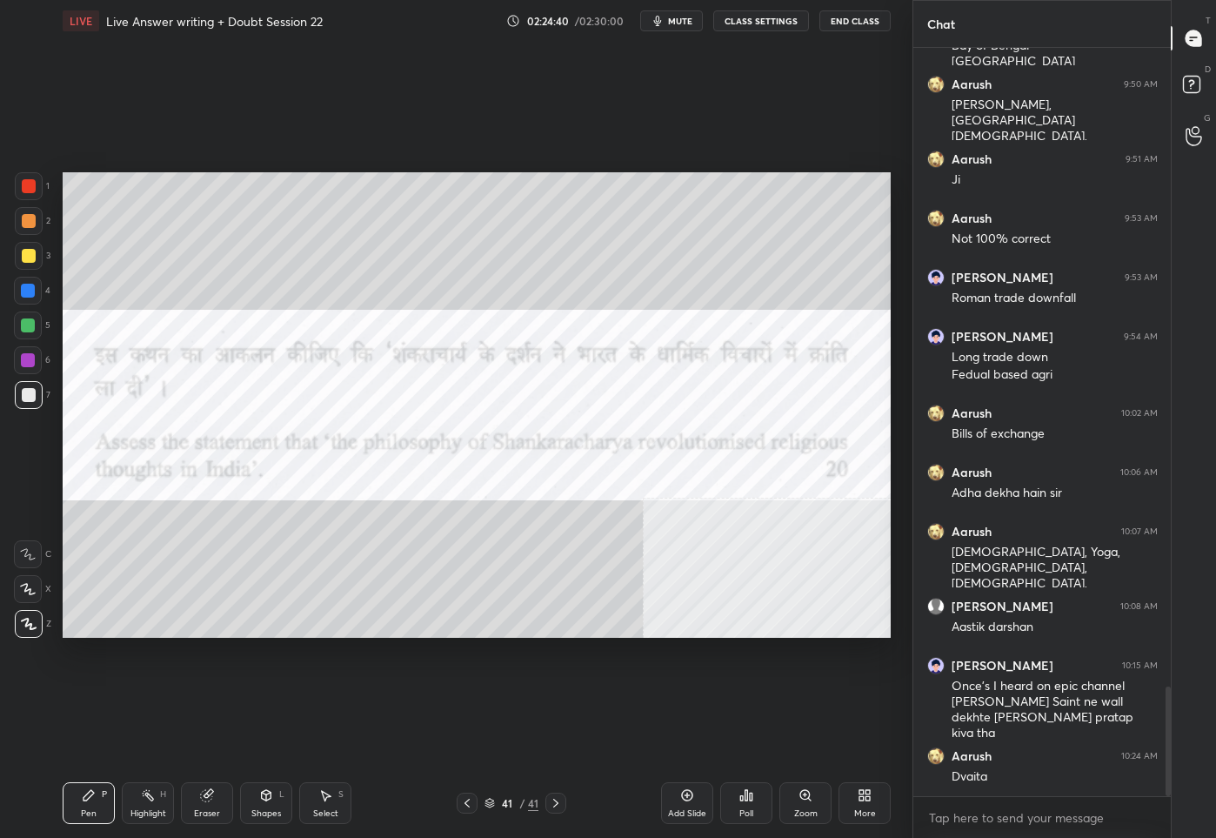
click at [34, 195] on div at bounding box center [29, 186] width 28 height 28
click at [889, 797] on div "More" at bounding box center [865, 803] width 52 height 42
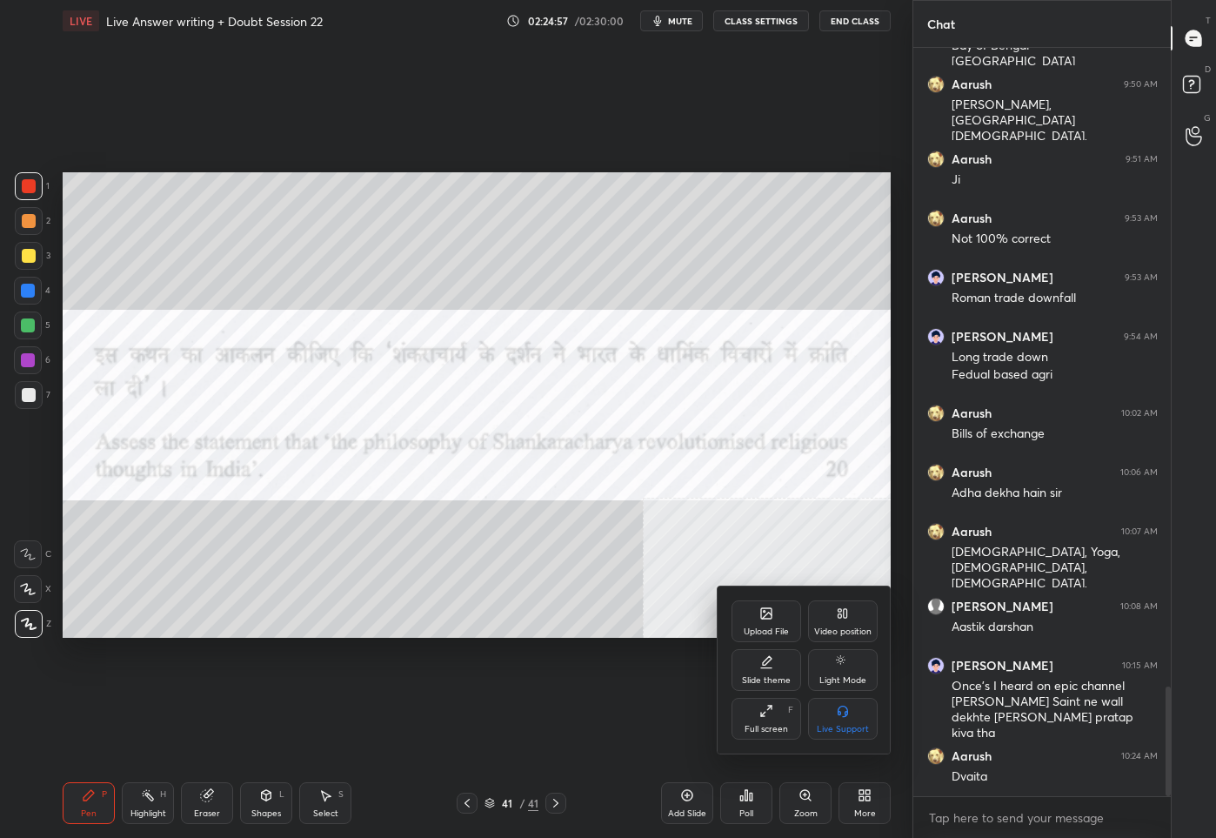
click at [761, 623] on div "Upload File" at bounding box center [767, 621] width 70 height 42
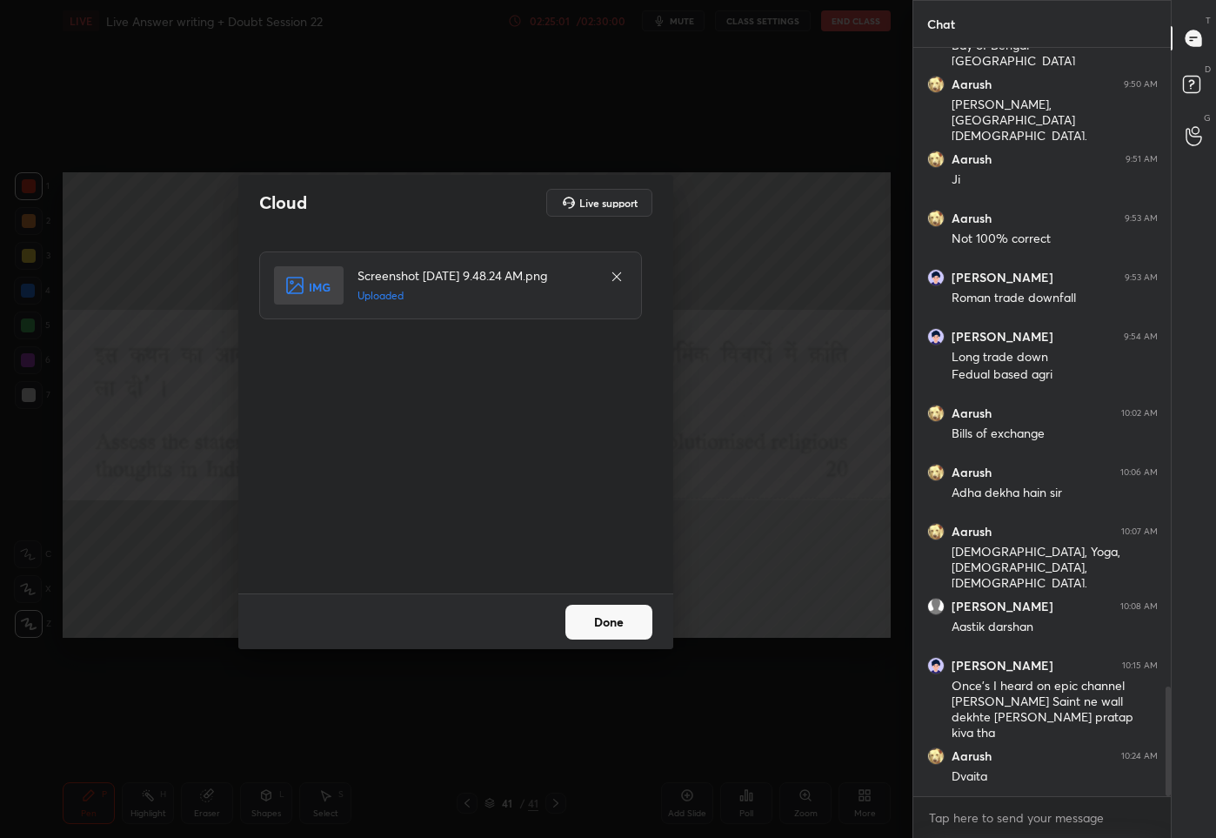
click at [609, 619] on button "Done" at bounding box center [609, 622] width 87 height 35
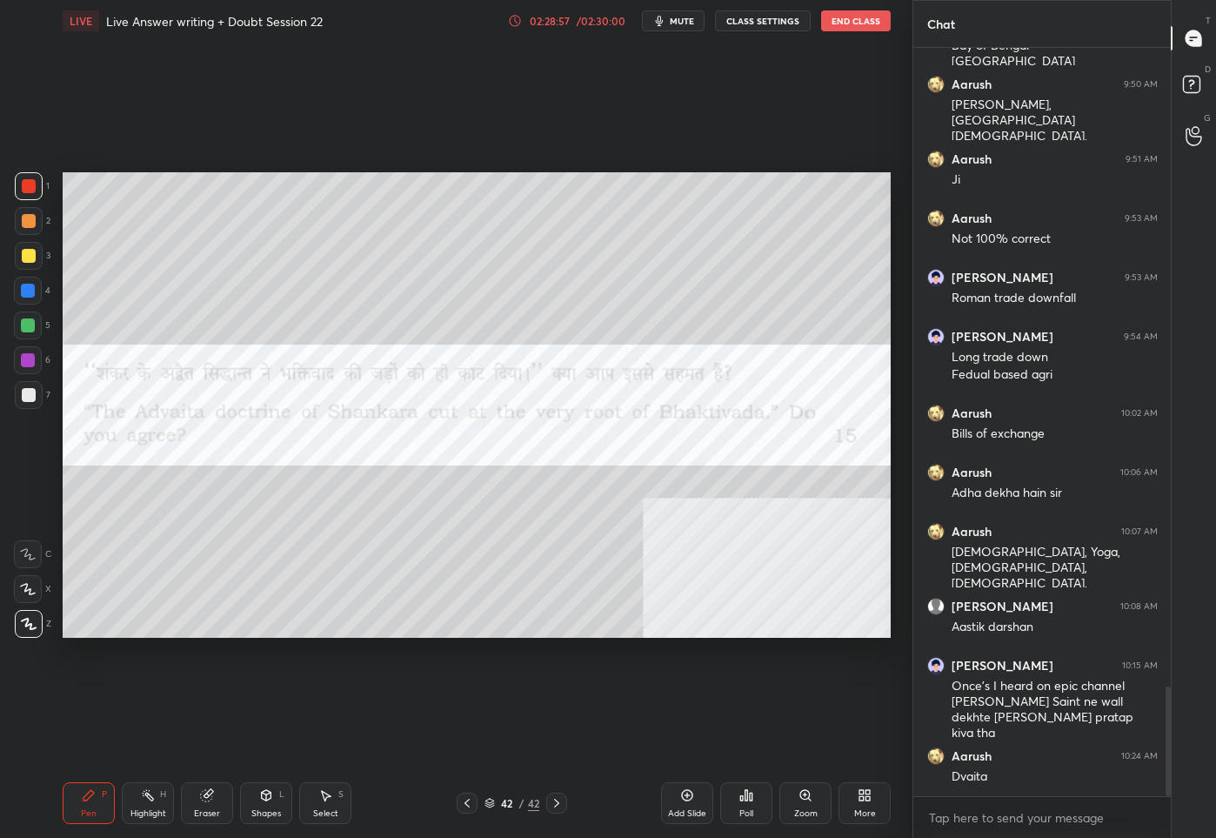
click at [514, 800] on div "42" at bounding box center [507, 803] width 17 height 10
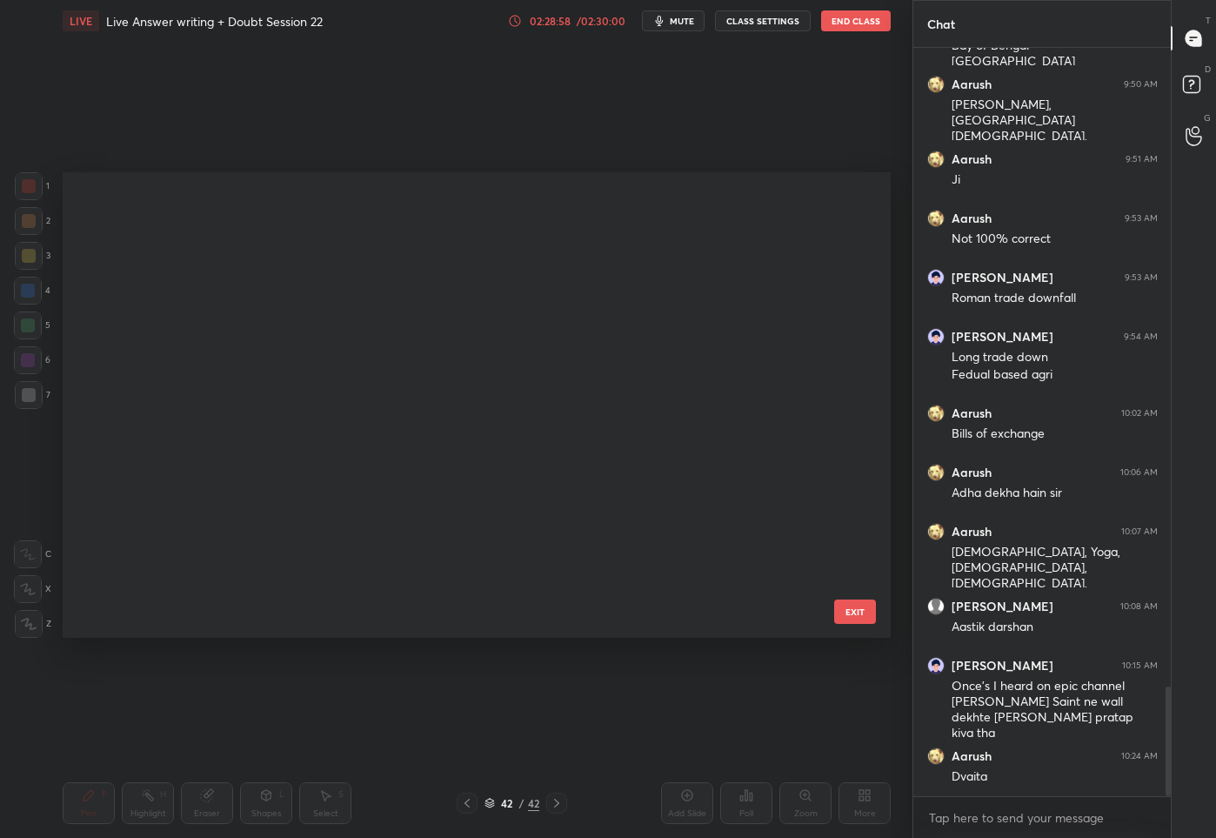
scroll to position [460, 820]
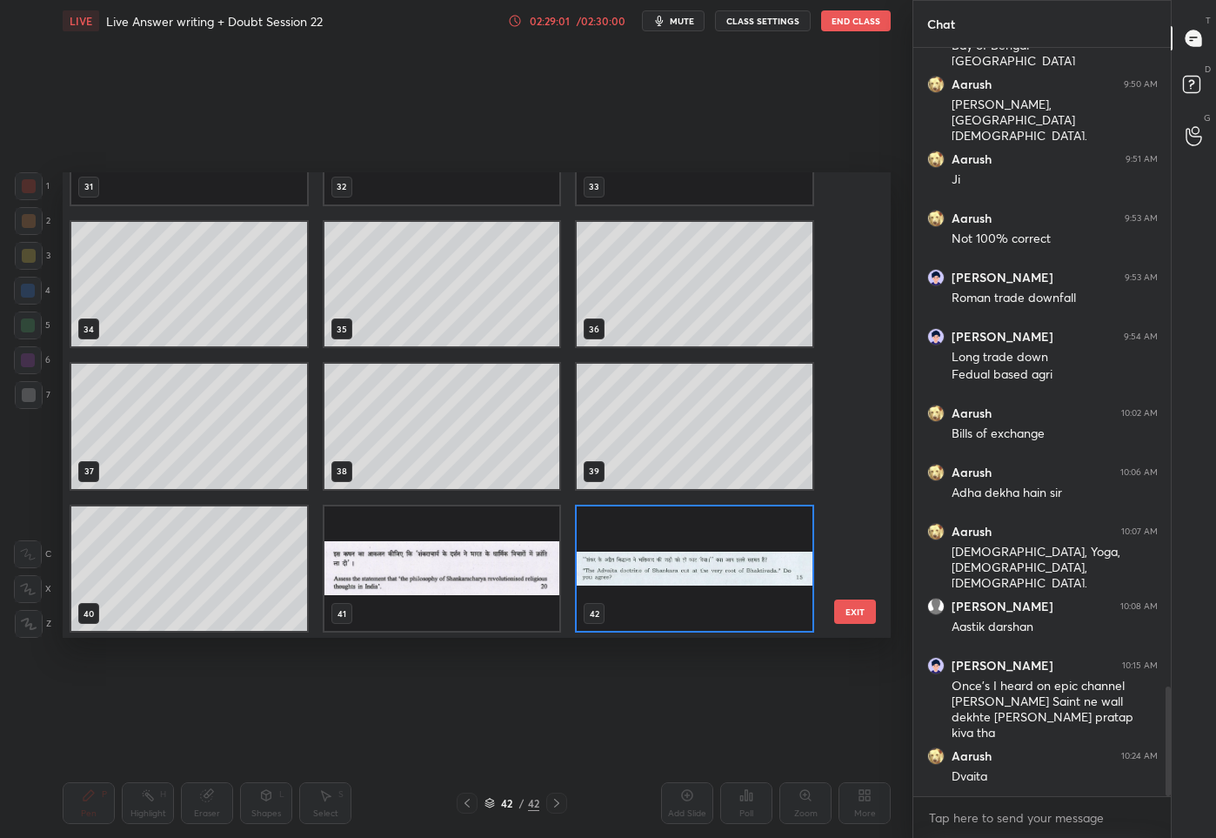
click at [449, 580] on img "grid" at bounding box center [443, 567] width 236 height 125
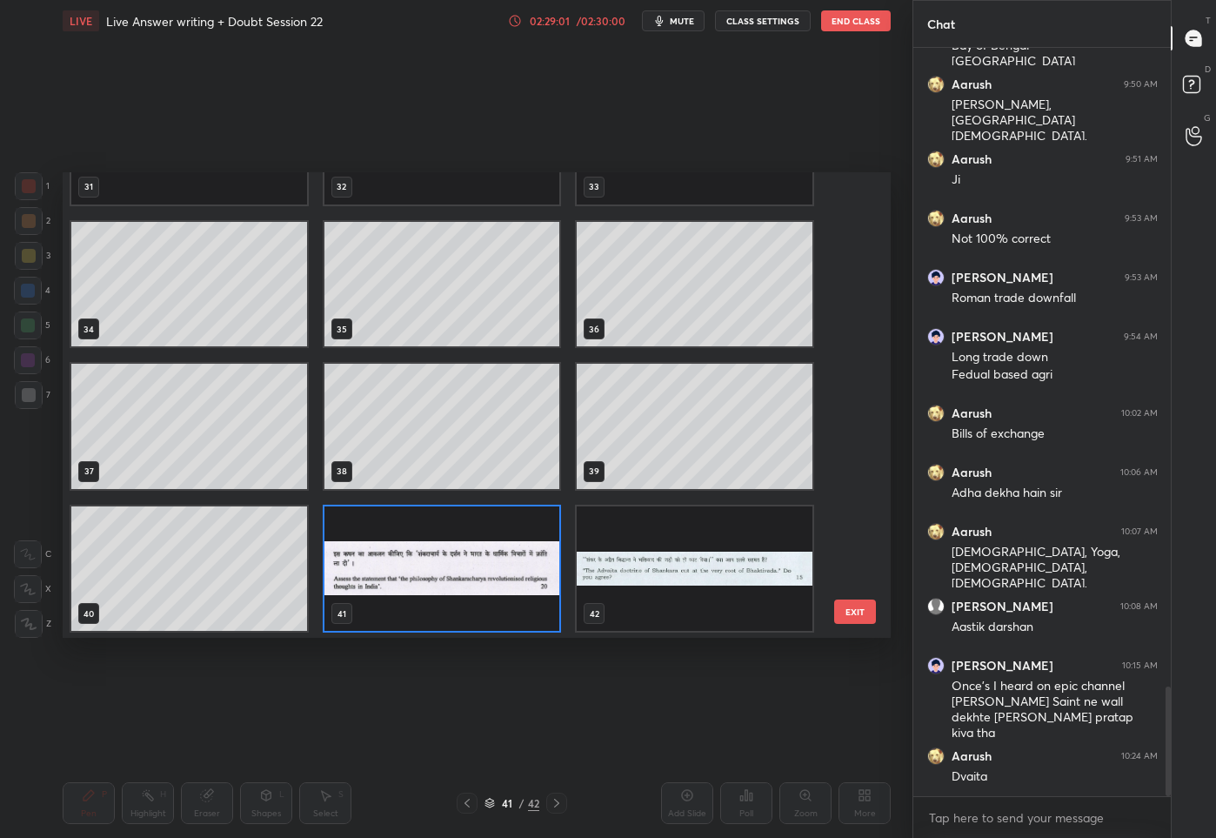
click at [449, 580] on img "grid" at bounding box center [443, 567] width 236 height 125
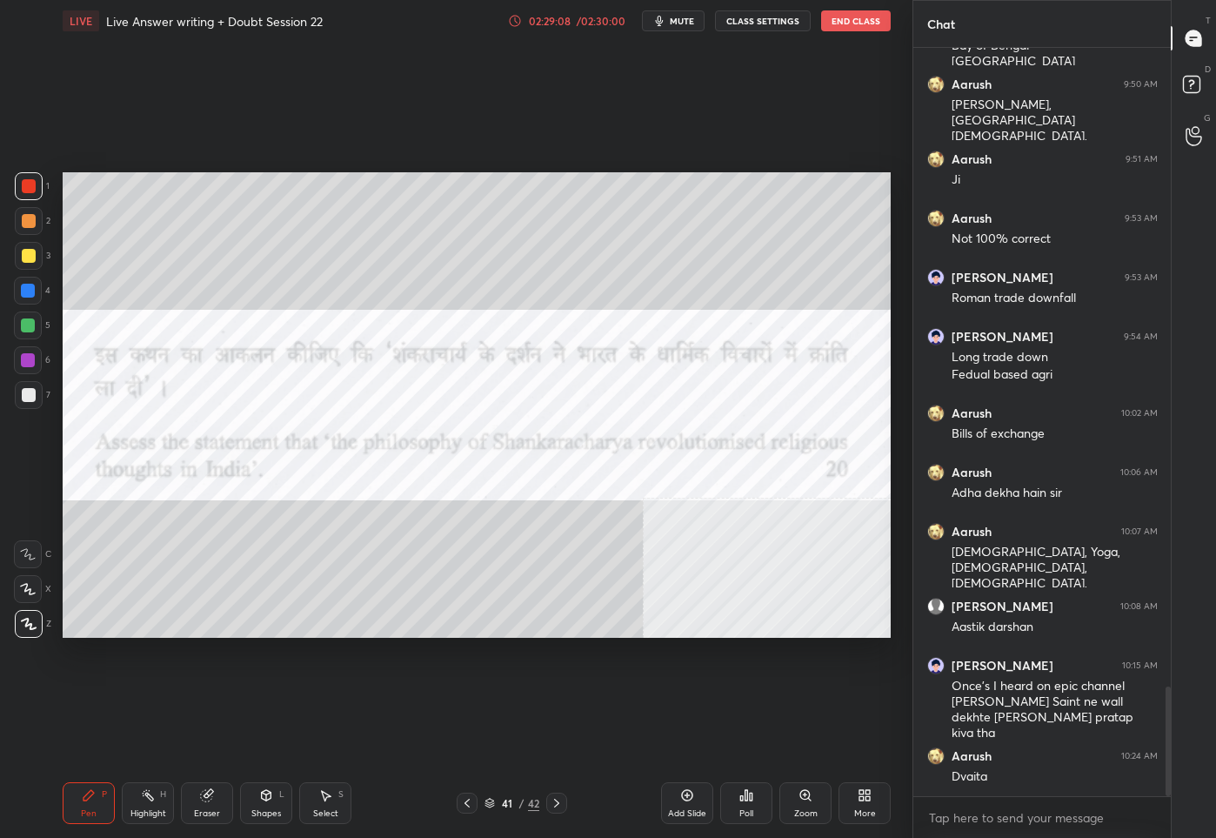
click at [519, 799] on div "/" at bounding box center [521, 803] width 5 height 10
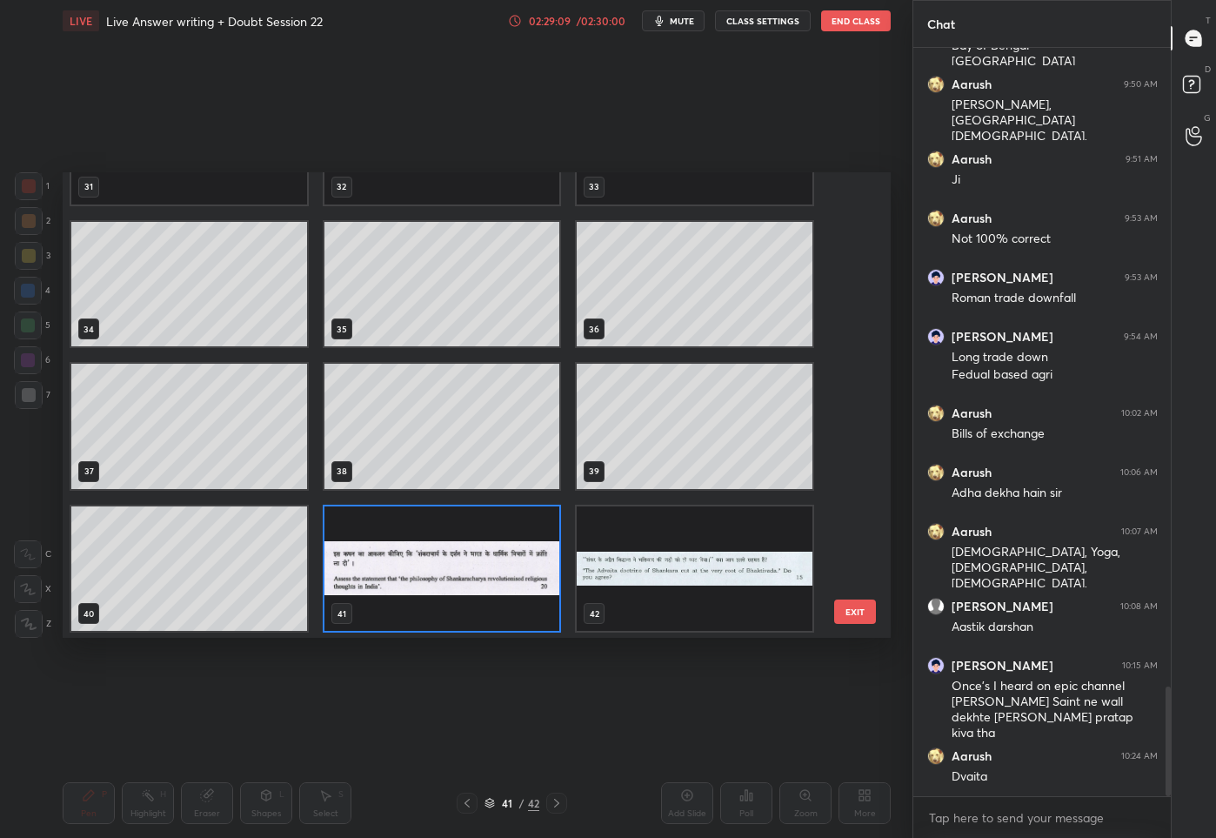
click at [672, 586] on img "grid" at bounding box center [695, 567] width 236 height 125
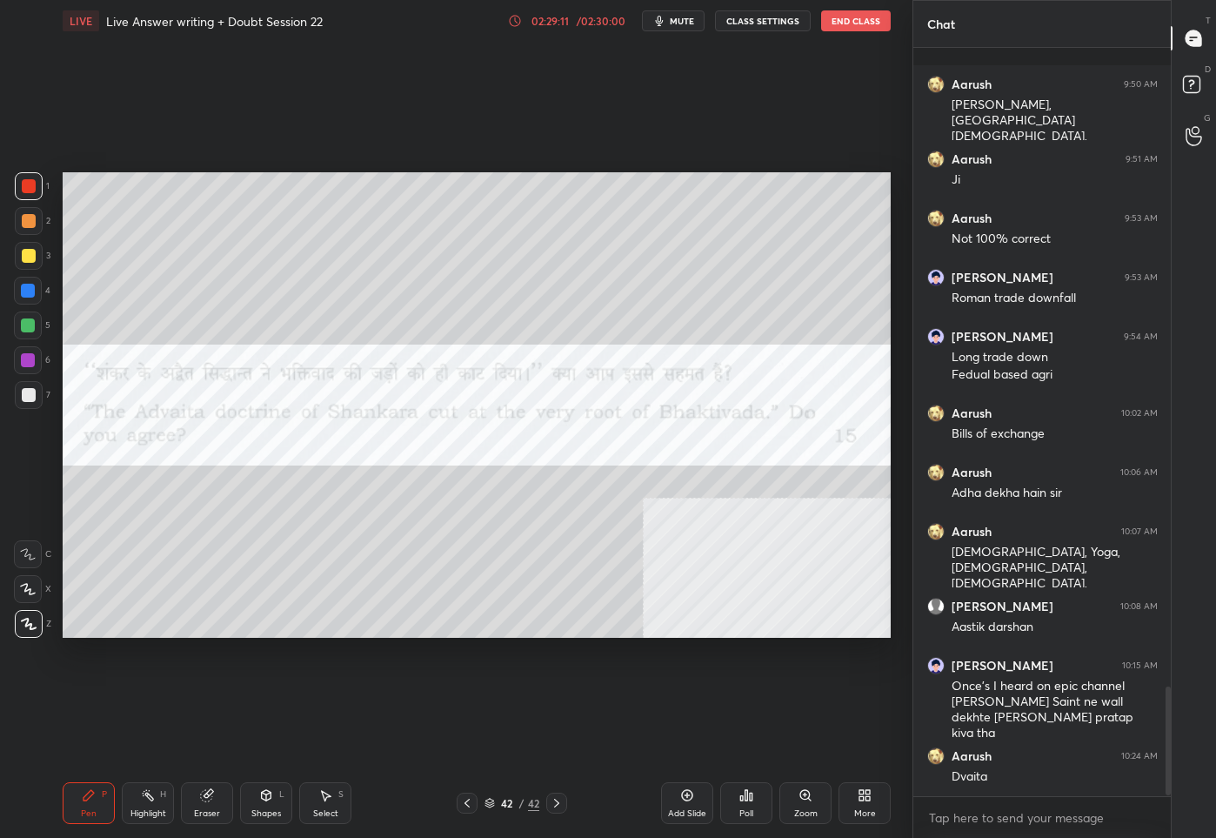
click at [865, 813] on div "More" at bounding box center [865, 813] width 22 height 9
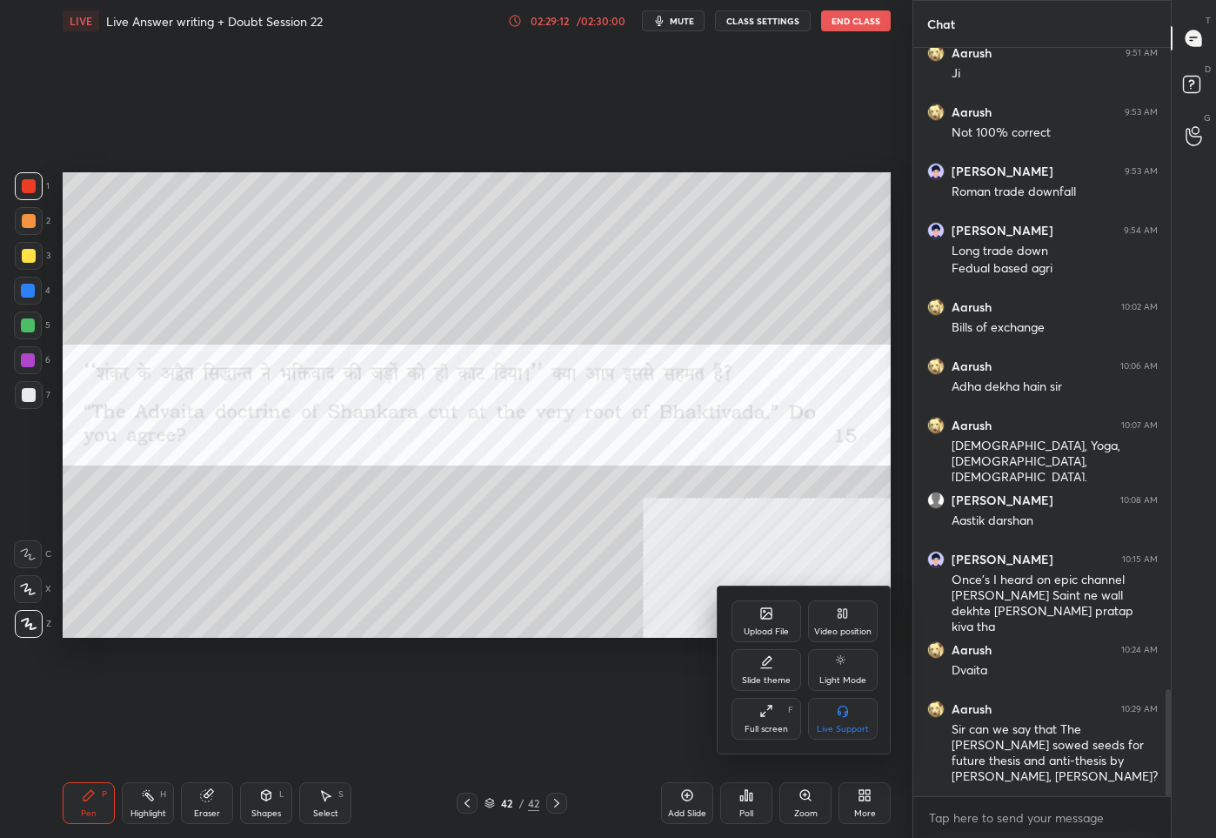
click at [519, 603] on div at bounding box center [608, 419] width 1216 height 838
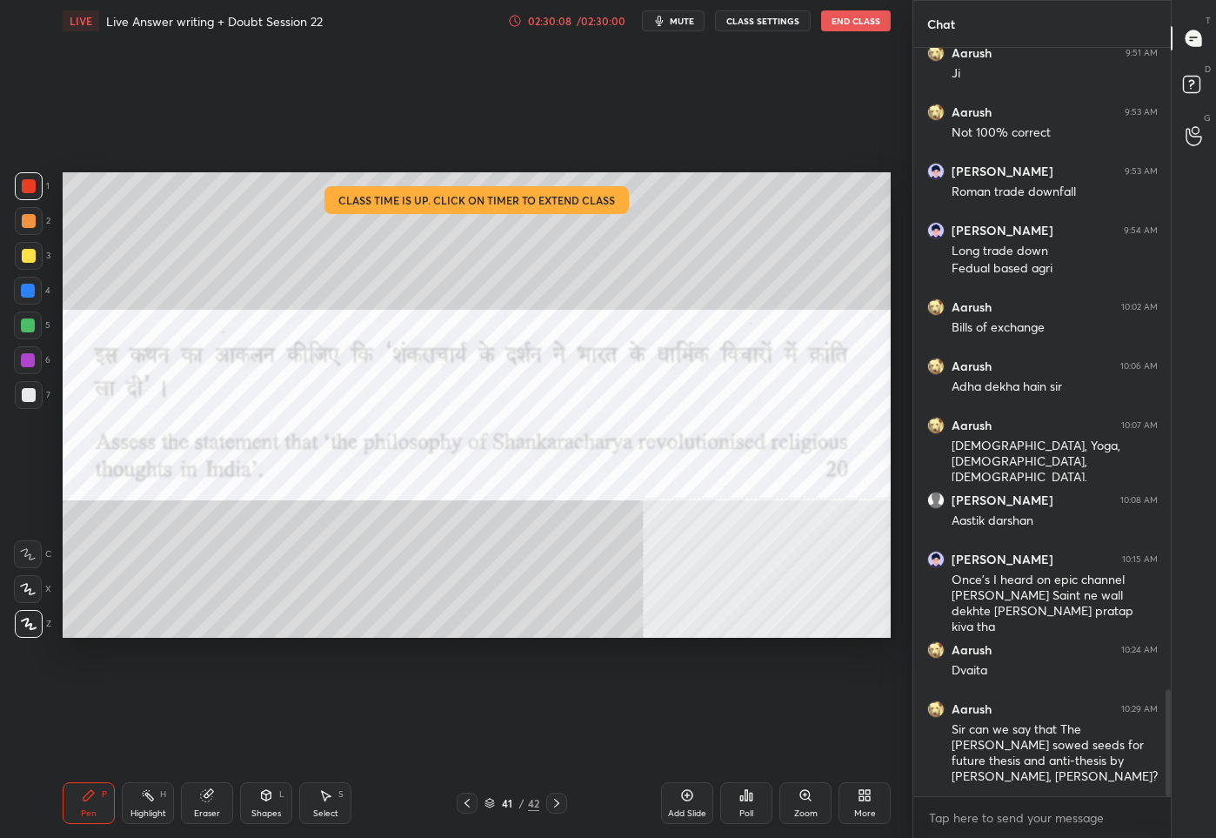
click at [487, 805] on icon at bounding box center [490, 803] width 10 height 10
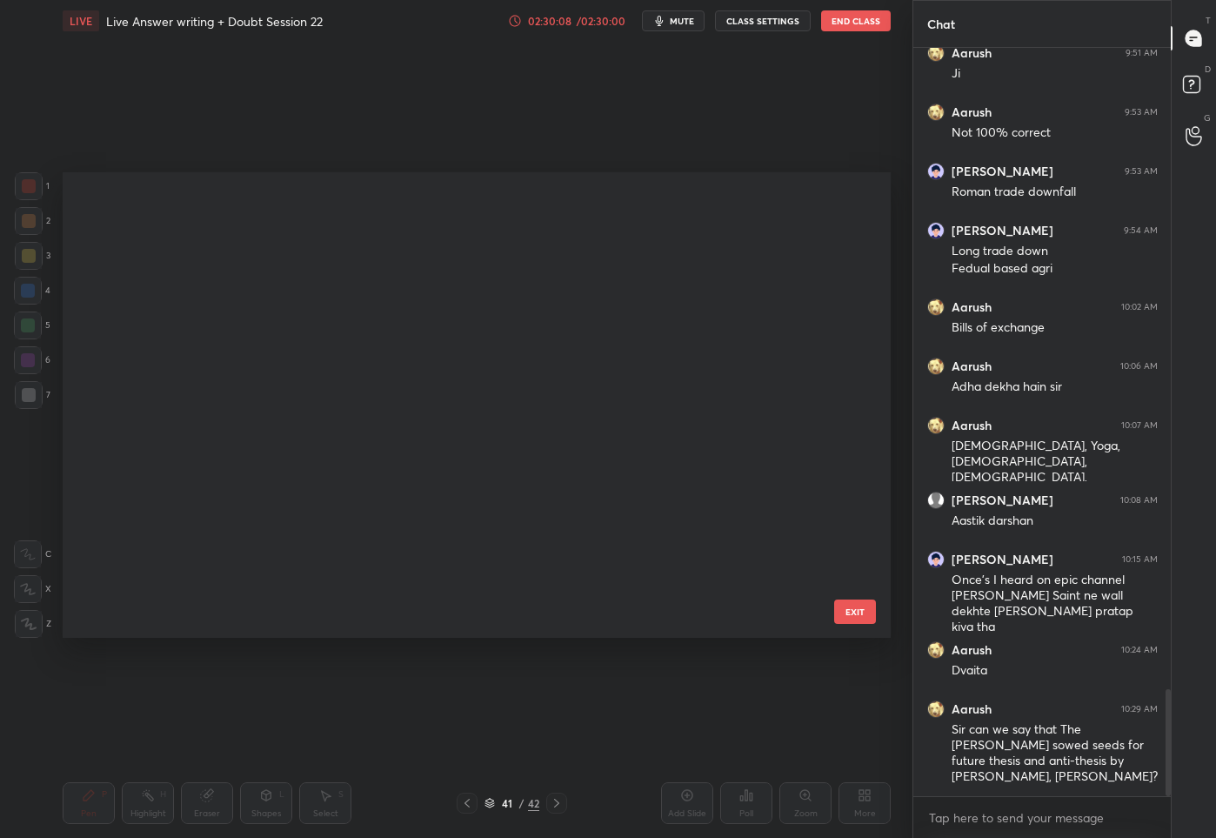
scroll to position [460, 820]
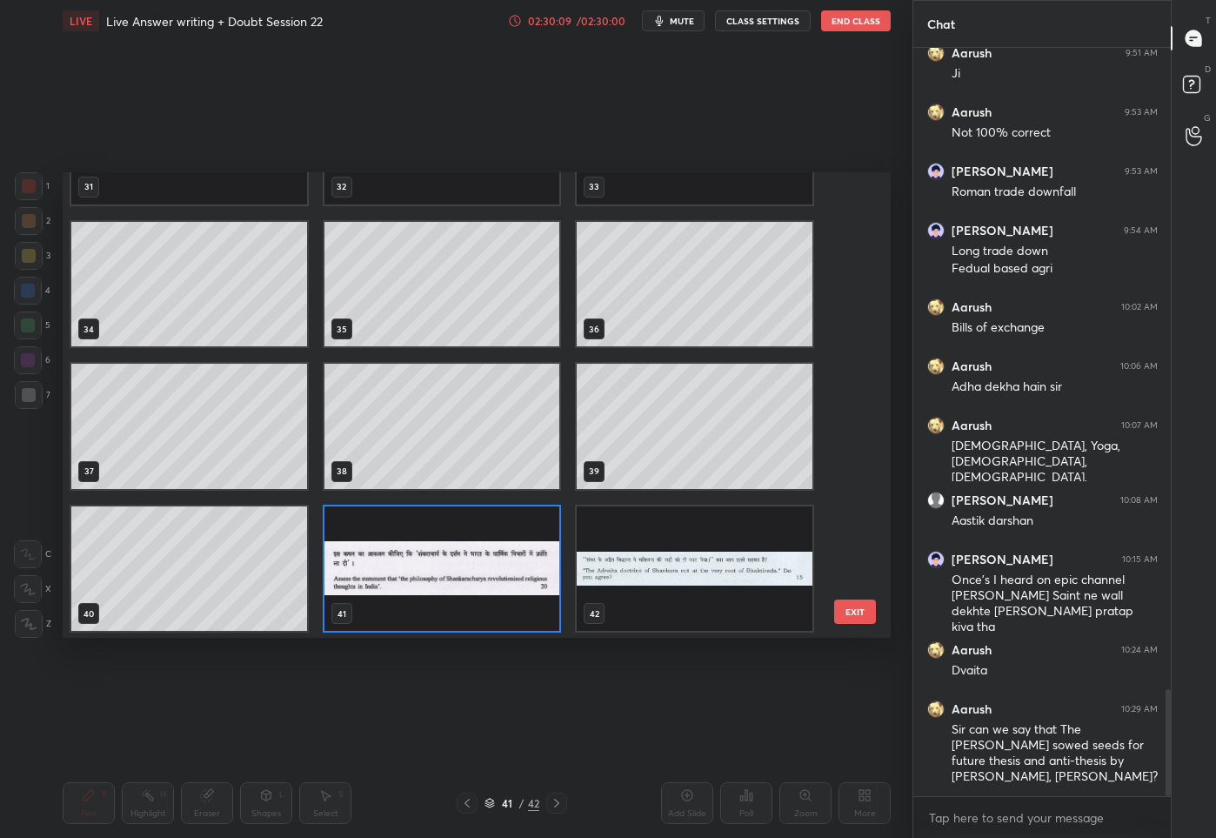
click at [570, 556] on div "42" at bounding box center [694, 568] width 253 height 143
click at [630, 554] on img "grid" at bounding box center [695, 567] width 236 height 125
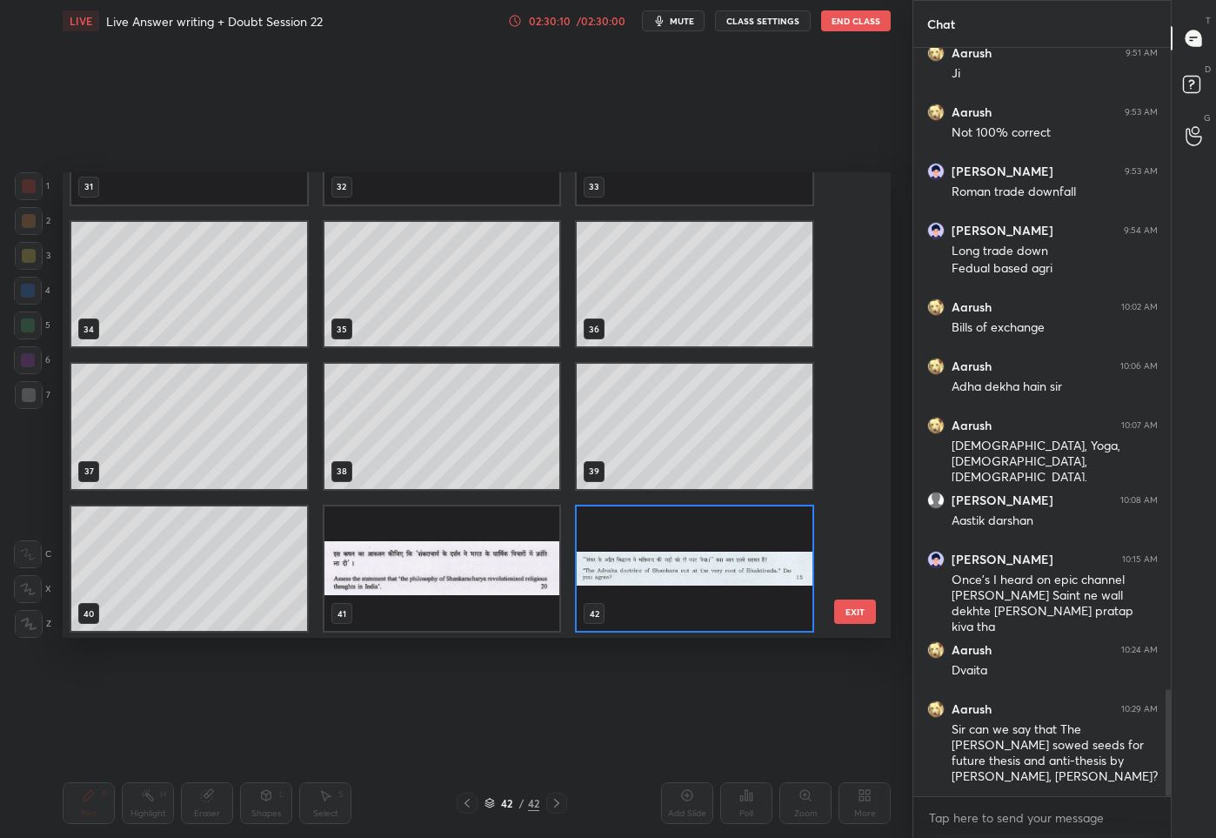
click at [630, 554] on img "grid" at bounding box center [695, 567] width 236 height 125
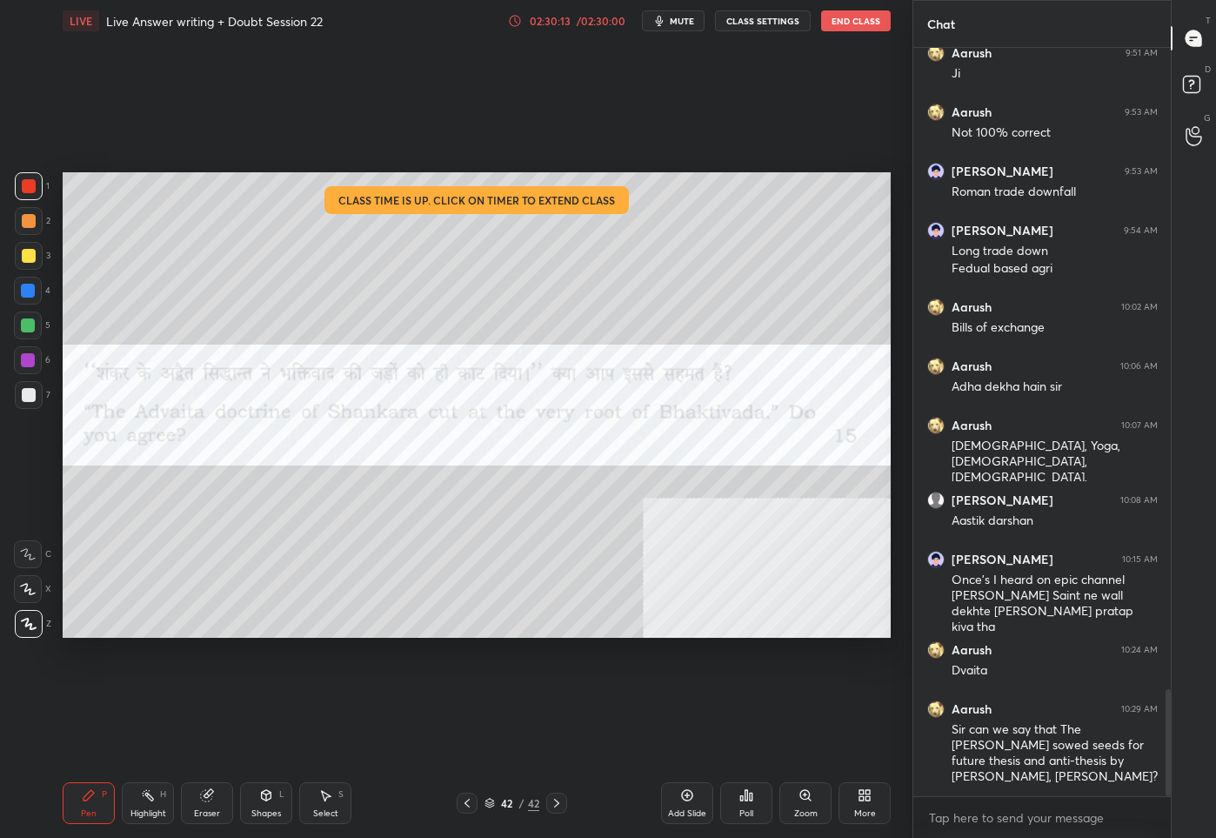
click at [872, 804] on div "More" at bounding box center [865, 803] width 52 height 42
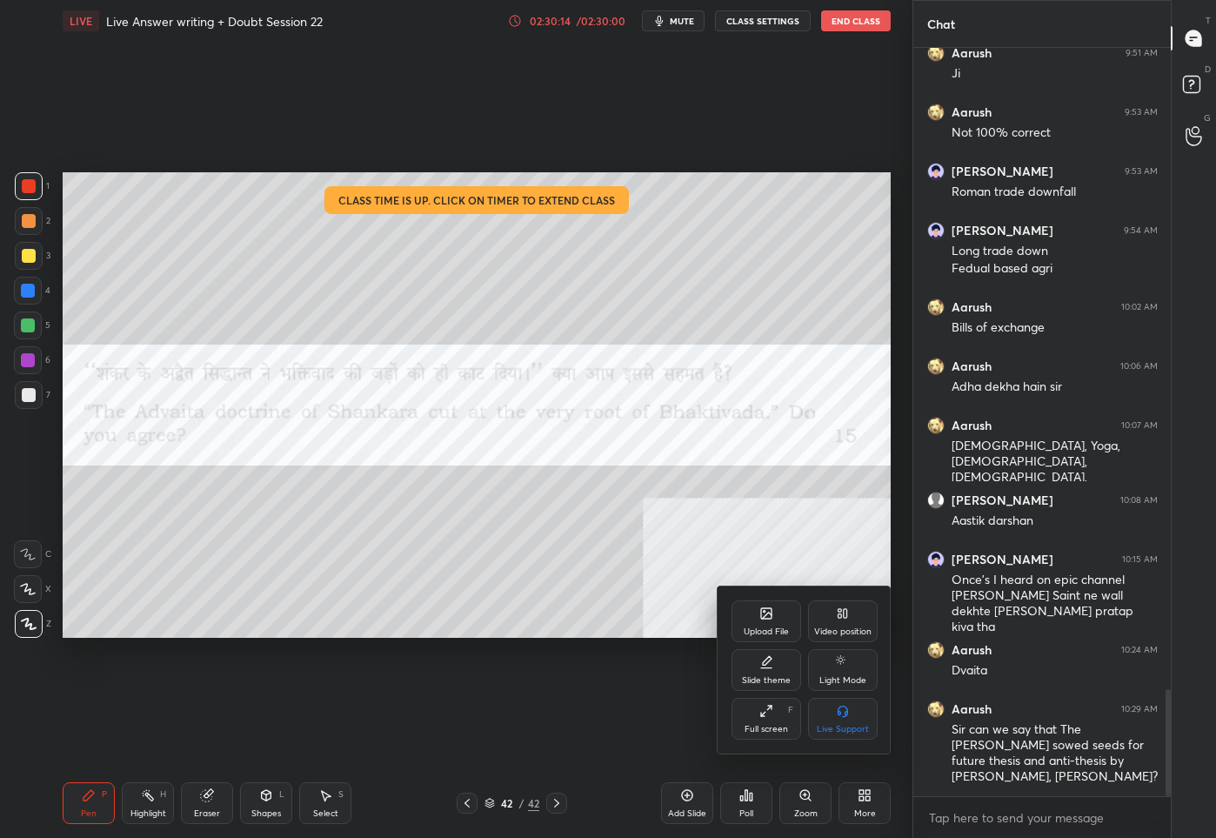
click at [582, 705] on div at bounding box center [608, 419] width 1216 height 838
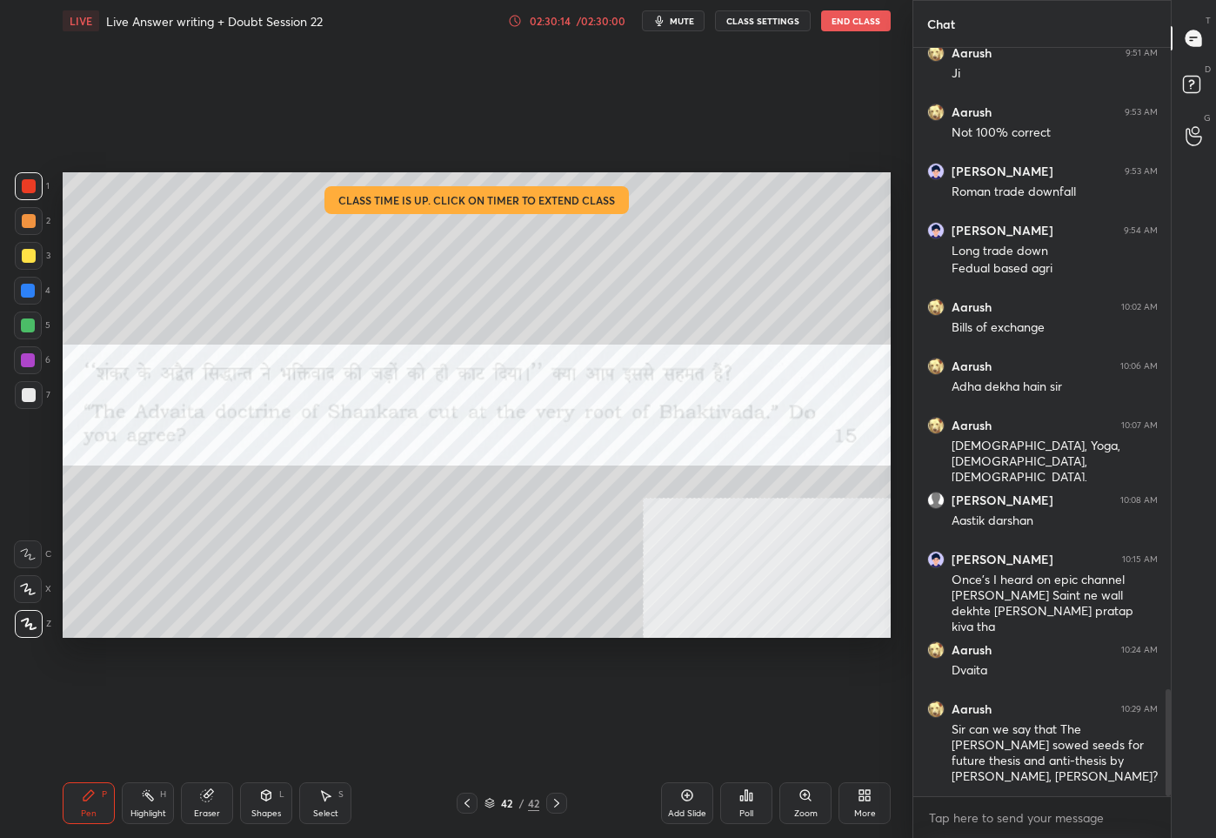
click at [514, 805] on div "42" at bounding box center [507, 803] width 17 height 10
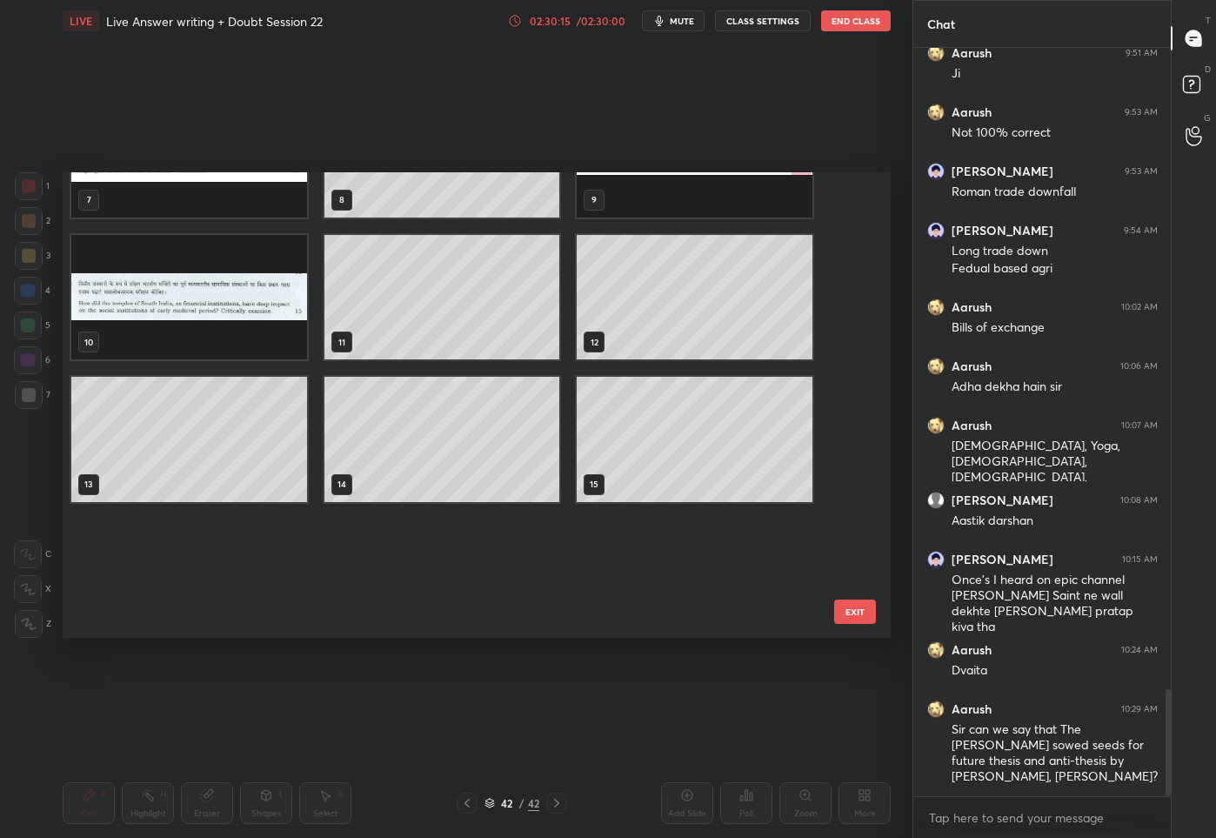
scroll to position [0, 0]
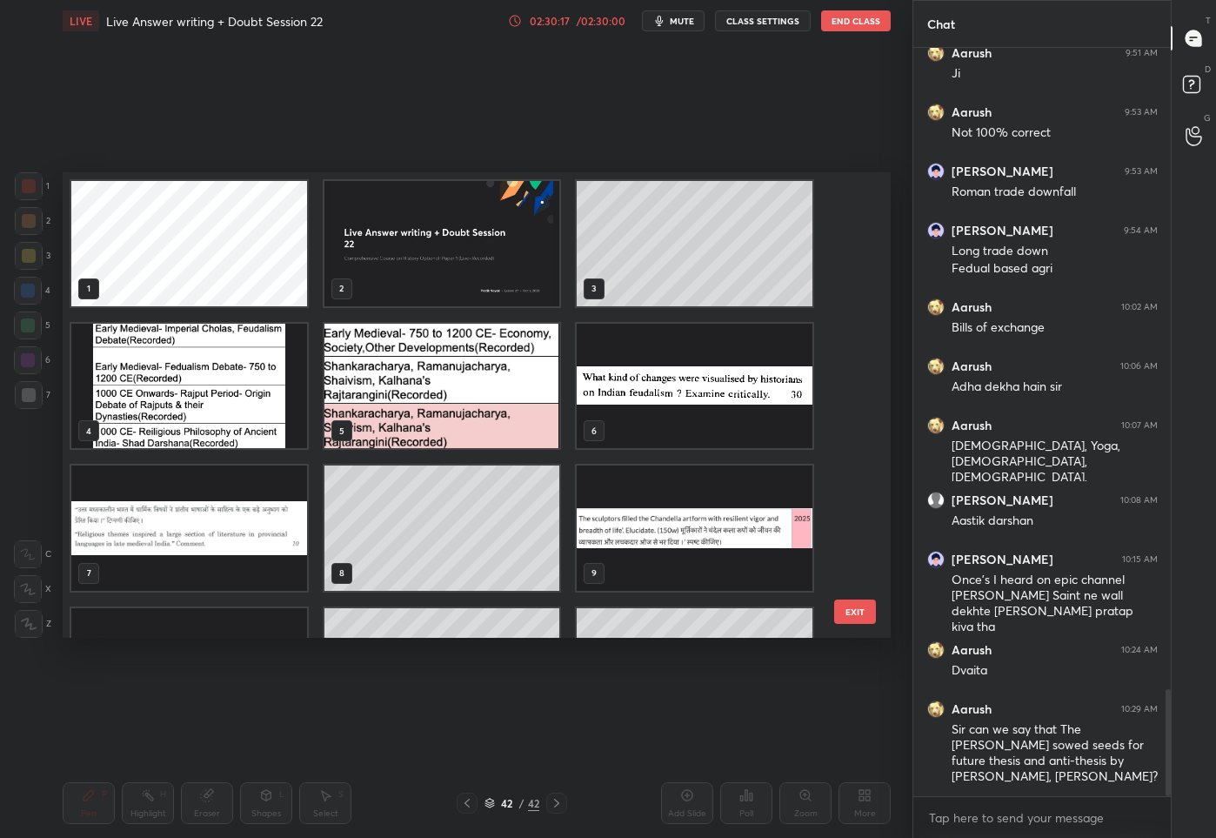
click at [506, 405] on img "grid" at bounding box center [443, 385] width 236 height 125
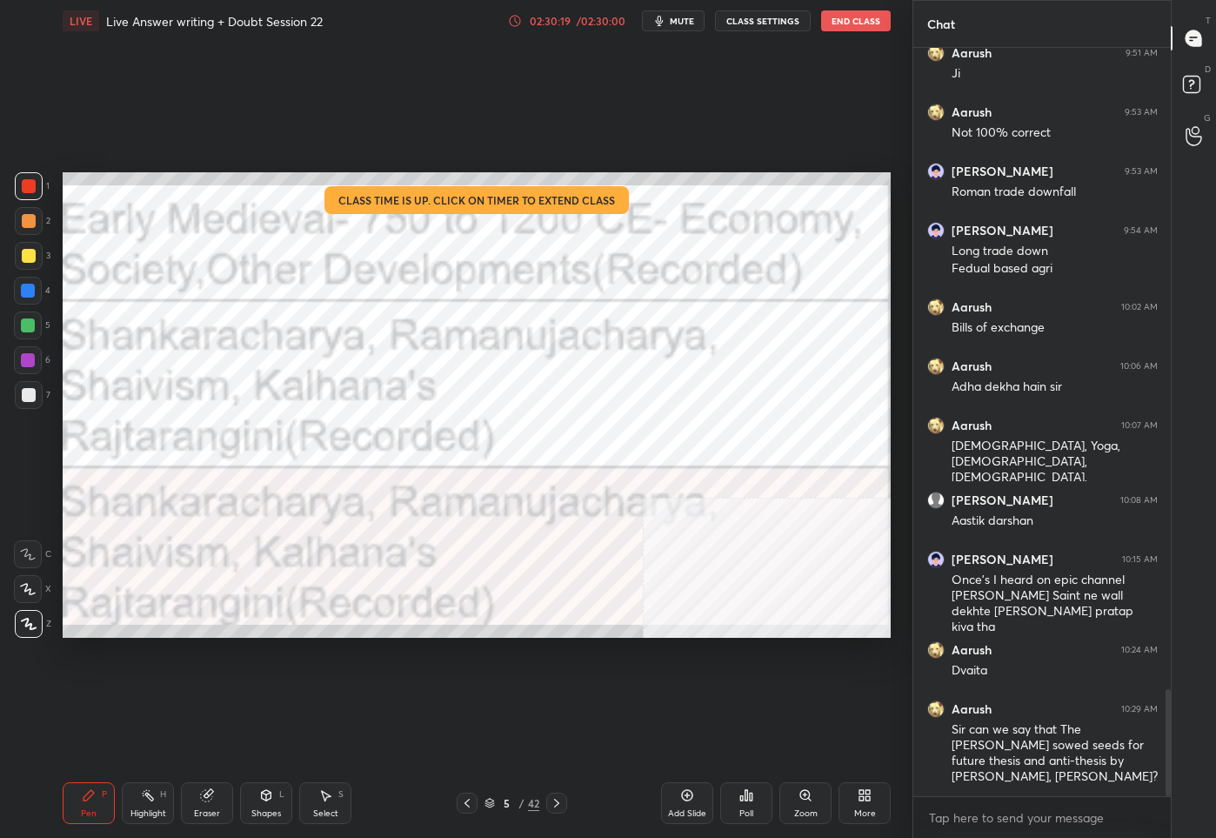
click at [466, 800] on icon at bounding box center [467, 803] width 14 height 14
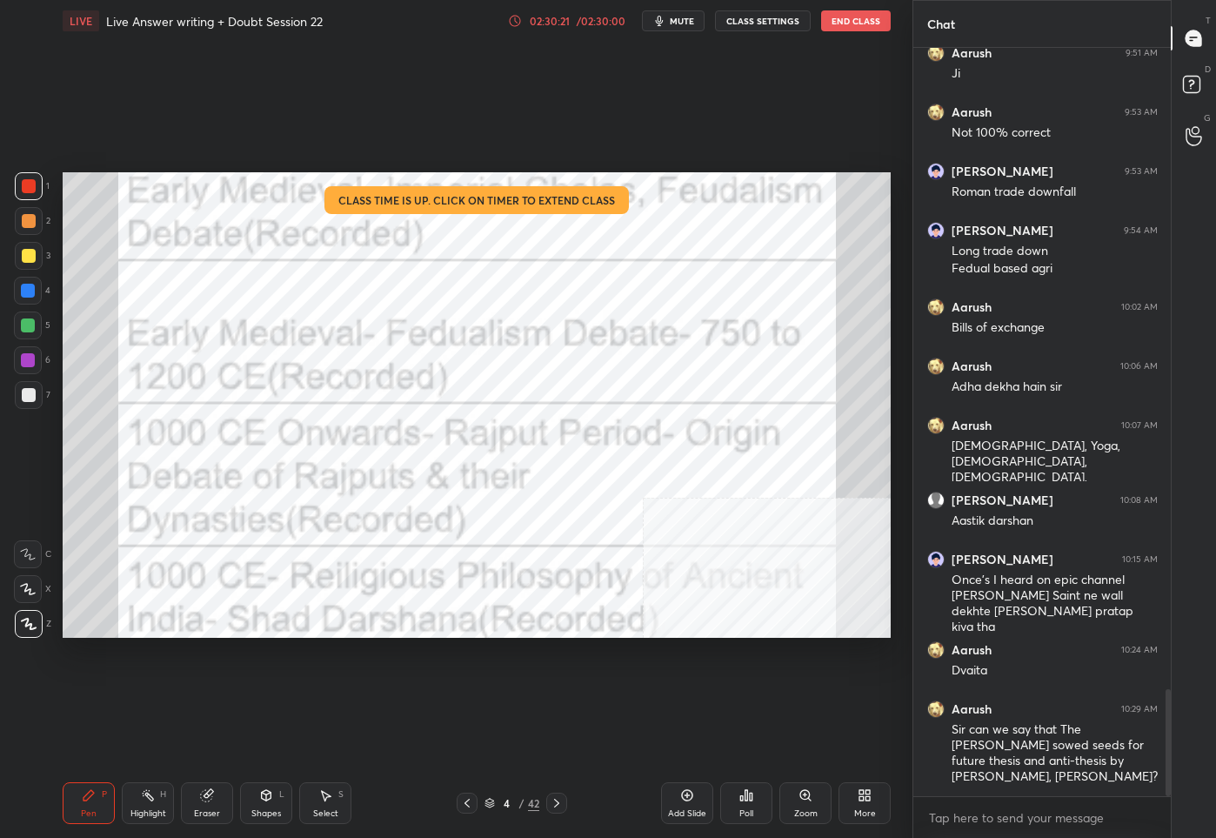
click at [404, 639] on div "Setting up your live class Class time is up. Click on timer to extend class Pol…" at bounding box center [477, 405] width 843 height 726
click at [557, 804] on icon at bounding box center [556, 803] width 5 height 9
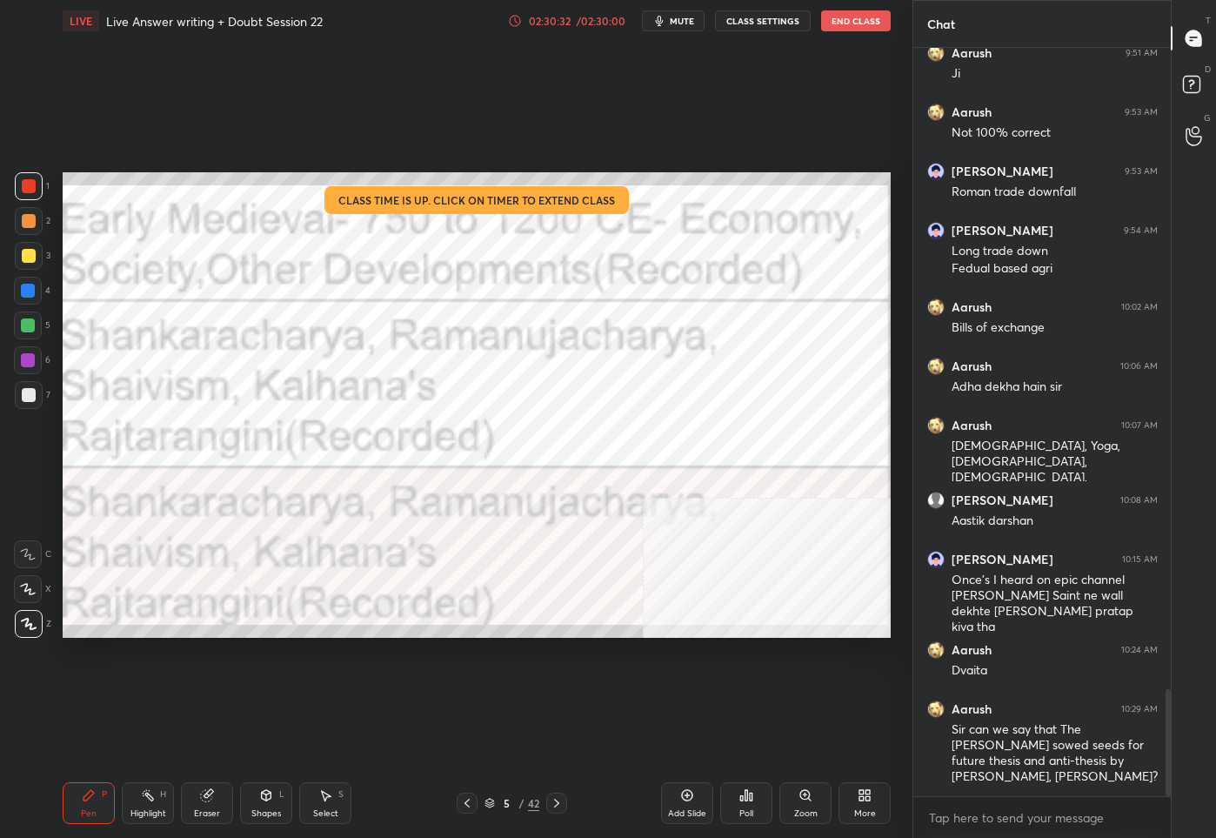
click at [499, 805] on div "5" at bounding box center [507, 803] width 17 height 10
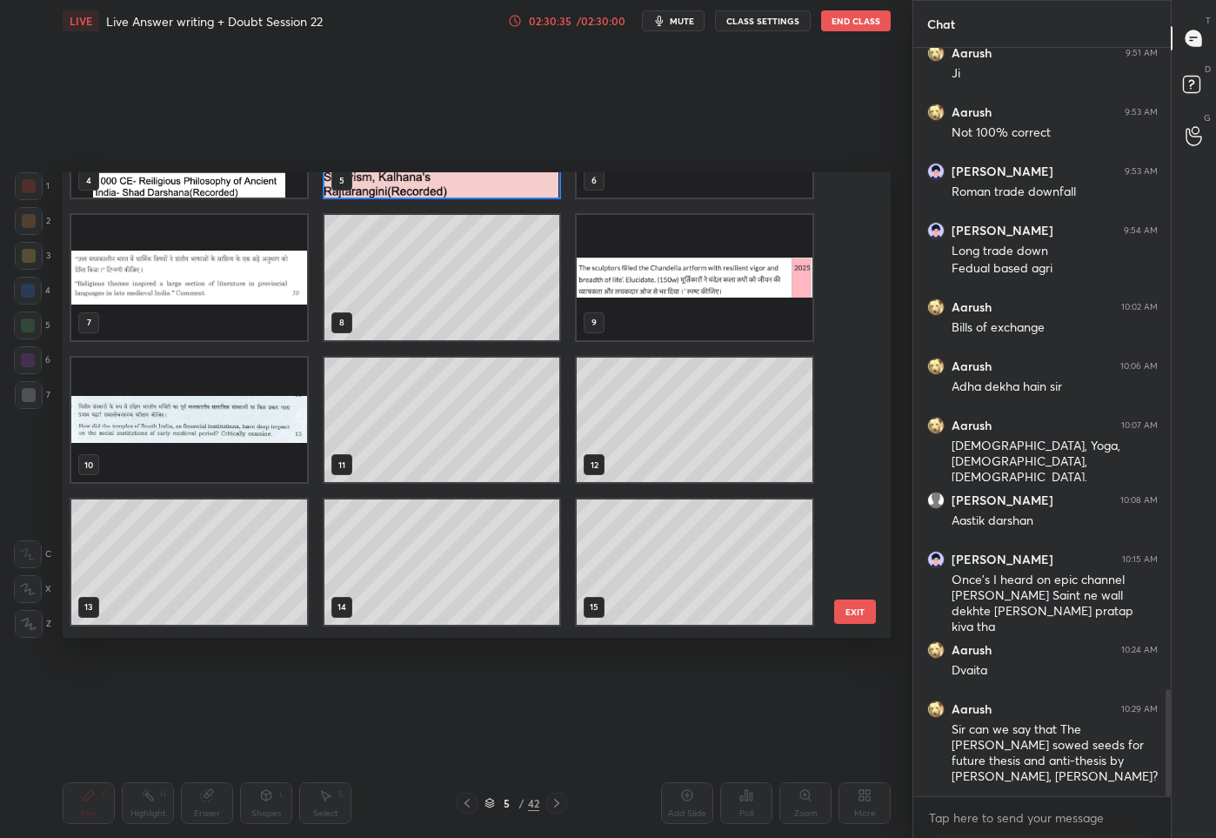
scroll to position [97, 0]
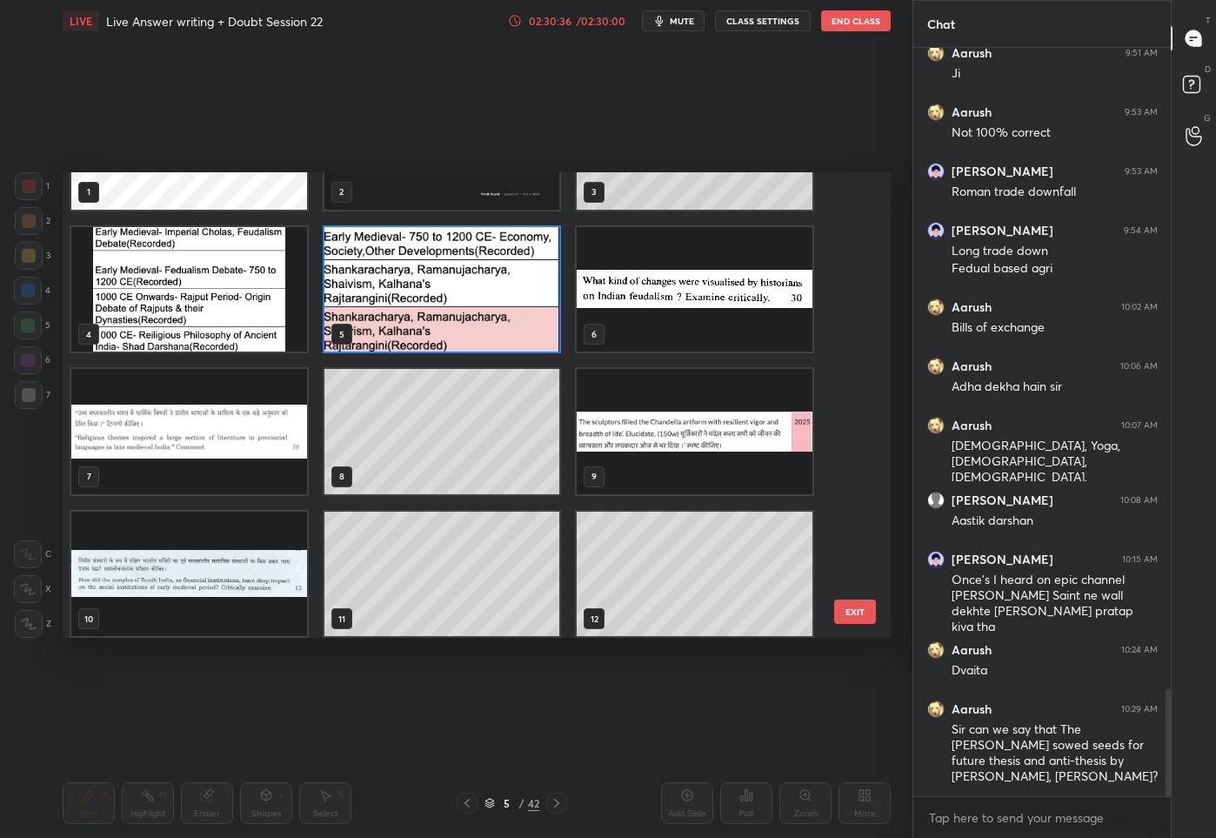
click at [429, 313] on img "grid" at bounding box center [443, 288] width 236 height 125
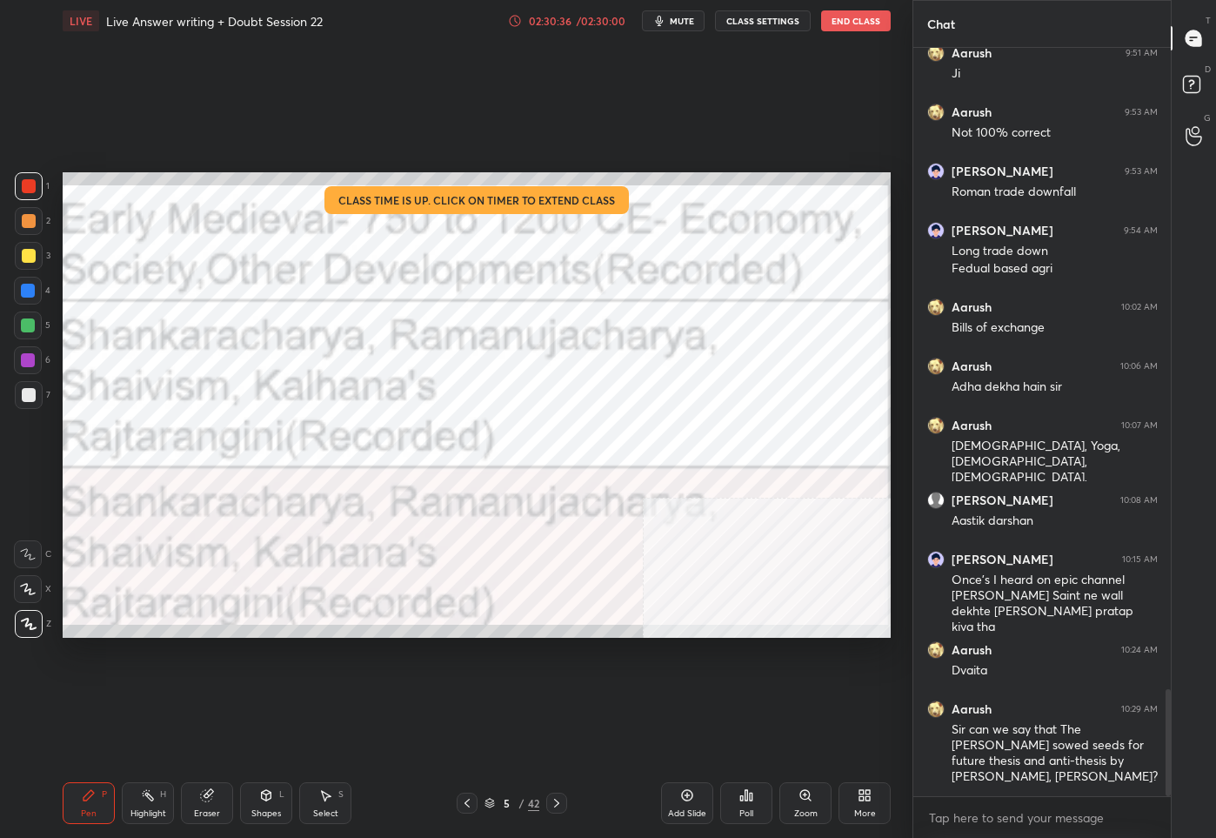
click at [429, 313] on img "grid" at bounding box center [443, 288] width 236 height 125
click at [850, 799] on div "More" at bounding box center [865, 803] width 52 height 42
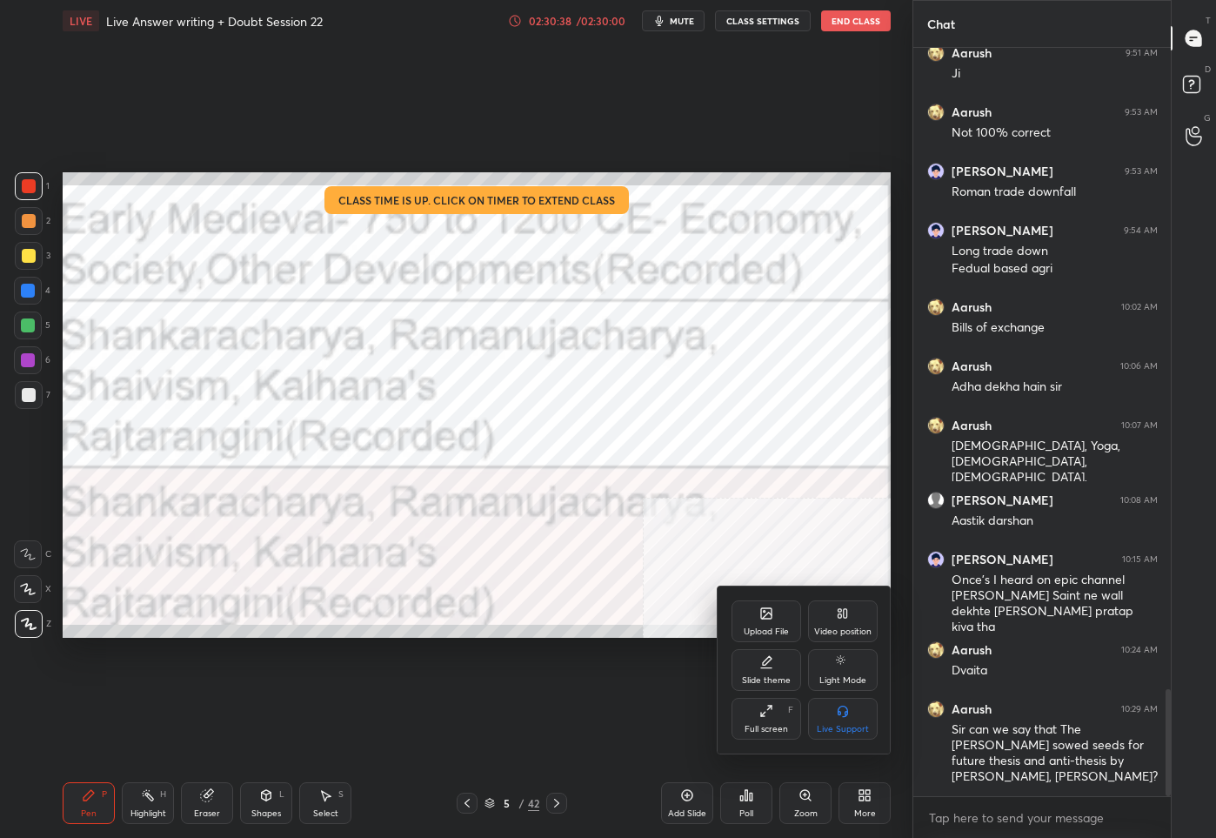
click at [772, 615] on icon at bounding box center [767, 613] width 14 height 14
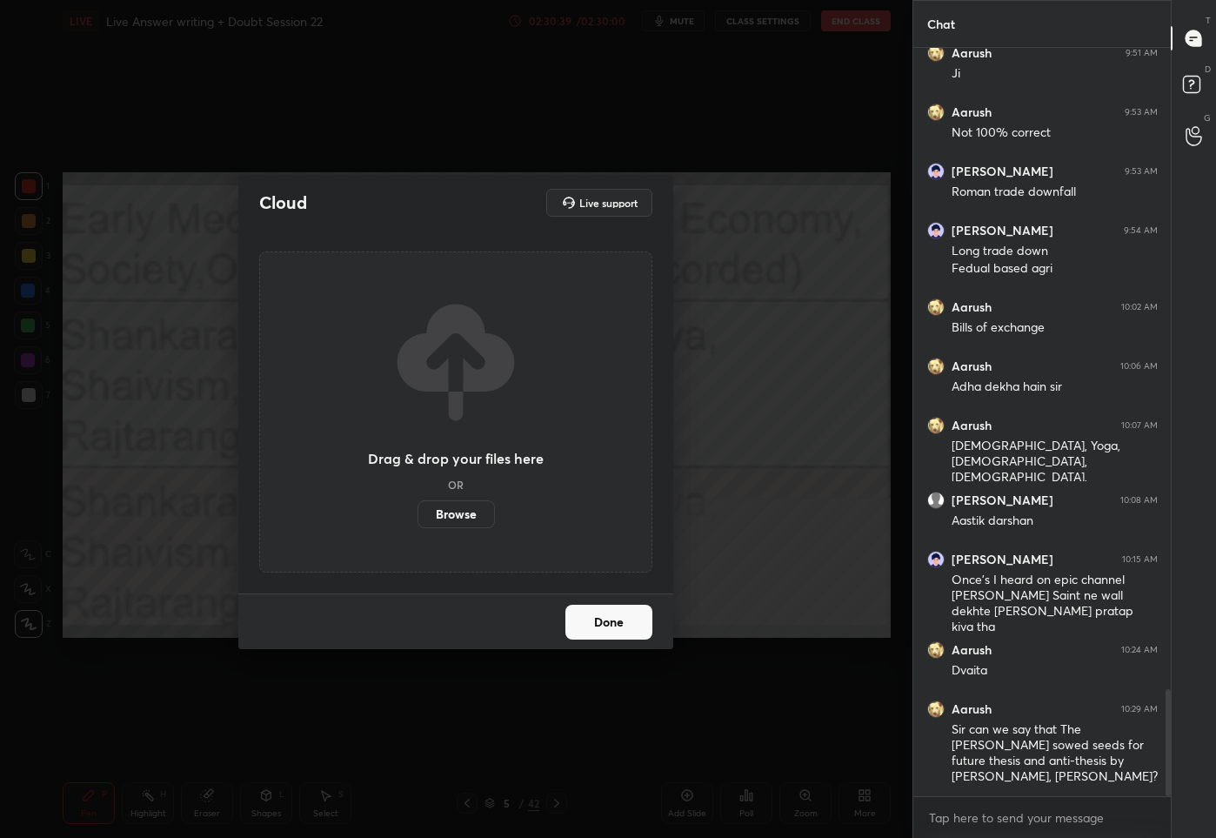
click at [464, 512] on label "Browse" at bounding box center [456, 514] width 77 height 28
click at [418, 512] on input "Browse" at bounding box center [418, 514] width 0 height 28
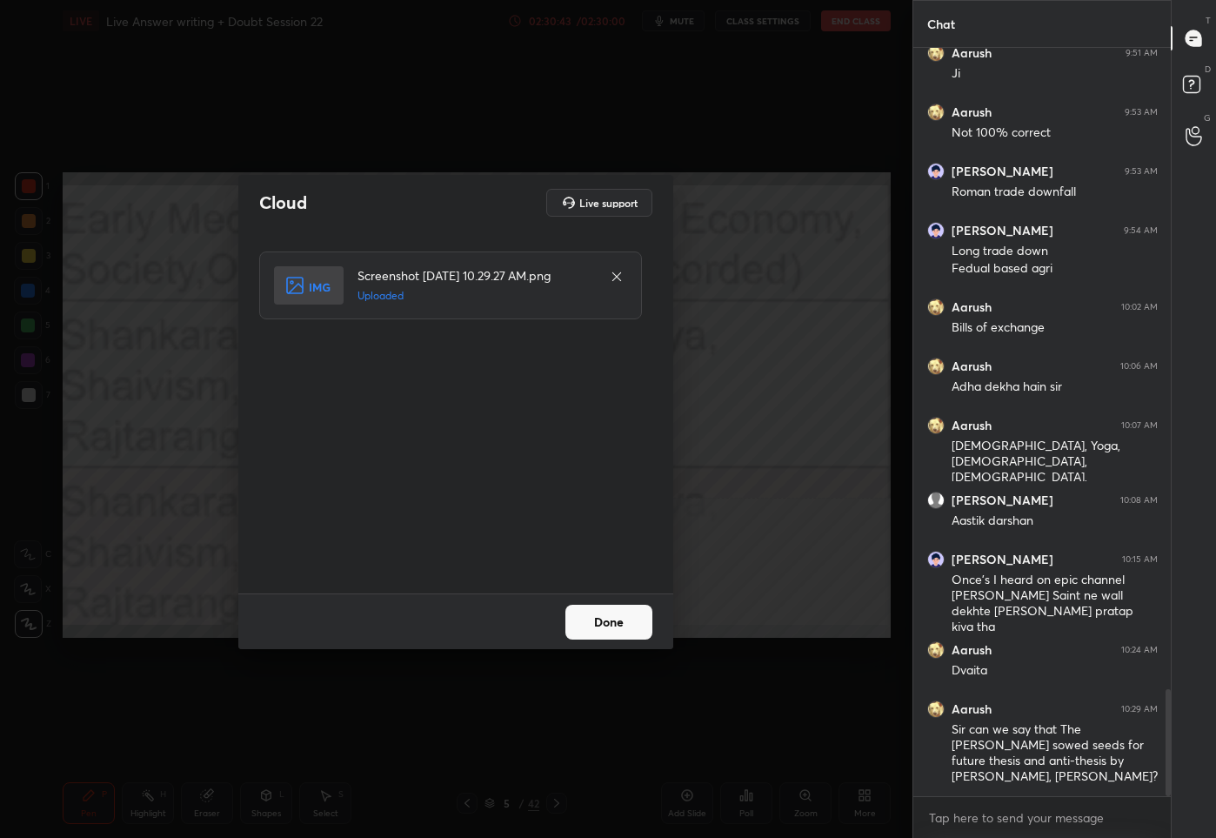
click at [588, 633] on button "Done" at bounding box center [609, 622] width 87 height 35
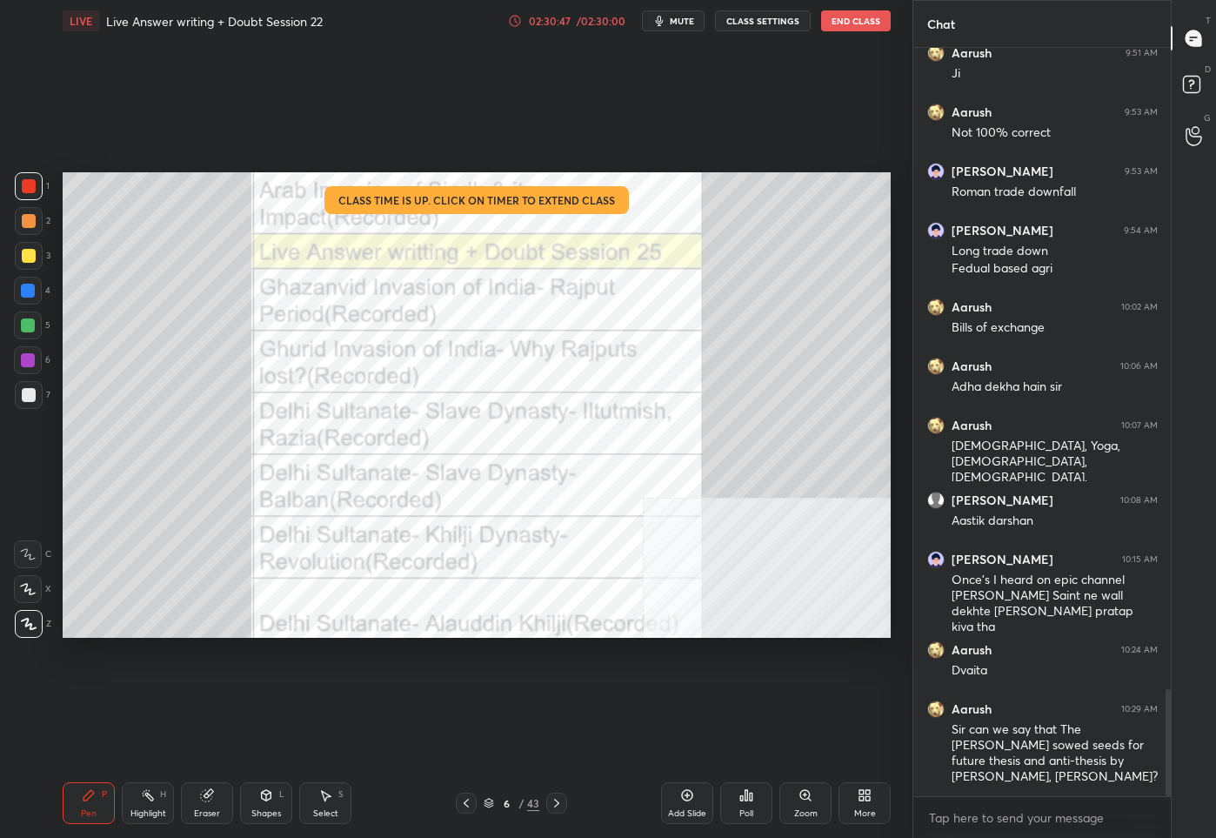
click at [592, 18] on div "/ 02:30:00" at bounding box center [601, 21] width 54 height 10
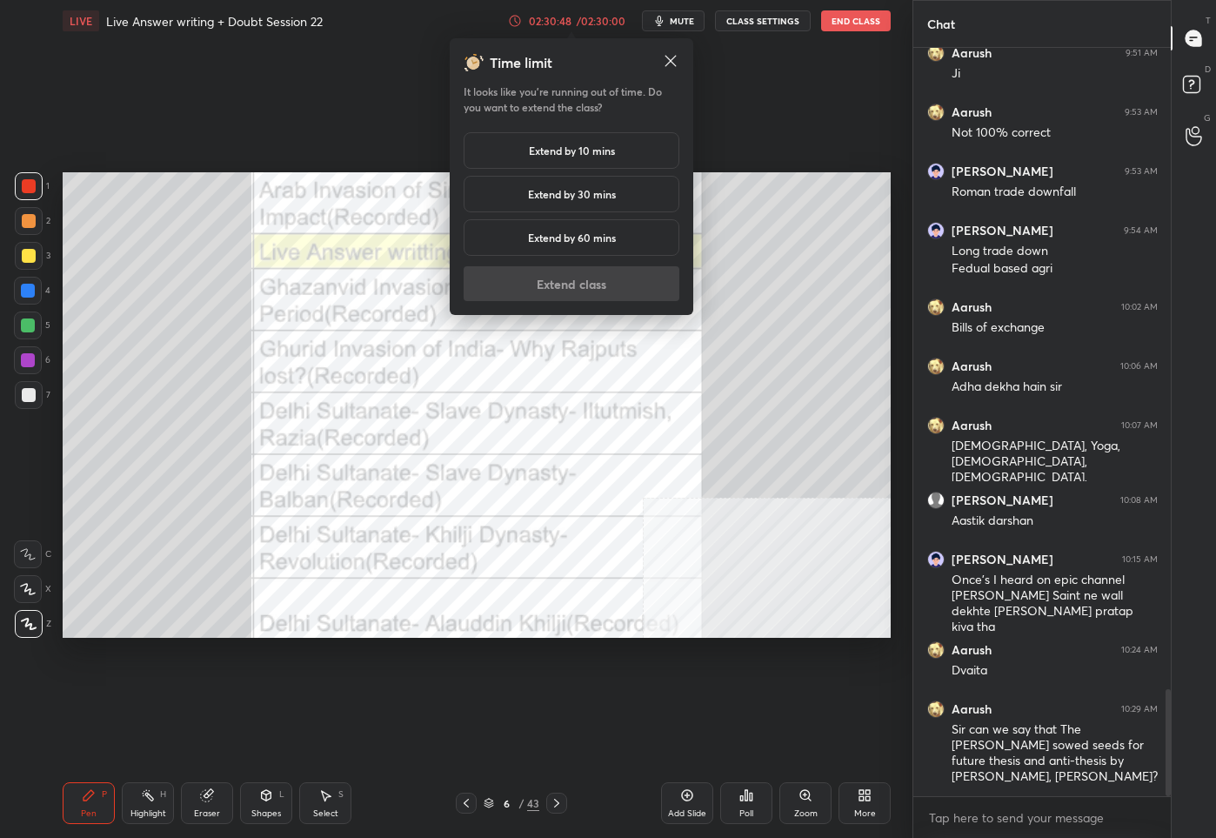
click at [553, 149] on h5 "Extend by 10 mins" at bounding box center [572, 151] width 86 height 16
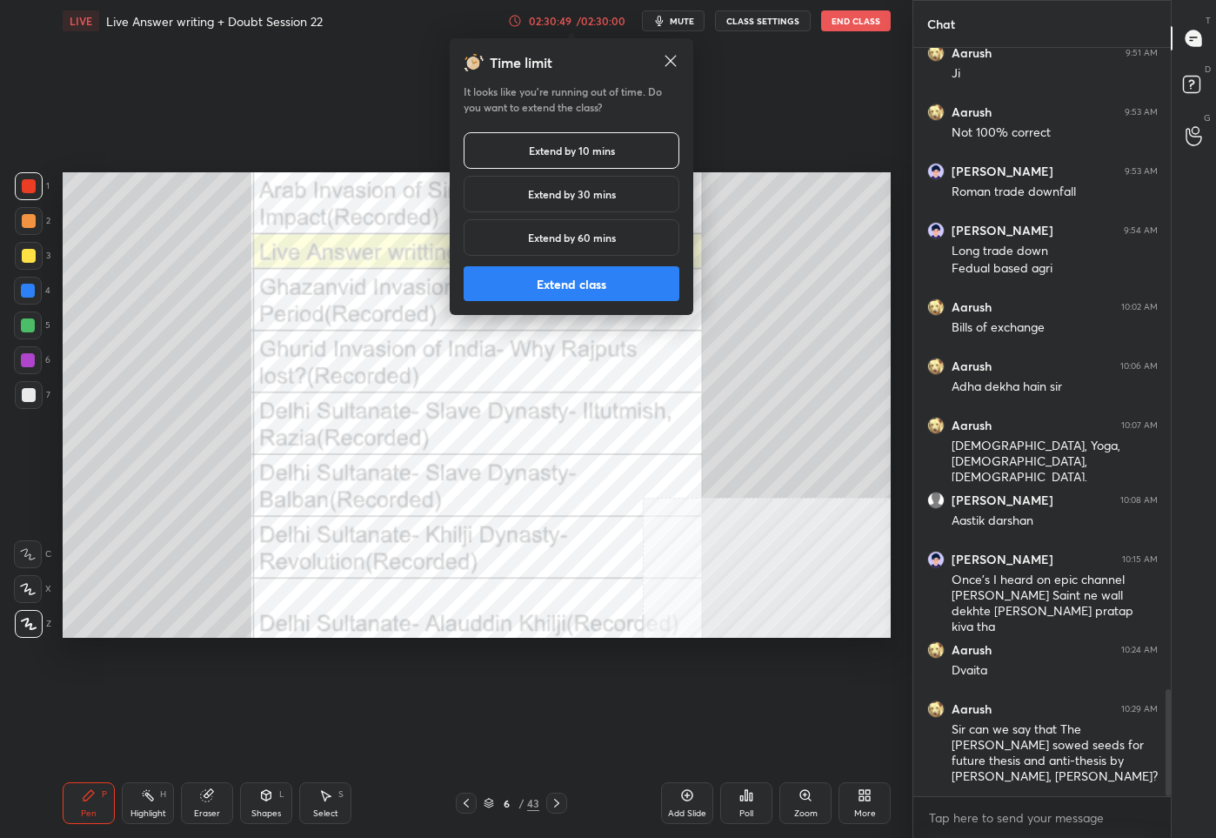
click at [530, 278] on button "Extend class" at bounding box center [572, 283] width 216 height 35
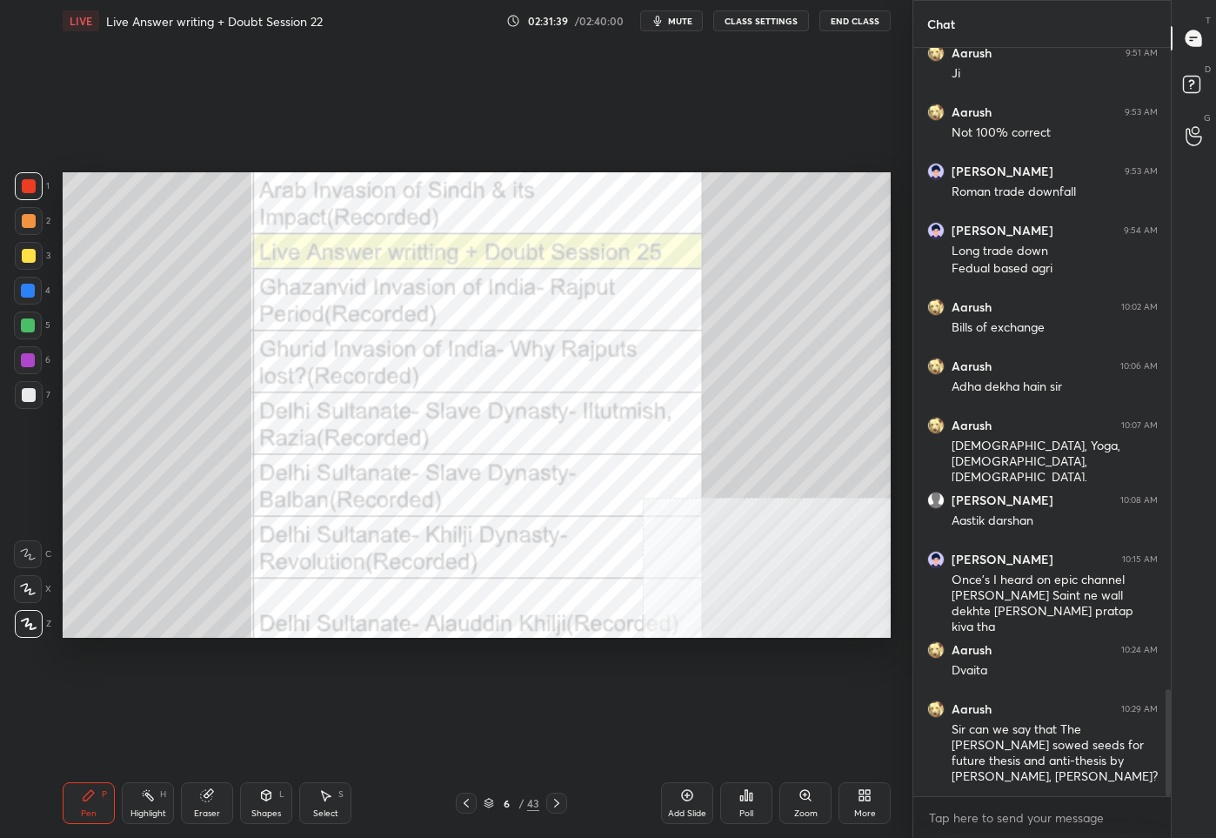
click at [469, 801] on icon at bounding box center [466, 803] width 14 height 14
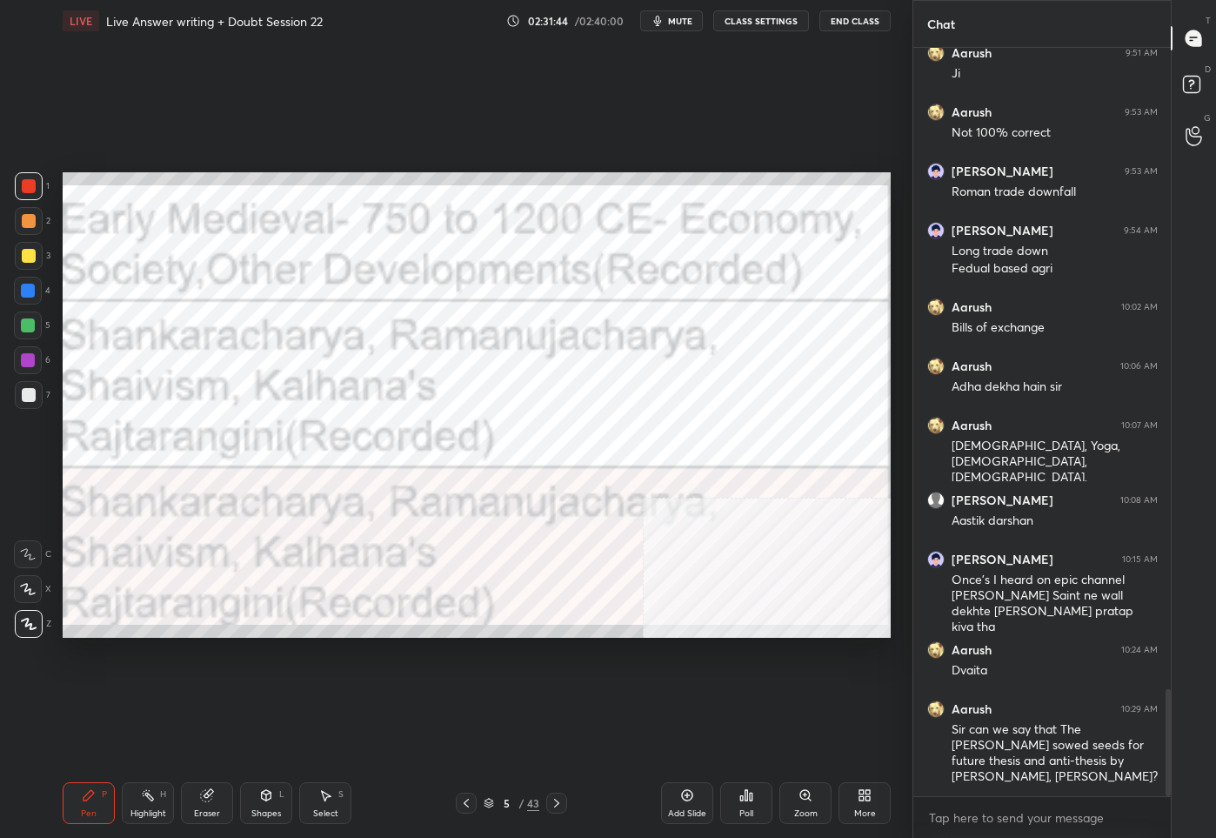
click at [485, 805] on icon at bounding box center [489, 803] width 10 height 10
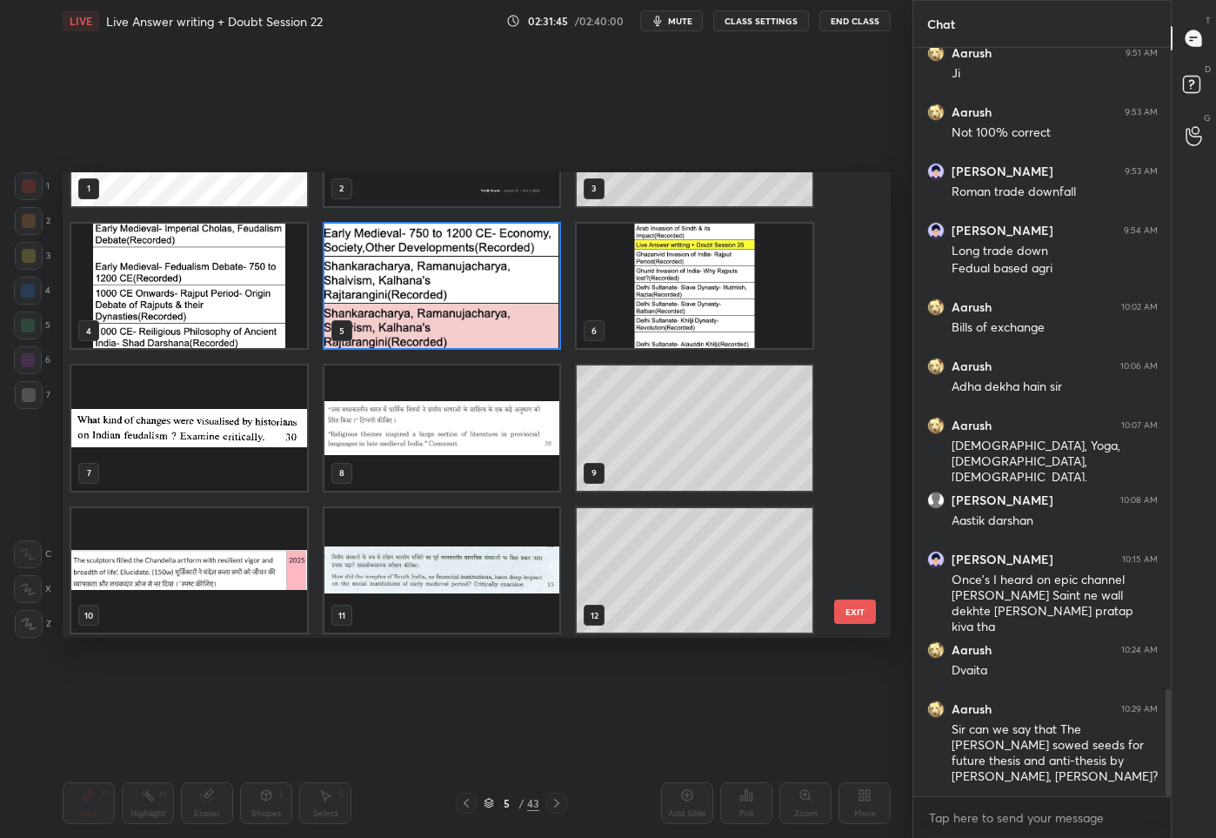
scroll to position [149, 0]
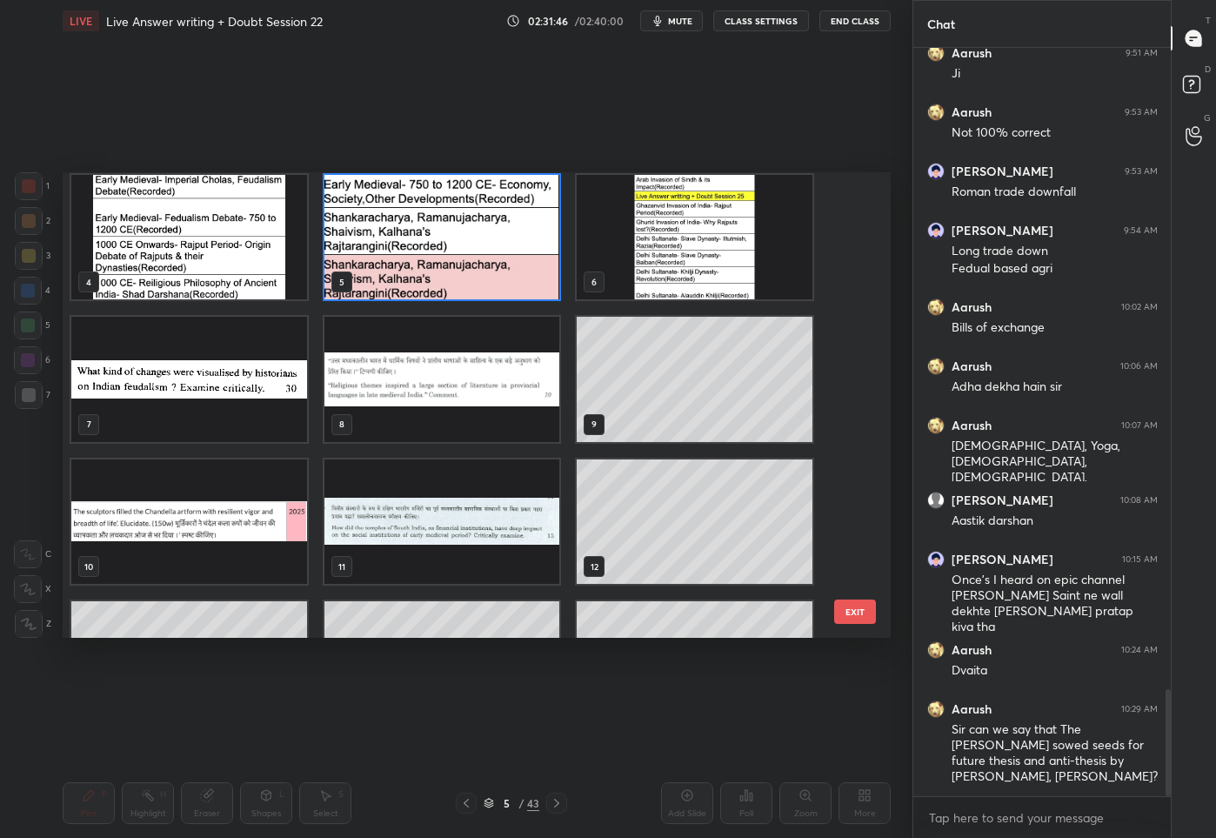
click at [702, 237] on img "grid" at bounding box center [695, 236] width 236 height 125
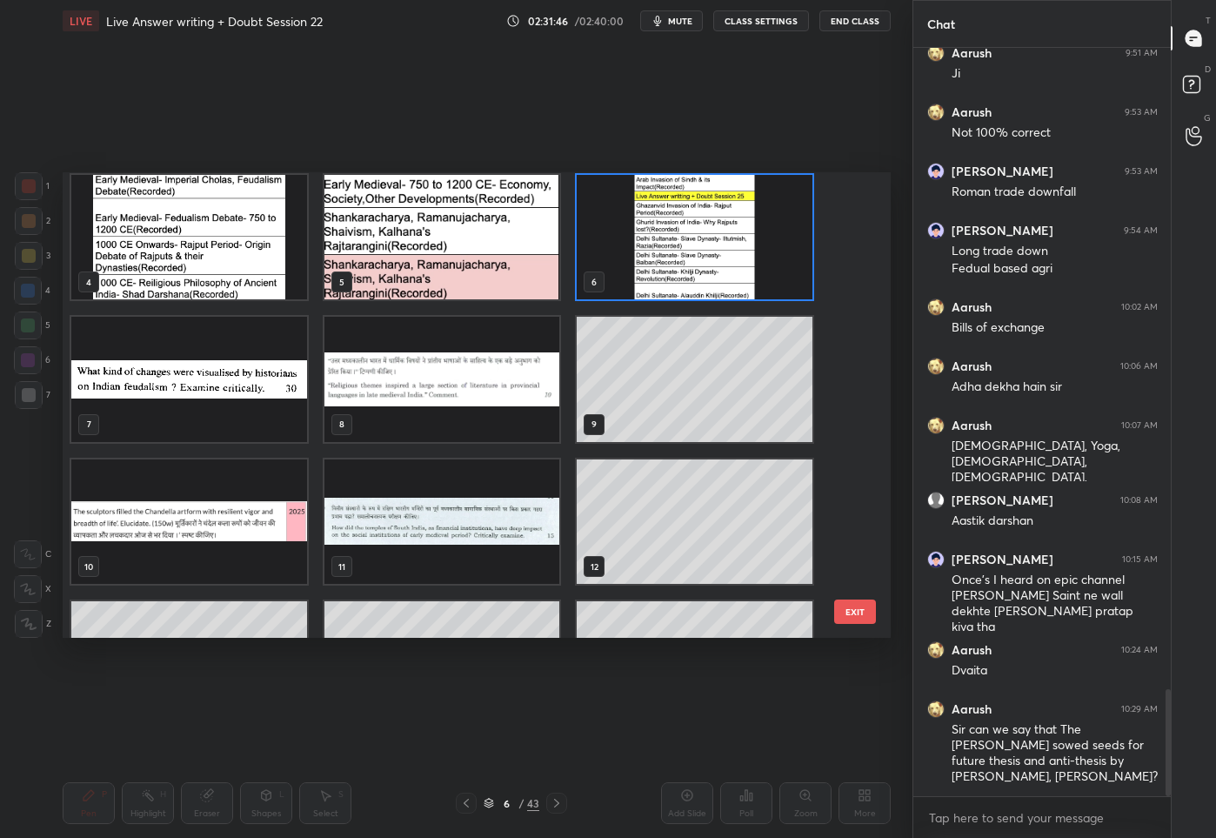
click at [702, 237] on img "grid" at bounding box center [695, 236] width 236 height 125
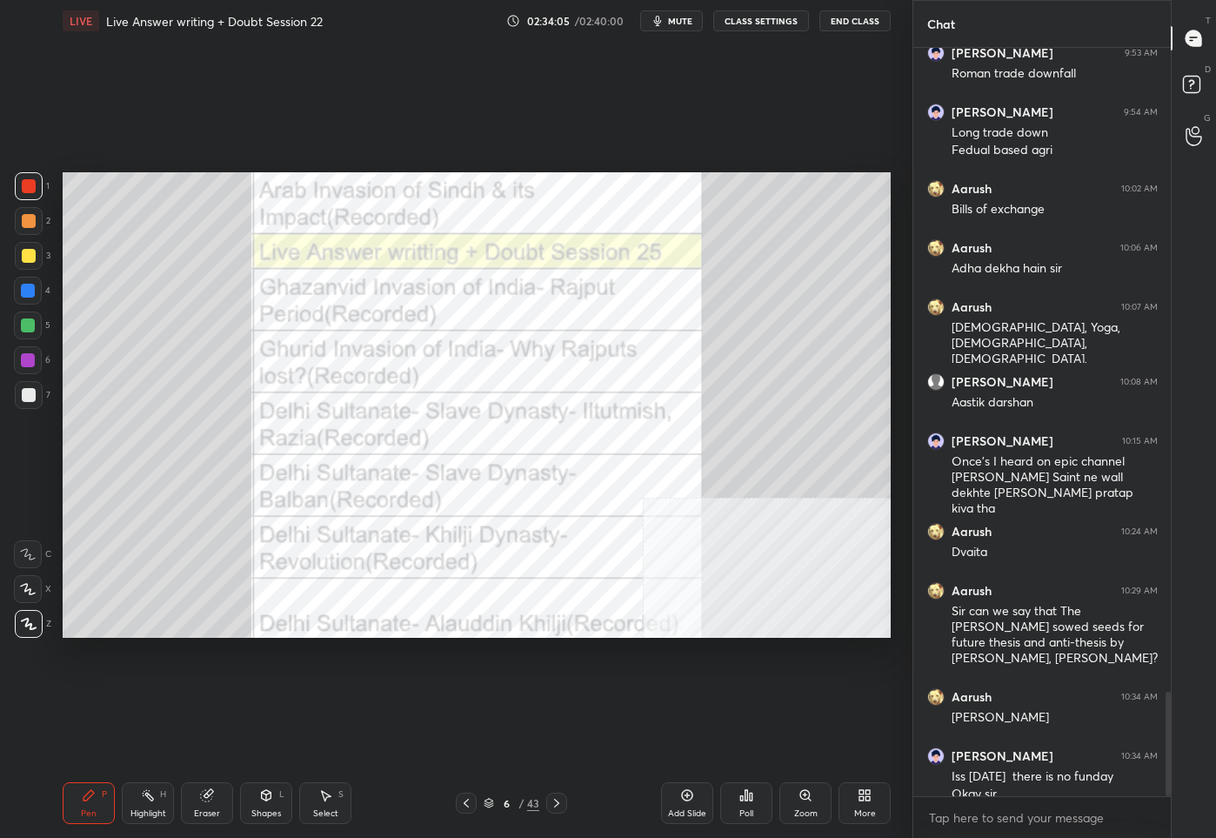
scroll to position [4608, 0]
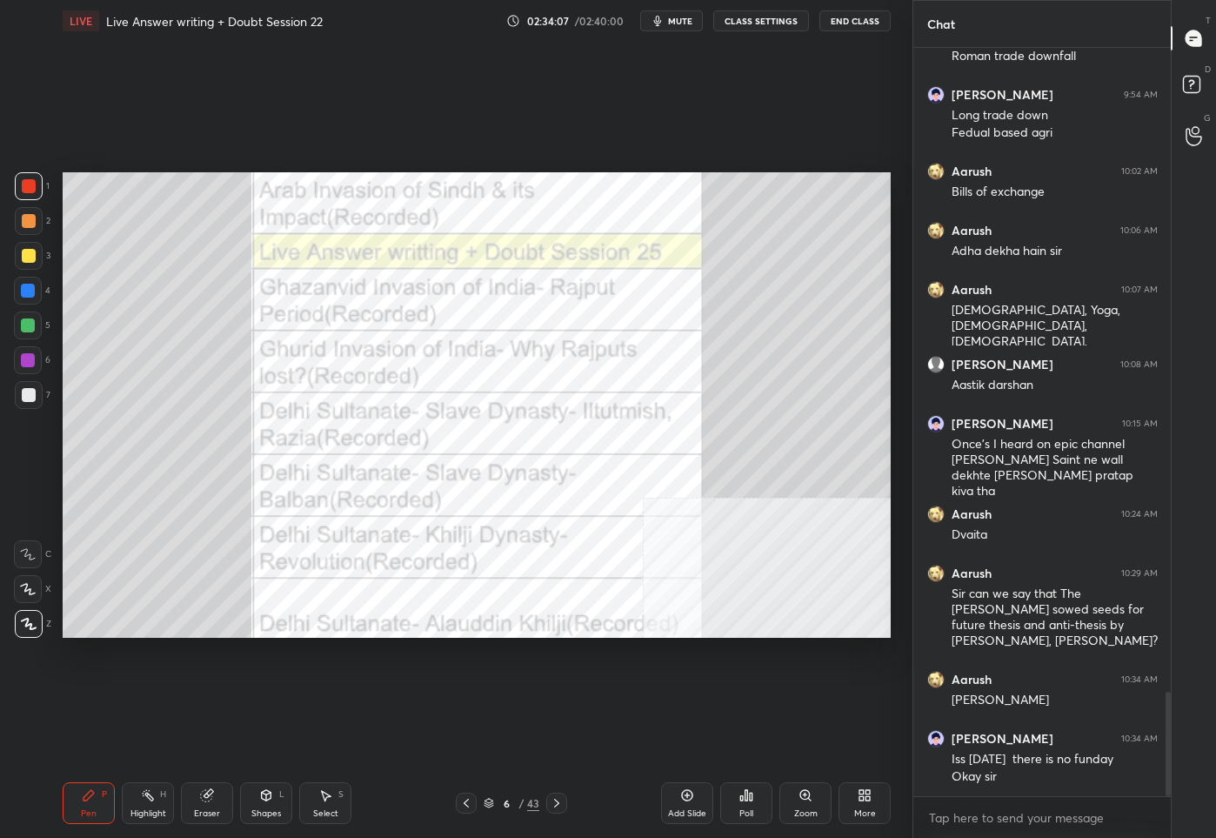
click at [848, 22] on button "End Class" at bounding box center [855, 20] width 71 height 21
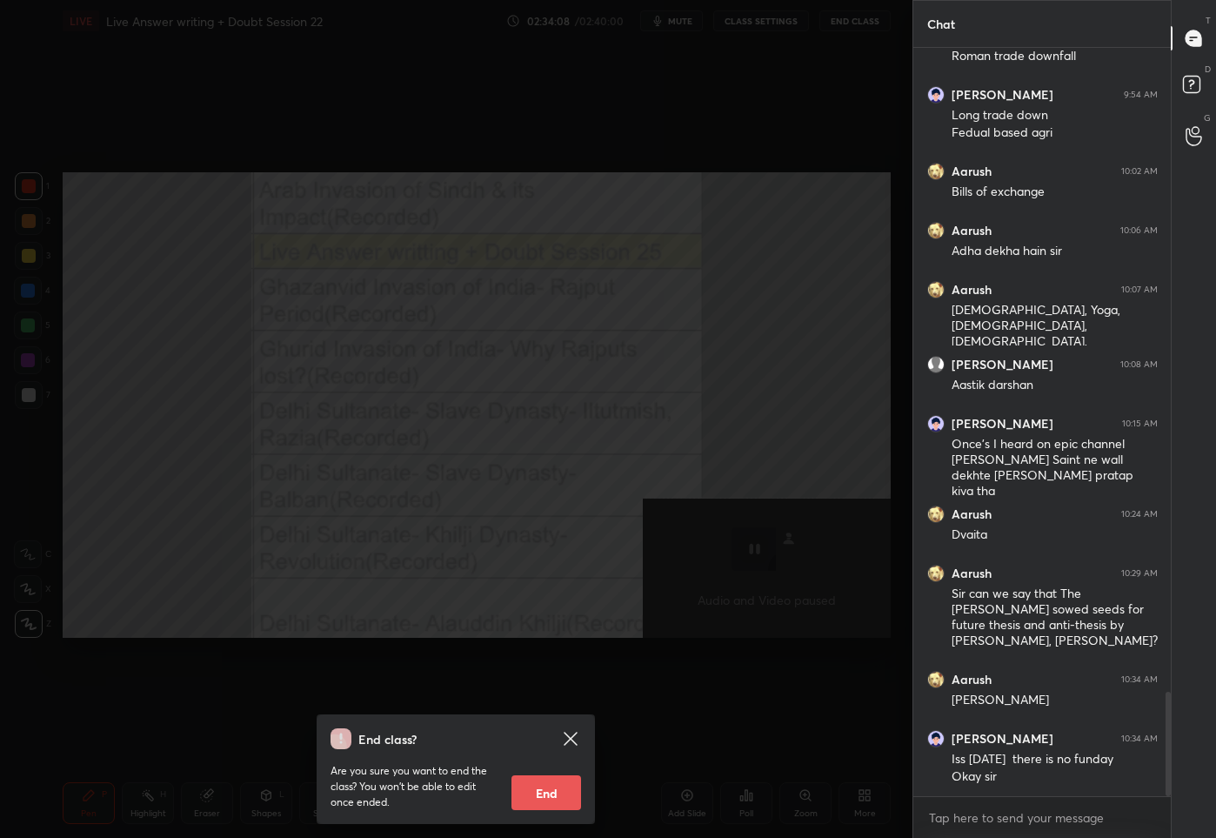
click at [552, 793] on button "End" at bounding box center [547, 792] width 70 height 35
type textarea "x"
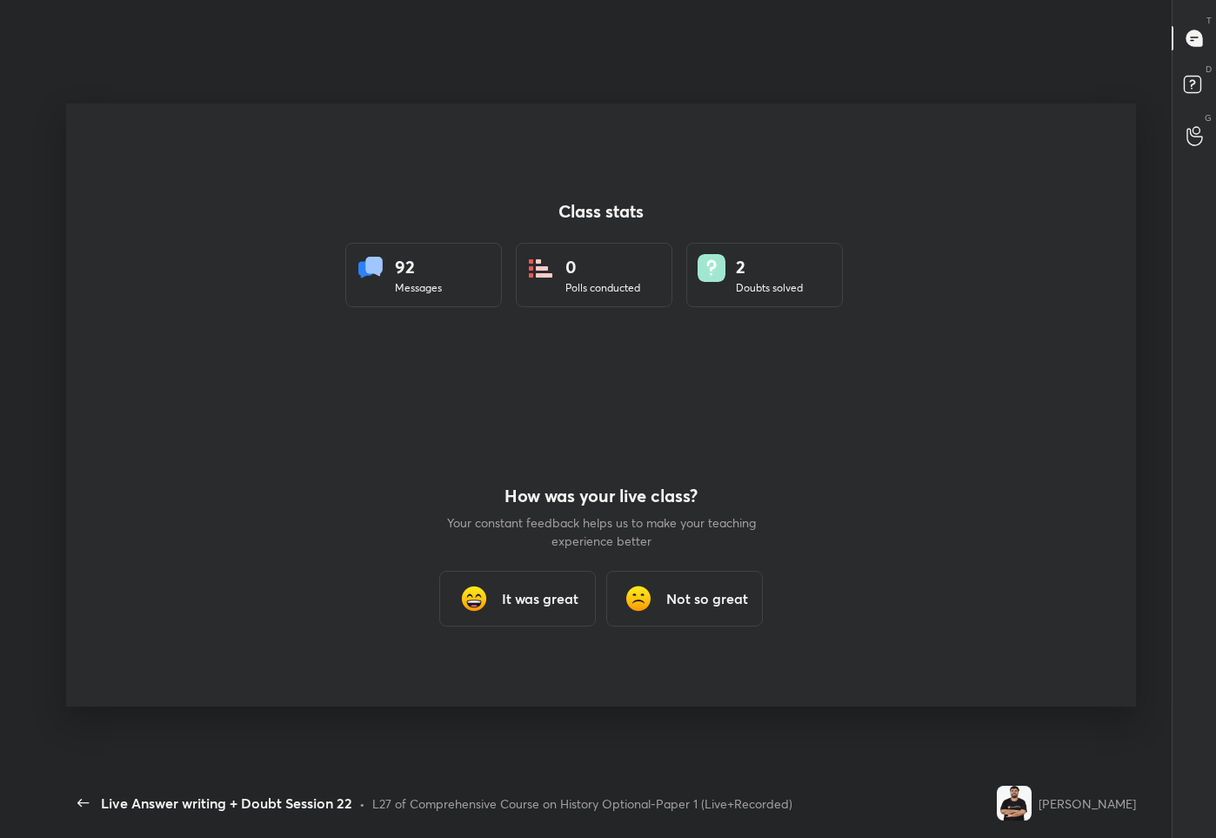
scroll to position [0, 0]
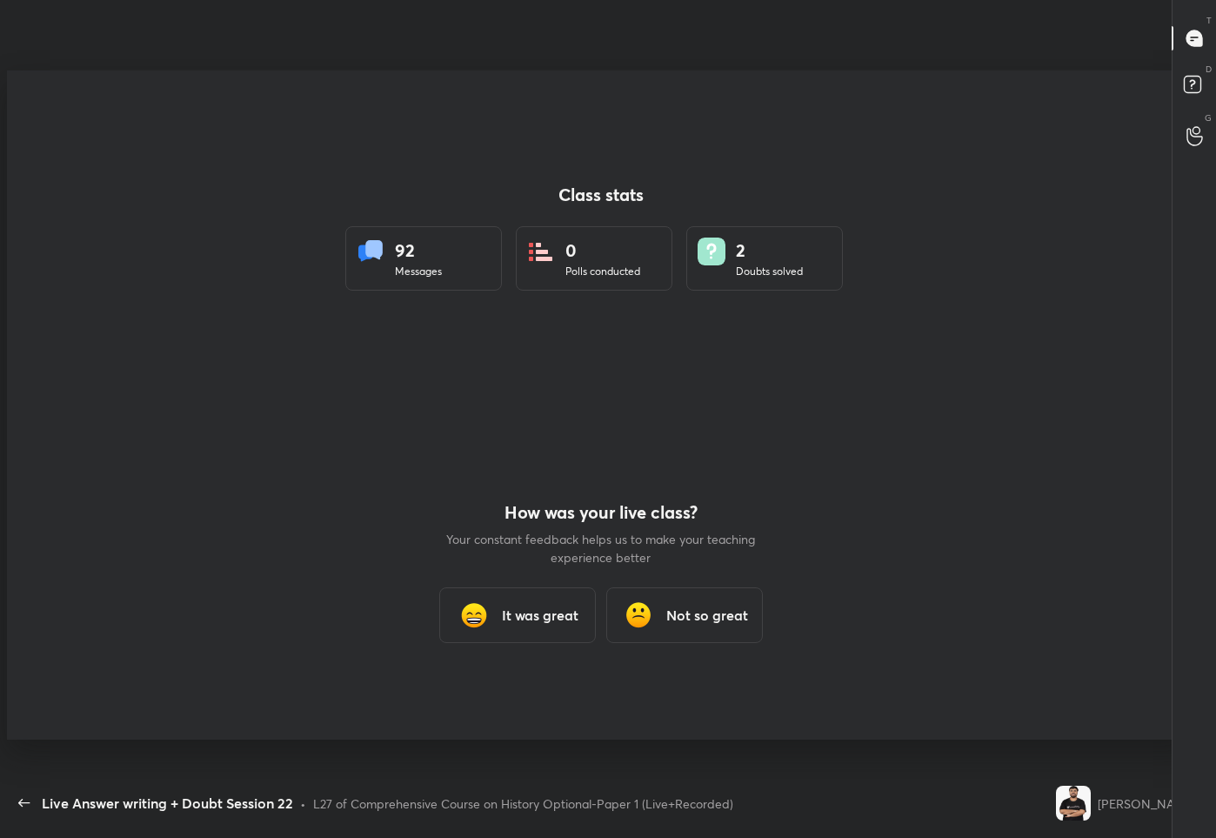
click at [529, 615] on h3 "It was great" at bounding box center [540, 615] width 77 height 21
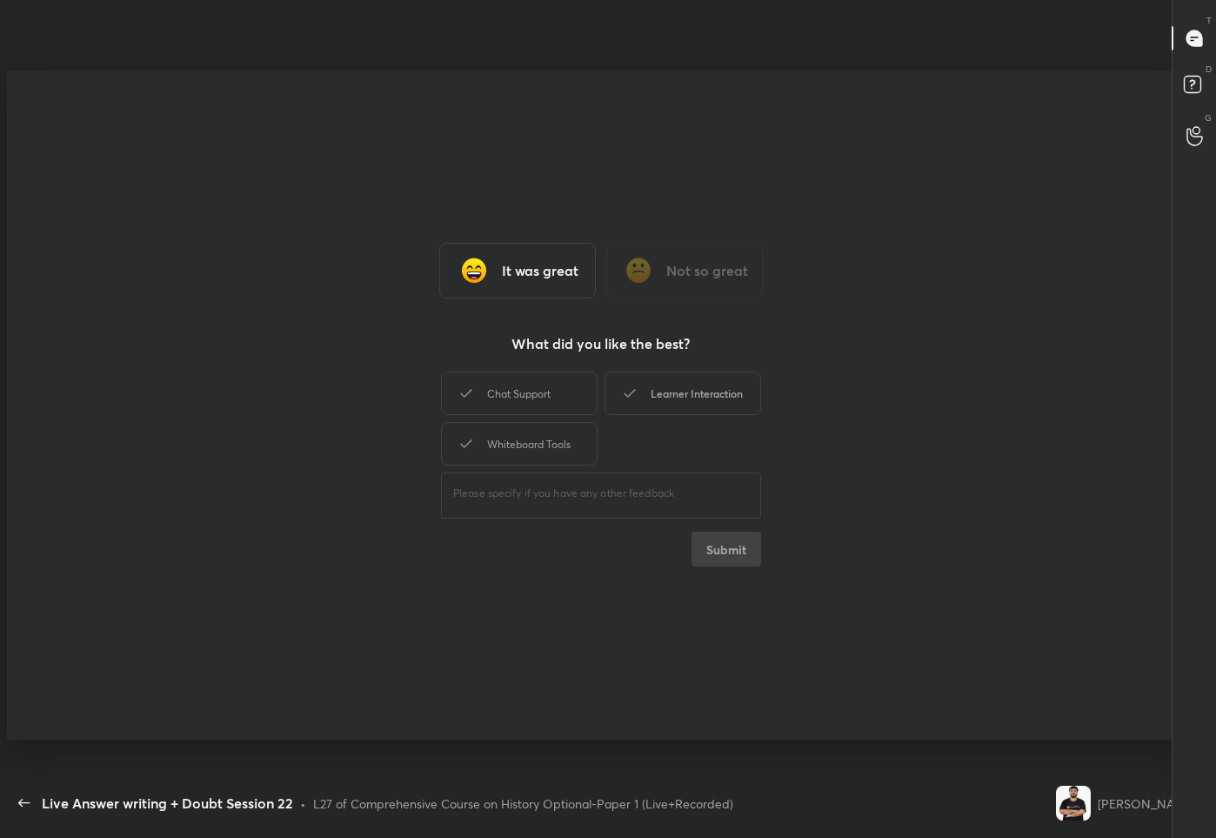
click at [691, 398] on div "Learner Interaction" at bounding box center [683, 393] width 157 height 44
click at [726, 555] on button "Submit" at bounding box center [727, 549] width 70 height 35
